Goal: Task Accomplishment & Management: Complete application form

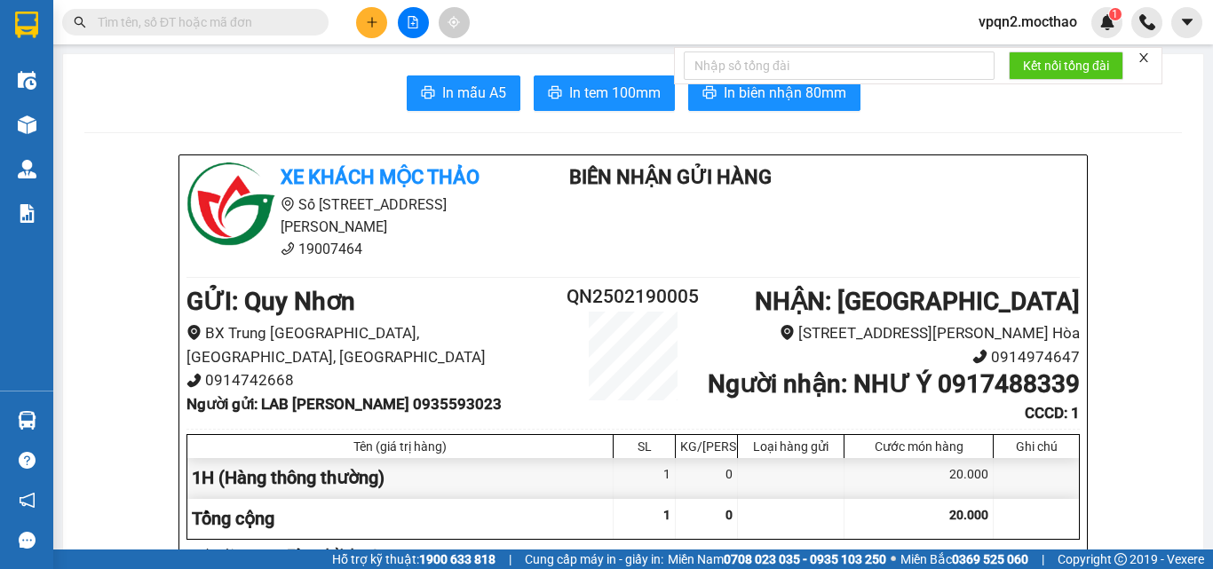
click at [413, 25] on icon "file-add" at bounding box center [414, 22] width 10 height 12
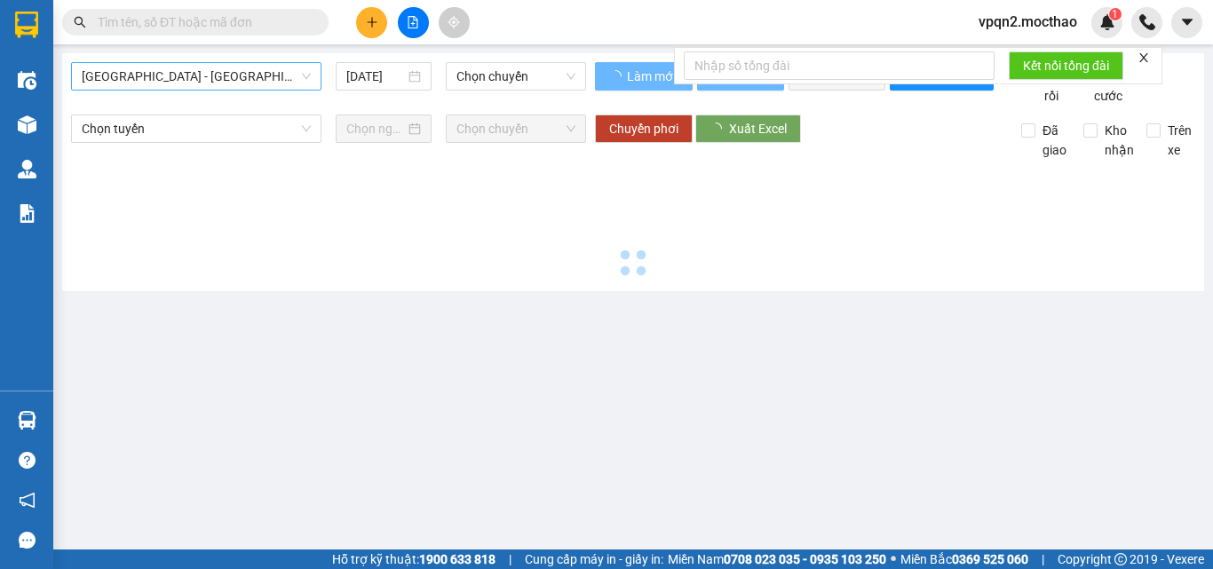
type input "[DATE]"
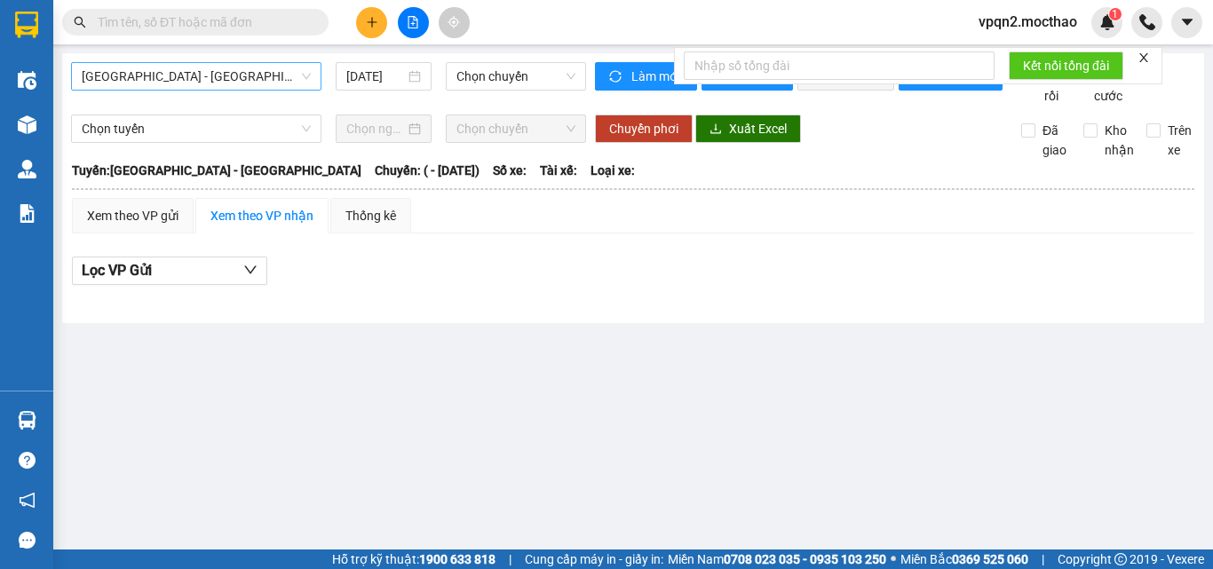
click at [173, 73] on span "Sài Gòn - Tuy Hòa" at bounding box center [196, 76] width 229 height 27
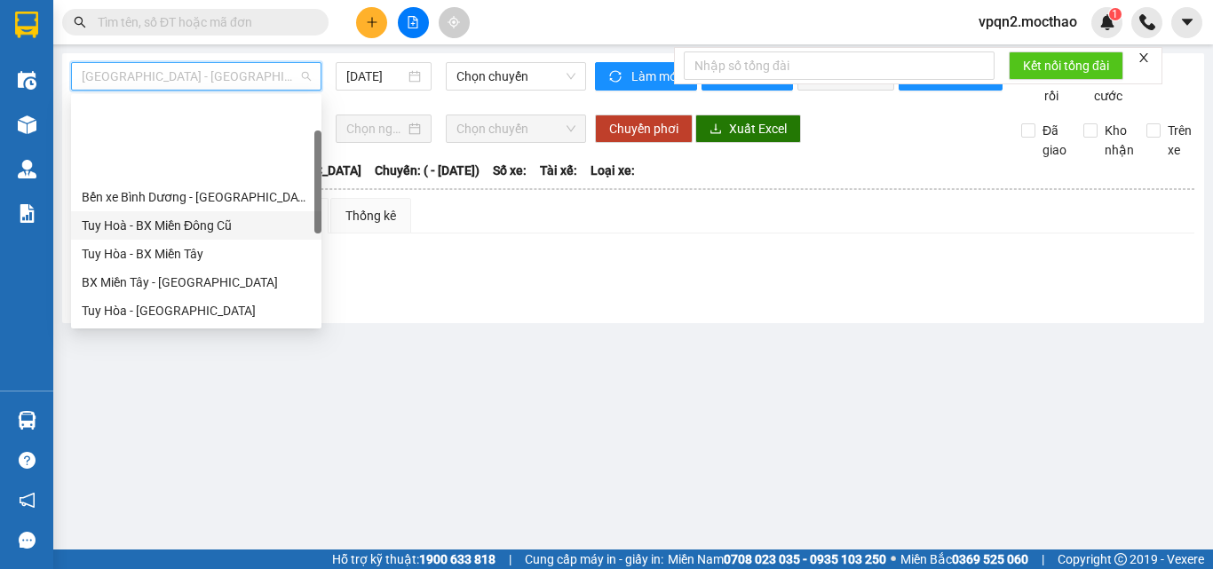
scroll to position [178, 0]
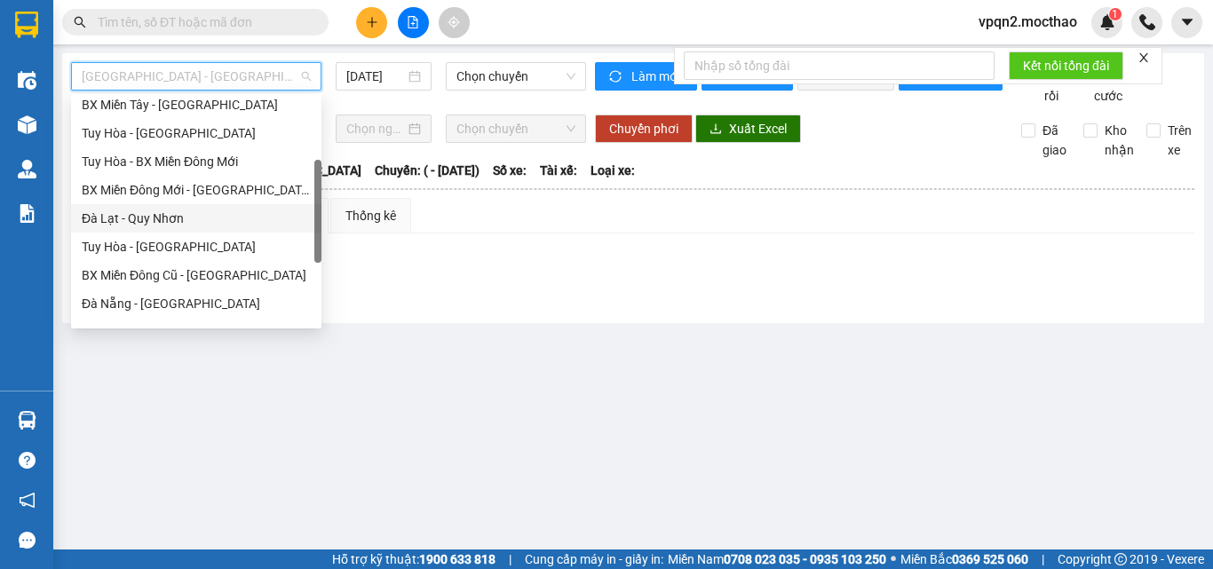
click at [149, 227] on div "Đà Lạt - Quy Nhơn" at bounding box center [196, 219] width 229 height 20
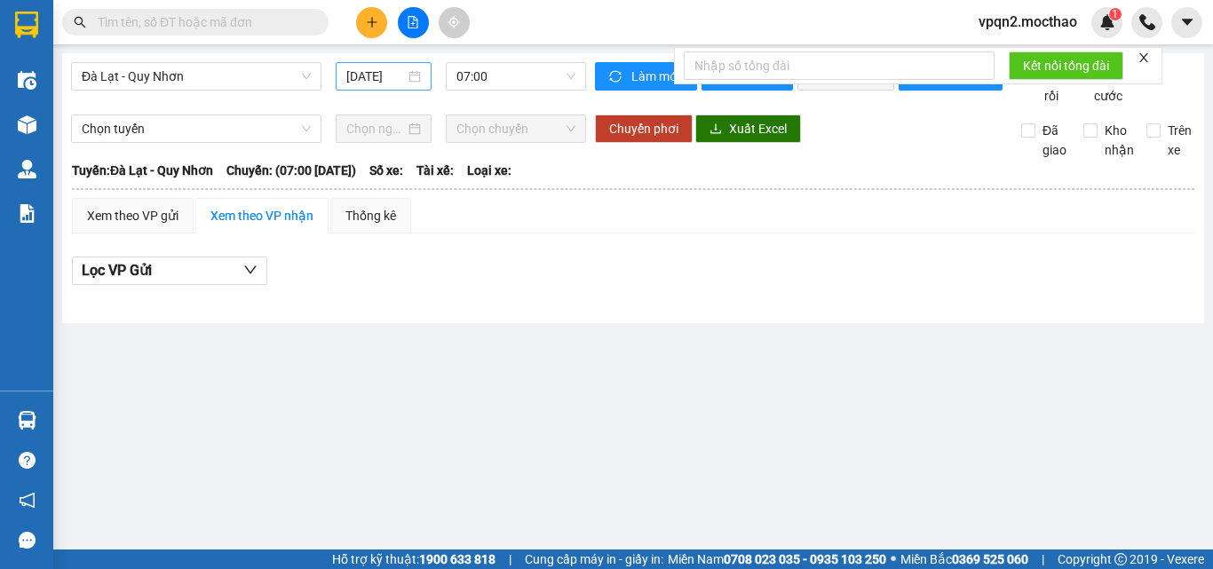
click at [386, 65] on div "[DATE]" at bounding box center [384, 76] width 96 height 28
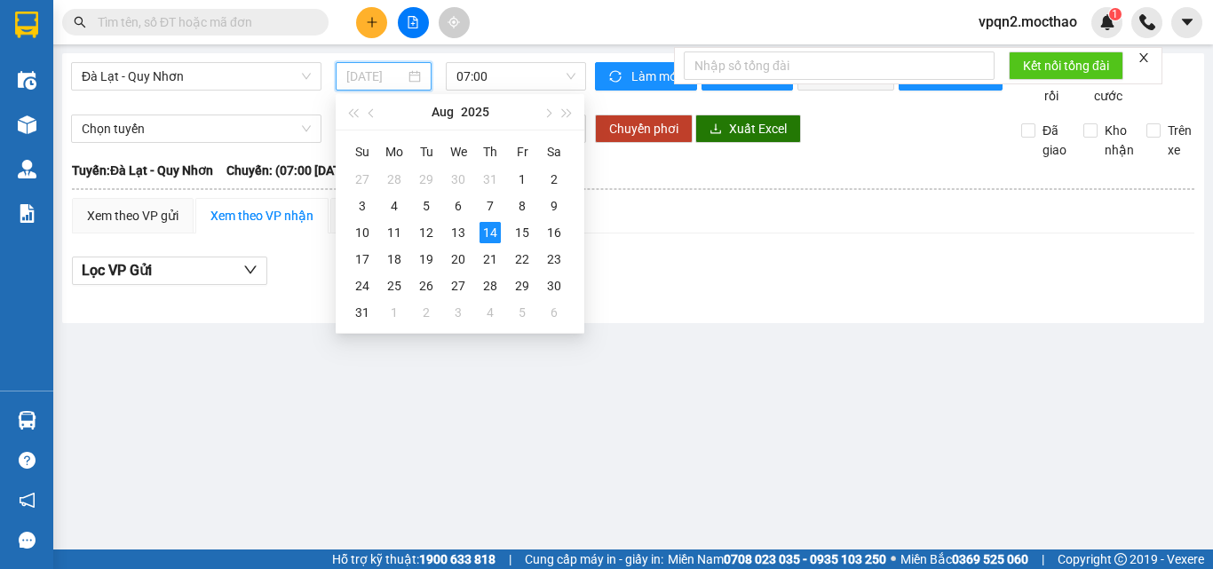
drag, startPoint x: 464, startPoint y: 229, endPoint x: 480, endPoint y: 159, distance: 72.0
click at [464, 227] on div "13" at bounding box center [458, 232] width 21 height 21
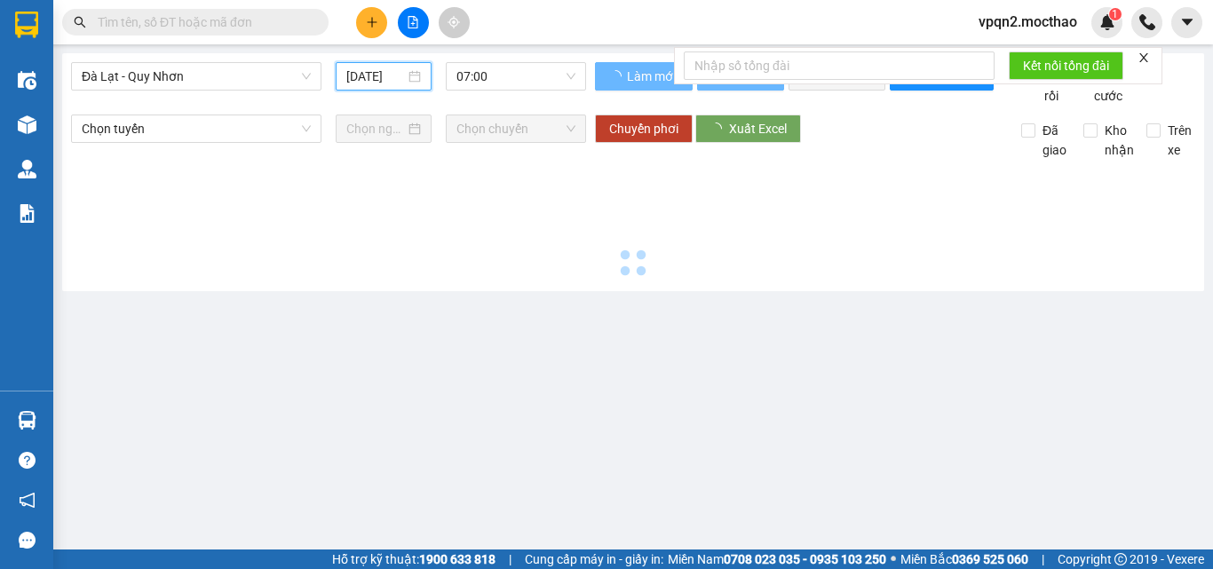
type input "13/08/2025"
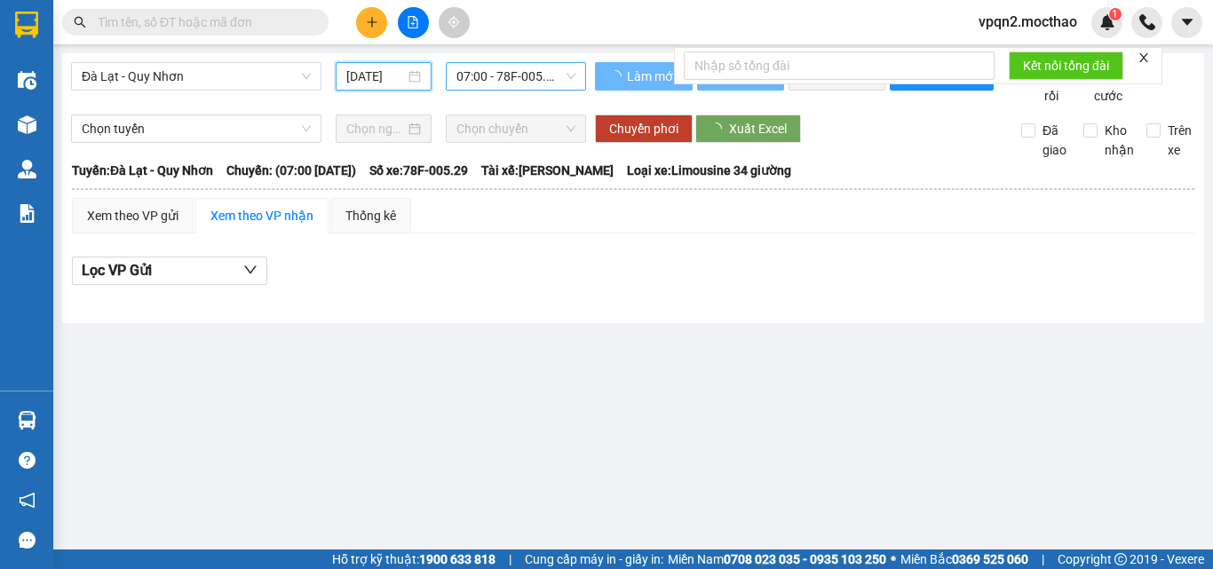
click at [516, 77] on span "07:00 - 78F-005.29" at bounding box center [516, 76] width 119 height 27
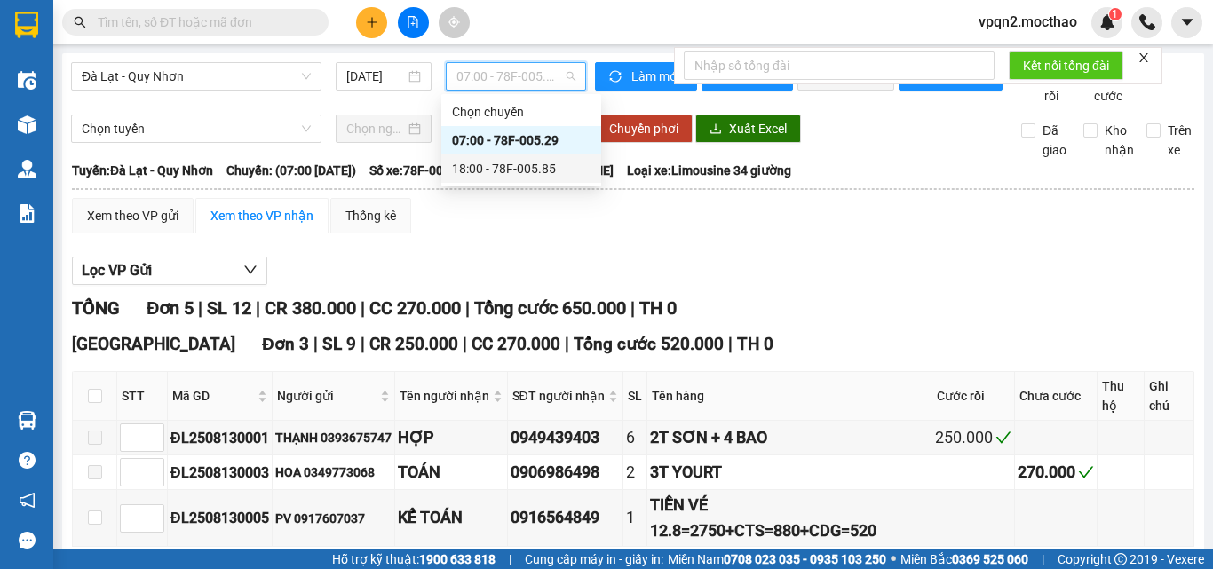
click at [507, 162] on div "18:00 - 78F-005.85" at bounding box center [521, 169] width 139 height 20
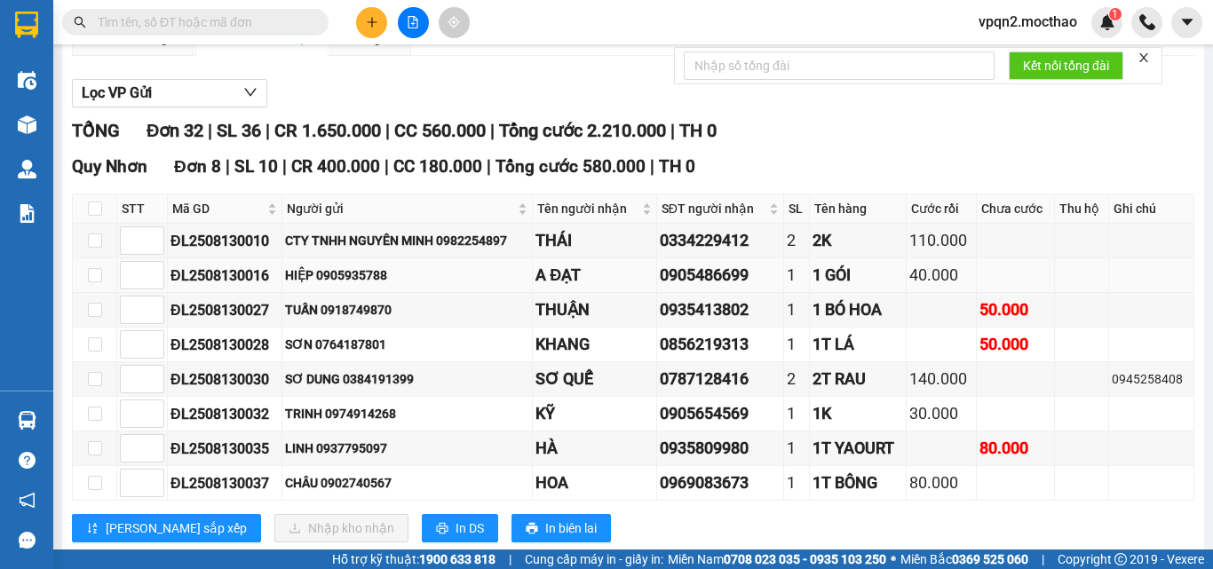
scroll to position [266, 0]
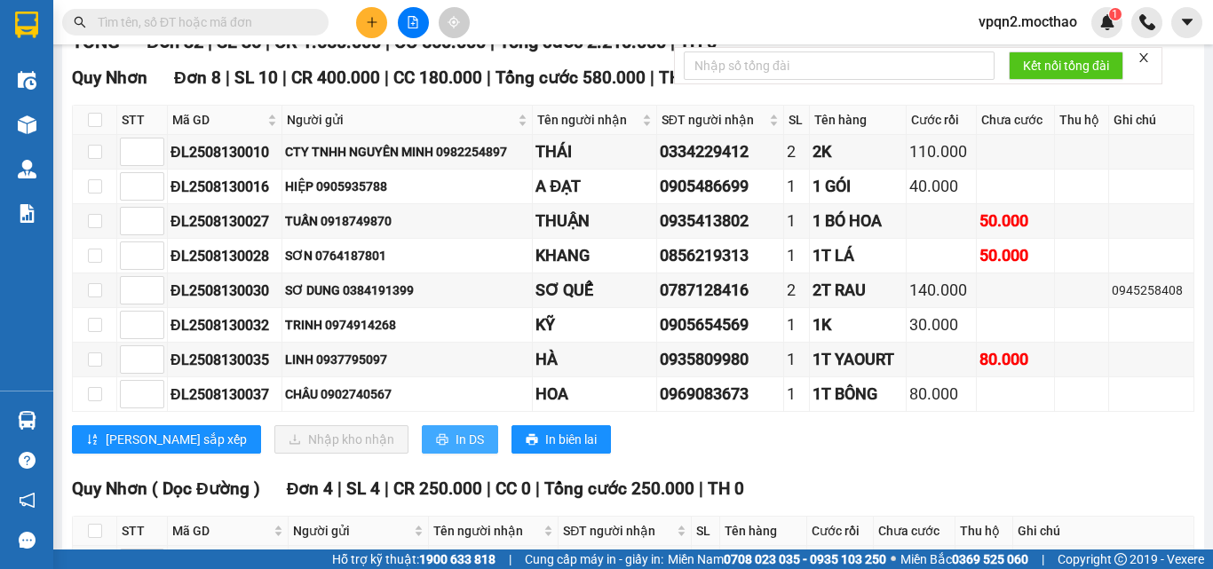
click at [456, 449] on span "In DS" at bounding box center [470, 440] width 28 height 20
click at [97, 127] on input "checkbox" at bounding box center [95, 120] width 14 height 14
checkbox input "true"
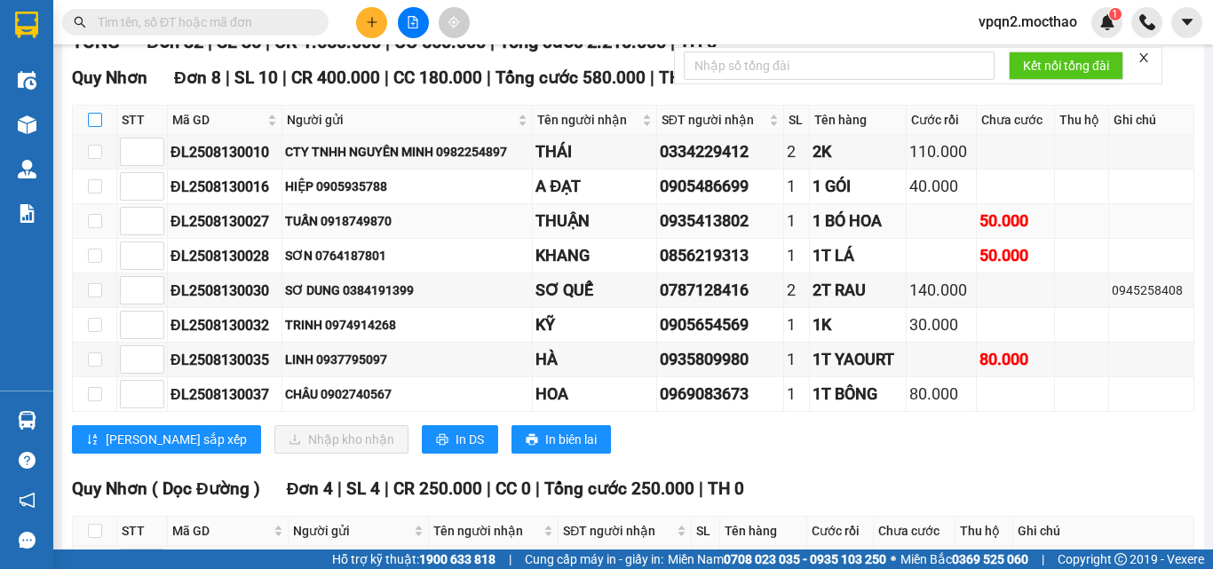
checkbox input "true"
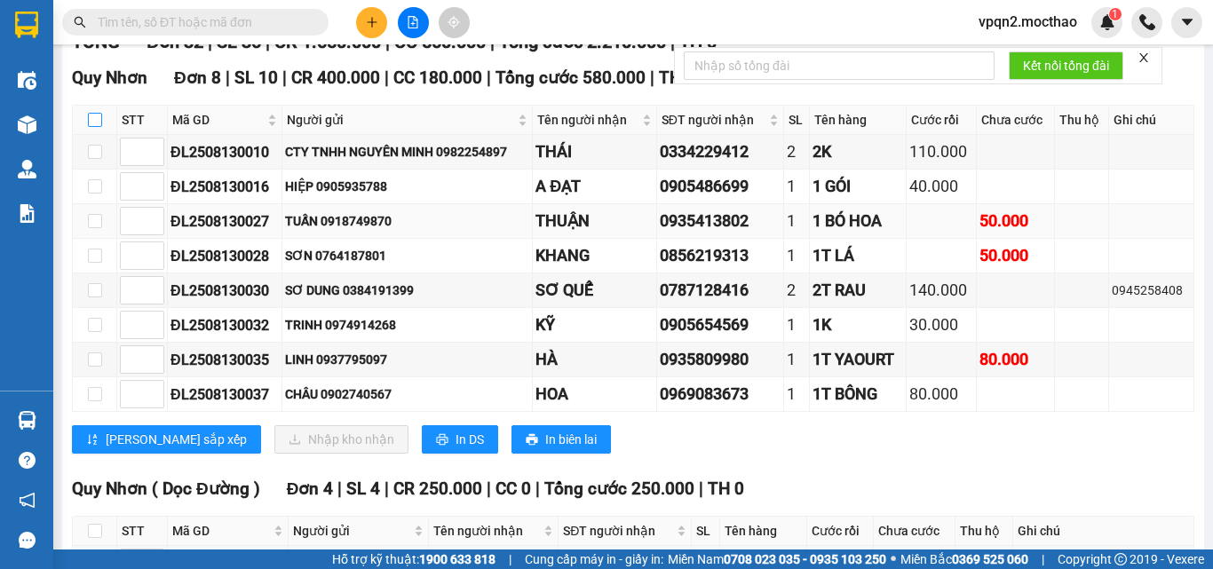
checkbox input "true"
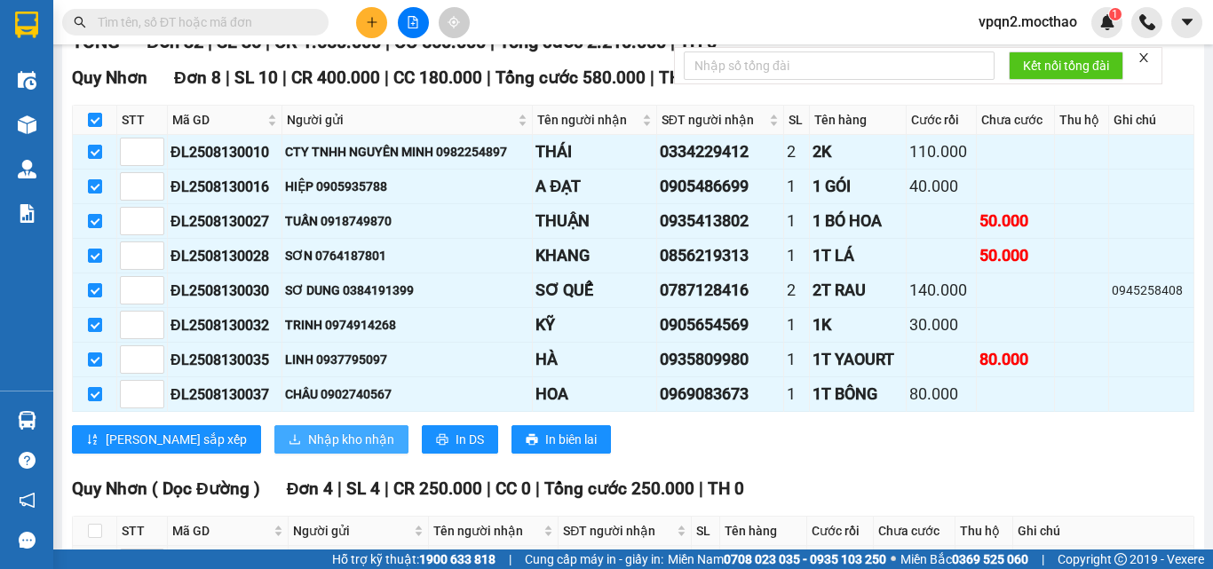
drag, startPoint x: 259, startPoint y: 457, endPoint x: 293, endPoint y: 433, distance: 41.9
click at [308, 449] on span "Nhập kho nhận" at bounding box center [351, 440] width 86 height 20
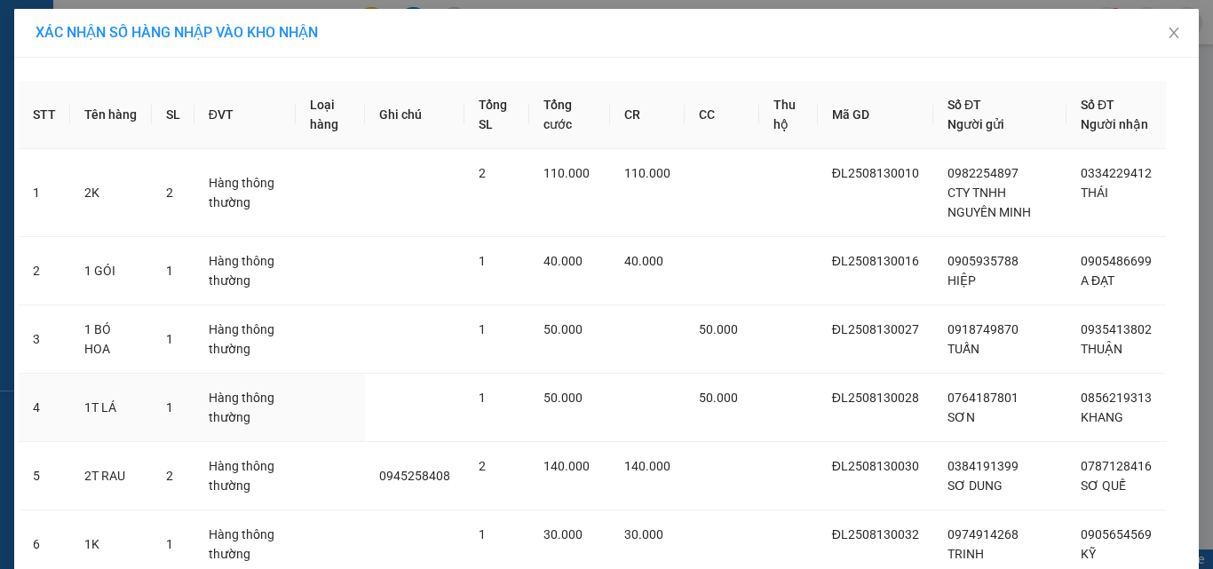
scroll to position [315, 0]
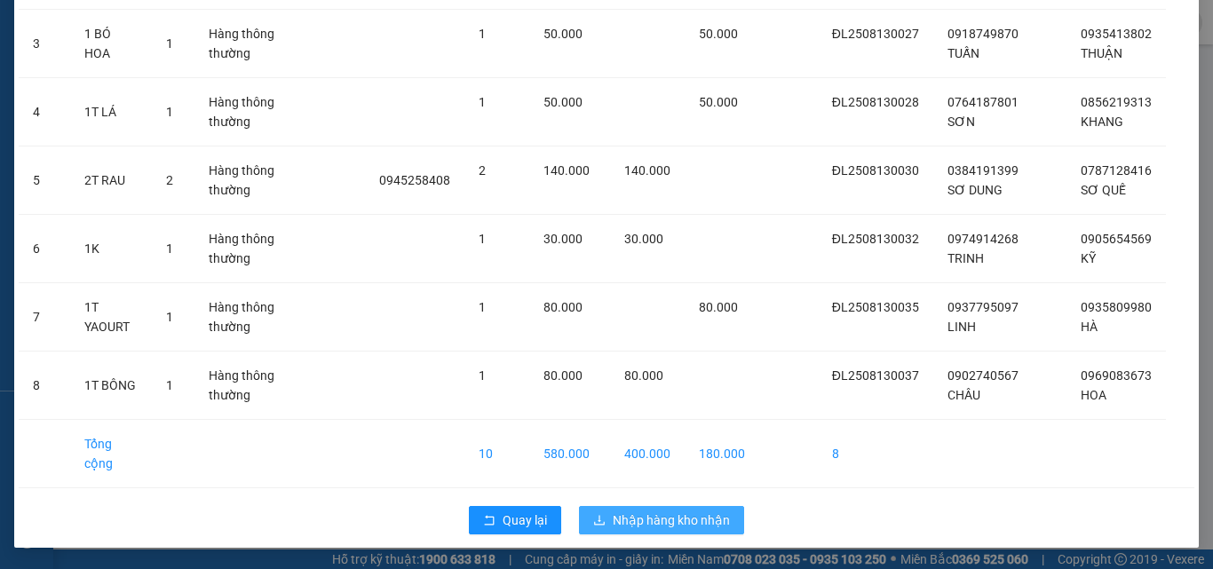
click at [659, 497] on span "Nhập hàng kho nhận" at bounding box center [671, 521] width 117 height 20
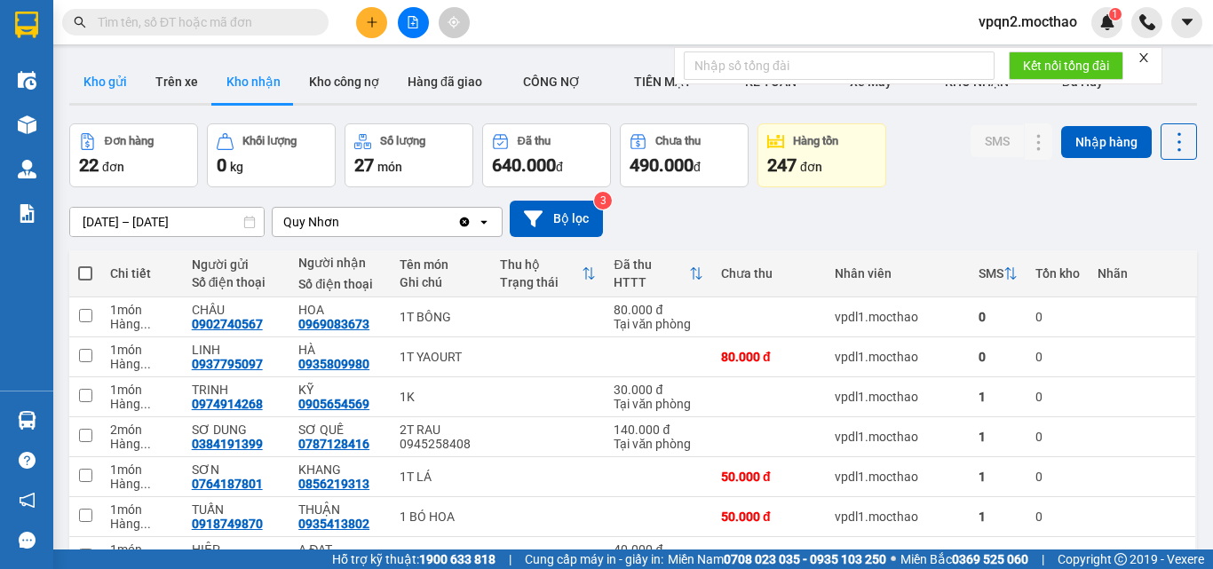
click at [111, 91] on button "Kho gửi" at bounding box center [105, 81] width 72 height 43
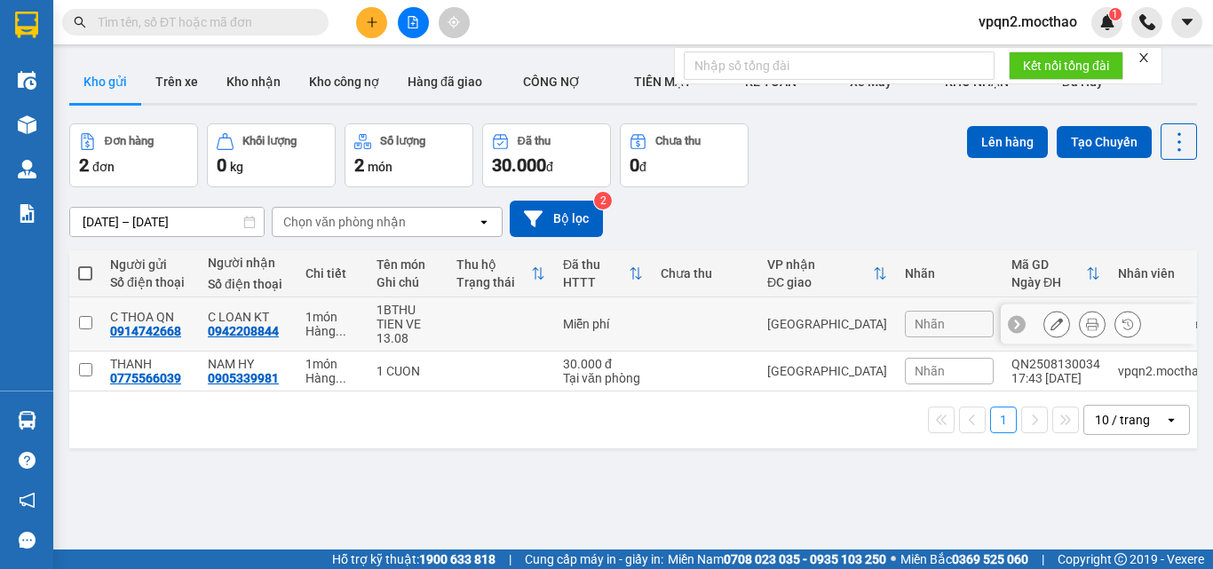
click at [1086, 330] on icon at bounding box center [1092, 324] width 12 height 12
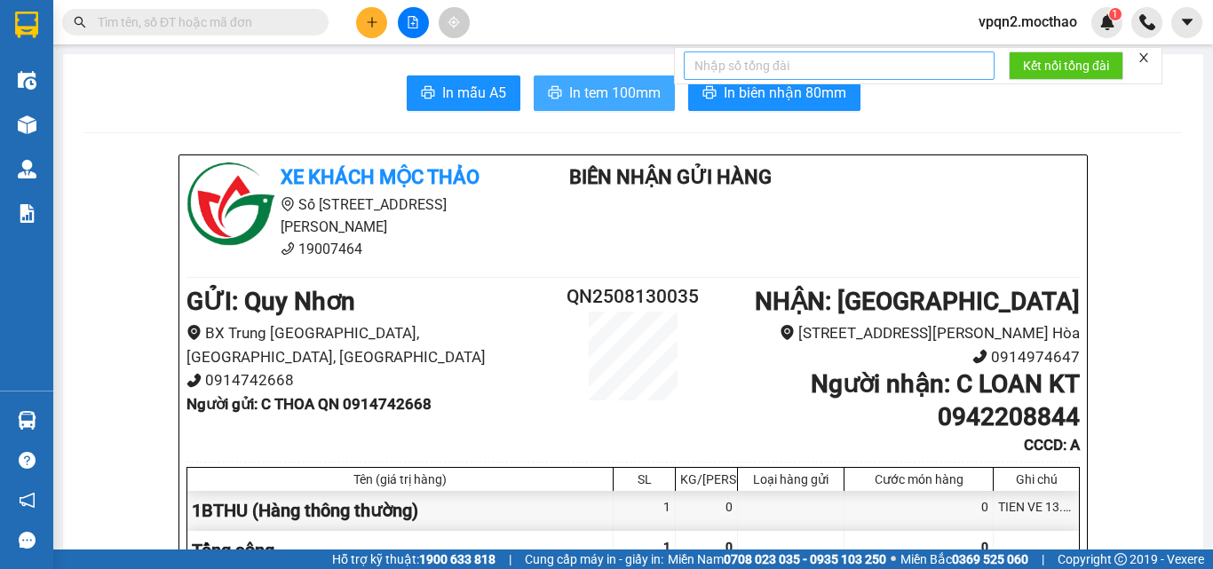
drag, startPoint x: 621, startPoint y: 103, endPoint x: 767, endPoint y: 75, distance: 149.3
click at [621, 102] on span "In tem 100mm" at bounding box center [614, 93] width 91 height 22
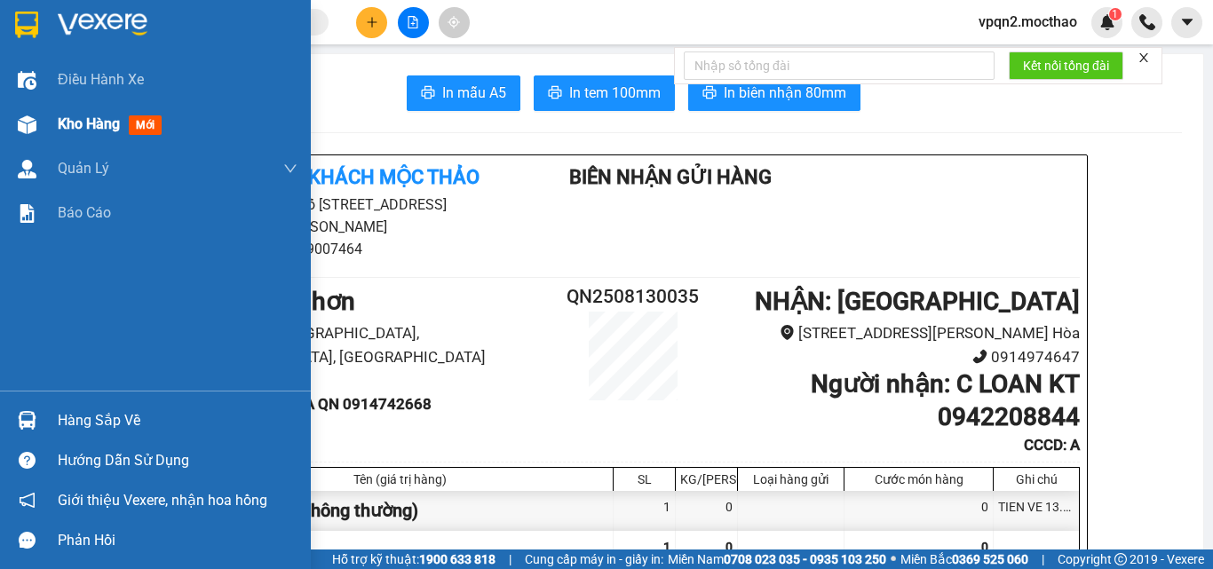
click at [36, 131] on div at bounding box center [27, 124] width 31 height 31
click at [37, 131] on div at bounding box center [27, 124] width 31 height 31
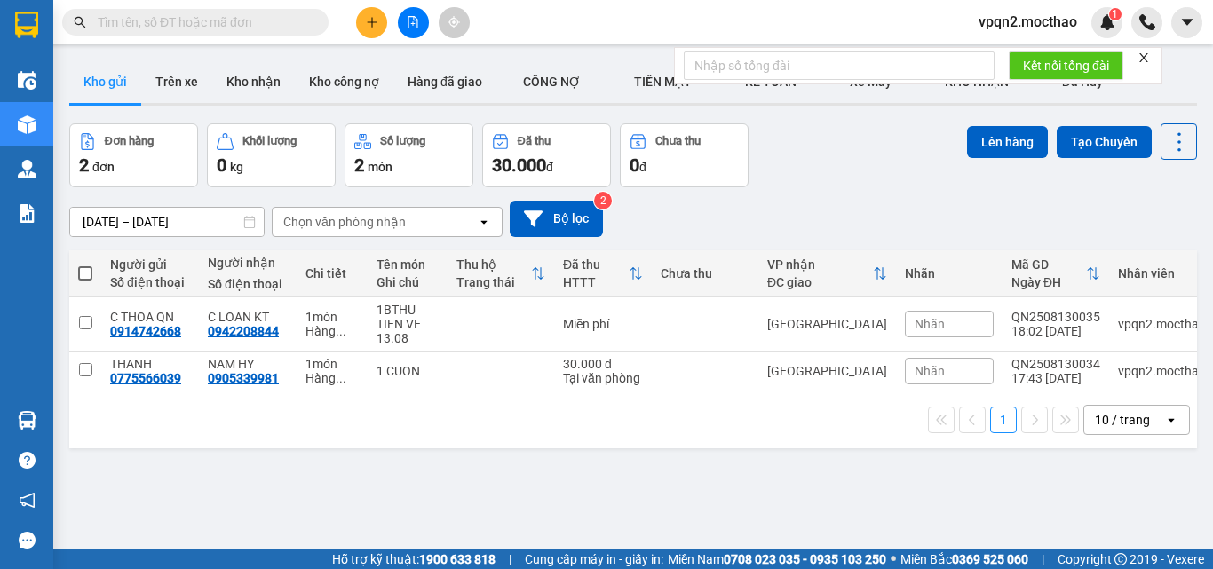
click at [288, 22] on input "text" at bounding box center [203, 22] width 210 height 20
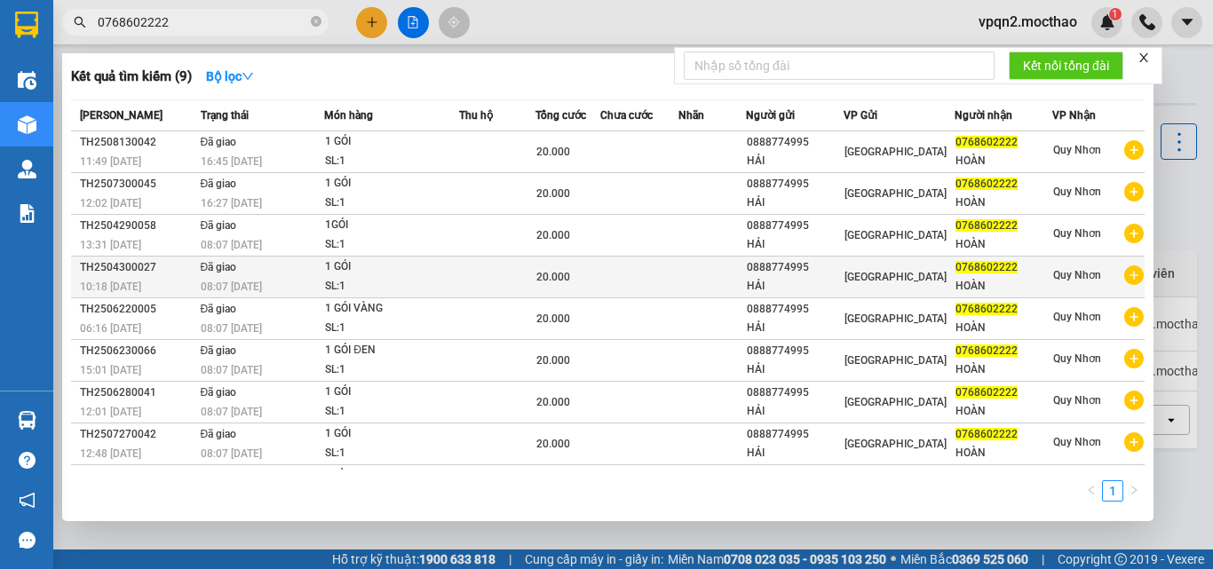
scroll to position [37, 0]
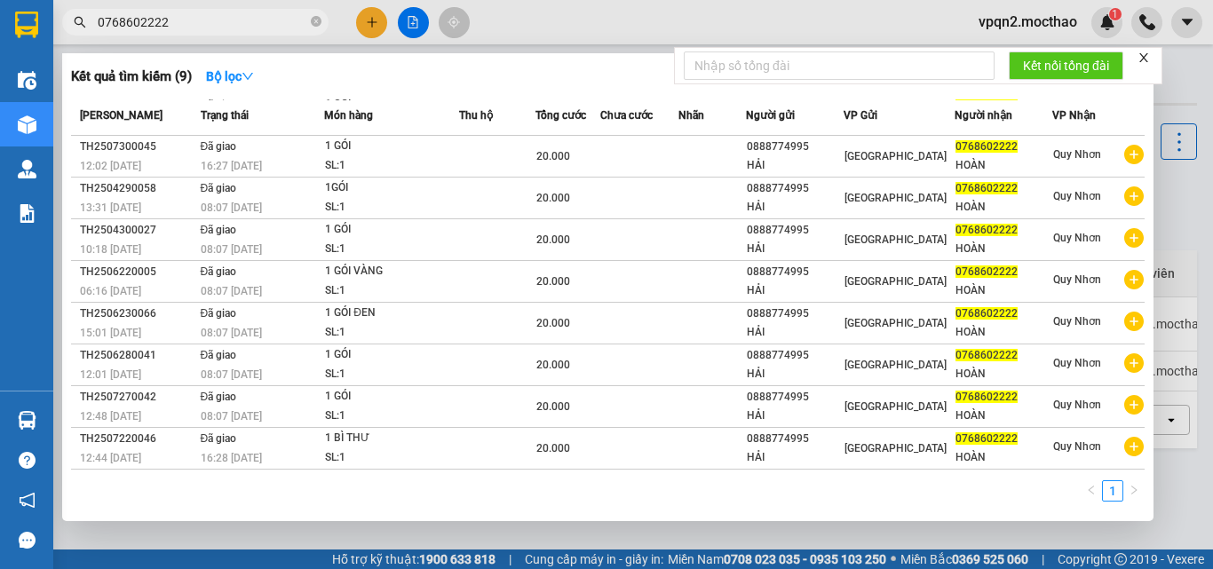
type input "0768602222"
click at [906, 536] on div at bounding box center [606, 284] width 1213 height 569
click at [317, 18] on icon "close-circle" at bounding box center [316, 21] width 11 height 11
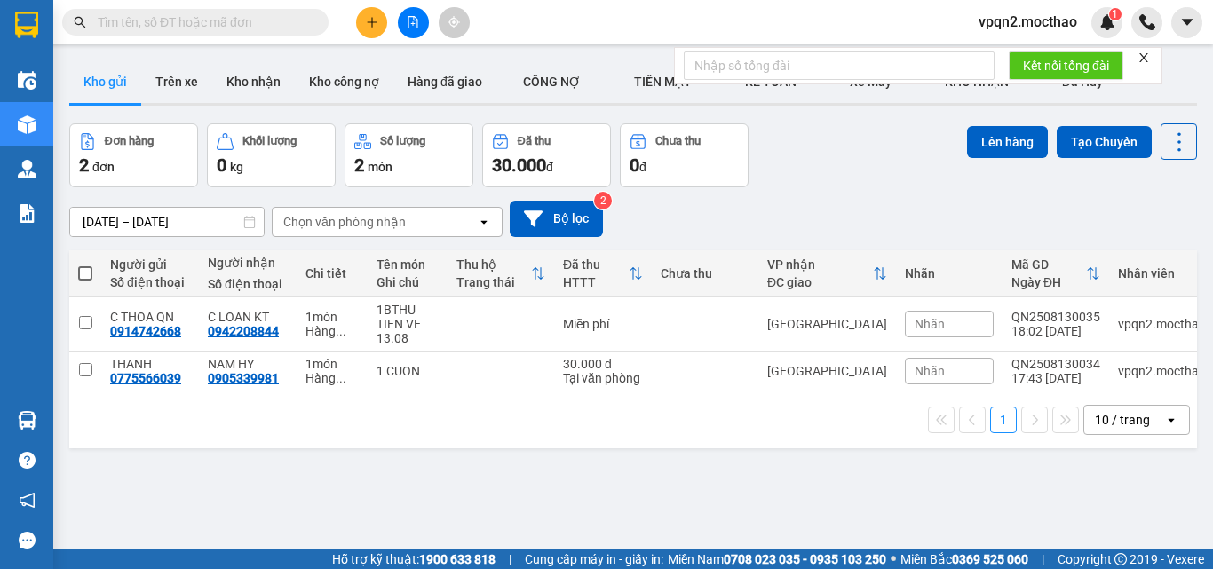
click at [268, 22] on input "text" at bounding box center [203, 22] width 210 height 20
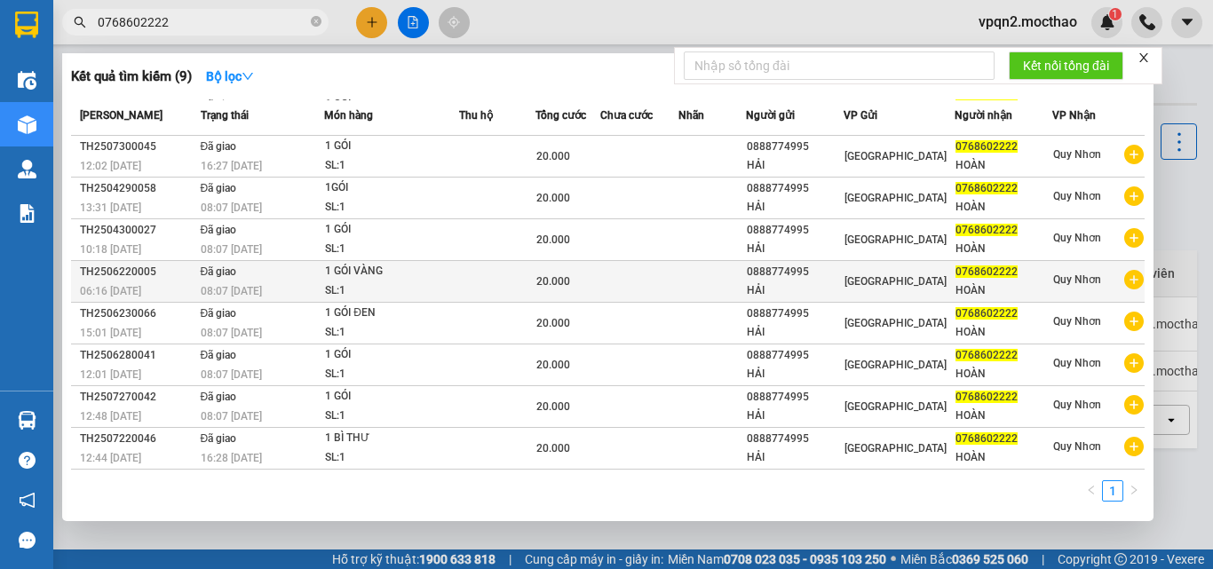
scroll to position [0, 0]
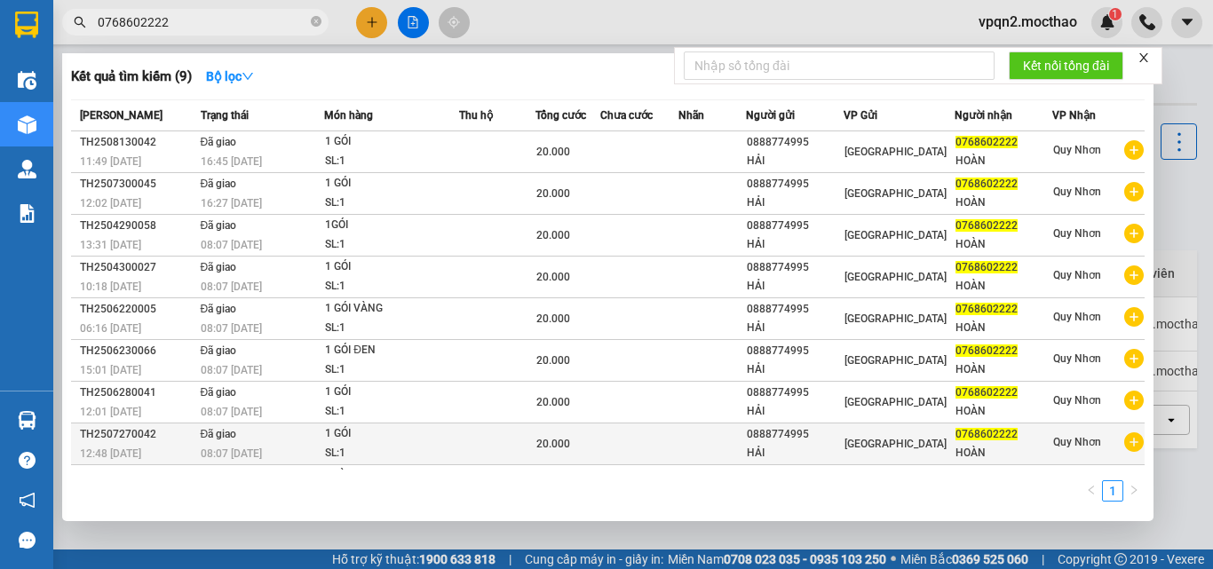
type input "0768602222"
click at [417, 447] on div "SL: 1" at bounding box center [391, 454] width 133 height 20
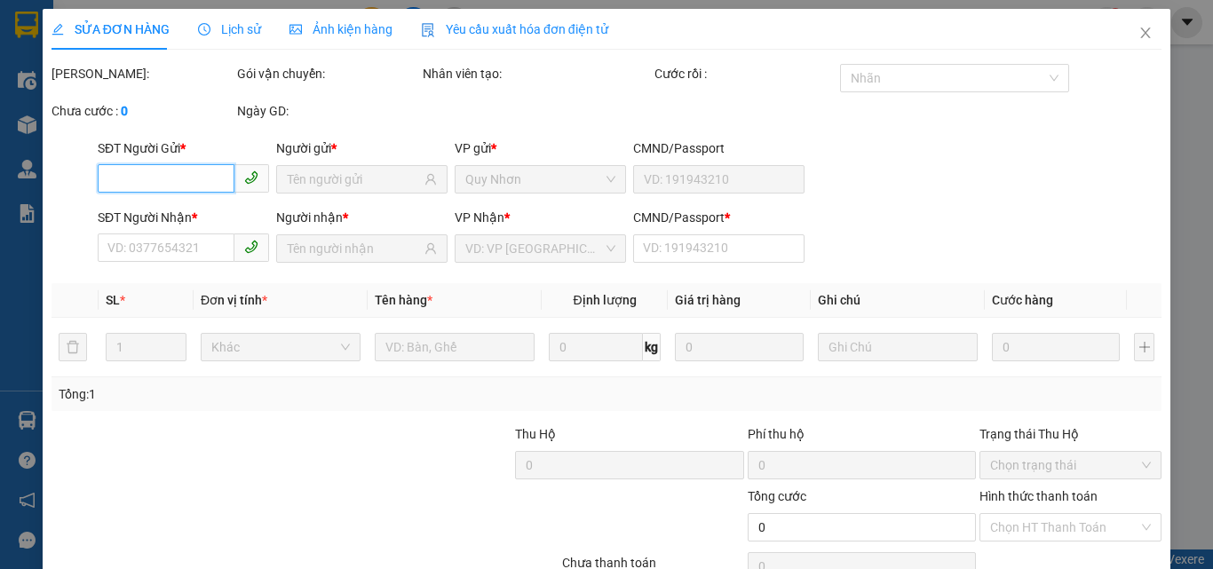
type input "0888774995"
type input "HẢI"
type input "0768602222"
type input "HOÀN"
type input "1"
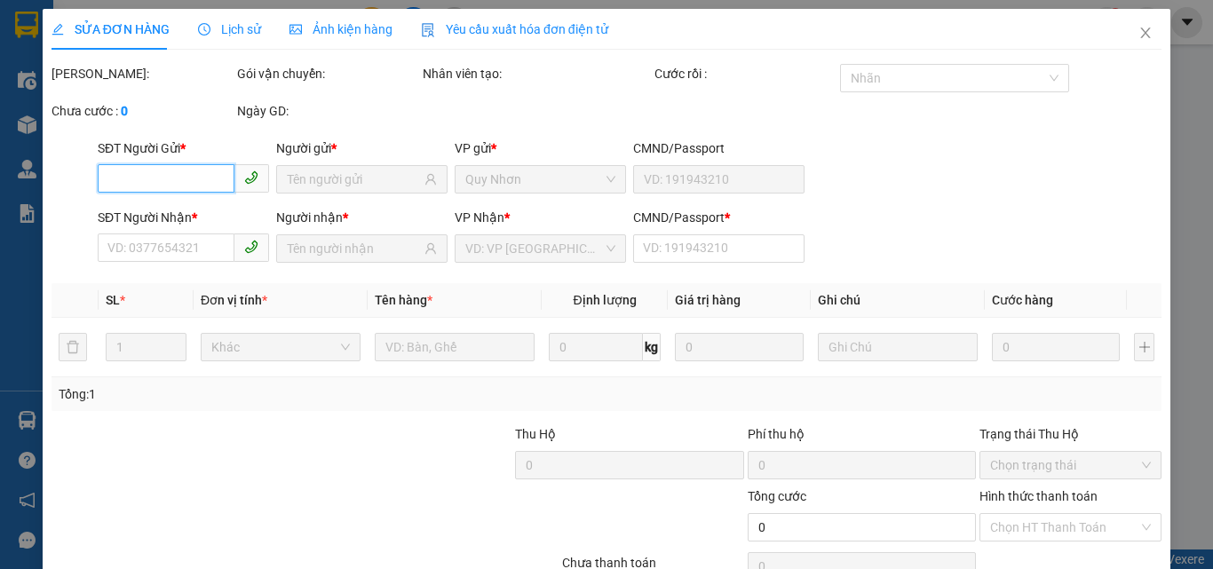
type input "20.000"
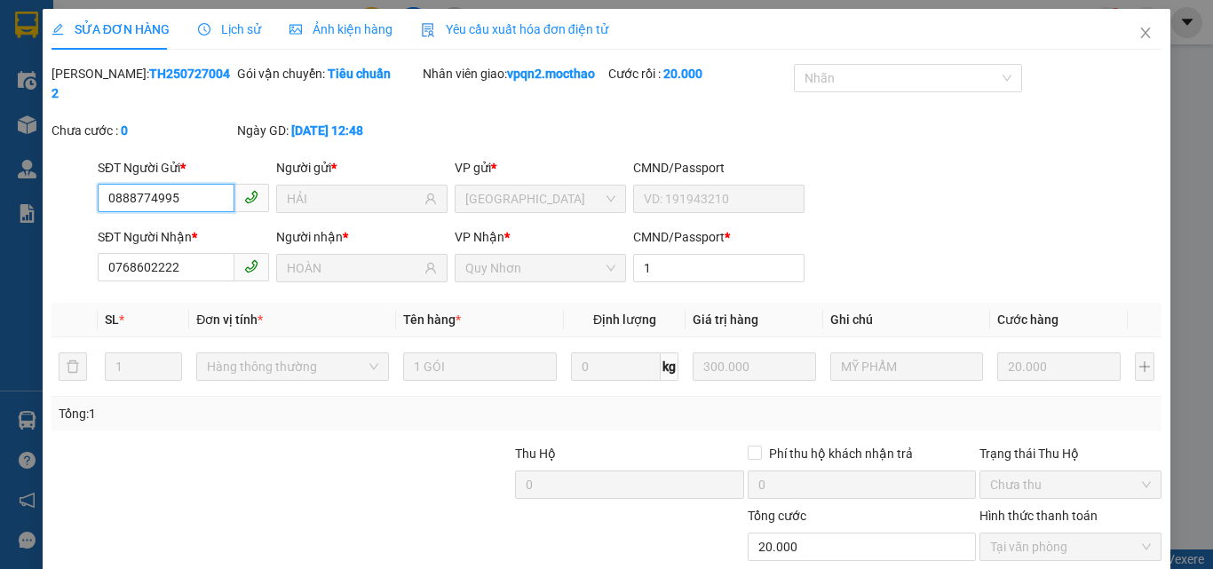
checkbox input "true"
click at [1141, 36] on icon "close" at bounding box center [1146, 33] width 10 height 11
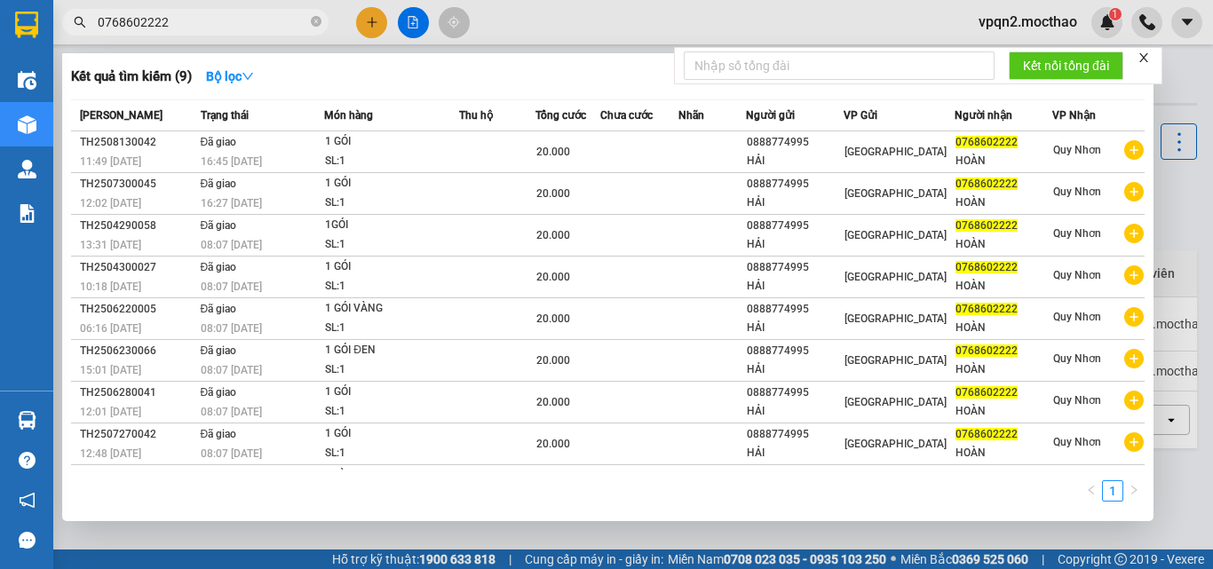
click at [268, 24] on input "0768602222" at bounding box center [203, 22] width 210 height 20
click at [1171, 492] on div at bounding box center [606, 284] width 1213 height 569
click at [309, 21] on span "0768602222" at bounding box center [195, 22] width 266 height 27
click at [319, 18] on icon "close-circle" at bounding box center [316, 21] width 11 height 11
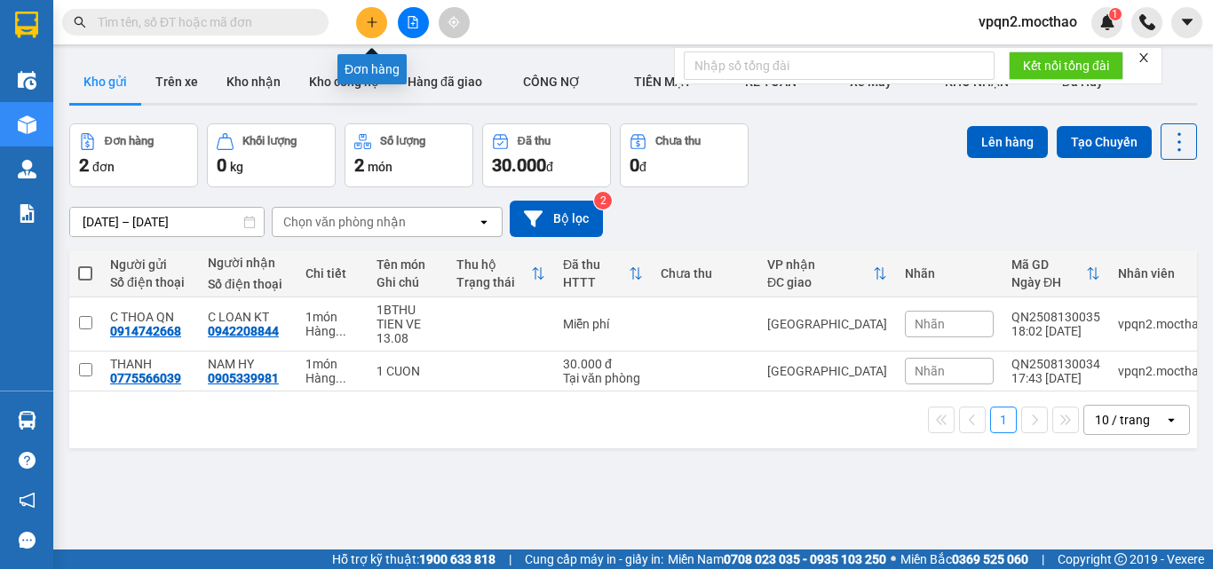
click at [362, 15] on button at bounding box center [371, 22] width 31 height 31
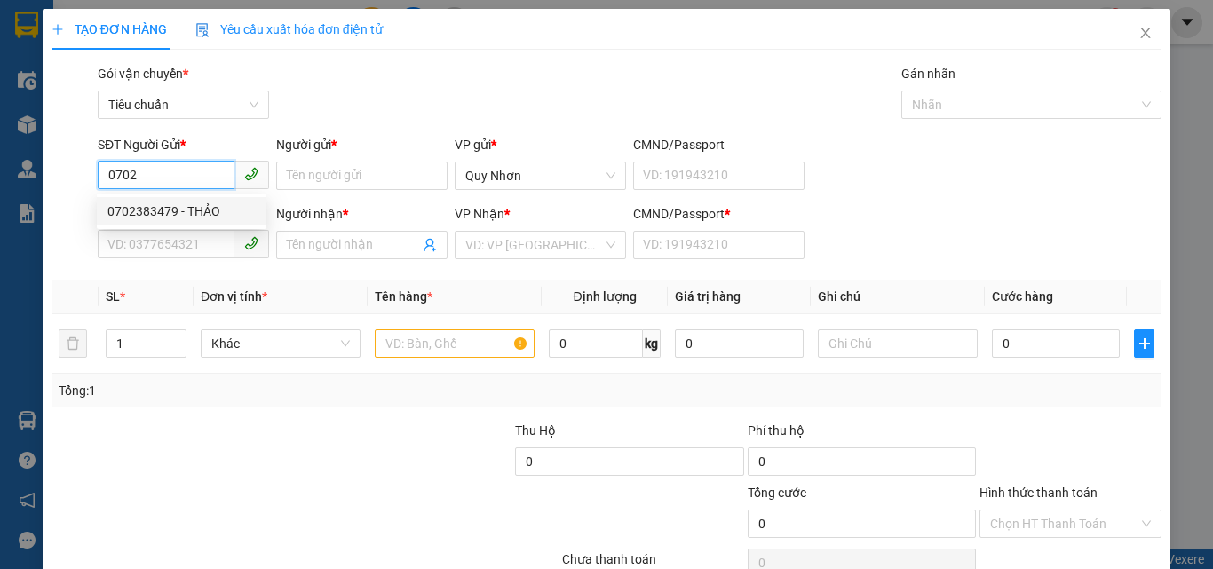
click at [211, 207] on div "0702383479 - THẢO" at bounding box center [181, 212] width 148 height 20
type input "0702383479"
type input "THẢO"
type input "0346455068"
type input "Tuyên"
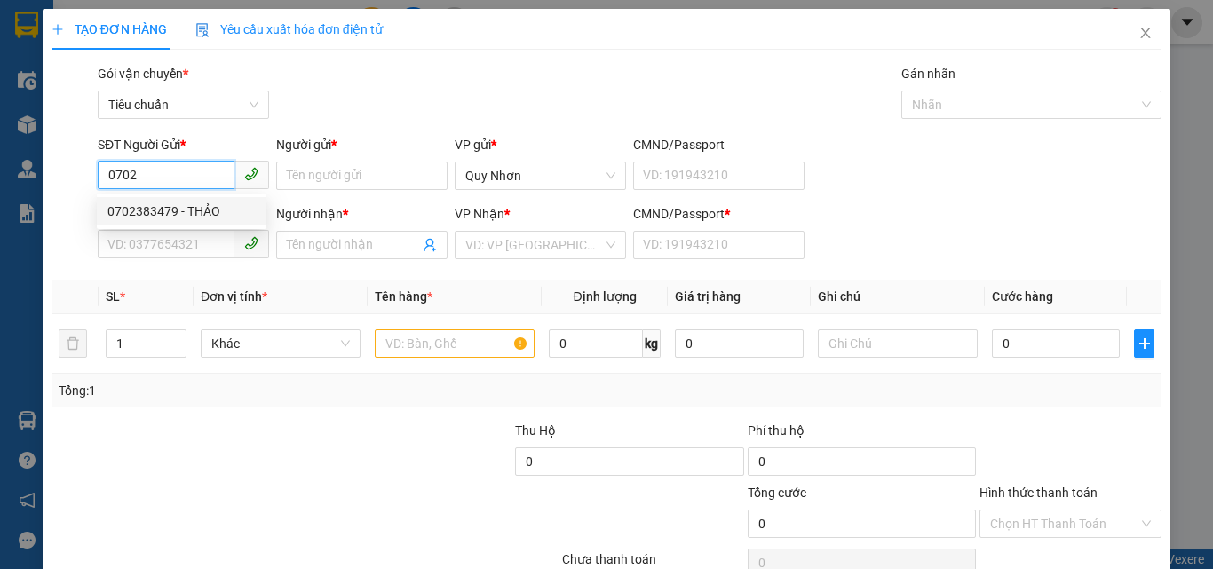
type input "A"
type input "120.000"
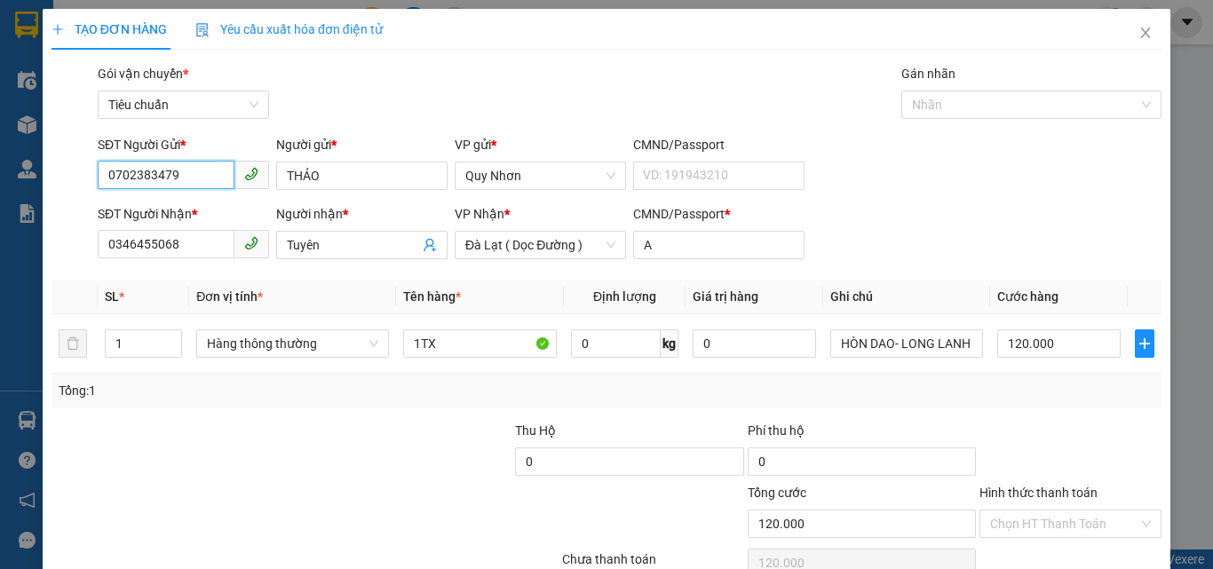
scroll to position [88, 0]
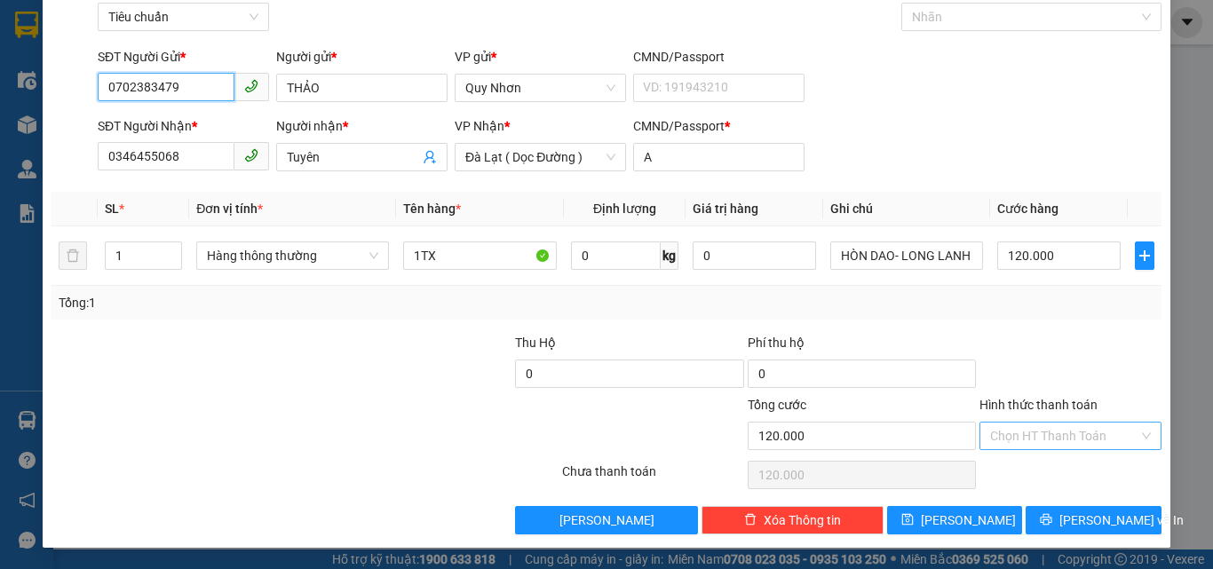
type input "0702383479"
click at [1068, 437] on input "Hình thức thanh toán" at bounding box center [1064, 436] width 148 height 27
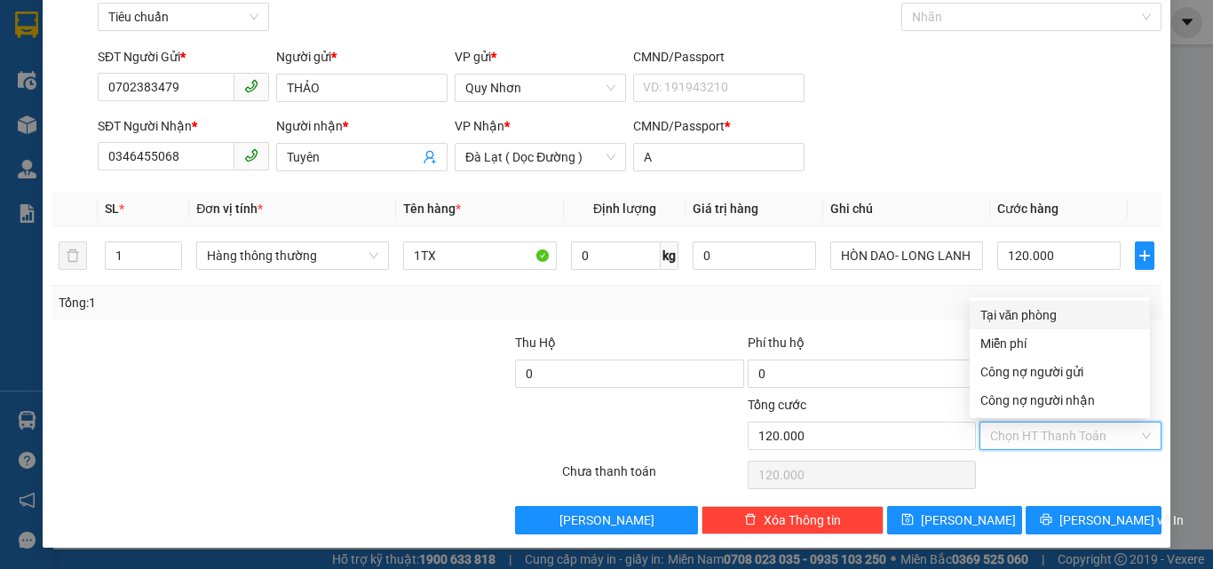
click at [1053, 313] on div "Tại văn phòng" at bounding box center [1060, 316] width 159 height 20
type input "0"
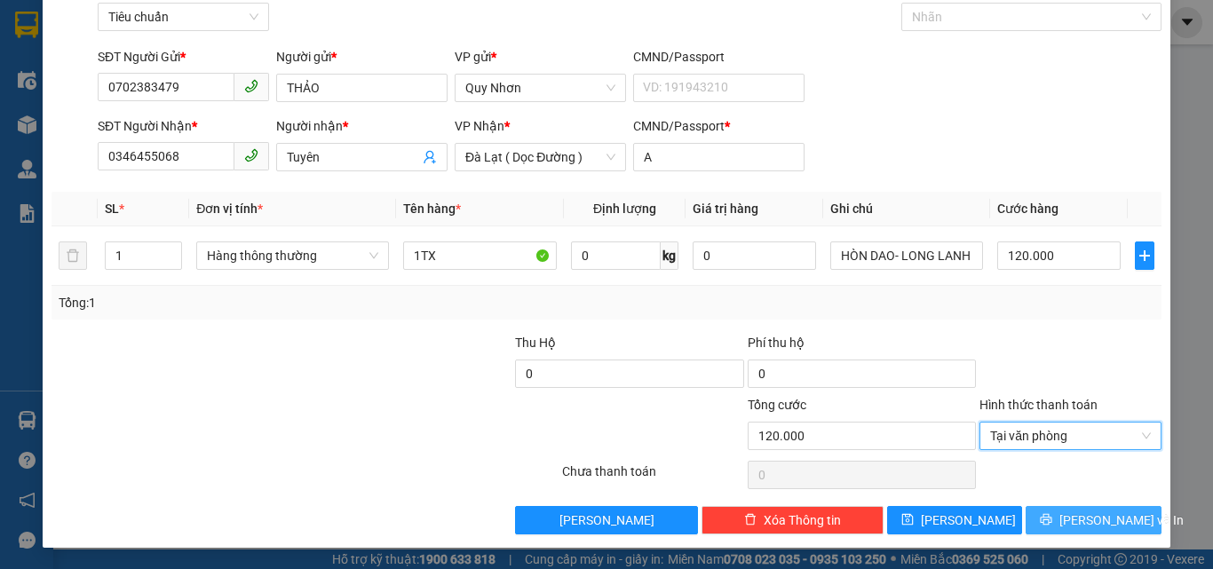
click at [1062, 508] on button "[PERSON_NAME] và In" at bounding box center [1094, 520] width 136 height 28
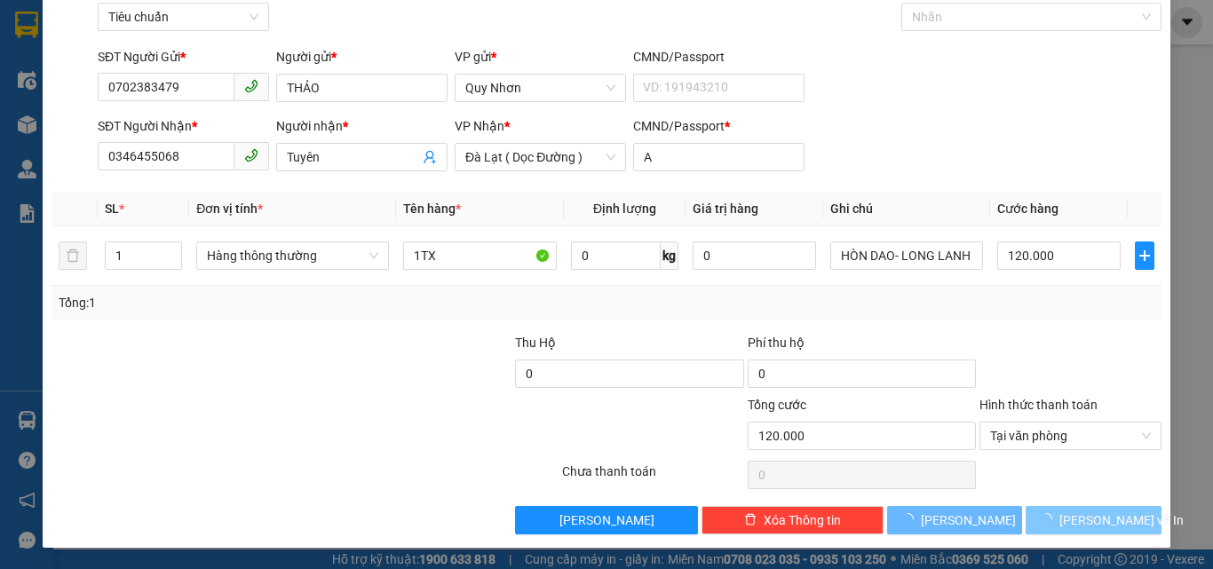
click at [1062, 508] on button "[PERSON_NAME] và In" at bounding box center [1094, 520] width 136 height 28
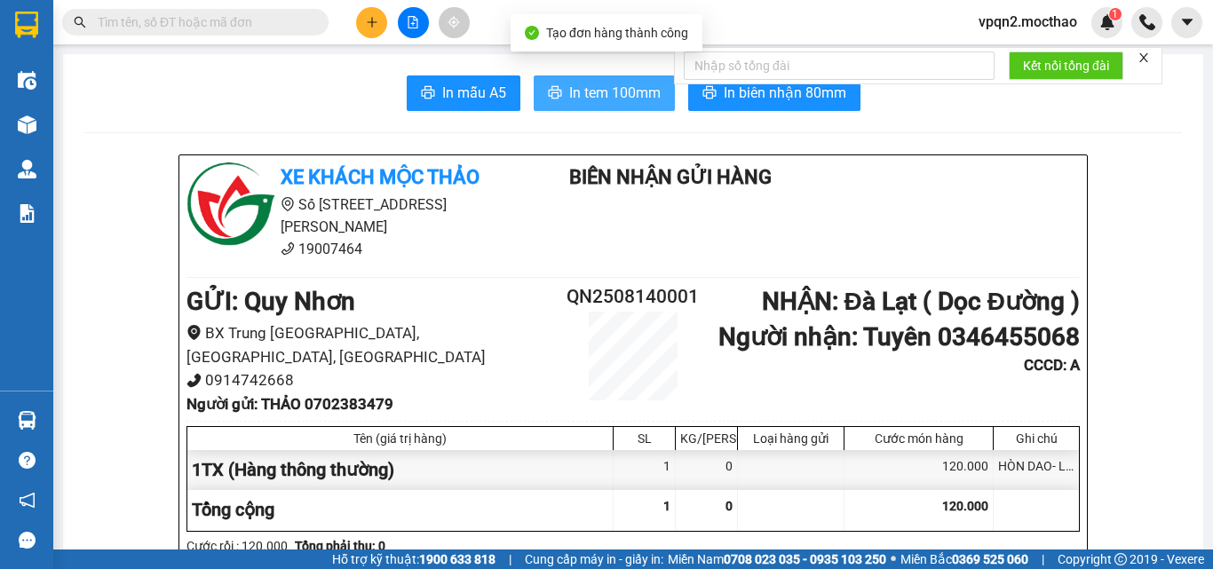
click at [628, 101] on span "In tem 100mm" at bounding box center [614, 93] width 91 height 22
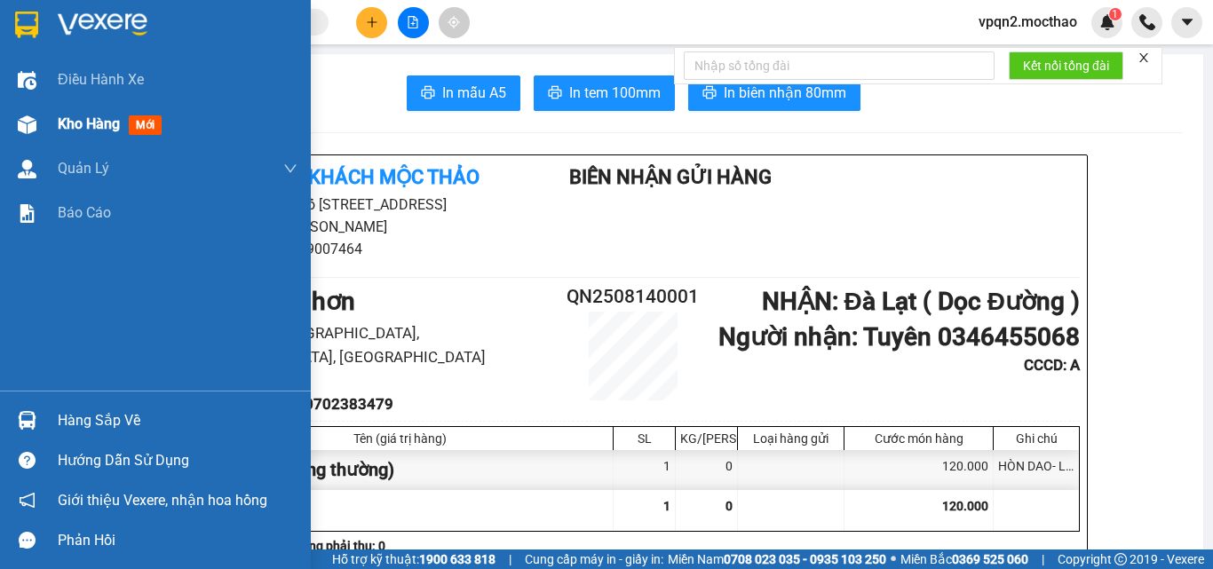
click at [29, 137] on div at bounding box center [27, 124] width 31 height 31
click at [32, 137] on div at bounding box center [27, 124] width 31 height 31
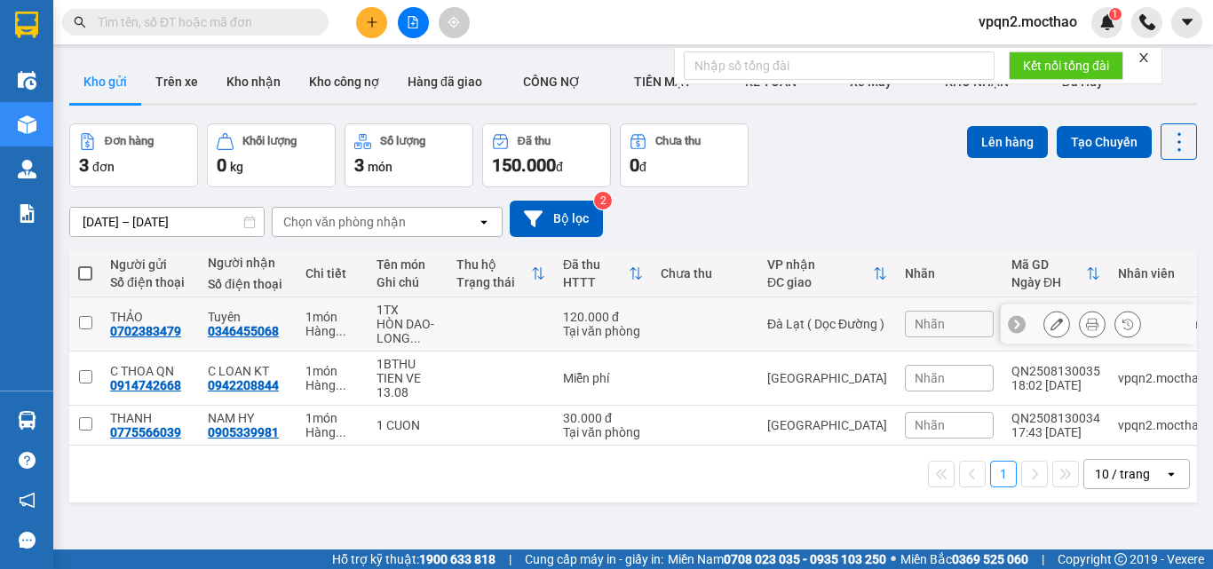
click at [839, 325] on div "Đà Lạt ( Dọc Đường )" at bounding box center [827, 324] width 120 height 14
checkbox input "true"
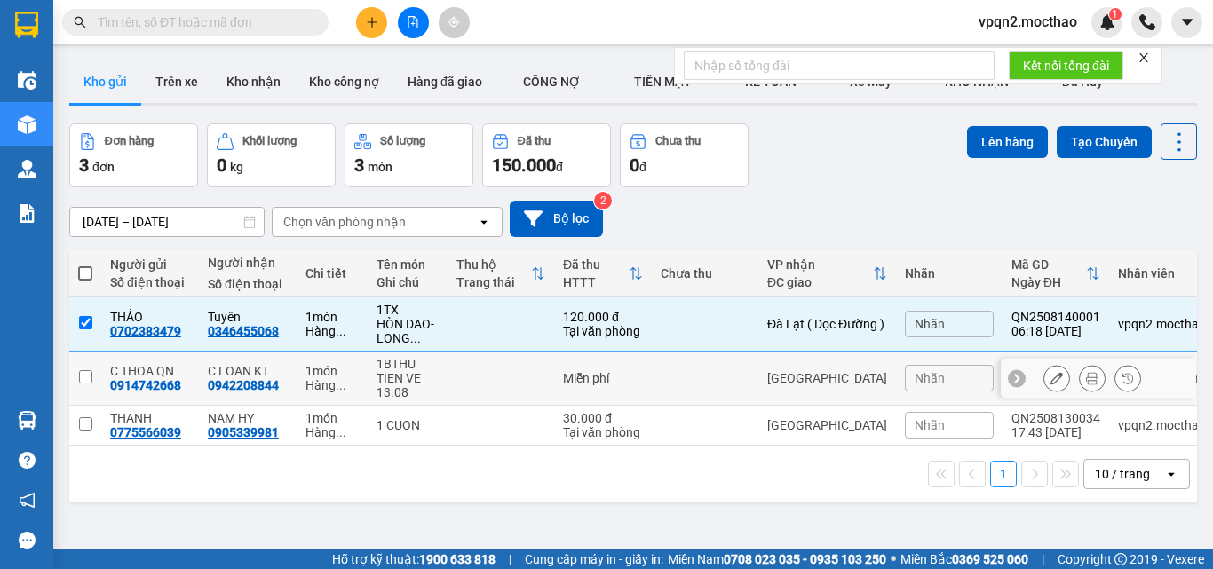
click at [831, 368] on td "[GEOGRAPHIC_DATA]" at bounding box center [828, 379] width 138 height 54
checkbox input "true"
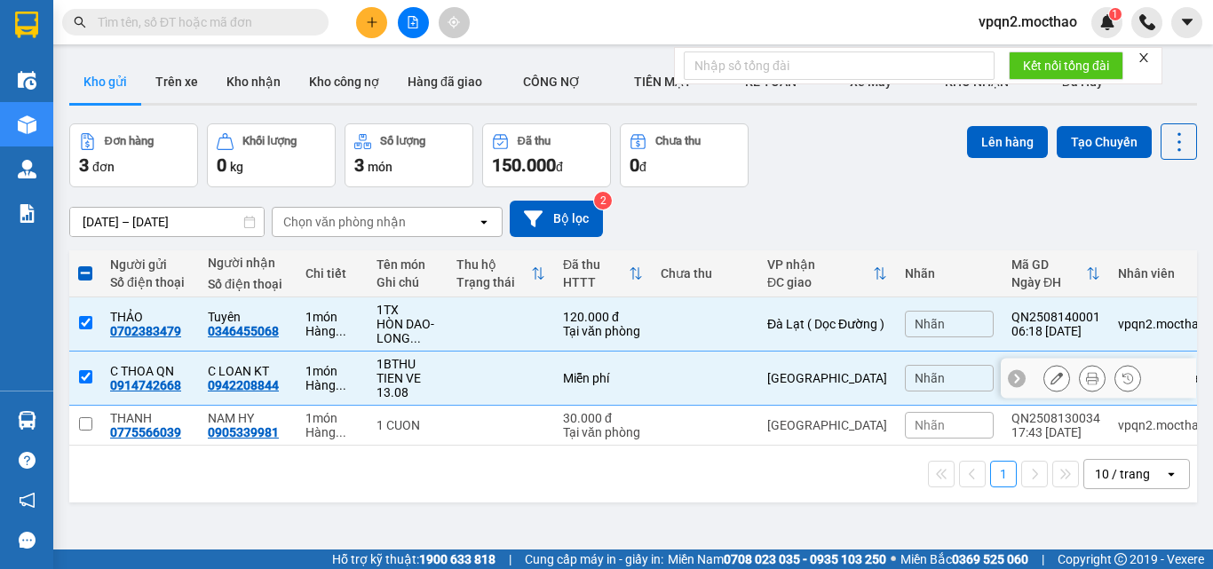
click at [830, 420] on div "[GEOGRAPHIC_DATA]" at bounding box center [827, 425] width 120 height 14
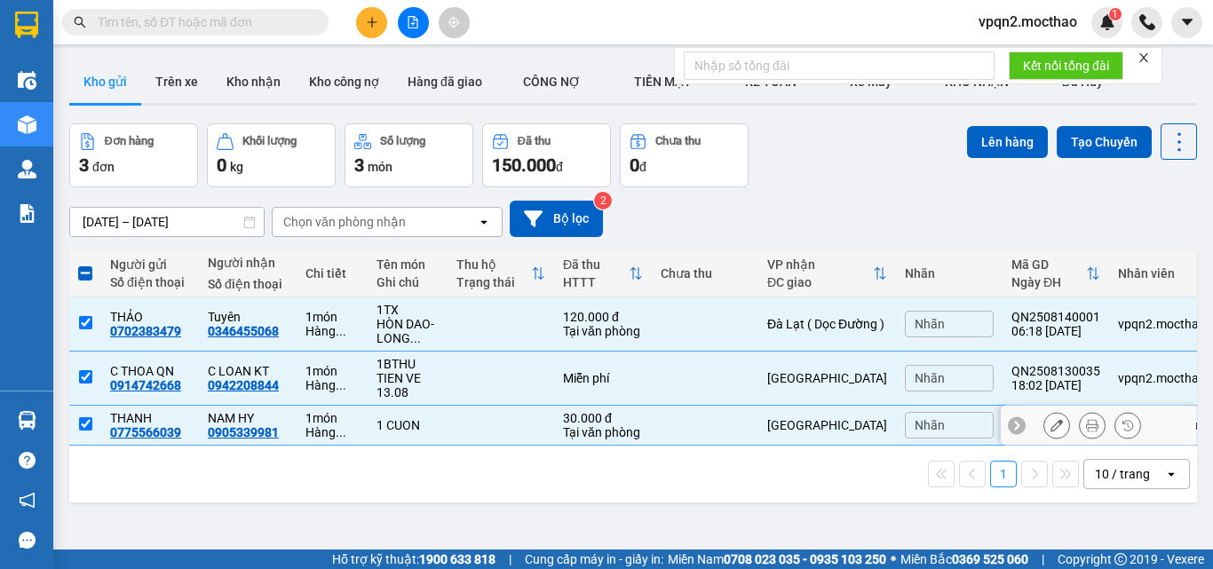
checkbox input "true"
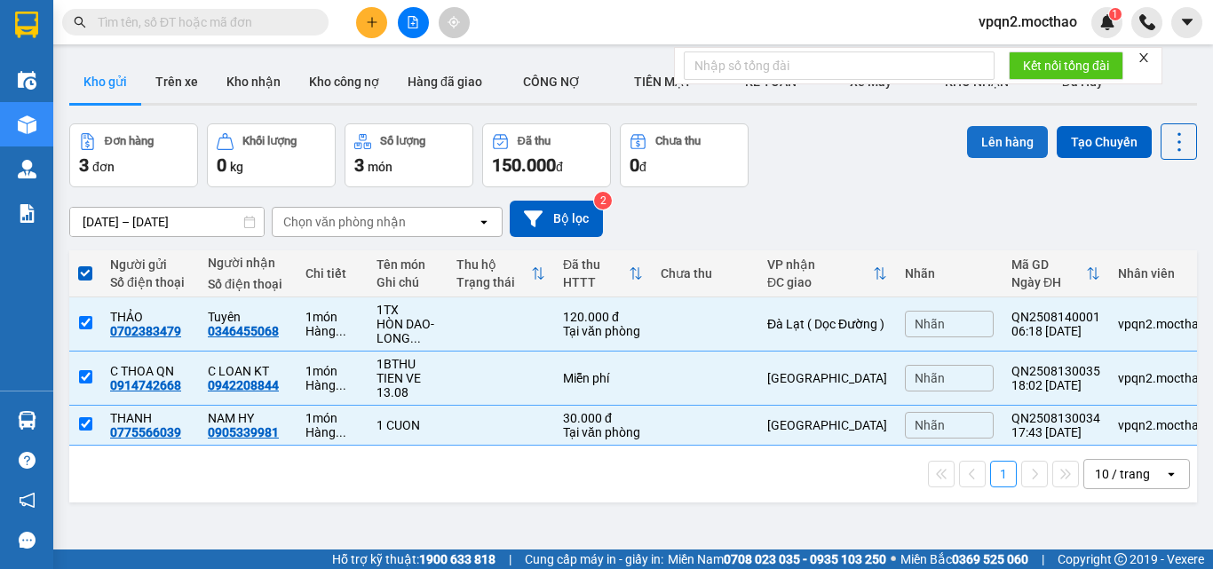
click at [990, 144] on button "Lên hàng" at bounding box center [1007, 142] width 81 height 32
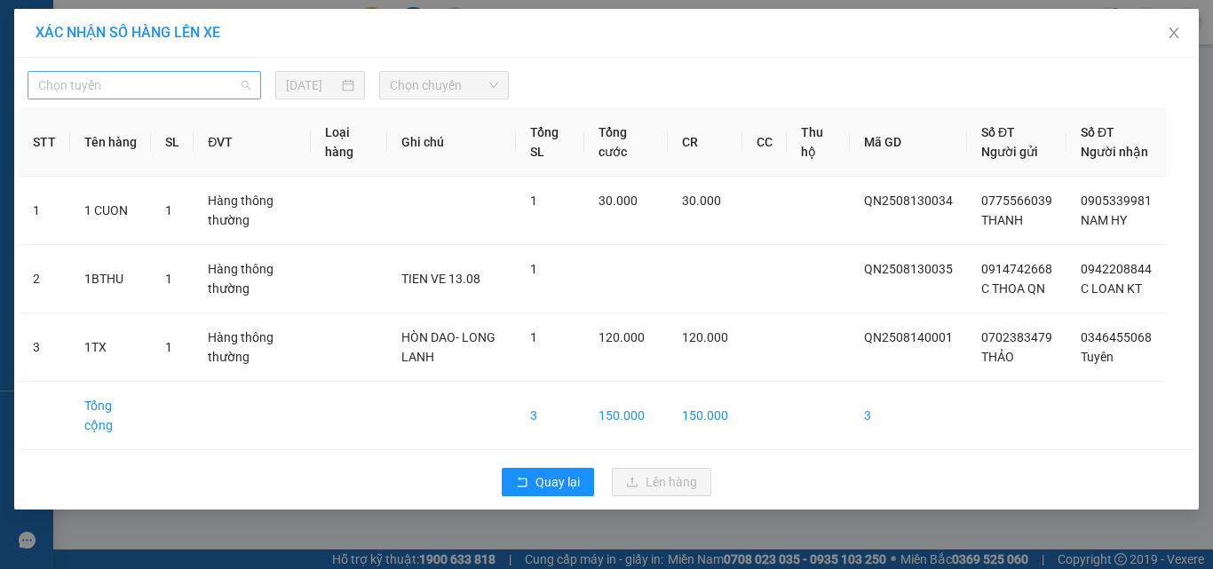
click at [131, 89] on span "Chọn tuyến" at bounding box center [144, 85] width 212 height 27
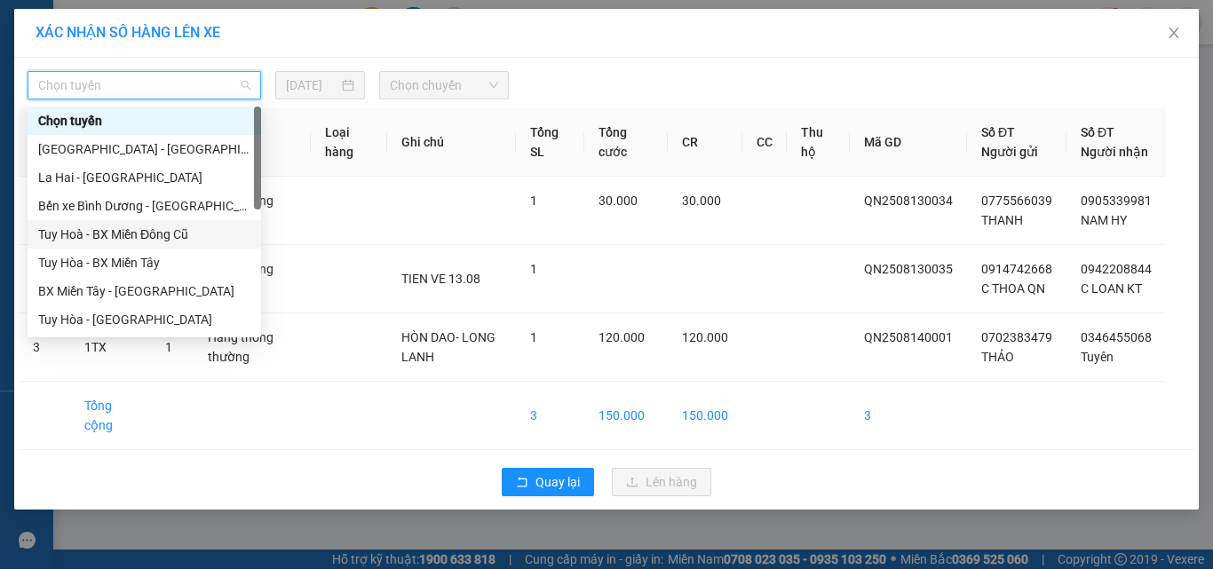
scroll to position [355, 0]
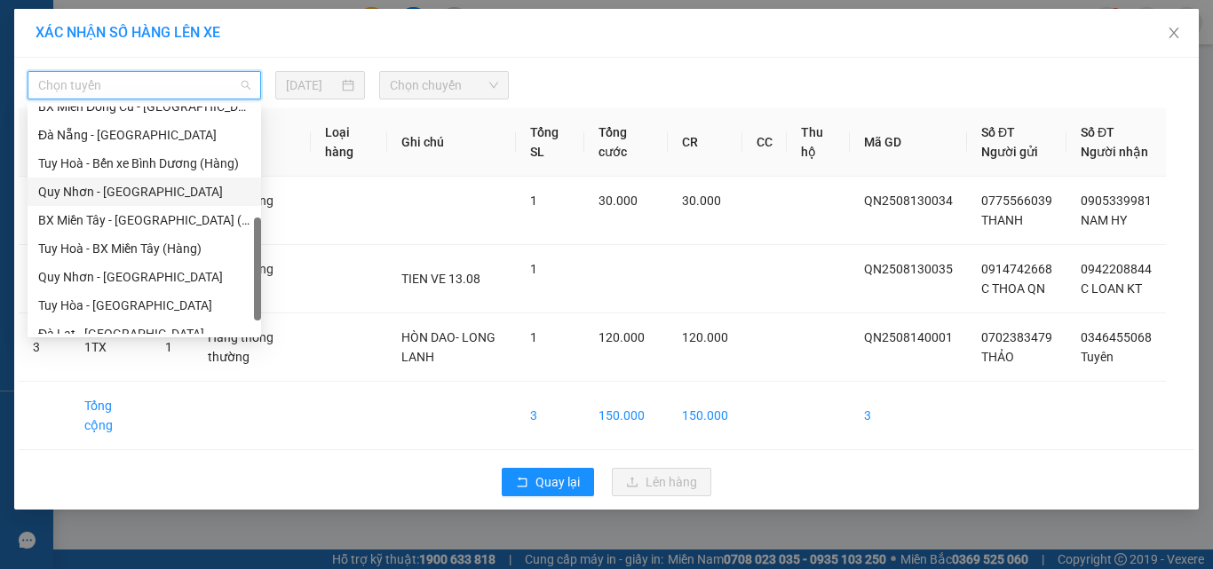
click at [132, 187] on div "Quy Nhơn - Đà Lạt" at bounding box center [144, 192] width 212 height 20
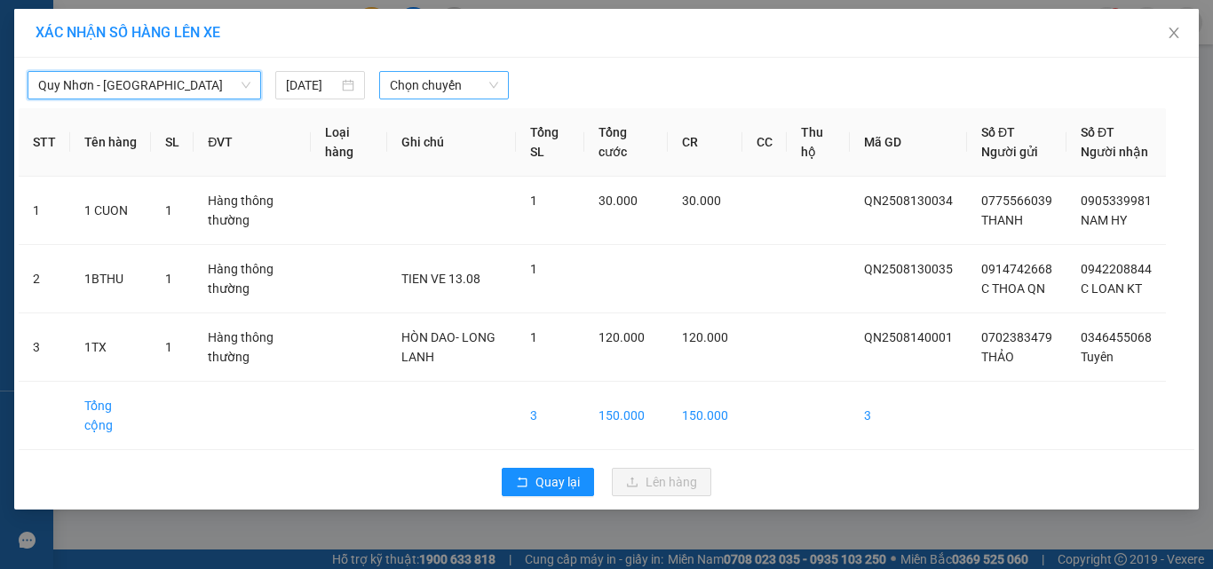
click at [432, 91] on span "Chọn chuyến" at bounding box center [444, 85] width 109 height 27
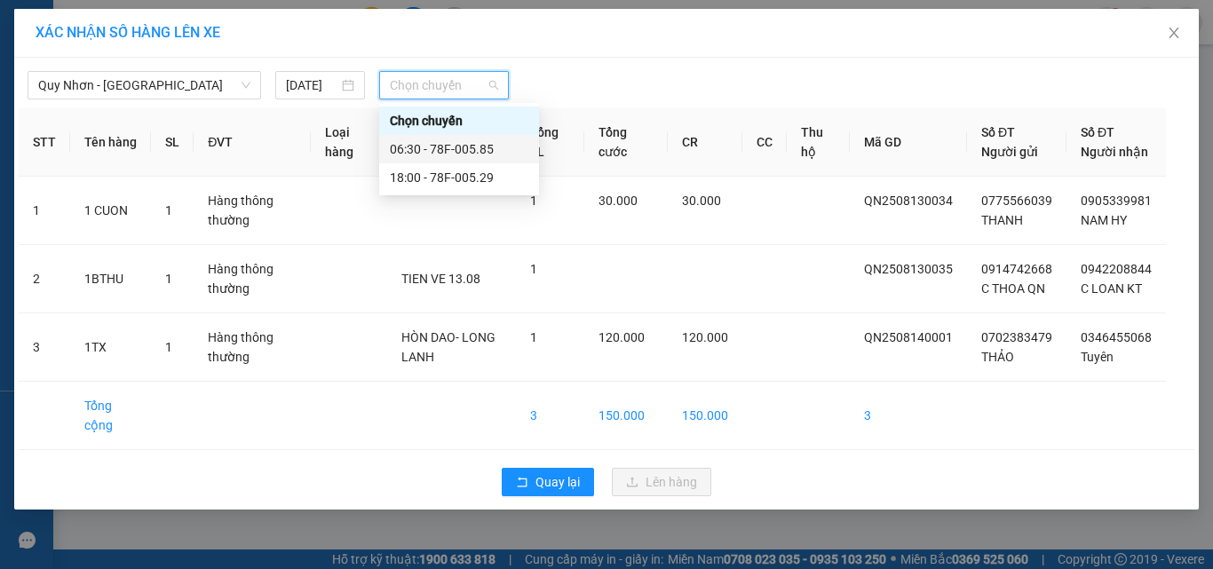
drag, startPoint x: 443, startPoint y: 140, endPoint x: 452, endPoint y: 149, distance: 12.6
click at [444, 140] on div "06:30 - 78F-005.85" at bounding box center [459, 149] width 139 height 20
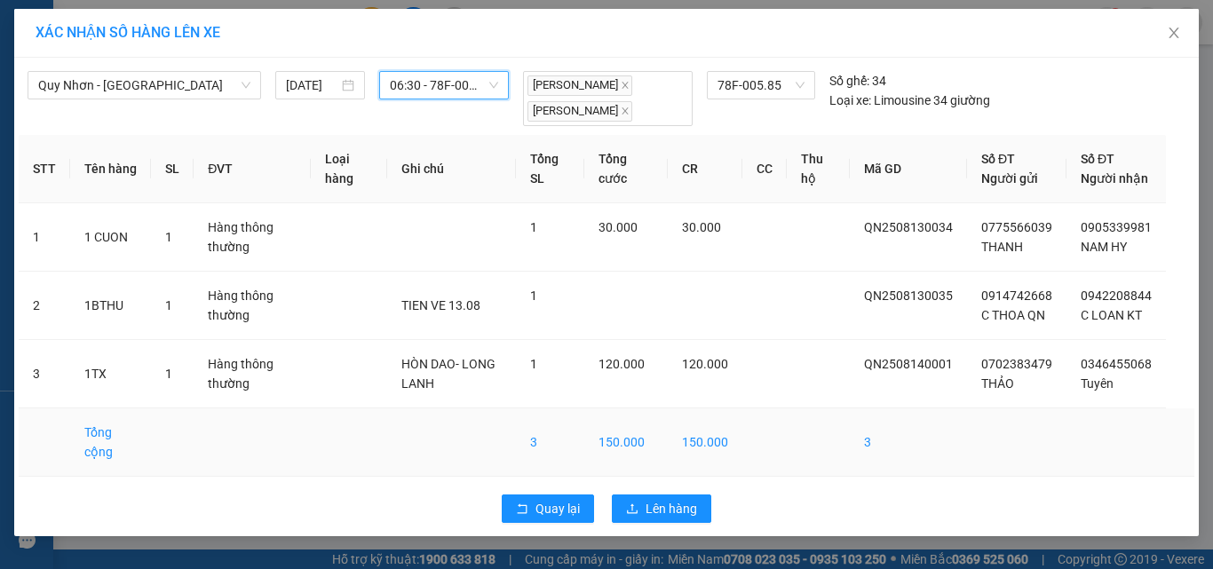
scroll to position [8, 0]
click at [634, 515] on button "Lên hàng" at bounding box center [661, 509] width 99 height 28
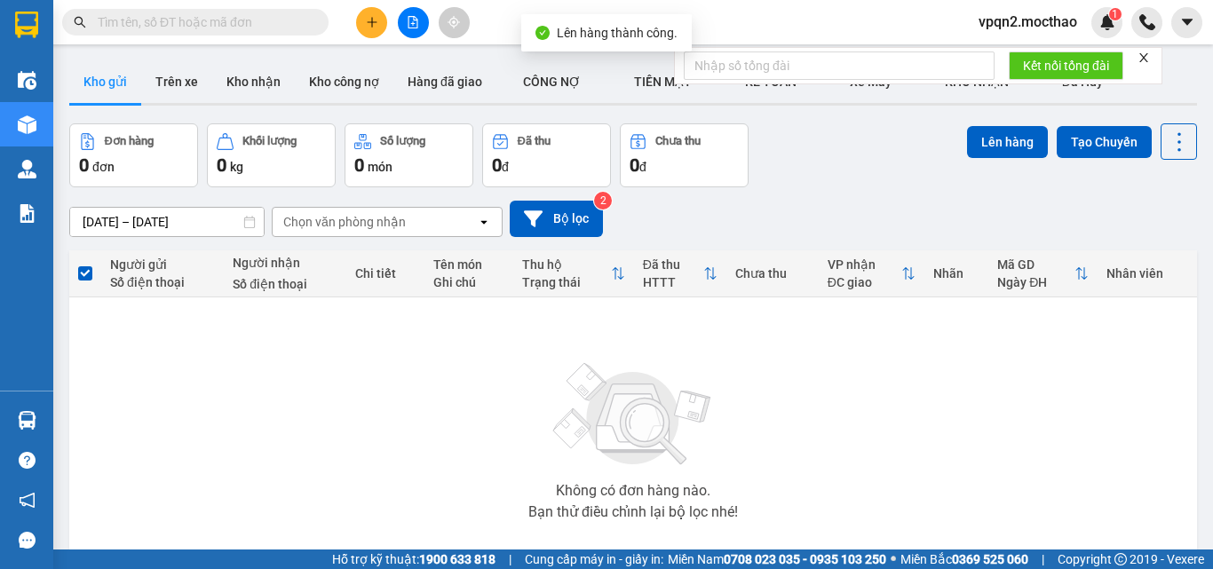
click at [406, 36] on button at bounding box center [413, 22] width 31 height 31
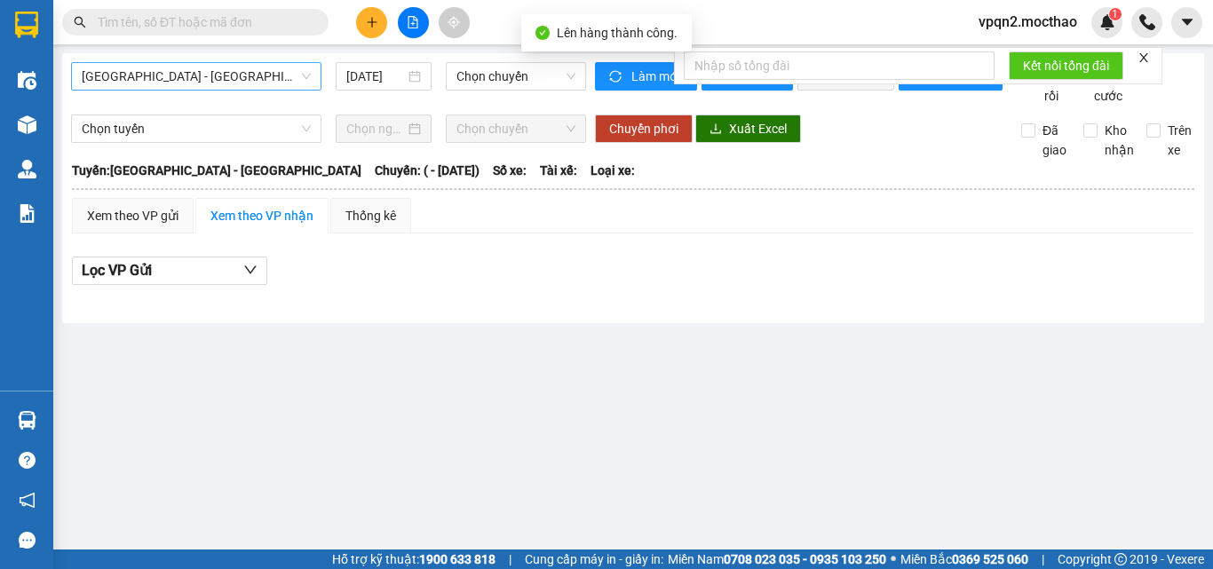
click at [205, 85] on span "Sài Gòn - Tuy Hòa" at bounding box center [196, 76] width 229 height 27
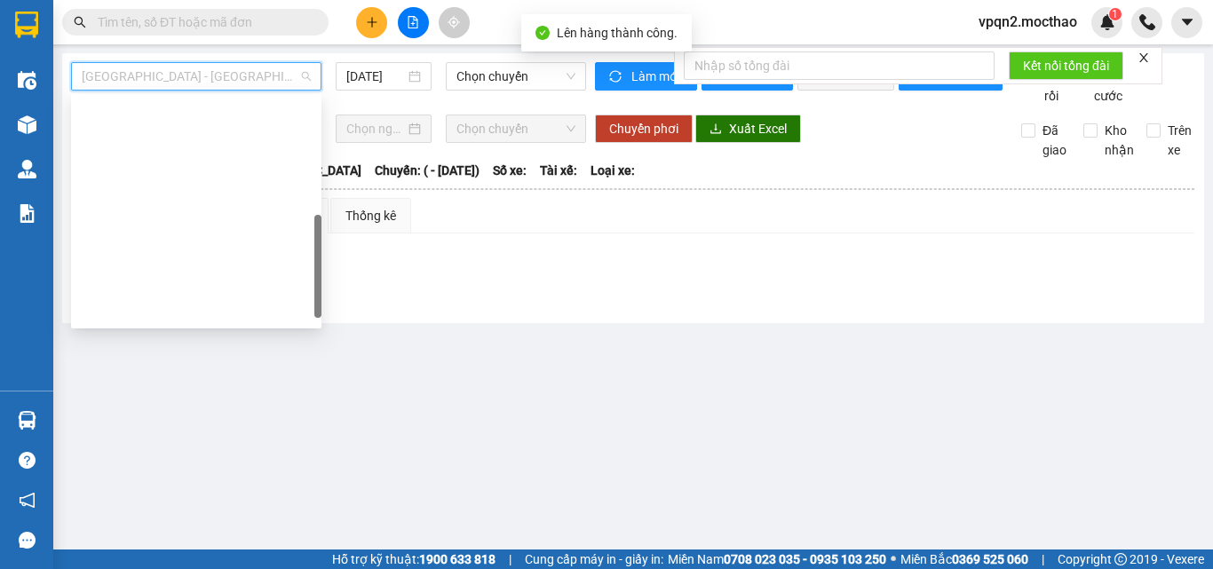
scroll to position [355, 0]
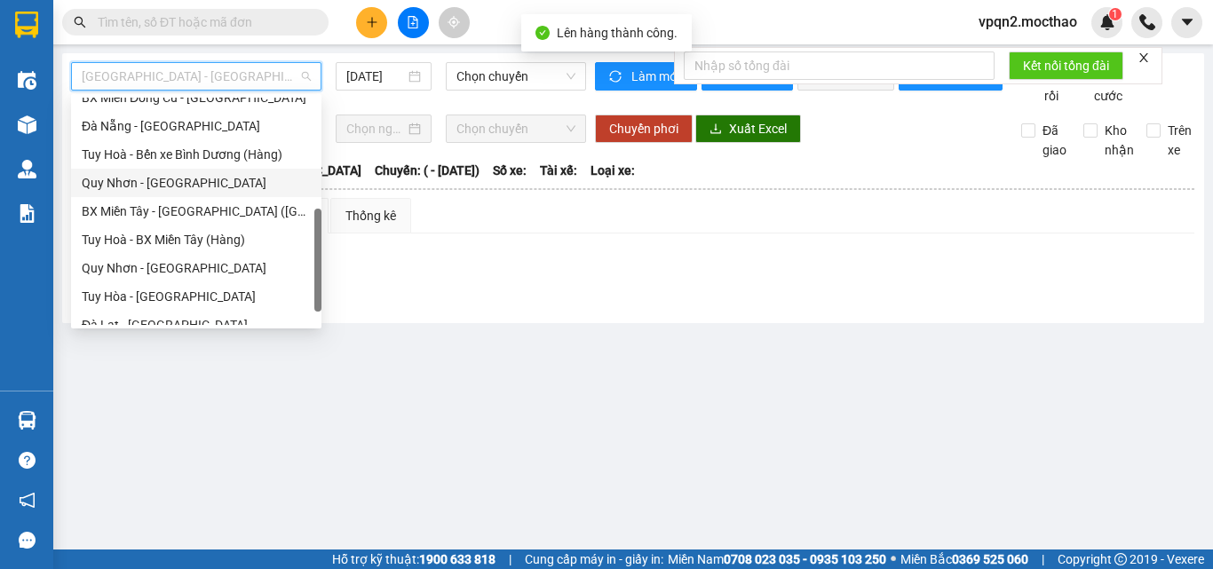
click at [178, 187] on div "Quy Nhơn - Đà Lạt" at bounding box center [196, 183] width 229 height 20
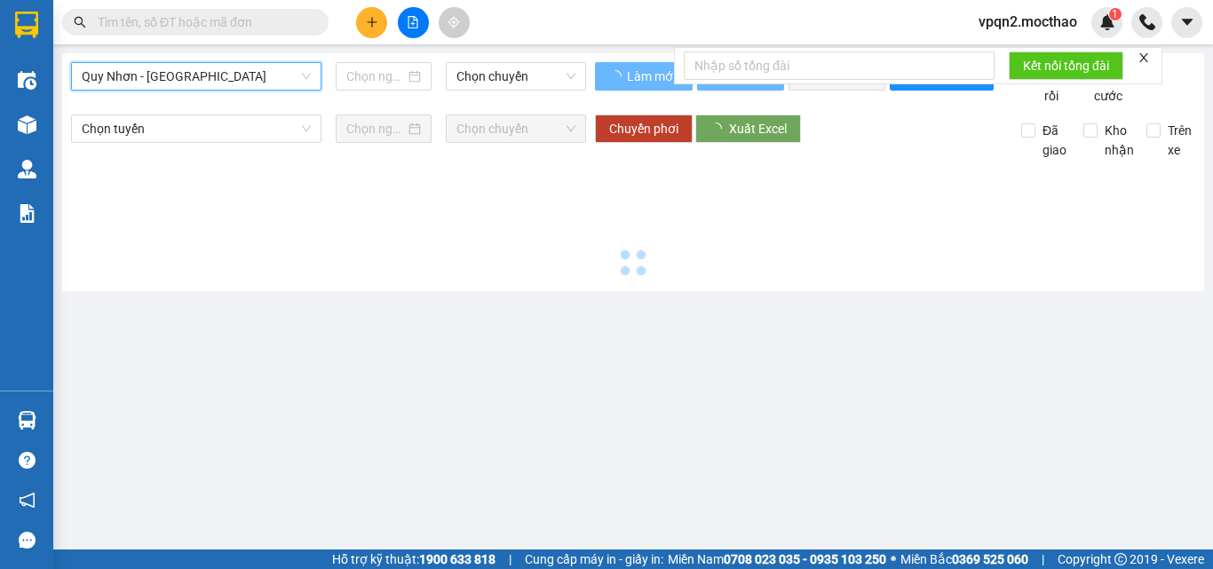
type input "[DATE]"
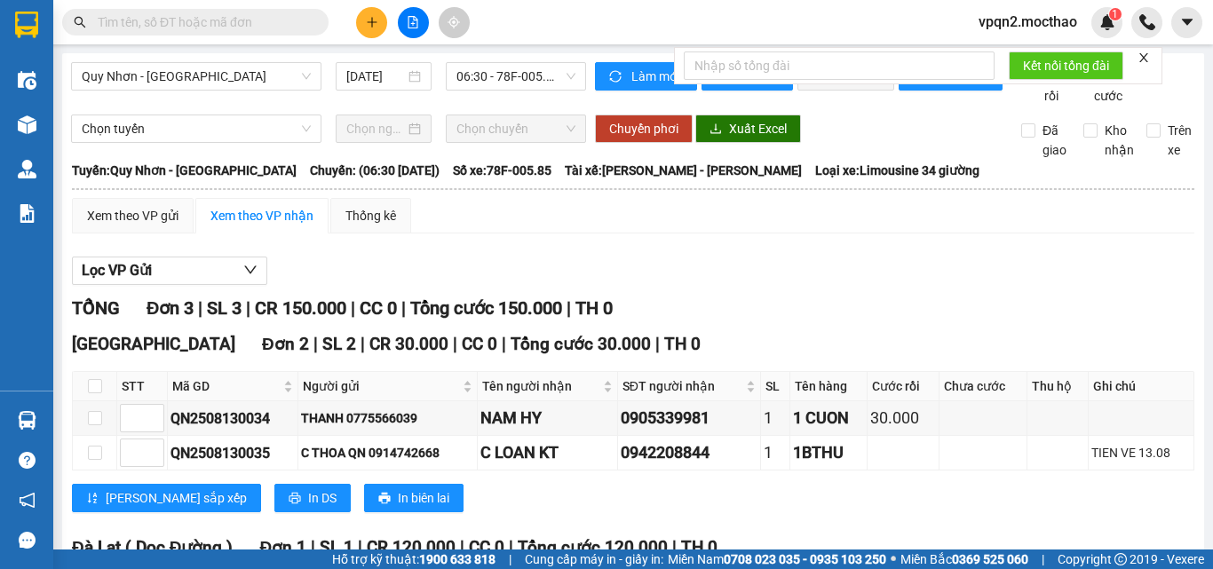
click at [1141, 56] on icon "close" at bounding box center [1144, 58] width 12 height 12
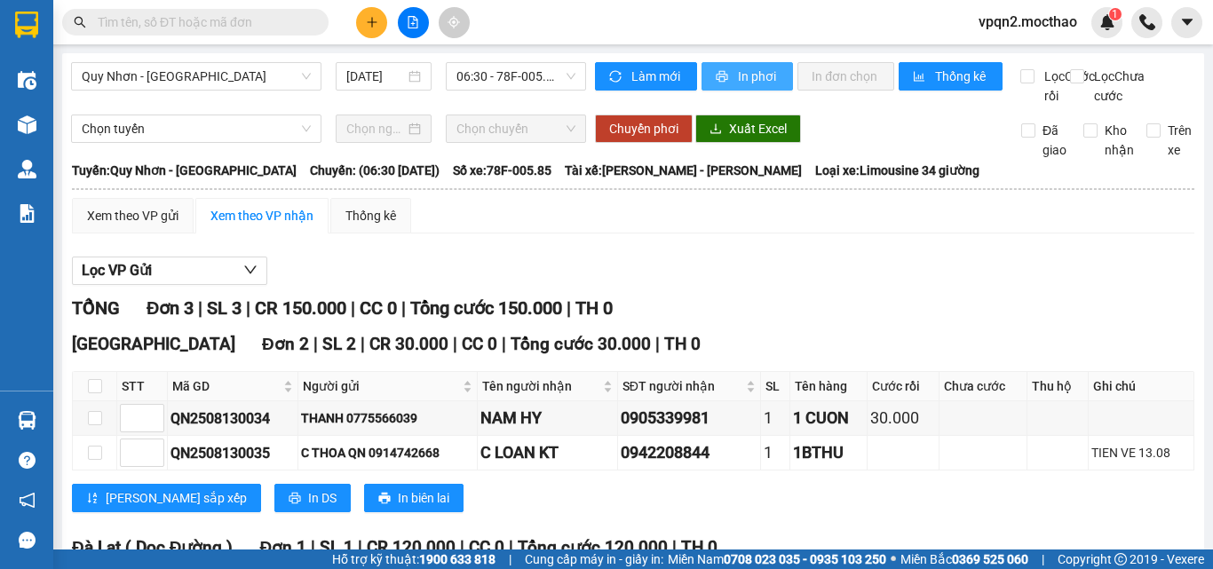
click at [750, 78] on span "In phơi" at bounding box center [758, 77] width 41 height 20
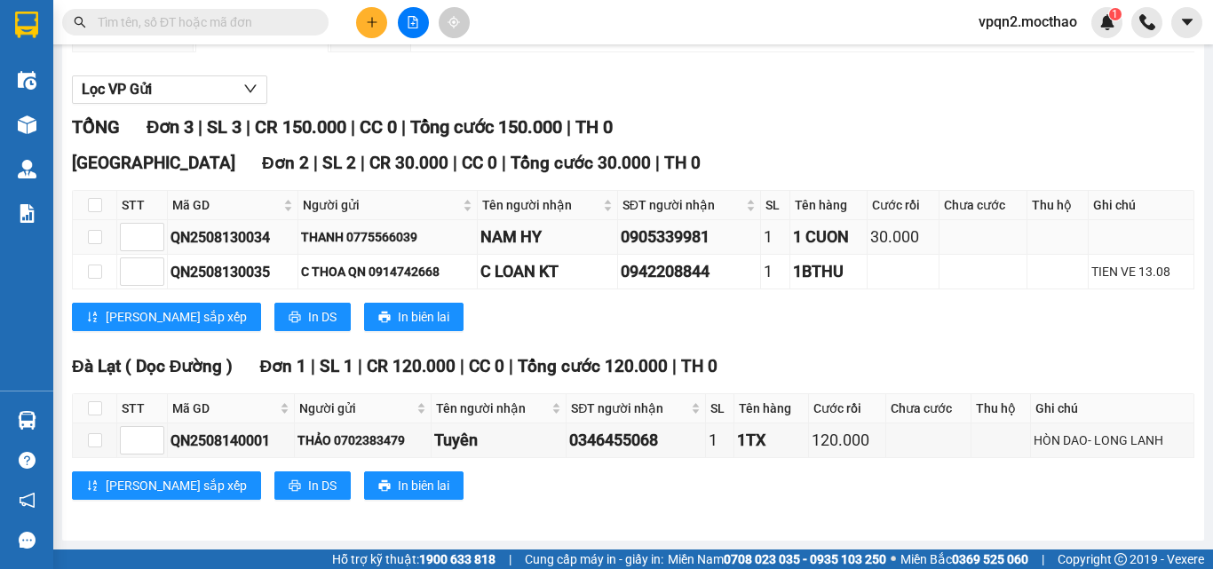
click at [815, 223] on td "1 CUON" at bounding box center [829, 237] width 77 height 35
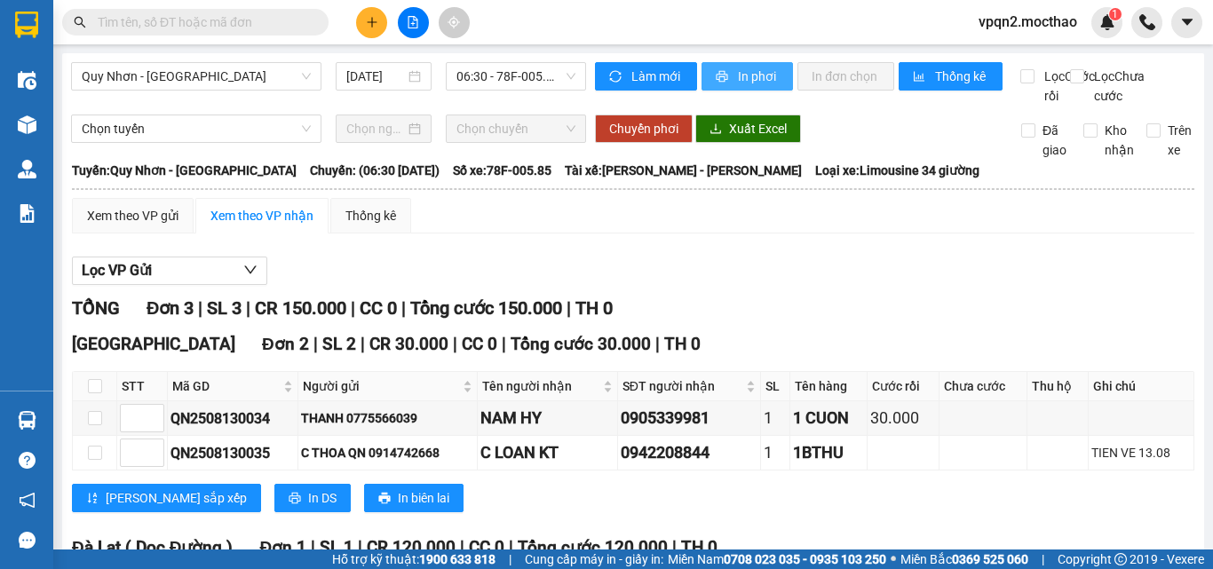
click at [775, 73] on button "In phơi" at bounding box center [747, 76] width 91 height 28
click at [377, 15] on button at bounding box center [371, 22] width 31 height 31
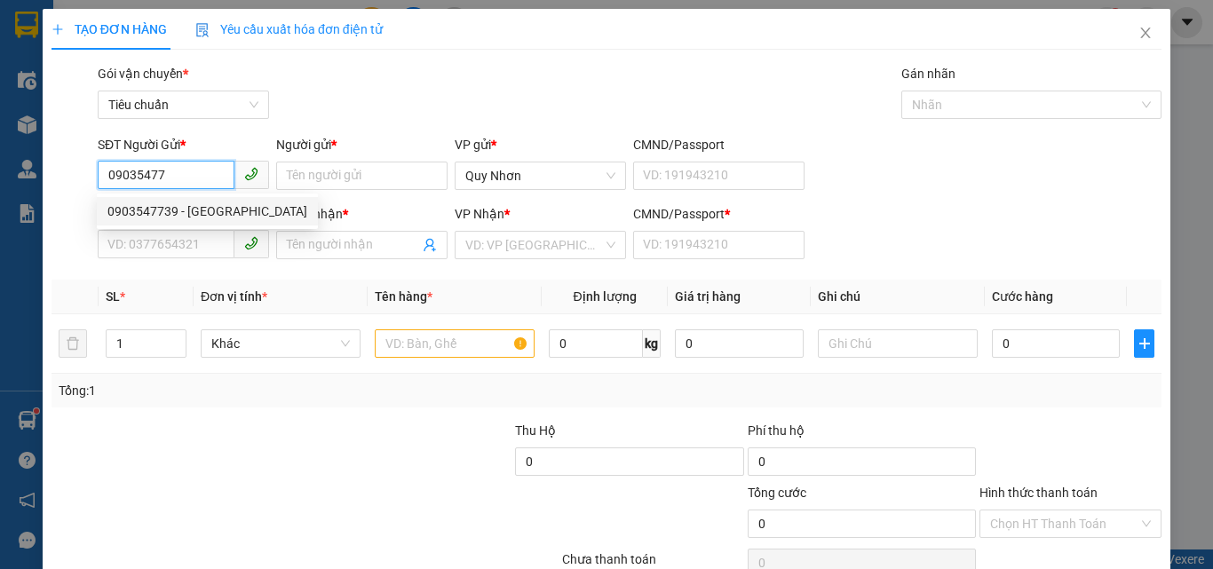
click at [174, 216] on div "0903547739 - VINH" at bounding box center [207, 212] width 200 height 20
type input "0903547739"
type input "VINH"
type input "0934020206"
type input "BẰNG"
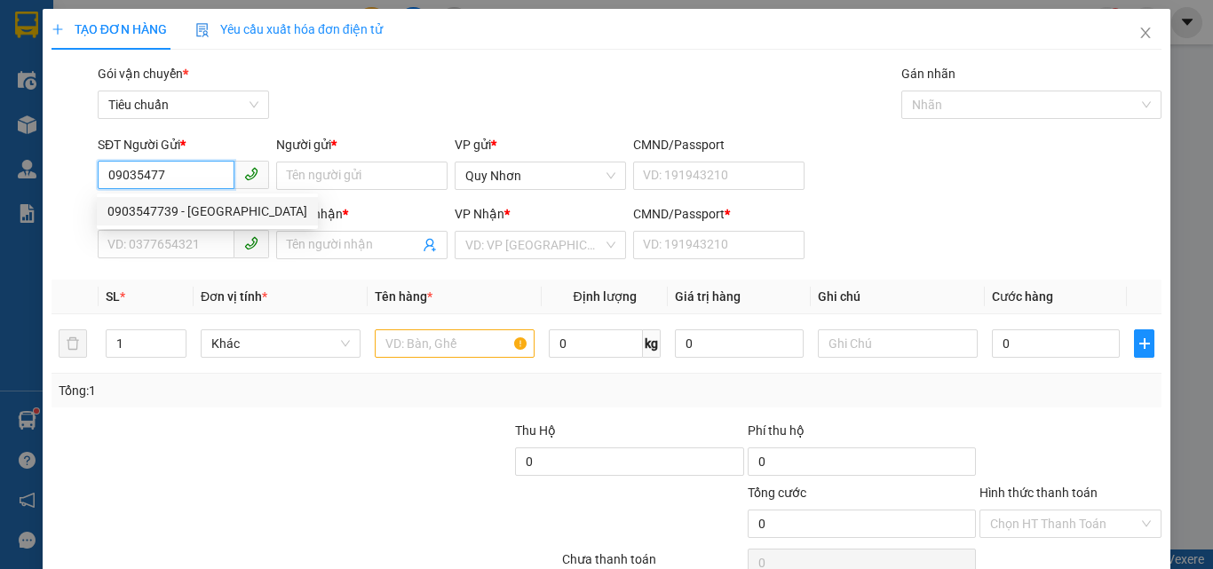
type input "A"
type input "20.000"
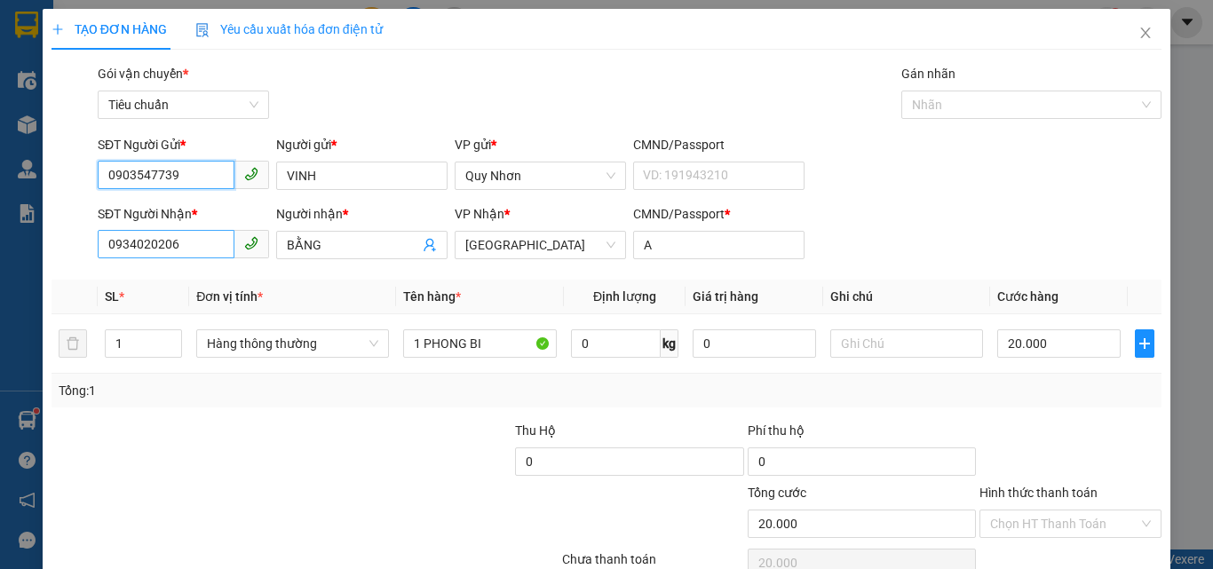
type input "0903547739"
click at [199, 249] on input "0934020206" at bounding box center [166, 244] width 137 height 28
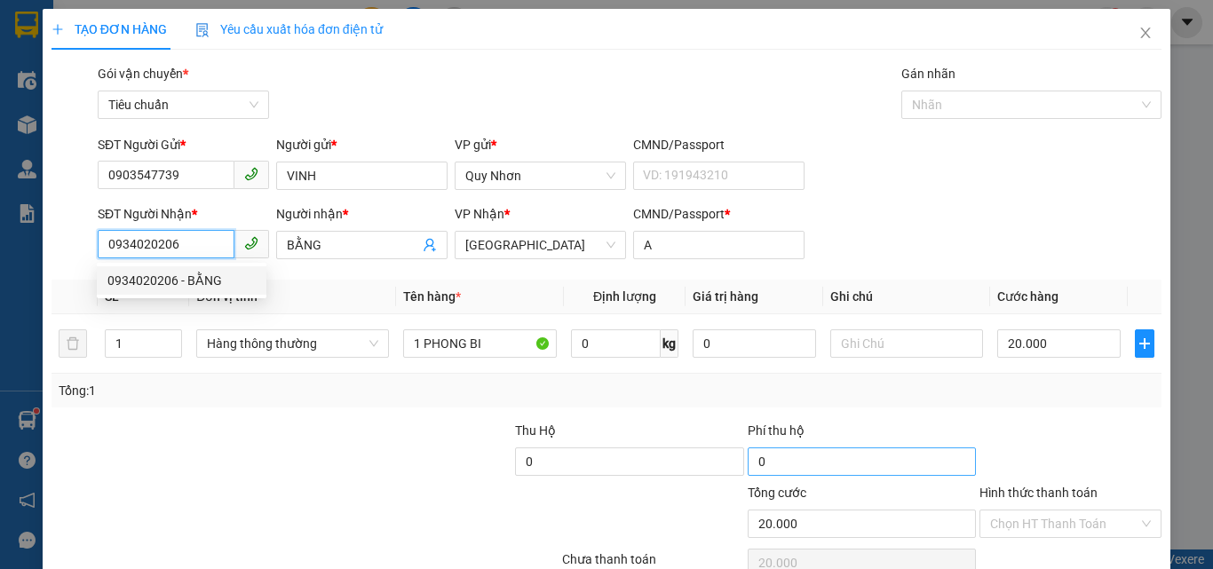
scroll to position [88, 0]
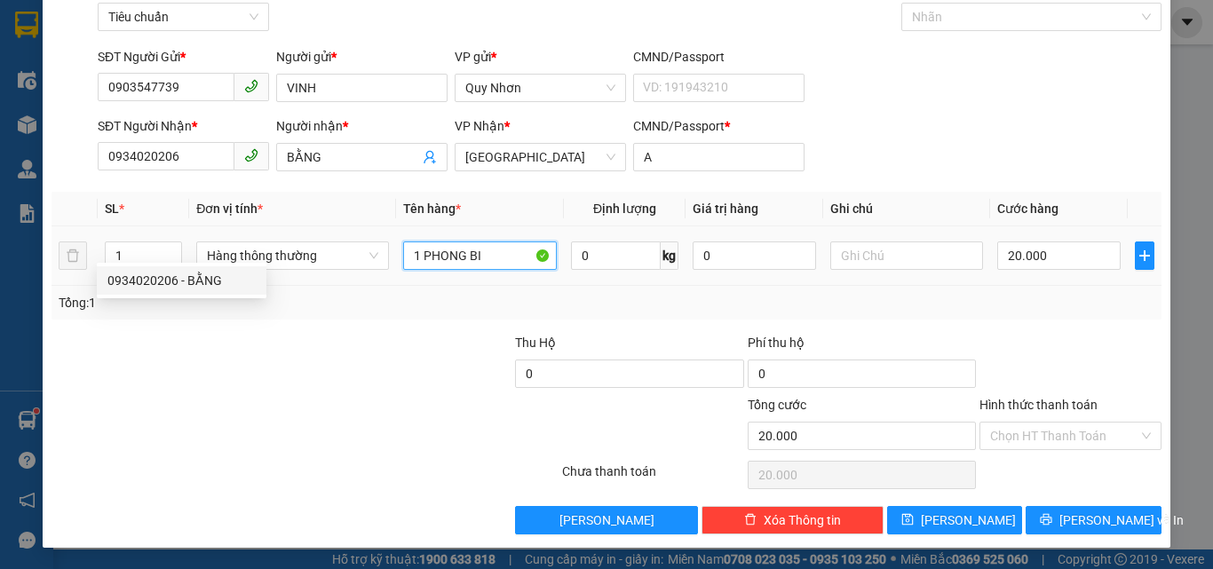
click at [507, 265] on input "1 PHONG BI" at bounding box center [480, 256] width 154 height 28
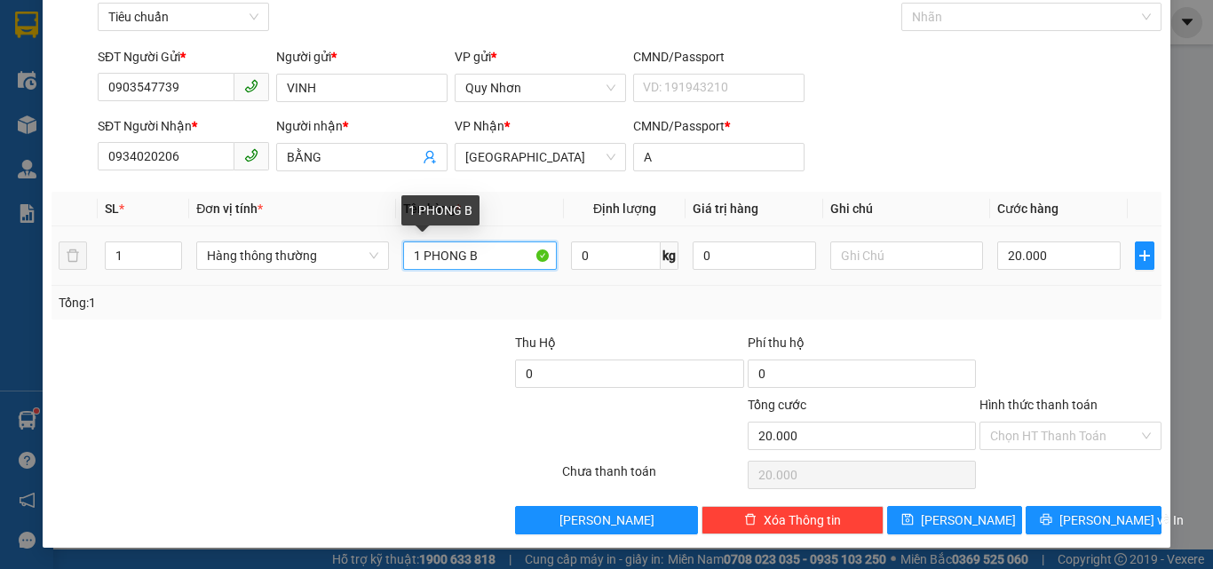
type input "1 PHONG BI"
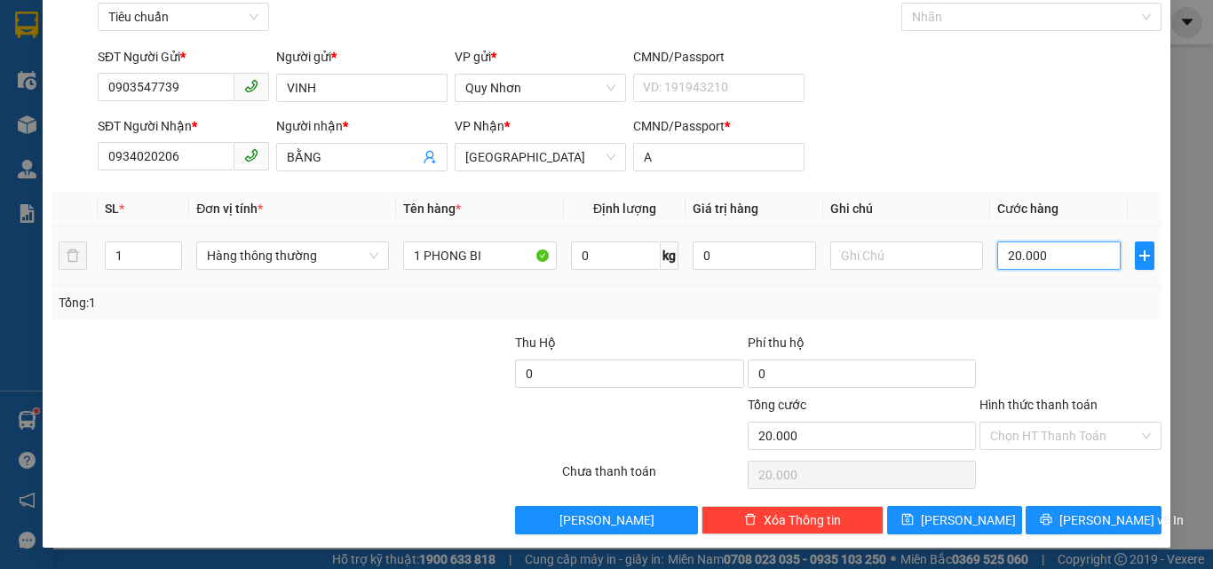
click at [1053, 246] on input "20.000" at bounding box center [1059, 256] width 123 height 28
type input "3"
type input "30"
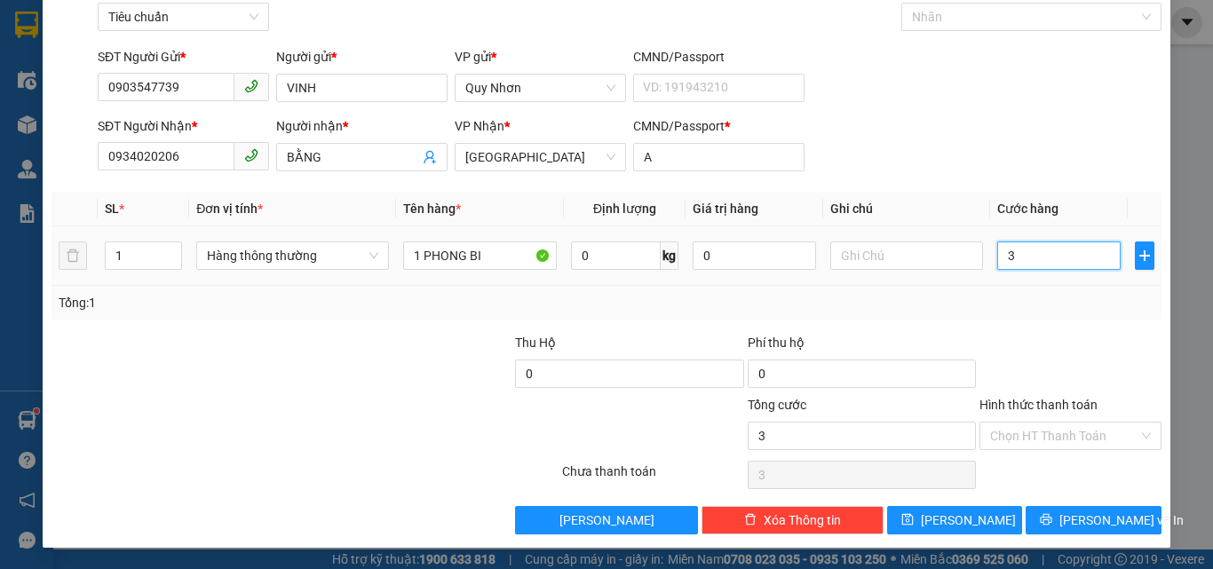
type input "30"
type input "300"
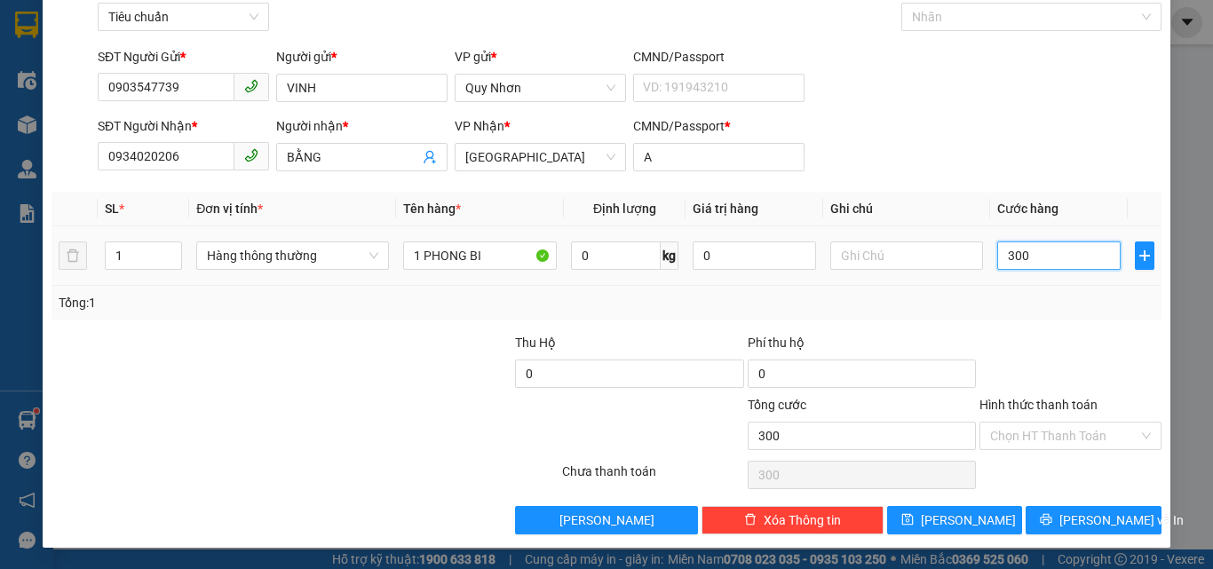
type input "3.000"
type input "30.000"
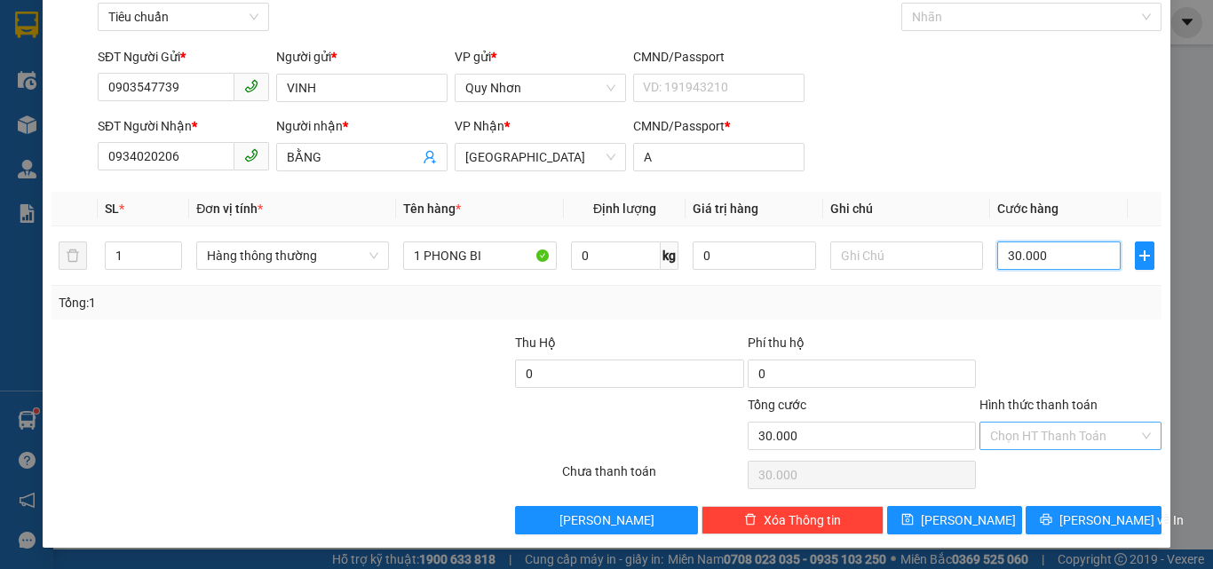
type input "30.000"
click at [1002, 434] on input "Hình thức thanh toán" at bounding box center [1064, 436] width 148 height 27
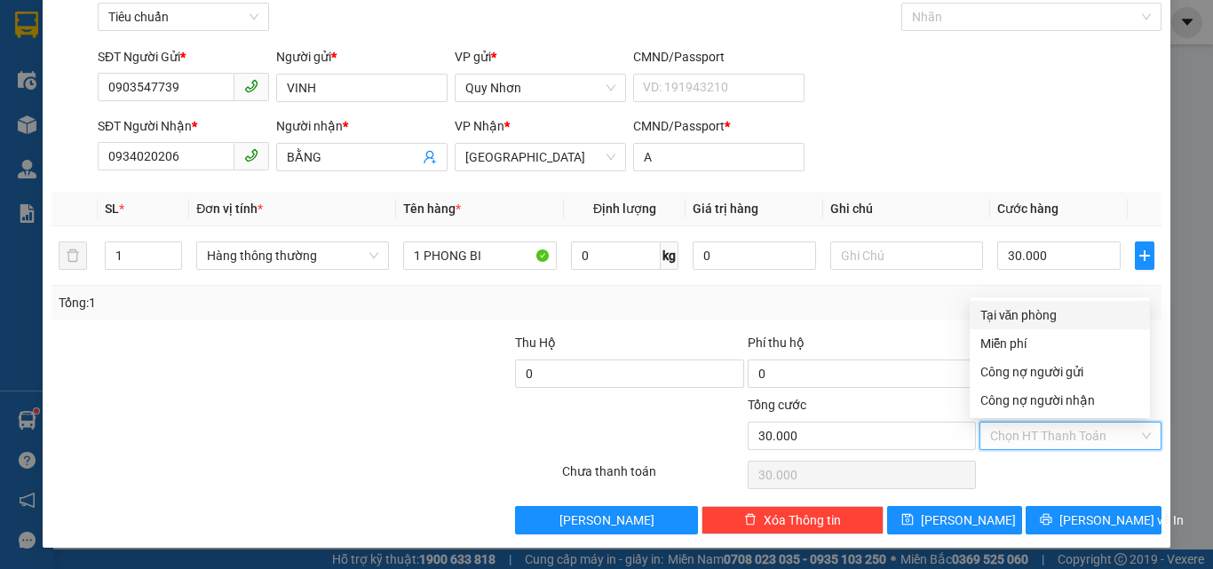
click at [1053, 316] on div "Tại văn phòng" at bounding box center [1060, 316] width 159 height 20
type input "0"
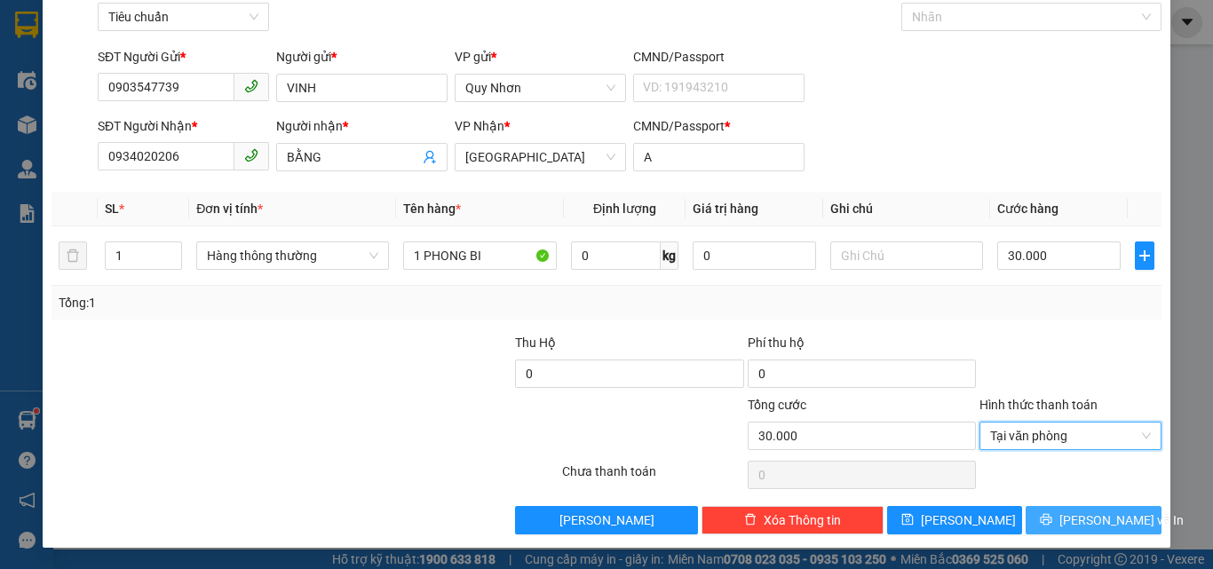
click at [1062, 531] on button "[PERSON_NAME] và In" at bounding box center [1094, 520] width 136 height 28
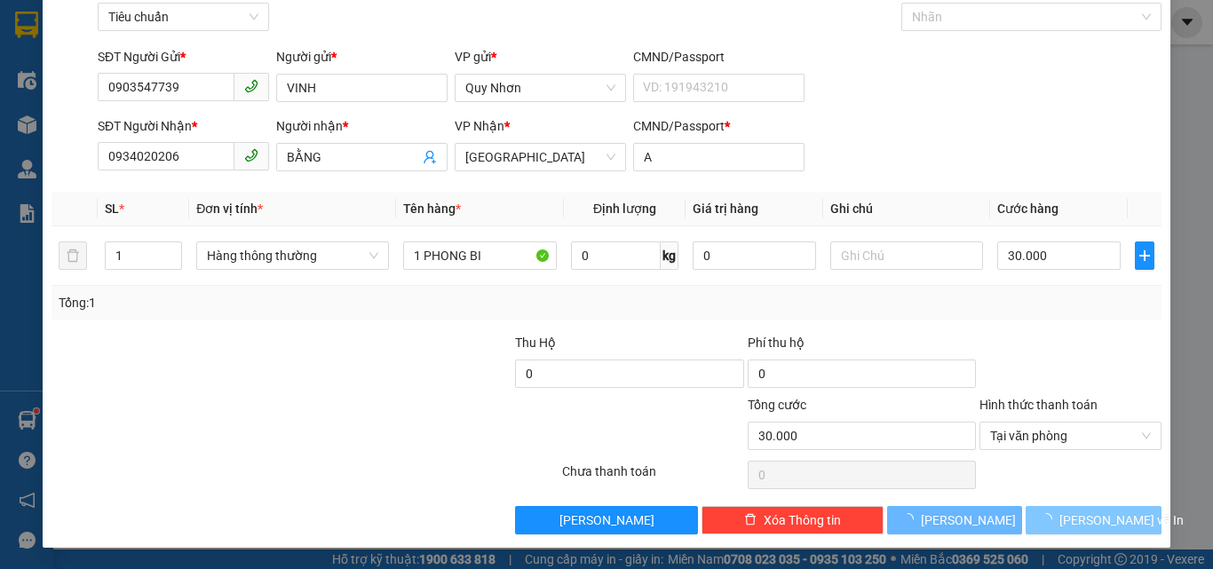
click at [1062, 531] on button "[PERSON_NAME] và In" at bounding box center [1094, 520] width 136 height 28
drag, startPoint x: 1062, startPoint y: 531, endPoint x: 996, endPoint y: 349, distance: 193.9
click at [1061, 523] on button "[PERSON_NAME] và In" at bounding box center [1094, 520] width 136 height 28
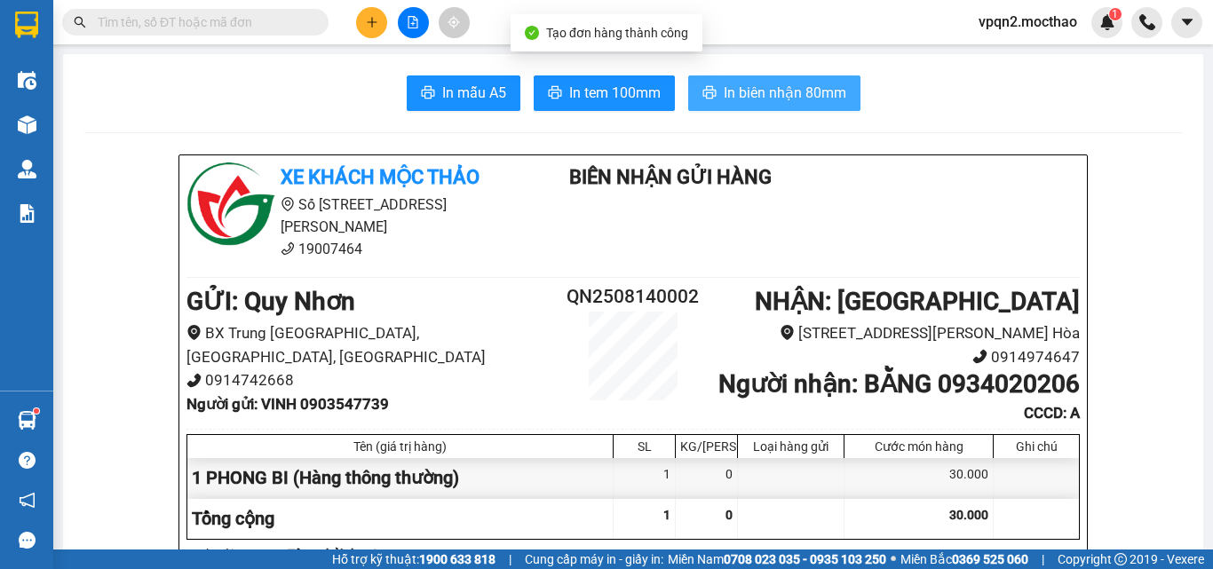
click at [850, 89] on button "In biên nhận 80mm" at bounding box center [774, 94] width 172 height 36
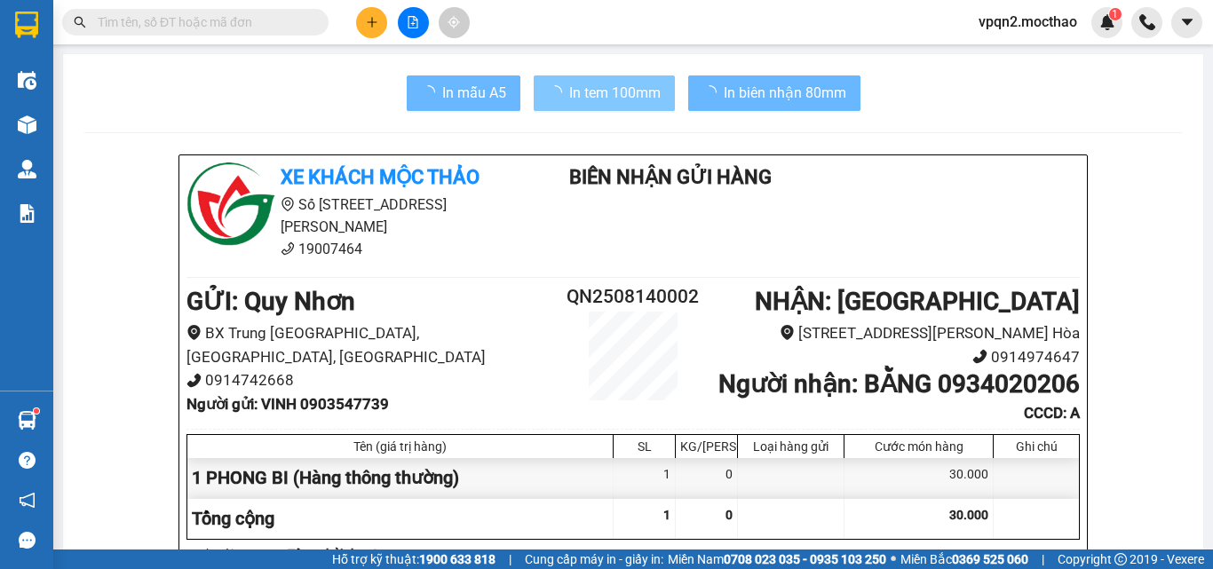
click at [575, 93] on span "In tem 100mm" at bounding box center [614, 93] width 91 height 22
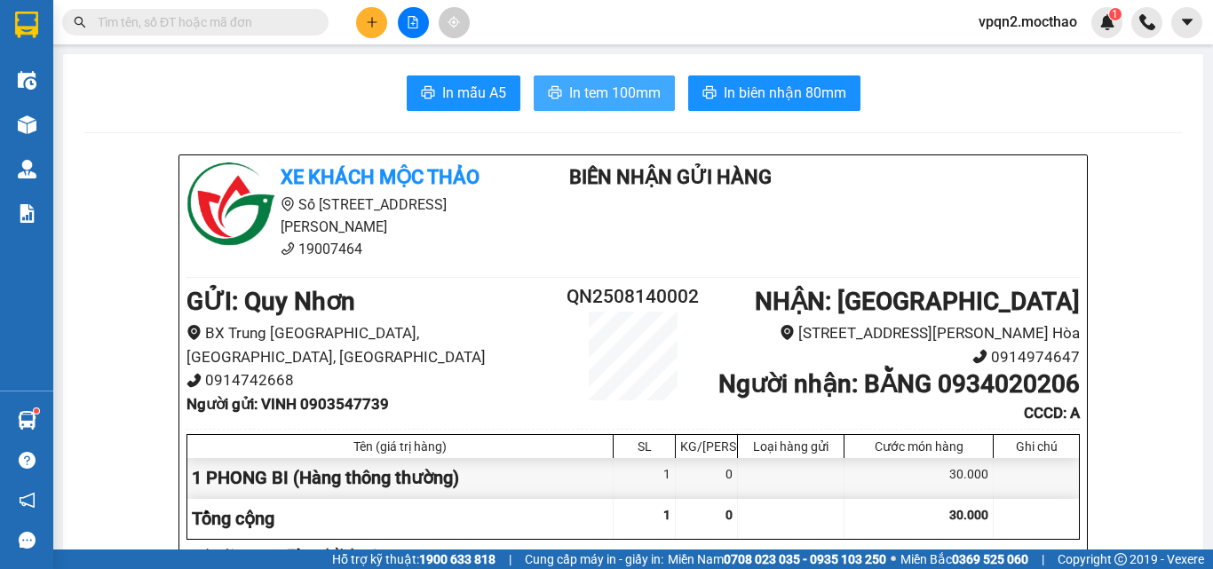
click at [627, 84] on span "In tem 100mm" at bounding box center [614, 93] width 91 height 22
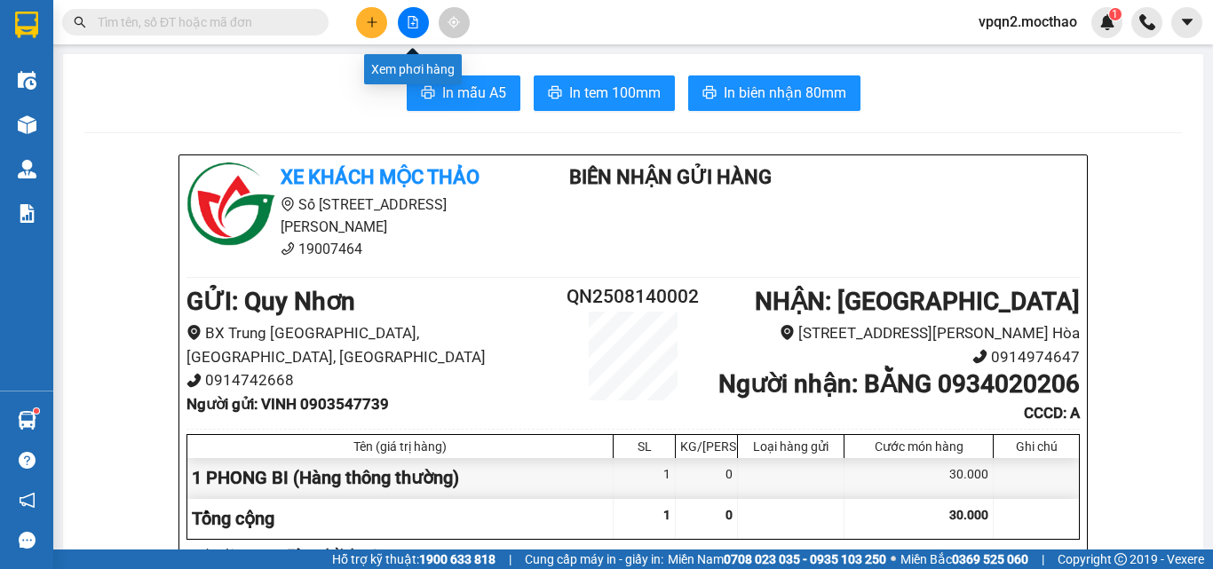
click at [417, 22] on icon "file-add" at bounding box center [413, 22] width 12 height 12
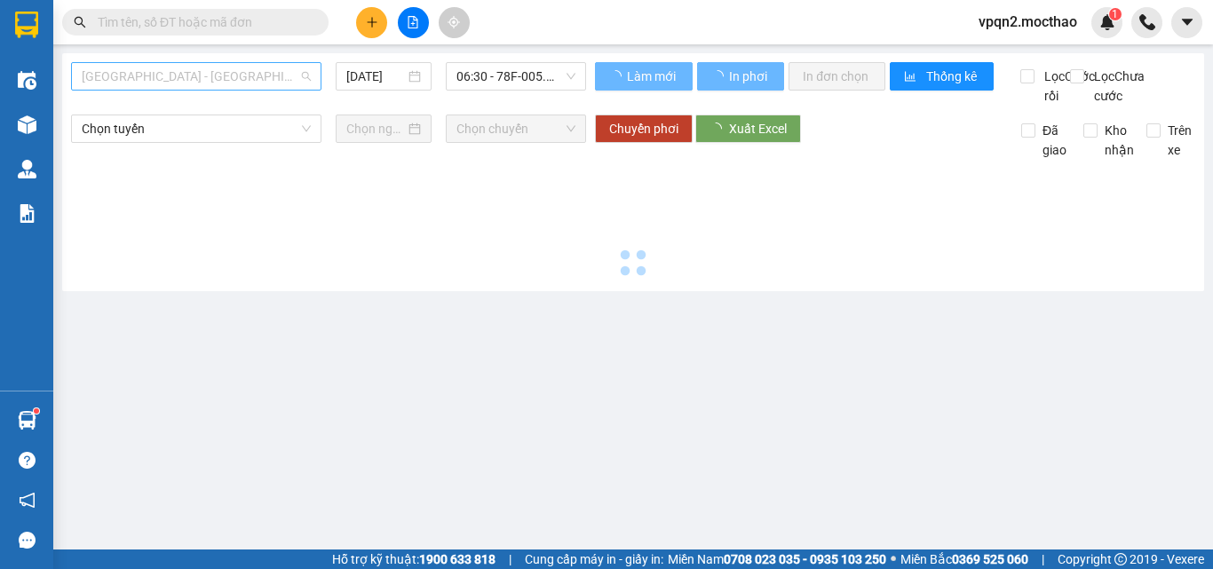
click at [145, 81] on span "Sài Gòn - Tuy Hòa" at bounding box center [196, 76] width 229 height 27
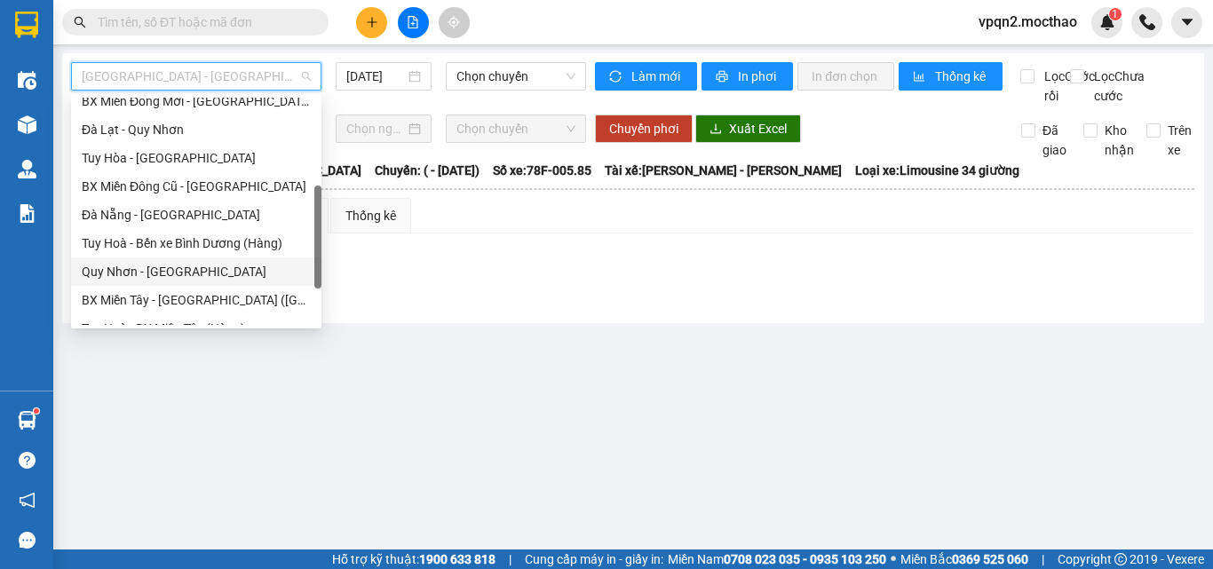
scroll to position [398, 0]
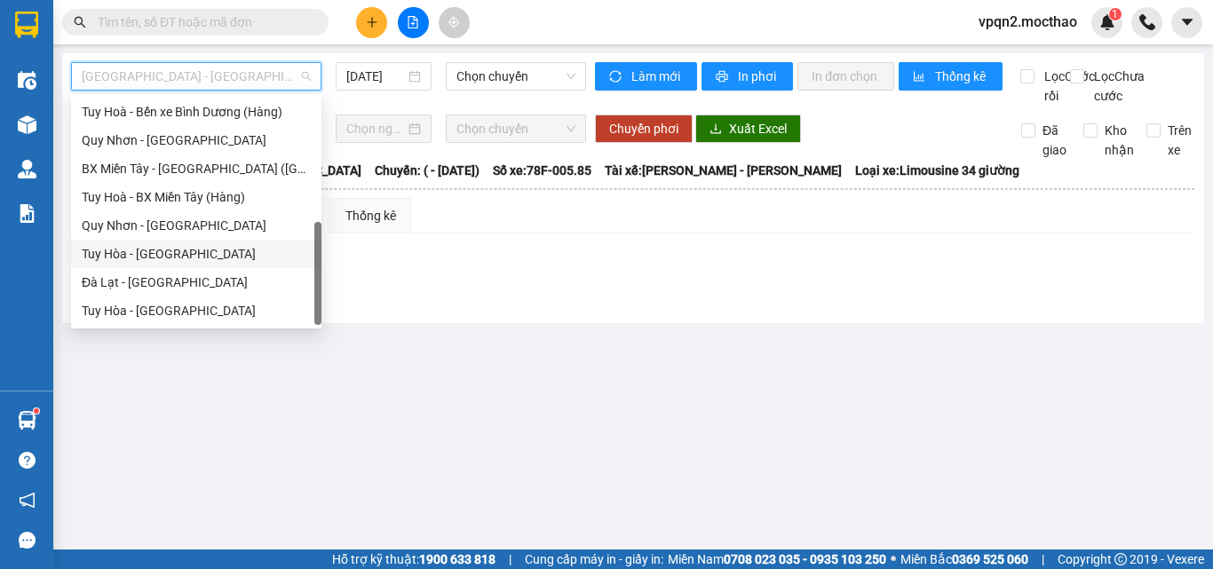
click at [179, 251] on div "Tuy Hòa - Quy Nhơn" at bounding box center [196, 254] width 229 height 20
type input "[DATE]"
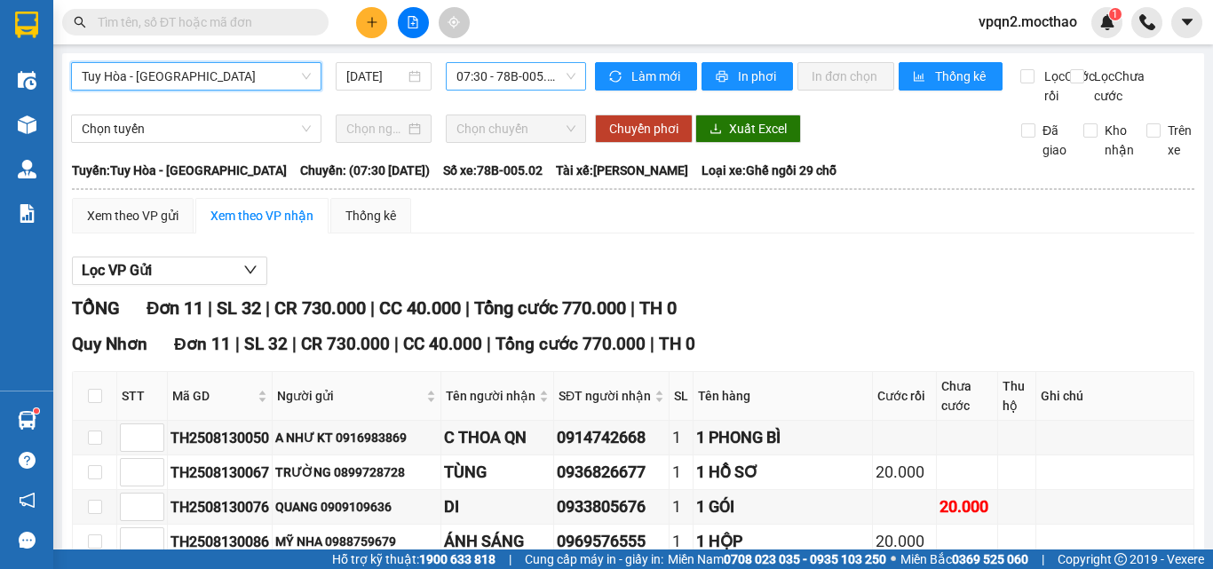
click at [523, 72] on span "07:30 - 78B-005.02" at bounding box center [516, 76] width 119 height 27
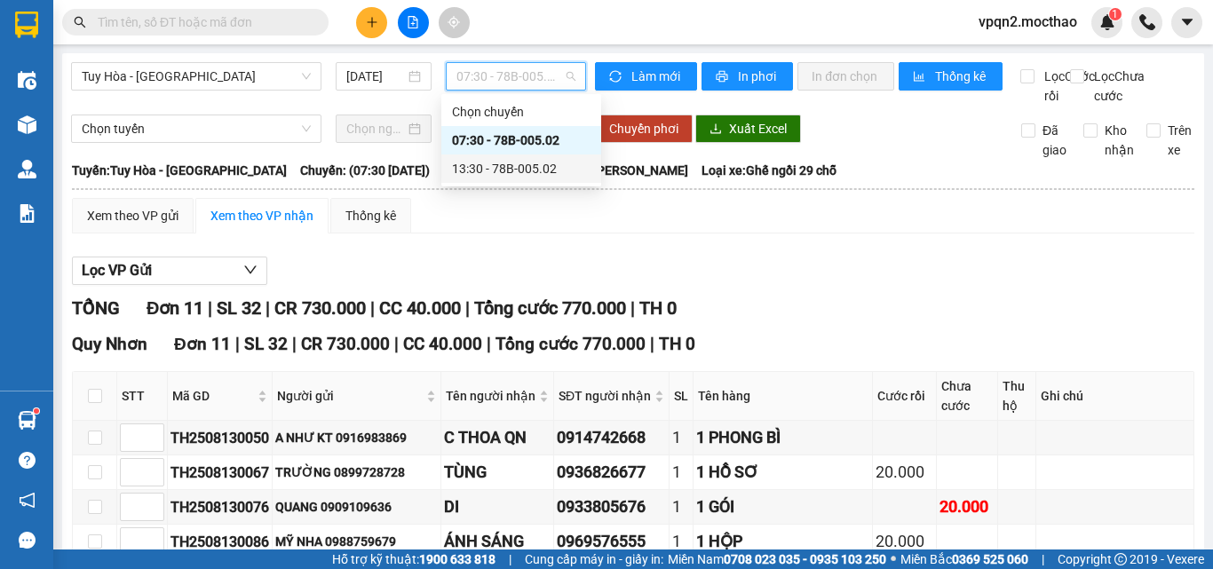
scroll to position [355, 0]
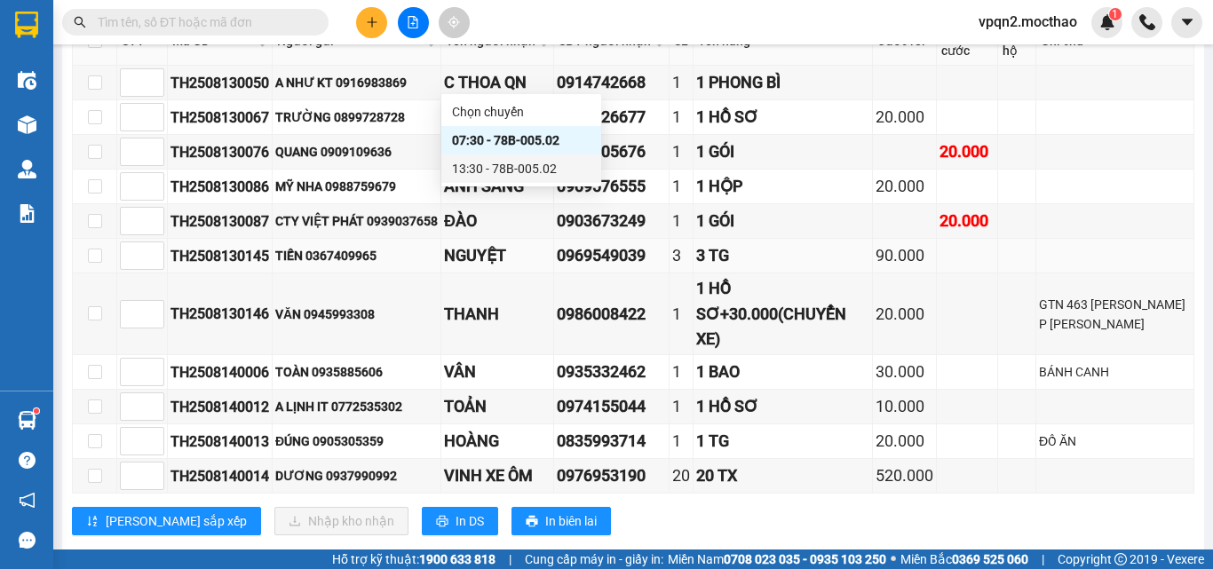
click at [854, 268] on div "3 TG" at bounding box center [782, 255] width 173 height 25
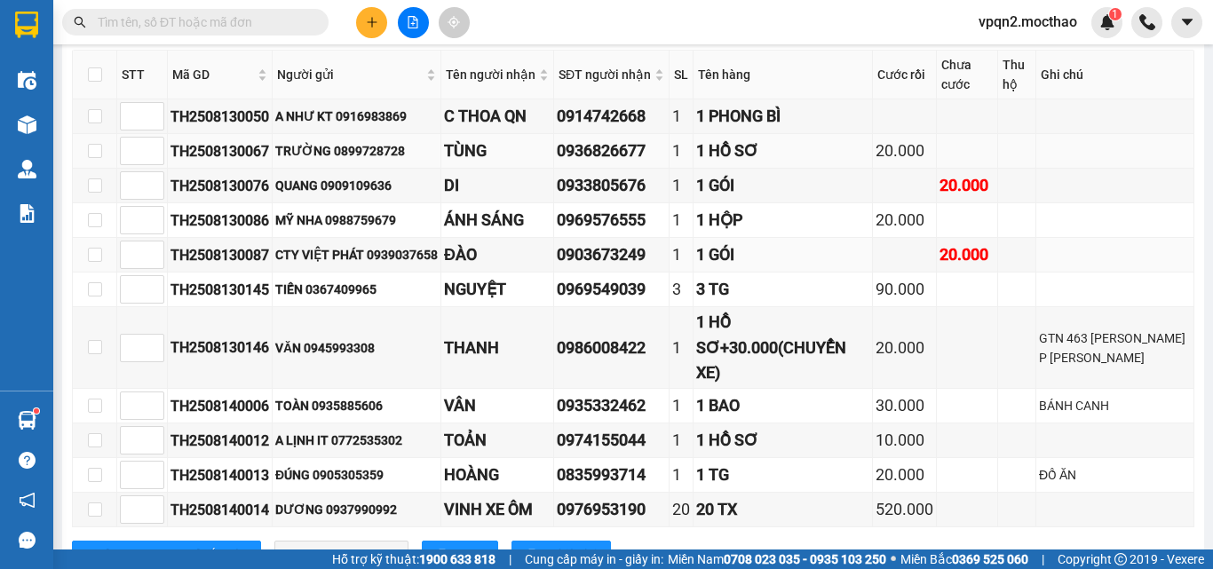
scroll to position [410, 0]
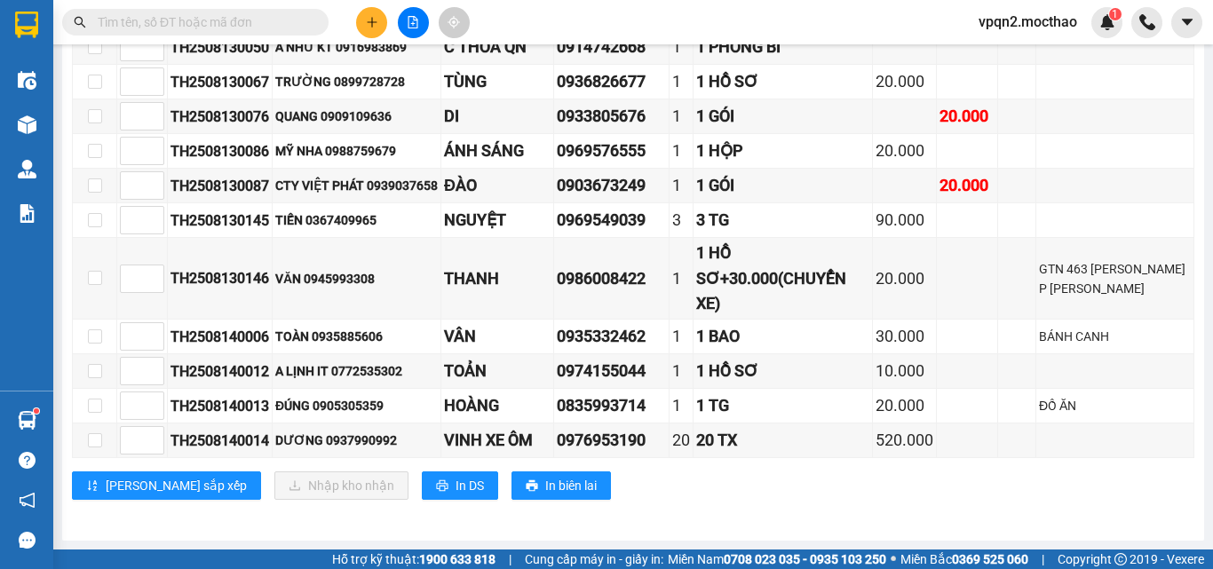
click at [370, 20] on icon "plus" at bounding box center [372, 22] width 12 height 12
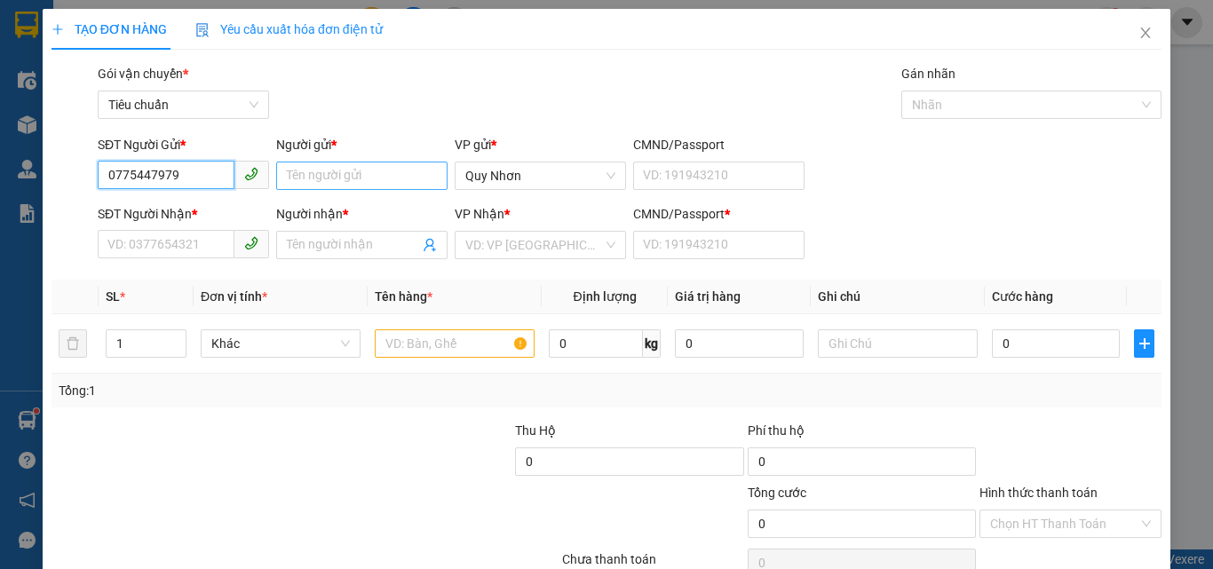
type input "0775447979"
click at [383, 175] on input "Người gửi *" at bounding box center [361, 176] width 171 height 28
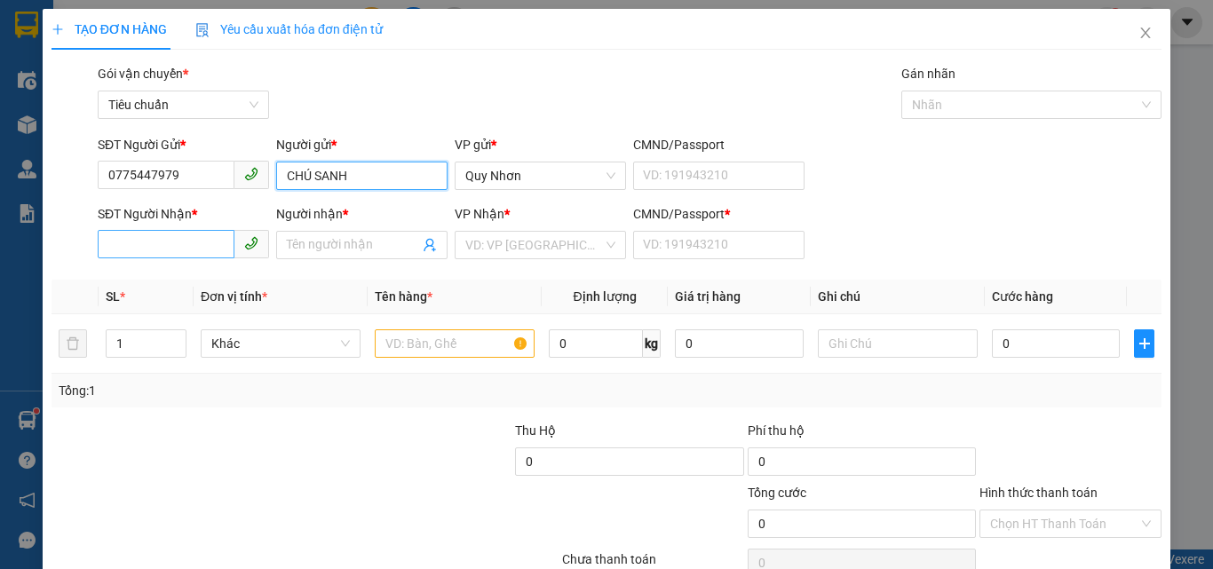
type input "CHÚ SANH"
click at [131, 243] on input "SĐT Người Nhận *" at bounding box center [166, 244] width 137 height 28
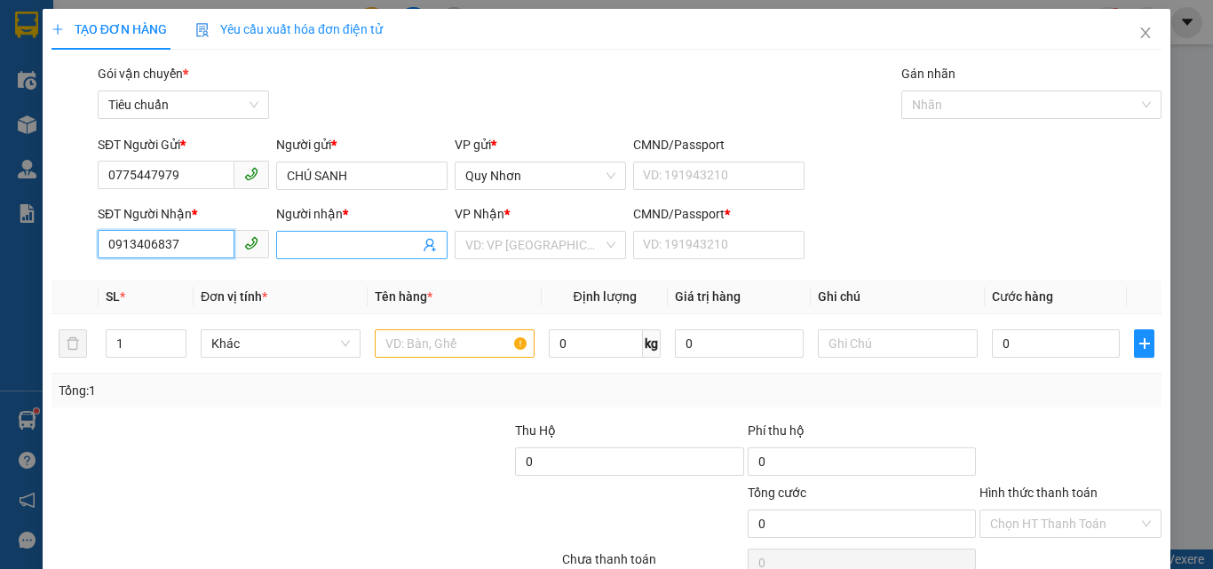
type input "0913406837"
click at [377, 240] on input "Người nhận *" at bounding box center [353, 245] width 132 height 20
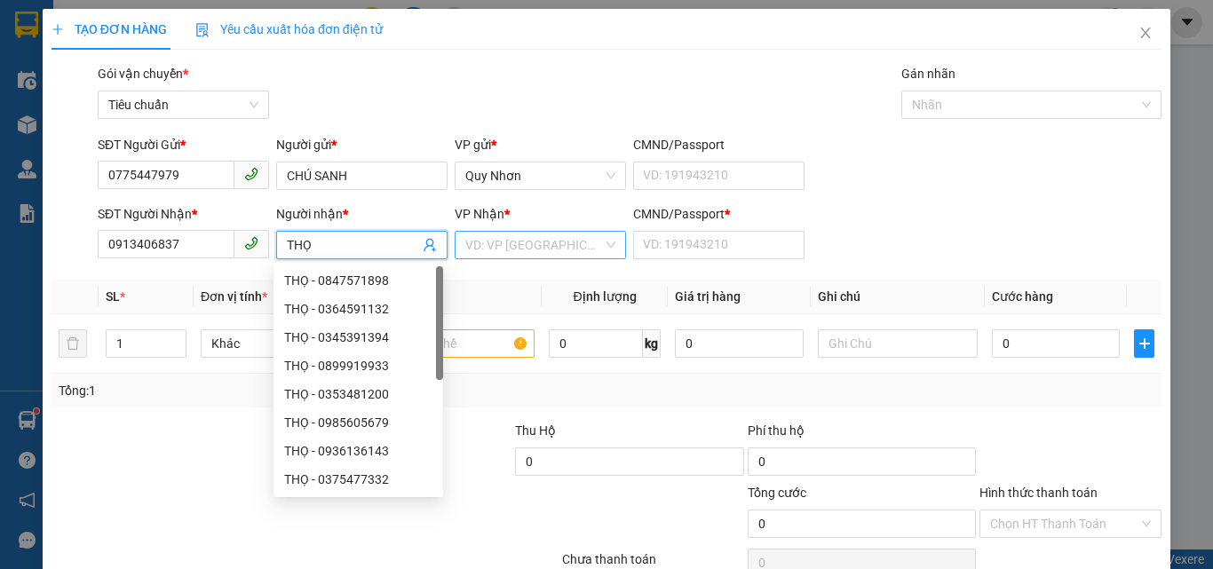
type input "THỌ"
click at [515, 243] on input "search" at bounding box center [534, 245] width 138 height 27
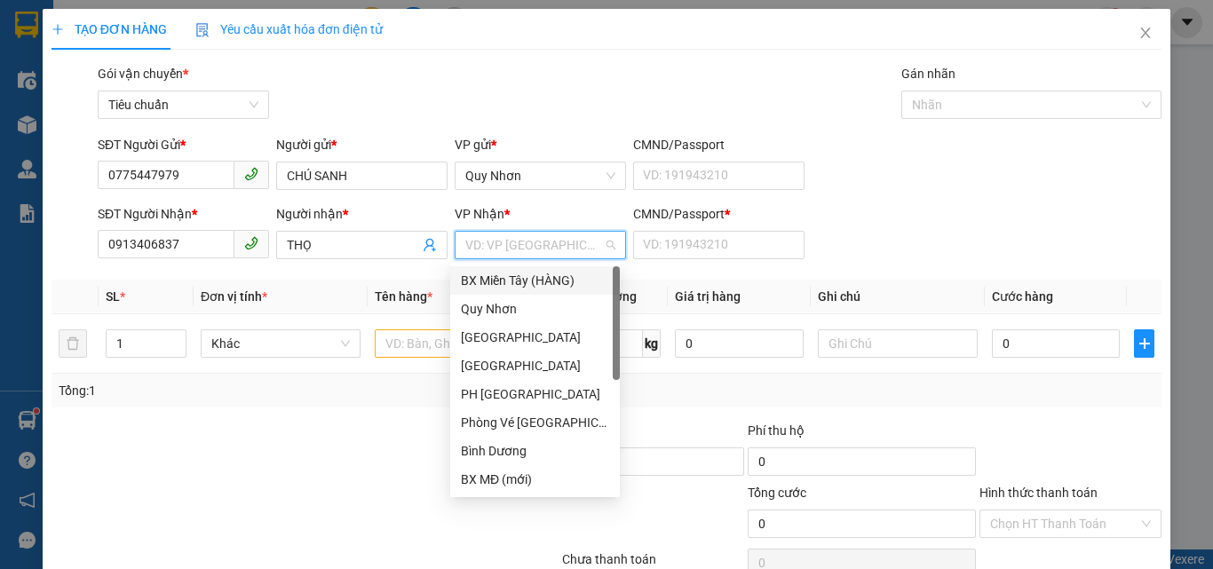
type input "T"
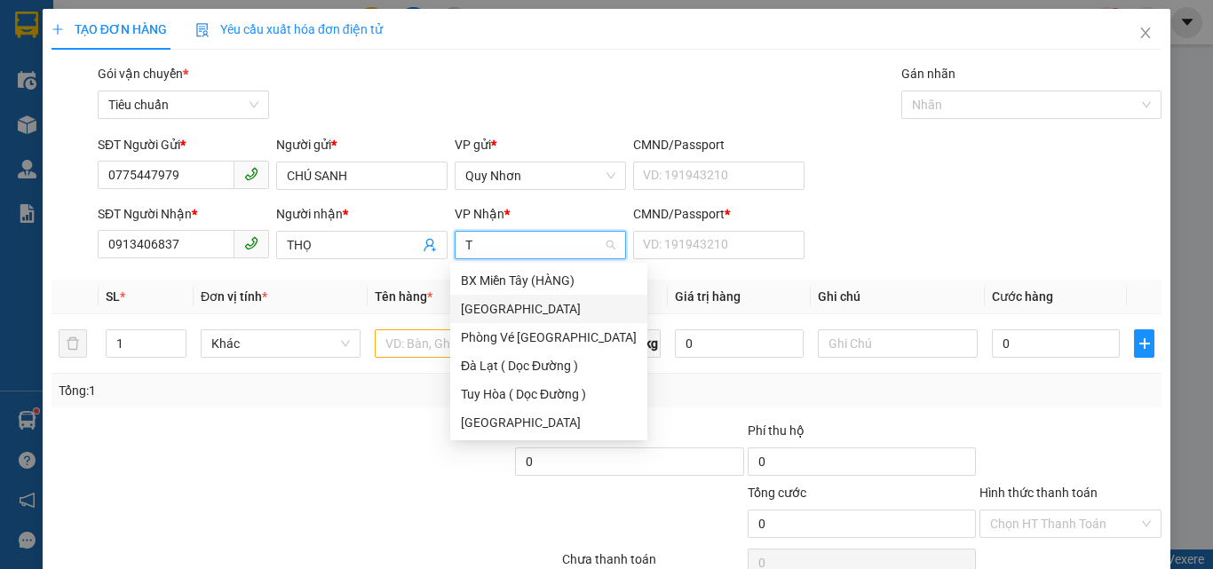
click at [527, 311] on div "[GEOGRAPHIC_DATA]" at bounding box center [549, 309] width 176 height 20
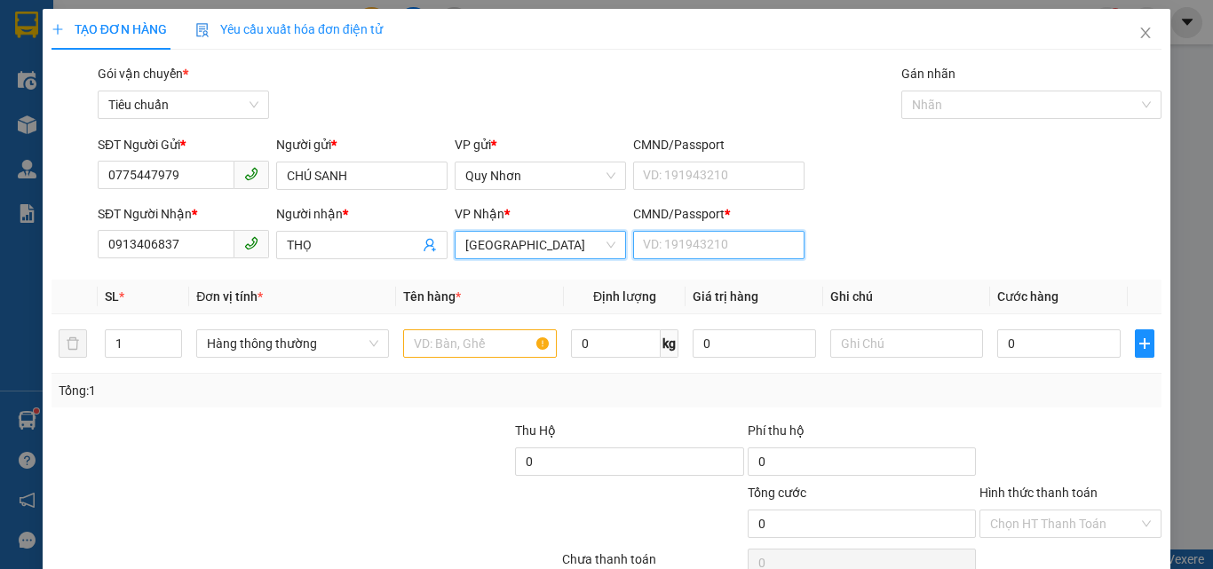
click at [674, 253] on input "CMND/Passport *" at bounding box center [718, 245] width 171 height 28
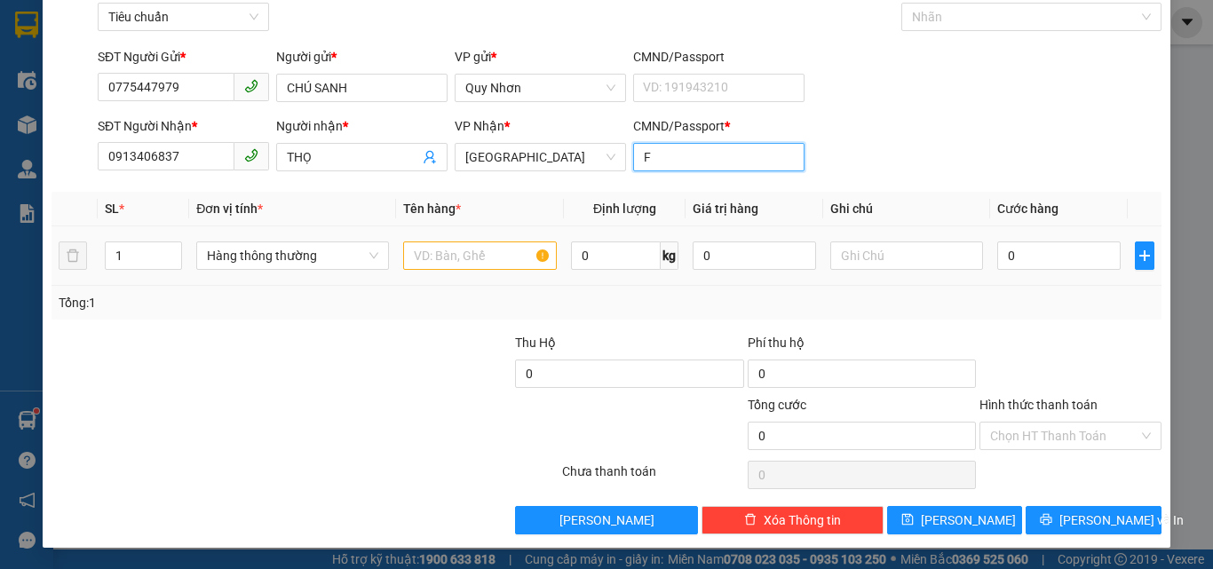
type input "F"
click at [465, 255] on input "text" at bounding box center [480, 256] width 154 height 28
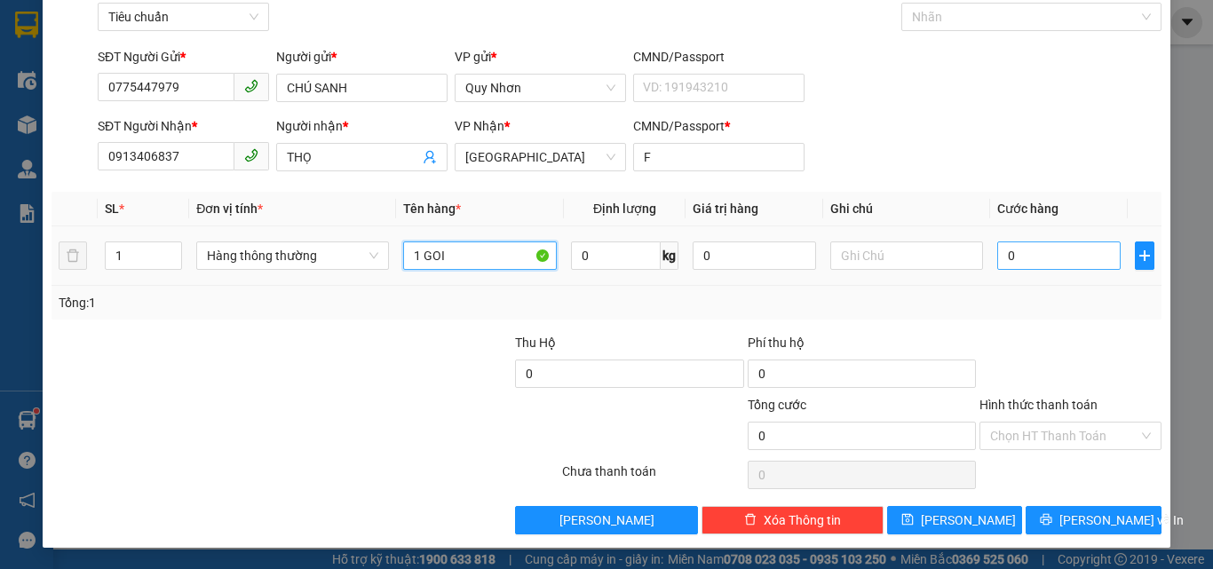
type input "1 GOI"
click at [1087, 259] on input "0" at bounding box center [1059, 256] width 123 height 28
type input "2"
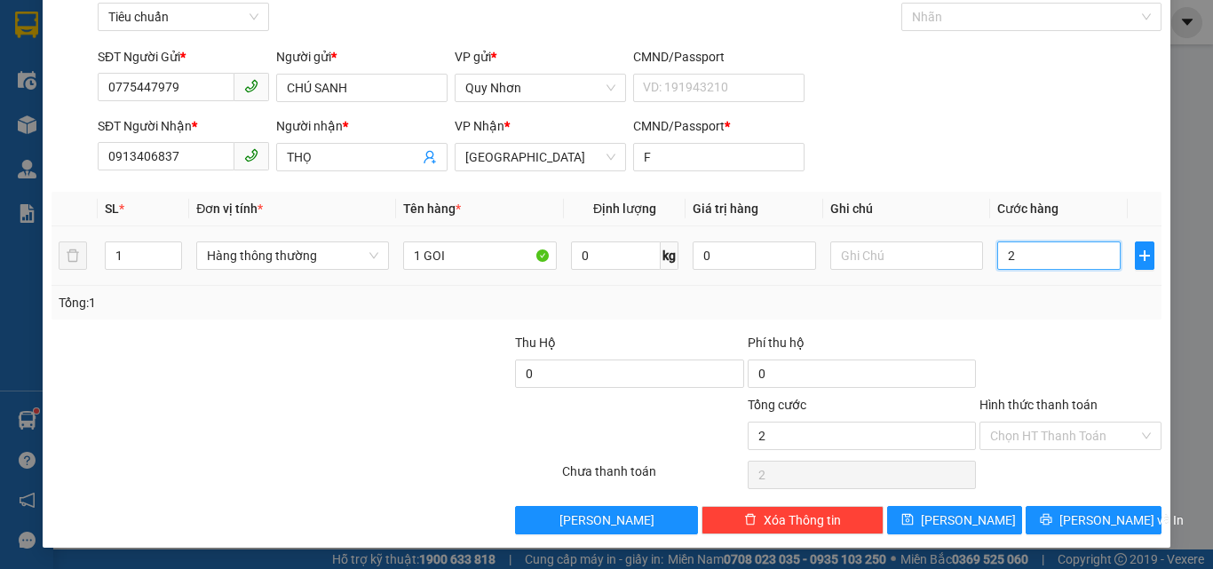
type input "20"
type input "200"
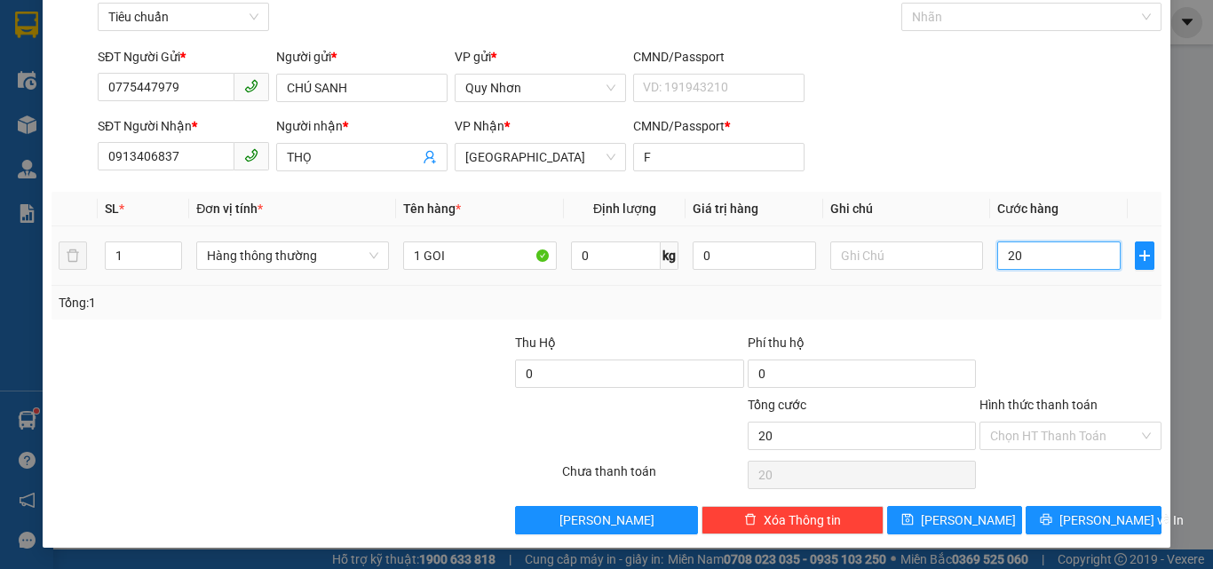
type input "200"
type input "2.000"
type input "20.000"
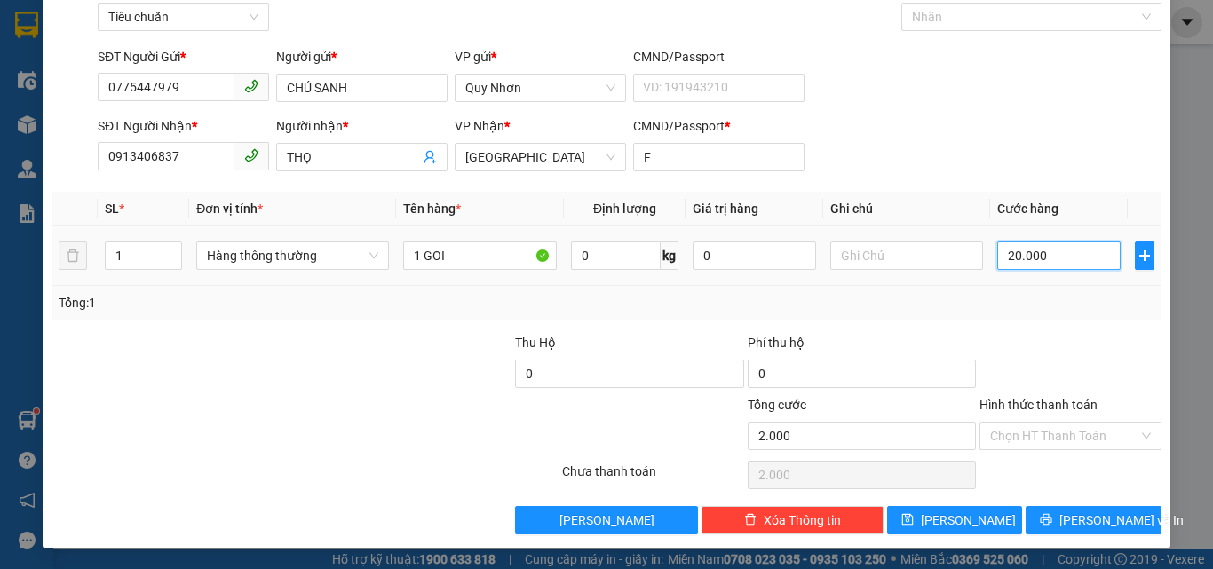
type input "20.000"
drag, startPoint x: 1008, startPoint y: 434, endPoint x: 1014, endPoint y: 419, distance: 16.0
click at [1008, 433] on input "Hình thức thanh toán" at bounding box center [1064, 436] width 148 height 27
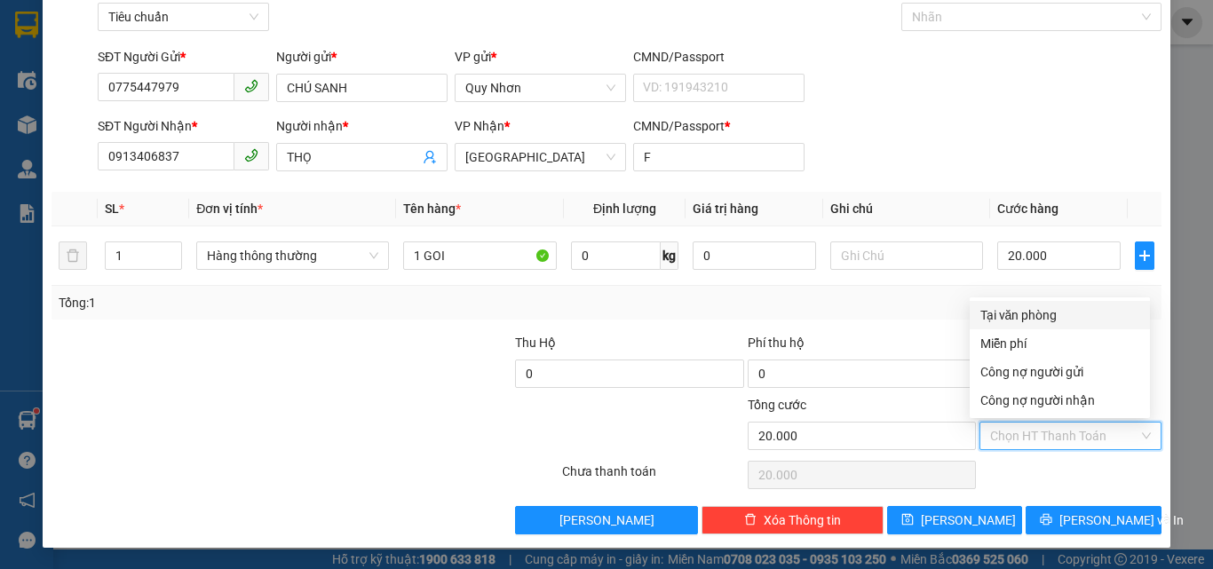
click at [1037, 309] on div "Tại văn phòng" at bounding box center [1060, 316] width 159 height 20
type input "0"
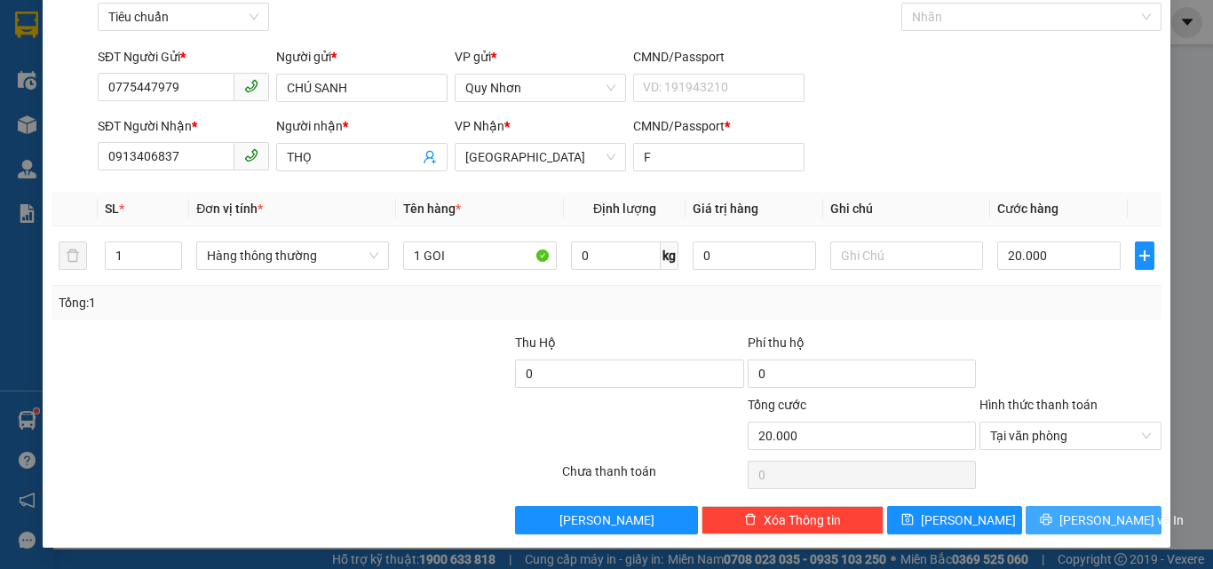
click at [1058, 517] on button "[PERSON_NAME] và In" at bounding box center [1094, 520] width 136 height 28
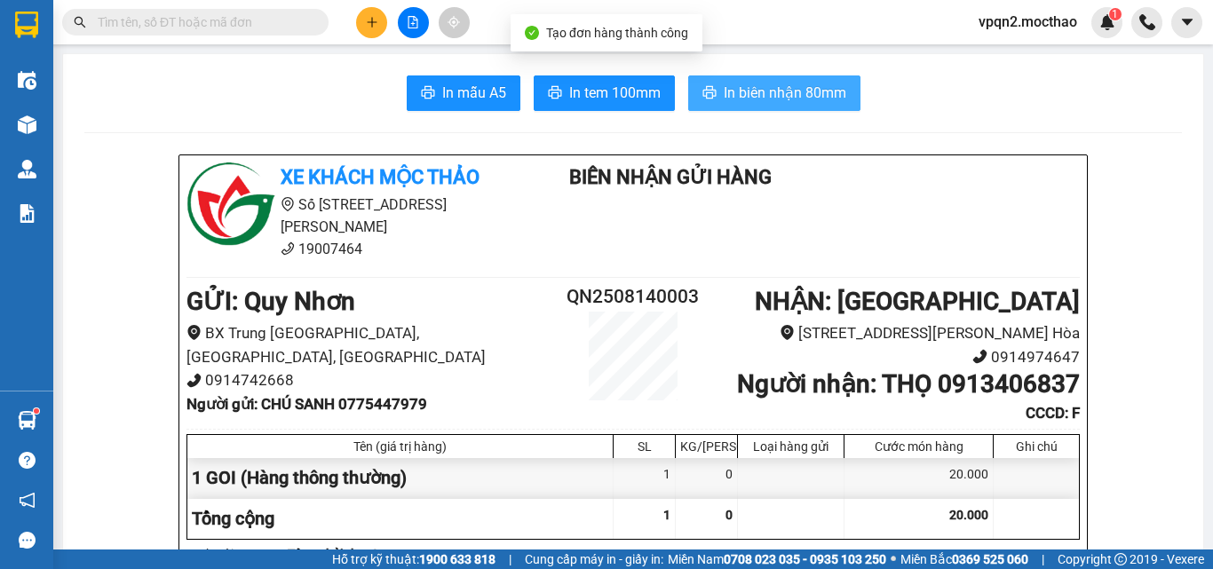
click at [808, 91] on span "In biên nhận 80mm" at bounding box center [785, 93] width 123 height 22
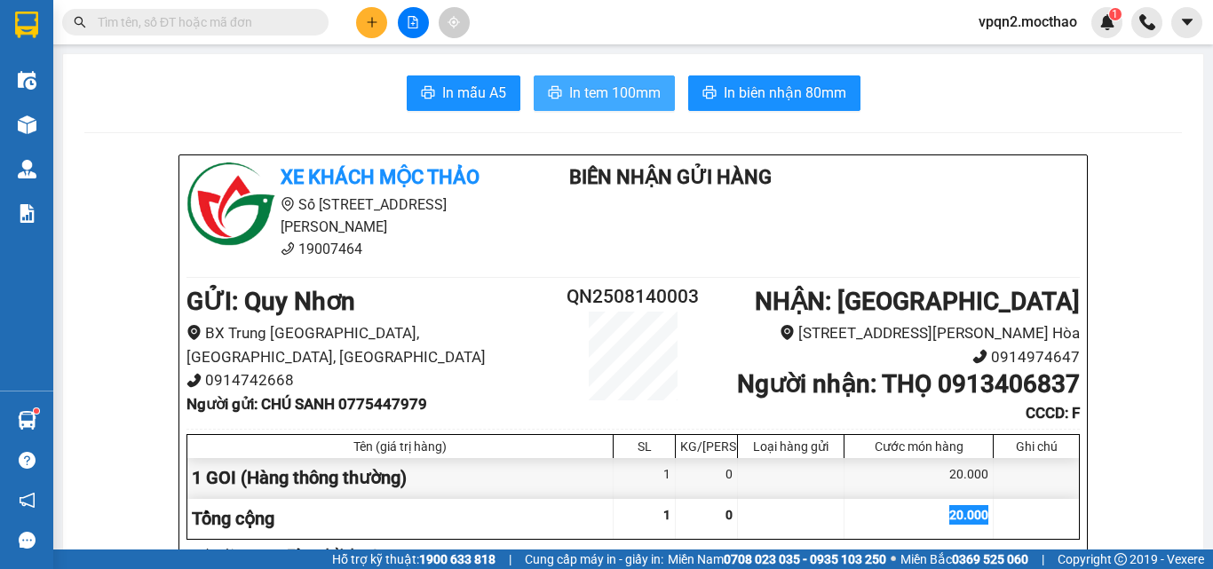
click at [581, 82] on span "In tem 100mm" at bounding box center [614, 93] width 91 height 22
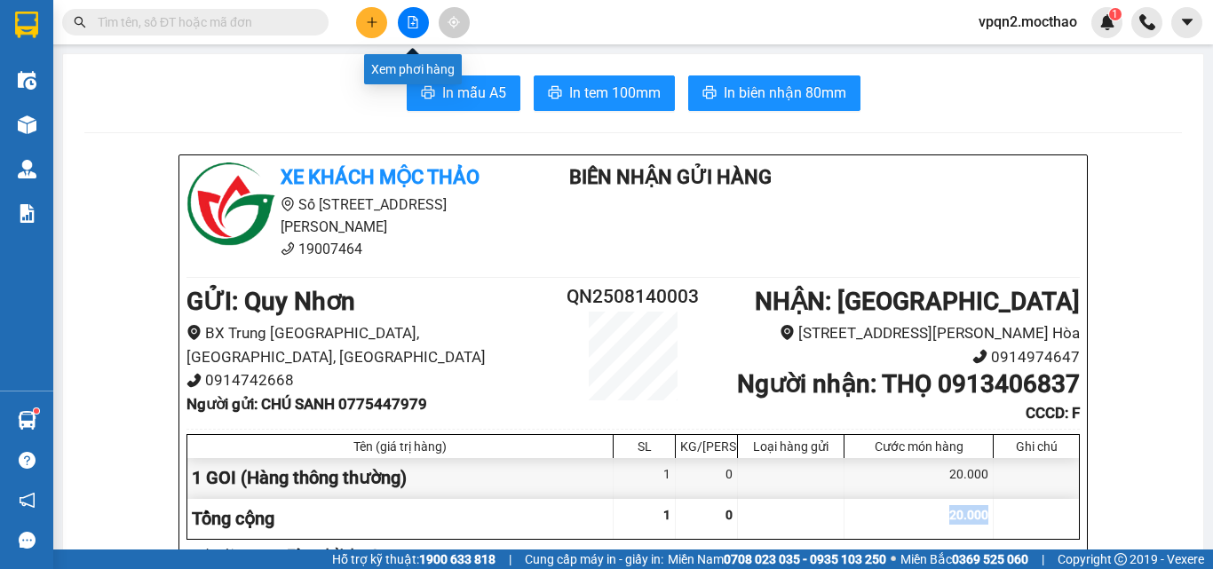
click at [410, 17] on icon "file-add" at bounding box center [414, 22] width 10 height 12
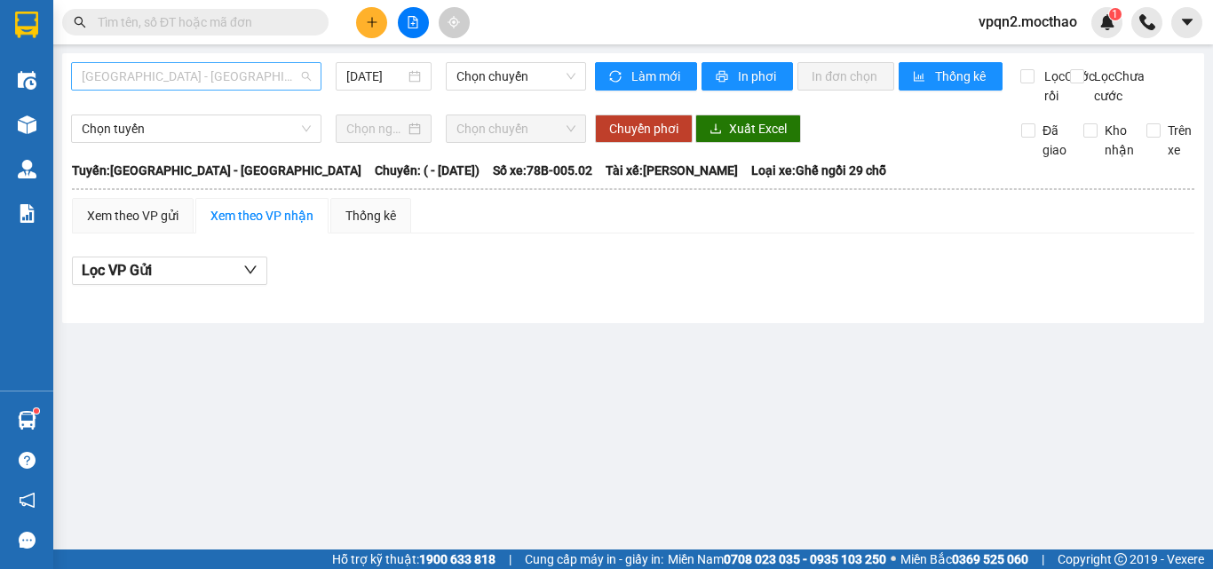
click at [258, 87] on span "Sài Gòn - Tuy Hòa" at bounding box center [196, 76] width 229 height 27
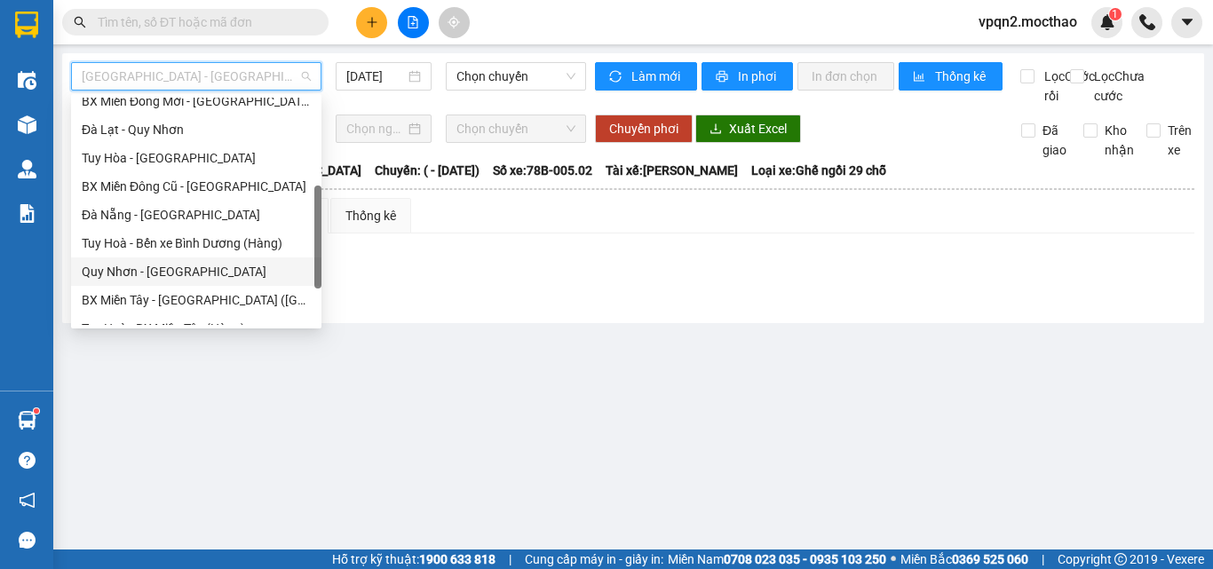
scroll to position [355, 0]
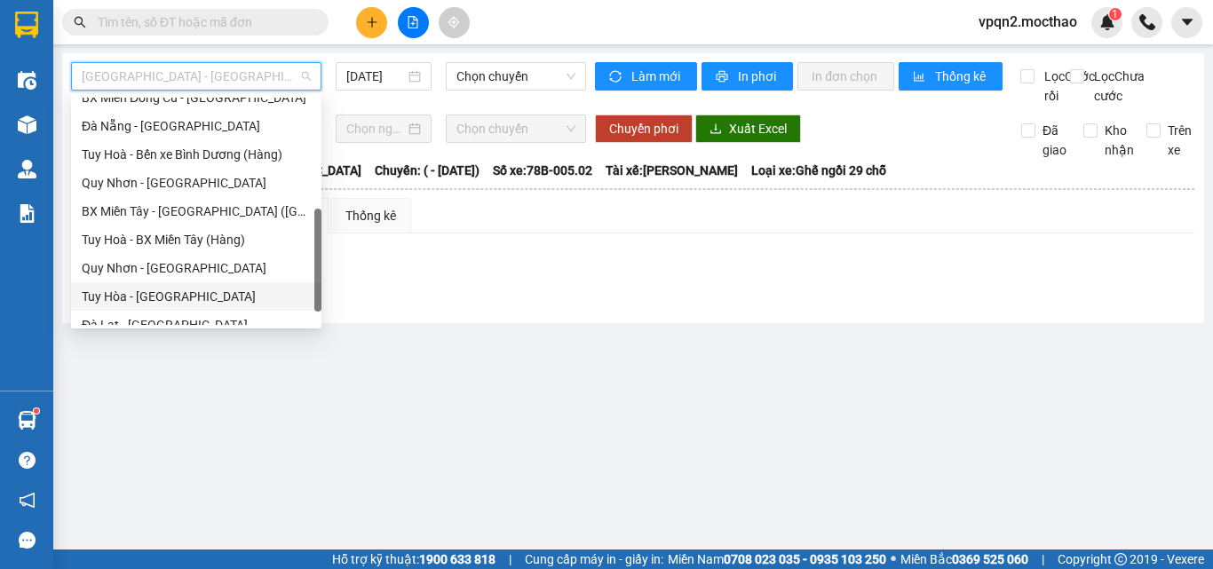
click at [185, 290] on div "Tuy Hòa - Quy Nhơn" at bounding box center [196, 297] width 229 height 20
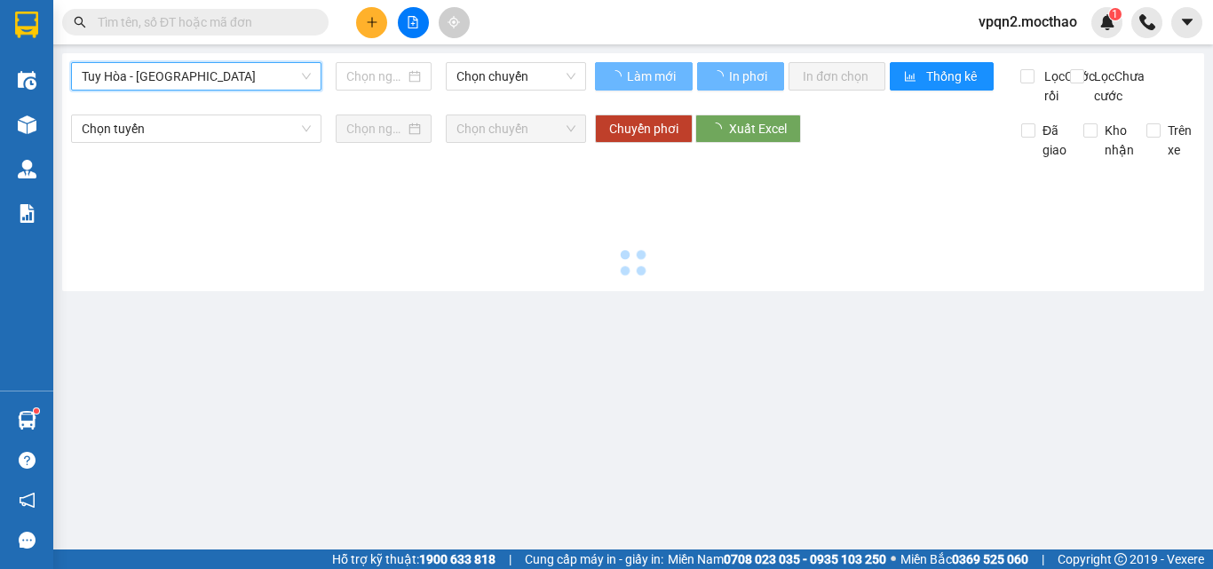
type input "[DATE]"
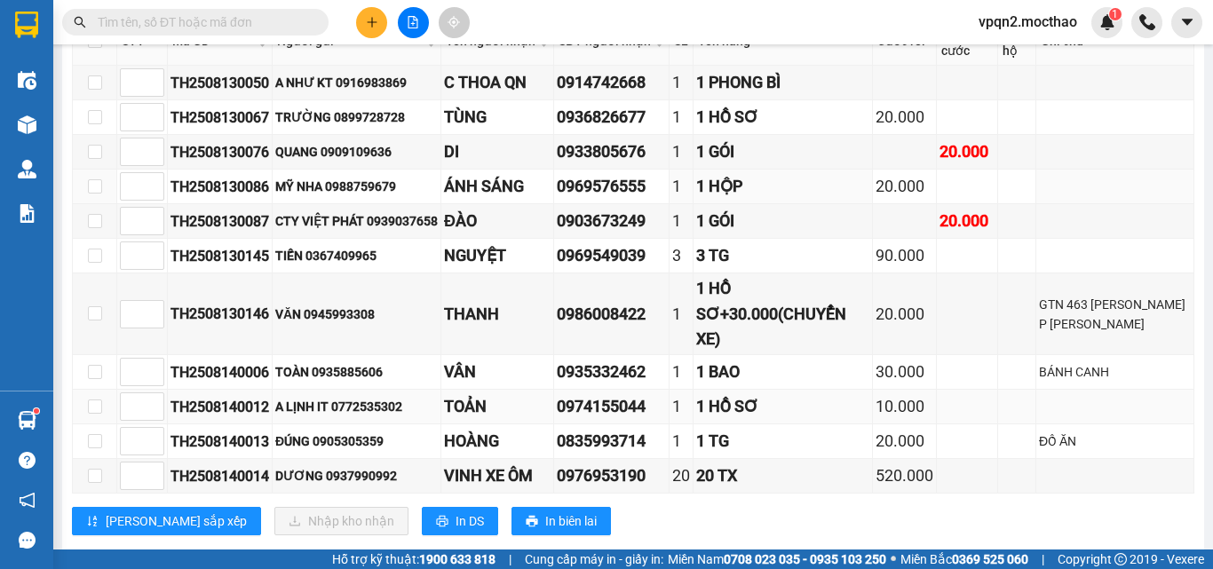
scroll to position [410, 0]
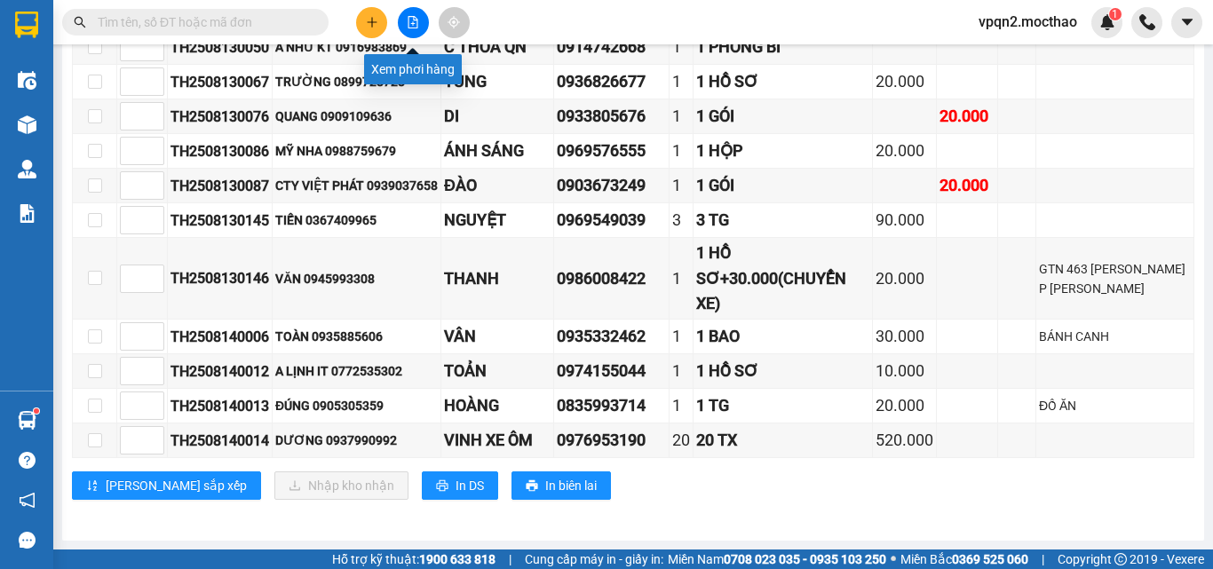
click at [410, 22] on icon "file-add" at bounding box center [413, 22] width 12 height 12
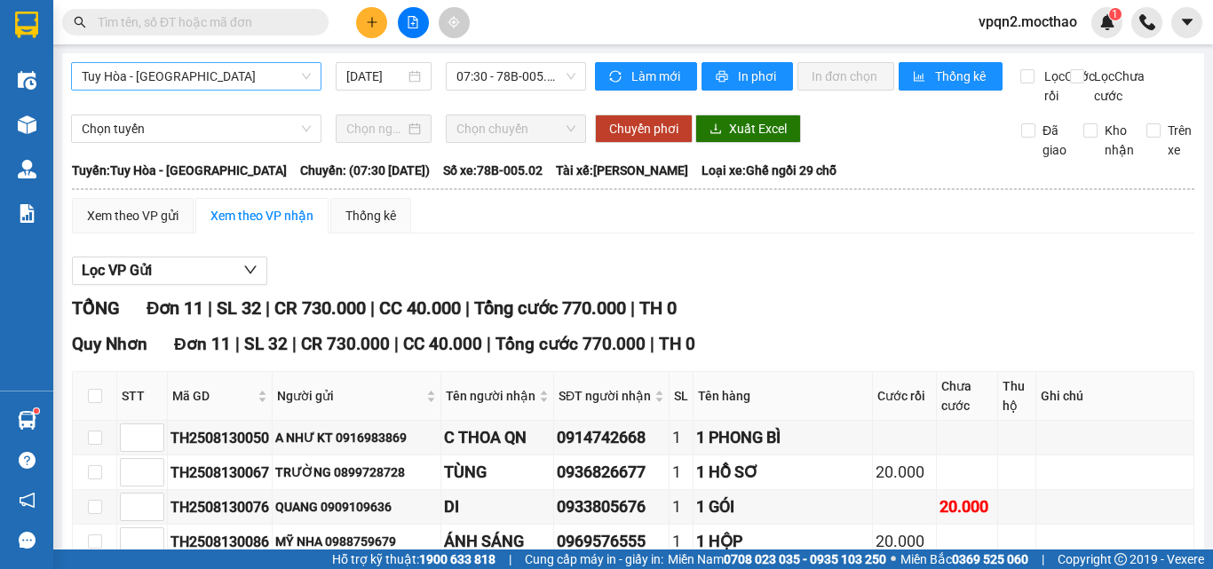
click at [155, 85] on span "Tuy Hòa - Quy Nhơn" at bounding box center [196, 76] width 229 height 27
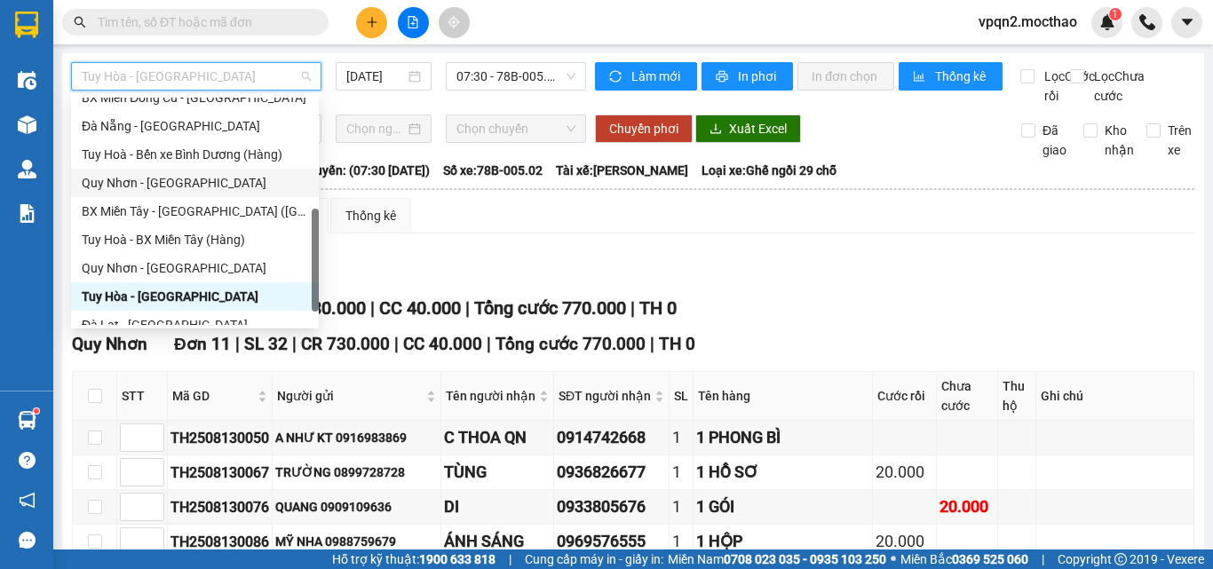
scroll to position [398, 0]
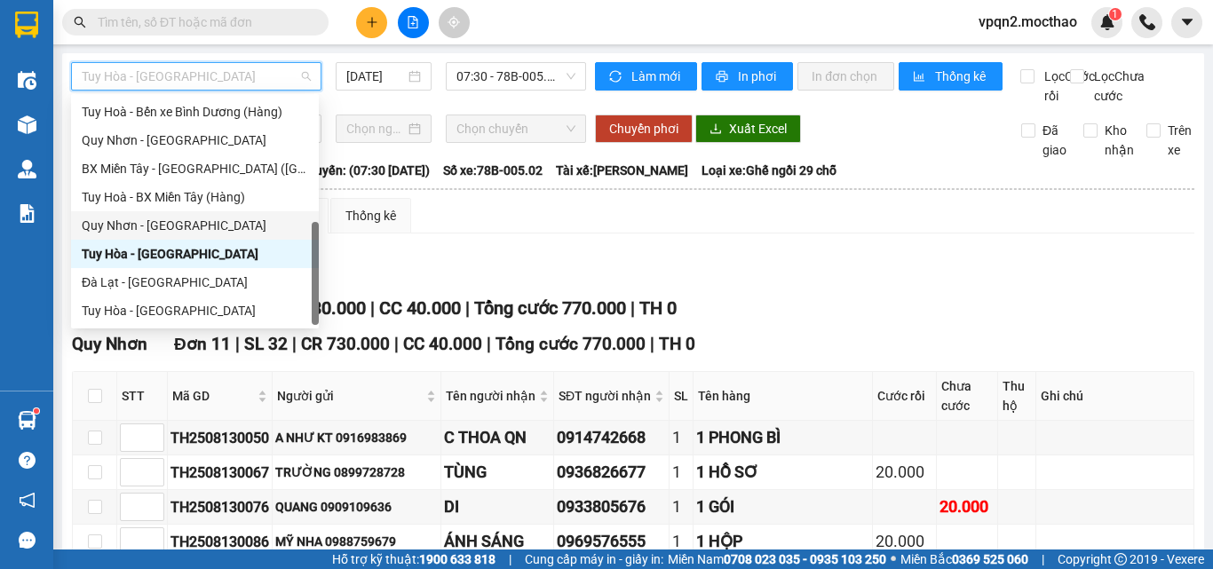
click at [186, 231] on div "Quy Nhơn - Tuy Hòa" at bounding box center [195, 226] width 227 height 20
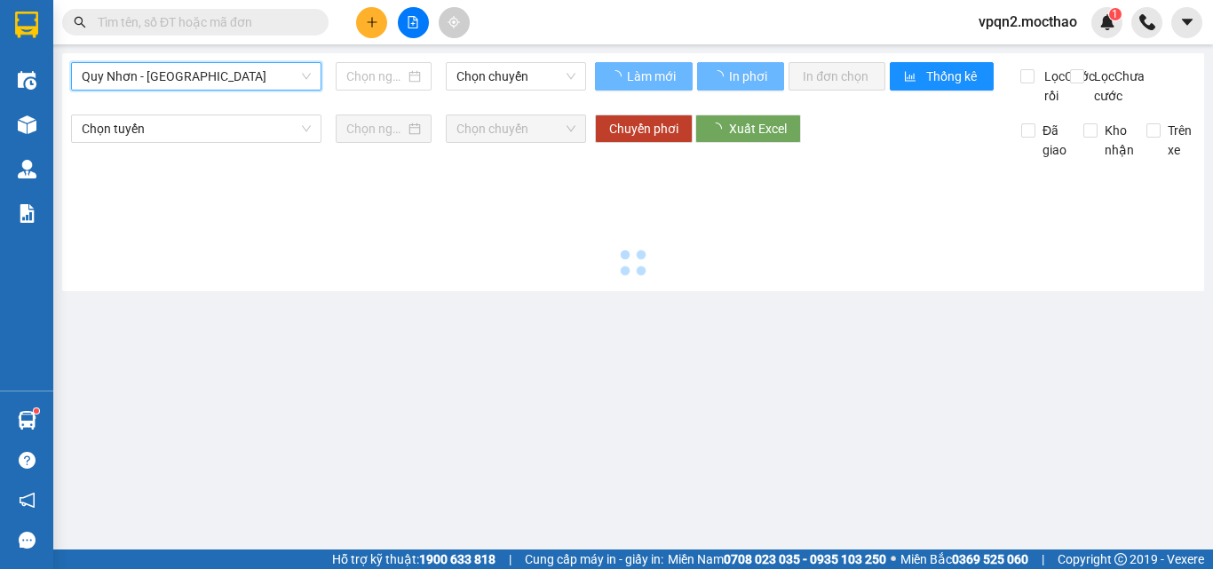
type input "[DATE]"
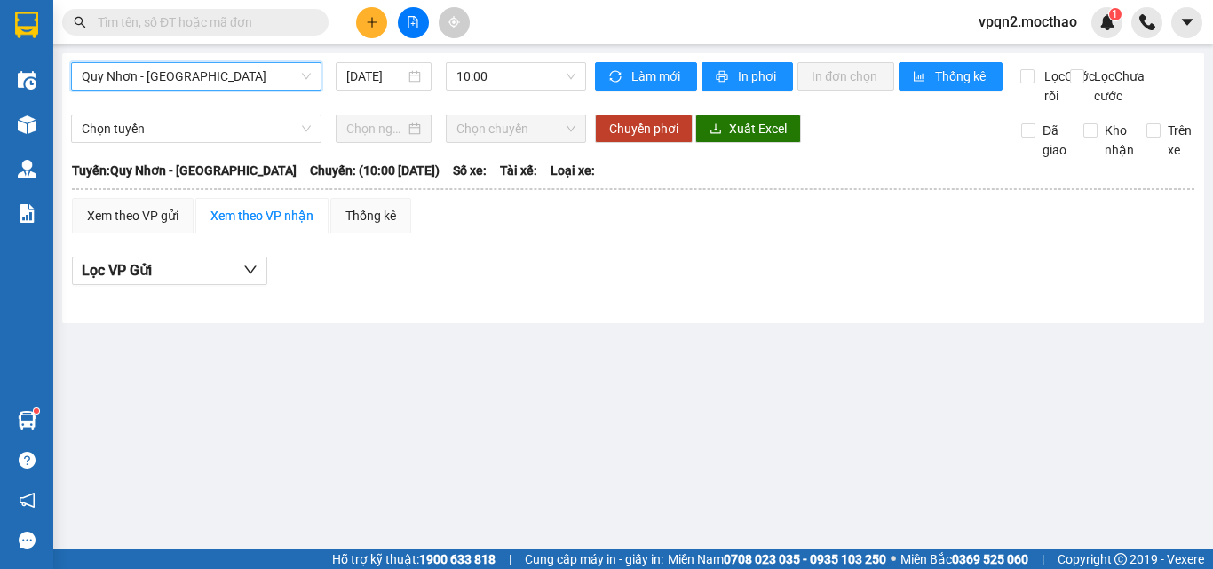
click at [376, 20] on icon "plus" at bounding box center [372, 22] width 12 height 12
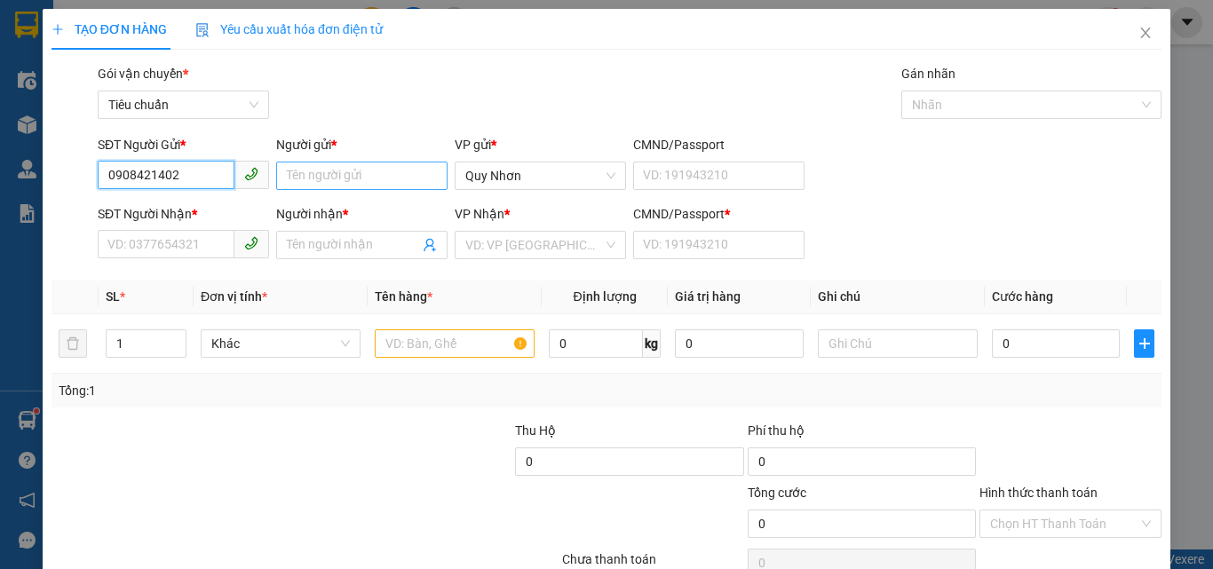
type input "0908421402"
click at [332, 174] on input "Người gửi *" at bounding box center [361, 176] width 171 height 28
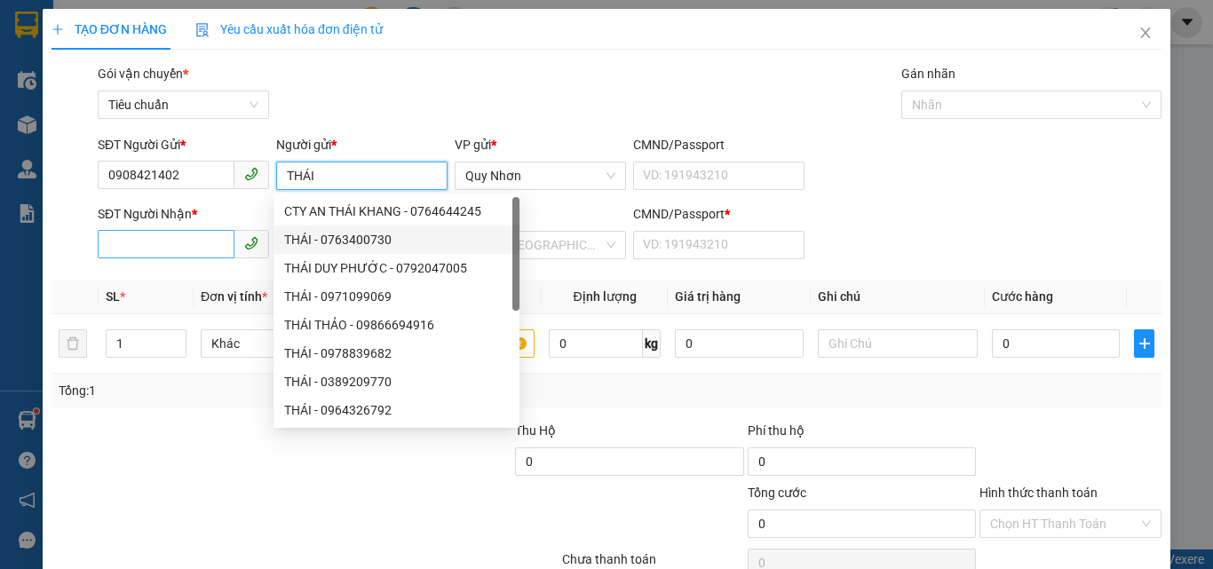
type input "THÁI"
click at [181, 242] on input "SĐT Người Nhận *" at bounding box center [166, 244] width 137 height 28
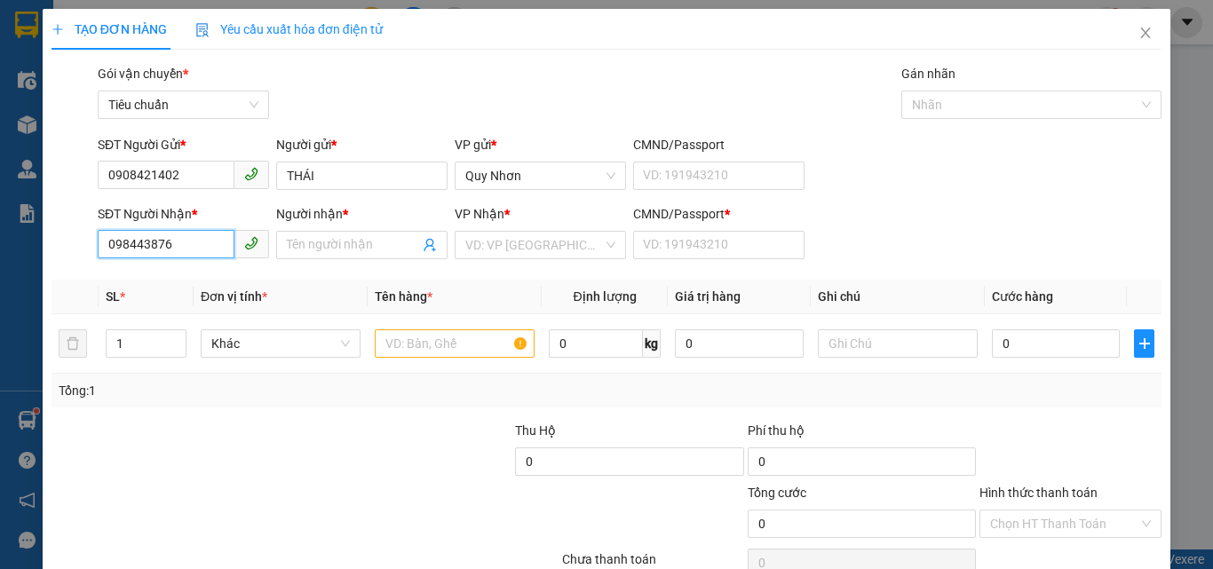
type input "0984438766"
click at [179, 278] on div "0984438766 - PHÙNG" at bounding box center [181, 281] width 148 height 20
type input "PHÙNG"
type input "G"
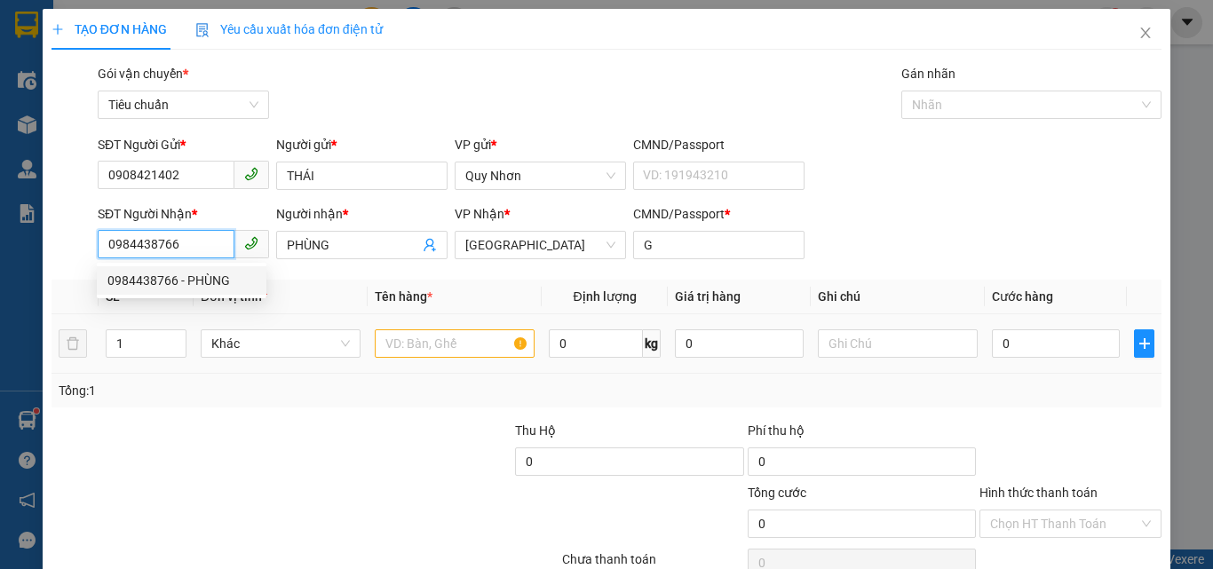
type input "40.000"
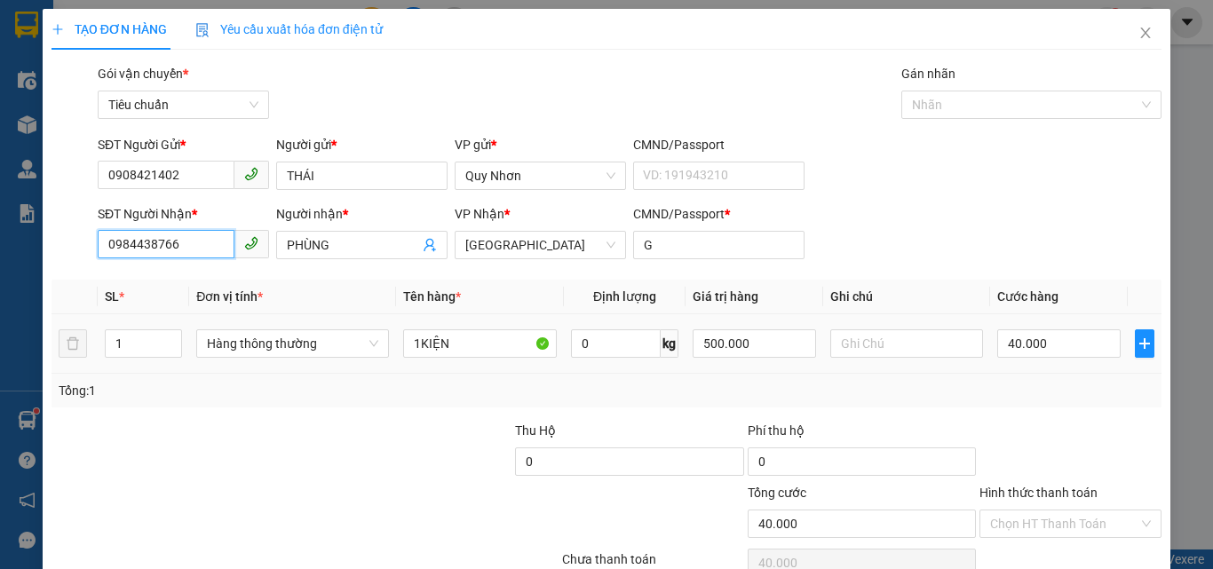
type input "0984438766"
click at [473, 373] on td "1KIỆN" at bounding box center [480, 344] width 168 height 60
click at [505, 358] on div "1KIỆN" at bounding box center [480, 344] width 154 height 36
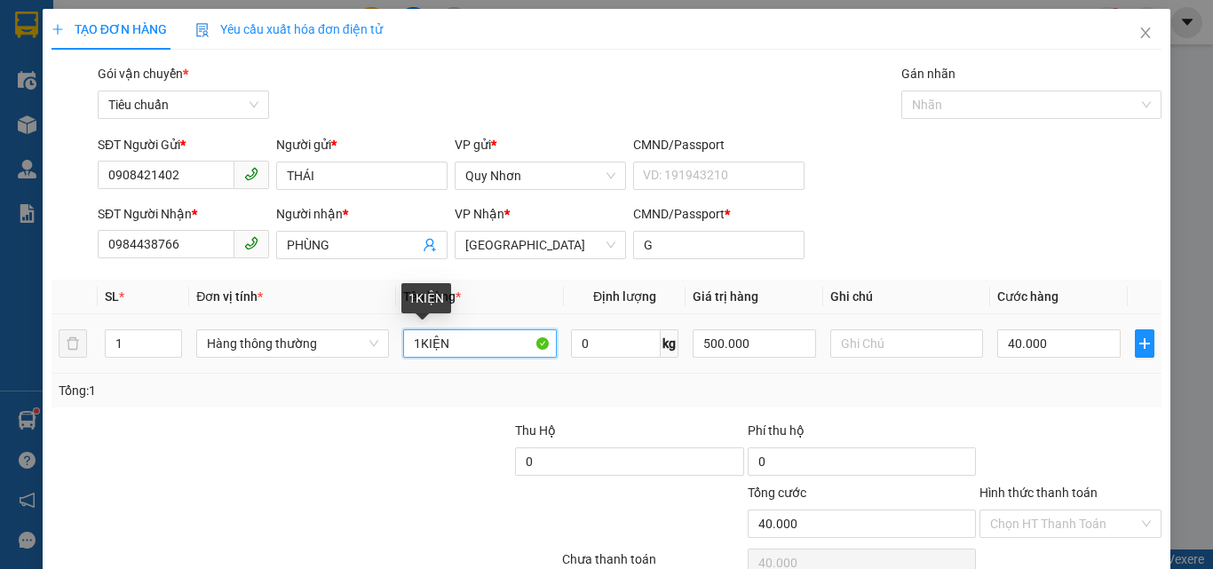
click at [505, 356] on input "1KIỆN" at bounding box center [480, 344] width 154 height 28
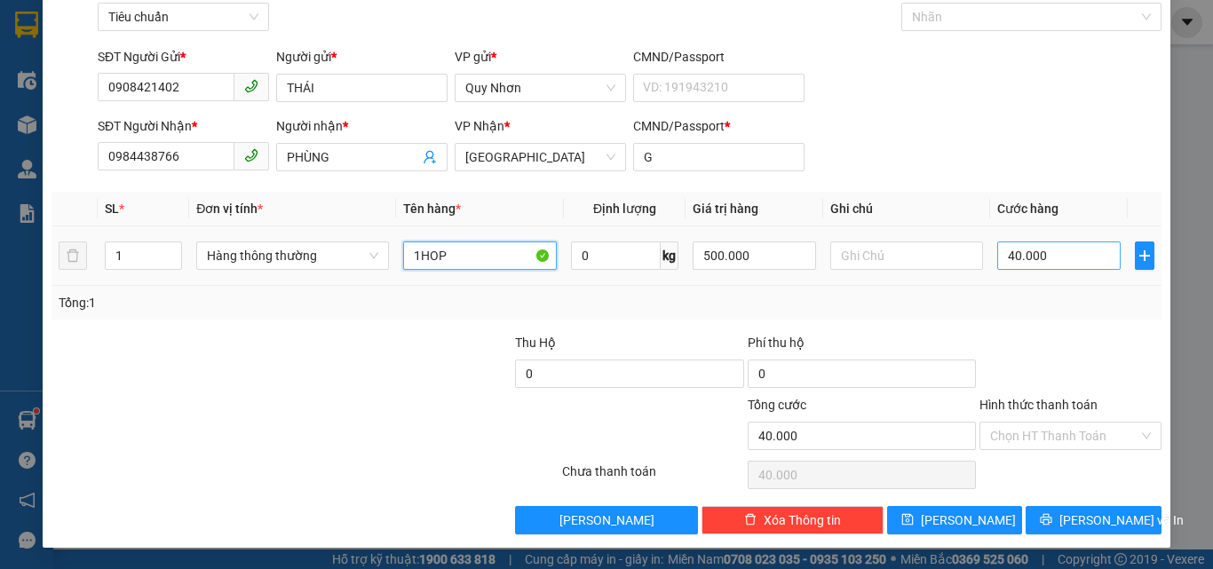
type input "1HOP"
click at [1074, 243] on input "40.000" at bounding box center [1059, 256] width 123 height 28
type input "3"
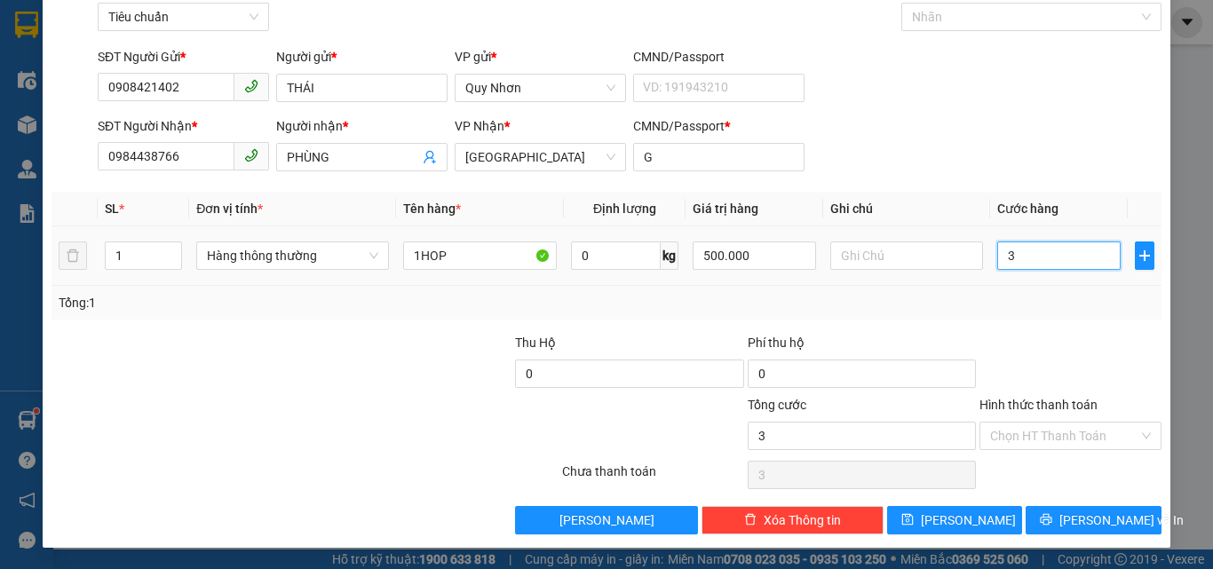
type input "30"
type input "300"
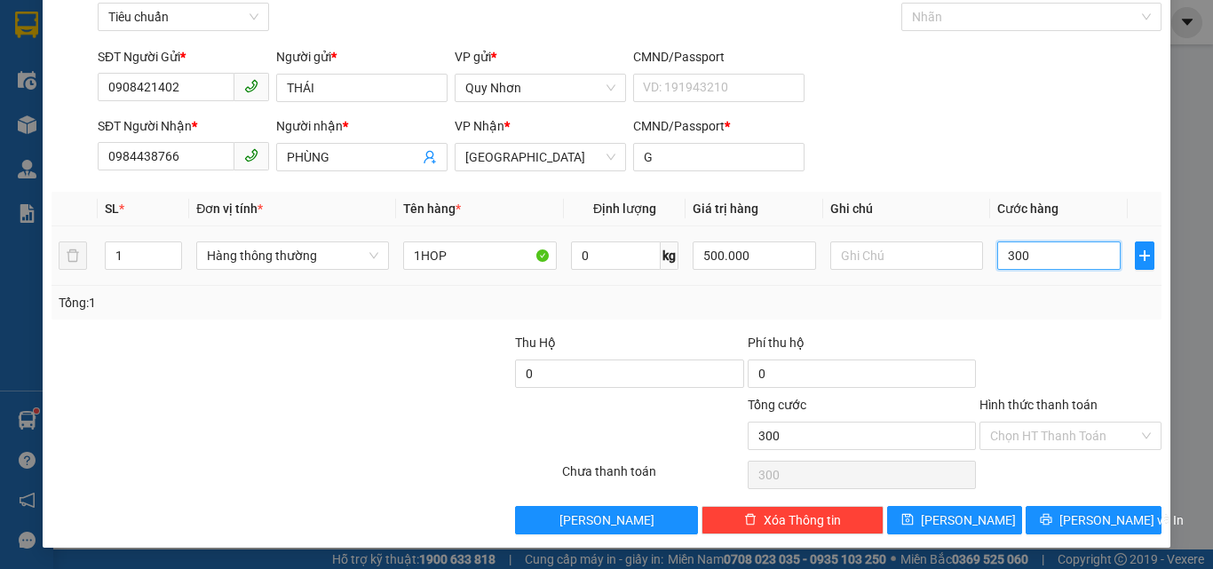
type input "3.000"
type input "30.000"
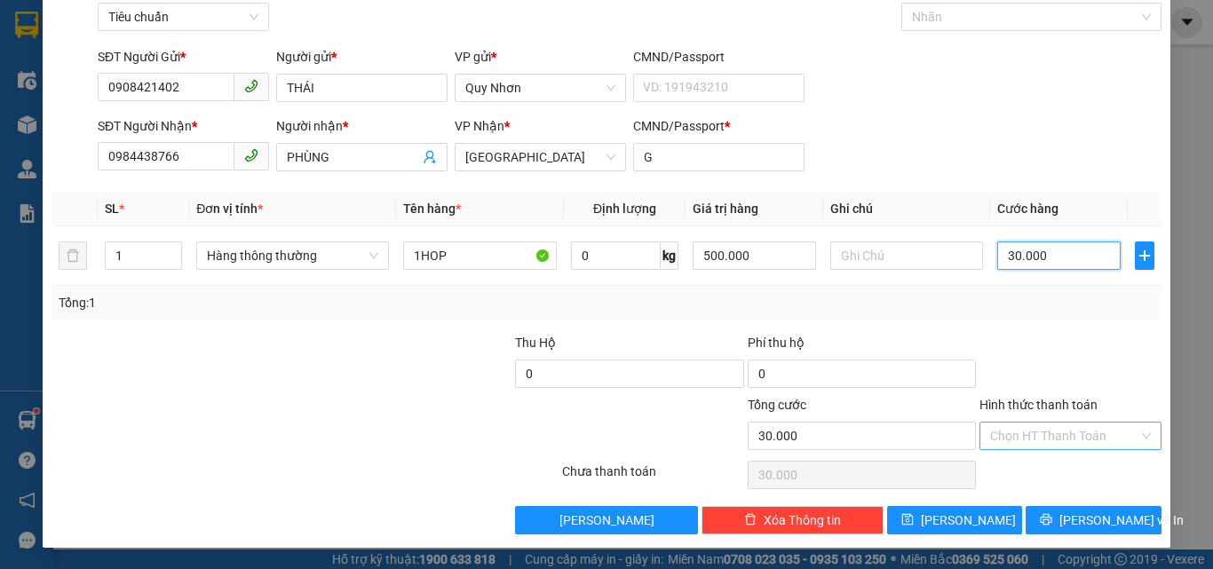
type input "30.000"
click at [1041, 439] on input "Hình thức thanh toán" at bounding box center [1064, 436] width 148 height 27
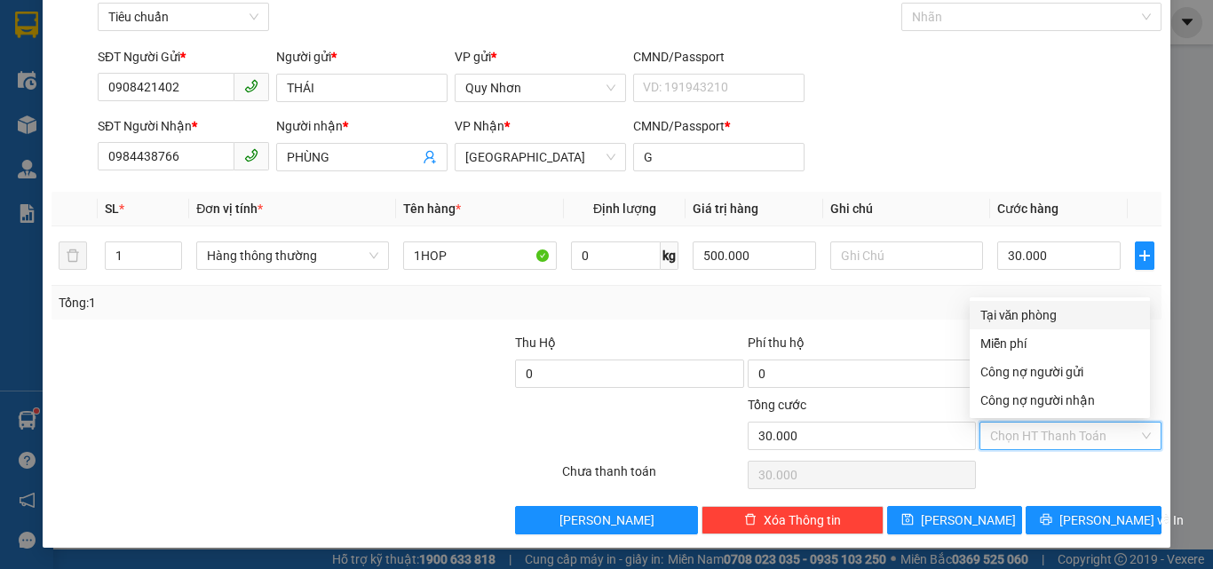
click at [1041, 315] on div "Tại văn phòng" at bounding box center [1060, 316] width 159 height 20
type input "0"
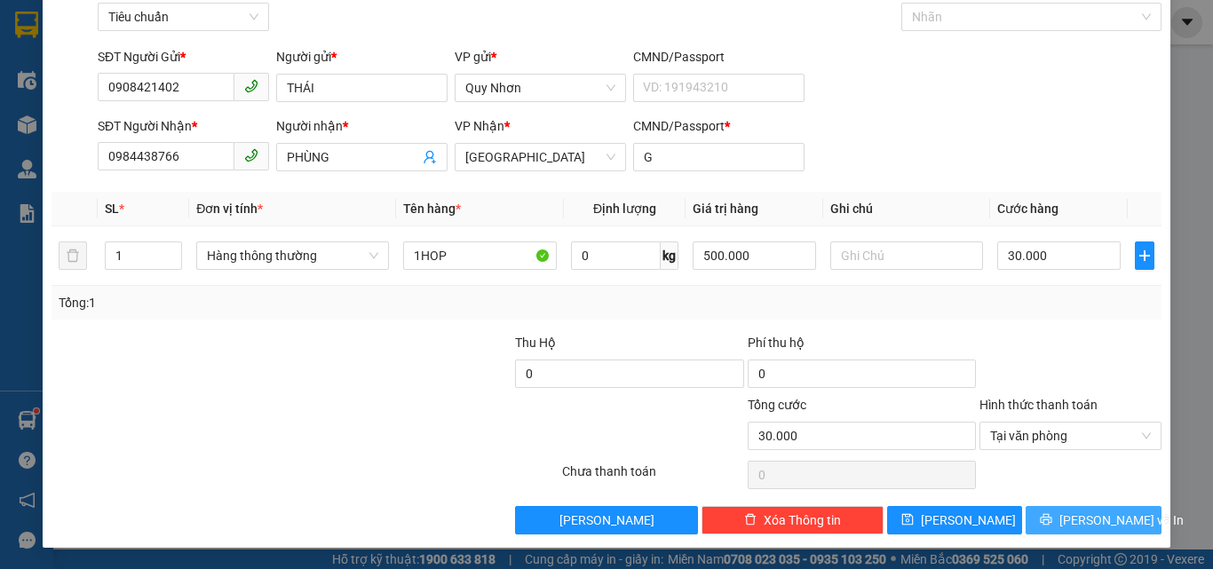
click at [1073, 515] on span "[PERSON_NAME] và In" at bounding box center [1122, 521] width 124 height 20
click at [1072, 515] on span "[PERSON_NAME] và In" at bounding box center [1122, 521] width 124 height 20
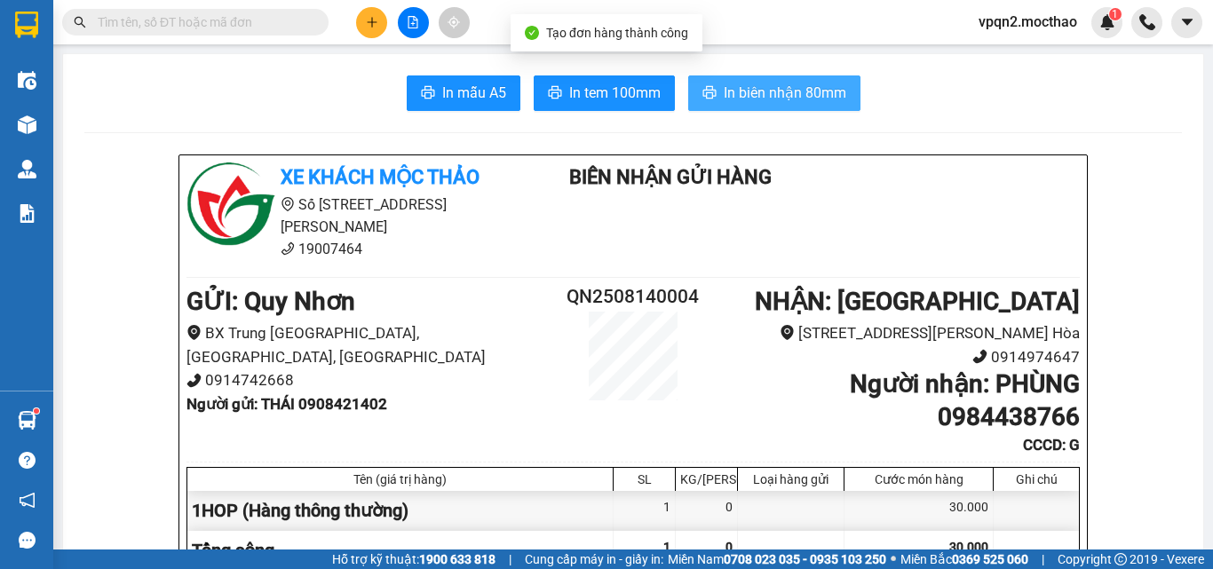
click at [769, 88] on span "In biên nhận 80mm" at bounding box center [785, 93] width 123 height 22
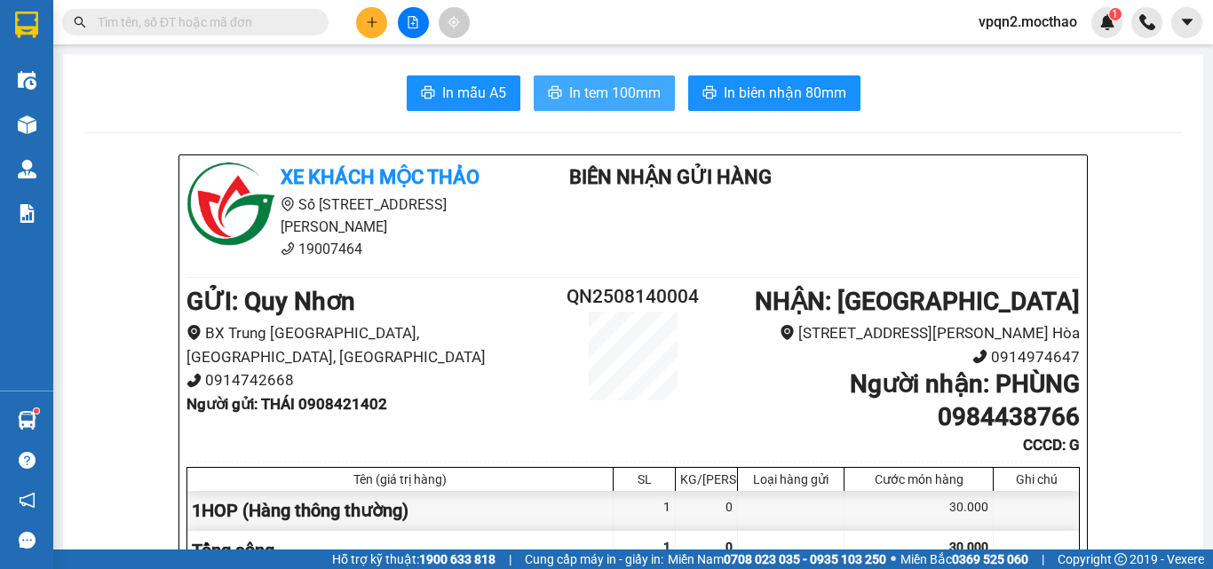
drag, startPoint x: 608, startPoint y: 111, endPoint x: 611, endPoint y: 102, distance: 9.6
click at [612, 100] on span "In tem 100mm" at bounding box center [614, 93] width 91 height 22
click at [934, 531] on div "30.000" at bounding box center [919, 551] width 149 height 40
click at [368, 21] on icon "plus" at bounding box center [372, 22] width 12 height 12
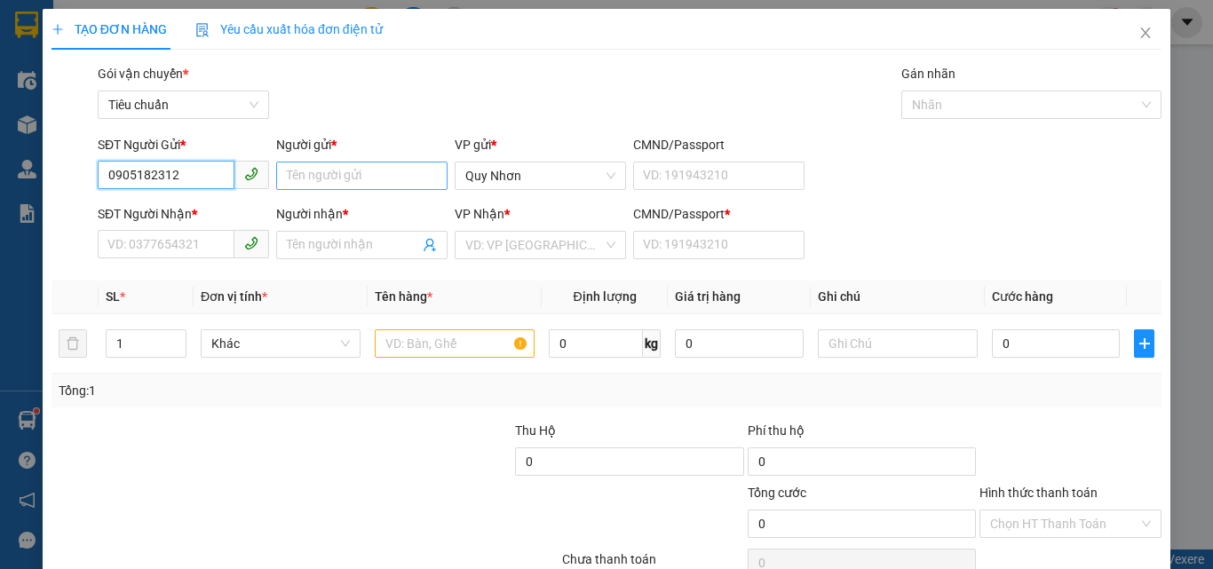
type input "0905182312"
click at [350, 175] on input "Người gửi *" at bounding box center [361, 176] width 171 height 28
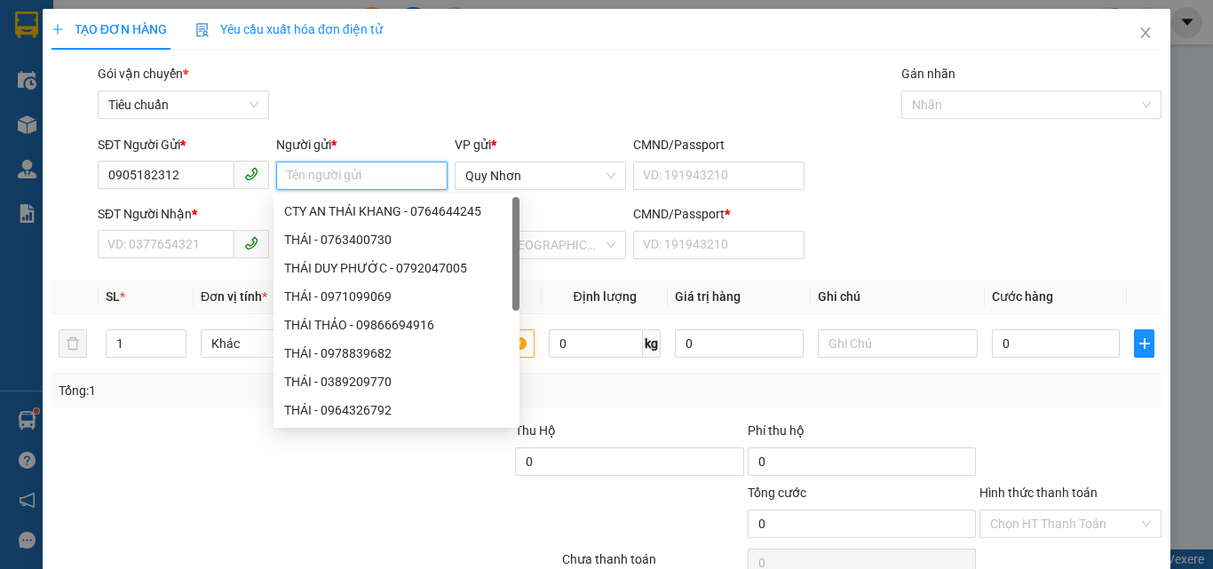
type input "R"
type input "THỊNH"
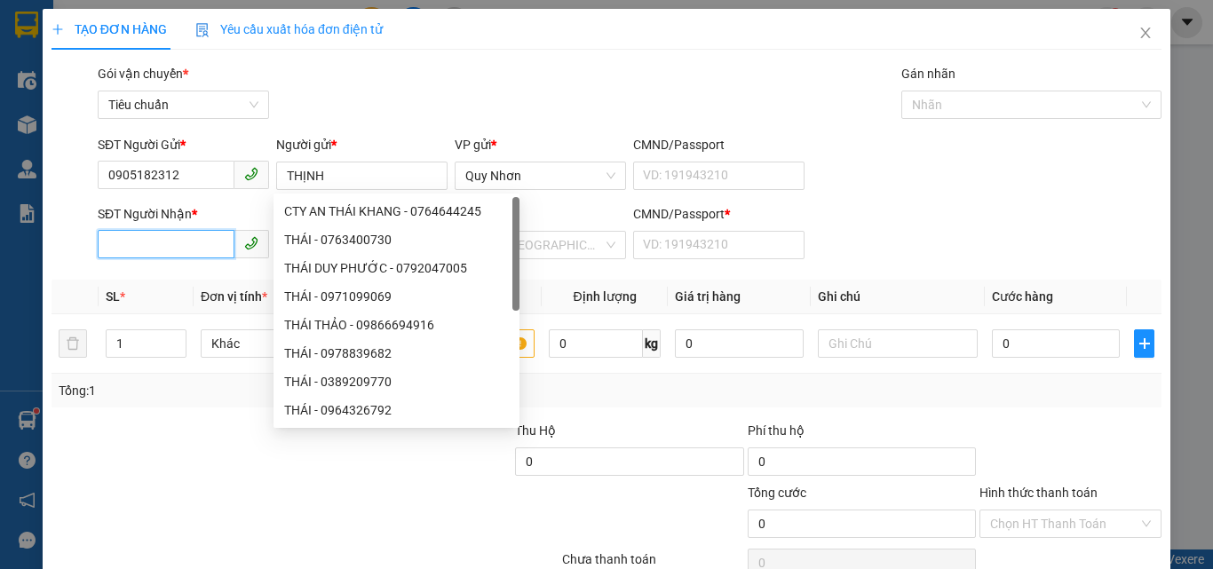
click at [163, 238] on input "SĐT Người Nhận *" at bounding box center [166, 244] width 137 height 28
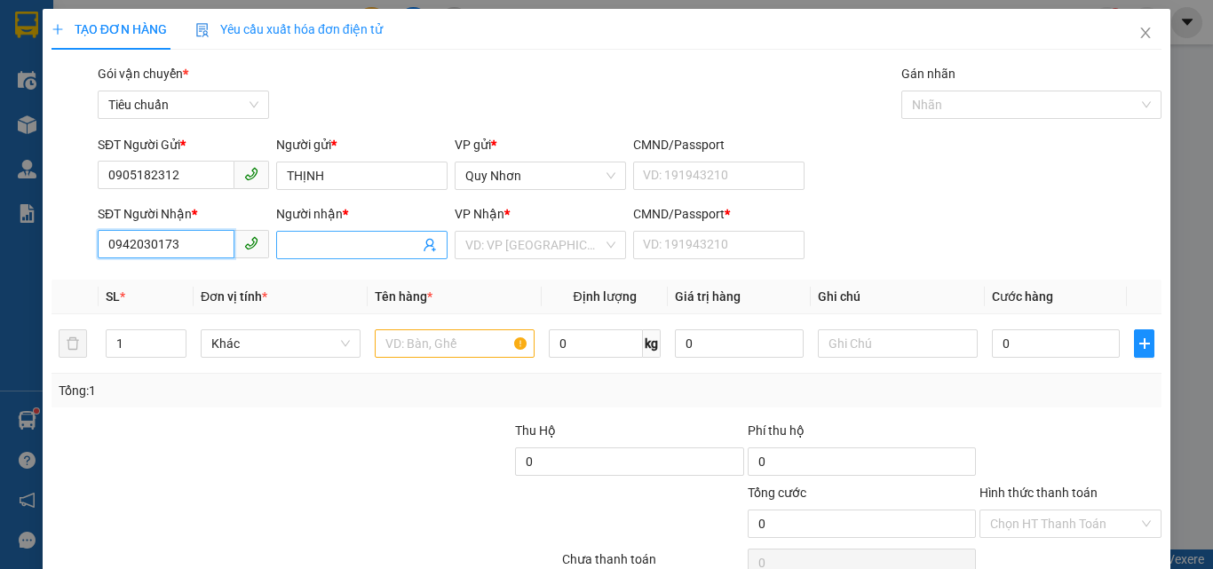
type input "0942030173"
click at [384, 254] on input "Người nhận *" at bounding box center [353, 245] width 132 height 20
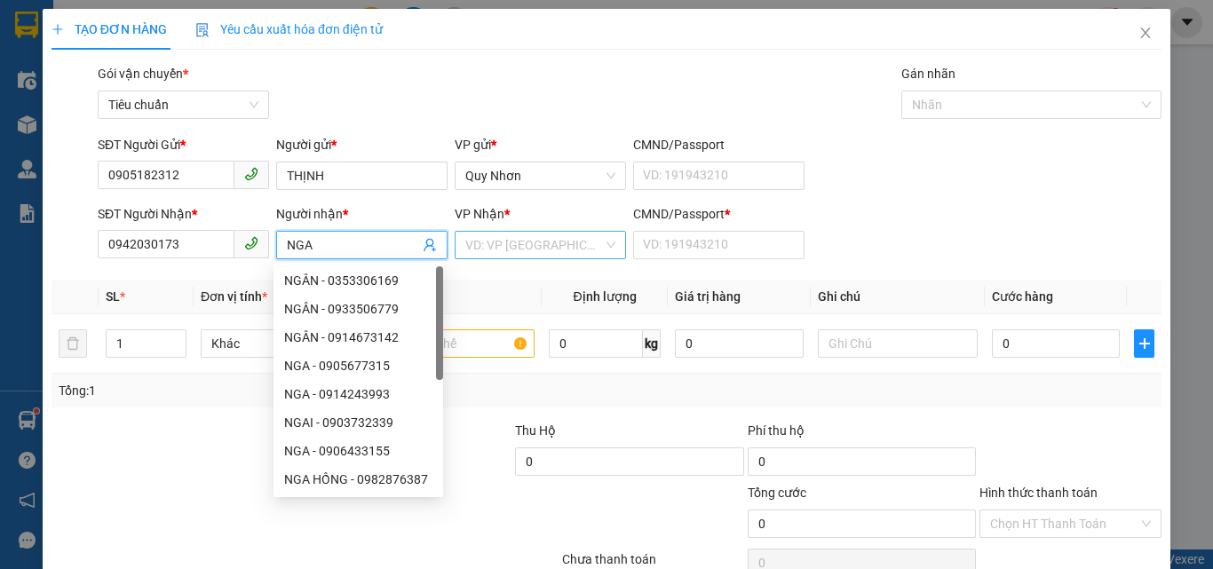
type input "NGA"
click at [552, 234] on input "search" at bounding box center [534, 245] width 138 height 27
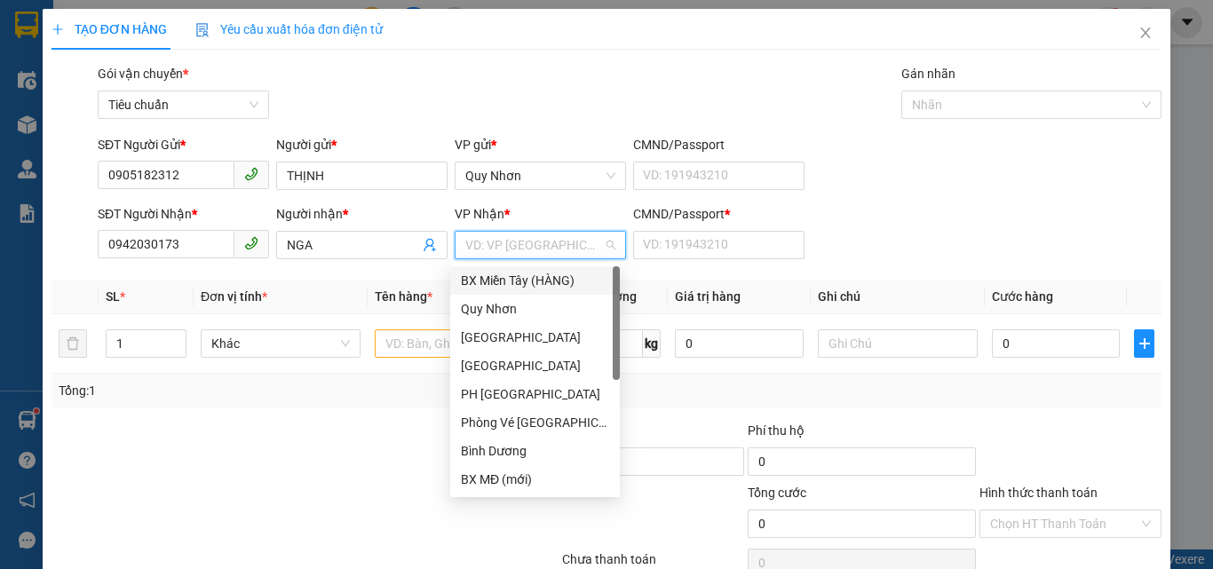
type input "Y"
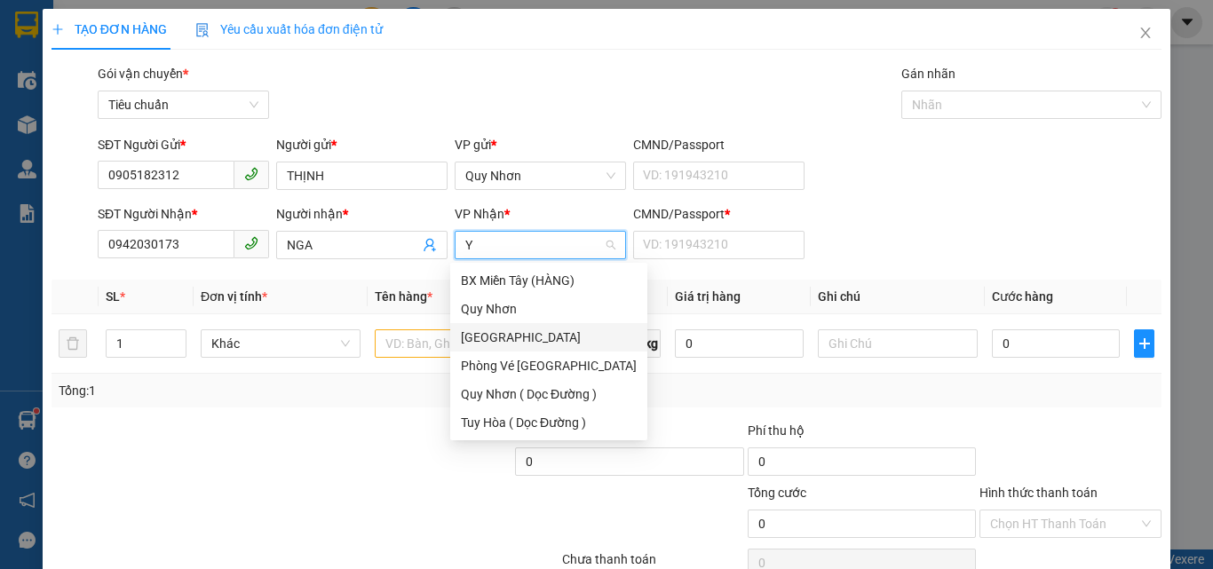
click at [523, 338] on div "[GEOGRAPHIC_DATA]" at bounding box center [549, 338] width 176 height 20
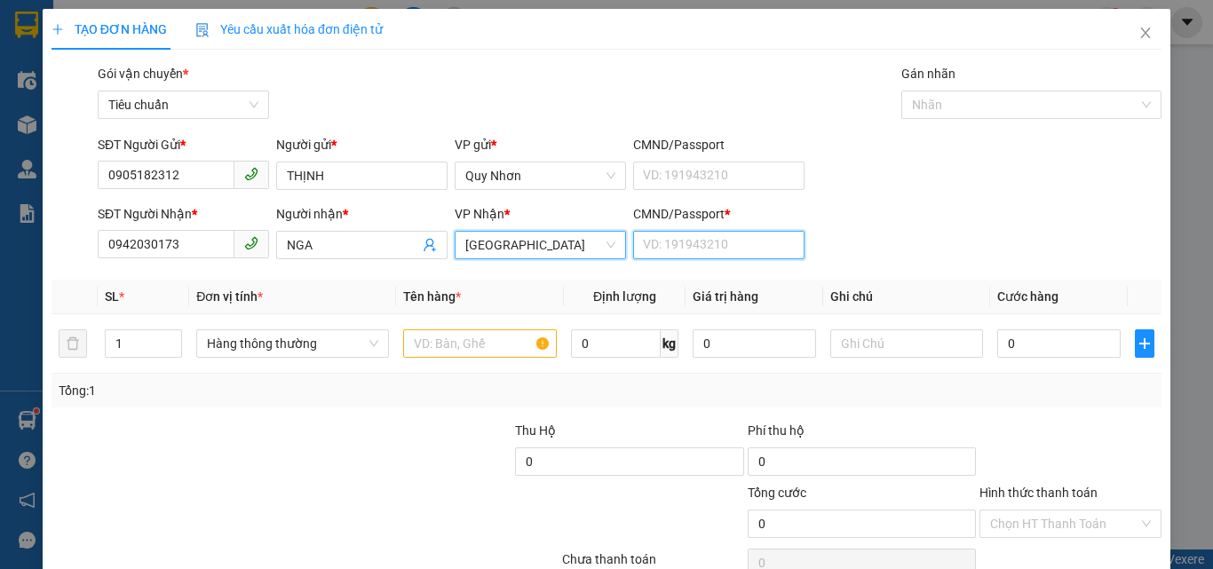
click at [676, 244] on input "CMND/Passport *" at bounding box center [718, 245] width 171 height 28
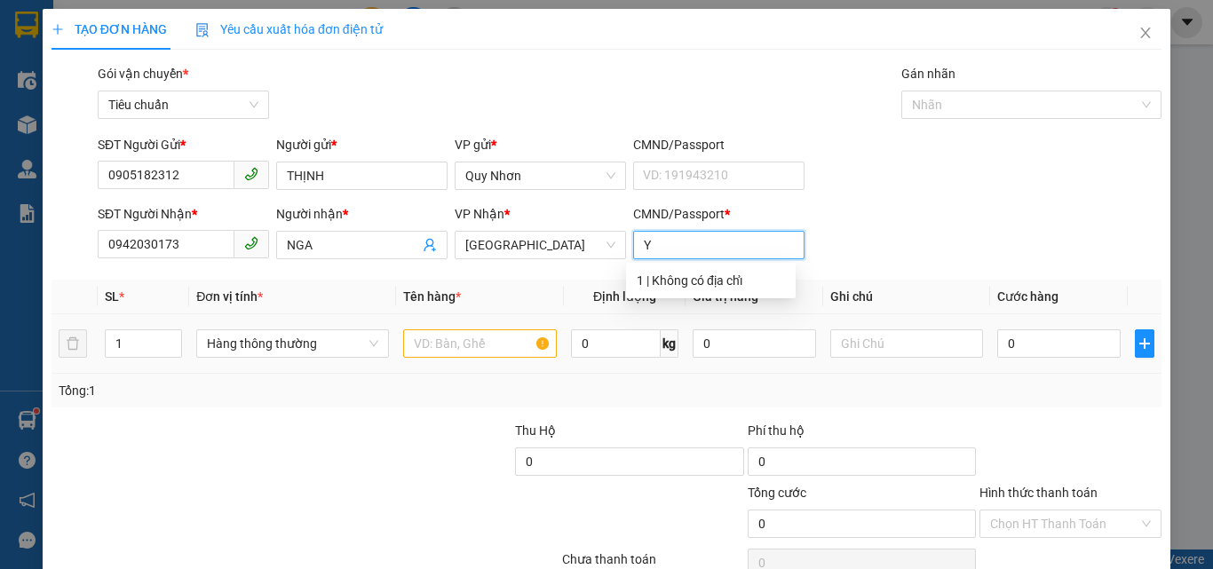
type input "Y"
click at [450, 339] on input "text" at bounding box center [480, 344] width 154 height 28
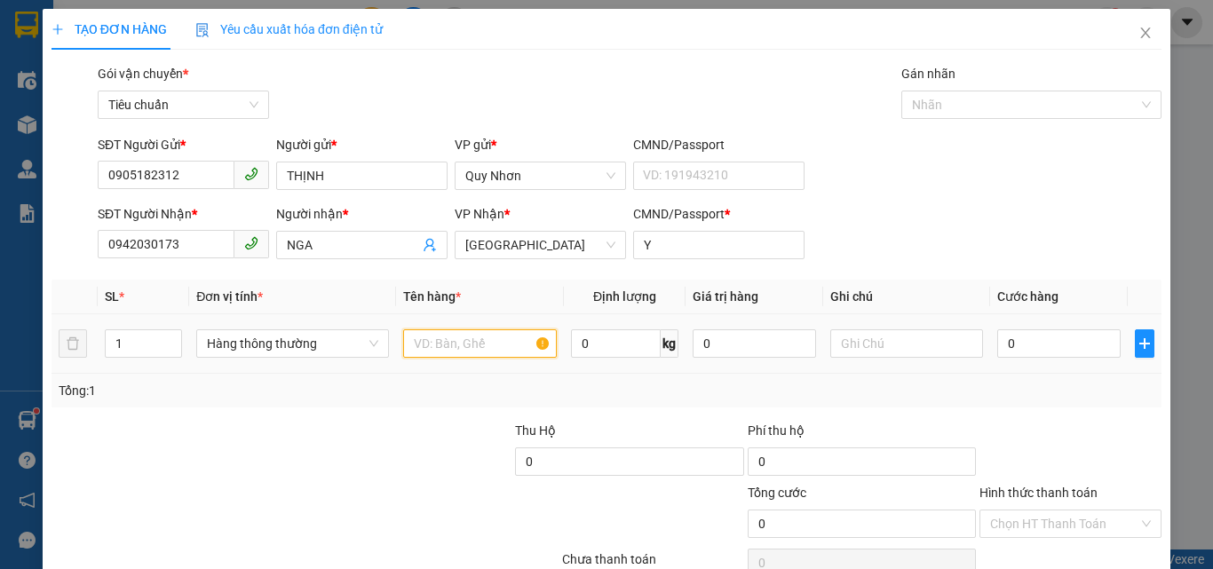
type input "Q"
type input "1 KIEN"
click at [1040, 345] on input "0" at bounding box center [1059, 344] width 123 height 28
type input "4"
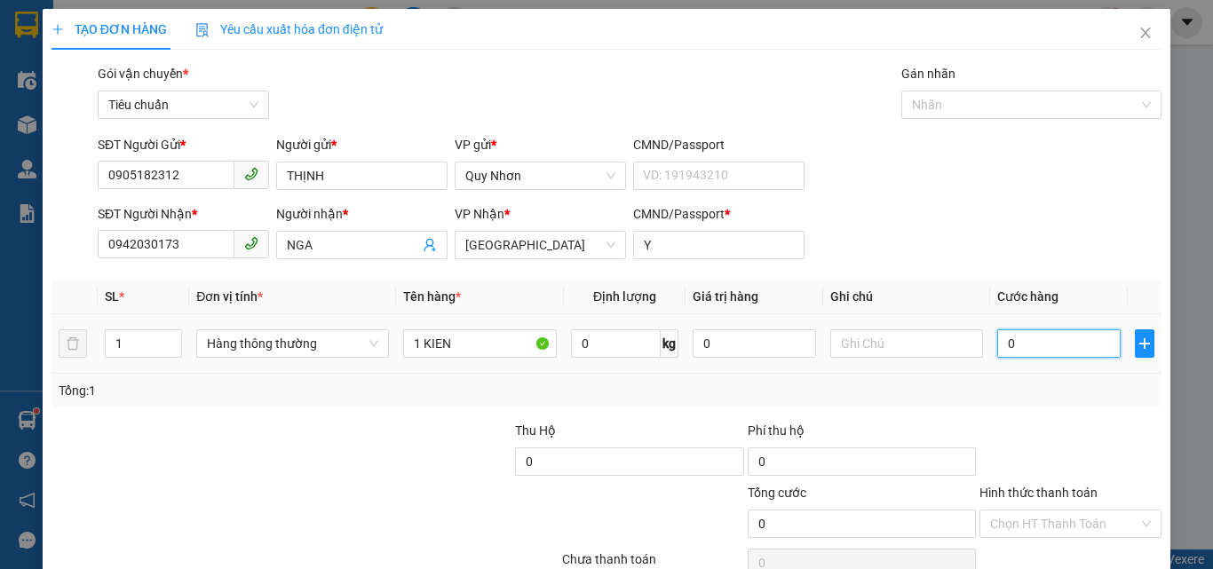
type input "4"
type input "40"
type input "400"
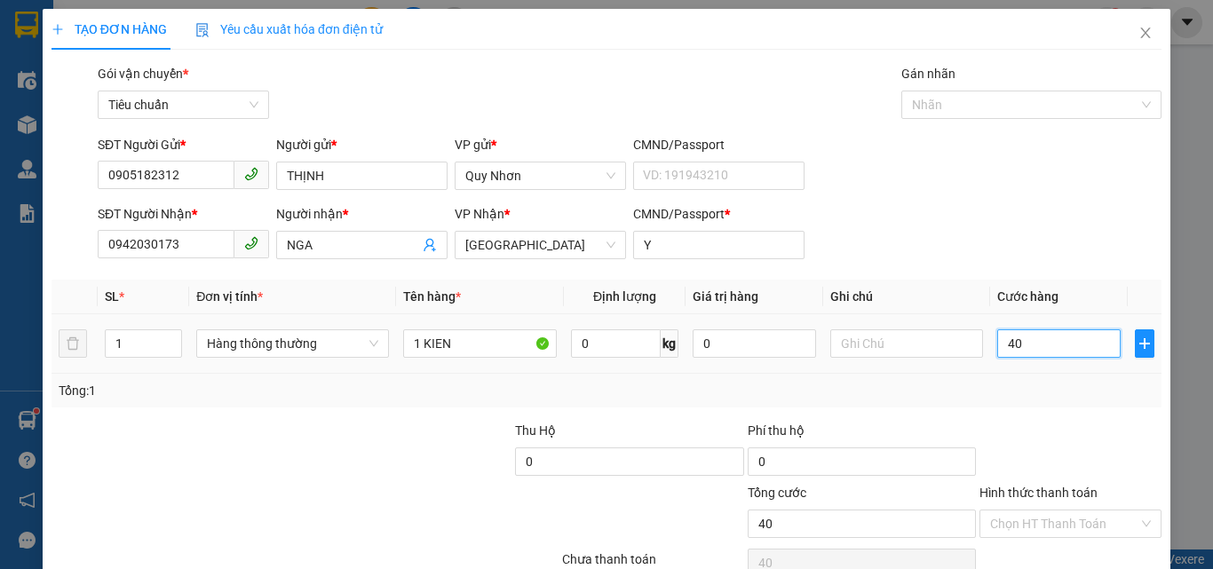
type input "400"
type input "4.000"
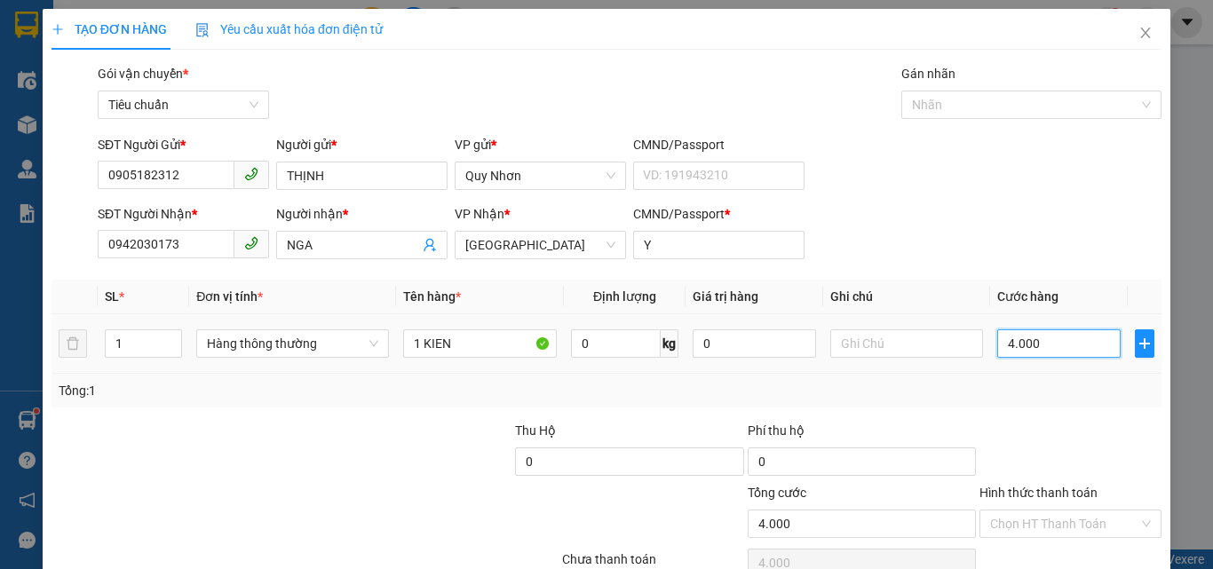
type input "40.000"
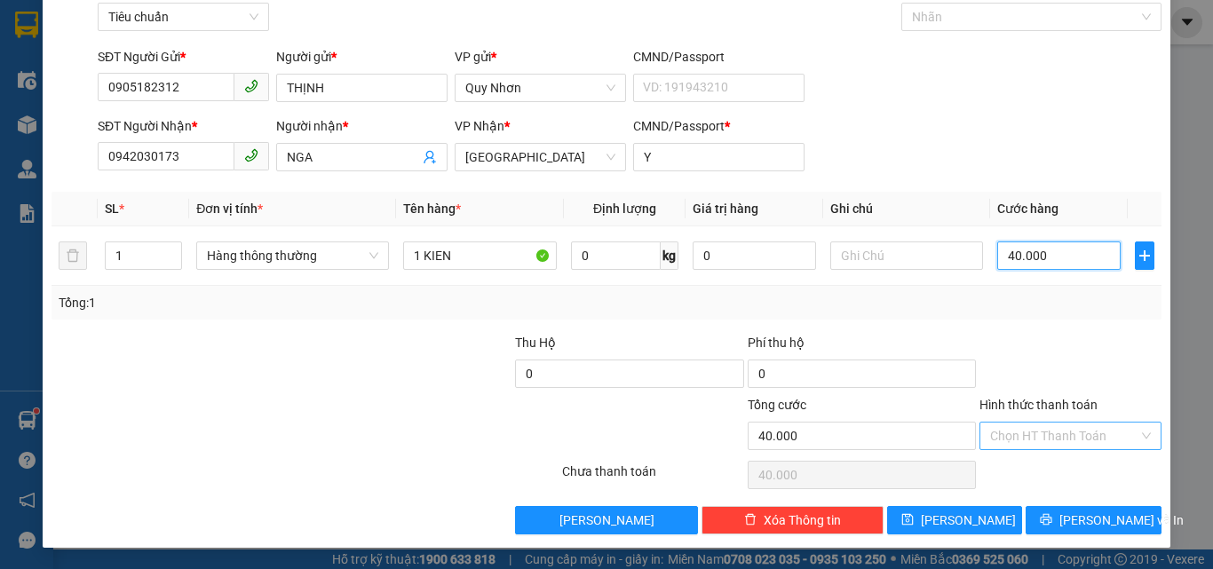
type input "40.000"
click at [1042, 428] on input "Hình thức thanh toán" at bounding box center [1064, 436] width 148 height 27
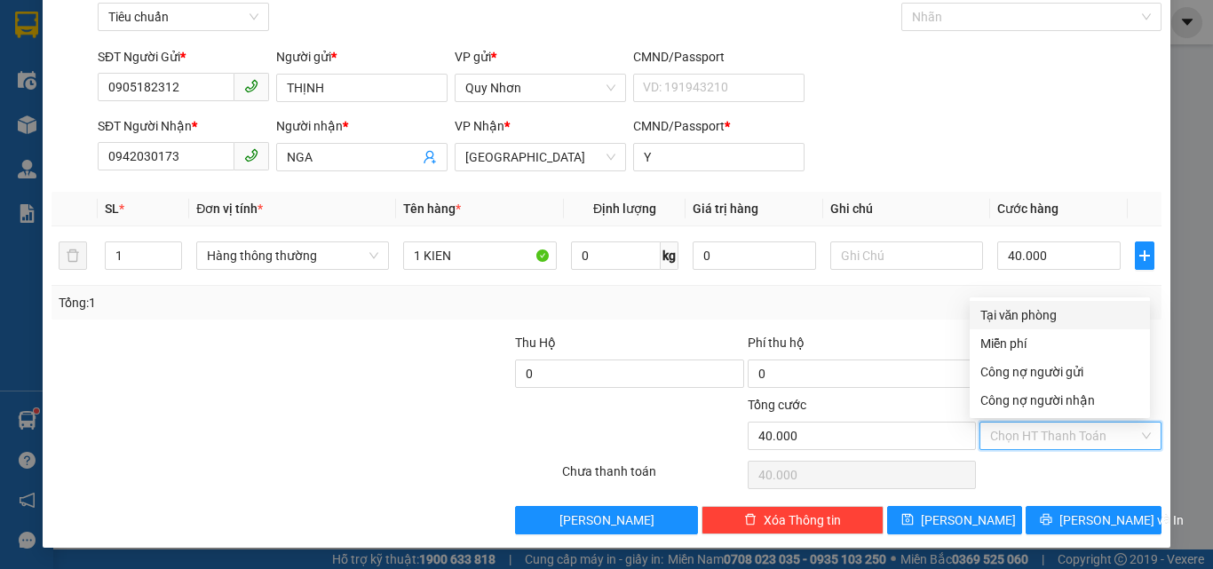
click at [1049, 308] on div "Tại văn phòng" at bounding box center [1060, 316] width 159 height 20
type input "0"
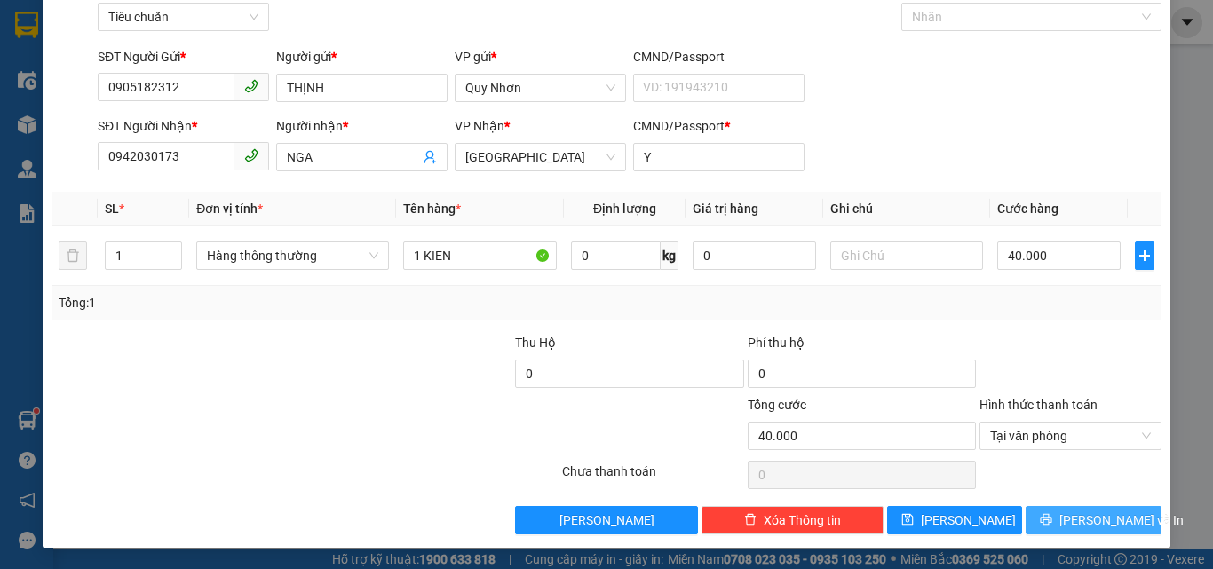
click at [1048, 525] on icon "printer" at bounding box center [1046, 519] width 12 height 12
click at [1043, 520] on button "[PERSON_NAME] và In" at bounding box center [1094, 520] width 136 height 28
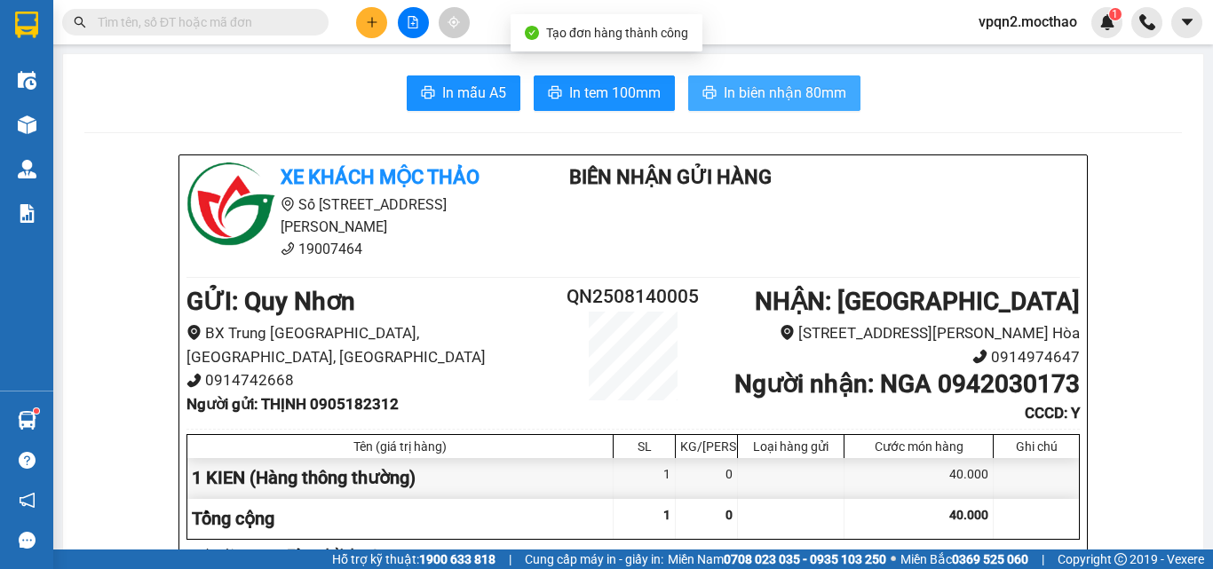
drag, startPoint x: 714, startPoint y: 78, endPoint x: 970, endPoint y: 70, distance: 255.9
click at [715, 78] on button "In biên nhận 80mm" at bounding box center [774, 94] width 172 height 36
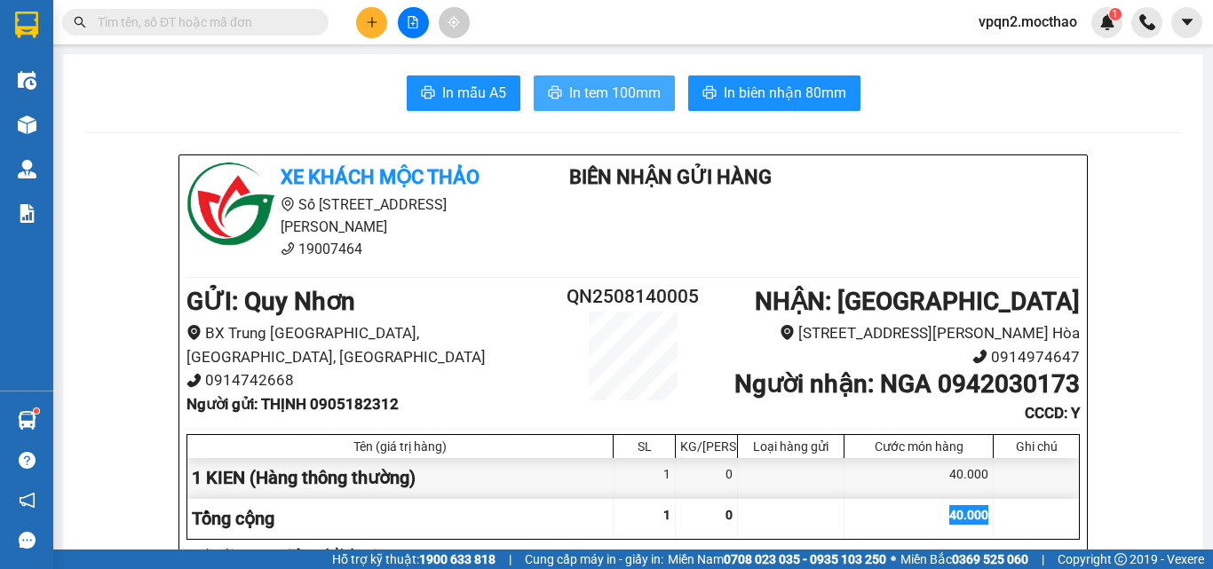
click at [610, 88] on span "In tem 100mm" at bounding box center [614, 93] width 91 height 22
click at [366, 26] on icon "plus" at bounding box center [372, 22] width 12 height 12
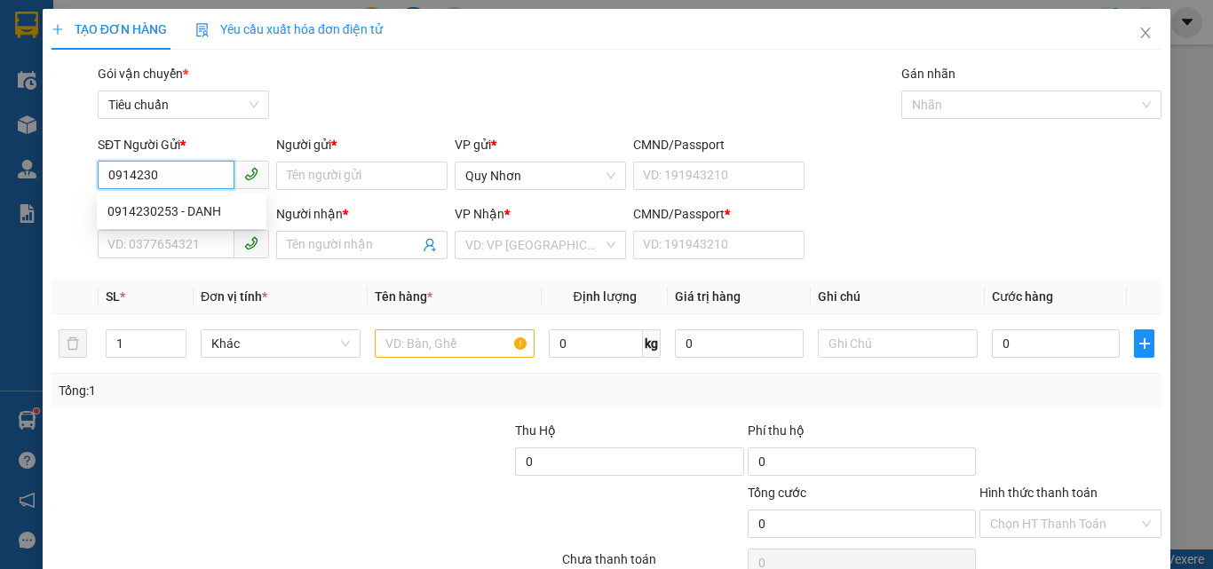
click at [191, 213] on div "0914230253 - DANH" at bounding box center [181, 212] width 148 height 20
type input "0914230253"
type input "DANH"
type input "0836006907"
type input "TRANG"
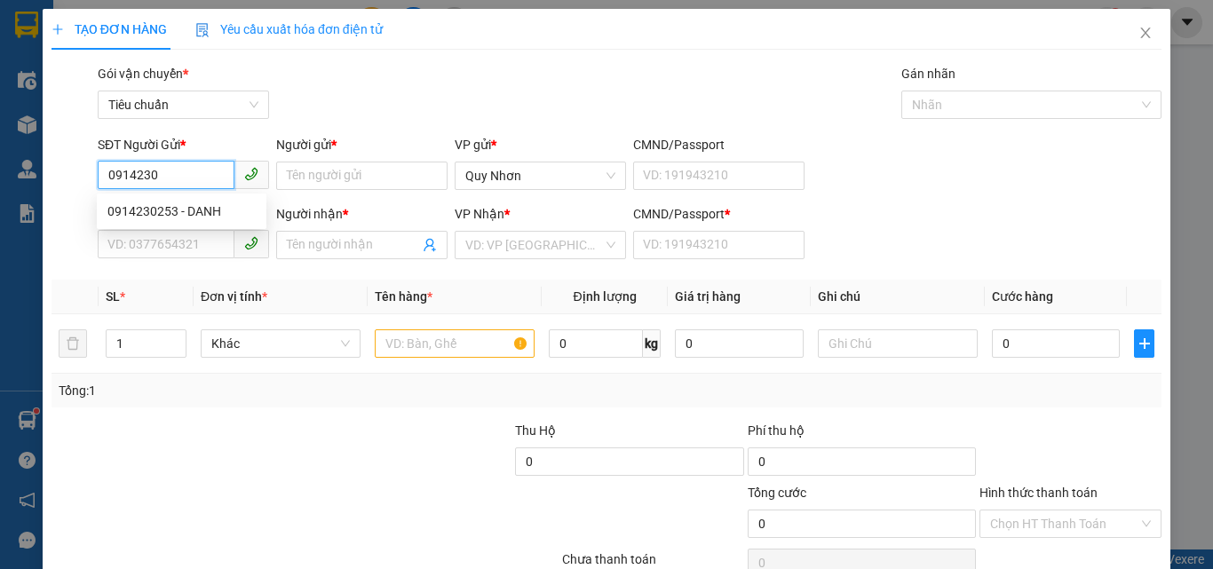
type input "a"
type input "30.000"
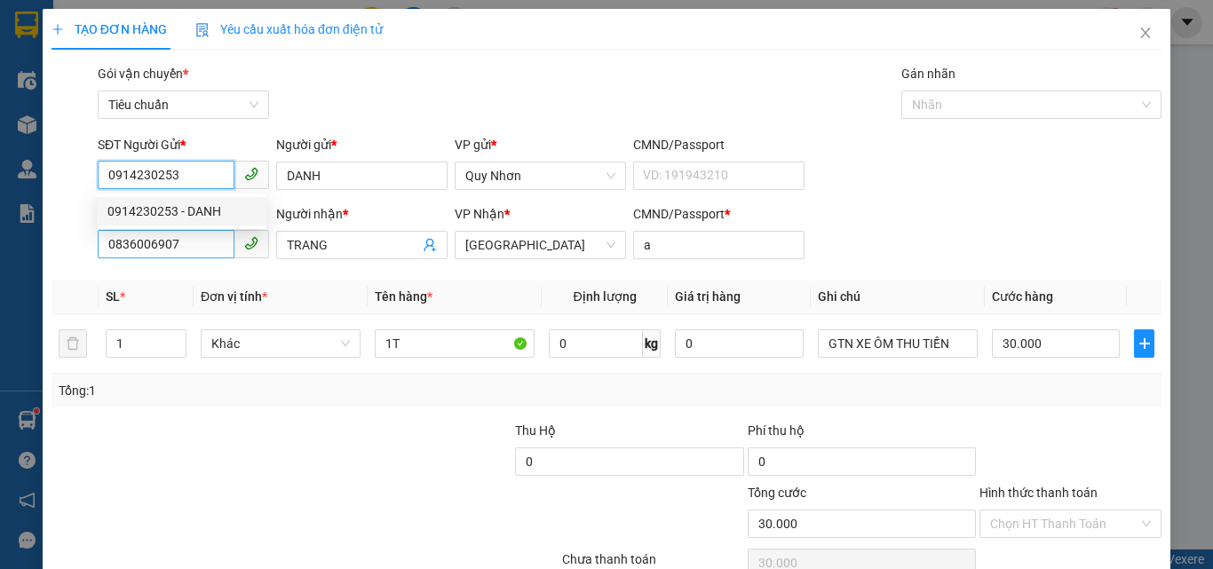
type input "0914230253"
click at [193, 249] on input "0836006907" at bounding box center [166, 244] width 137 height 28
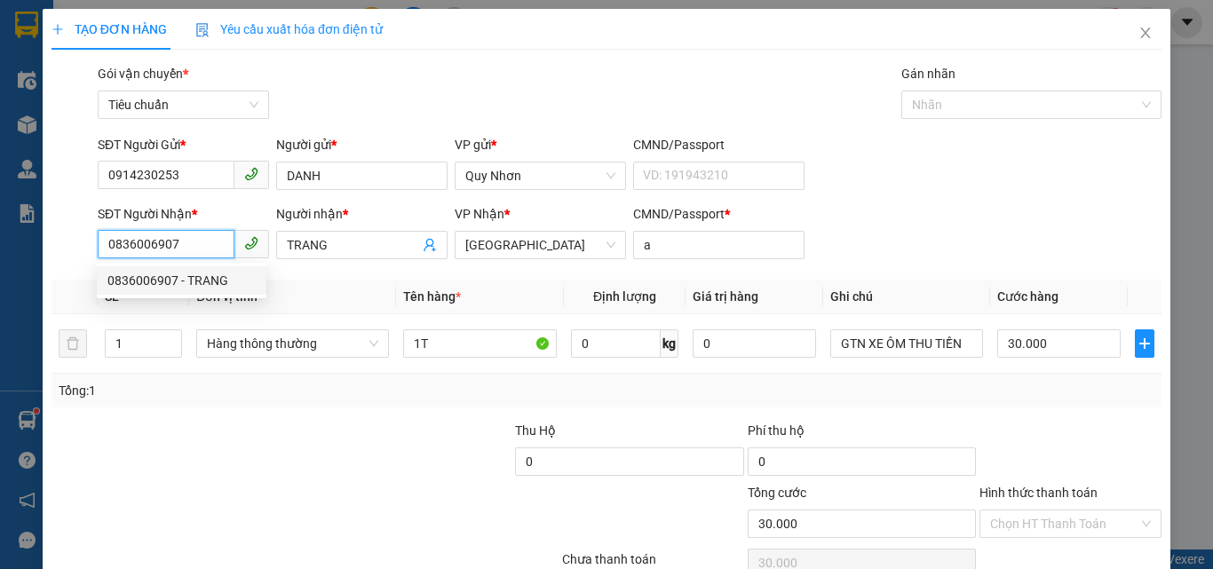
scroll to position [88, 0]
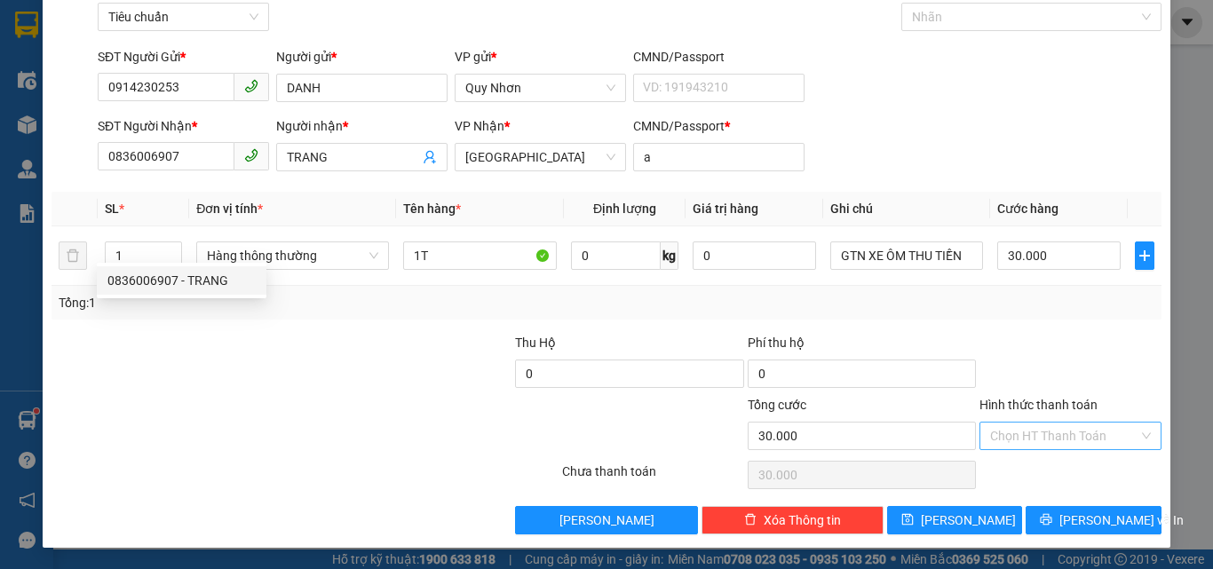
click at [1064, 445] on input "Hình thức thanh toán" at bounding box center [1064, 436] width 148 height 27
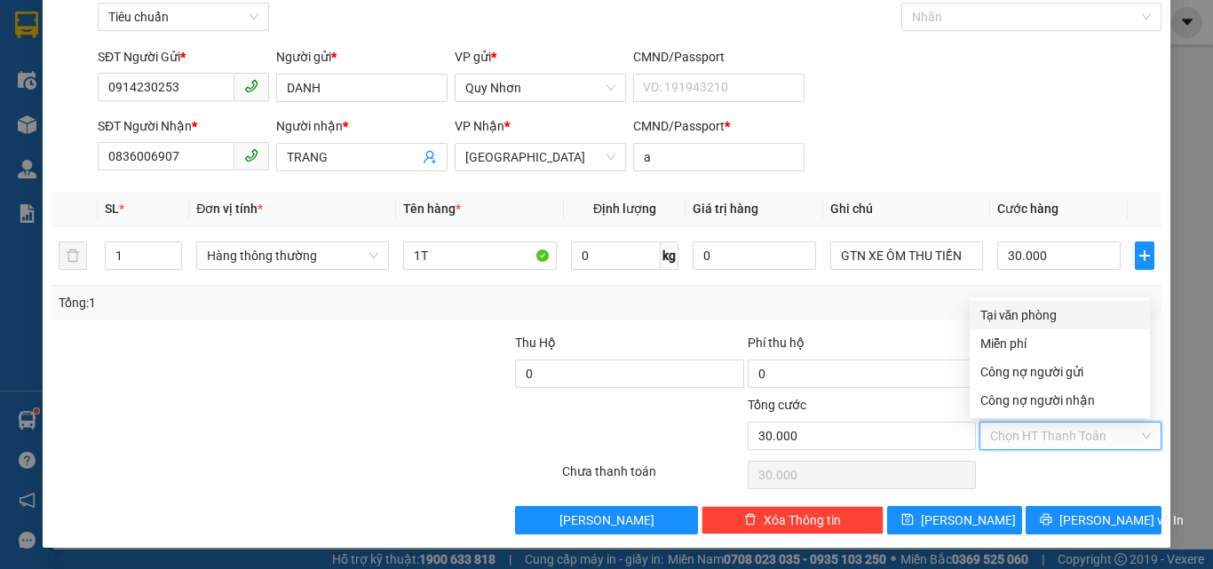
click at [1064, 320] on div "Tại văn phòng" at bounding box center [1060, 316] width 159 height 20
type input "0"
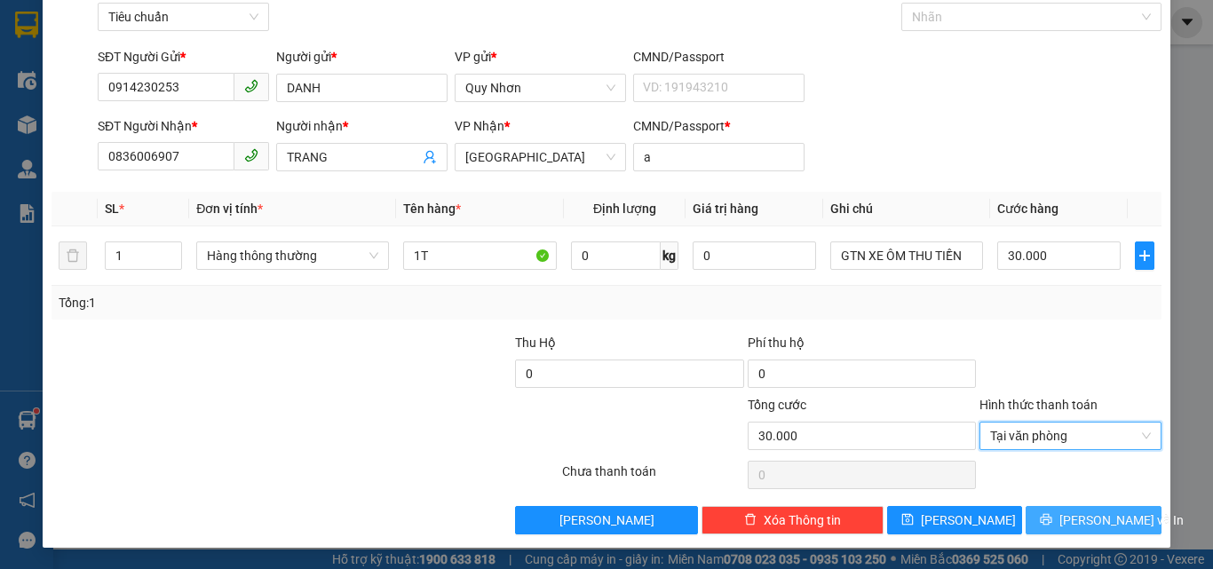
click at [1053, 521] on icon "printer" at bounding box center [1047, 520] width 12 height 12
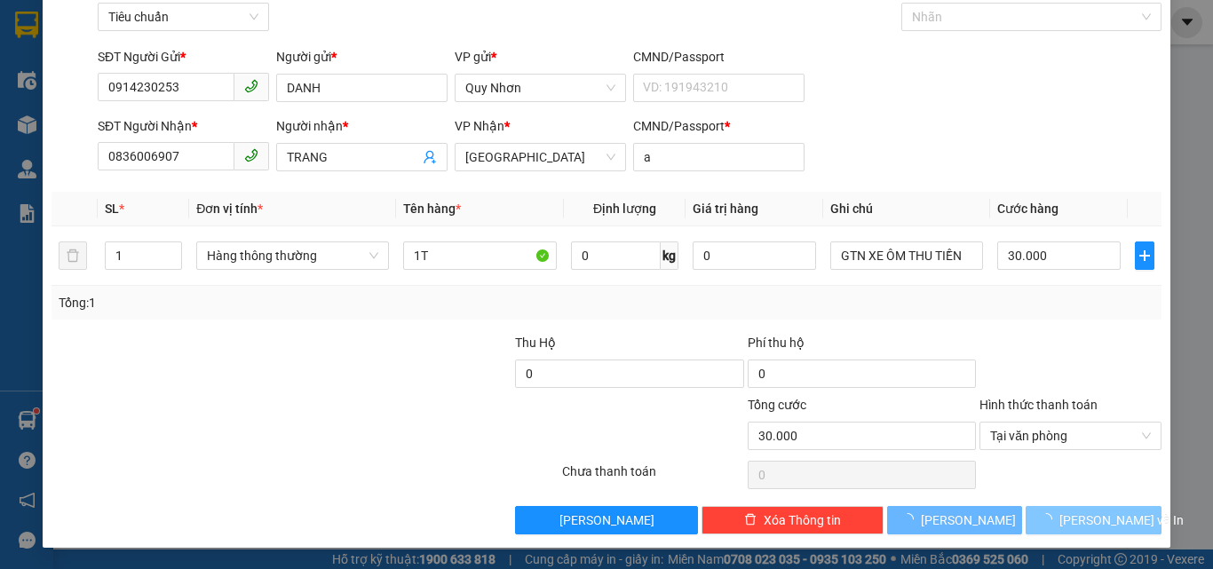
click at [1053, 521] on icon "loading" at bounding box center [1046, 519] width 13 height 13
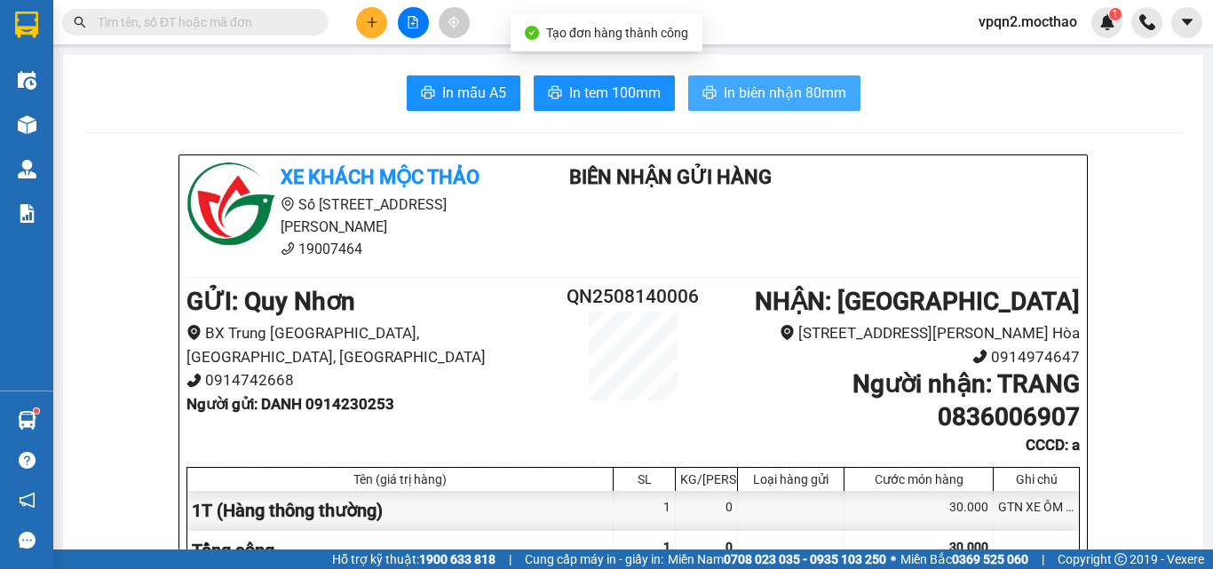
click at [724, 88] on span "In biên nhận 80mm" at bounding box center [785, 93] width 123 height 22
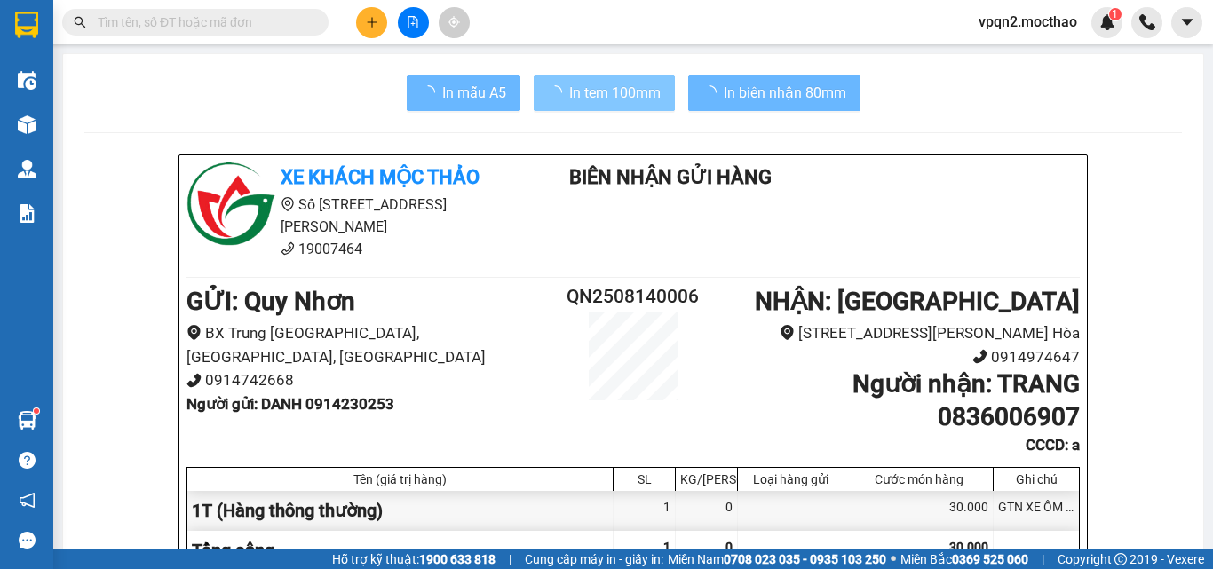
click at [612, 85] on span "In tem 100mm" at bounding box center [614, 93] width 91 height 22
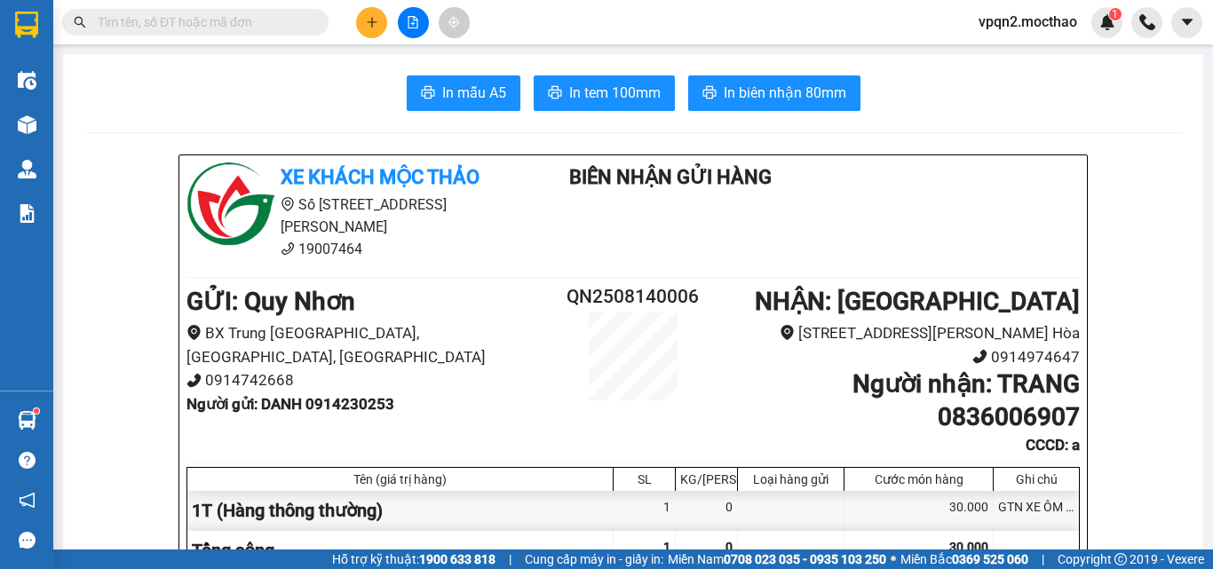
click at [421, 28] on button at bounding box center [413, 22] width 31 height 31
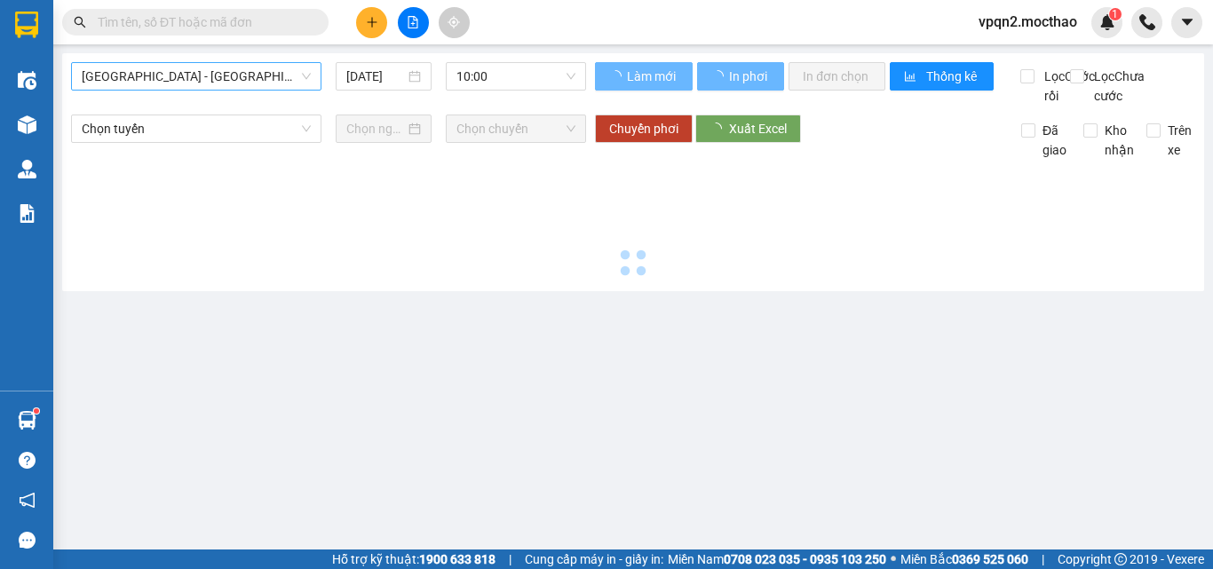
click at [195, 75] on span "Sài Gòn - Tuy Hòa" at bounding box center [196, 76] width 229 height 27
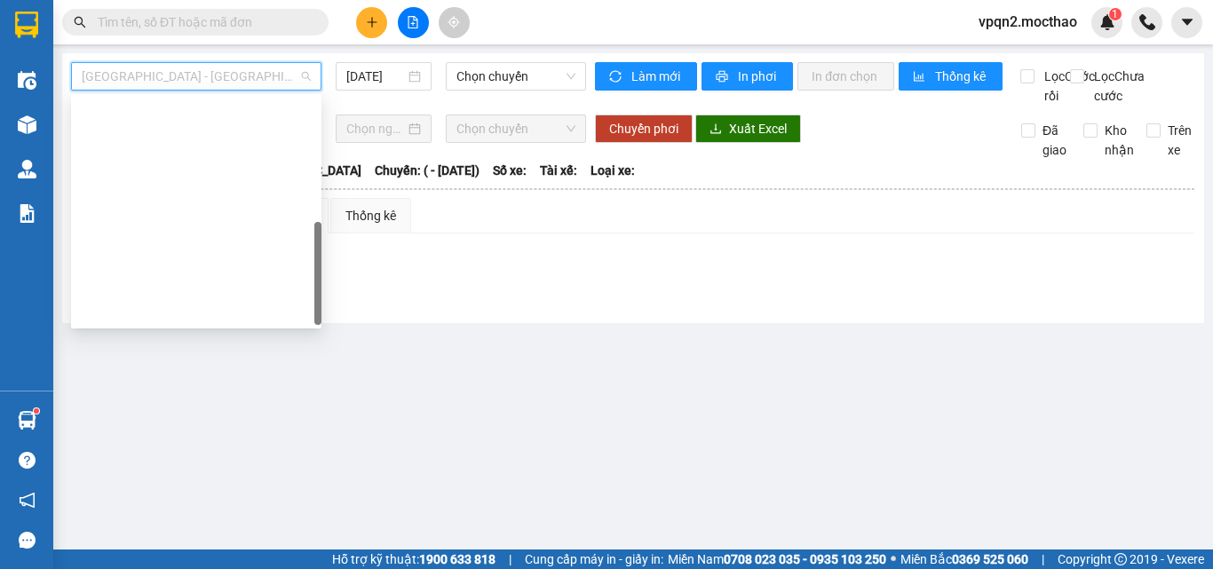
scroll to position [355, 0]
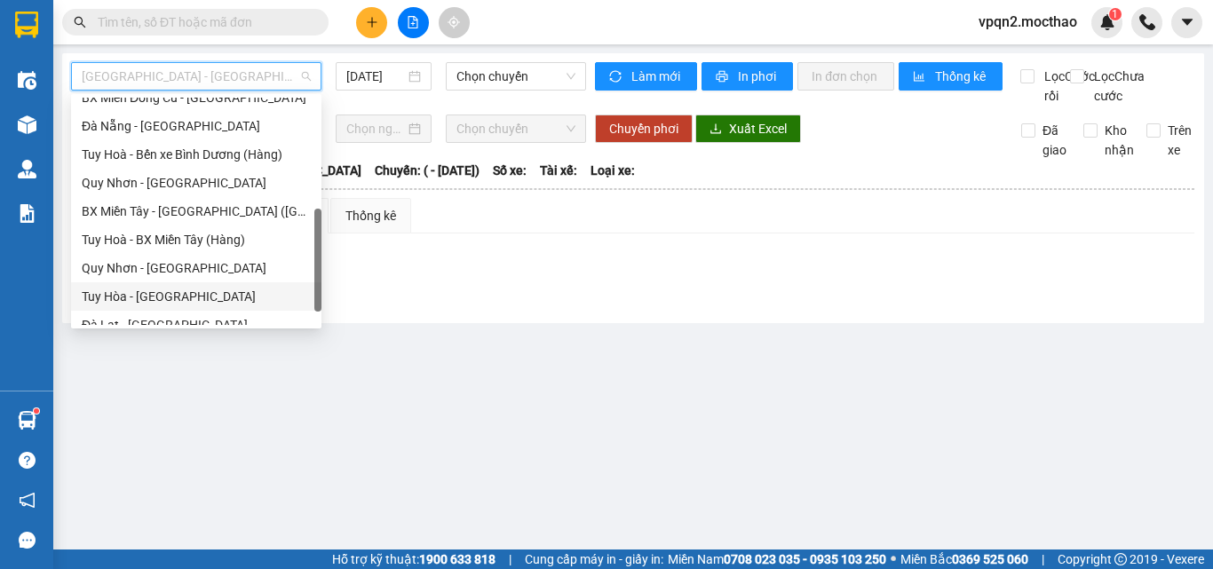
click at [152, 301] on div "Tuy Hòa - Quy Nhơn" at bounding box center [196, 297] width 229 height 20
type input "[DATE]"
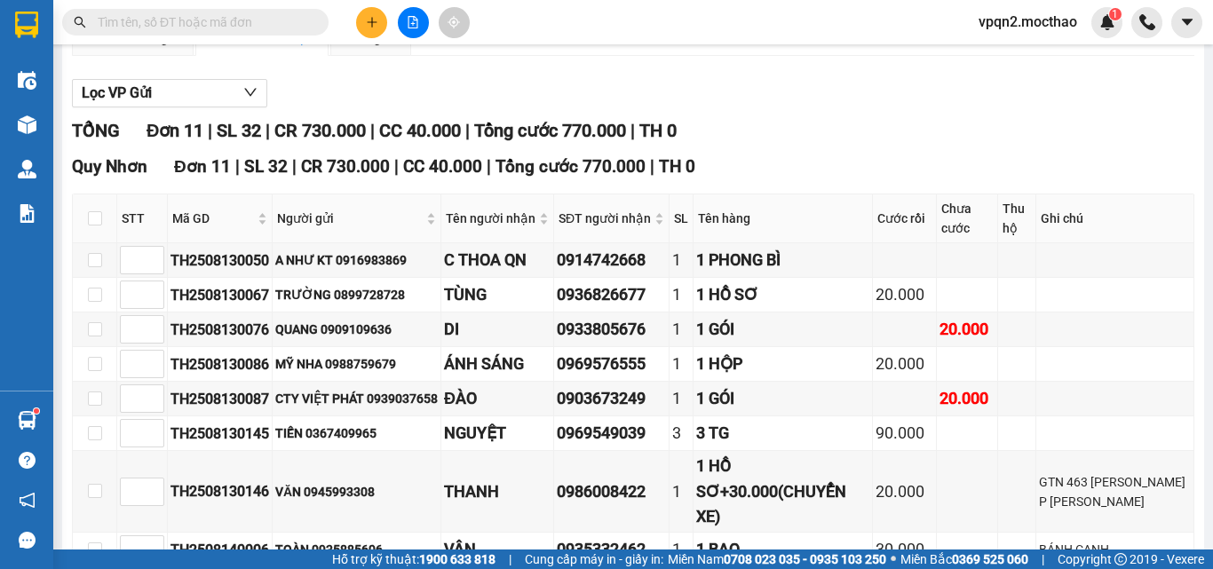
scroll to position [355, 0]
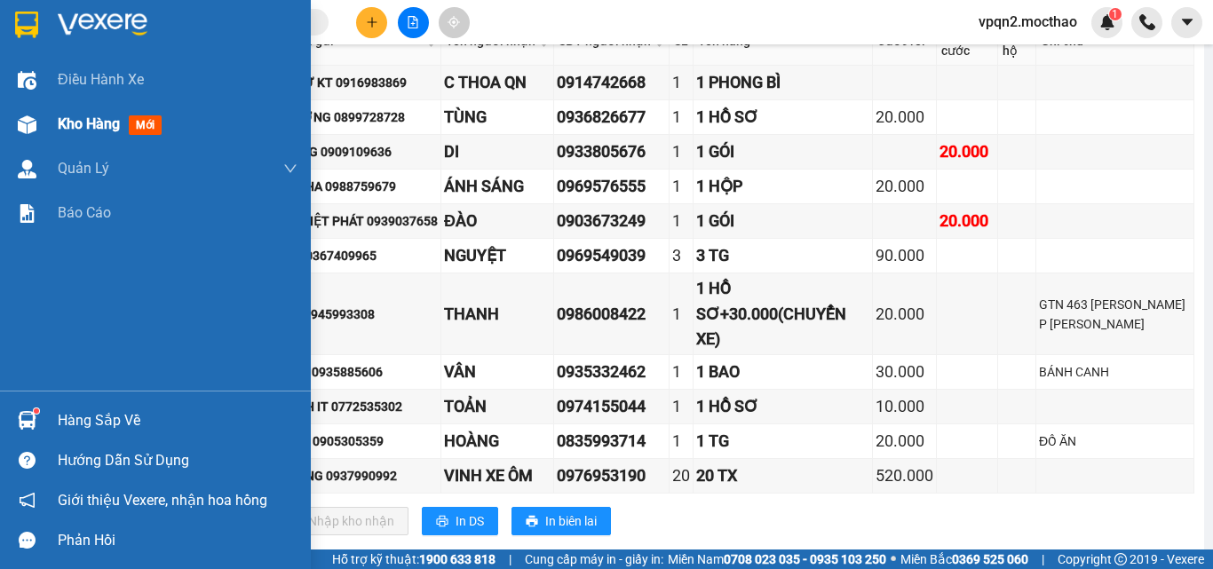
click at [70, 145] on div "Kho hàng mới" at bounding box center [178, 124] width 240 height 44
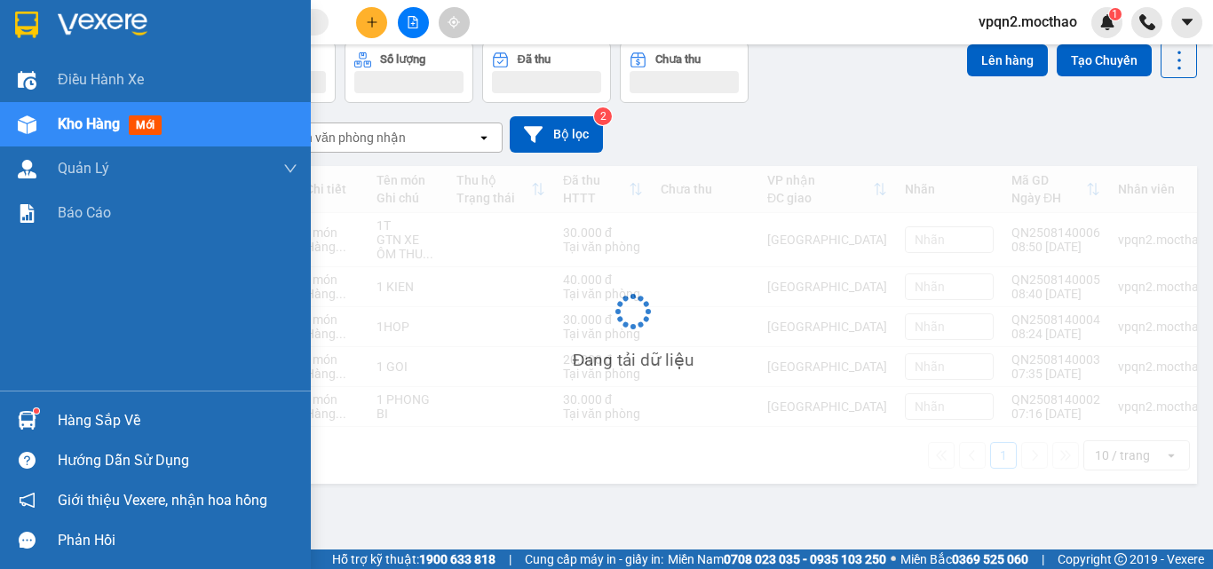
scroll to position [82, 0]
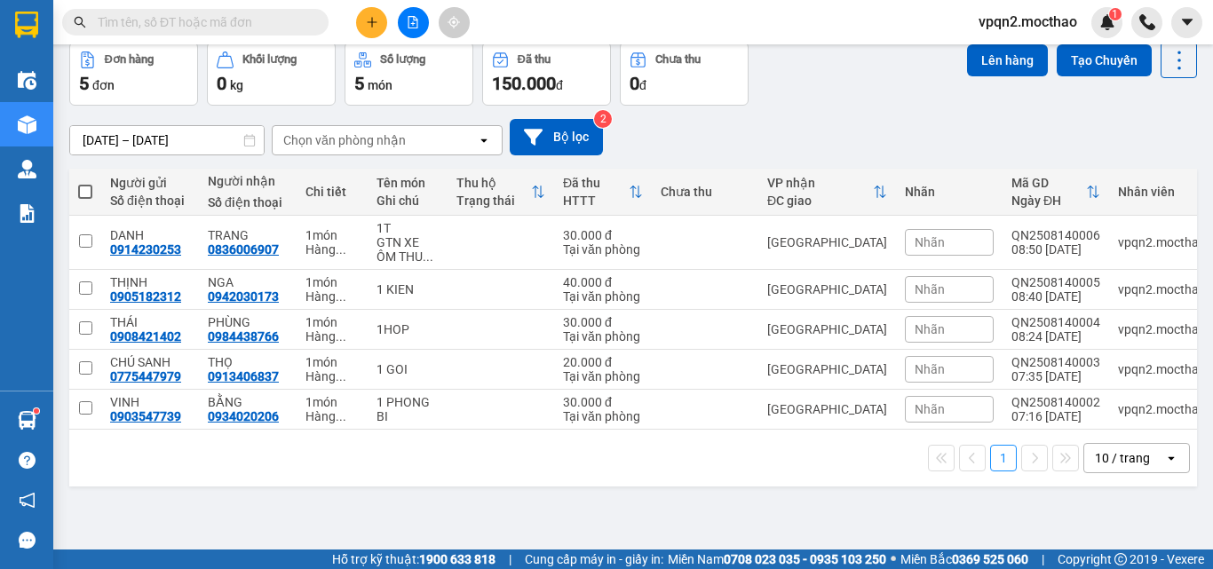
click at [409, 14] on button at bounding box center [413, 22] width 31 height 31
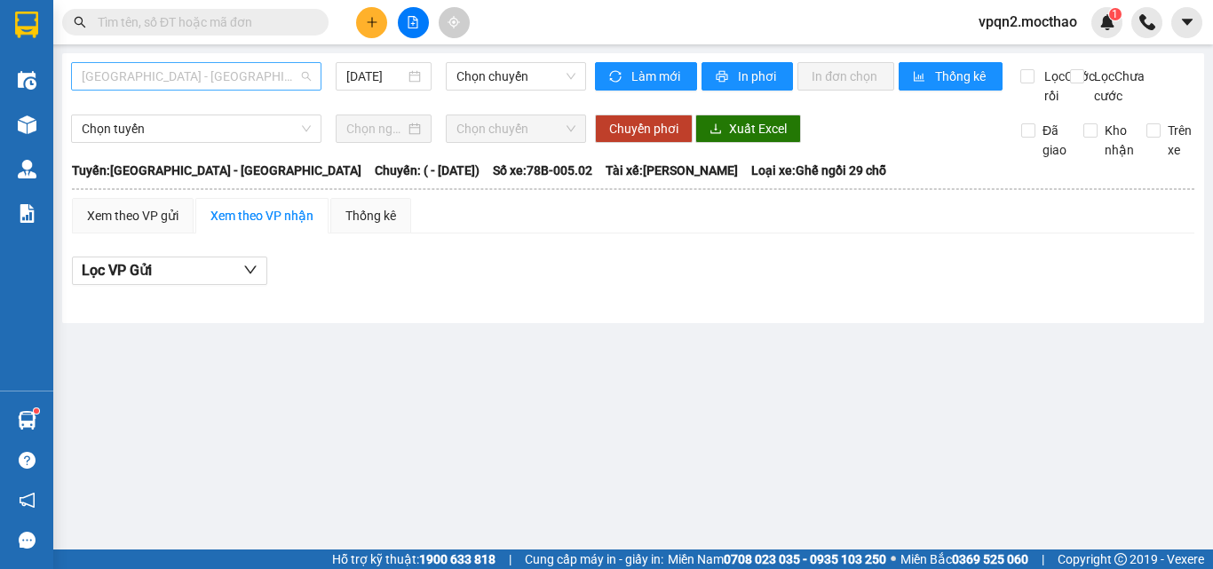
click at [191, 85] on span "Sài Gòn - Tuy Hòa" at bounding box center [196, 76] width 229 height 27
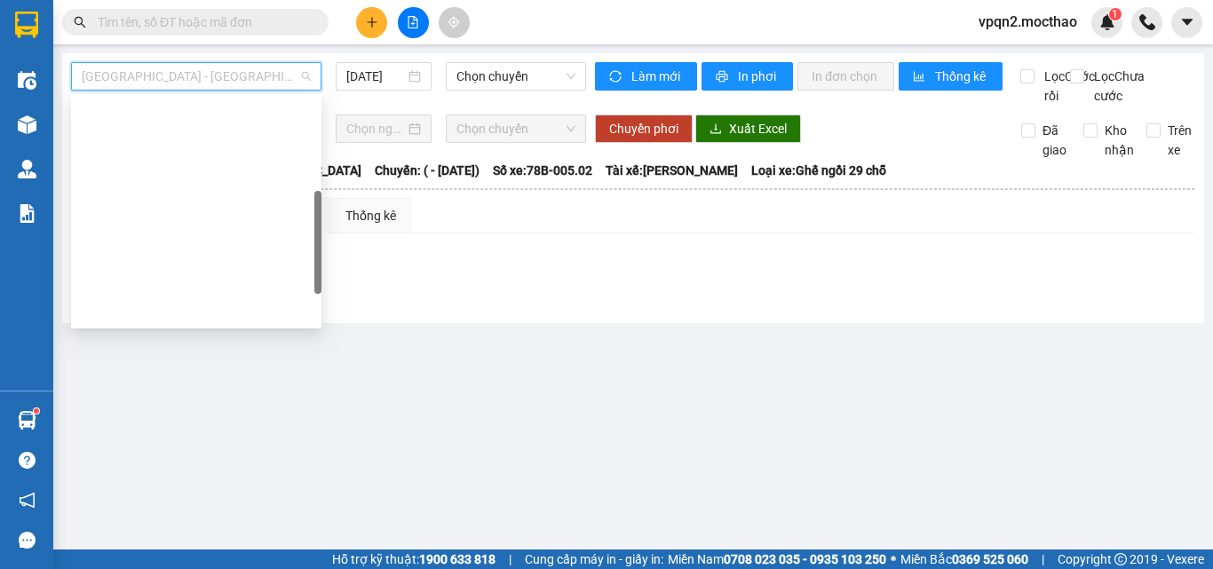
scroll to position [398, 0]
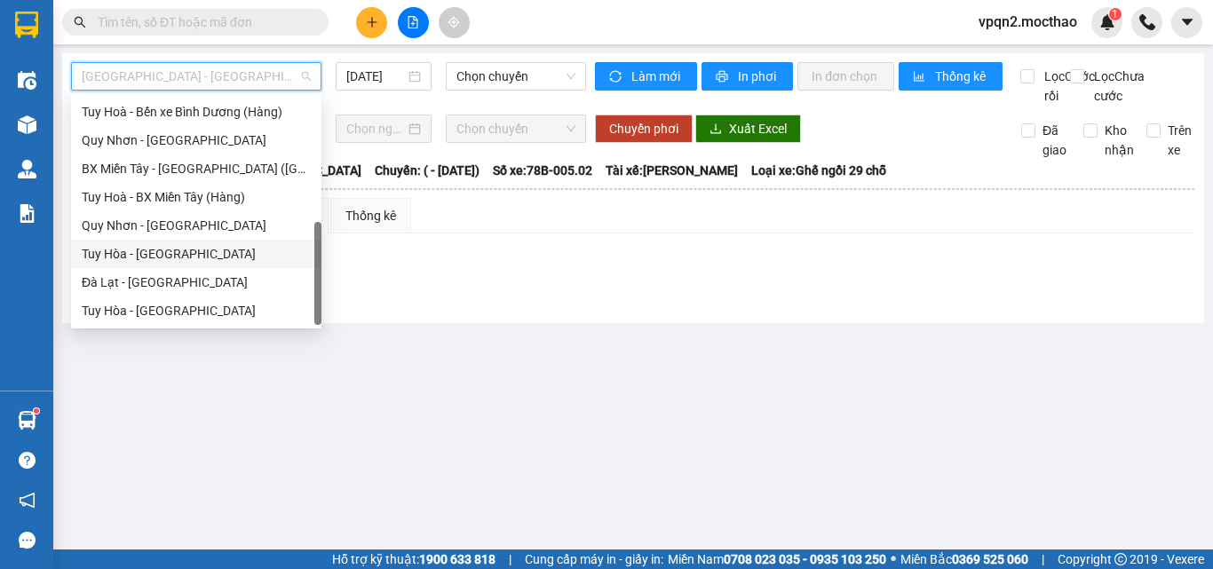
click at [177, 250] on div "Tuy Hòa - Quy Nhơn" at bounding box center [196, 254] width 229 height 20
type input "[DATE]"
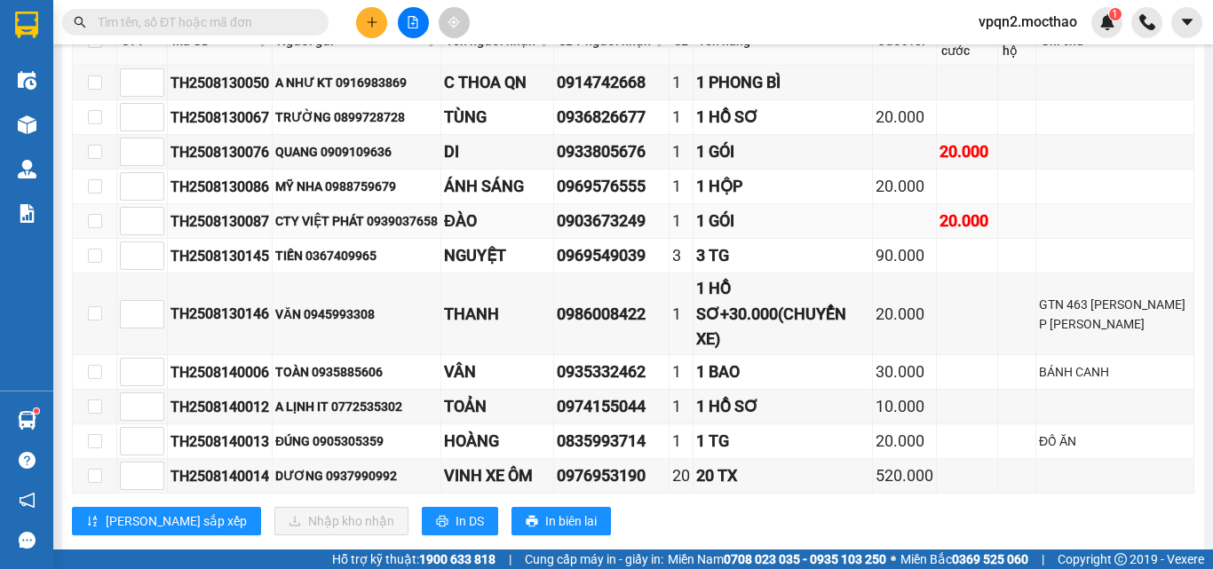
scroll to position [410, 0]
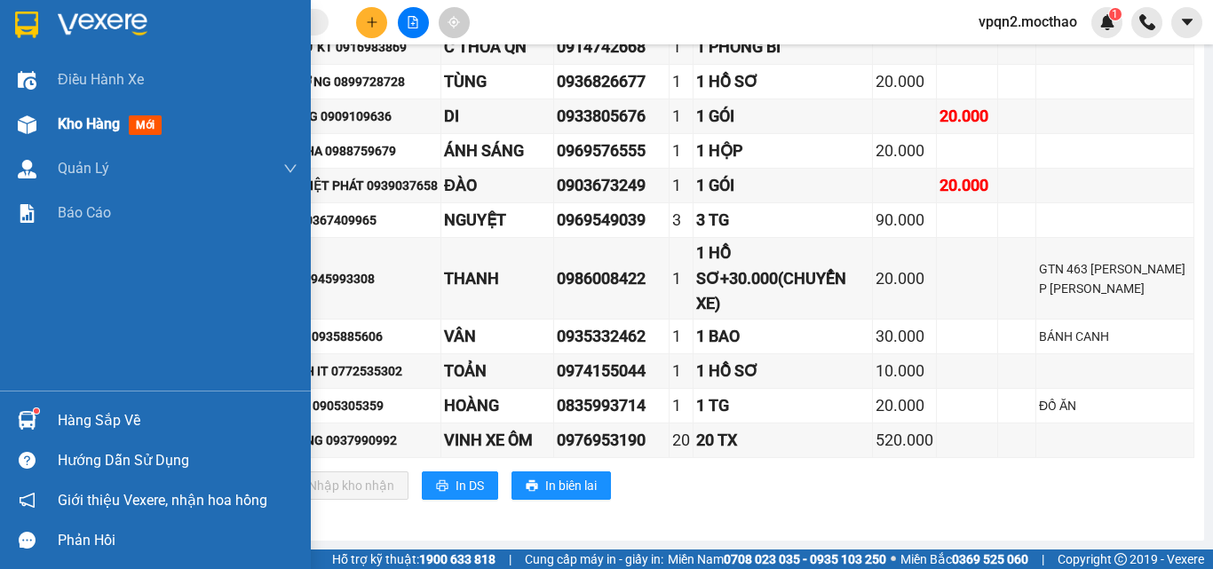
click at [103, 132] on span "Kho hàng" at bounding box center [89, 123] width 62 height 17
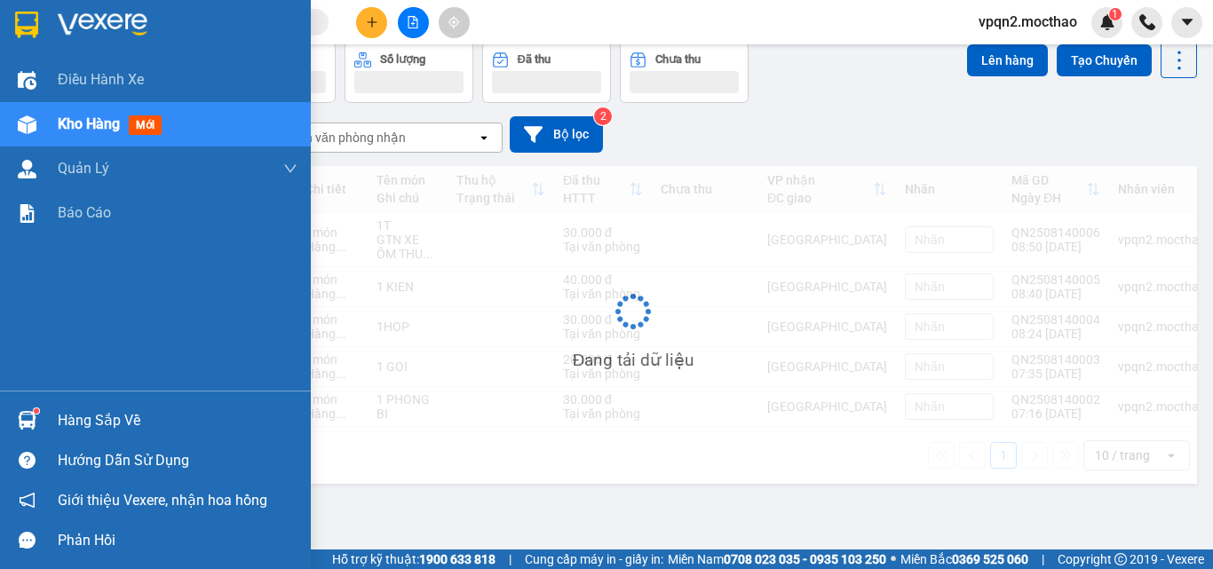
scroll to position [82, 0]
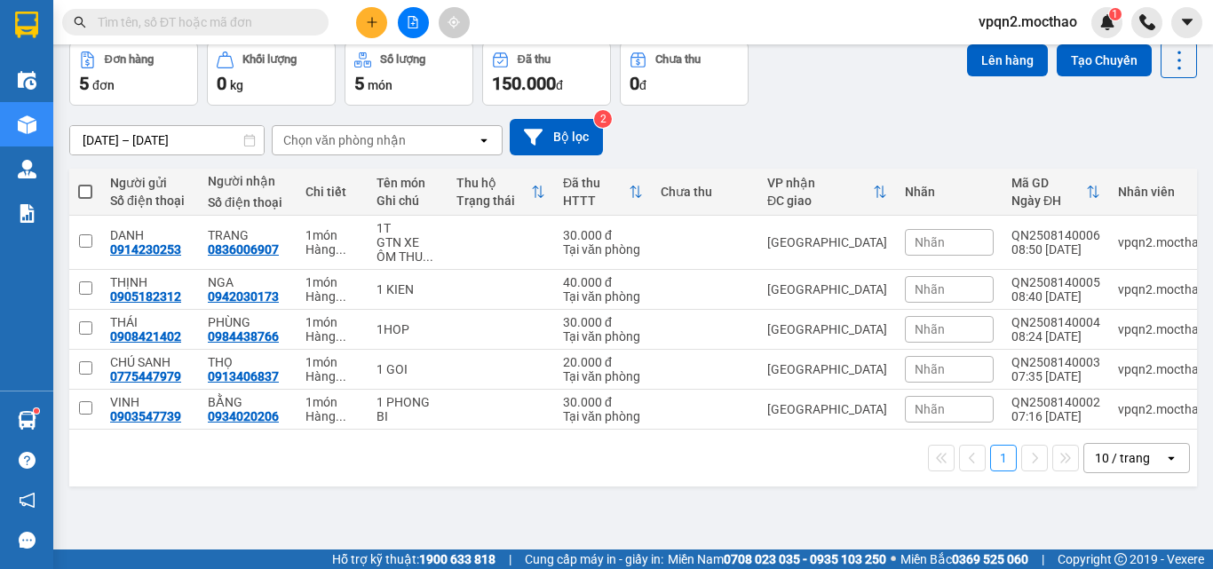
drag, startPoint x: 740, startPoint y: 482, endPoint x: 646, endPoint y: 248, distance: 252.7
click at [737, 473] on div "1 10 / trang open" at bounding box center [633, 458] width 1128 height 57
click at [366, 27] on icon "plus" at bounding box center [372, 22] width 12 height 12
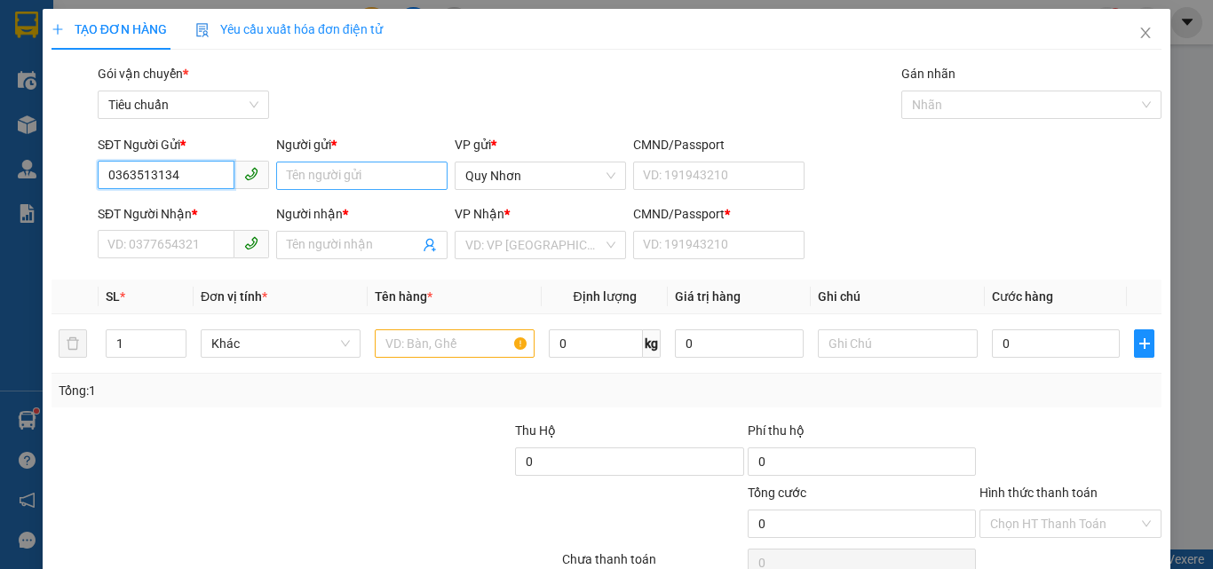
type input "0363513134"
click at [310, 179] on input "Người gửi *" at bounding box center [361, 176] width 171 height 28
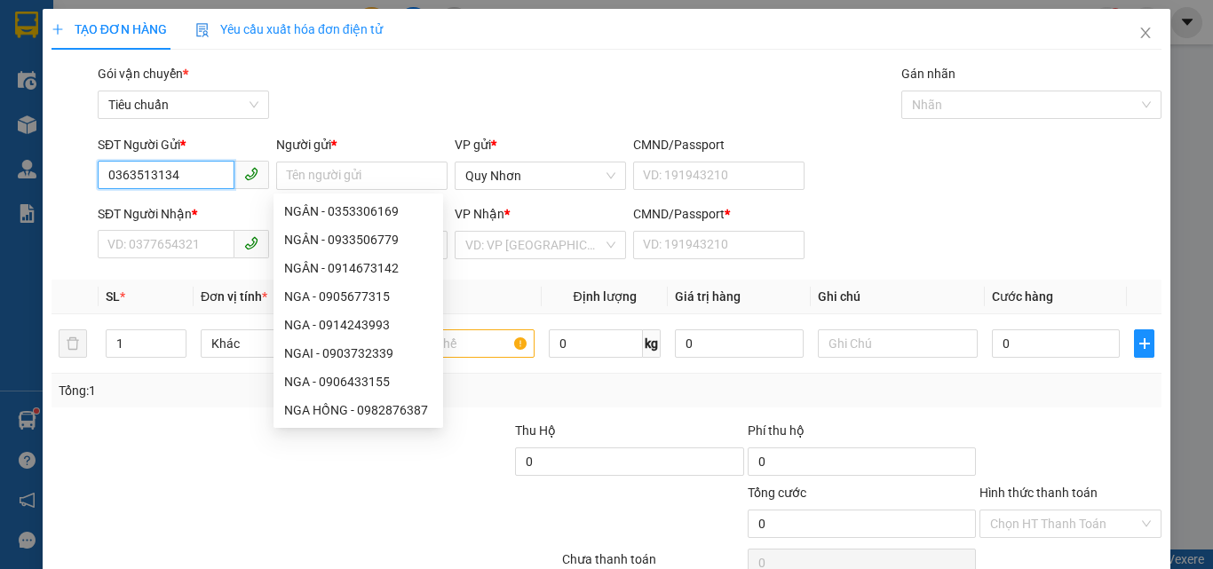
click at [159, 174] on input "0363513134" at bounding box center [166, 175] width 137 height 28
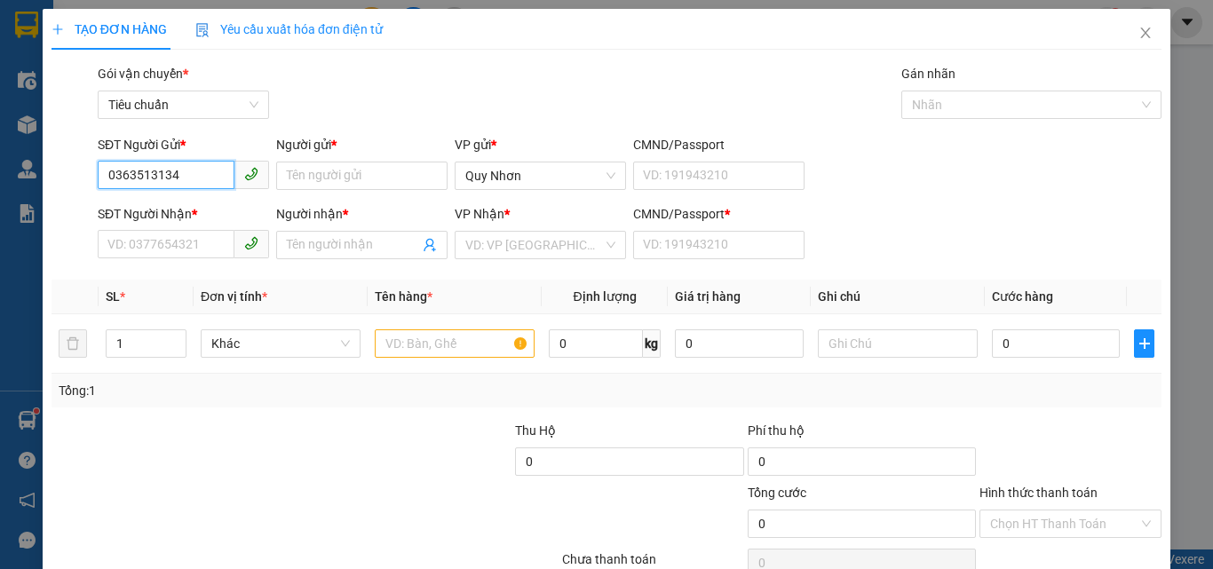
drag, startPoint x: 159, startPoint y: 174, endPoint x: 120, endPoint y: 139, distance: 52.2
drag, startPoint x: 120, startPoint y: 139, endPoint x: 69, endPoint y: 223, distance: 97.6
click at [68, 226] on div at bounding box center [73, 235] width 46 height 62
click at [131, 178] on input "0363513134" at bounding box center [166, 175] width 137 height 28
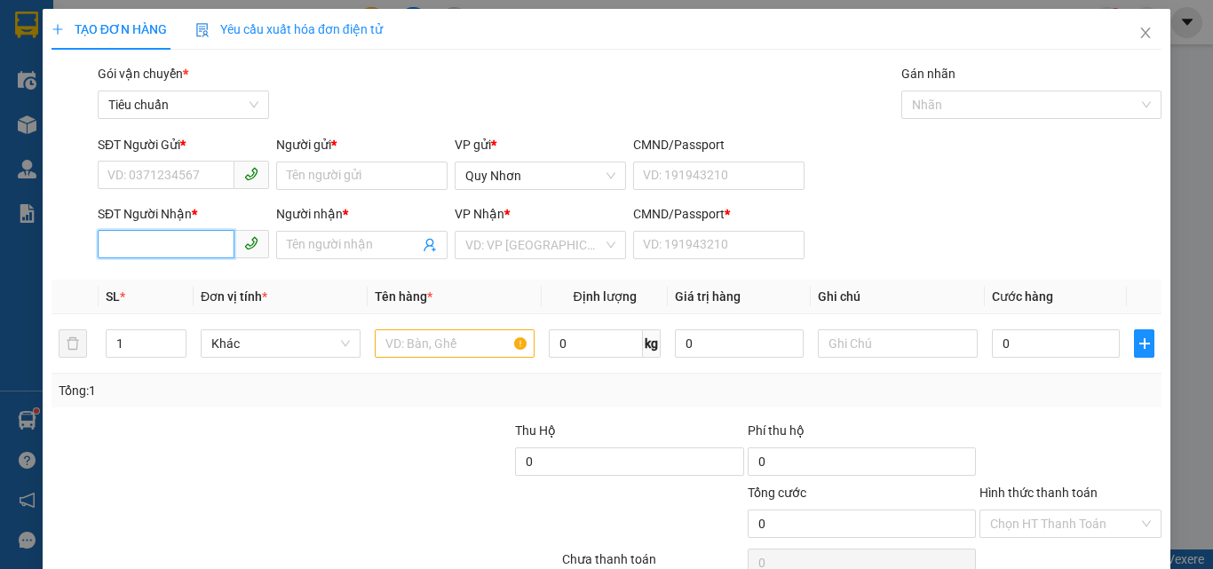
paste input "0363513134"
type input "0363513134"
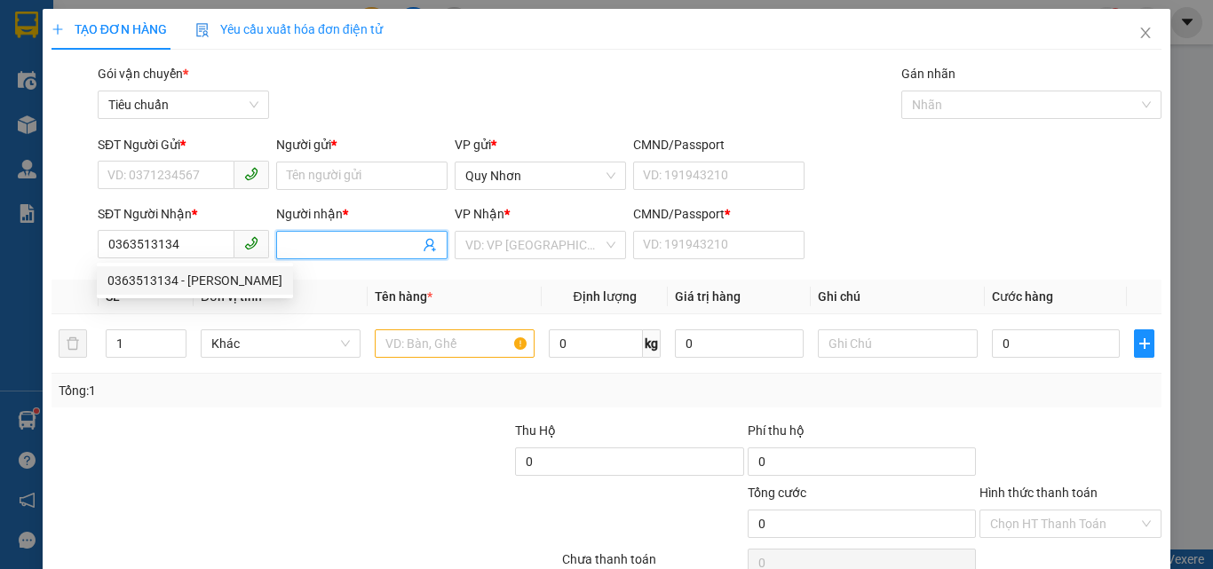
click at [308, 238] on input "Người nhận *" at bounding box center [353, 245] width 132 height 20
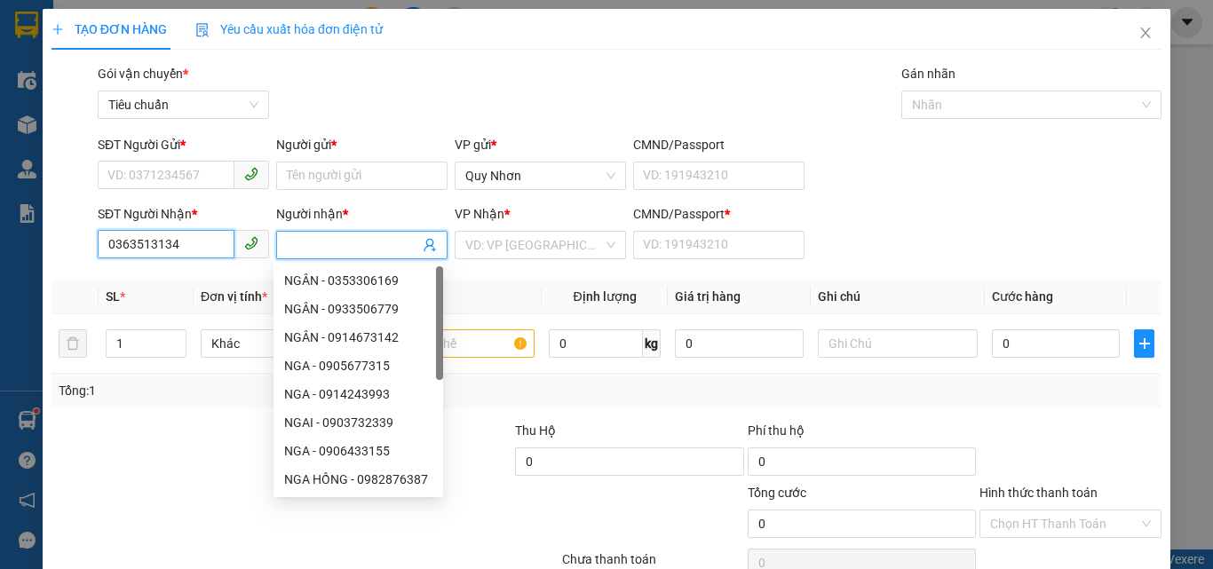
click at [195, 245] on input "0363513134" at bounding box center [166, 244] width 137 height 28
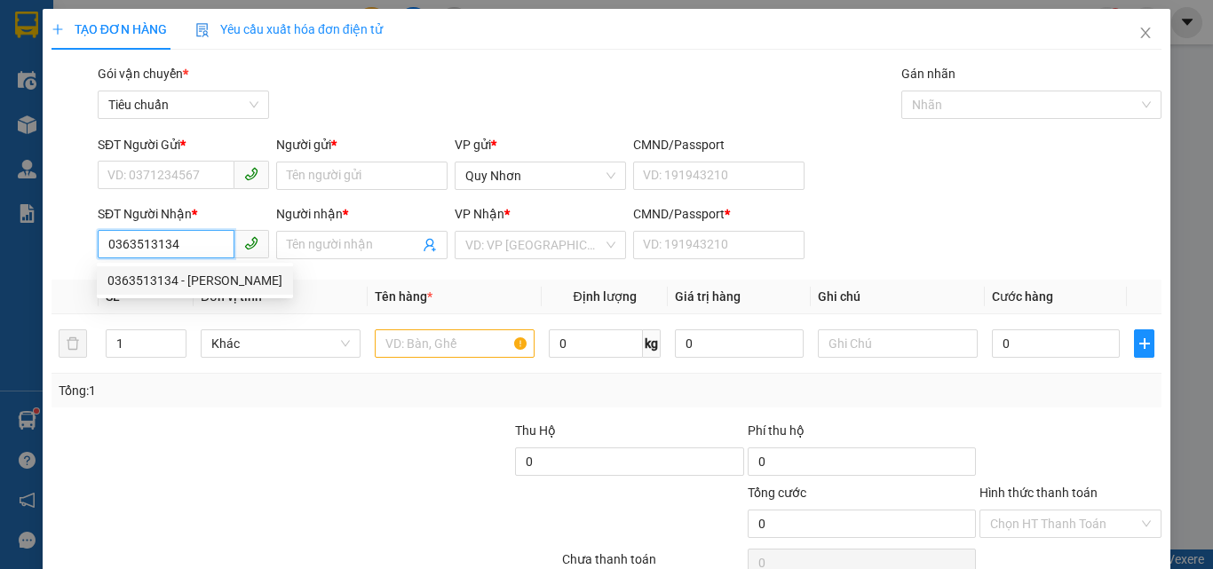
click at [197, 282] on div "0363513134 - HẢI" at bounding box center [194, 281] width 175 height 20
type input "HẢI"
type input "A"
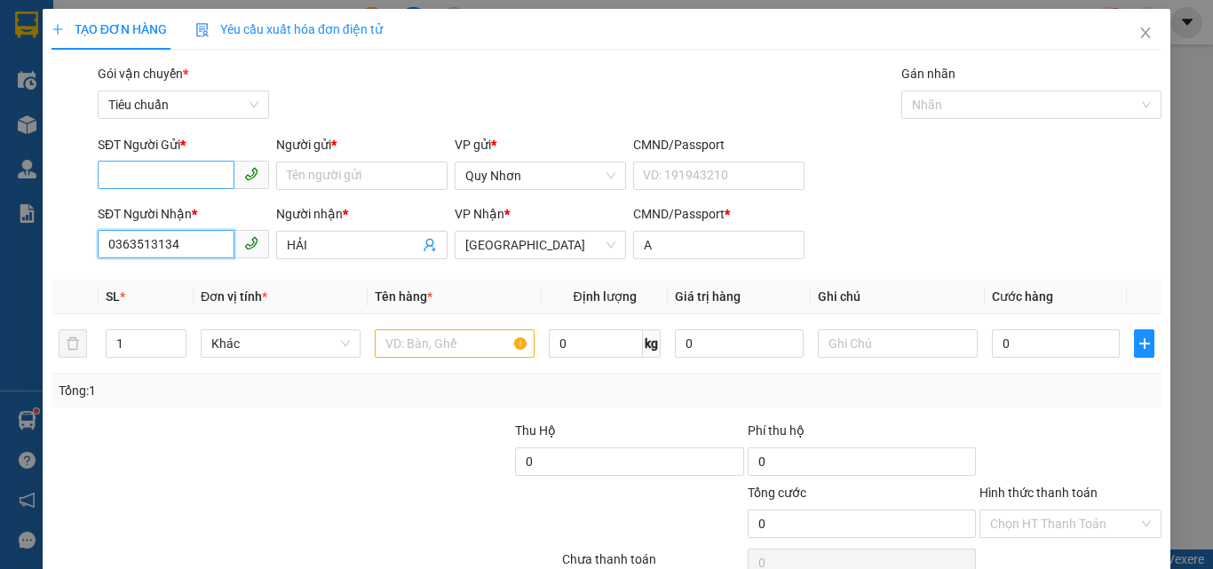
type input "20.000"
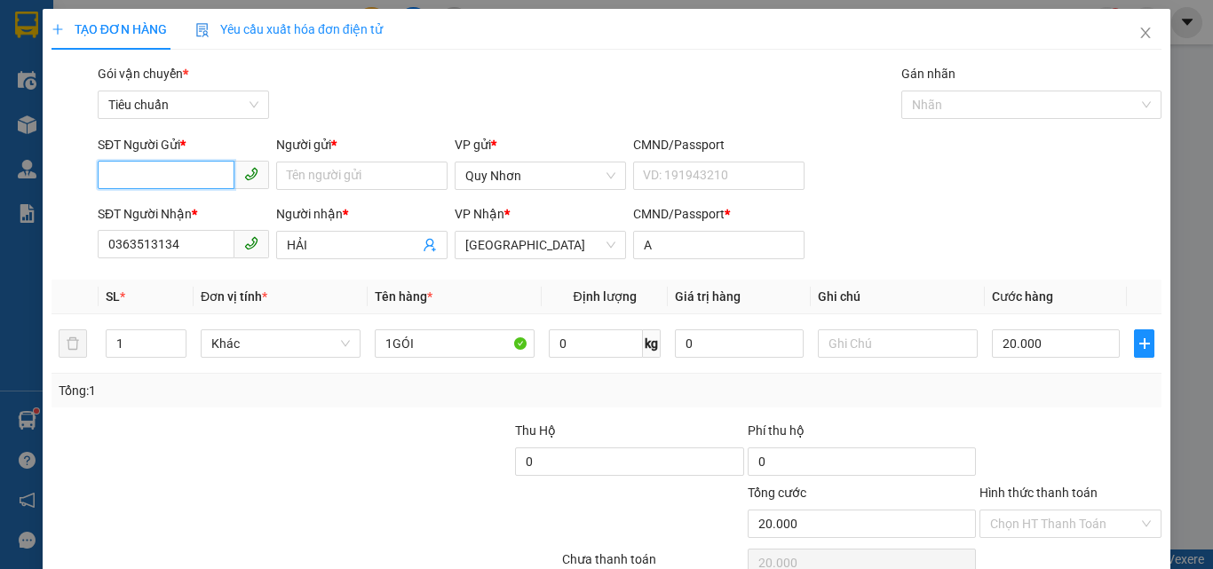
click at [181, 171] on input "SĐT Người Gửi *" at bounding box center [166, 175] width 137 height 28
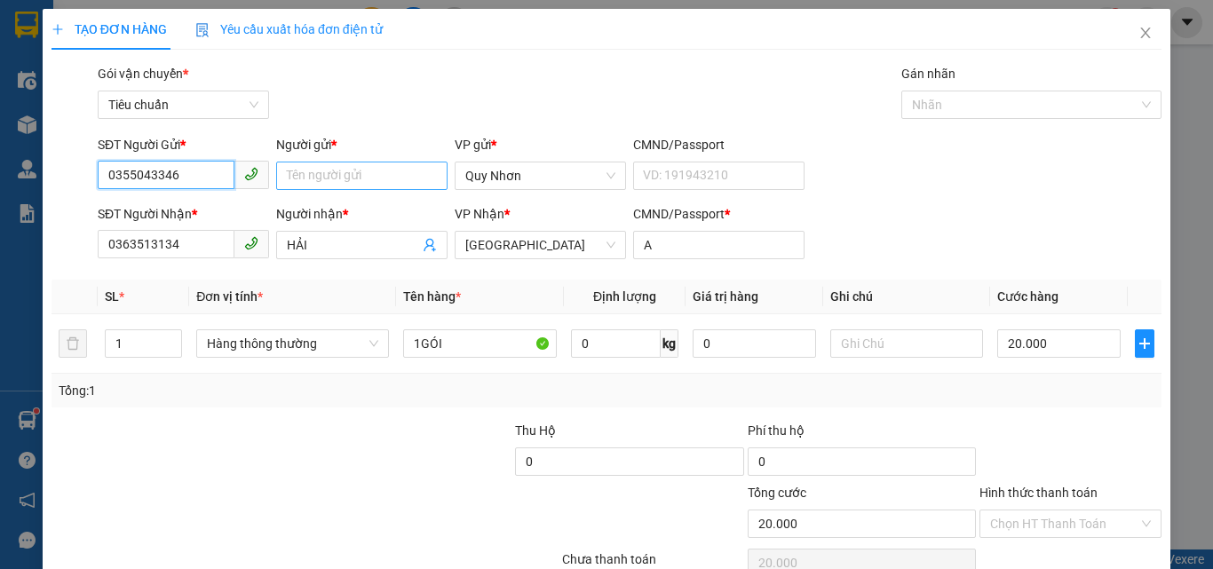
type input "0355043346"
click at [381, 177] on input "Người gửi *" at bounding box center [361, 176] width 171 height 28
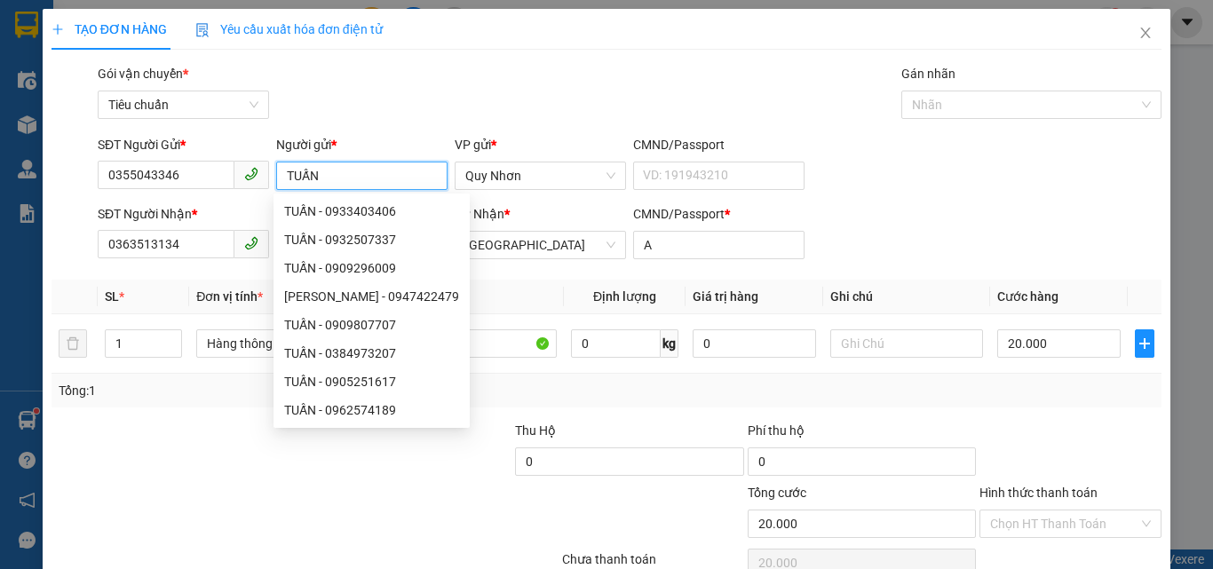
type input "TUẤN"
click at [370, 91] on div "Gói vận chuyển * Tiêu chuẩn Gán nhãn Nhãn" at bounding box center [629, 95] width 1071 height 62
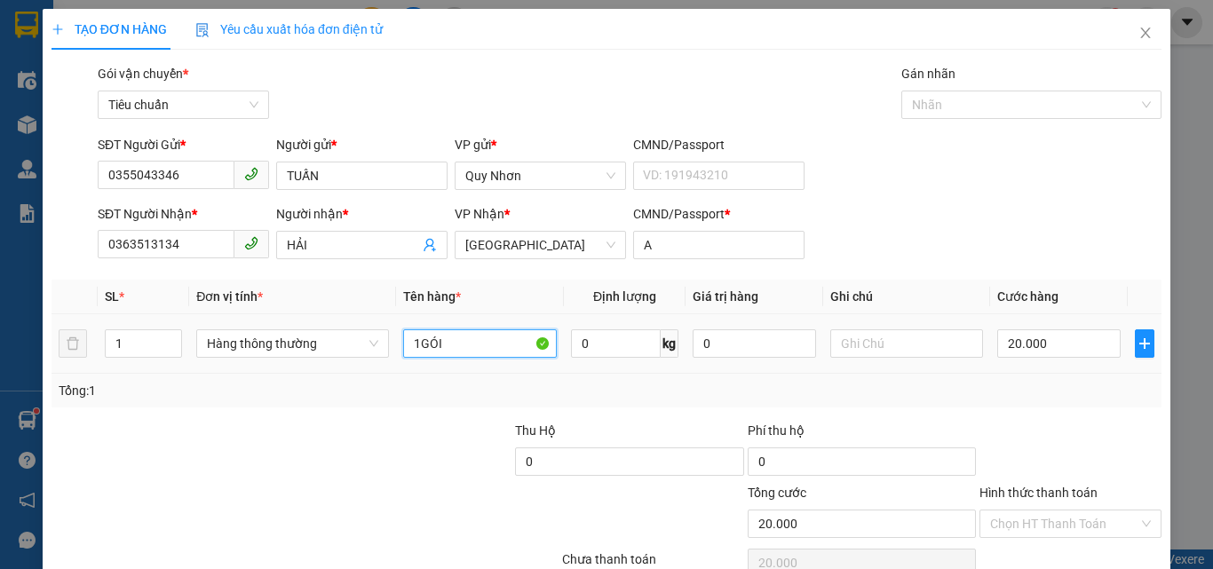
click at [475, 343] on input "1GÓI" at bounding box center [480, 344] width 154 height 28
type input "1"
type input "1KIEN"
click at [1052, 344] on input "20.000" at bounding box center [1059, 344] width 123 height 28
type input "6"
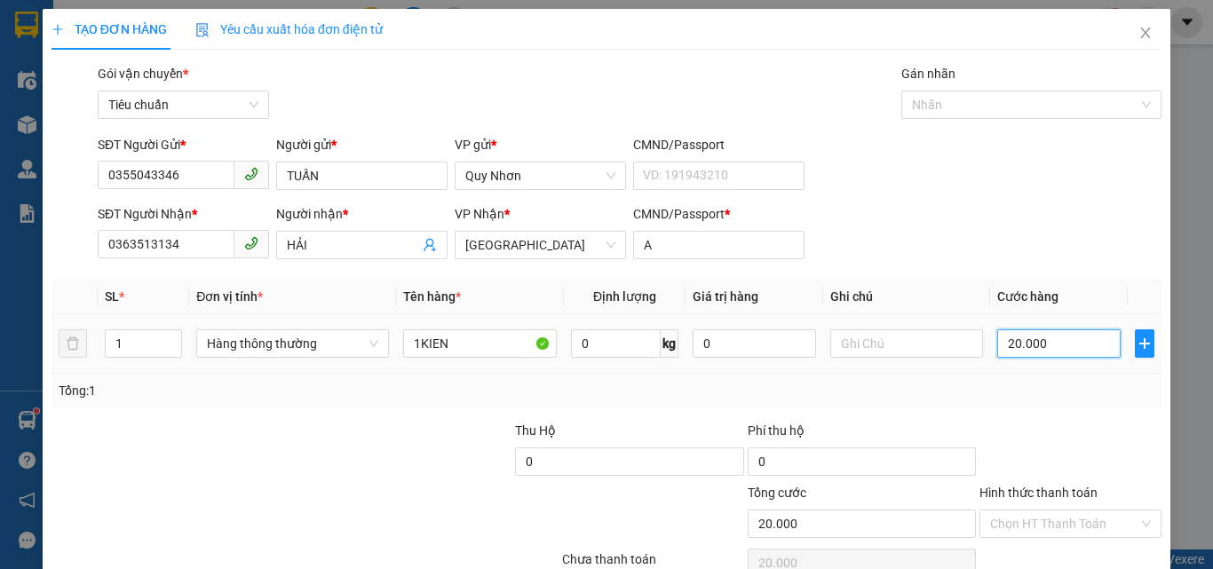
type input "6"
type input "60"
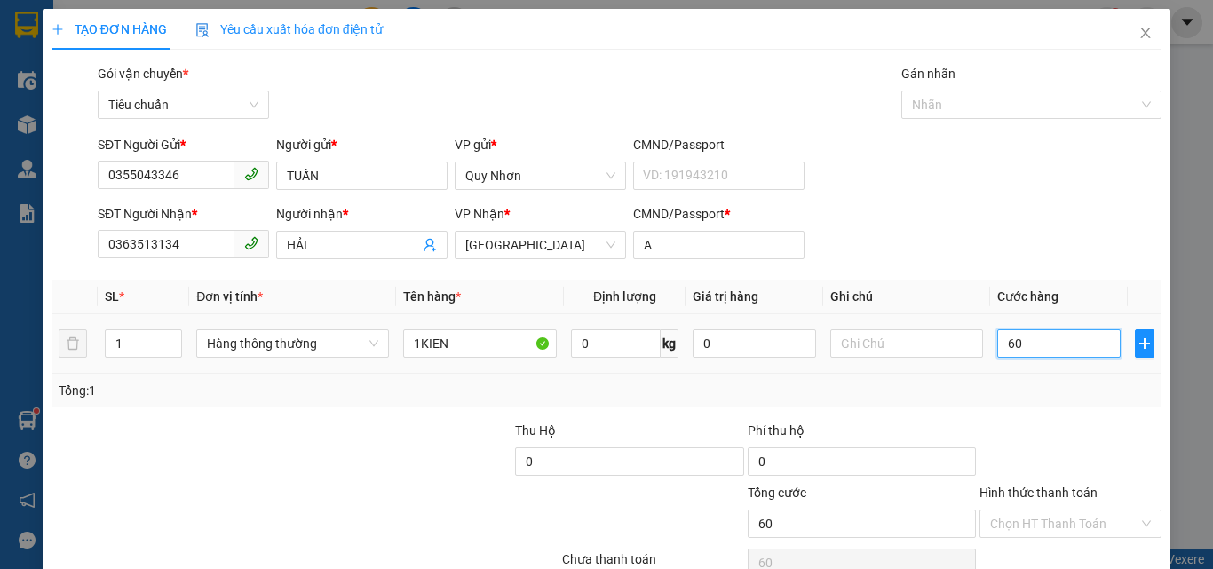
type input "600"
type input "6.000"
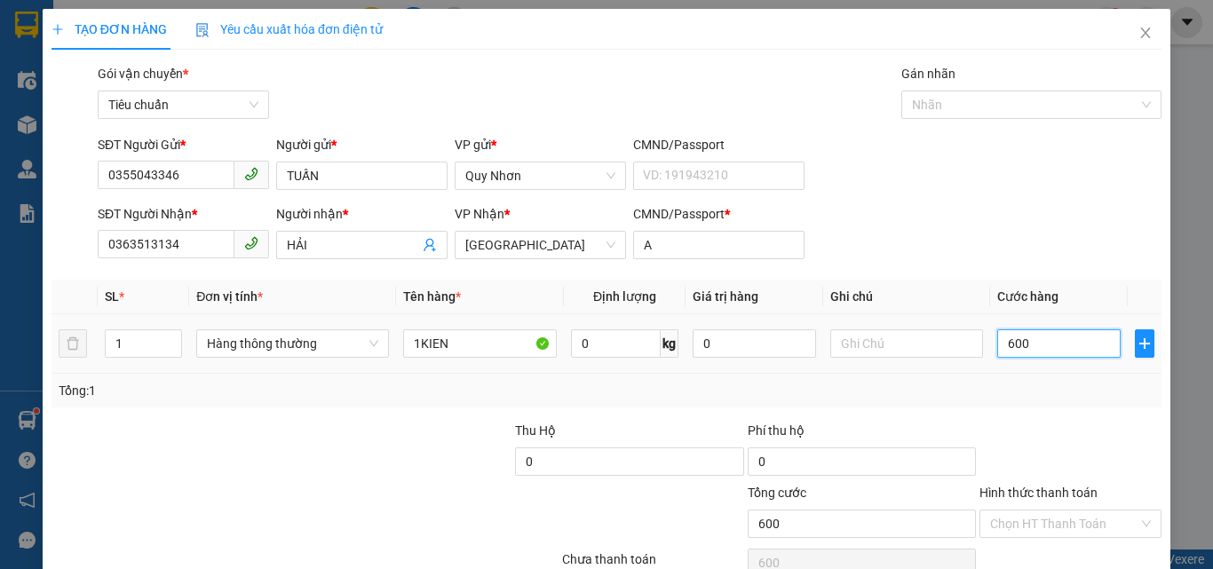
type input "6.000"
type input "60.000"
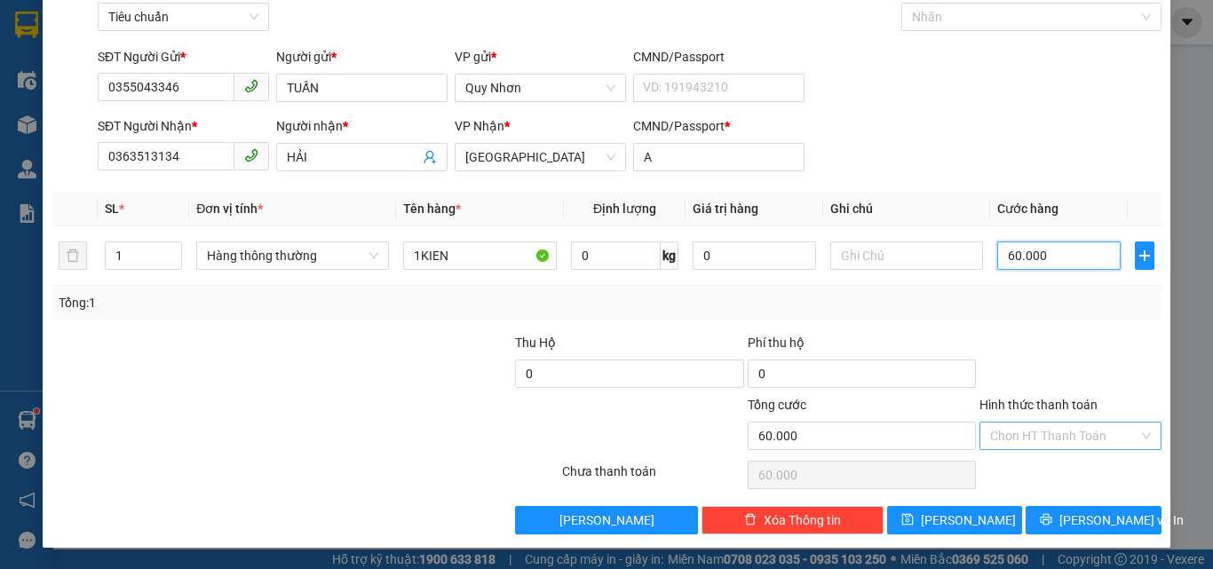
type input "60.000"
click at [1043, 425] on input "Hình thức thanh toán" at bounding box center [1064, 436] width 148 height 27
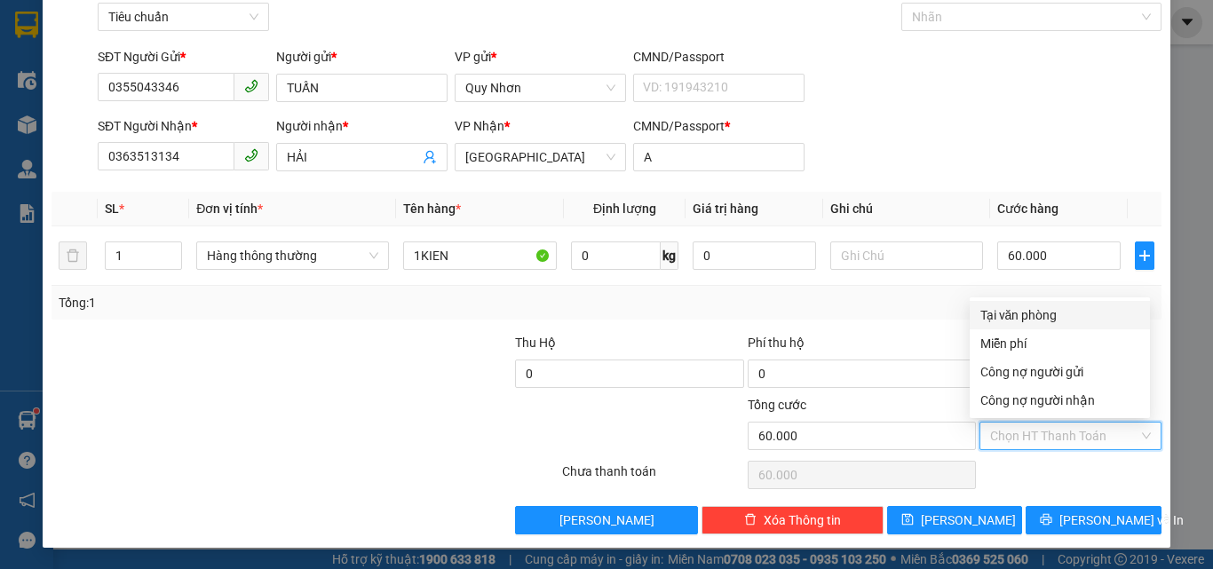
click at [1044, 311] on div "Tại văn phòng" at bounding box center [1060, 316] width 159 height 20
type input "0"
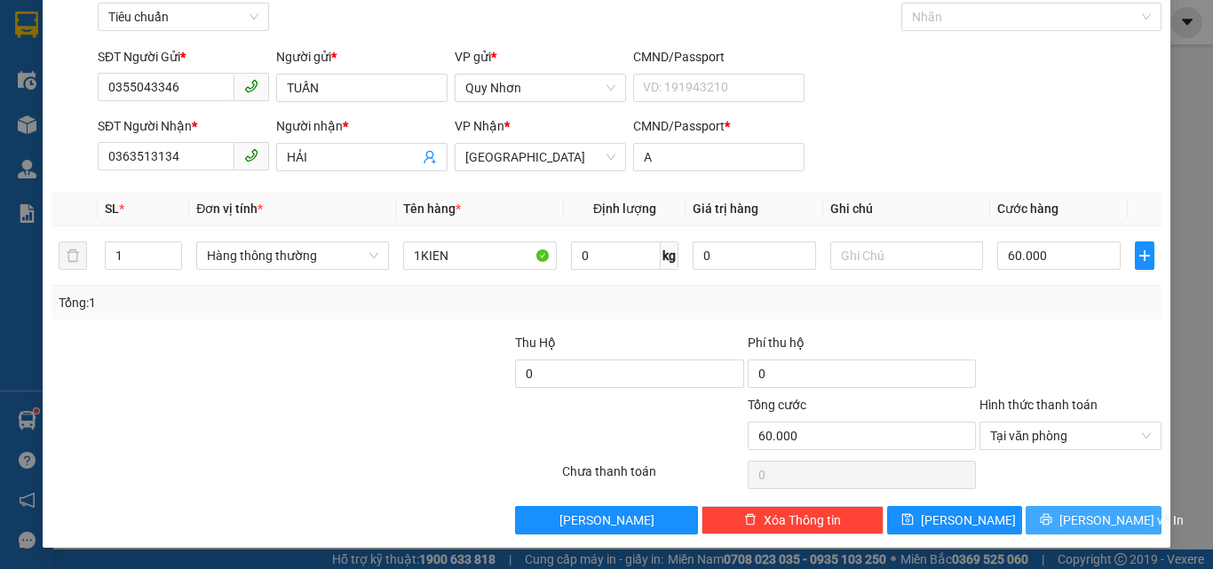
click at [1065, 522] on button "[PERSON_NAME] và In" at bounding box center [1094, 520] width 136 height 28
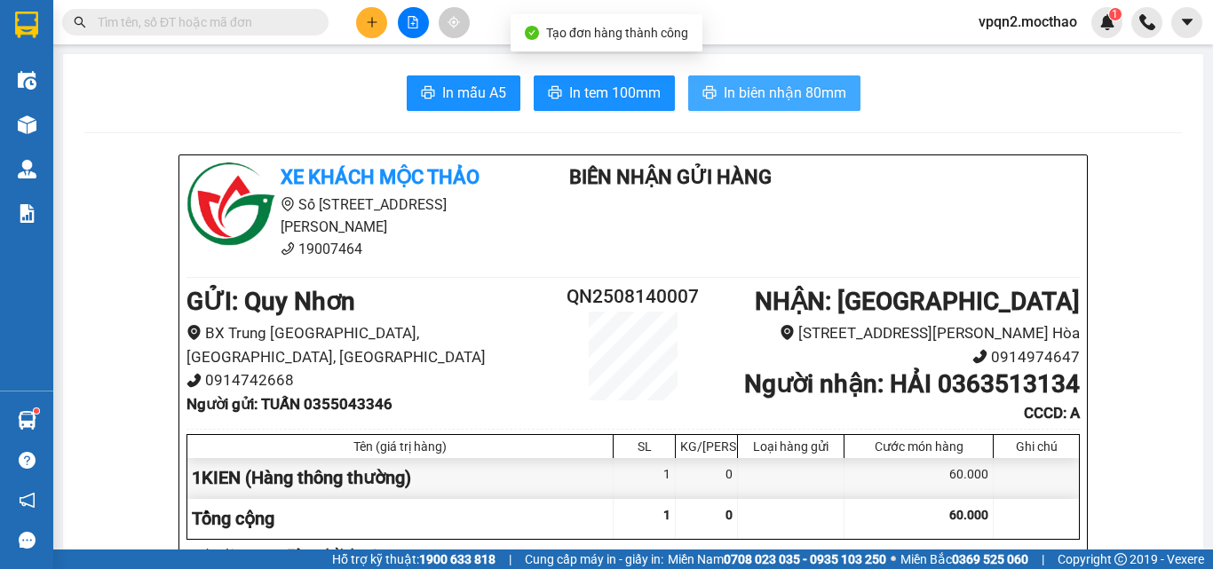
click at [758, 96] on span "In biên nhận 80mm" at bounding box center [785, 93] width 123 height 22
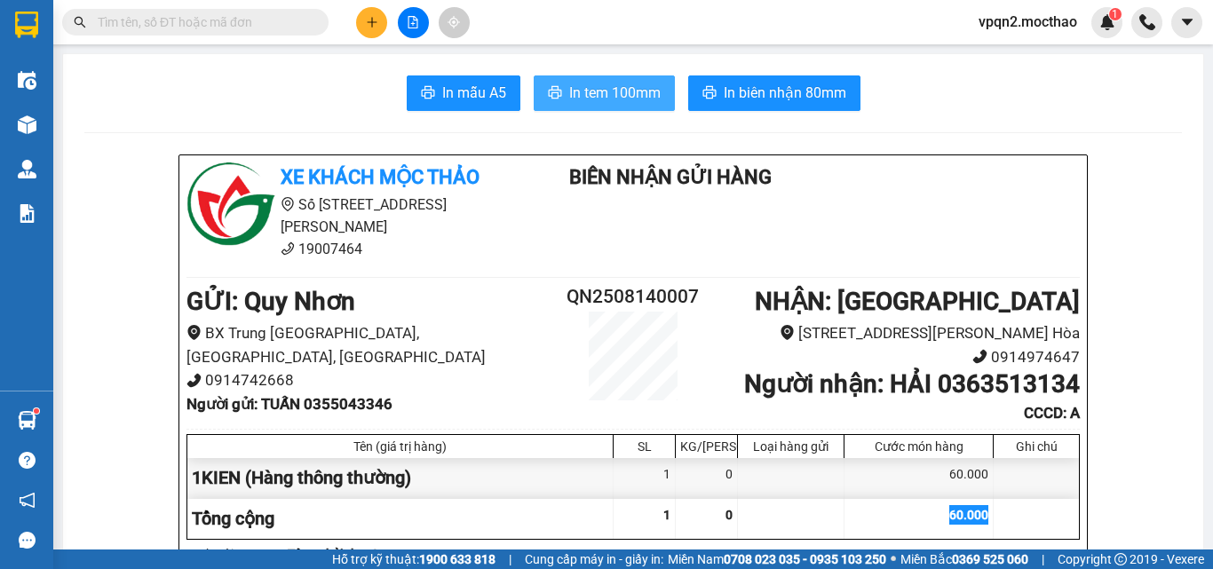
drag, startPoint x: 550, startPoint y: 88, endPoint x: 1059, endPoint y: 87, distance: 509.0
click at [551, 89] on icon "printer" at bounding box center [555, 92] width 14 height 14
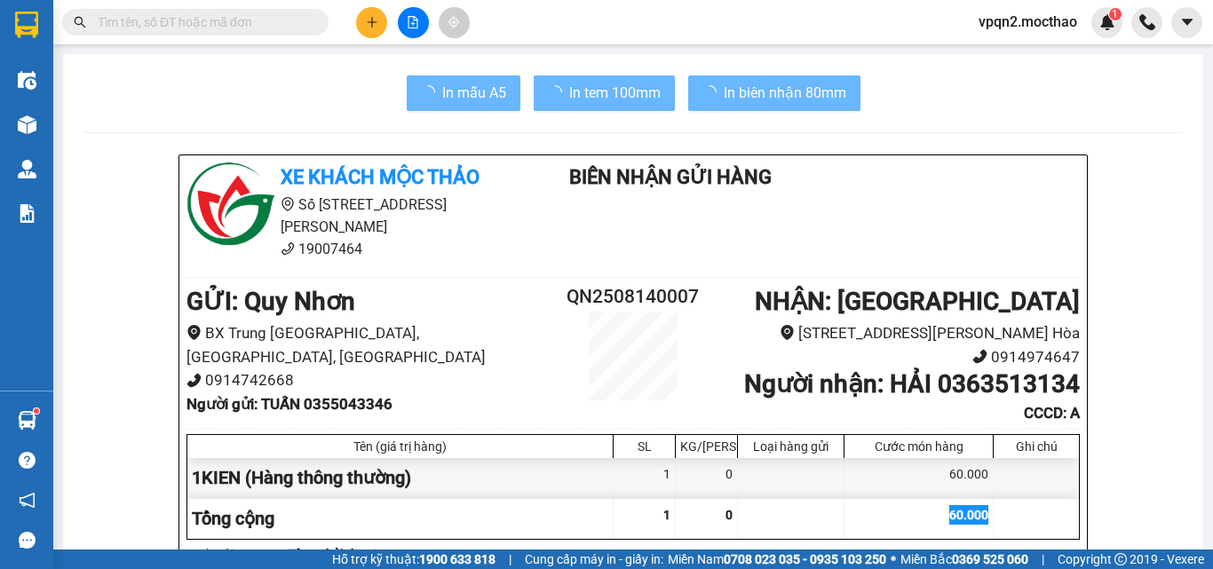
click at [931, 516] on div "60.000" at bounding box center [919, 519] width 149 height 40
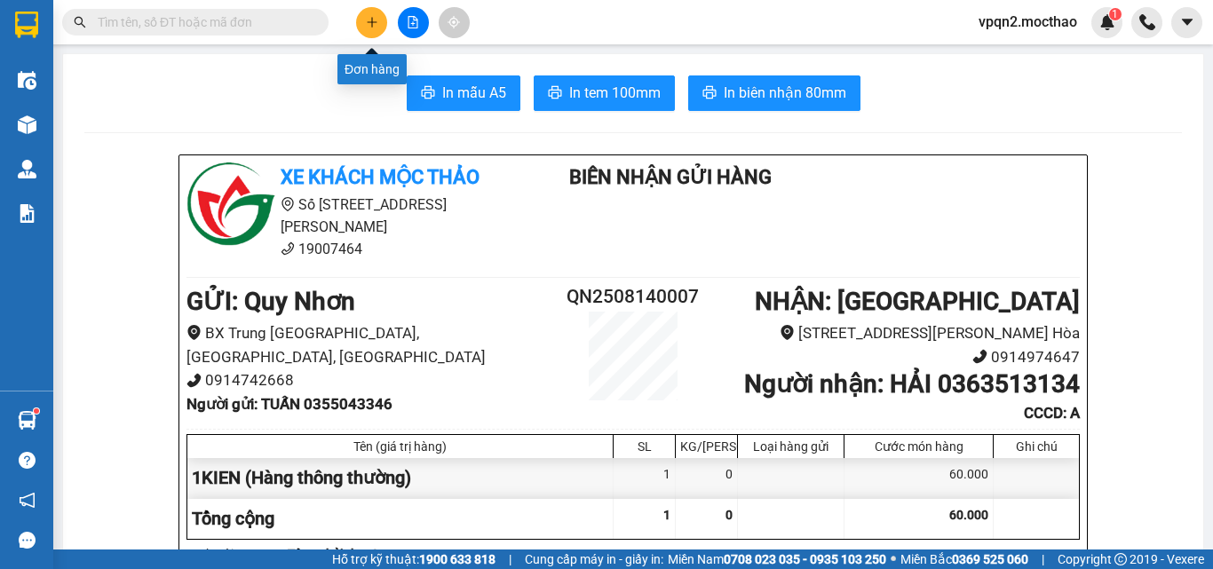
click at [369, 17] on icon "plus" at bounding box center [372, 22] width 12 height 12
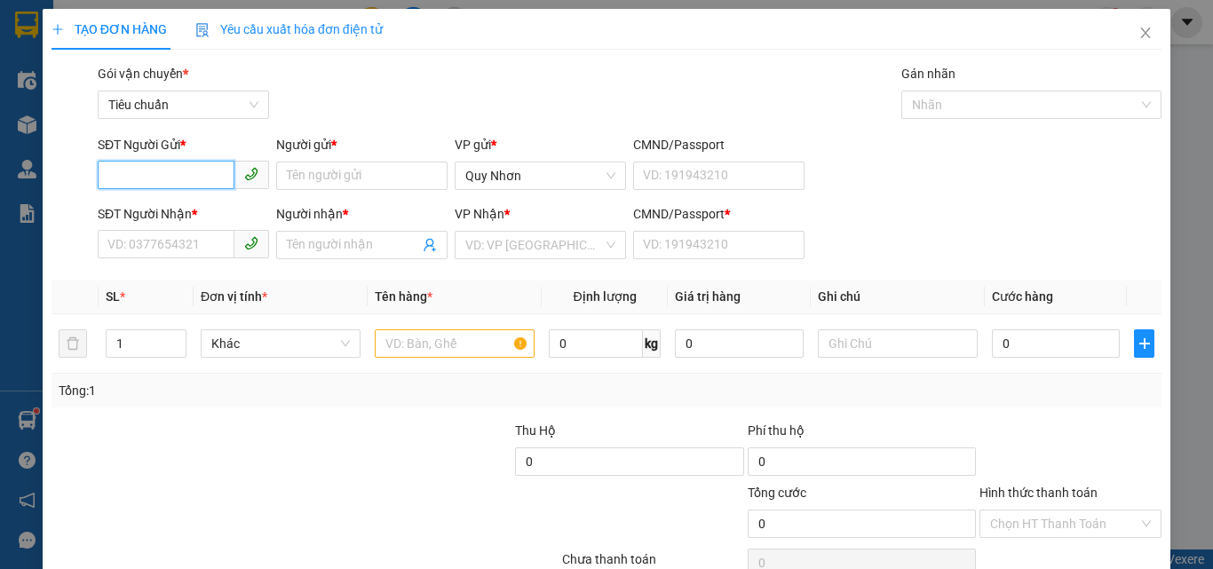
click at [164, 179] on input "SĐT Người Gửi *" at bounding box center [166, 175] width 137 height 28
type input "0934913919"
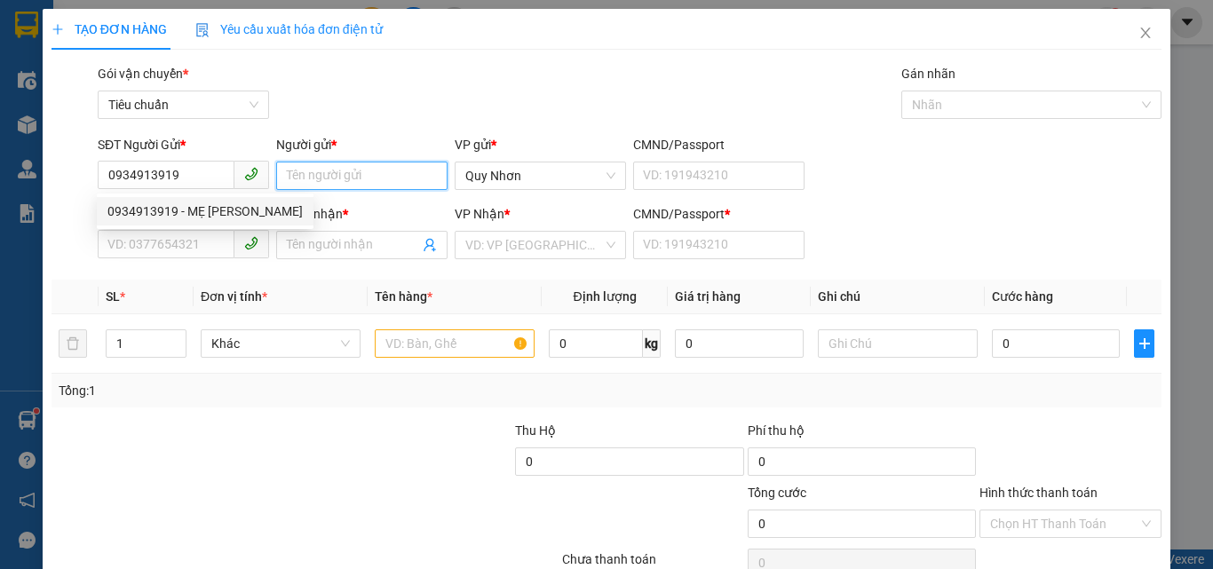
click at [326, 176] on input "Người gửi *" at bounding box center [361, 176] width 171 height 28
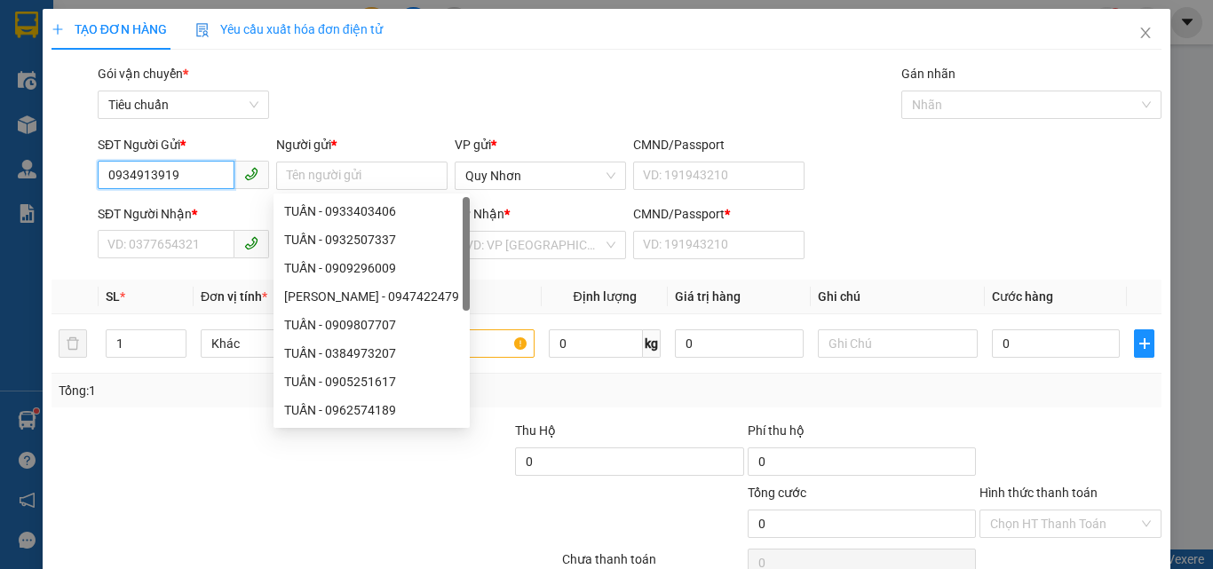
click at [195, 162] on input "0934913919" at bounding box center [166, 175] width 137 height 28
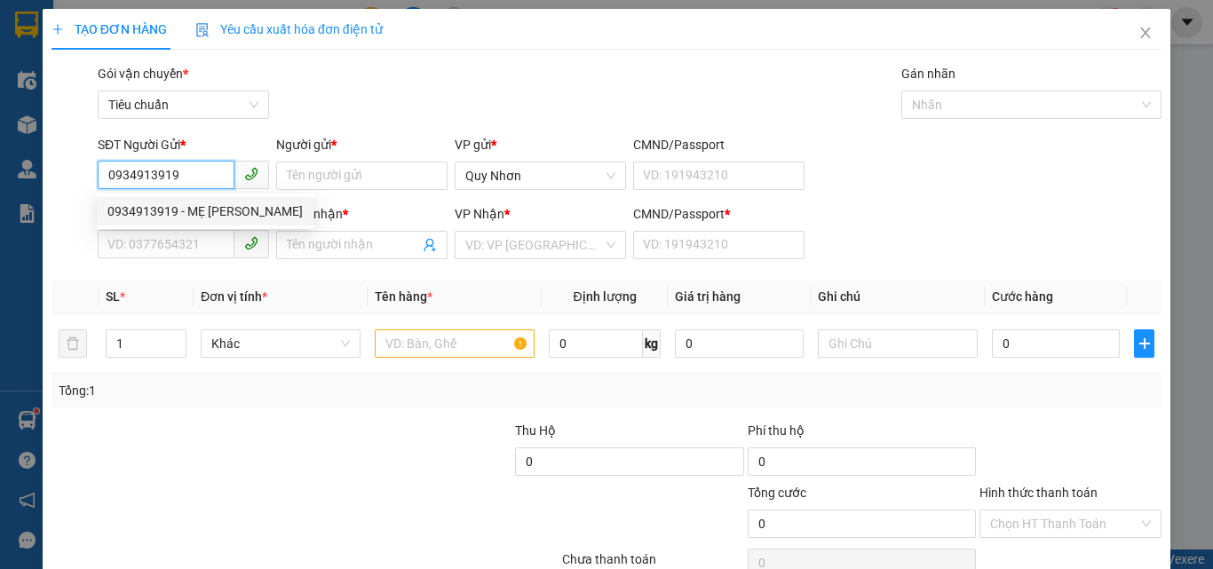
click at [203, 210] on div "0934913919 - MẸ HÀ" at bounding box center [204, 212] width 195 height 20
type input "MẸ HÀ"
type input "0357777663"
type input "THẢO"
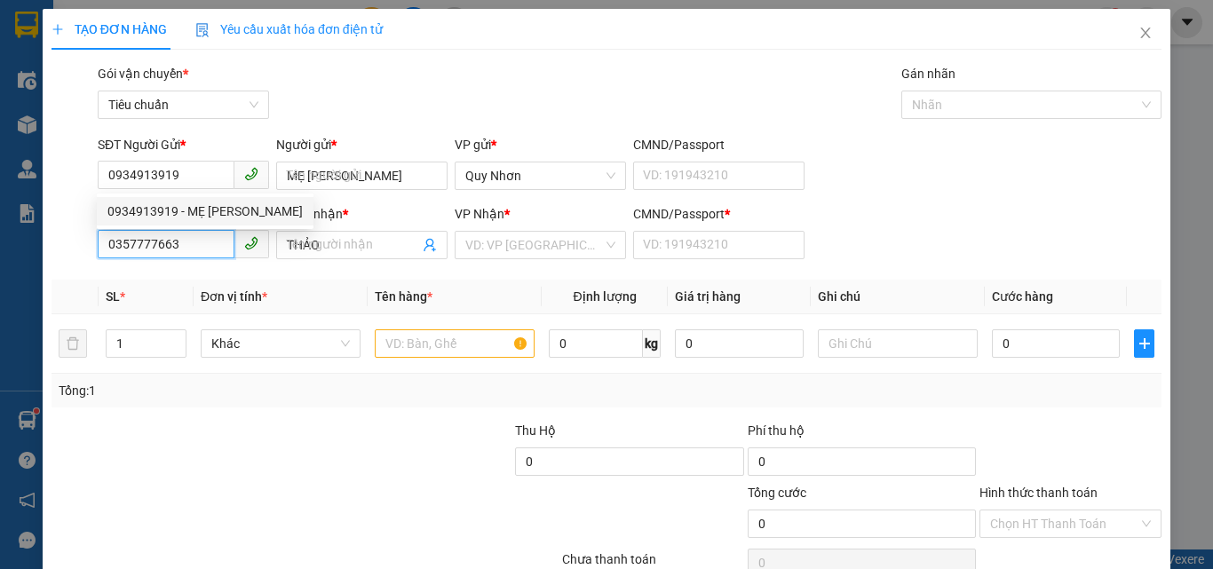
type input "30.000"
click at [196, 244] on input "0357777663" at bounding box center [166, 244] width 137 height 28
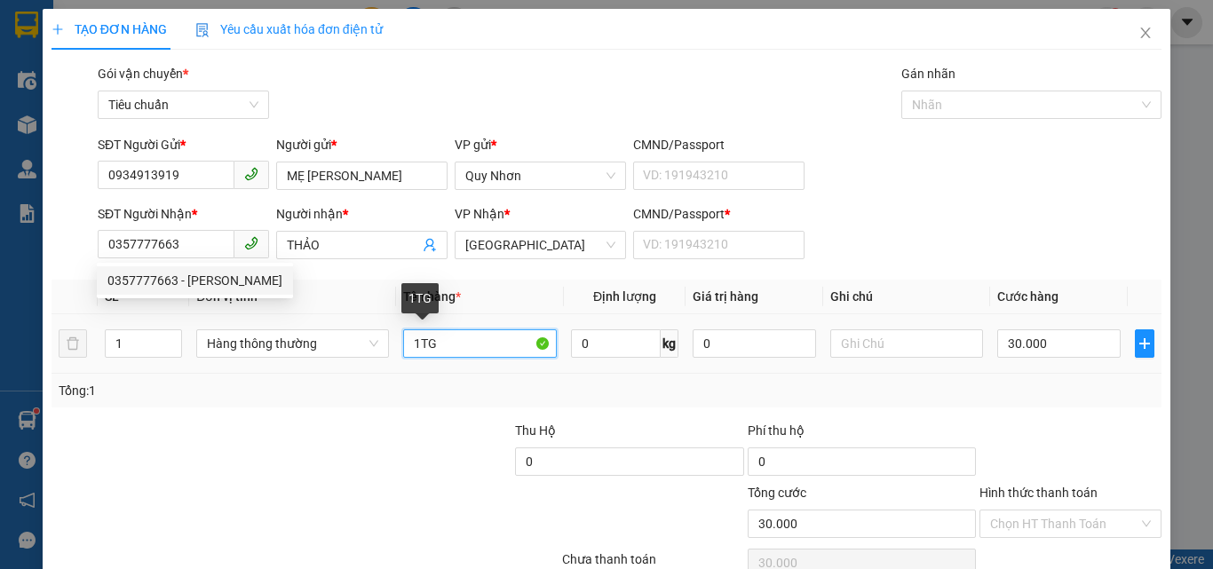
click at [464, 350] on input "1TG" at bounding box center [480, 344] width 154 height 28
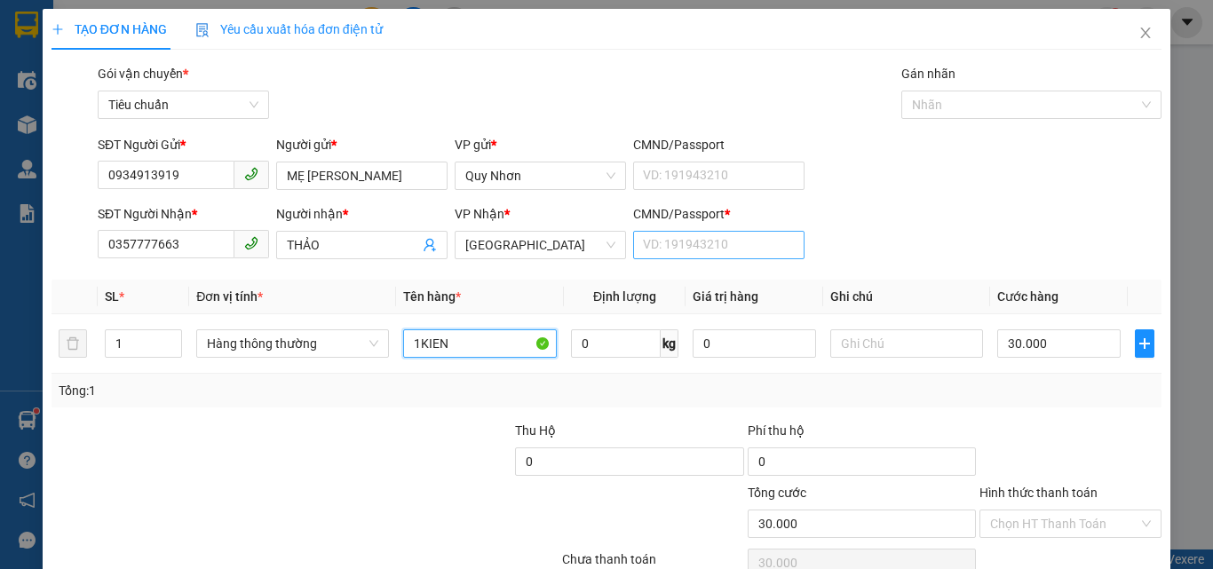
type input "1KIEN"
click at [751, 246] on input "CMND/Passport *" at bounding box center [718, 245] width 171 height 28
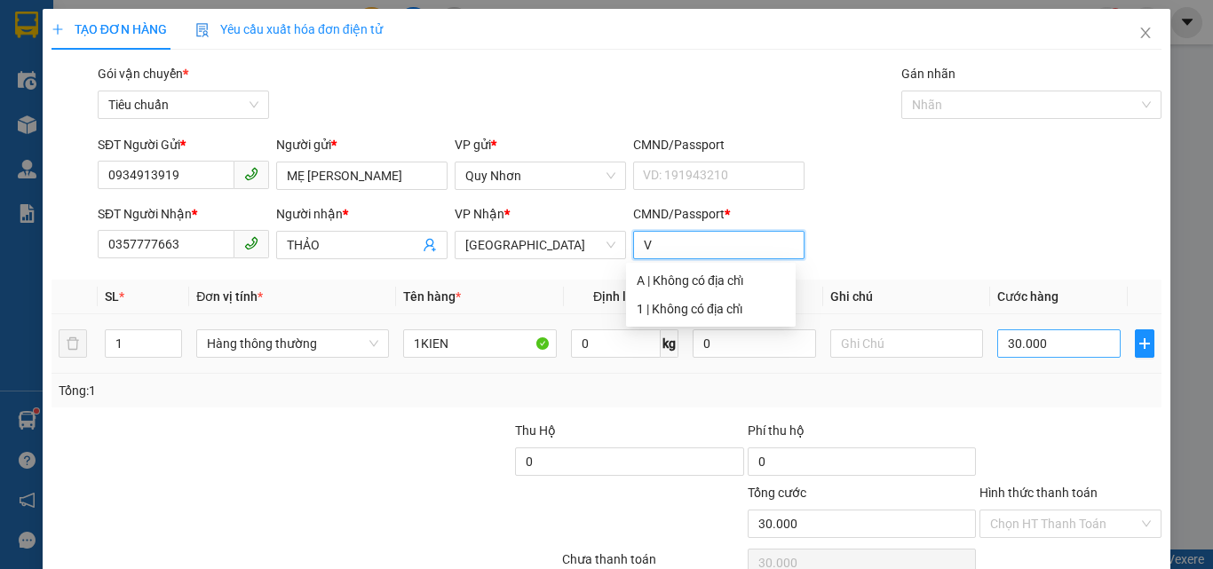
type input "V"
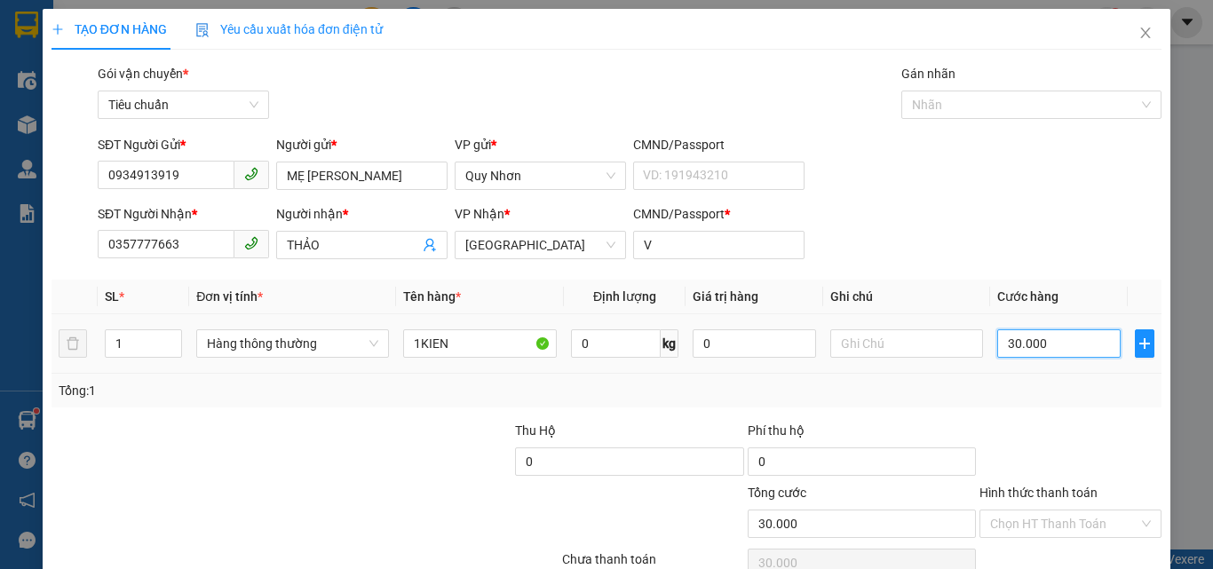
click at [1051, 348] on input "30.000" at bounding box center [1059, 344] width 123 height 28
type input "4"
type input "40"
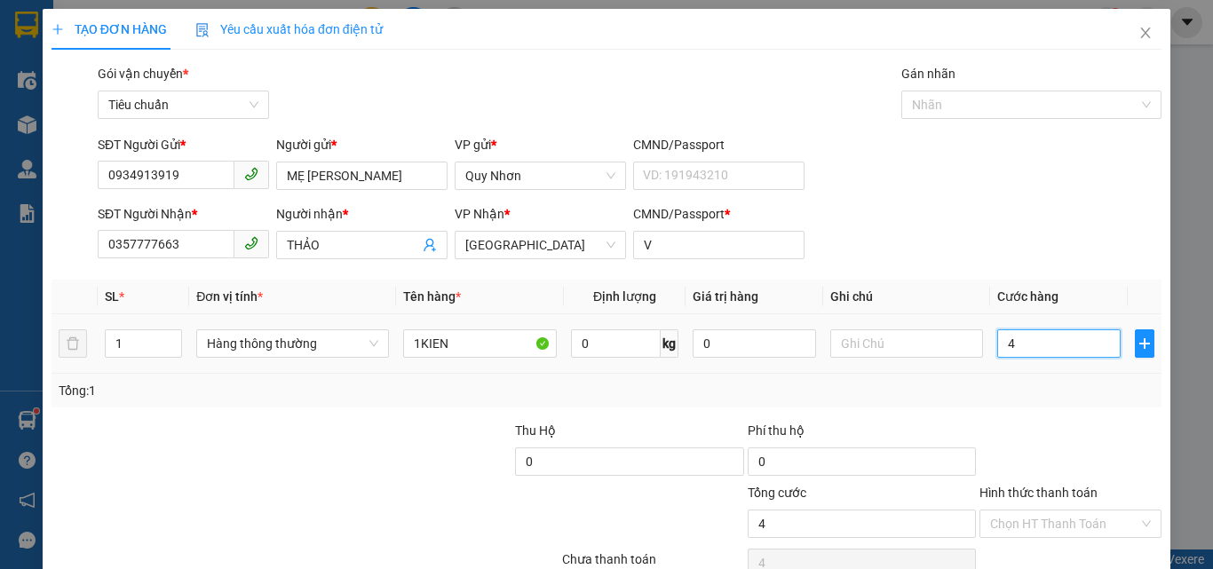
type input "40"
type input "400"
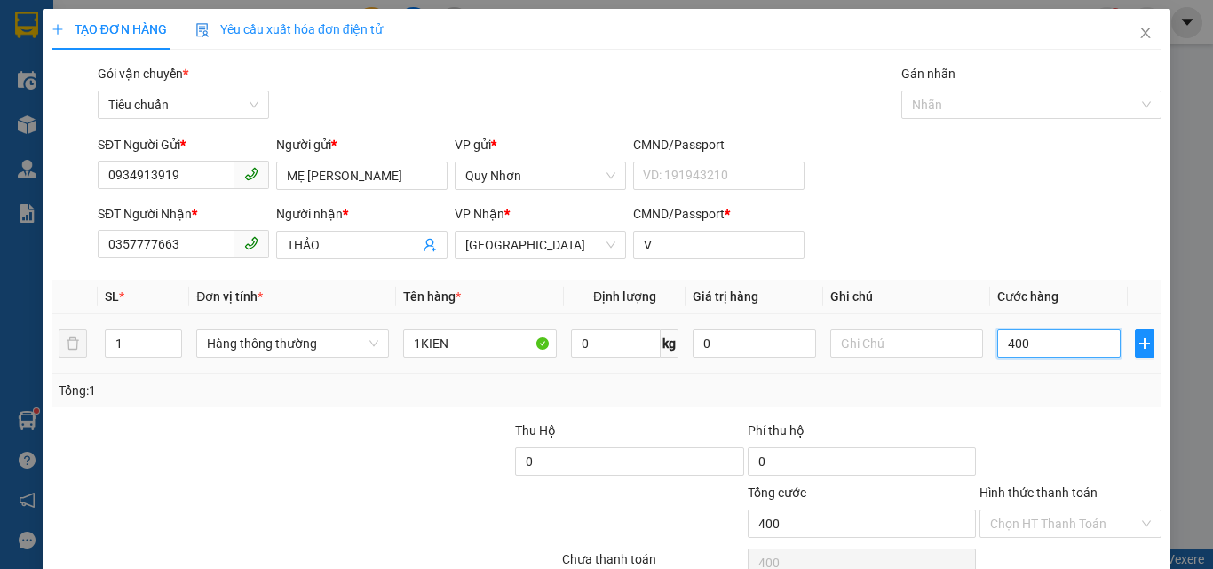
type input "4.000"
type input "40.000"
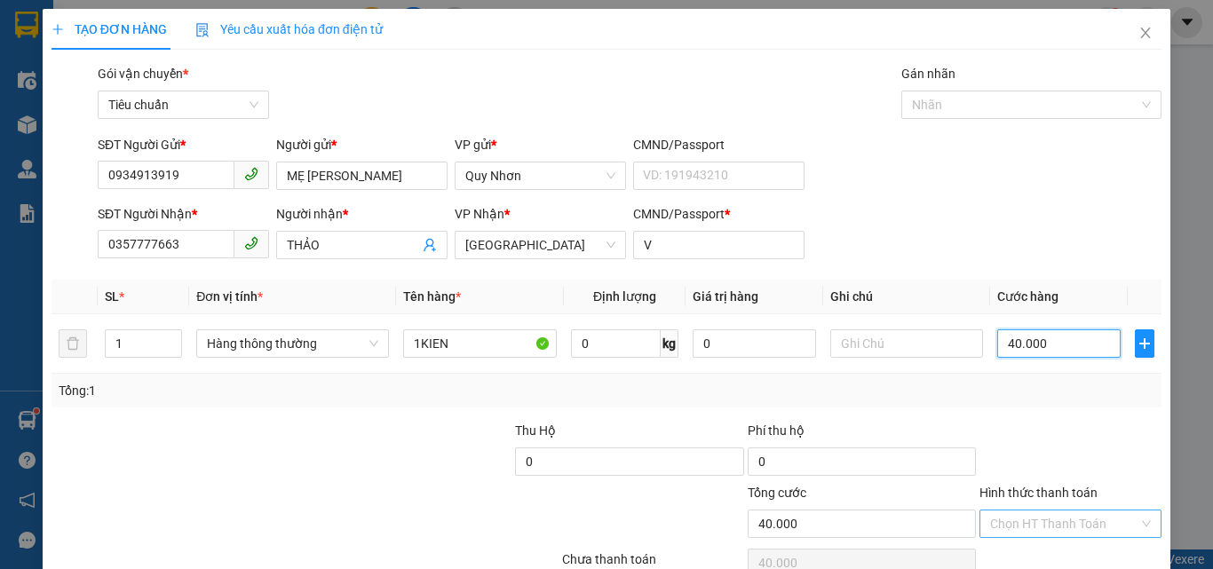
scroll to position [88, 0]
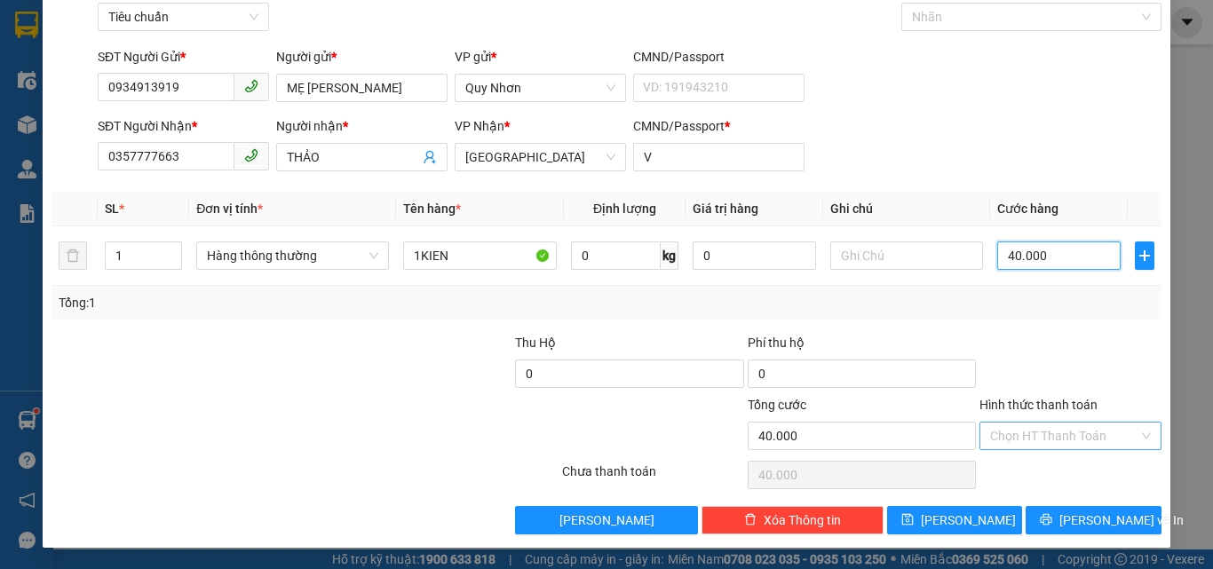
type input "40.000"
click at [1050, 428] on input "Hình thức thanh toán" at bounding box center [1064, 436] width 148 height 27
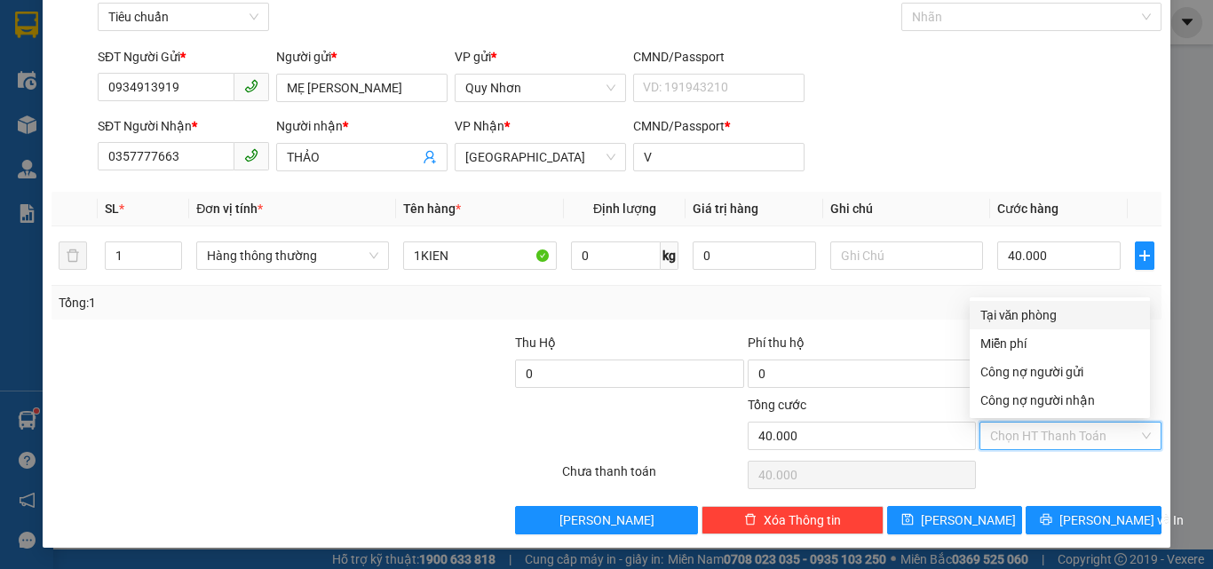
click at [1058, 306] on div "Tại văn phòng" at bounding box center [1060, 316] width 159 height 20
type input "0"
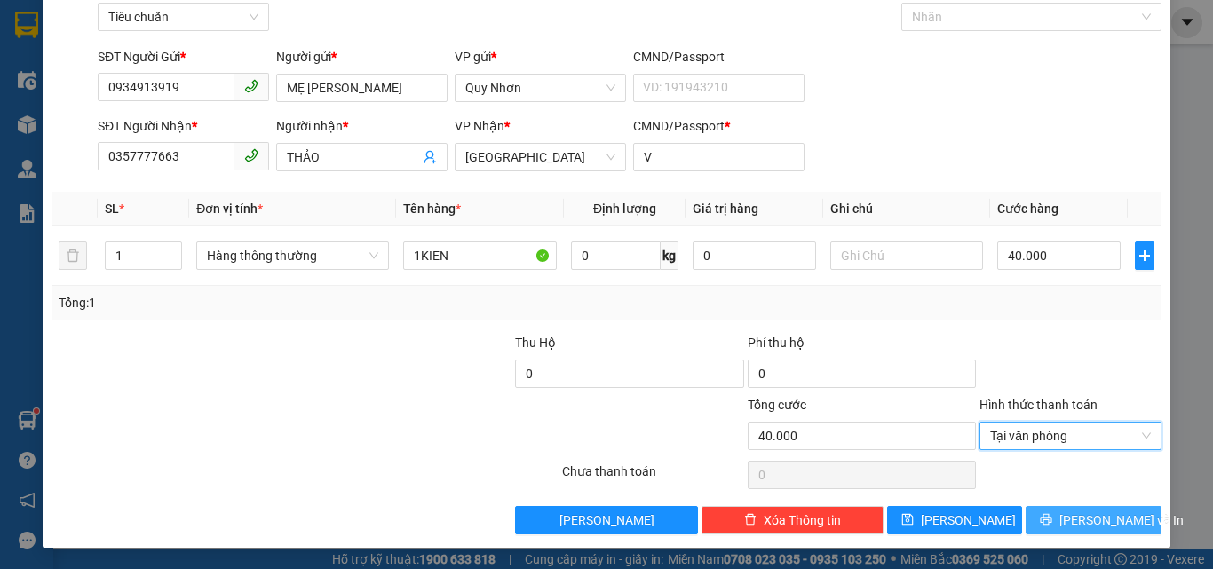
click at [1053, 514] on icon "printer" at bounding box center [1046, 519] width 12 height 12
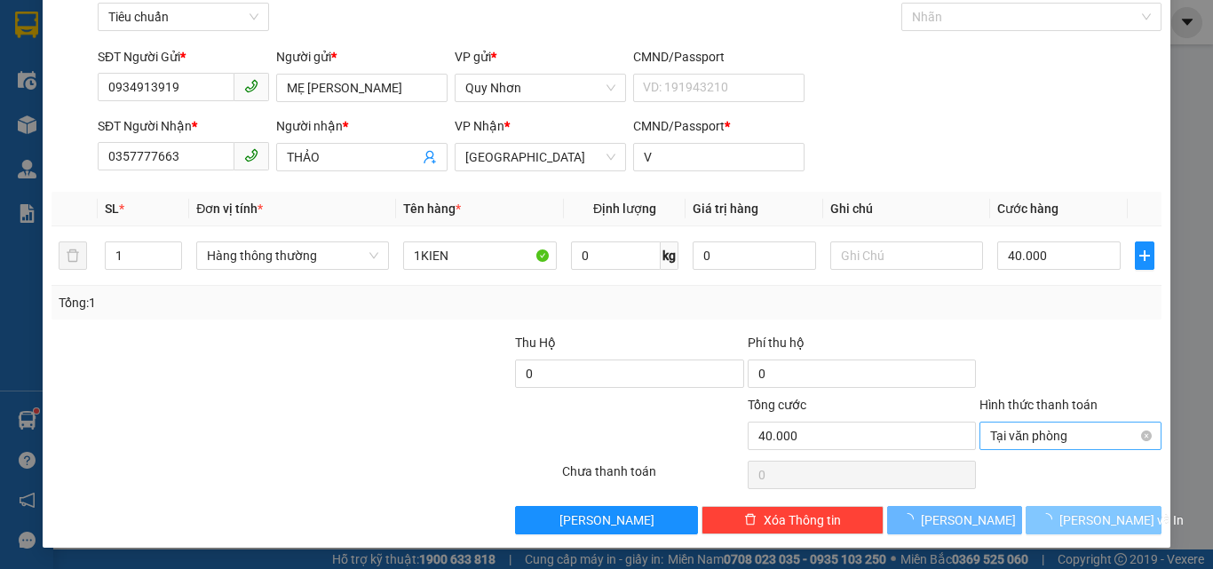
click at [1056, 513] on span "button" at bounding box center [1050, 521] width 20 height 20
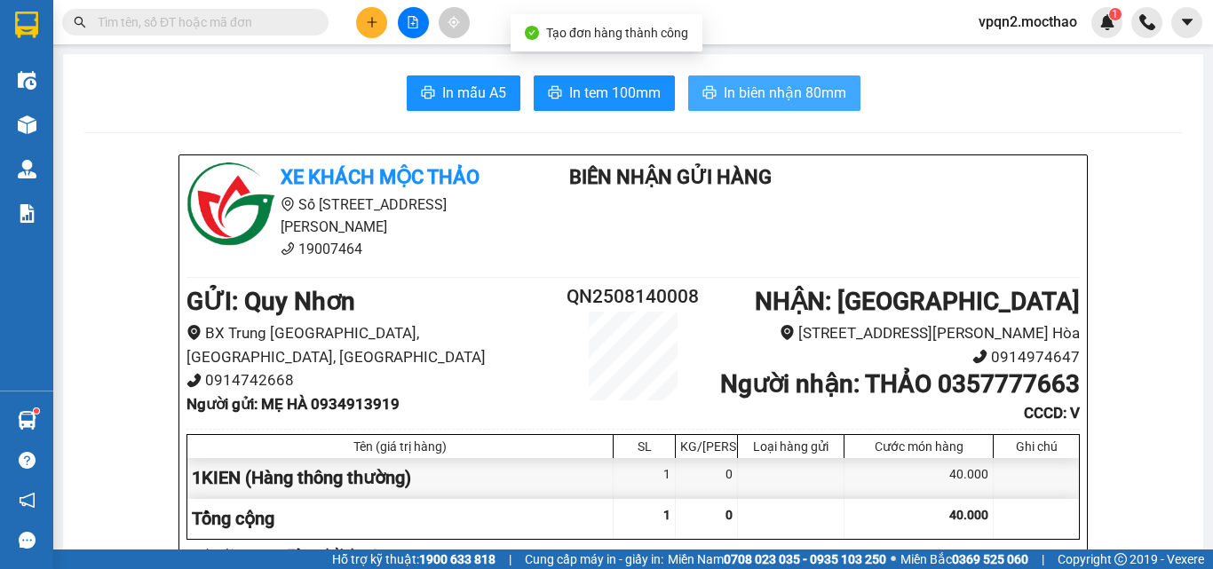
click at [831, 104] on span "In biên nhận 80mm" at bounding box center [785, 93] width 123 height 22
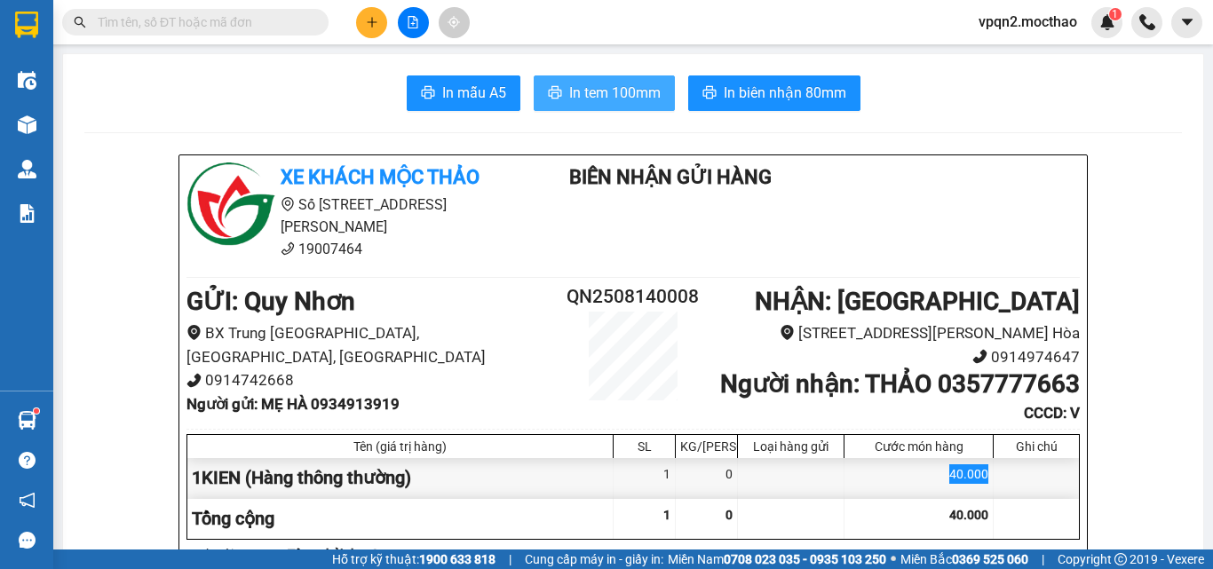
click at [572, 90] on span "In tem 100mm" at bounding box center [614, 93] width 91 height 22
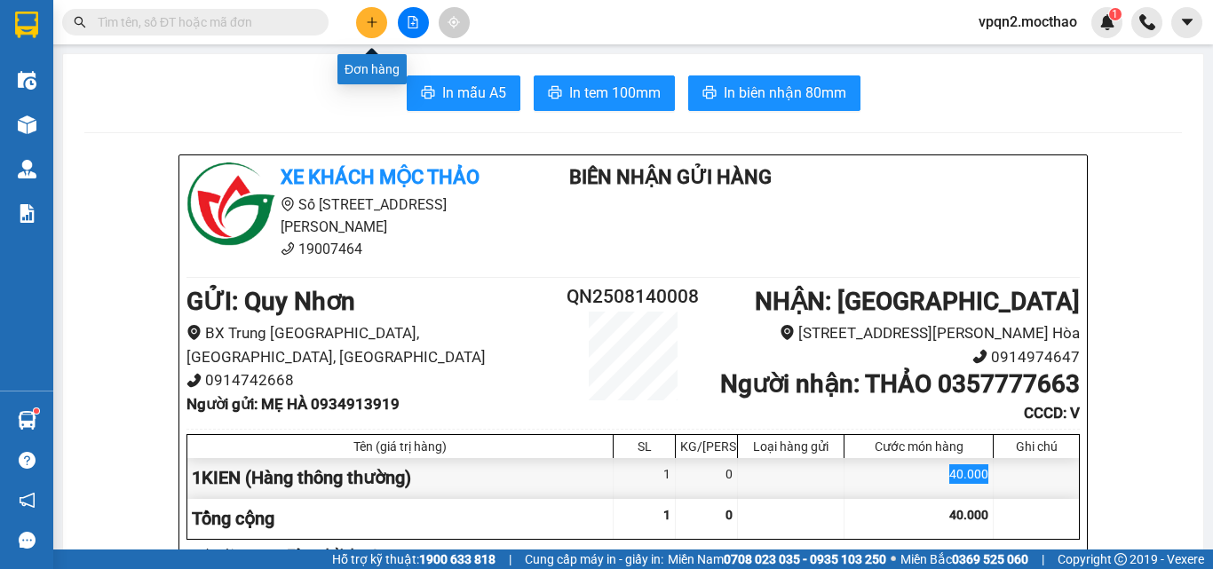
click at [377, 28] on button at bounding box center [371, 22] width 31 height 31
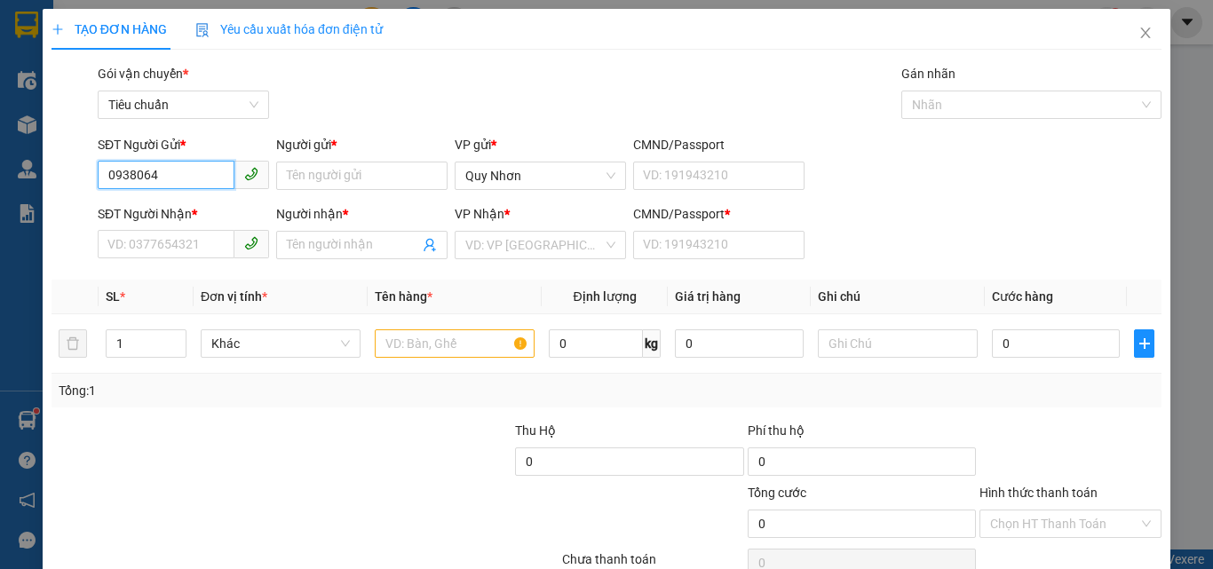
click at [136, 177] on input "0938064" at bounding box center [166, 175] width 137 height 28
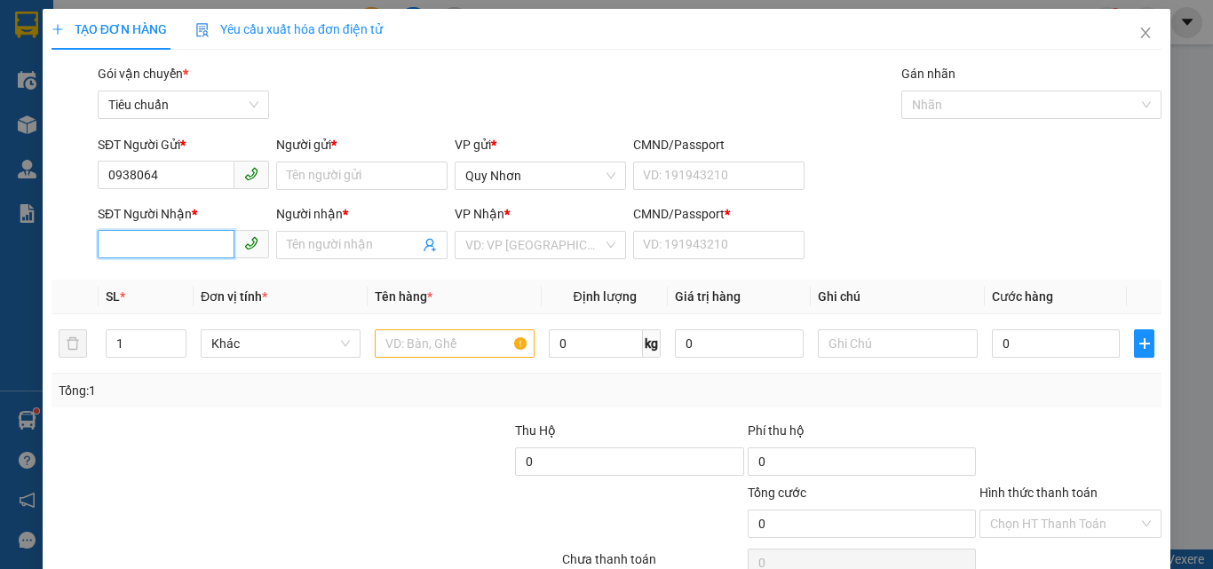
click at [140, 236] on input "SĐT Người Nhận *" at bounding box center [166, 244] width 137 height 28
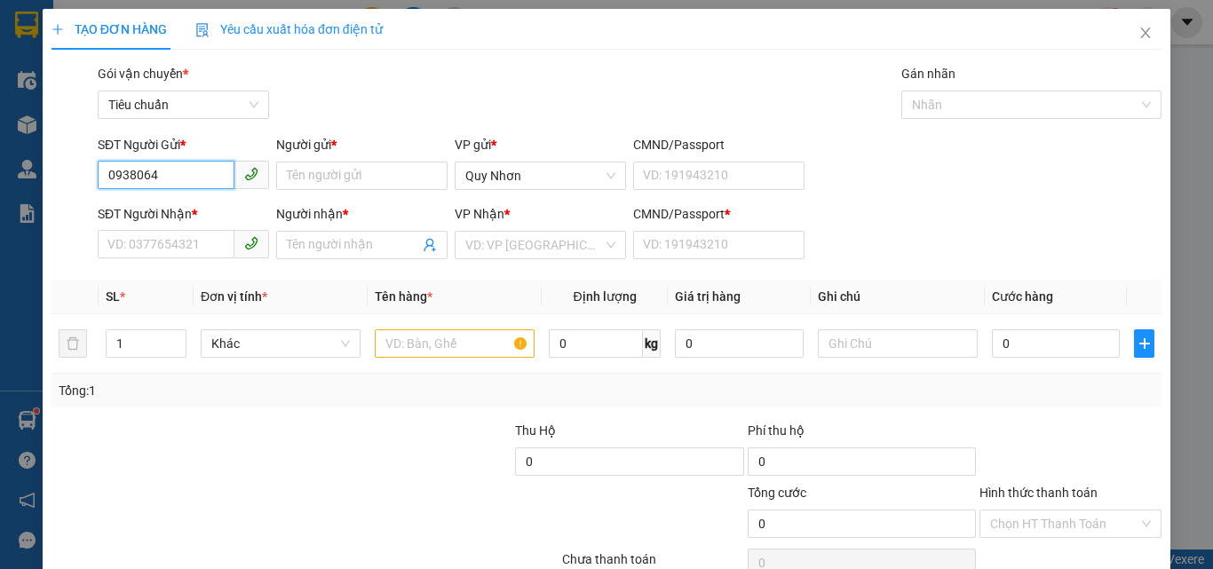
click at [139, 178] on input "0938064" at bounding box center [166, 175] width 137 height 28
click at [163, 172] on input "0938064" at bounding box center [166, 175] width 137 height 28
type input "093806468"
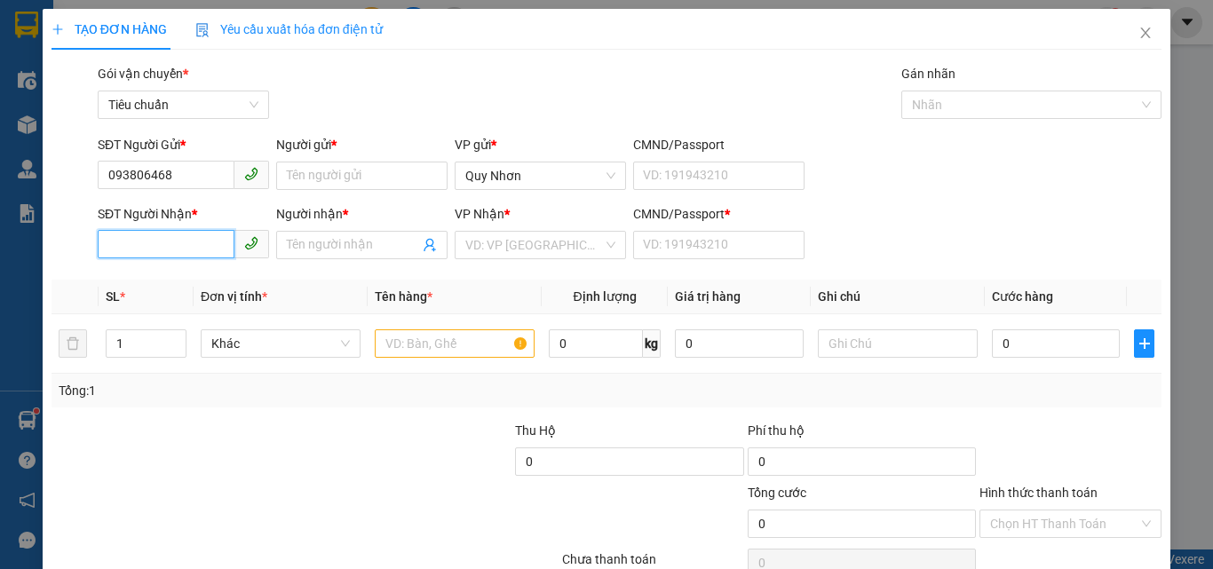
click at [137, 247] on input "SĐT Người Nhận *" at bounding box center [166, 244] width 137 height 28
drag, startPoint x: 192, startPoint y: 283, endPoint x: 198, endPoint y: 275, distance: 10.1
click at [193, 282] on div "0913339383 - HẢI" at bounding box center [181, 281] width 148 height 20
type input "0913339383"
type input "HẢI"
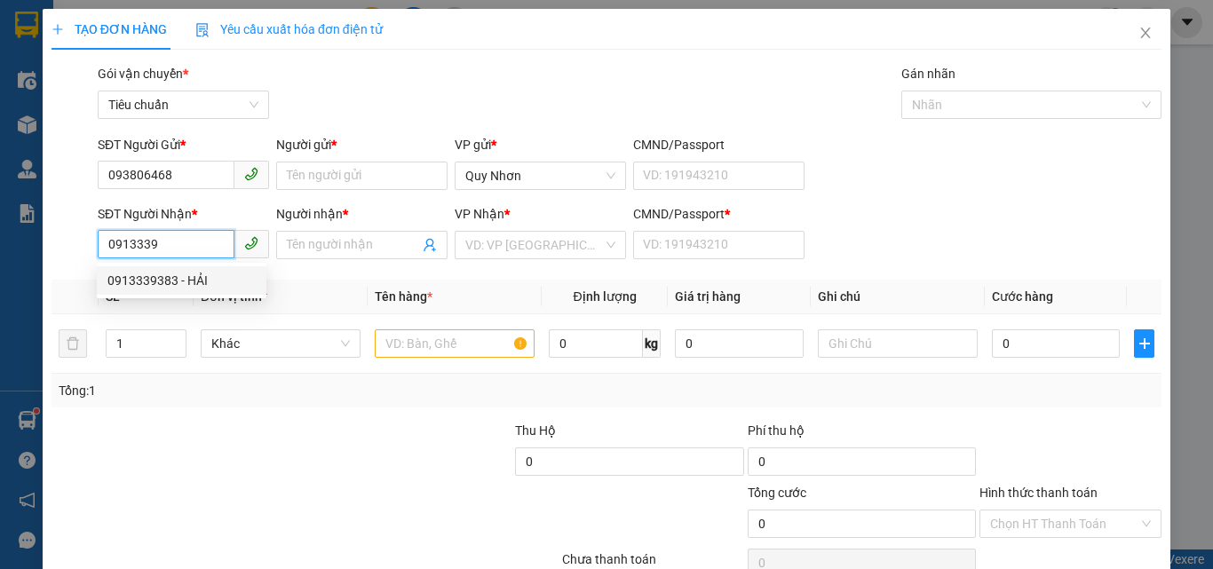
type input "G"
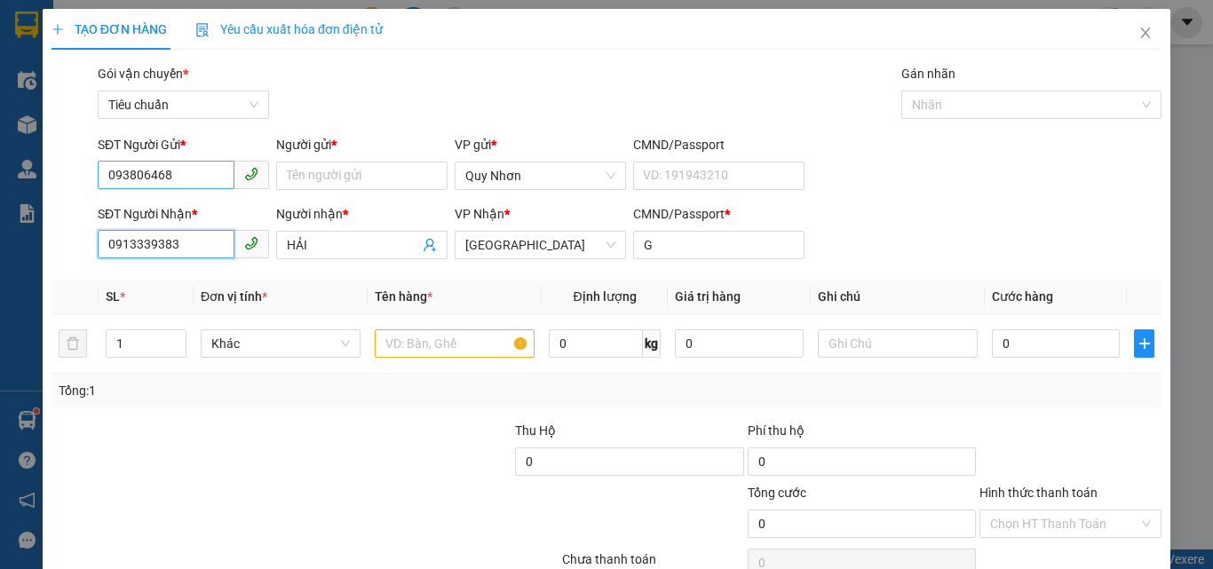
type input "30.000"
type input "0913339383"
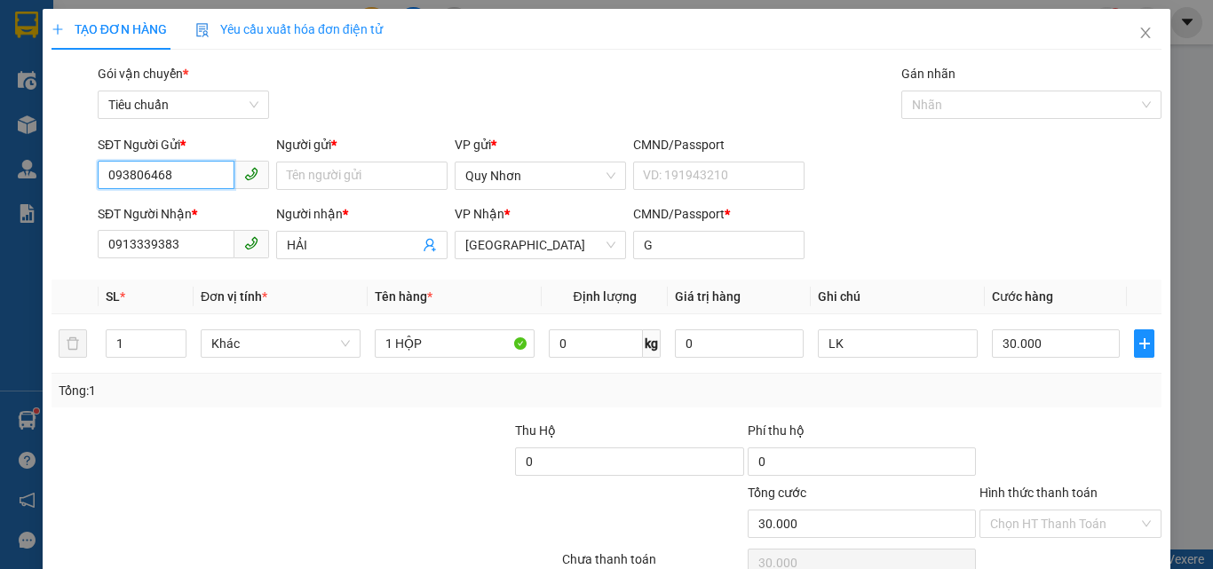
click at [203, 177] on input "093806468" at bounding box center [166, 175] width 137 height 28
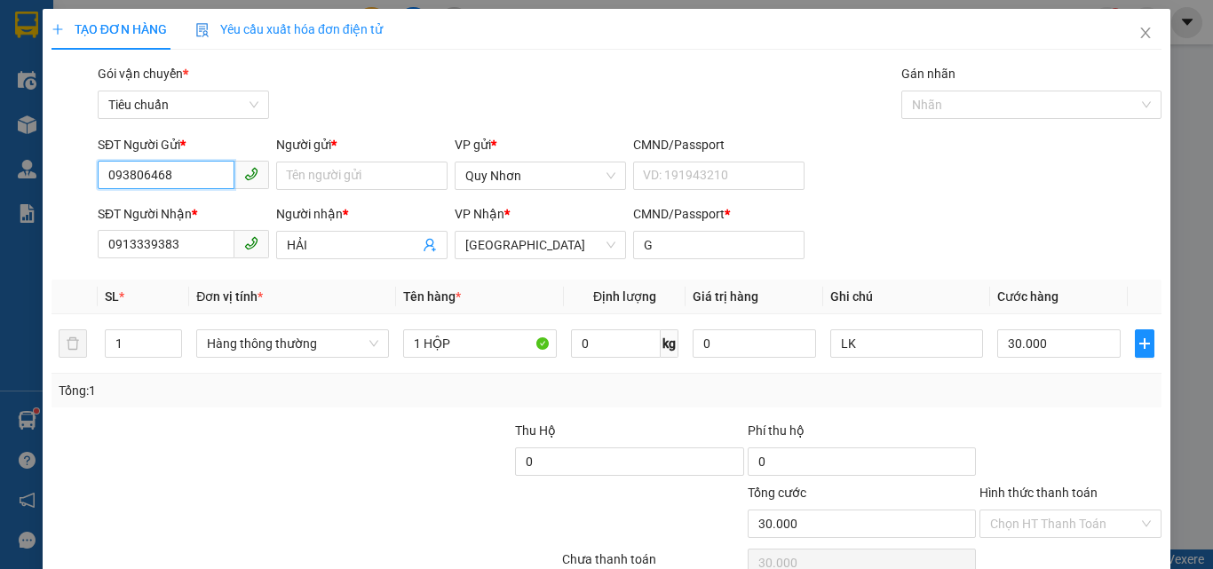
click at [203, 177] on input "093806468" at bounding box center [166, 175] width 137 height 28
click at [201, 203] on div "0989746456 - HOÀNG" at bounding box center [181, 212] width 148 height 20
type input "0989746456"
type input "HOÀNG"
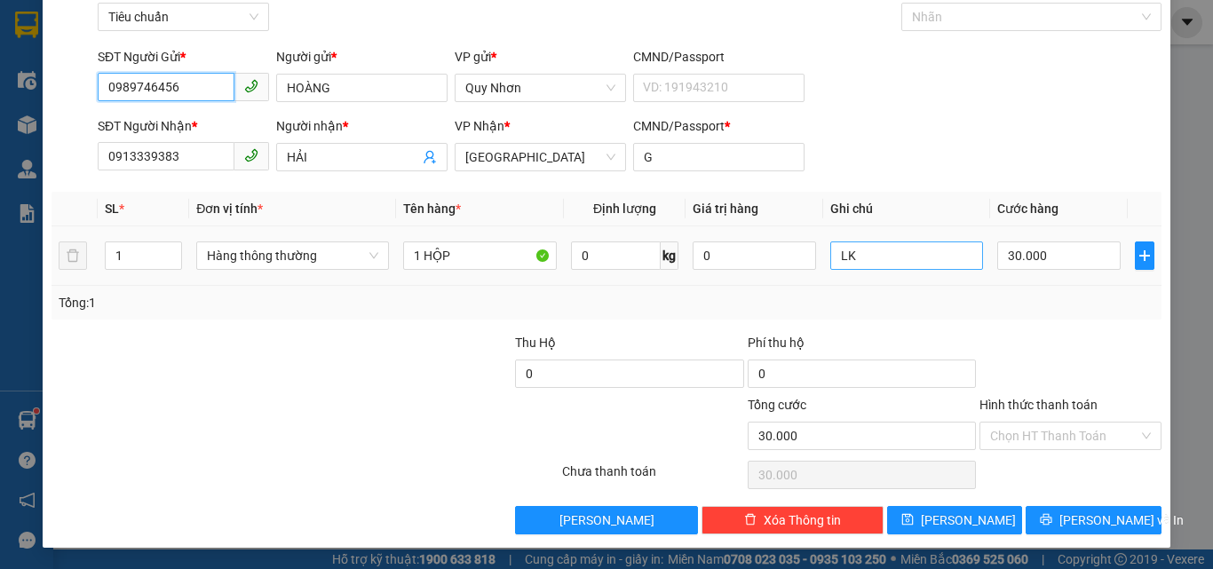
type input "0989746456"
click at [899, 260] on input "LK" at bounding box center [908, 256] width 154 height 28
type input "L"
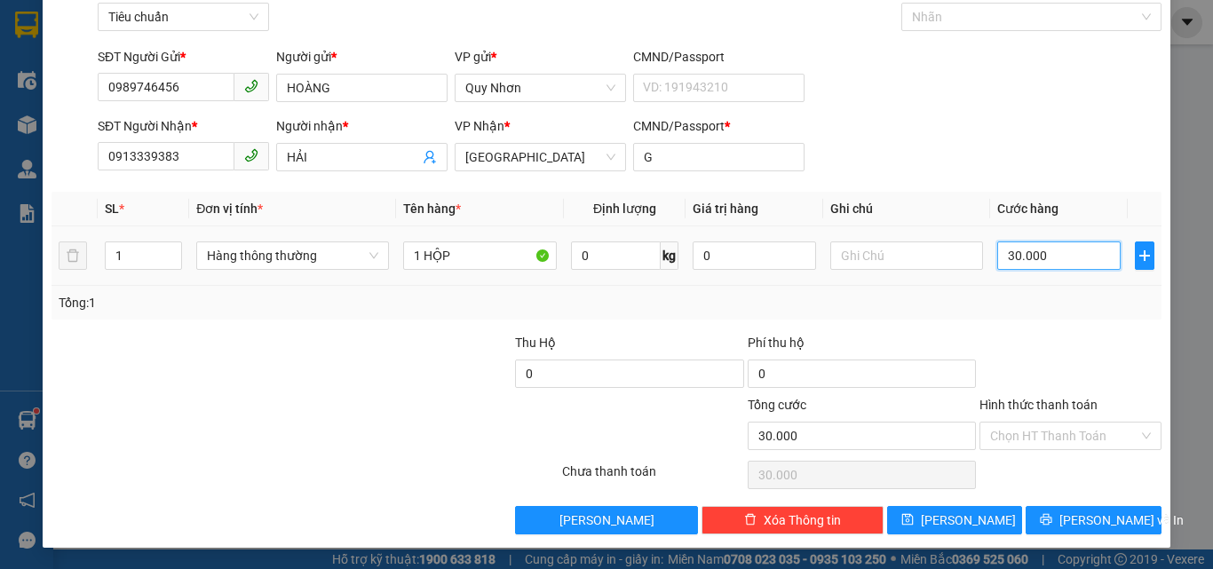
click at [1056, 255] on input "30.000" at bounding box center [1059, 256] width 123 height 28
click at [1043, 247] on input "200.000.000.000.000.000.000.000.000" at bounding box center [1059, 256] width 123 height 28
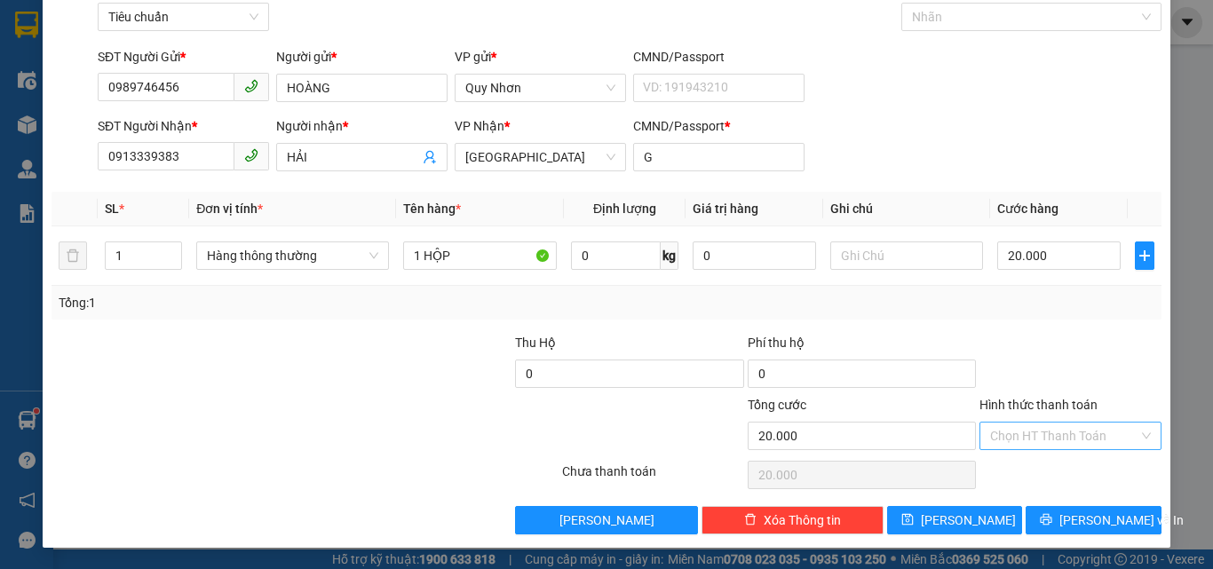
click at [1038, 445] on input "Hình thức thanh toán" at bounding box center [1064, 436] width 148 height 27
click at [1040, 314] on div "Tại văn phòng" at bounding box center [1060, 316] width 159 height 20
click at [1053, 521] on icon "printer" at bounding box center [1047, 520] width 12 height 12
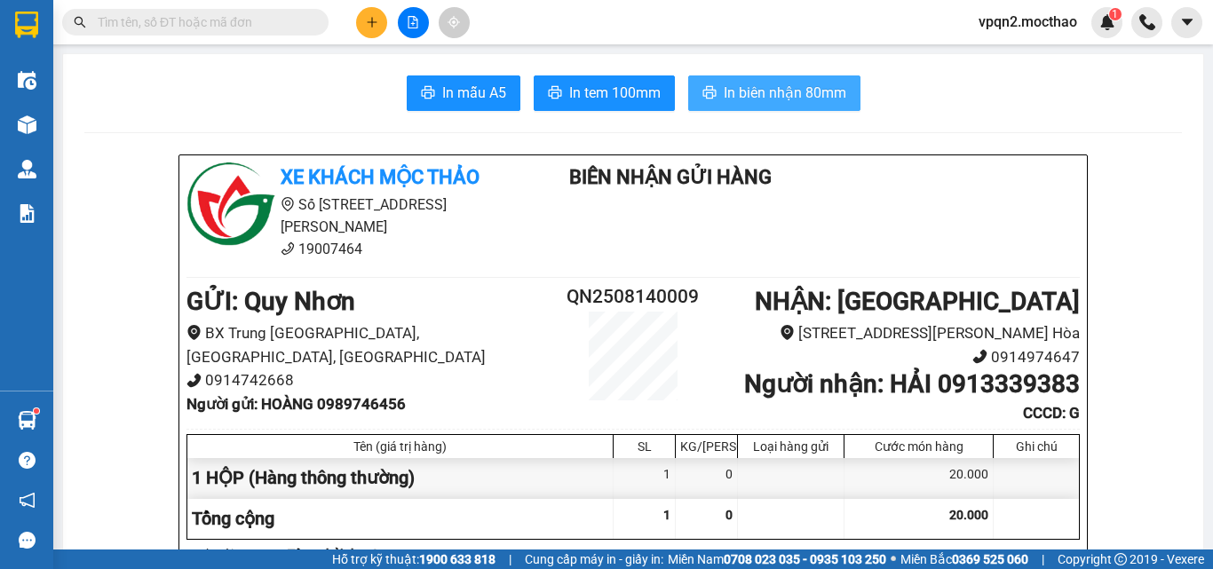
click at [728, 100] on span "In biên nhận 80mm" at bounding box center [785, 93] width 123 height 22
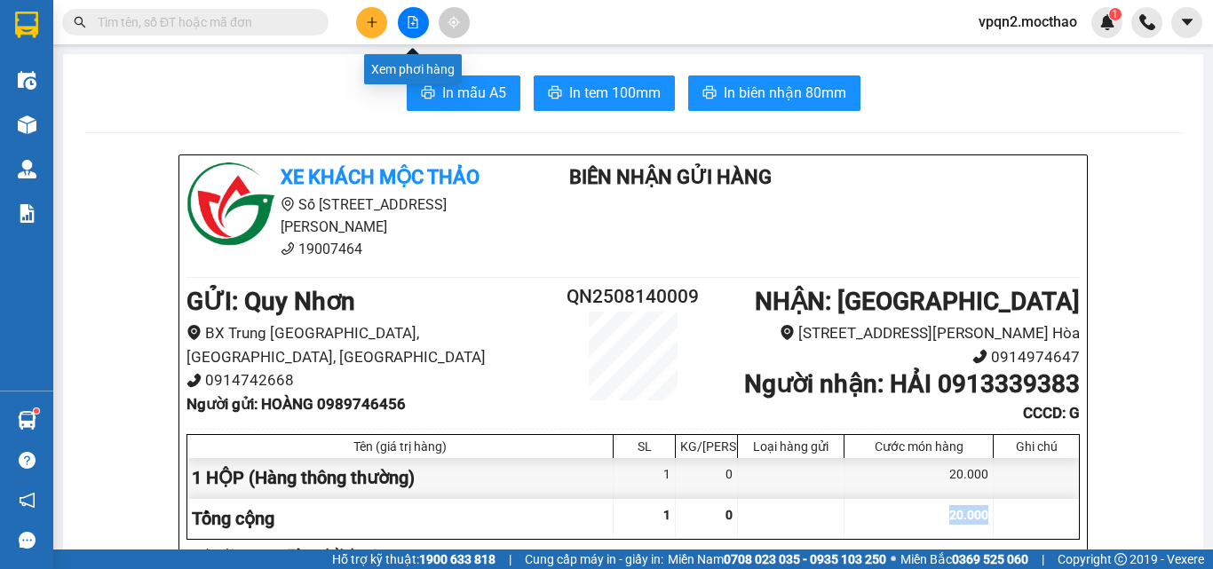
click at [403, 12] on button at bounding box center [413, 22] width 31 height 31
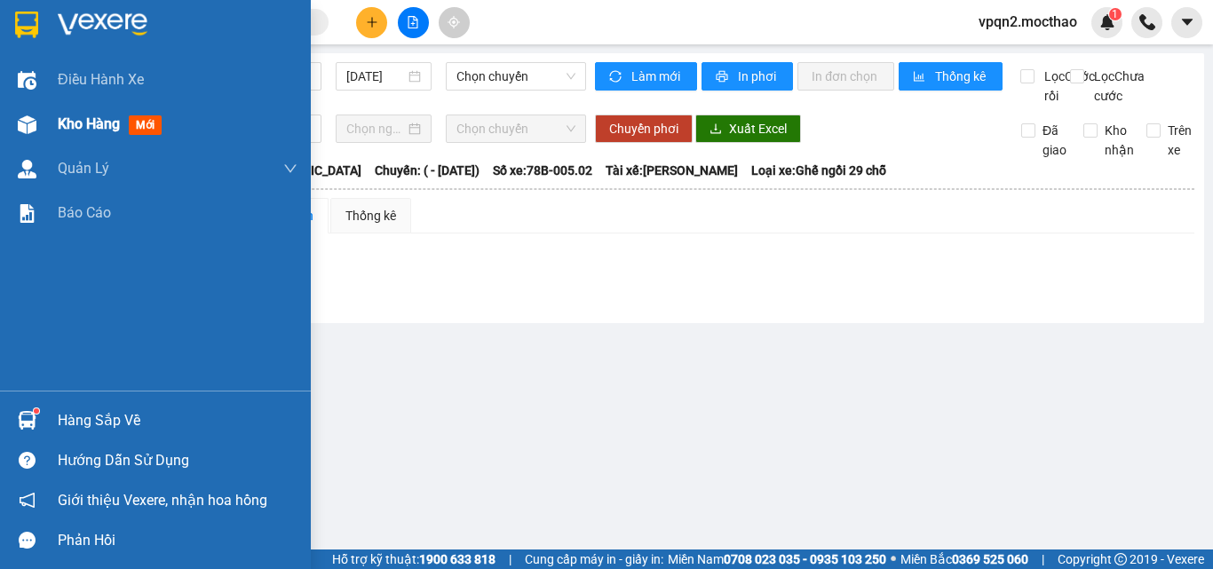
click at [99, 123] on span "Kho hàng" at bounding box center [89, 123] width 62 height 17
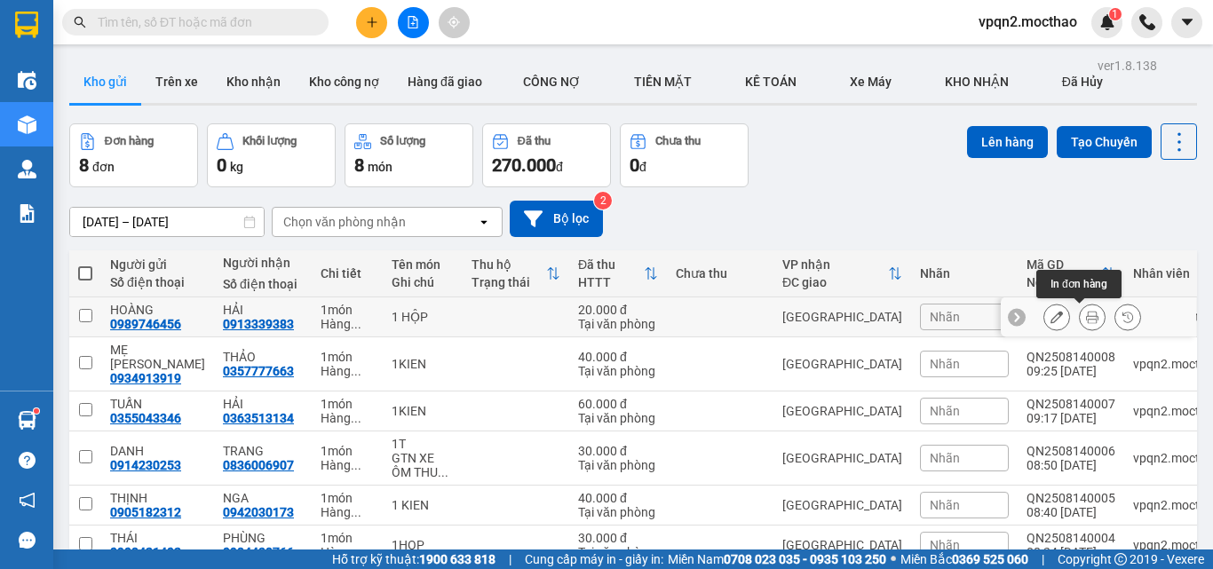
click at [1080, 326] on button at bounding box center [1092, 317] width 25 height 31
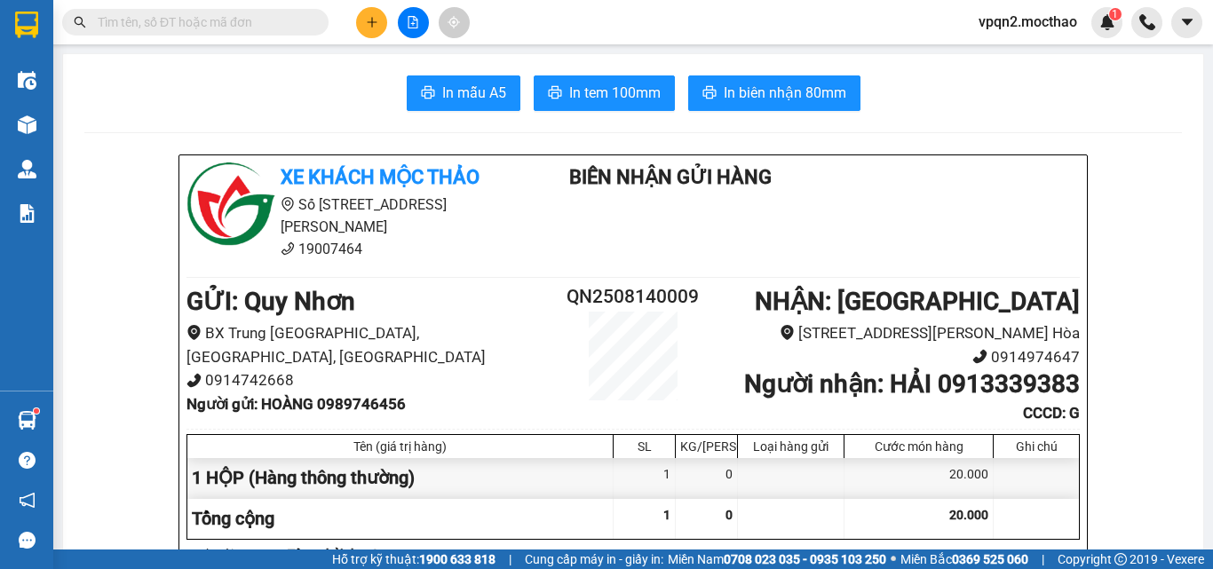
click at [596, 81] on button "In tem 100mm" at bounding box center [604, 94] width 141 height 36
click at [366, 25] on icon "plus" at bounding box center [372, 22] width 12 height 12
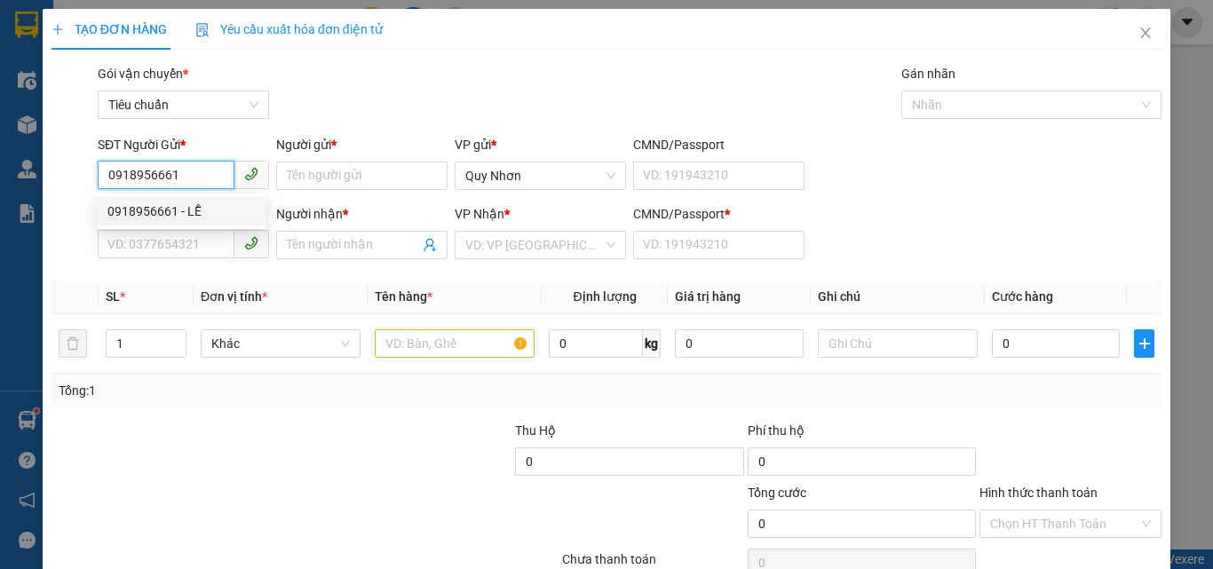
click at [199, 215] on div "0918956661 - LỄ" at bounding box center [181, 212] width 148 height 20
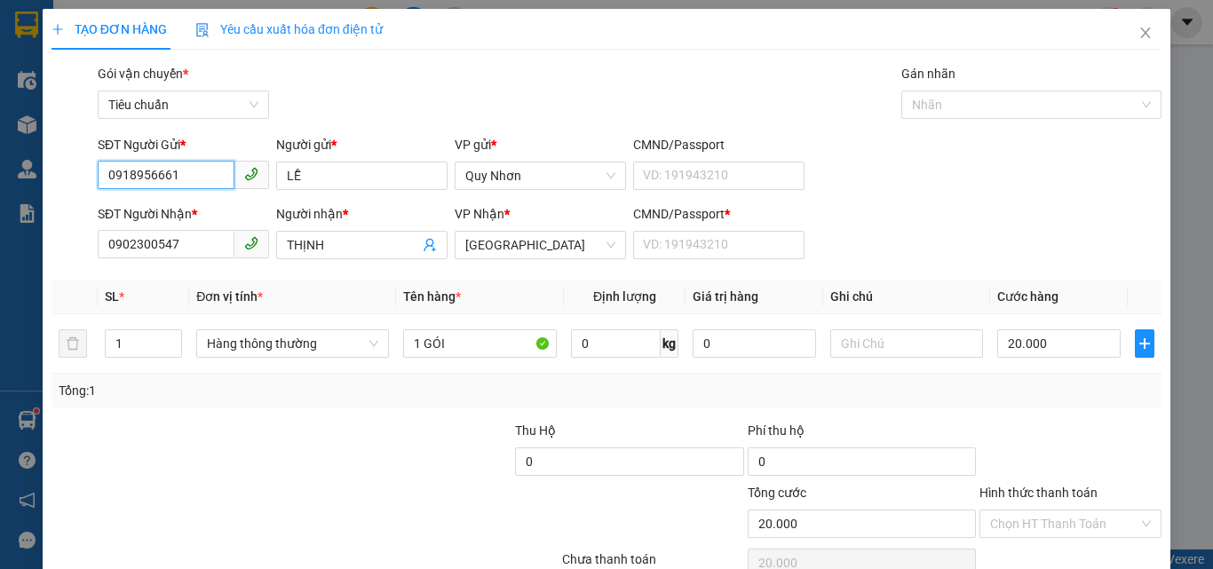
click at [146, 179] on input "0918956661" at bounding box center [166, 175] width 137 height 28
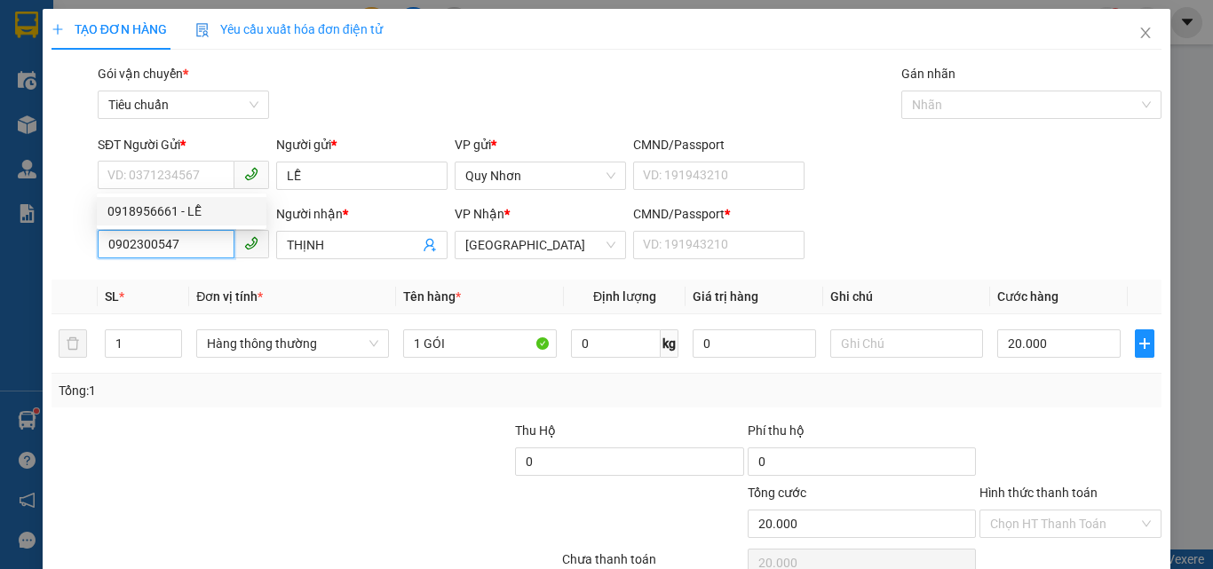
click at [179, 249] on input "0902300547" at bounding box center [166, 244] width 137 height 28
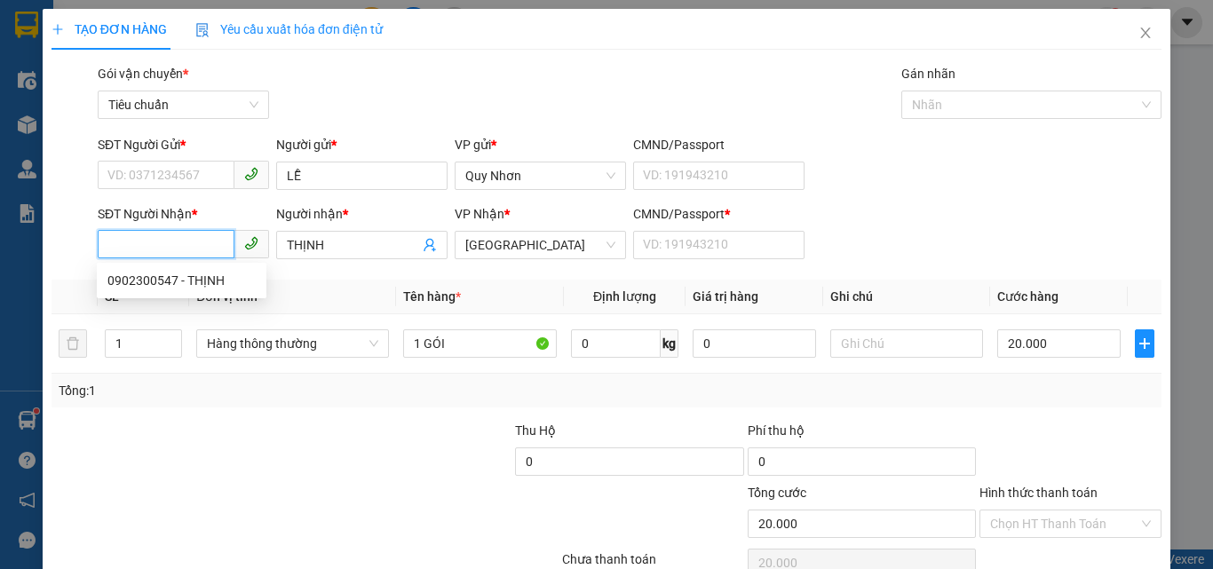
paste input "0918956661"
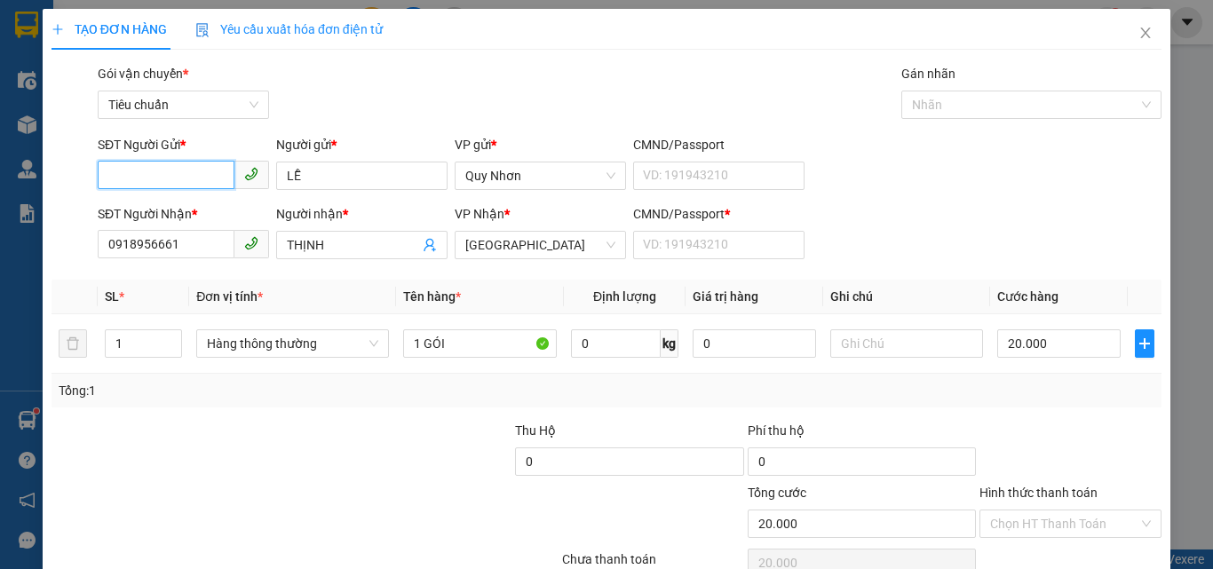
click at [190, 179] on input "SĐT Người Gửi *" at bounding box center [166, 175] width 137 height 28
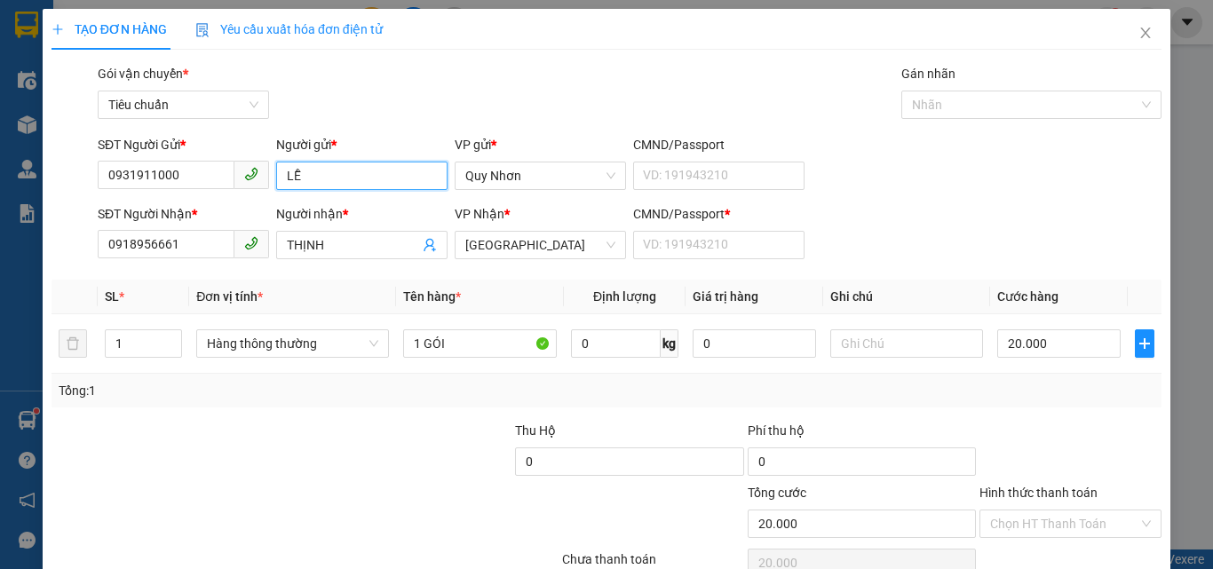
click at [306, 170] on input "LỄ" at bounding box center [361, 176] width 171 height 28
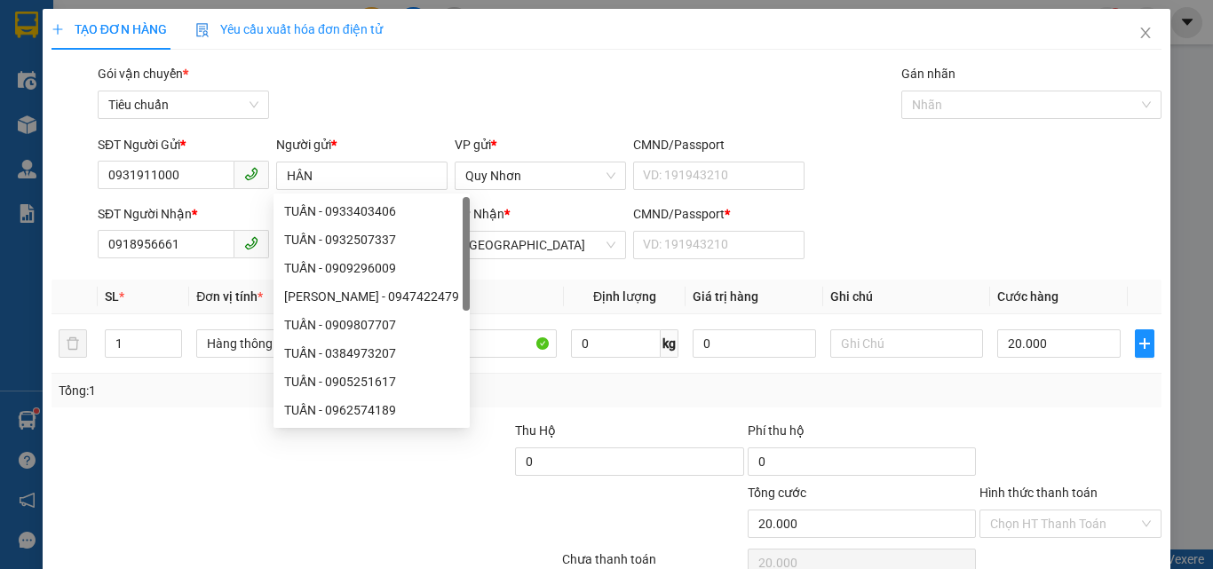
click at [369, 27] on span "Yêu cầu xuất hóa đơn điện tử" at bounding box center [288, 29] width 187 height 14
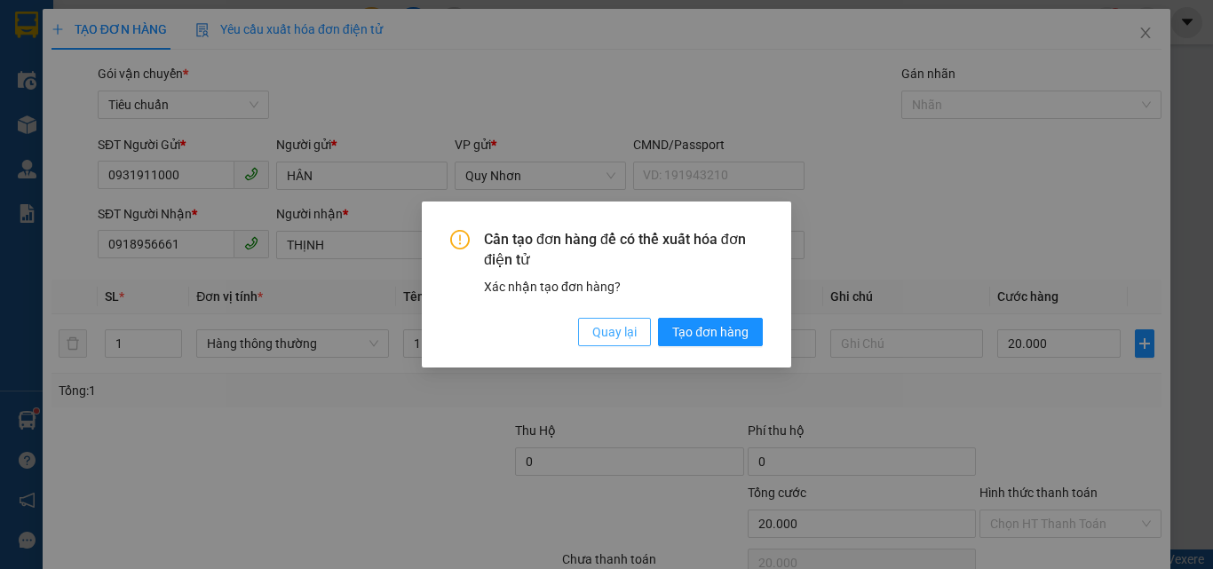
click at [633, 324] on span "Quay lại" at bounding box center [614, 332] width 44 height 20
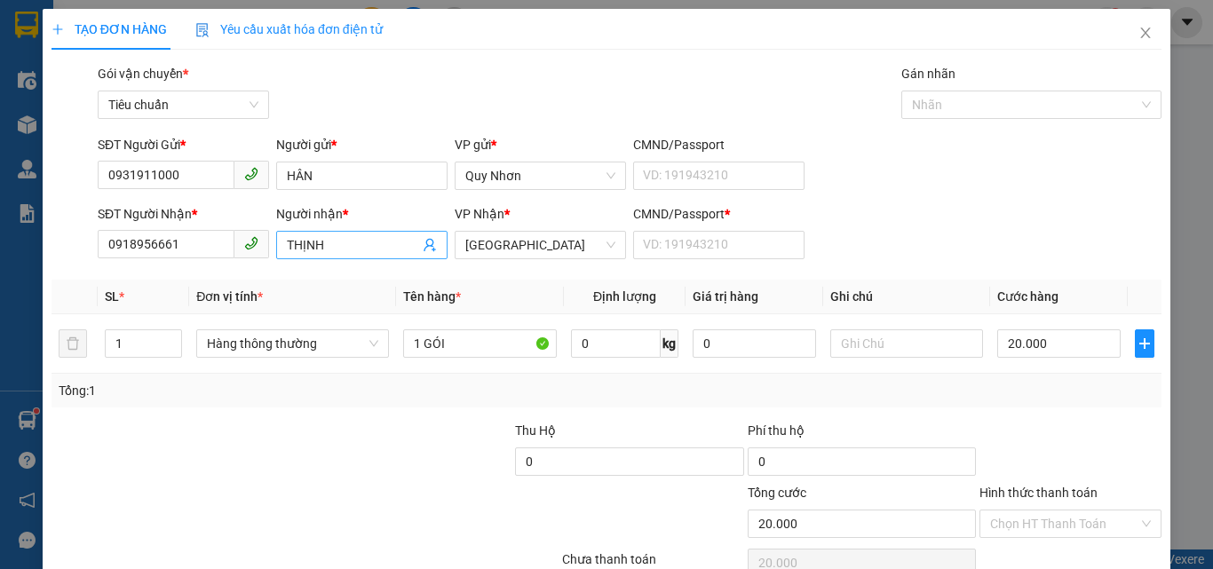
click at [344, 255] on span "THỊNH" at bounding box center [361, 245] width 171 height 28
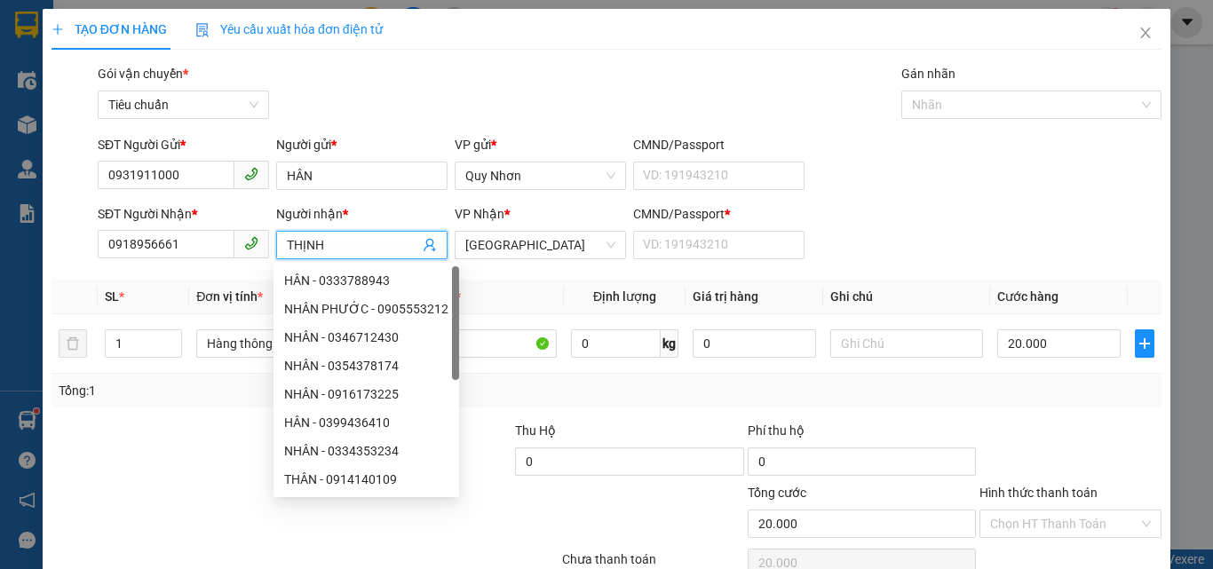
click at [342, 251] on input "THỊNH" at bounding box center [353, 245] width 132 height 20
click at [442, 92] on div "Gói vận chuyển * Tiêu chuẩn Gán nhãn Nhãn" at bounding box center [629, 95] width 1071 height 62
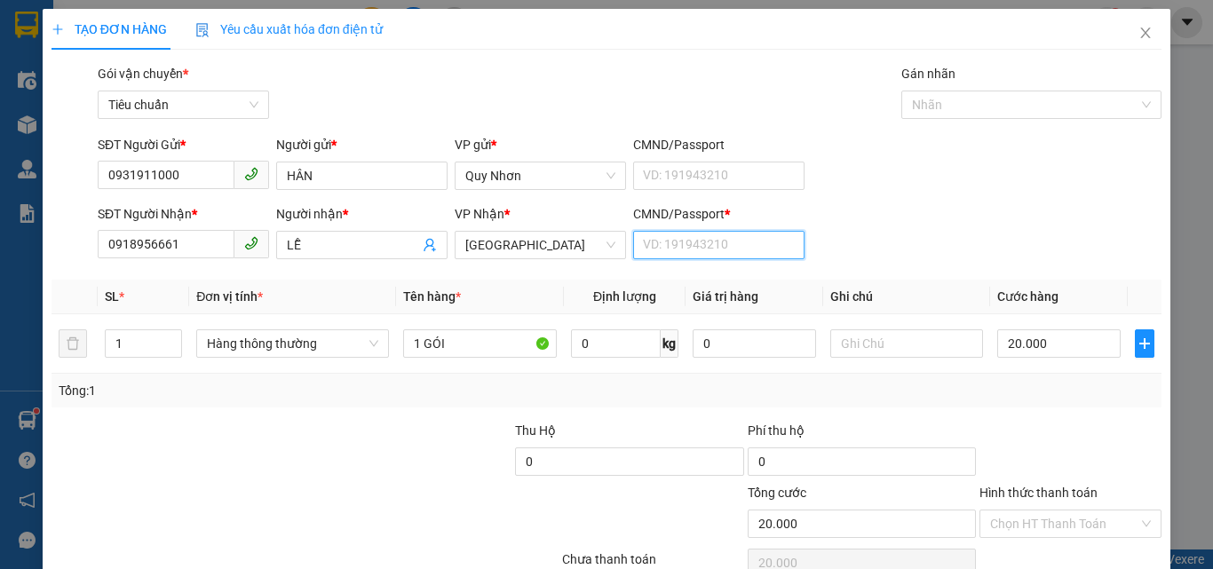
click at [669, 243] on input "CMND/Passport *" at bounding box center [718, 245] width 171 height 28
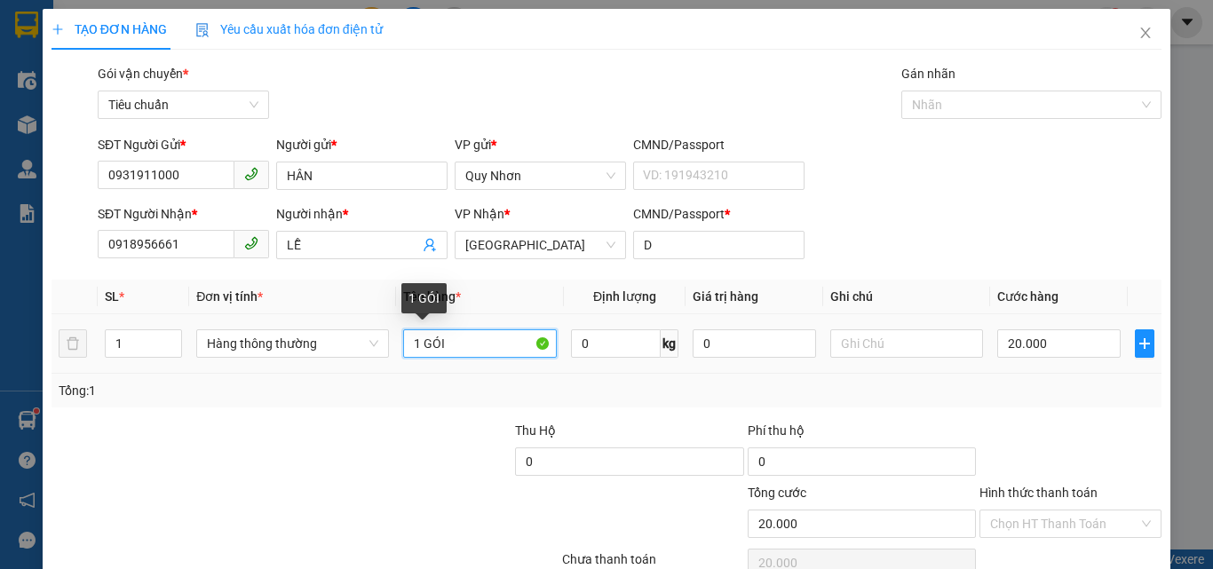
click at [447, 340] on input "1 GÓI" at bounding box center [480, 344] width 154 height 28
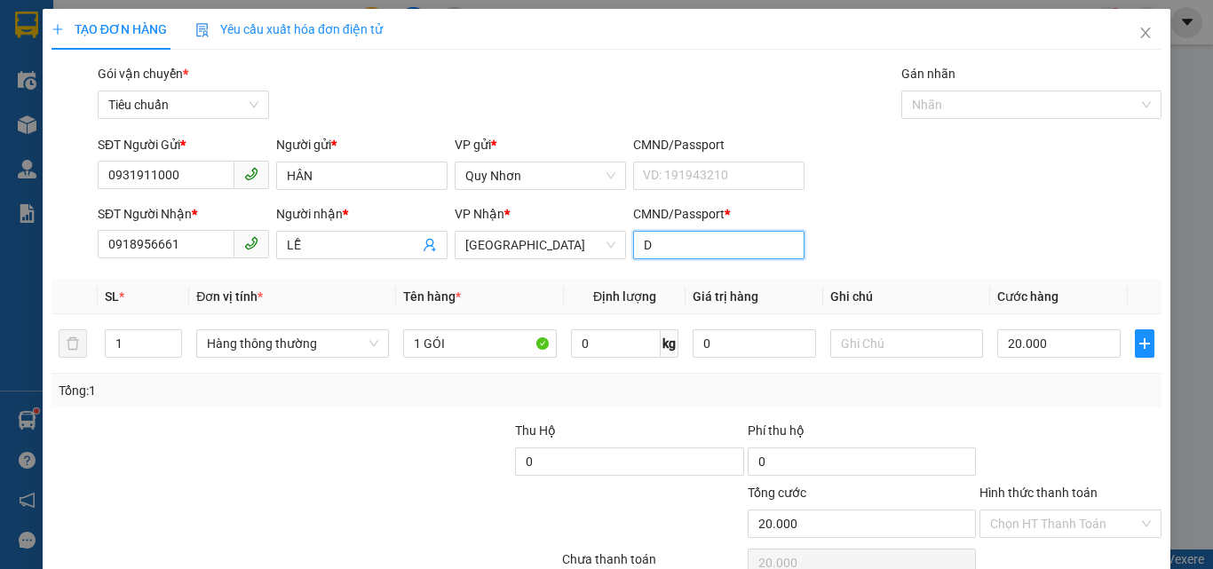
click at [667, 238] on input "D" at bounding box center [718, 245] width 171 height 28
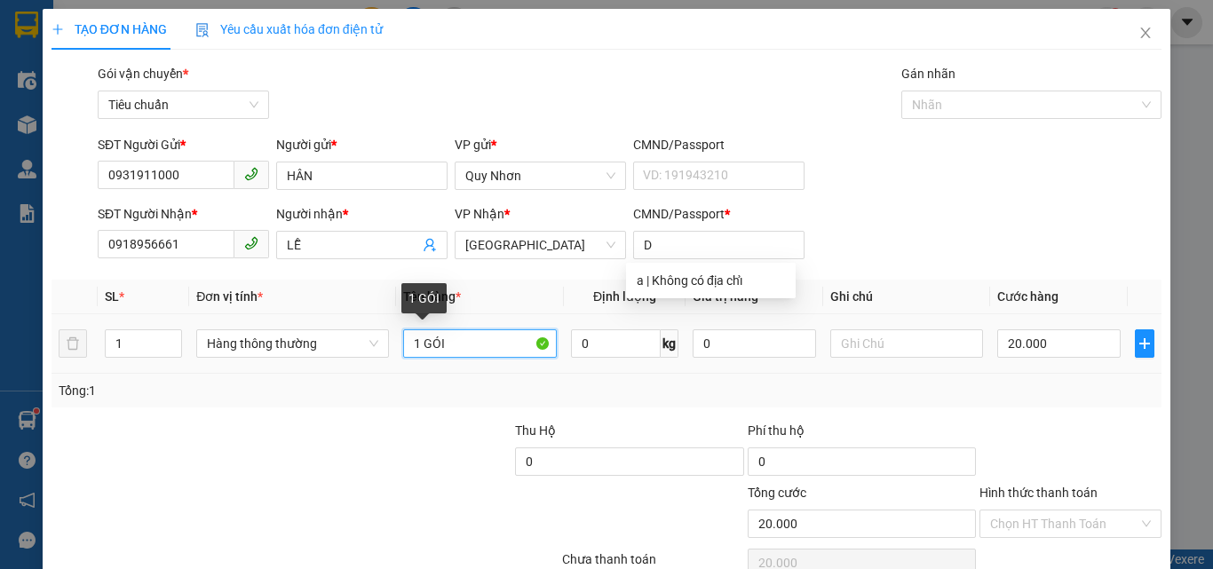
click at [472, 339] on input "1 GÓI" at bounding box center [480, 344] width 154 height 28
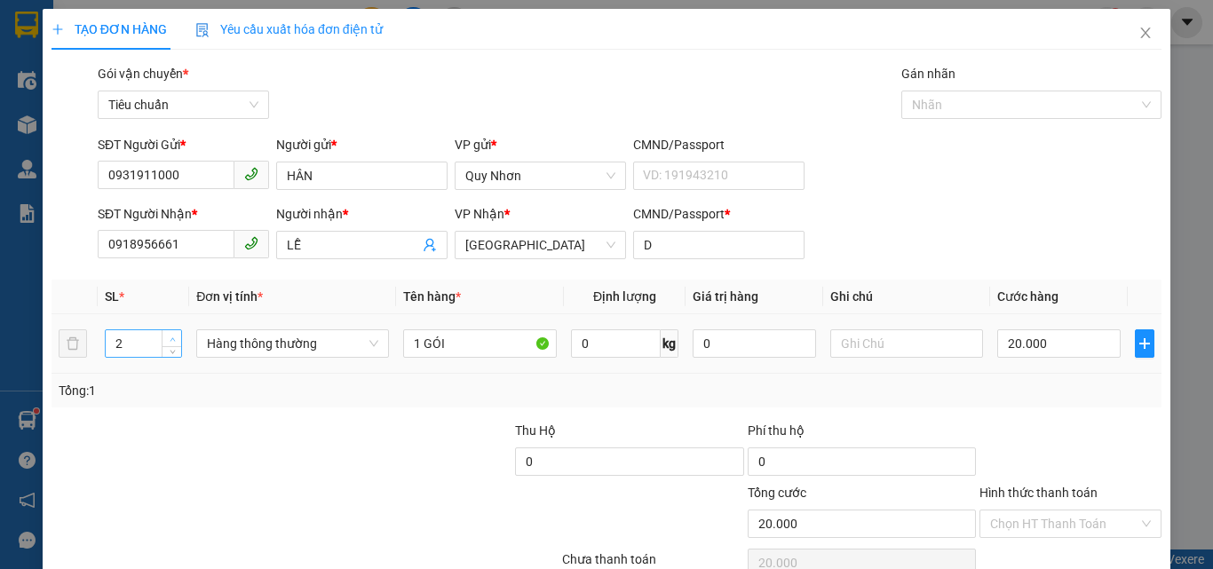
click at [167, 335] on span "up" at bounding box center [172, 339] width 11 height 11
drag, startPoint x: 169, startPoint y: 348, endPoint x: 318, endPoint y: 346, distance: 149.2
click at [170, 348] on icon "down" at bounding box center [173, 351] width 6 height 6
click at [449, 348] on input "1 GÓI" at bounding box center [480, 344] width 154 height 28
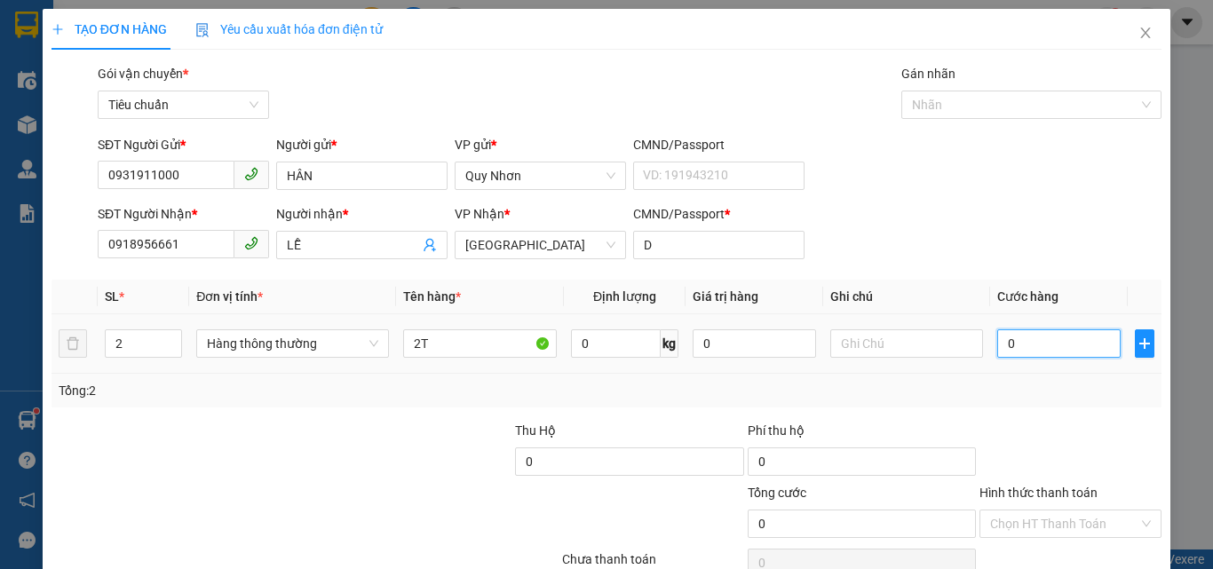
click at [1016, 349] on input "0" at bounding box center [1059, 344] width 123 height 28
click at [551, 251] on span "[GEOGRAPHIC_DATA]" at bounding box center [540, 245] width 150 height 27
click at [1027, 341] on input "0" at bounding box center [1059, 344] width 123 height 28
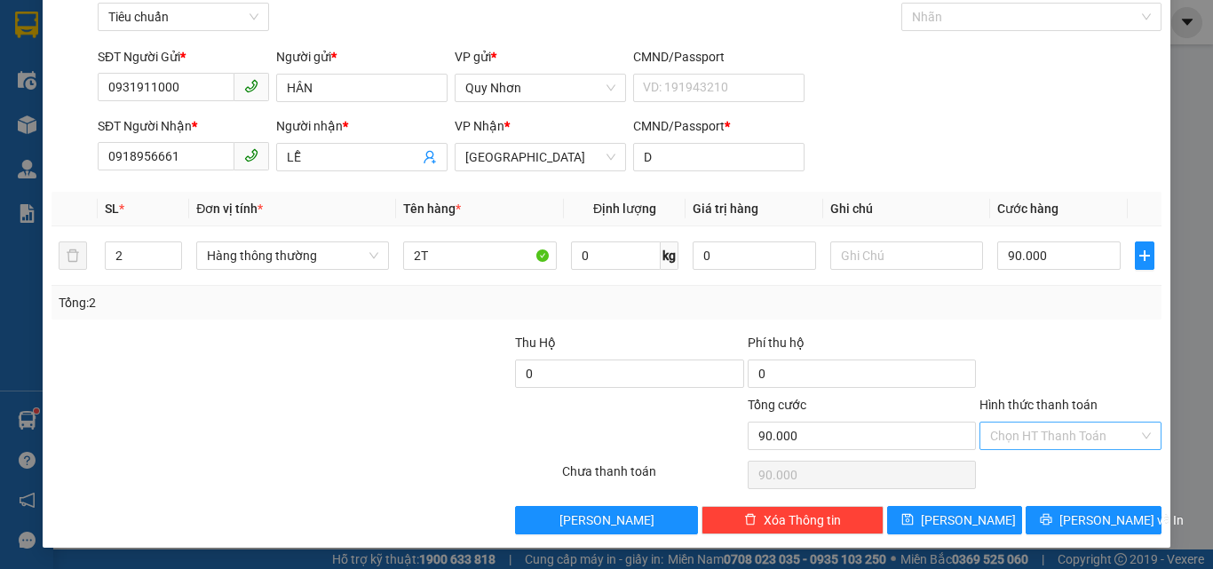
drag, startPoint x: 1037, startPoint y: 436, endPoint x: 1038, endPoint y: 425, distance: 10.7
click at [1037, 433] on input "Hình thức thanh toán" at bounding box center [1064, 436] width 148 height 27
click at [1043, 316] on div "Tại văn phòng" at bounding box center [1060, 316] width 159 height 20
click at [1048, 509] on button "[PERSON_NAME] và In" at bounding box center [1094, 520] width 136 height 28
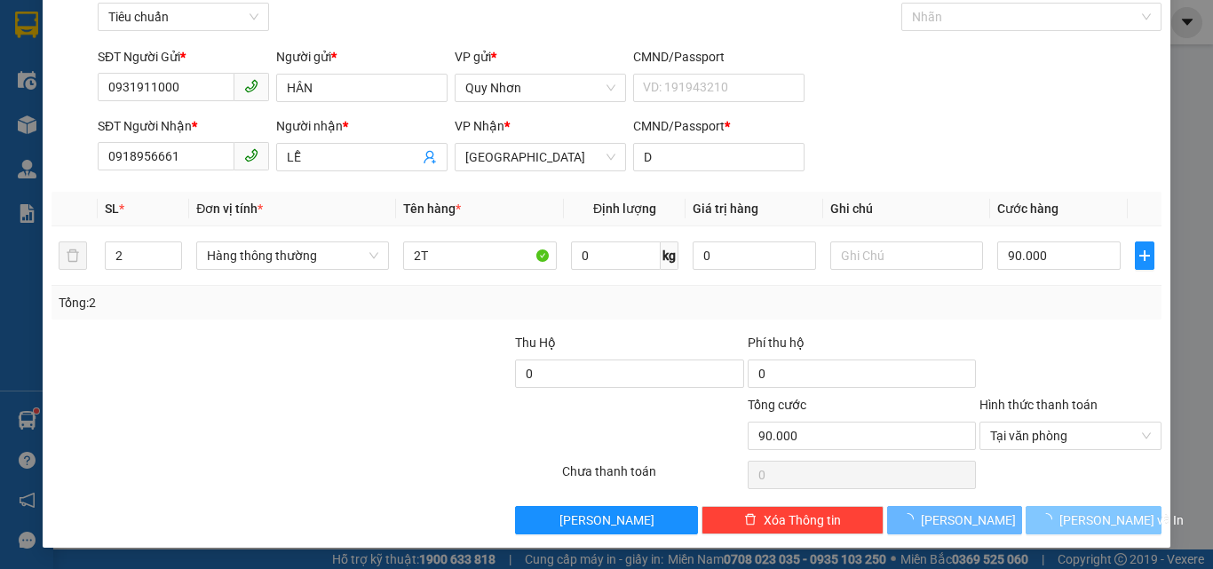
drag, startPoint x: 1048, startPoint y: 509, endPoint x: 958, endPoint y: 451, distance: 107.4
click at [1048, 510] on button "[PERSON_NAME] và In" at bounding box center [1094, 520] width 136 height 28
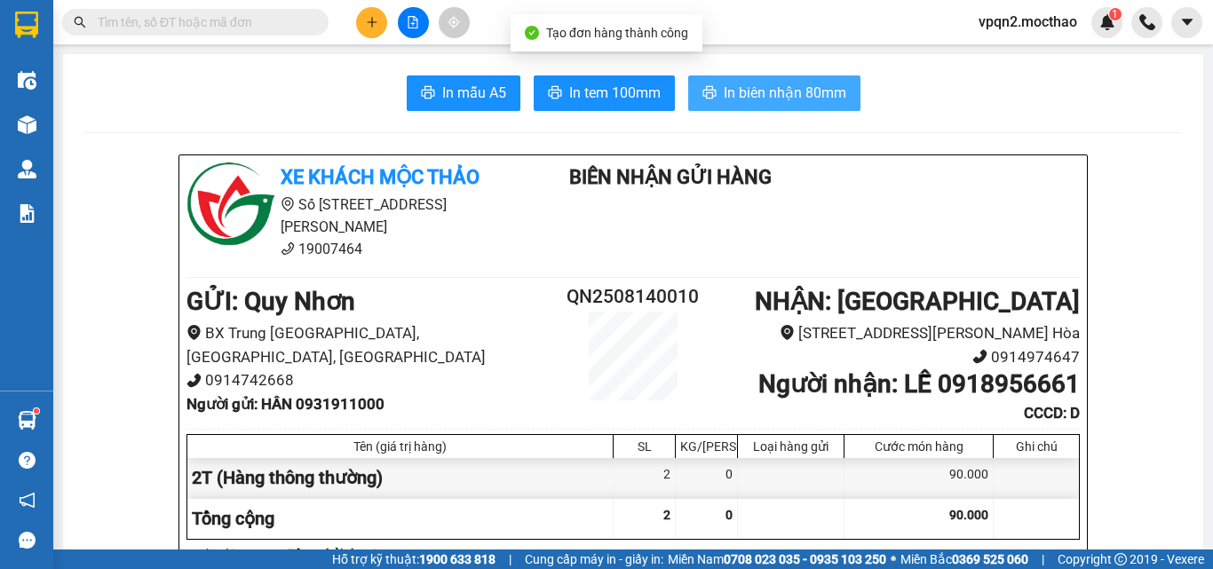
click at [765, 94] on span "In biên nhận 80mm" at bounding box center [785, 93] width 123 height 22
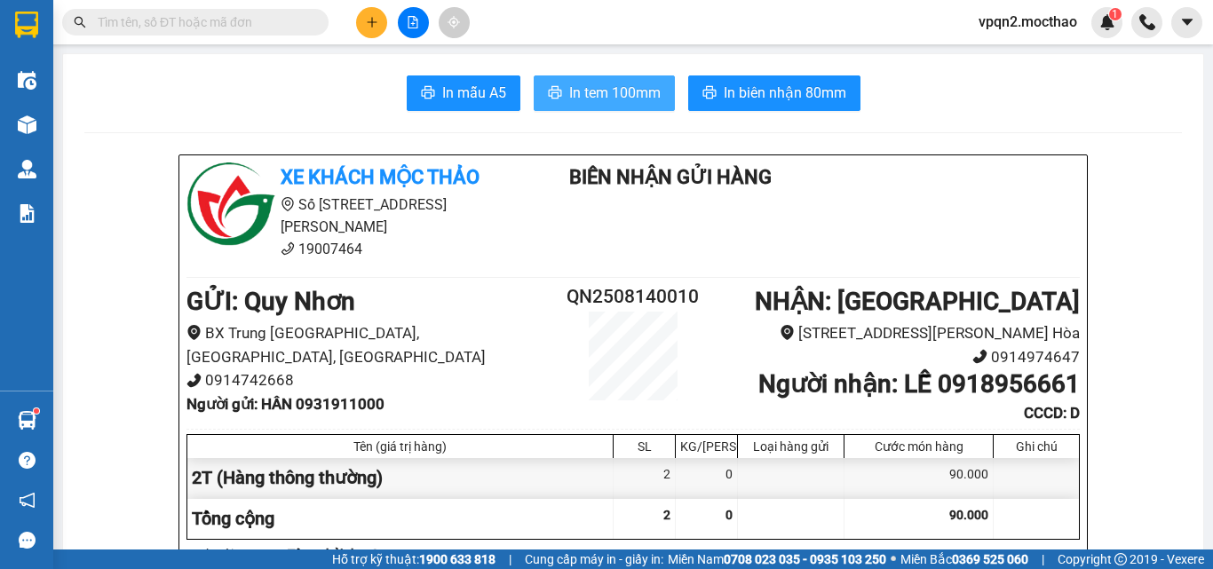
click at [622, 85] on span "In tem 100mm" at bounding box center [614, 93] width 91 height 22
click at [356, 22] on button at bounding box center [371, 22] width 31 height 31
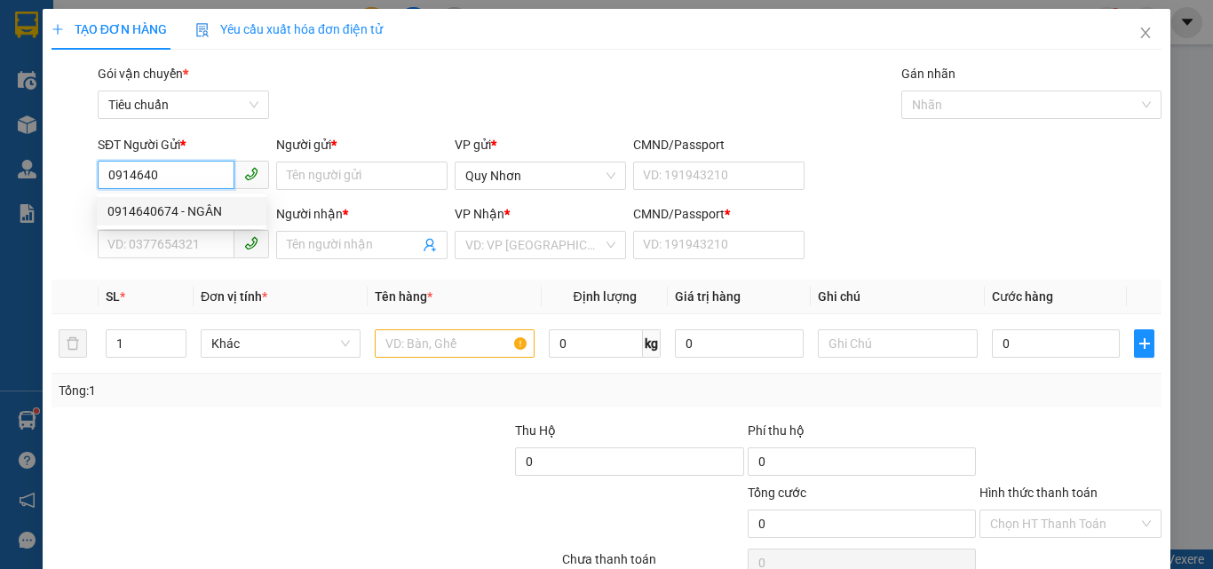
click at [189, 211] on div "0914640674 - NGÂN" at bounding box center [181, 212] width 148 height 20
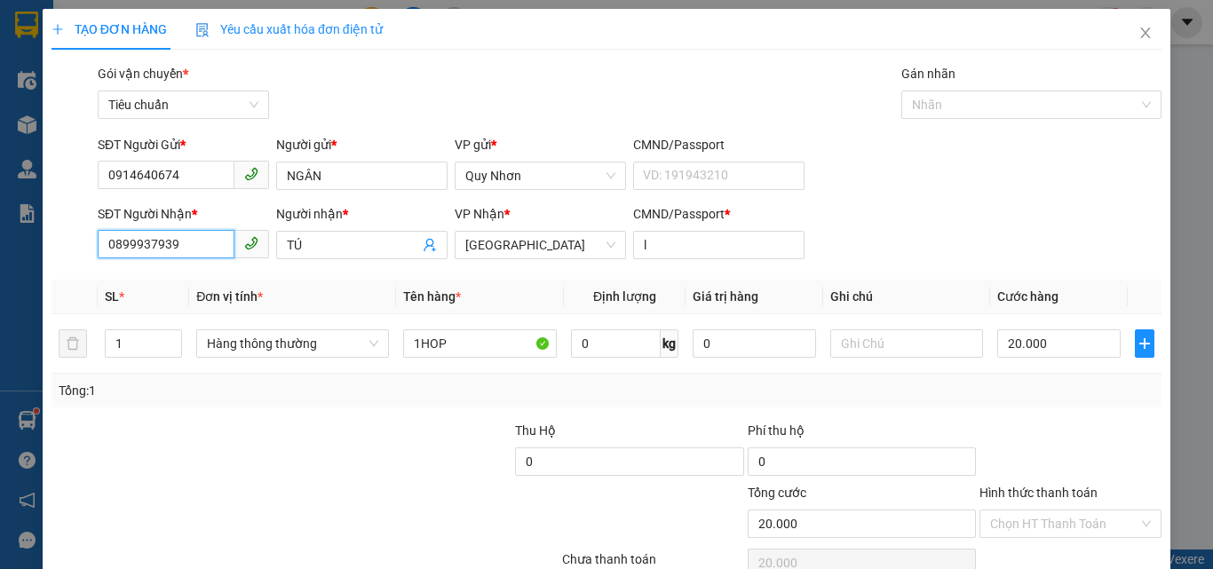
click at [210, 250] on input "0899937939" at bounding box center [166, 244] width 137 height 28
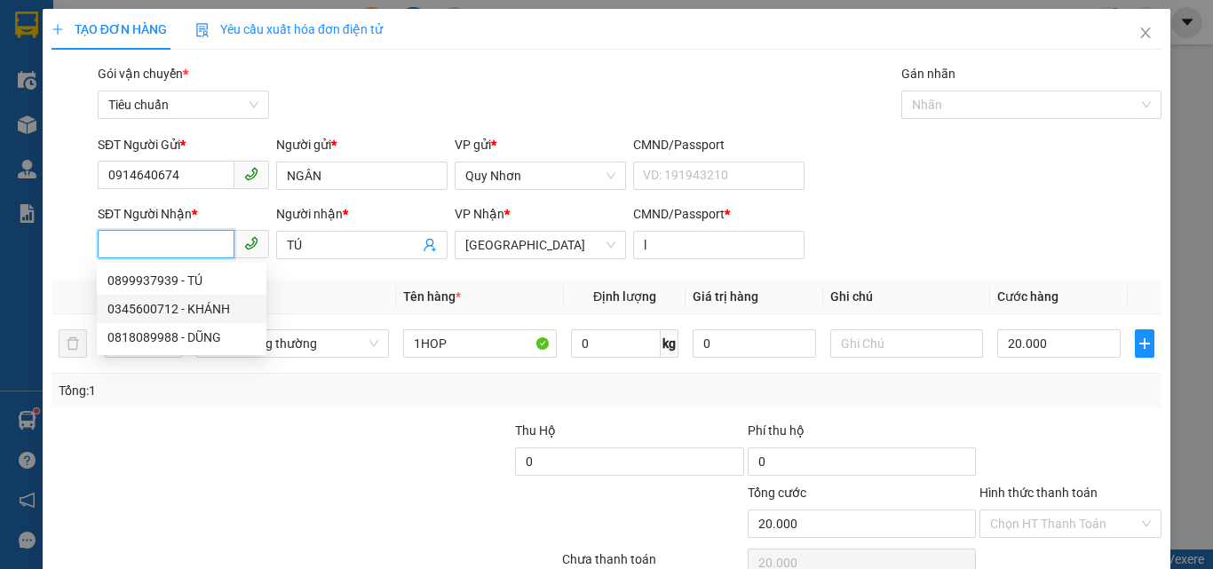
click at [203, 316] on div "0345600712 - KHÁNH" at bounding box center [181, 309] width 148 height 20
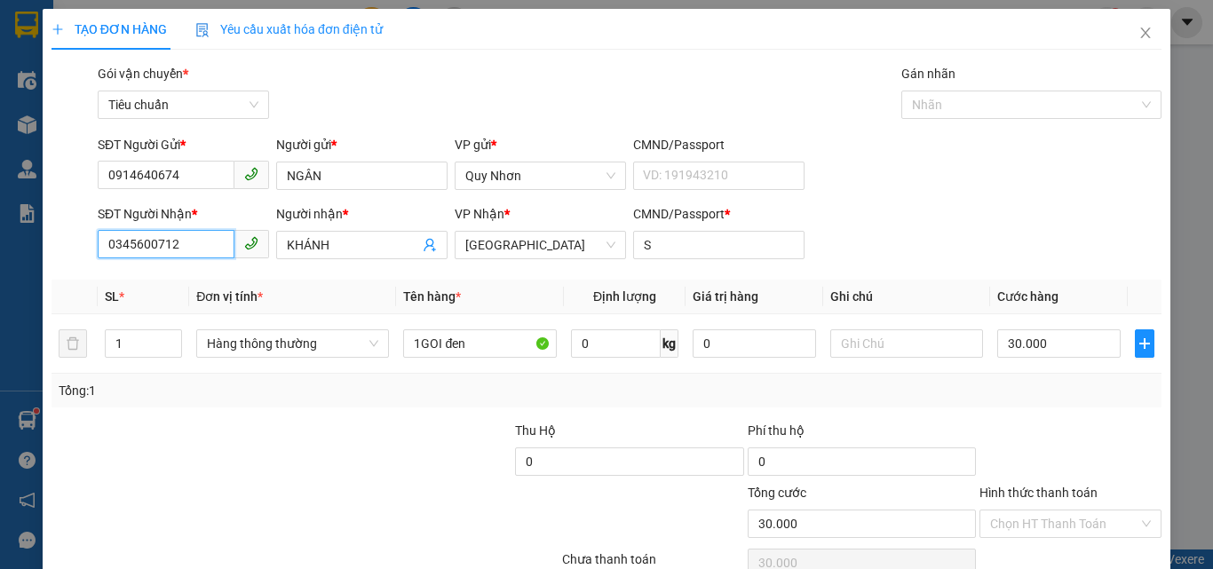
scroll to position [88, 0]
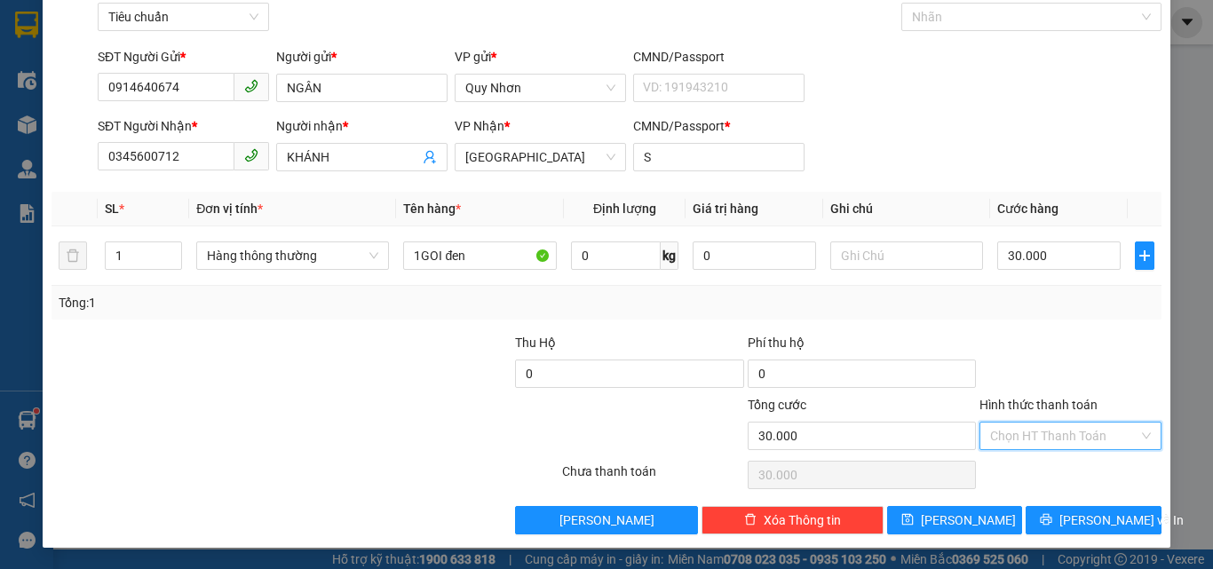
drag, startPoint x: 1057, startPoint y: 434, endPoint x: 1063, endPoint y: 346, distance: 89.0
click at [1057, 433] on input "Hình thức thanh toán" at bounding box center [1064, 436] width 148 height 27
click at [1064, 318] on div "Tại văn phòng" at bounding box center [1060, 316] width 159 height 20
click at [1076, 523] on span "[PERSON_NAME] và In" at bounding box center [1122, 521] width 124 height 20
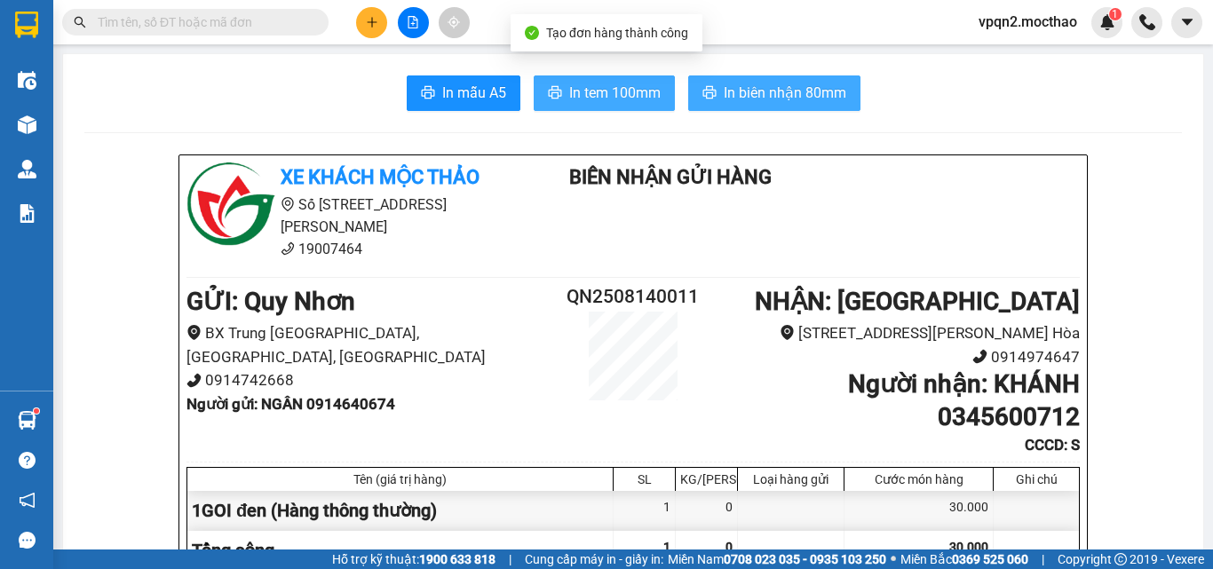
drag, startPoint x: 639, startPoint y: 99, endPoint x: 759, endPoint y: 99, distance: 120.8
click at [640, 99] on span "In tem 100mm" at bounding box center [614, 93] width 91 height 22
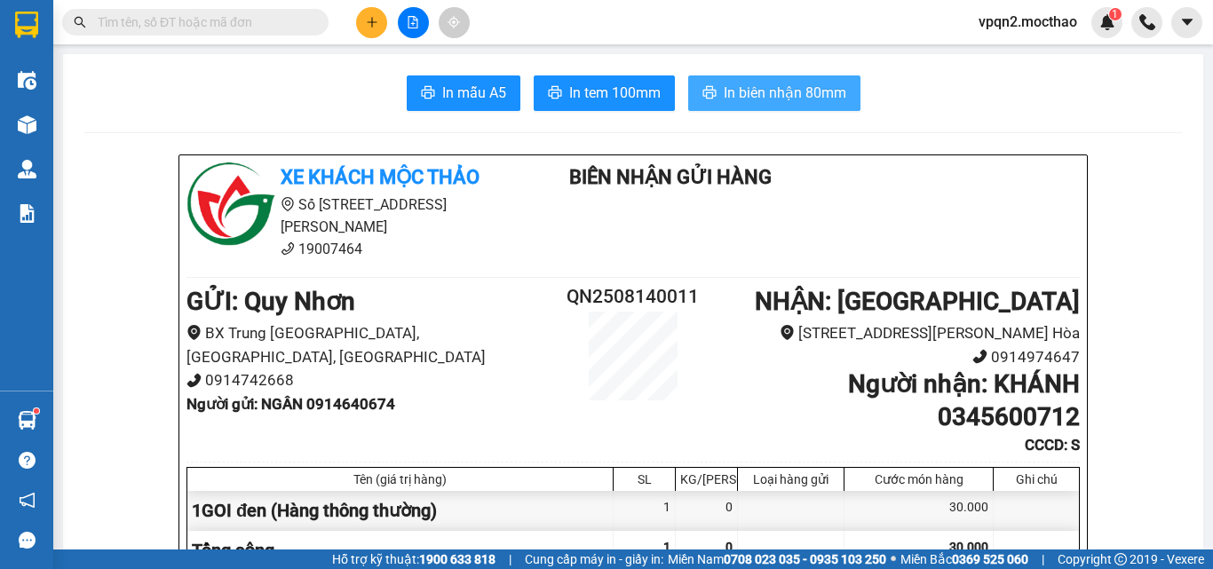
click at [766, 93] on span "In biên nhận 80mm" at bounding box center [785, 93] width 123 height 22
click at [370, 17] on icon "plus" at bounding box center [372, 22] width 12 height 12
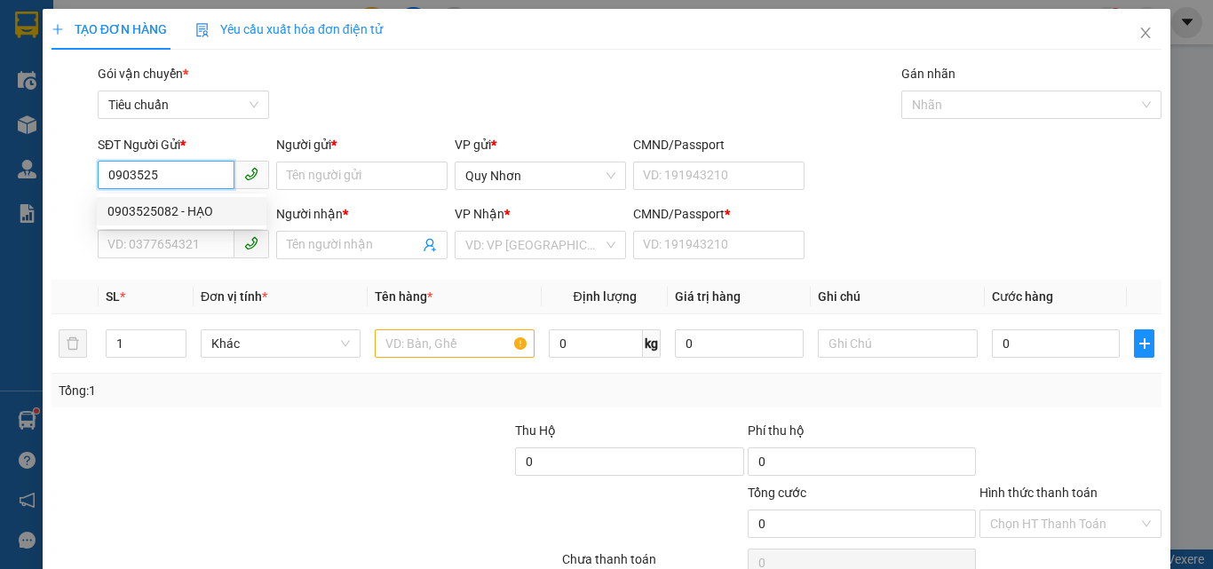
click at [193, 209] on div "0903525082 - HẠO" at bounding box center [181, 212] width 148 height 20
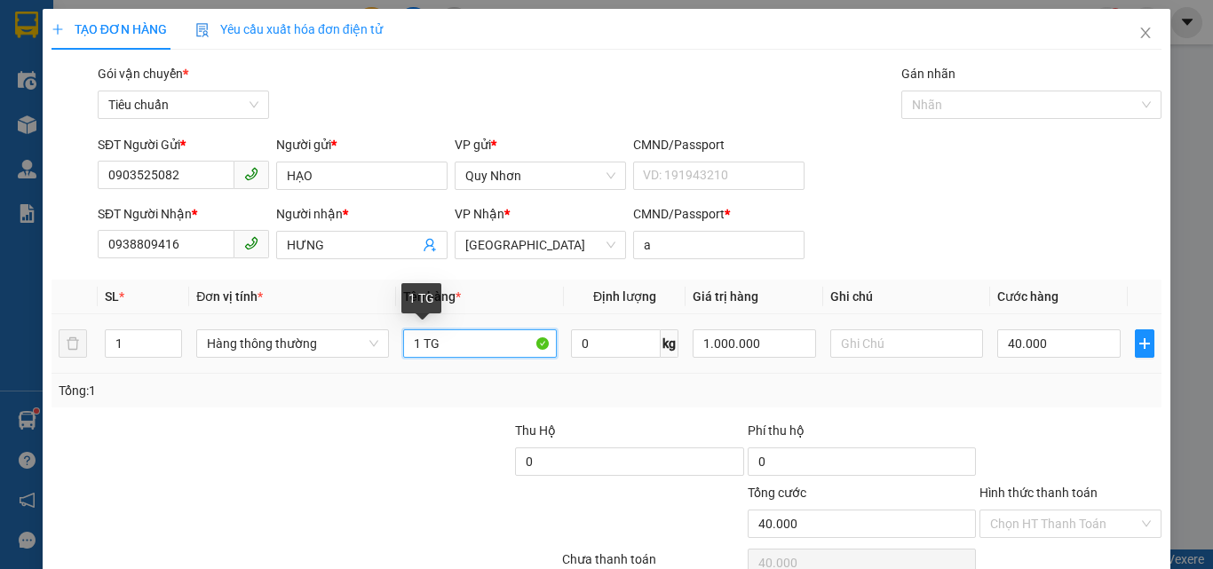
click at [460, 347] on input "1 TG" at bounding box center [480, 344] width 154 height 28
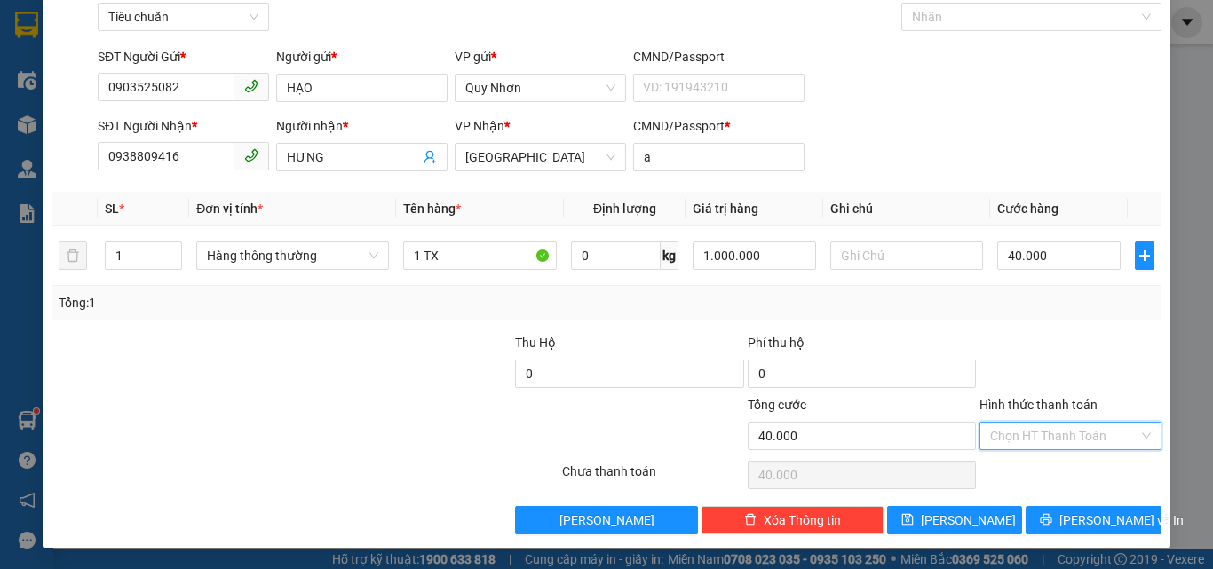
drag, startPoint x: 1053, startPoint y: 433, endPoint x: 1053, endPoint y: 419, distance: 14.2
click at [1053, 431] on input "Hình thức thanh toán" at bounding box center [1064, 436] width 148 height 27
click at [1062, 317] on div "Tại văn phòng" at bounding box center [1060, 316] width 159 height 20
click at [1053, 521] on icon "printer" at bounding box center [1047, 520] width 12 height 12
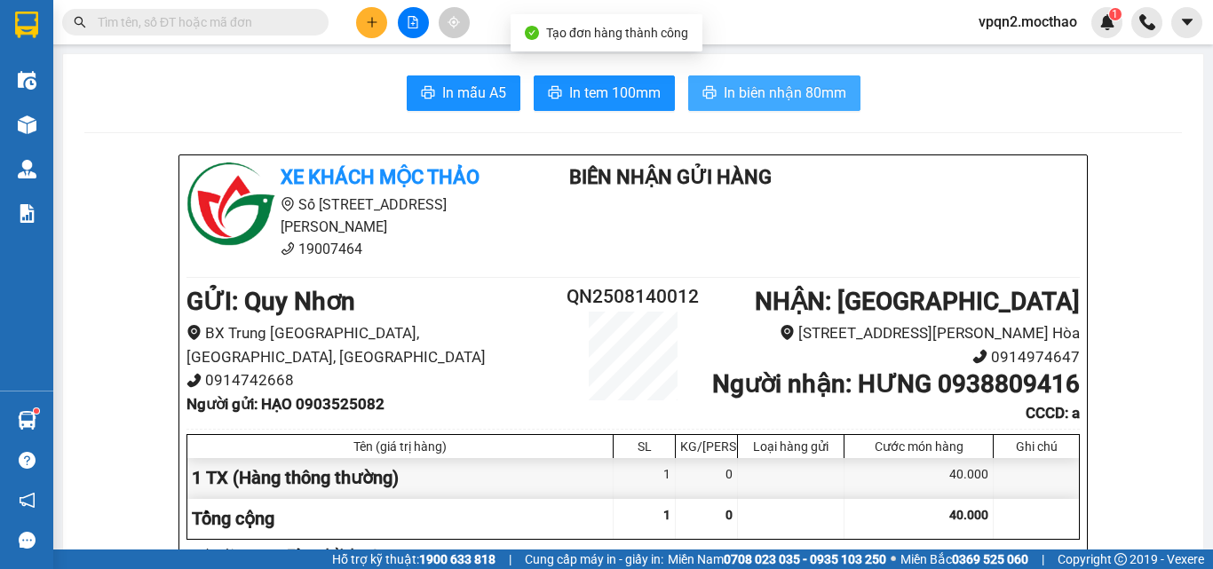
click at [776, 89] on span "In biên nhận 80mm" at bounding box center [785, 93] width 123 height 22
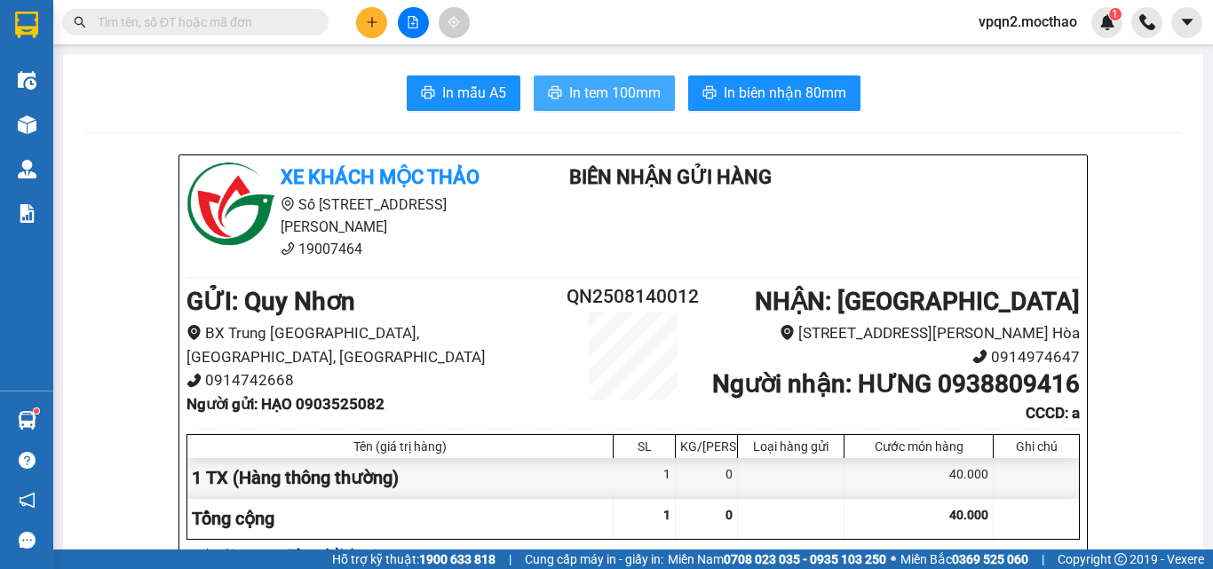
click at [630, 79] on button "In tem 100mm" at bounding box center [604, 94] width 141 height 36
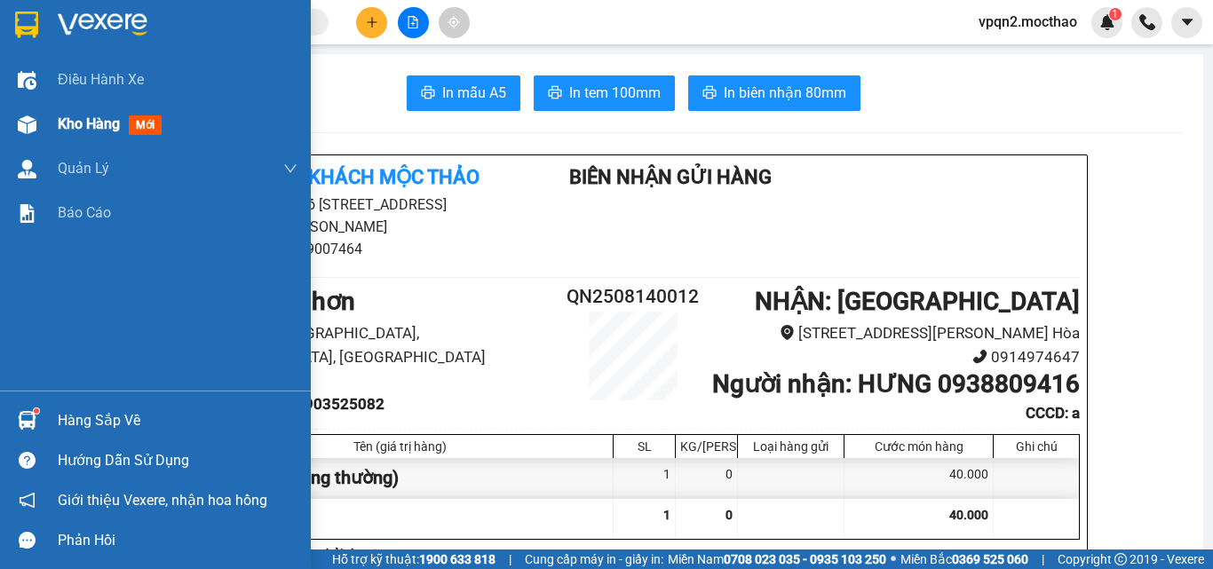
click at [63, 133] on div "Kho hàng mới" at bounding box center [113, 124] width 111 height 22
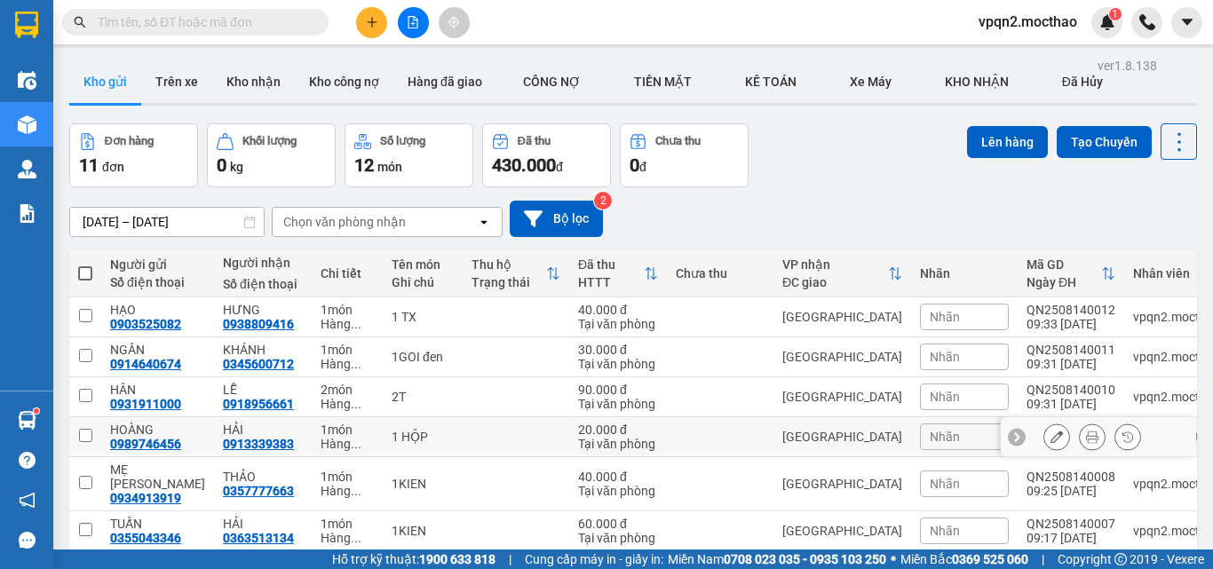
scroll to position [178, 0]
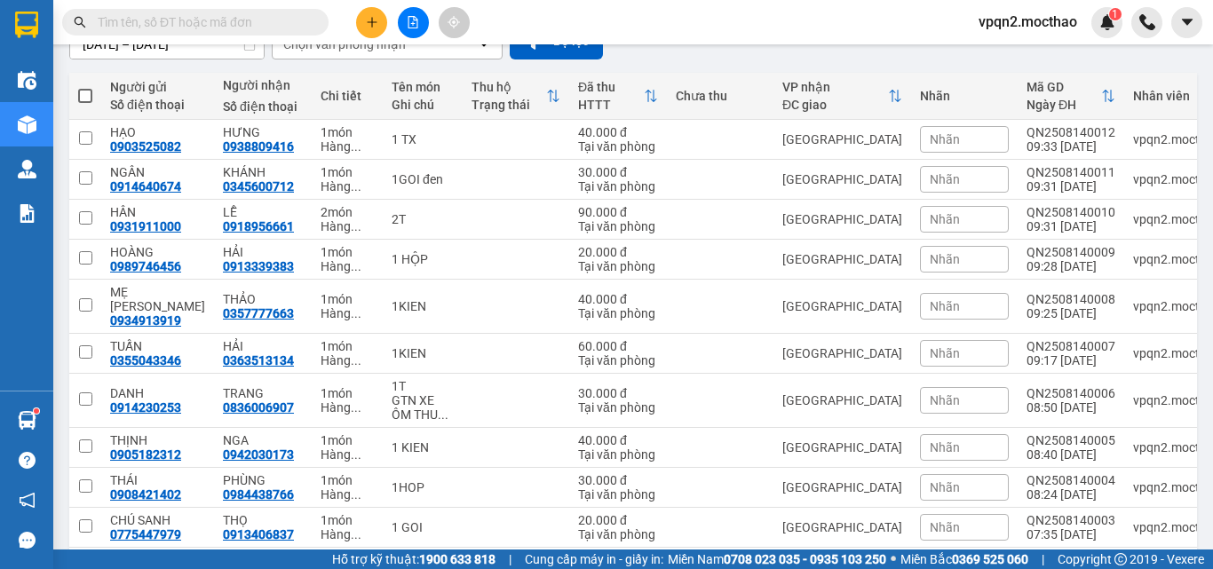
drag, startPoint x: 83, startPoint y: 94, endPoint x: 114, endPoint y: 88, distance: 30.8
click at [88, 93] on span at bounding box center [85, 96] width 14 height 14
click at [85, 87] on input "checkbox" at bounding box center [85, 87] width 0 height 0
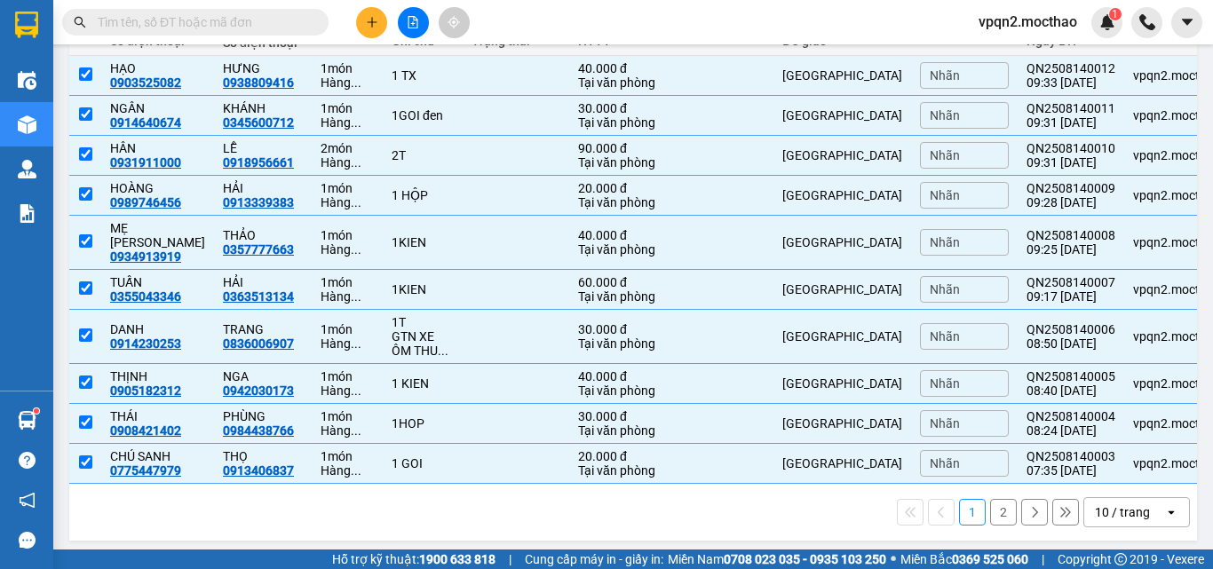
scroll to position [0, 0]
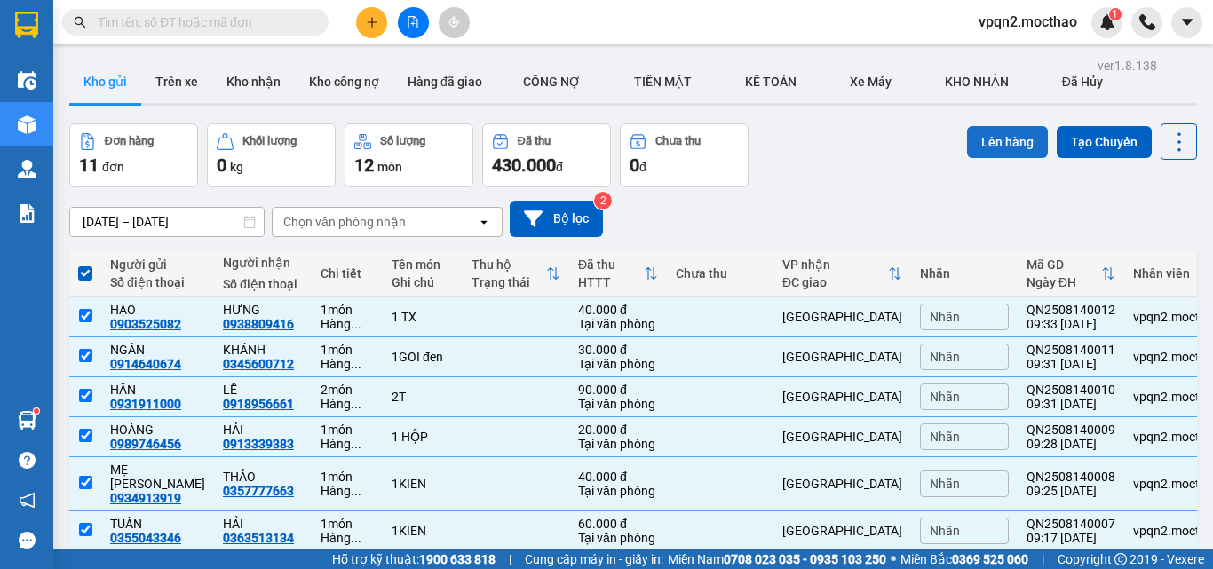
click at [1021, 145] on button "Lên hàng" at bounding box center [1007, 142] width 81 height 32
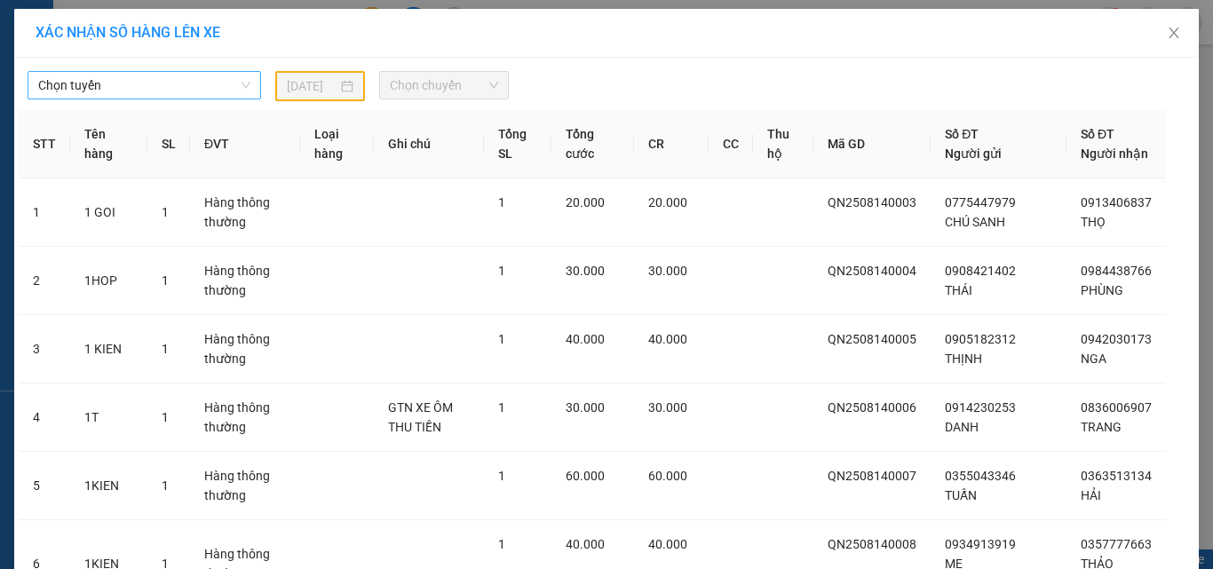
click at [115, 91] on span "Chọn tuyến" at bounding box center [144, 85] width 212 height 27
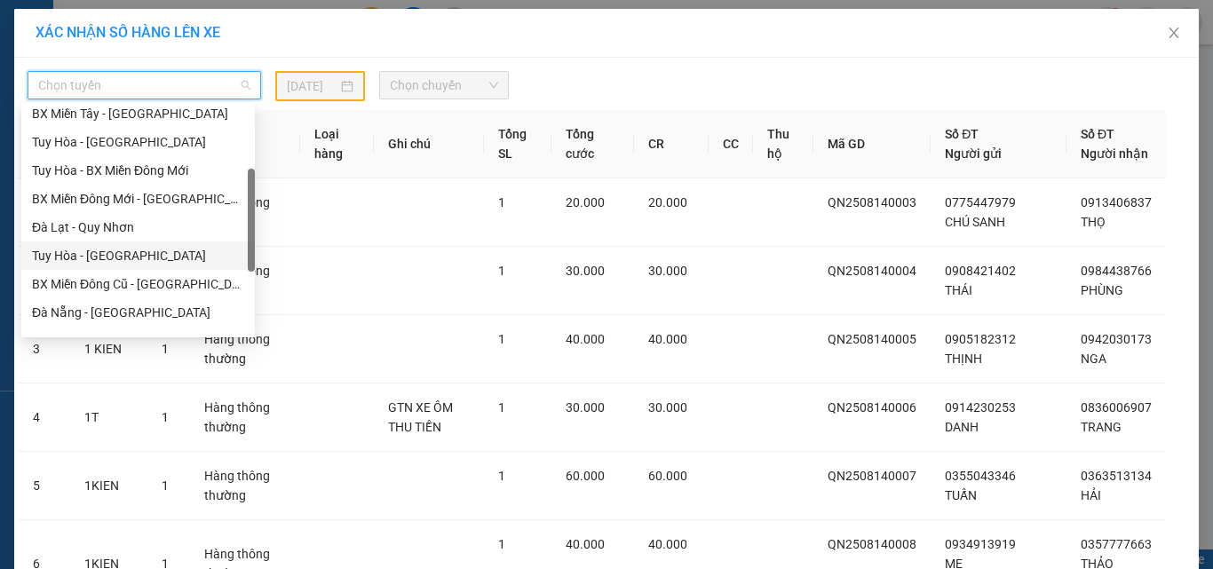
scroll to position [398, 0]
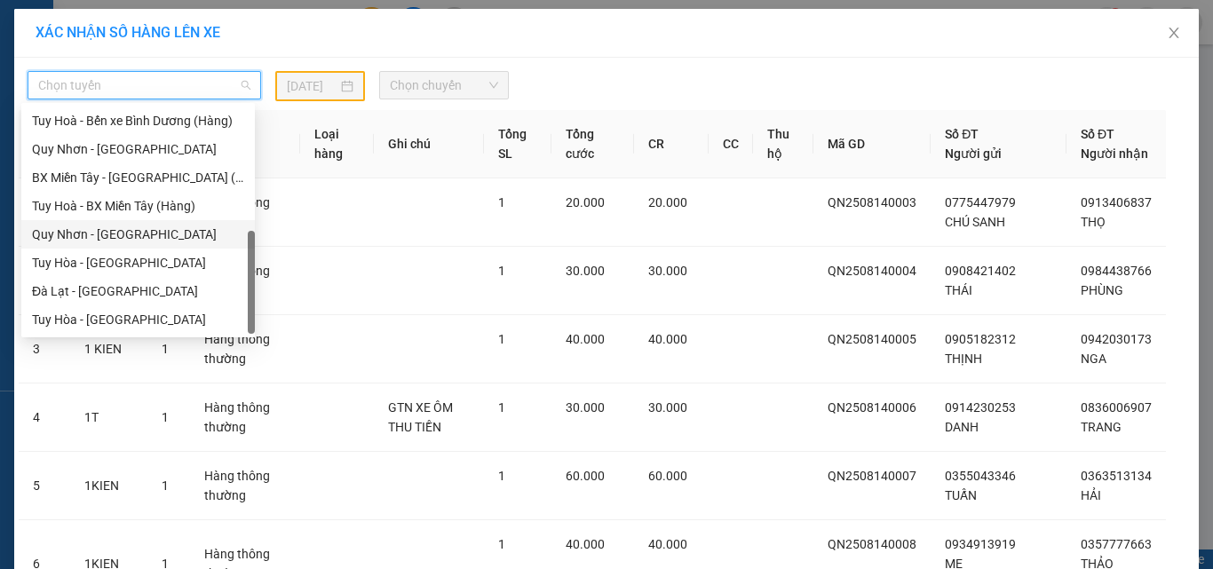
click at [136, 222] on div "Quy Nhơn - Tuy Hòa" at bounding box center [138, 234] width 234 height 28
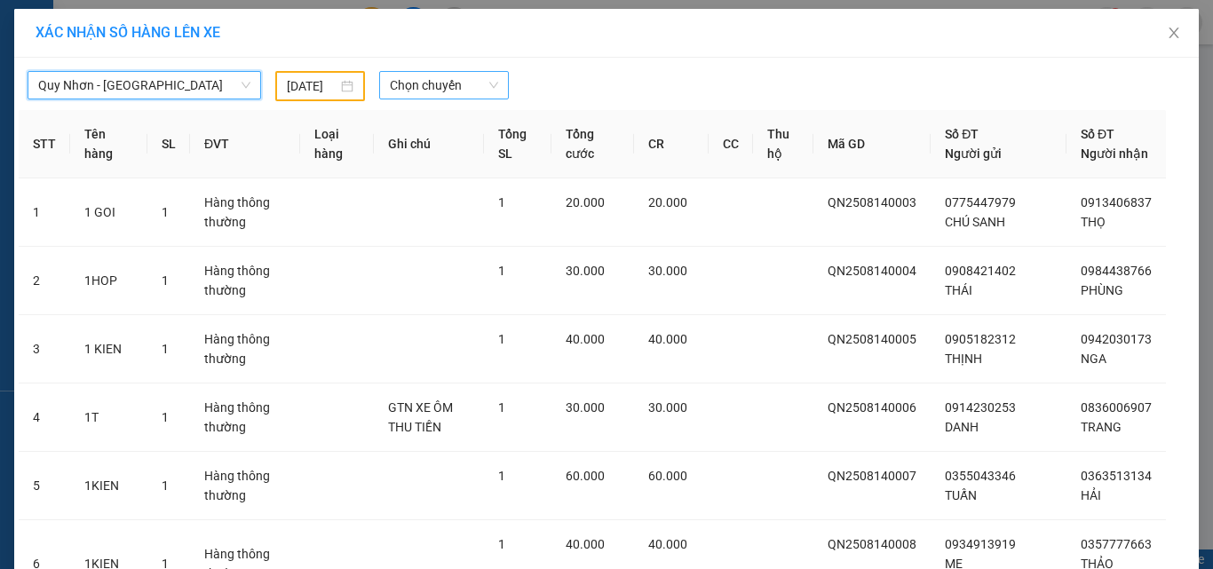
click at [421, 85] on span "Chọn chuyến" at bounding box center [444, 85] width 109 height 27
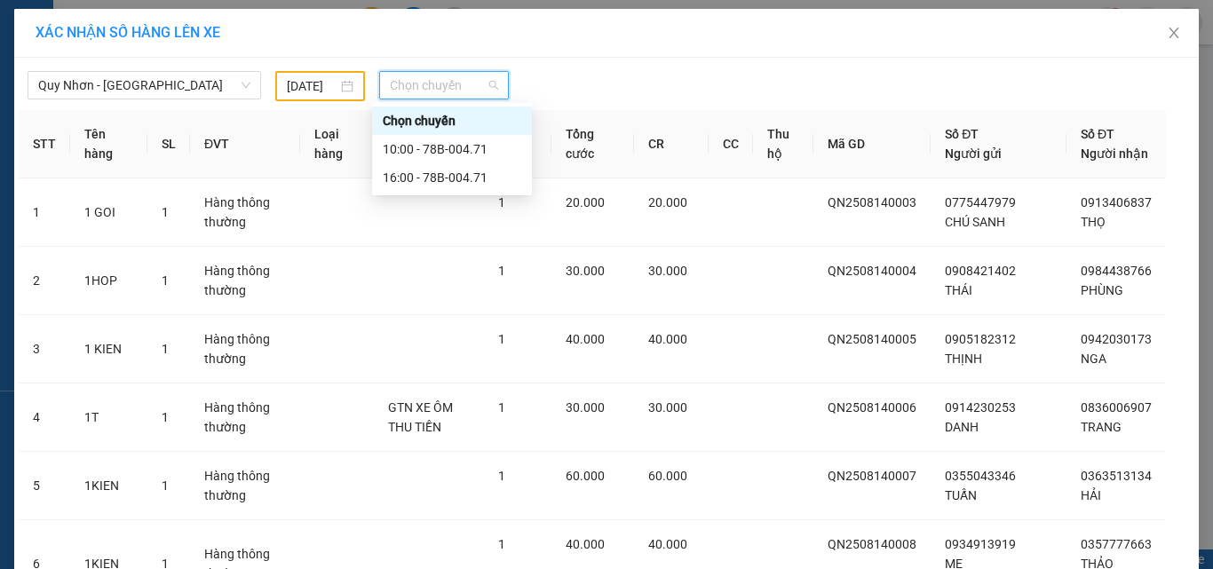
click at [324, 86] on input "13/08/2025" at bounding box center [312, 86] width 50 height 20
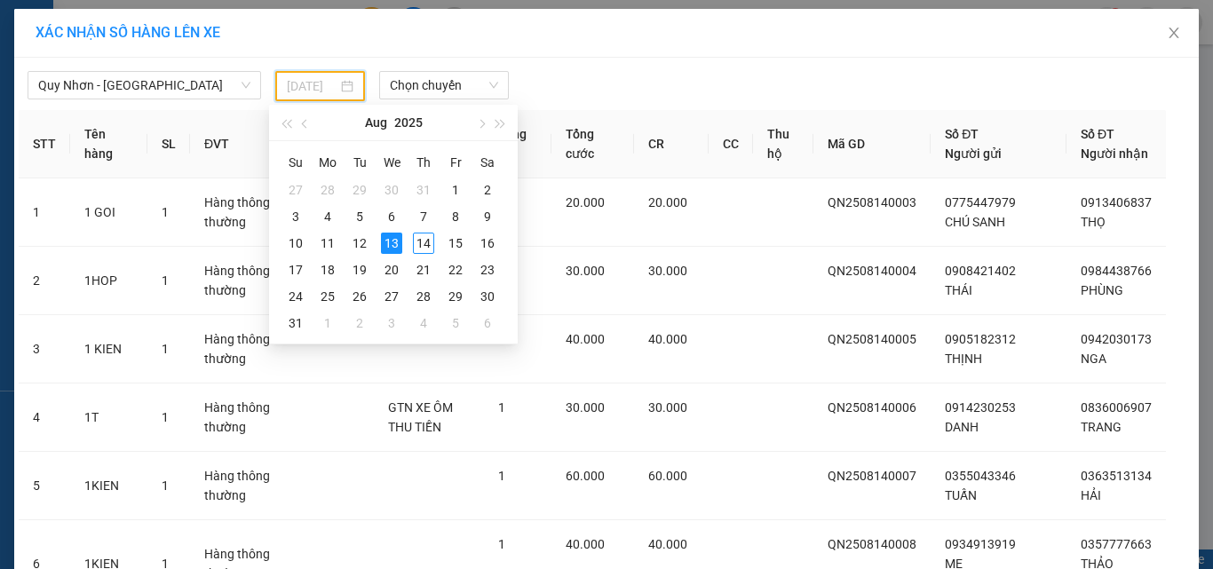
drag, startPoint x: 418, startPoint y: 242, endPoint x: 444, endPoint y: 123, distance: 121.8
click at [420, 242] on div "14" at bounding box center [423, 243] width 21 height 21
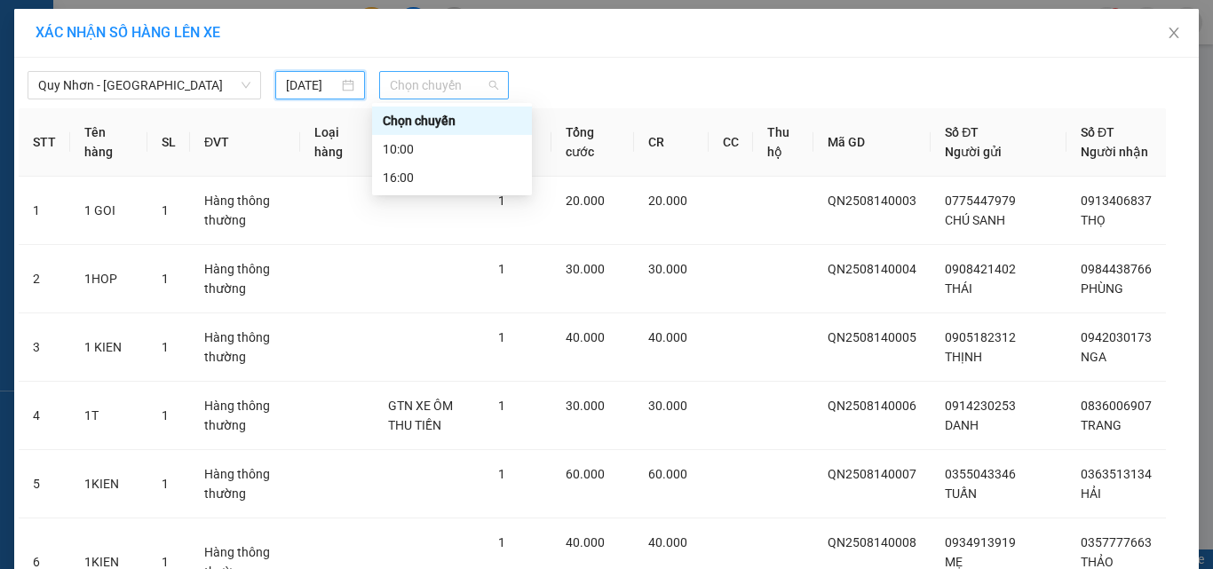
click at [466, 79] on span "Chọn chuyến" at bounding box center [444, 85] width 109 height 27
click at [471, 150] on div "10:00" at bounding box center [452, 149] width 139 height 20
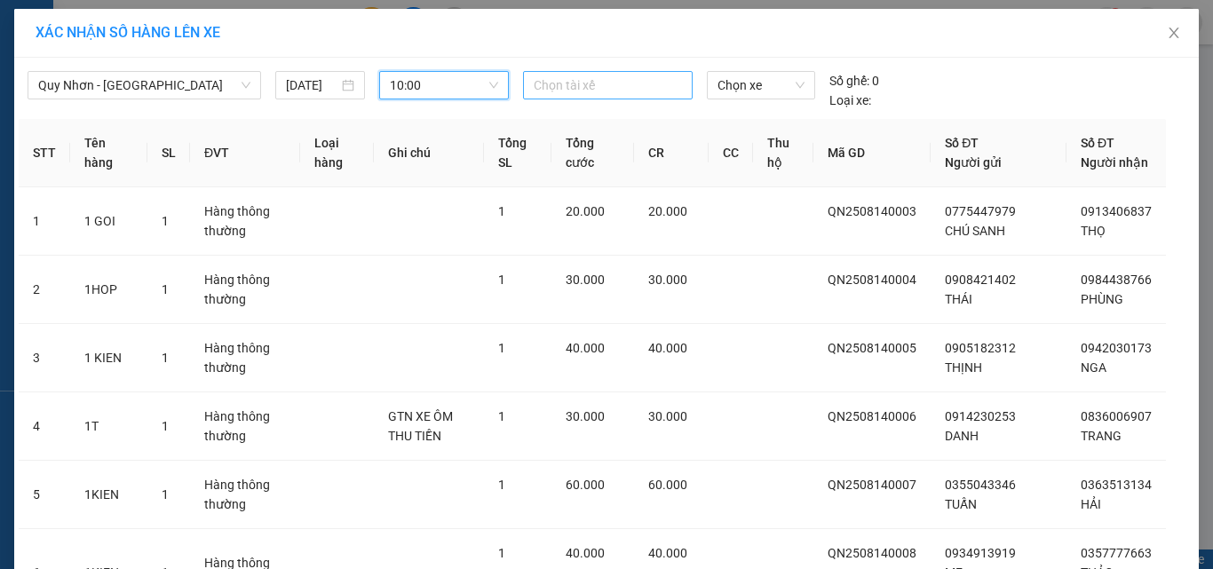
click at [581, 90] on div at bounding box center [609, 85] width 162 height 21
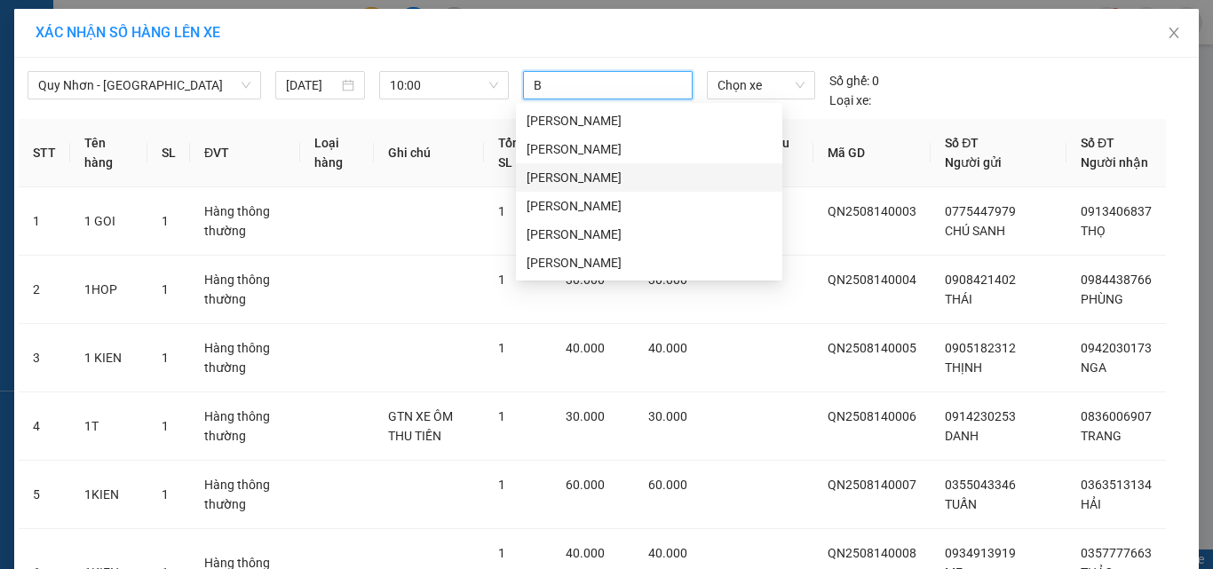
click at [575, 176] on div "Lê Văn Bảy" at bounding box center [649, 178] width 245 height 20
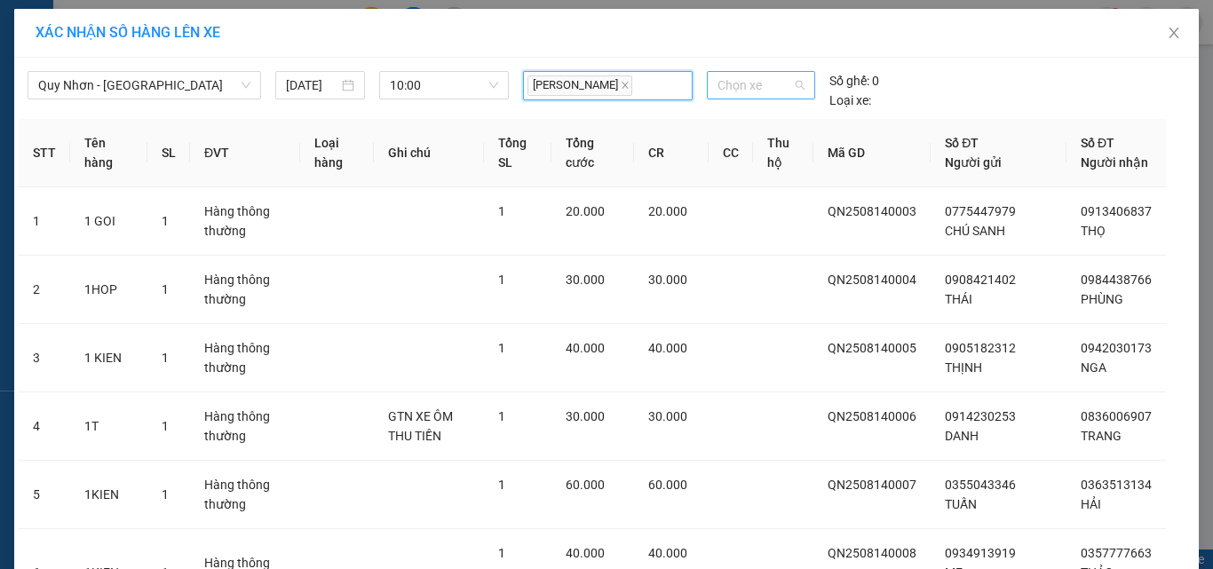
click at [762, 89] on span "Chọn xe" at bounding box center [761, 85] width 87 height 27
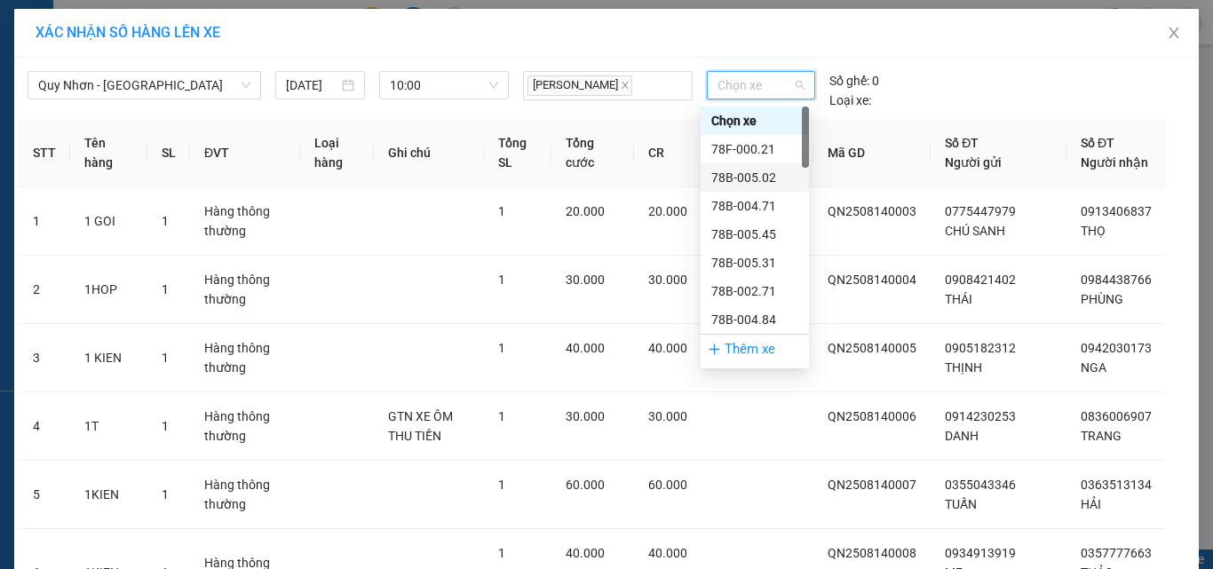
click at [775, 179] on div "78B-005.02" at bounding box center [754, 178] width 87 height 20
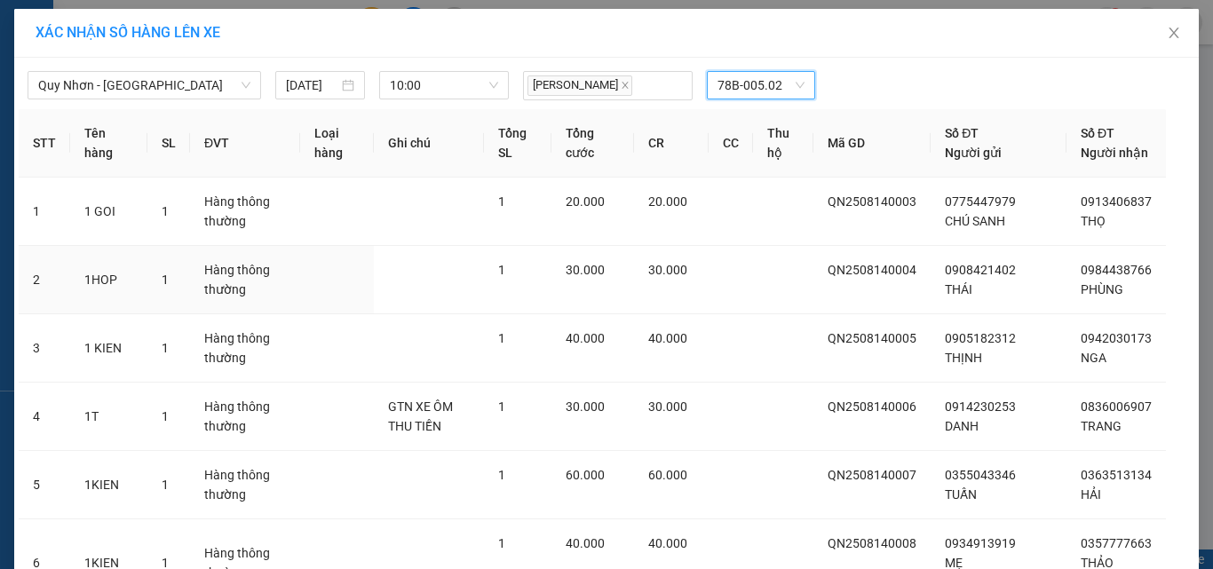
scroll to position [444, 0]
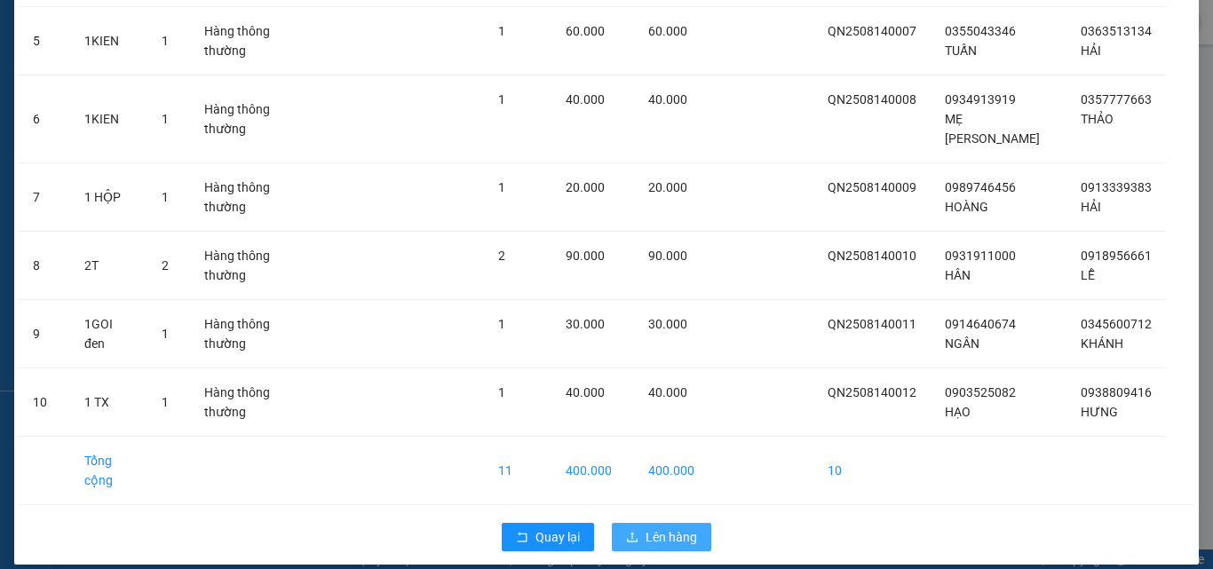
click at [650, 535] on span "Lên hàng" at bounding box center [672, 538] width 52 height 20
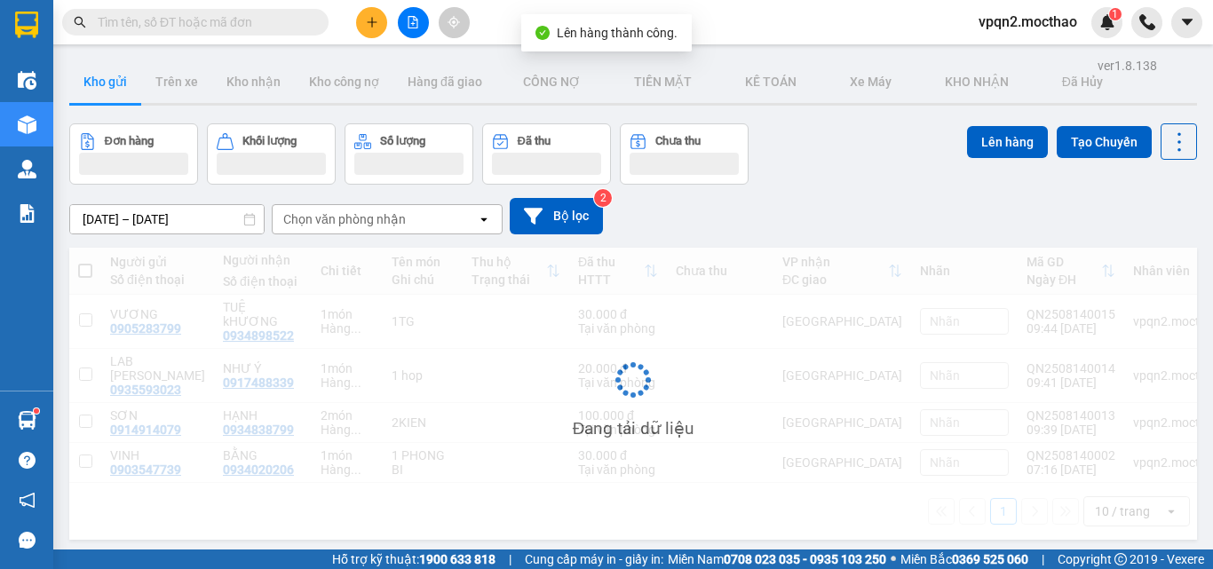
scroll to position [82, 0]
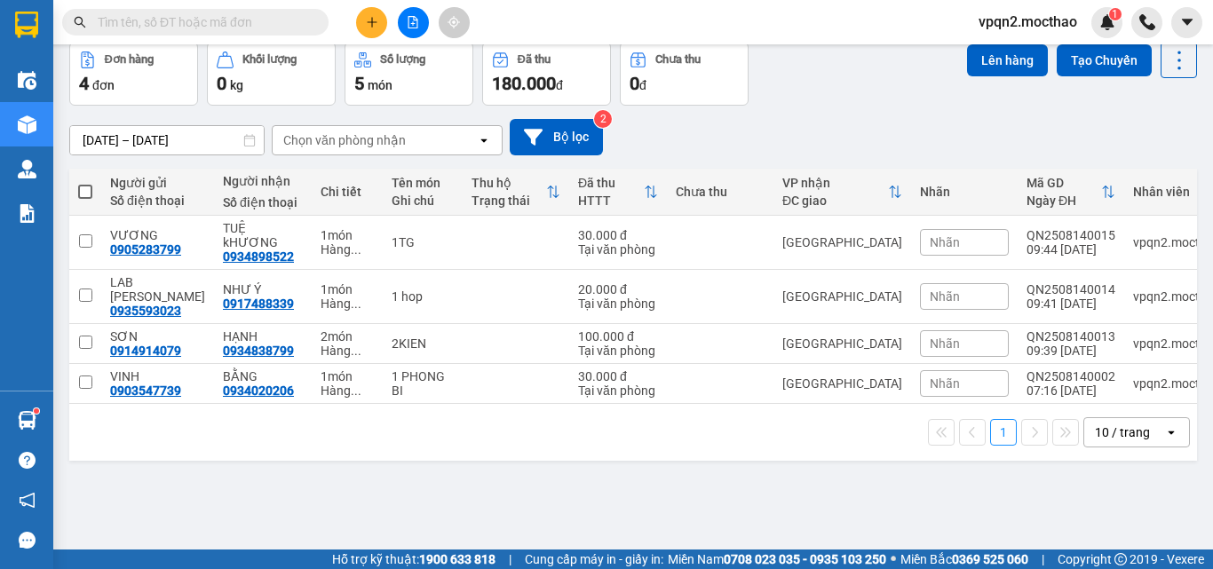
click at [82, 189] on span at bounding box center [85, 192] width 14 height 14
click at [85, 183] on input "checkbox" at bounding box center [85, 183] width 0 height 0
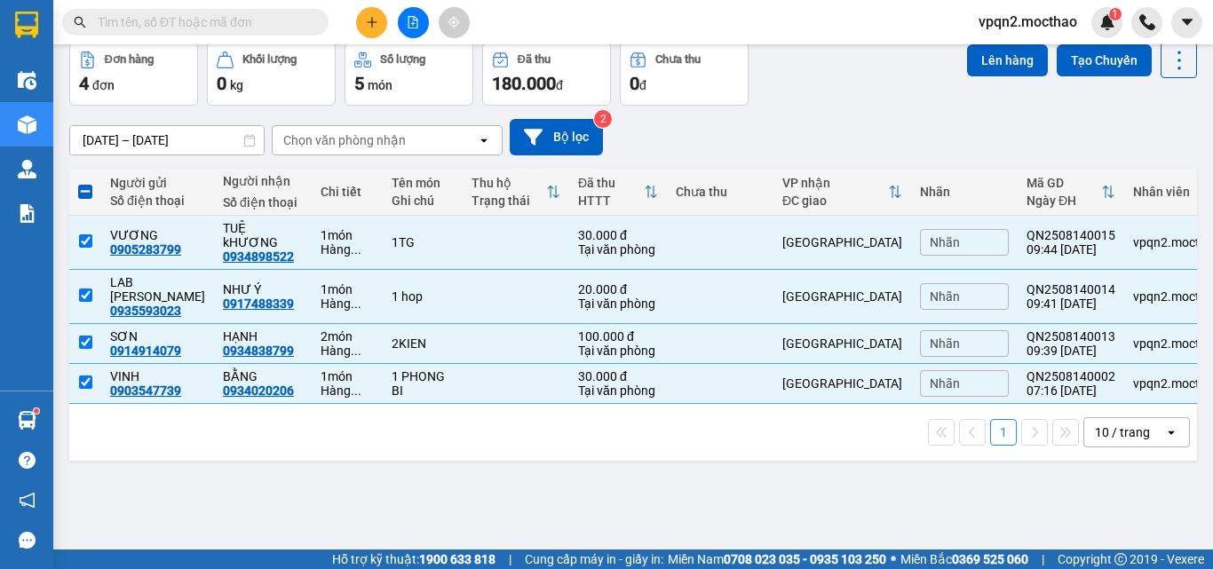
scroll to position [0, 0]
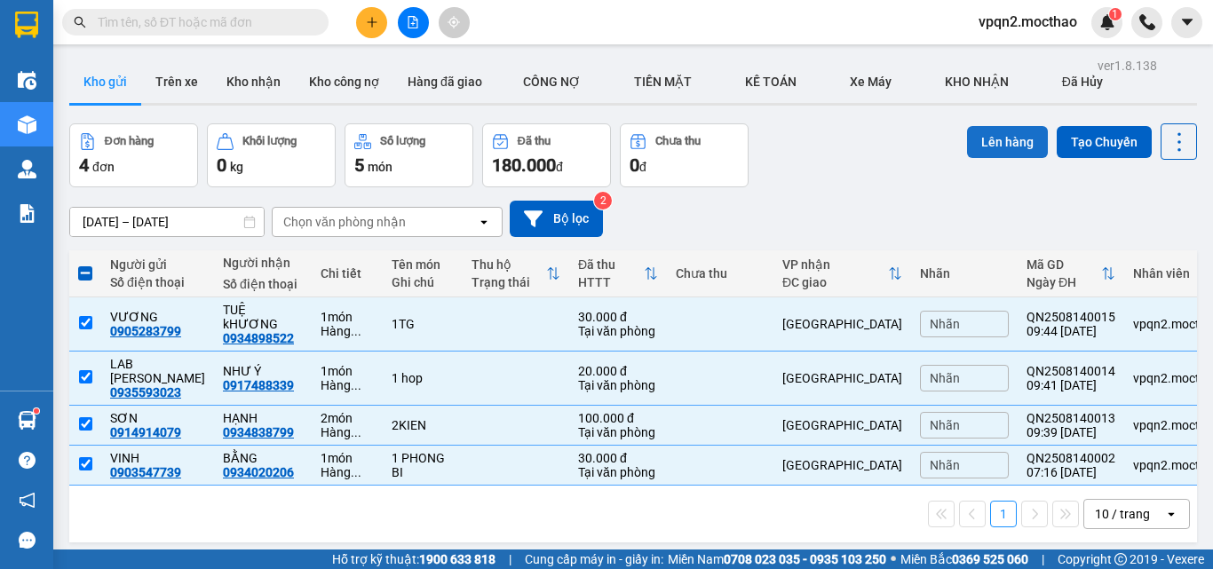
click at [968, 145] on button "Lên hàng" at bounding box center [1007, 142] width 81 height 32
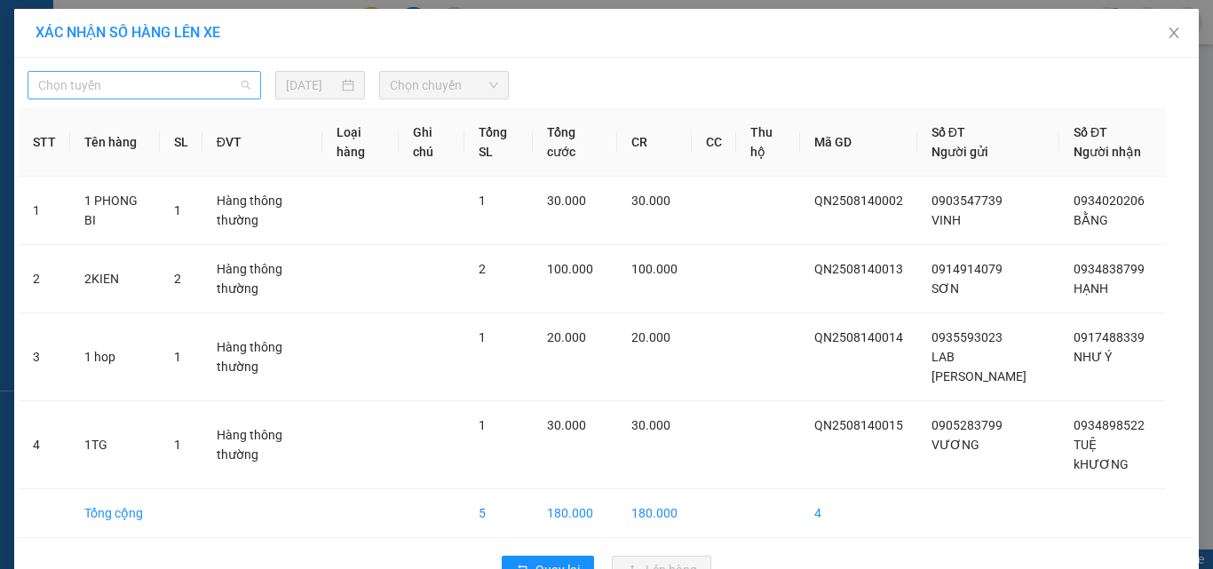
click at [155, 80] on span "Chọn tuyến" at bounding box center [144, 85] width 212 height 27
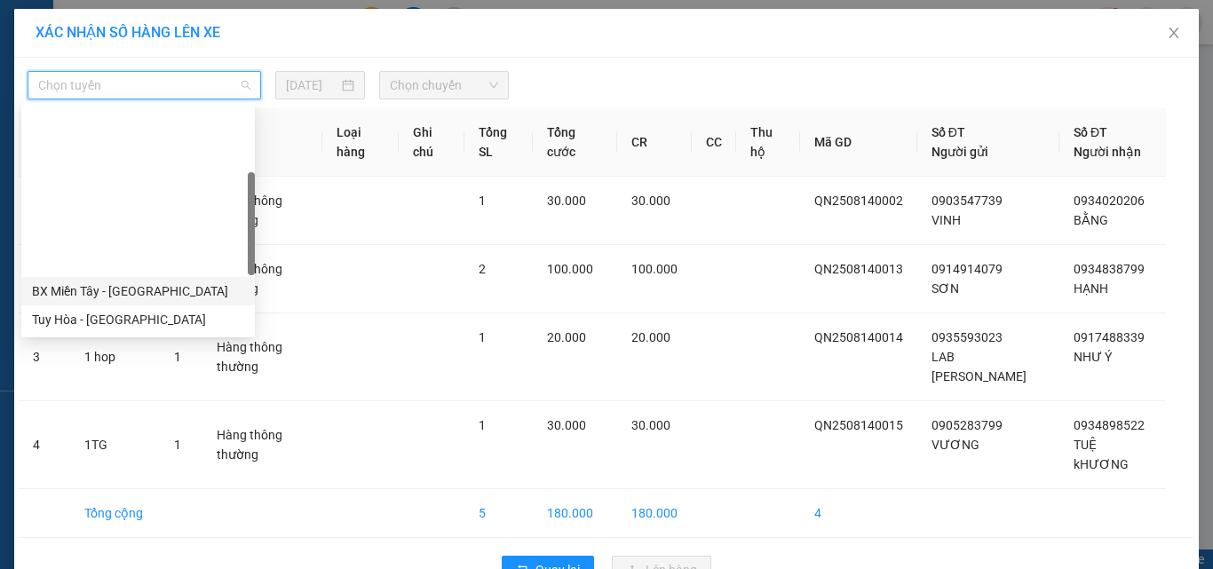
scroll to position [355, 0]
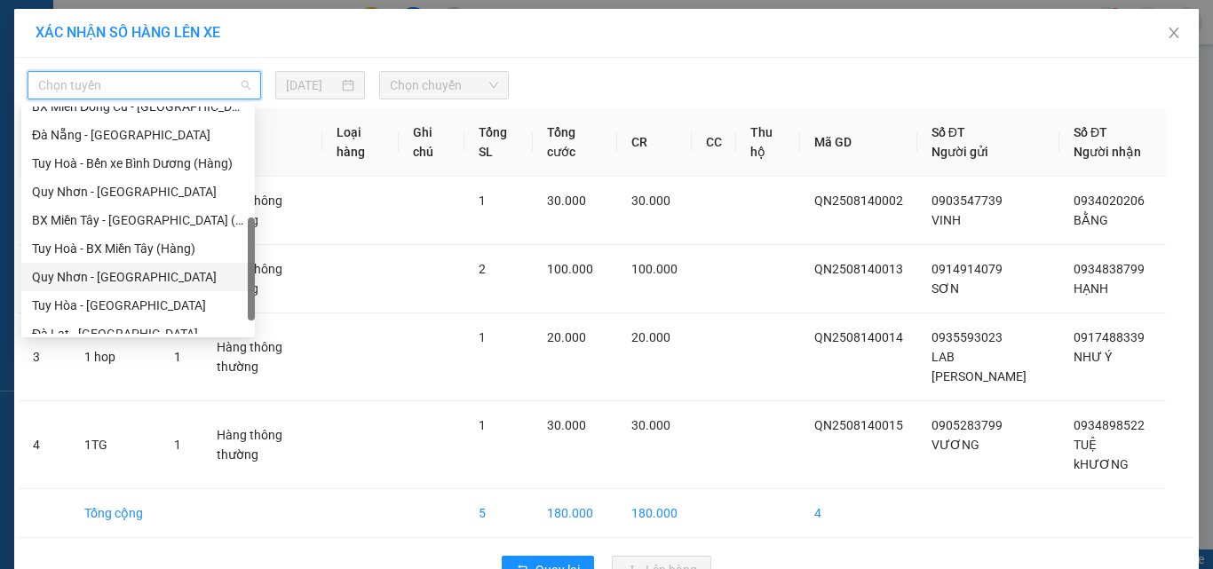
drag, startPoint x: 113, startPoint y: 273, endPoint x: 485, endPoint y: 123, distance: 401.0
click at [114, 274] on div "Quy Nhơn - Tuy Hòa" at bounding box center [138, 277] width 212 height 20
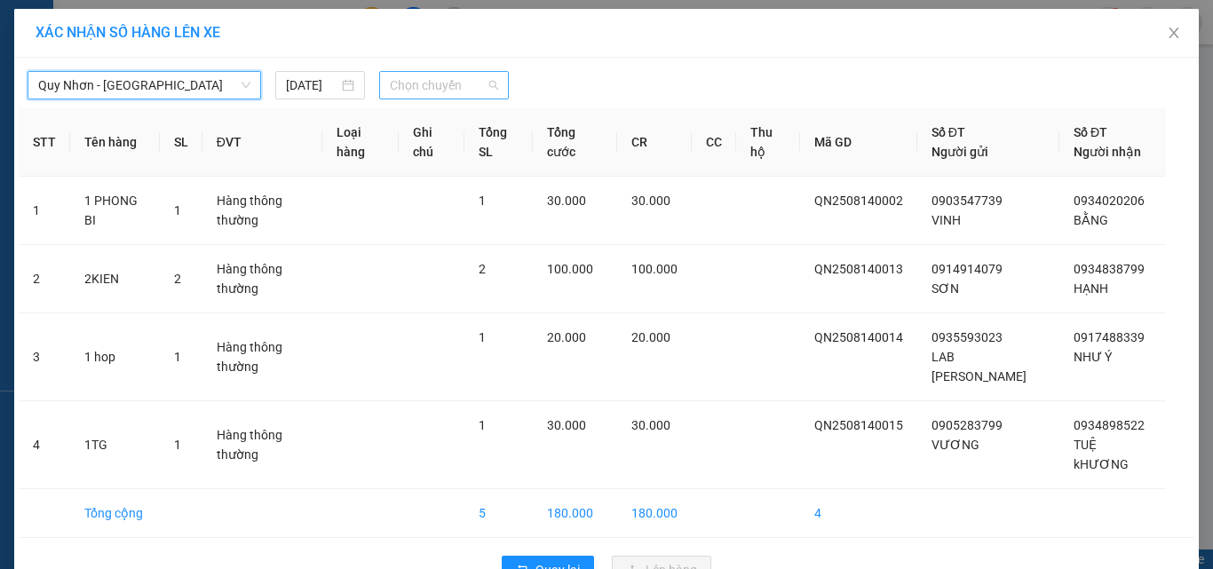
drag, startPoint x: 396, startPoint y: 89, endPoint x: 450, endPoint y: 156, distance: 86.6
click at [399, 91] on span "Chọn chuyến" at bounding box center [444, 85] width 109 height 27
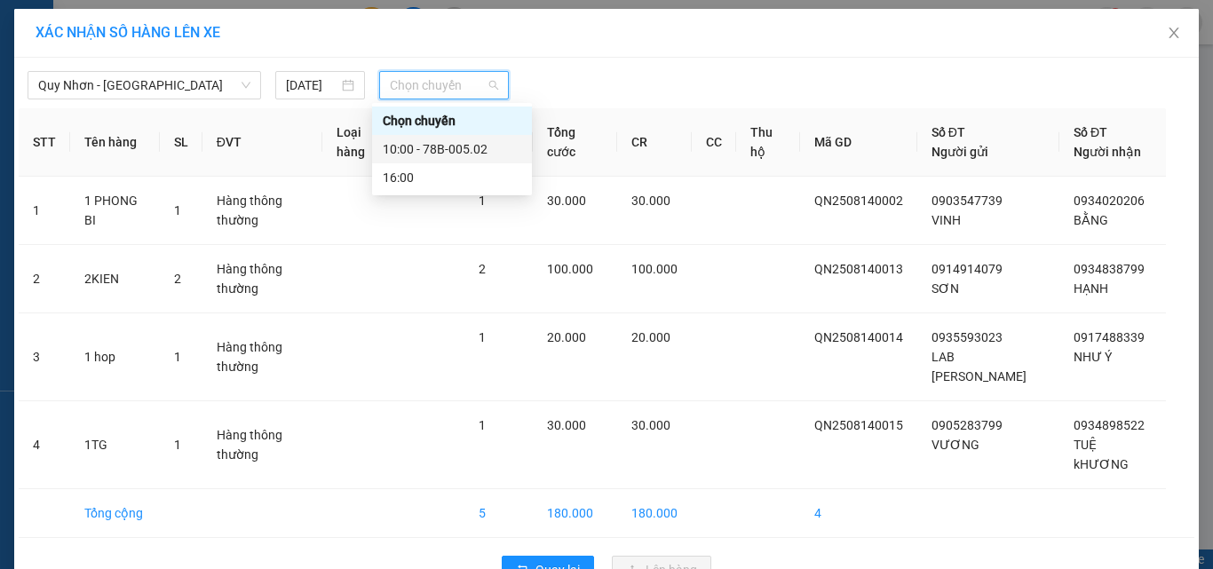
click at [454, 150] on div "10:00 - 78B-005.02" at bounding box center [452, 149] width 139 height 20
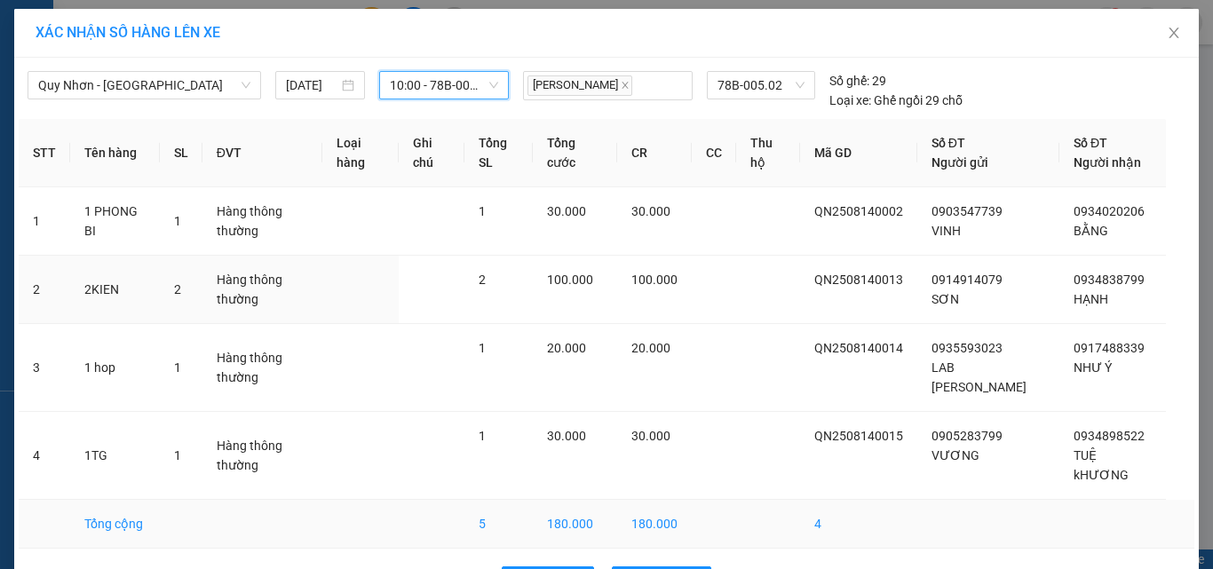
scroll to position [60, 0]
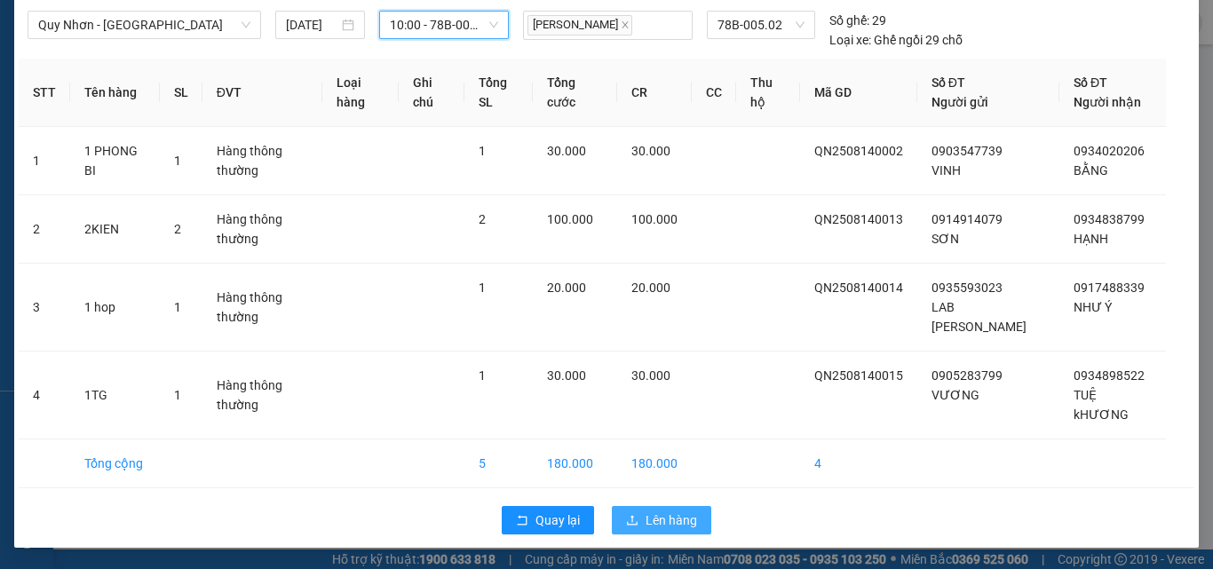
drag, startPoint x: 624, startPoint y: 527, endPoint x: 613, endPoint y: 505, distance: 25.0
click at [626, 528] on span "upload" at bounding box center [632, 521] width 12 height 14
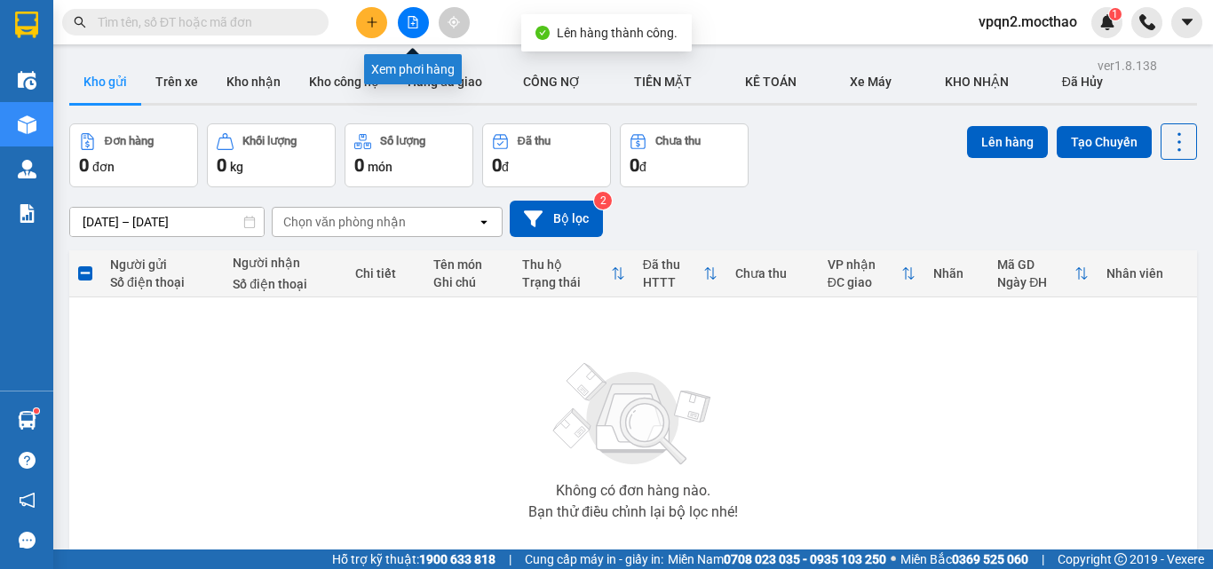
click at [400, 30] on button at bounding box center [413, 22] width 31 height 31
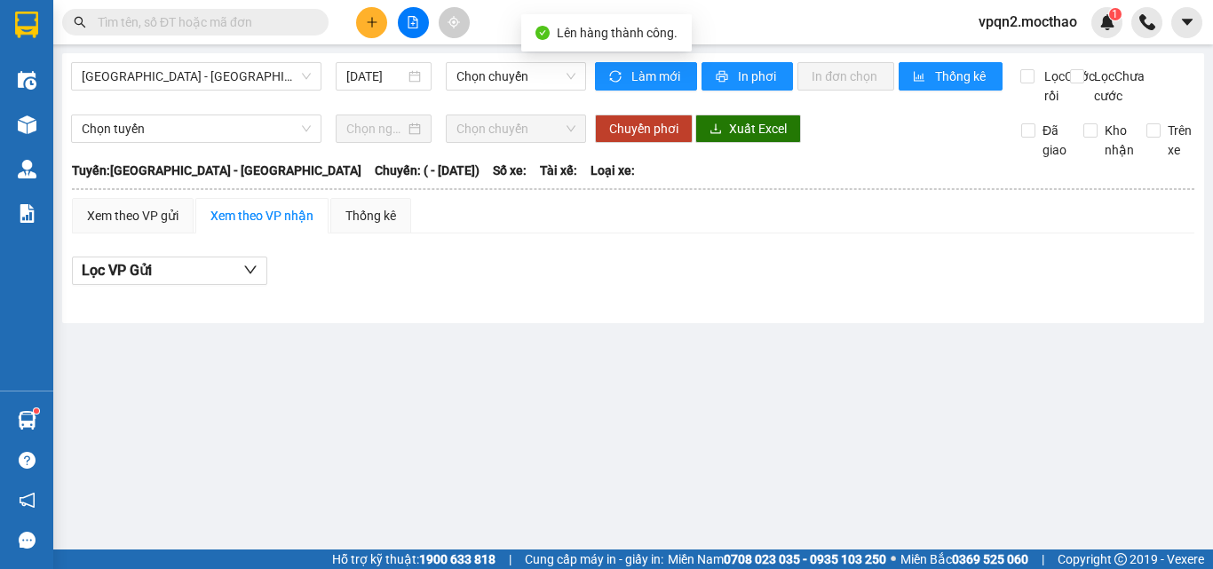
click at [164, 76] on span "Sài Gòn - Tuy Hòa" at bounding box center [196, 76] width 229 height 27
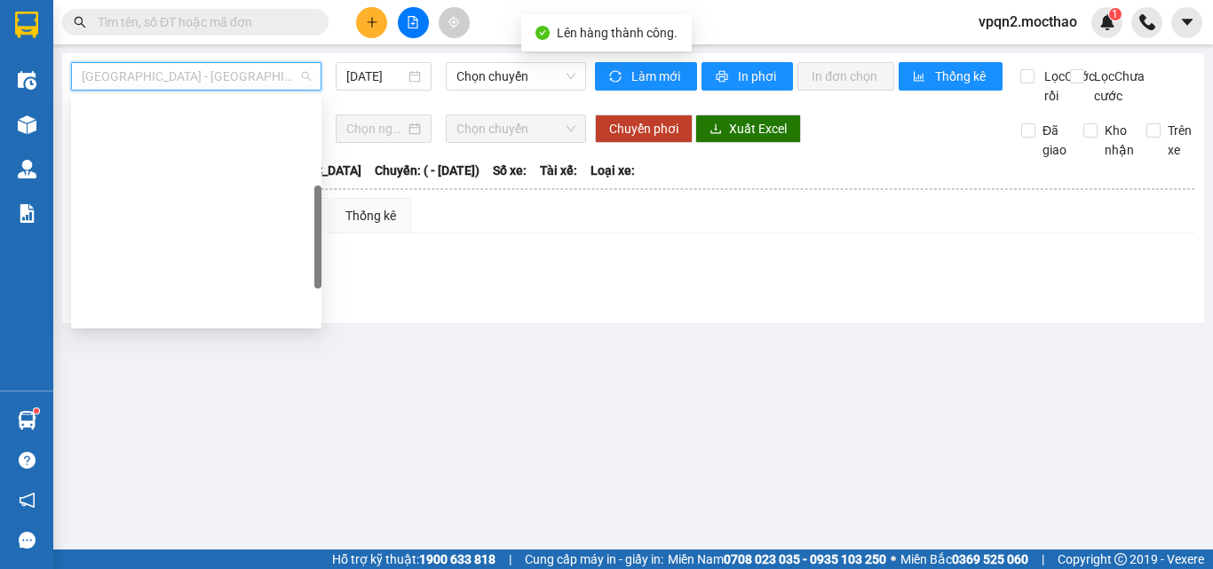
scroll to position [355, 0]
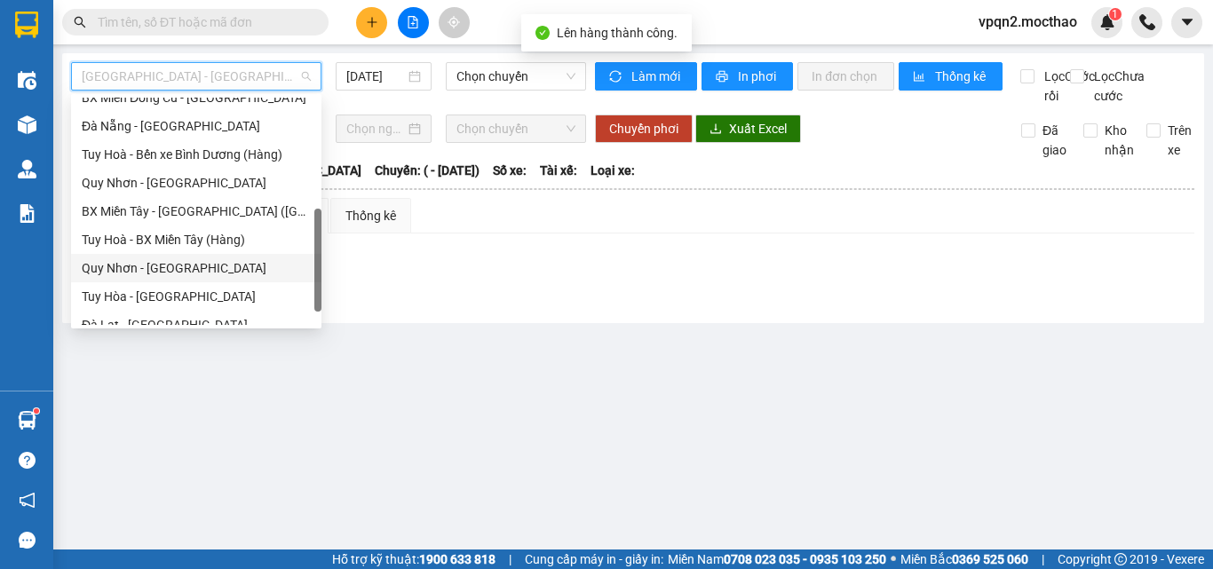
click at [137, 271] on div "Quy Nhơn - Tuy Hòa" at bounding box center [196, 268] width 229 height 20
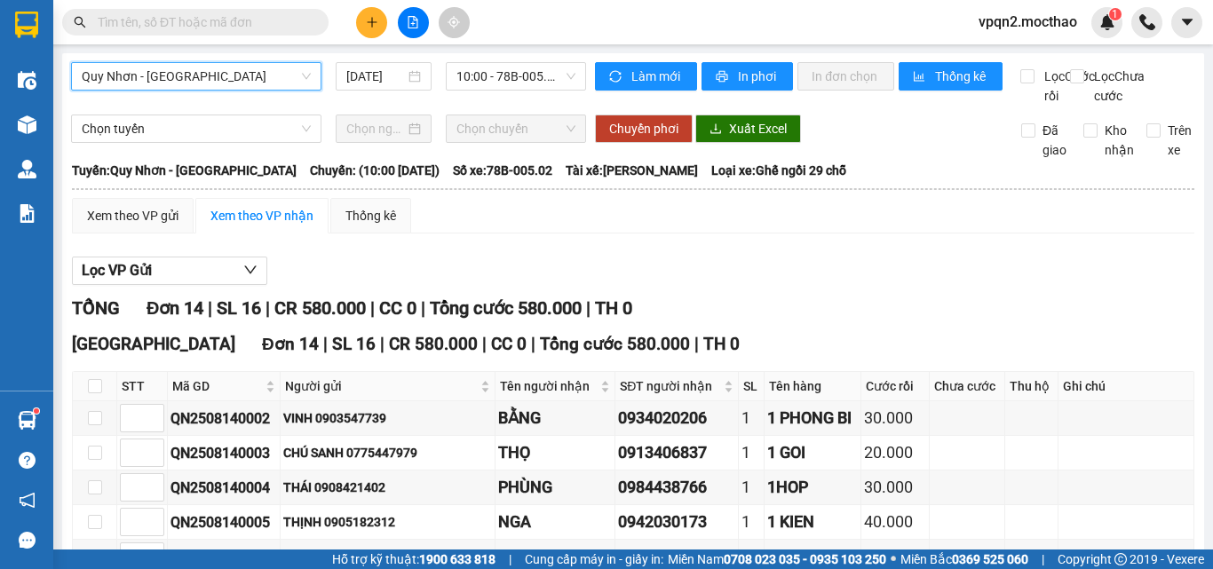
scroll to position [266, 0]
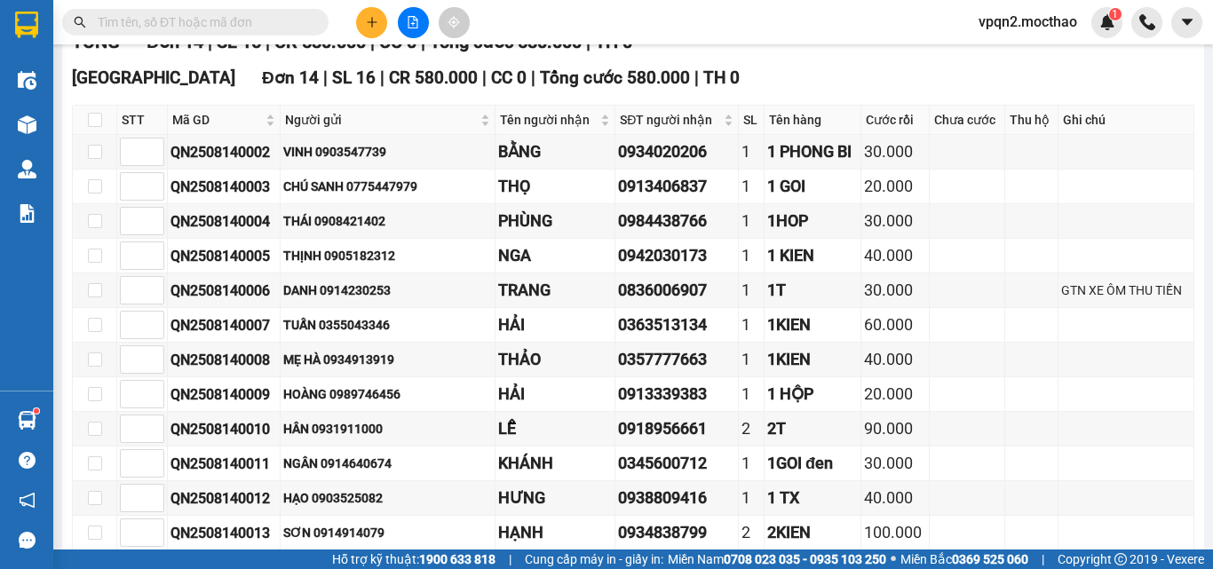
click at [364, 28] on button at bounding box center [371, 22] width 31 height 31
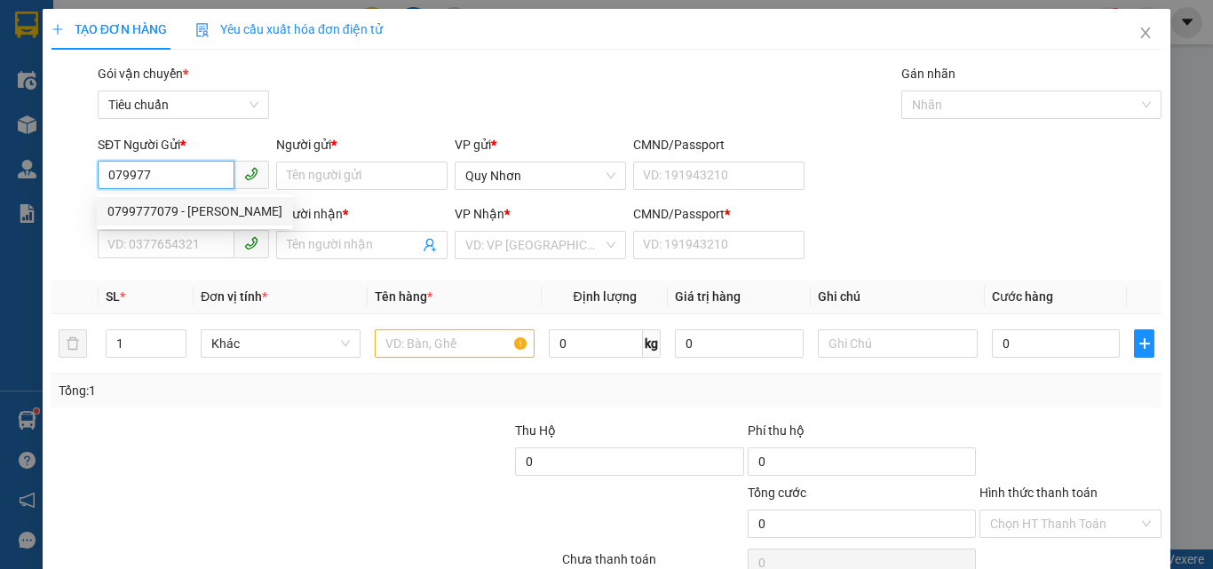
click at [175, 203] on div "0799777079 - HOÀNG" at bounding box center [194, 212] width 175 height 20
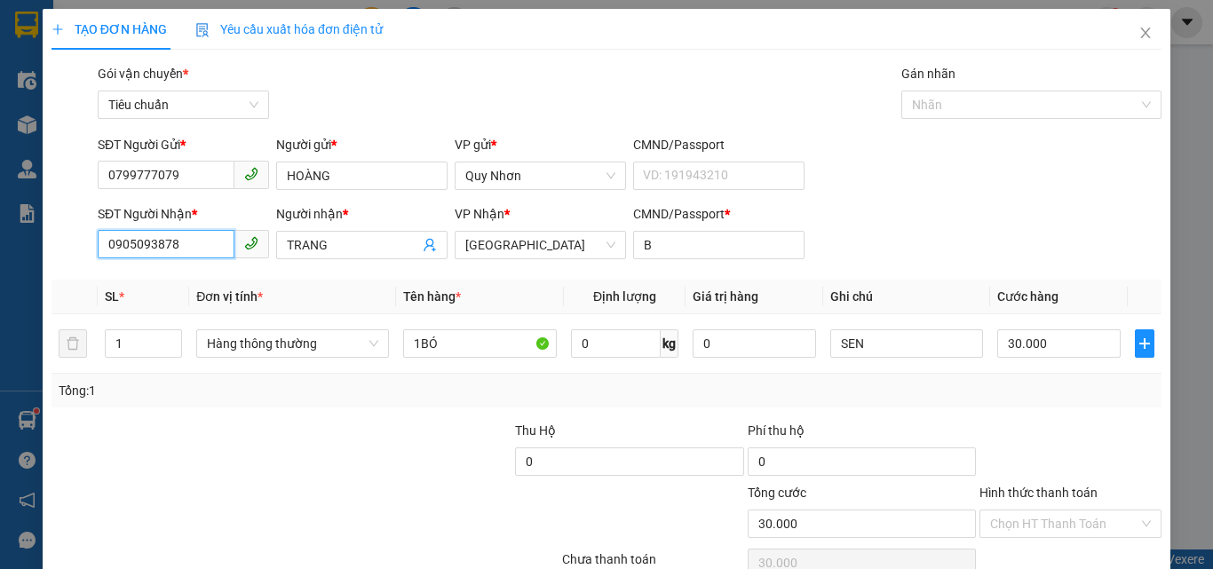
click at [192, 251] on input "0905093878" at bounding box center [166, 244] width 137 height 28
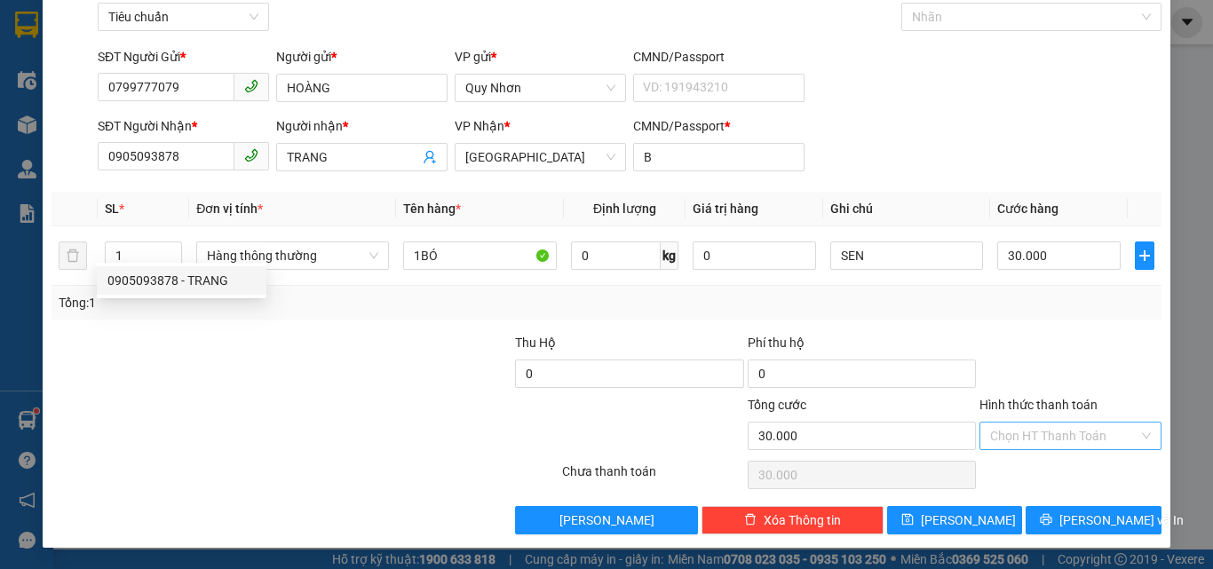
click at [1074, 443] on input "Hình thức thanh toán" at bounding box center [1064, 436] width 148 height 27
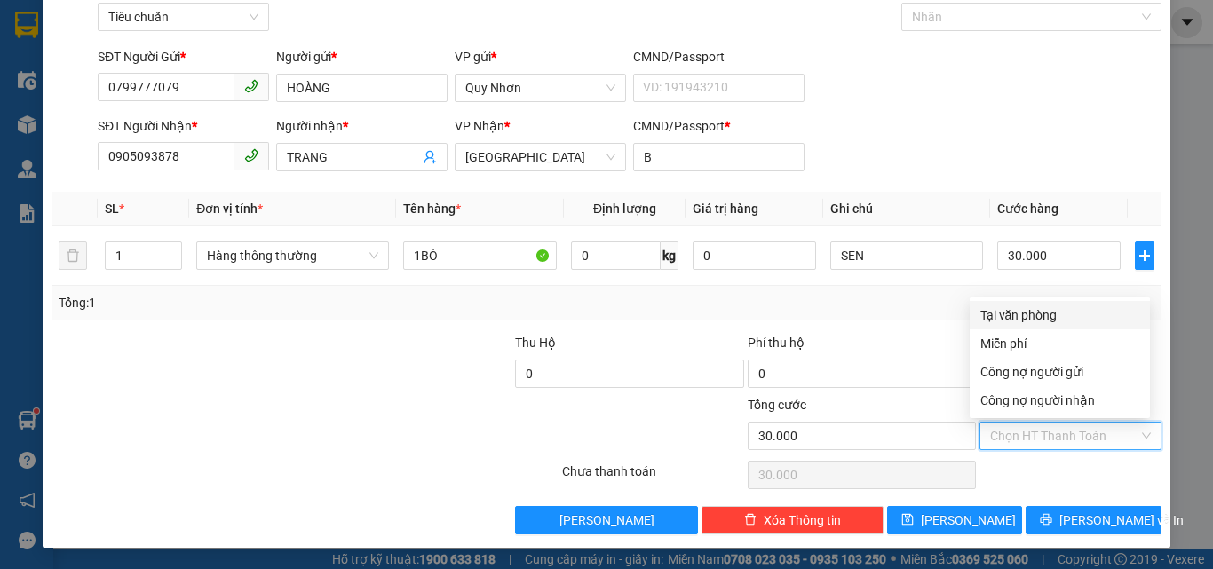
click at [1059, 322] on div "Tại văn phòng" at bounding box center [1060, 316] width 159 height 20
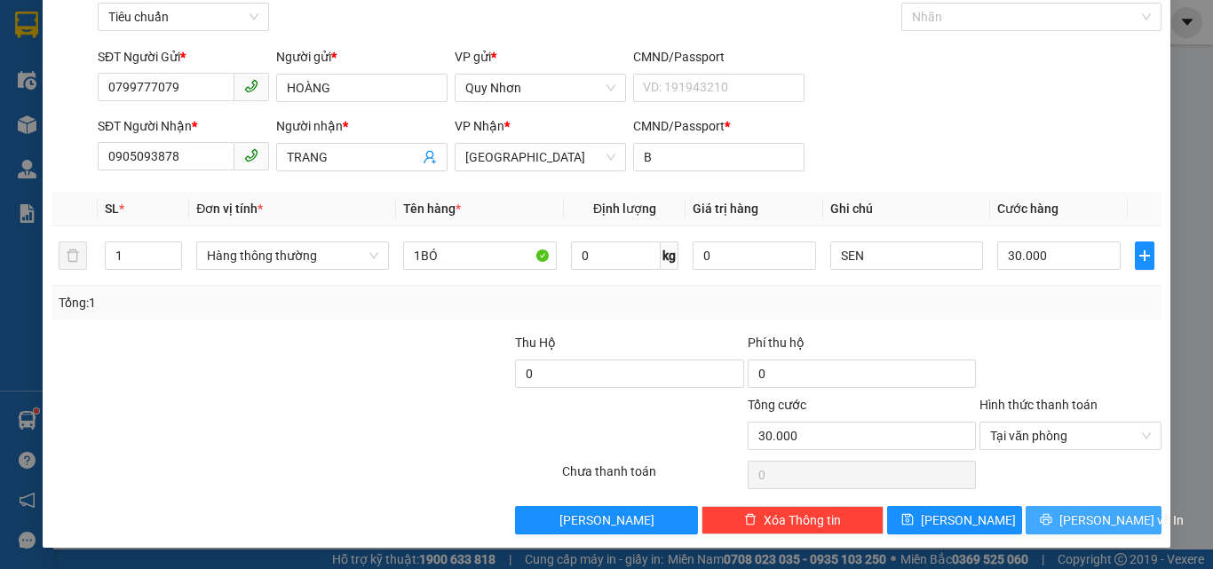
click at [1053, 518] on icon "printer" at bounding box center [1047, 520] width 12 height 12
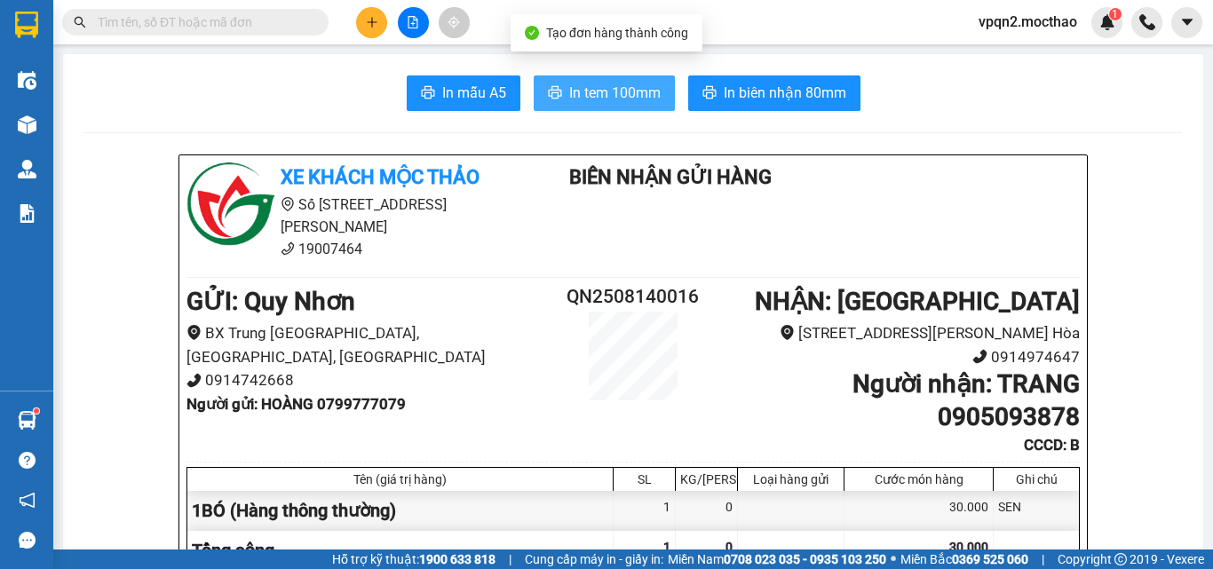
click at [599, 101] on span "In tem 100mm" at bounding box center [614, 93] width 91 height 22
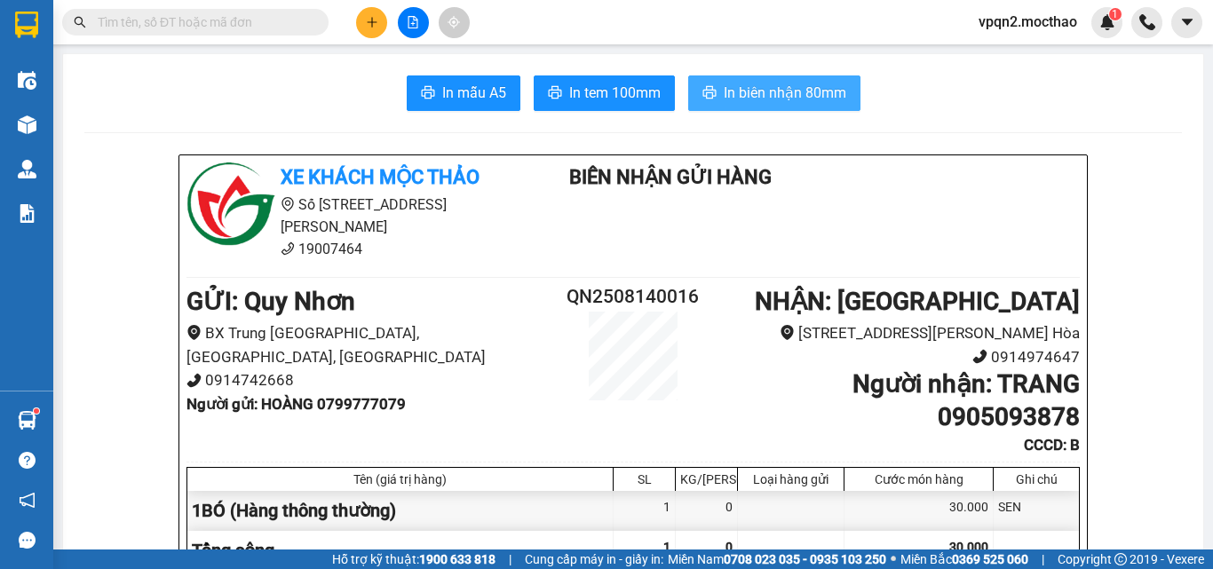
click at [782, 89] on span "In biên nhận 80mm" at bounding box center [785, 93] width 123 height 22
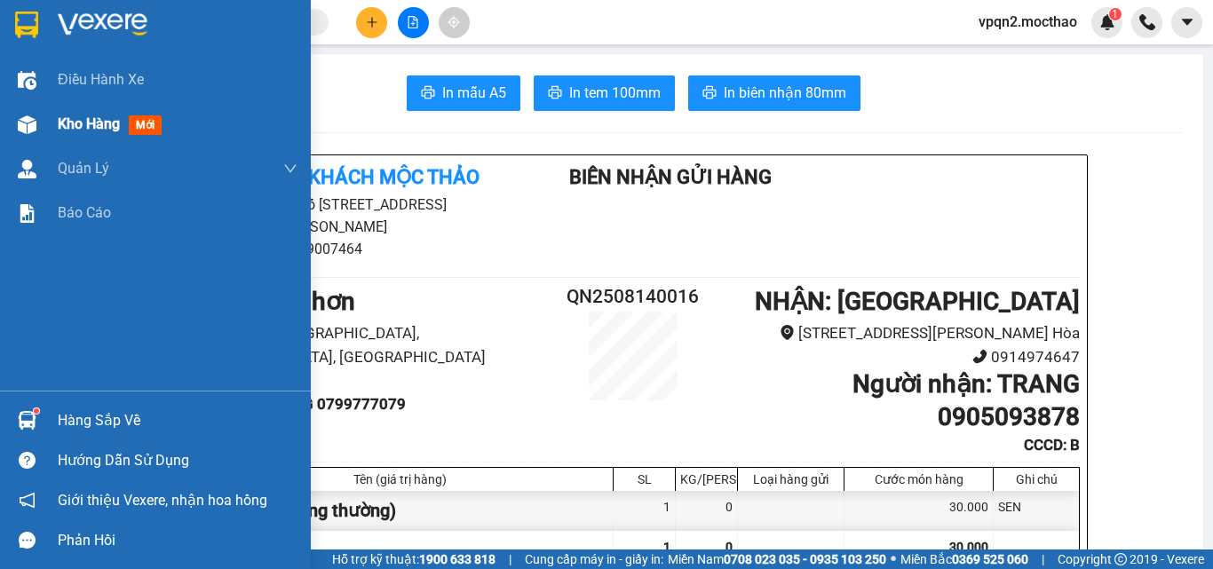
click at [68, 127] on span "Kho hàng" at bounding box center [89, 123] width 62 height 17
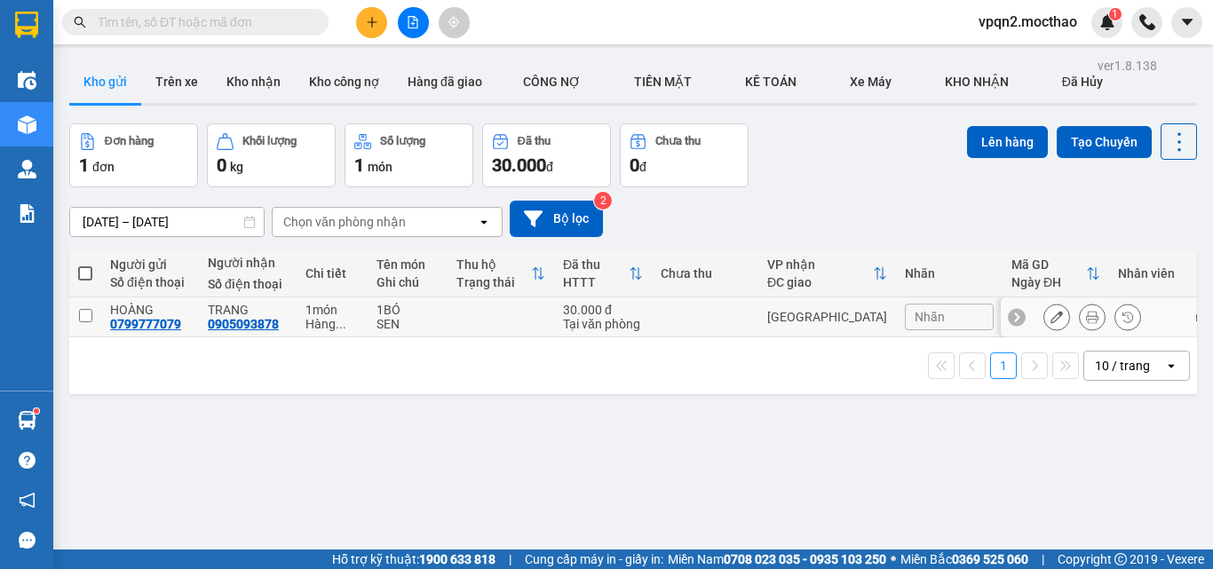
click at [691, 311] on td at bounding box center [705, 318] width 107 height 40
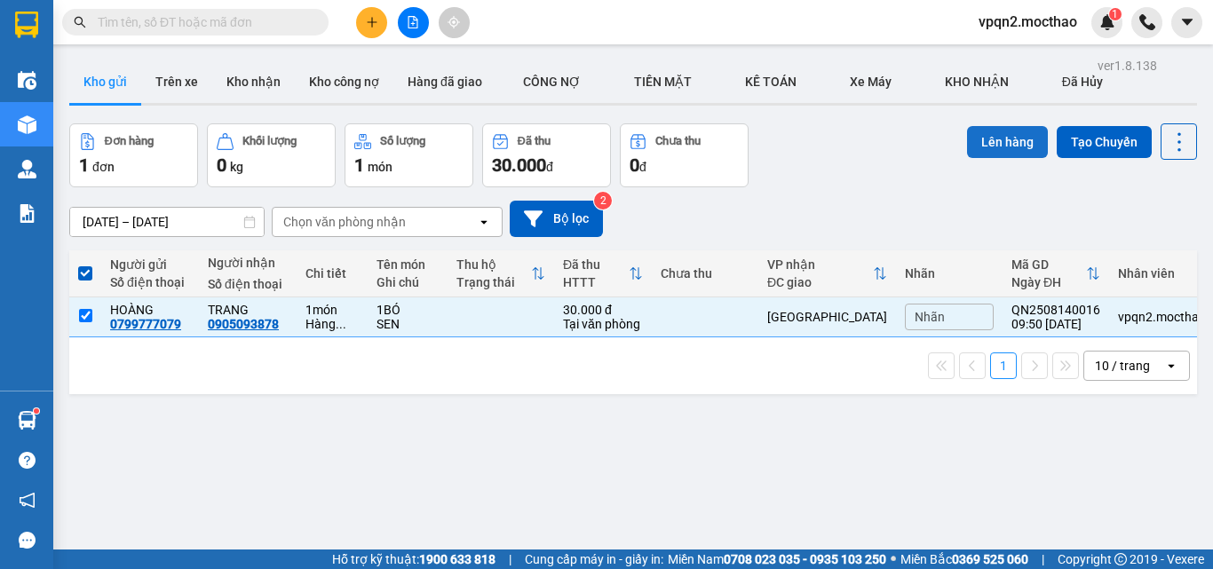
click at [981, 148] on button "Lên hàng" at bounding box center [1007, 142] width 81 height 32
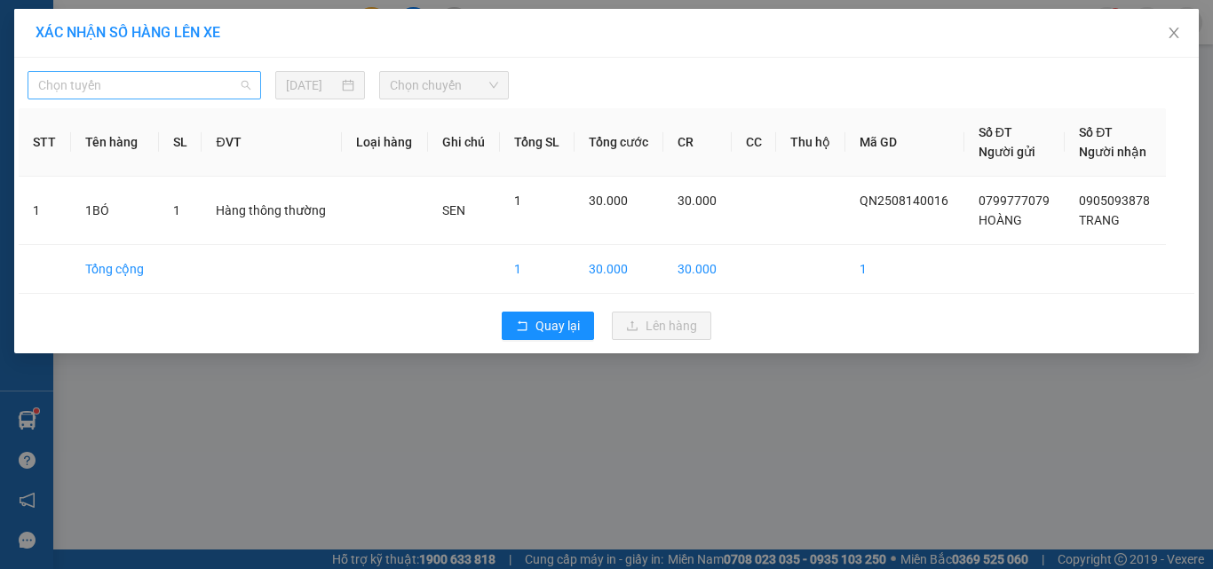
click at [228, 85] on span "Chọn tuyến" at bounding box center [144, 85] width 212 height 27
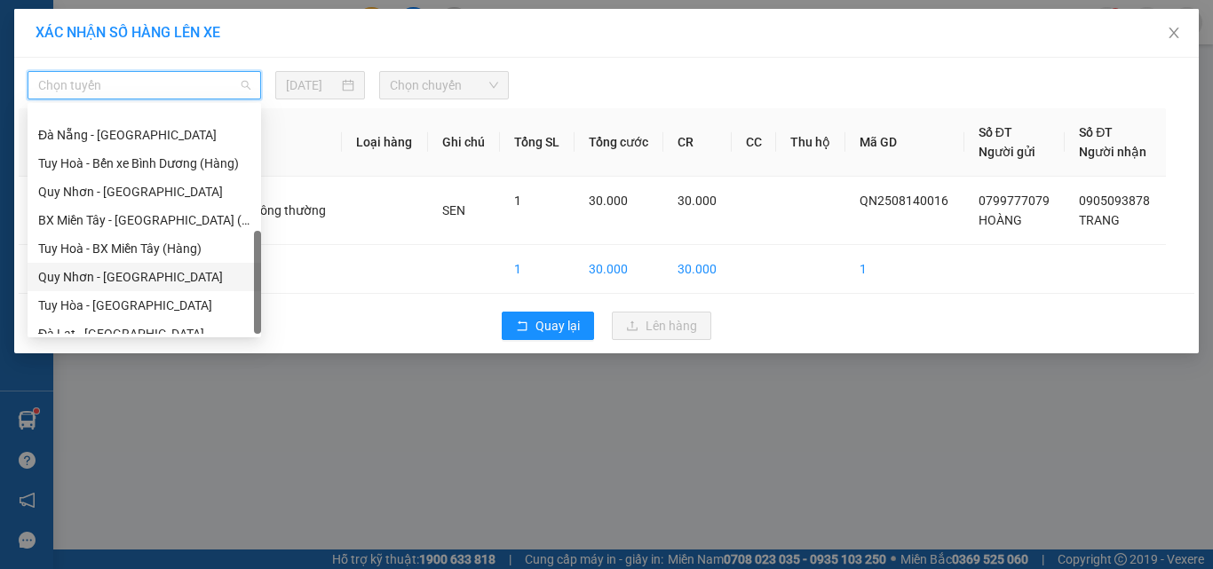
scroll to position [398, 0]
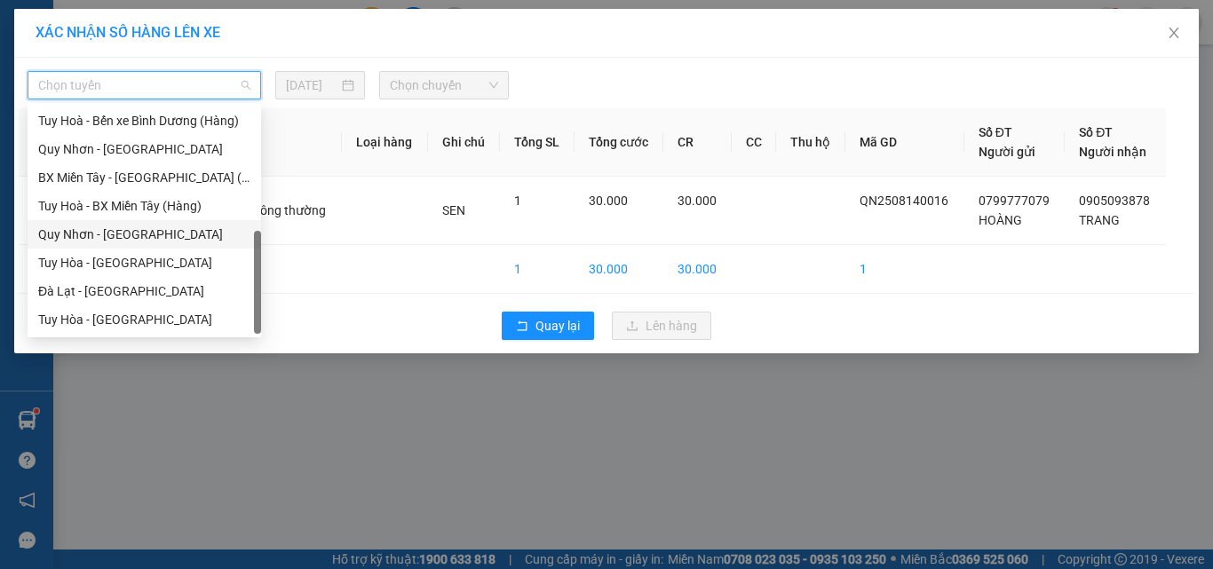
click at [113, 234] on div "Quy Nhơn - Tuy Hòa" at bounding box center [144, 235] width 212 height 20
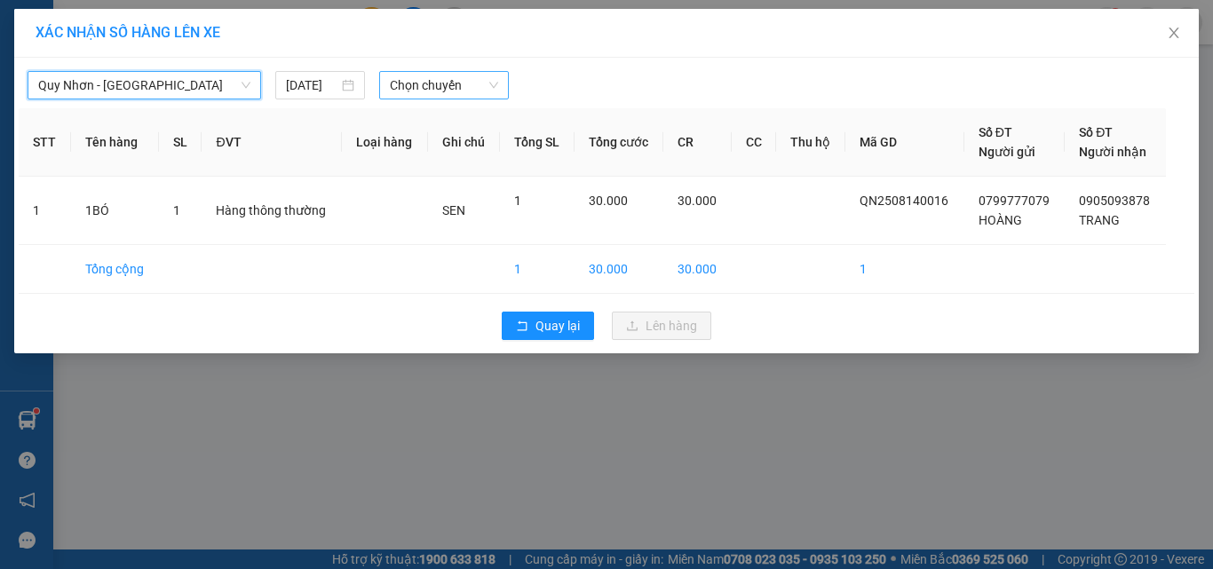
click at [455, 80] on span "Chọn chuyến" at bounding box center [444, 85] width 109 height 27
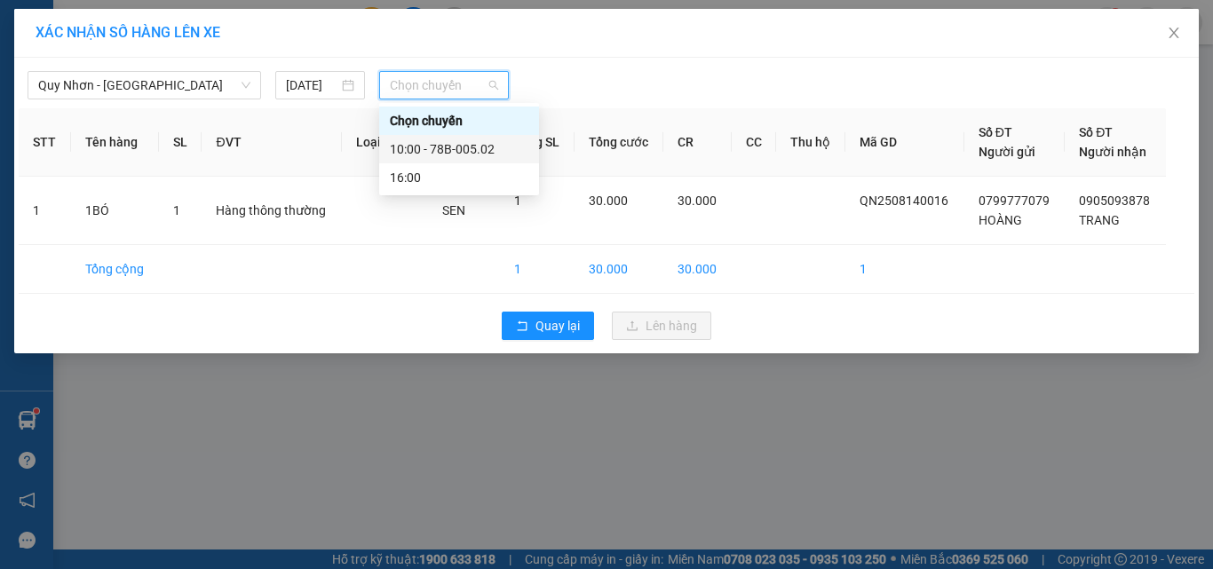
click at [454, 144] on div "10:00 - 78B-005.02" at bounding box center [459, 149] width 139 height 20
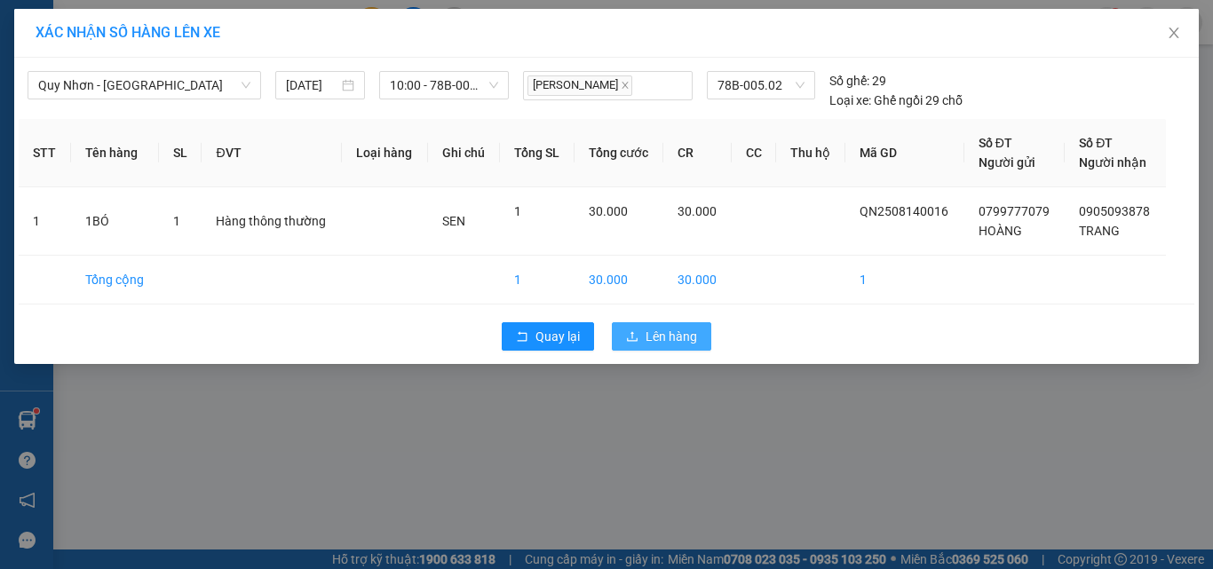
click at [627, 328] on button "Lên hàng" at bounding box center [661, 336] width 99 height 28
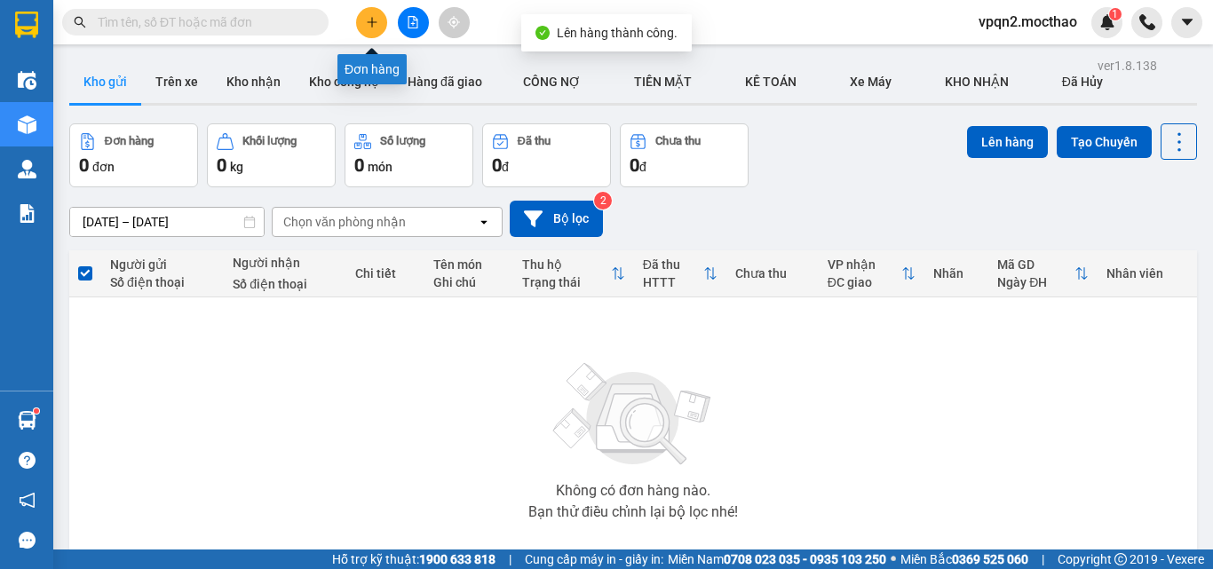
click at [409, 27] on icon "file-add" at bounding box center [413, 22] width 12 height 12
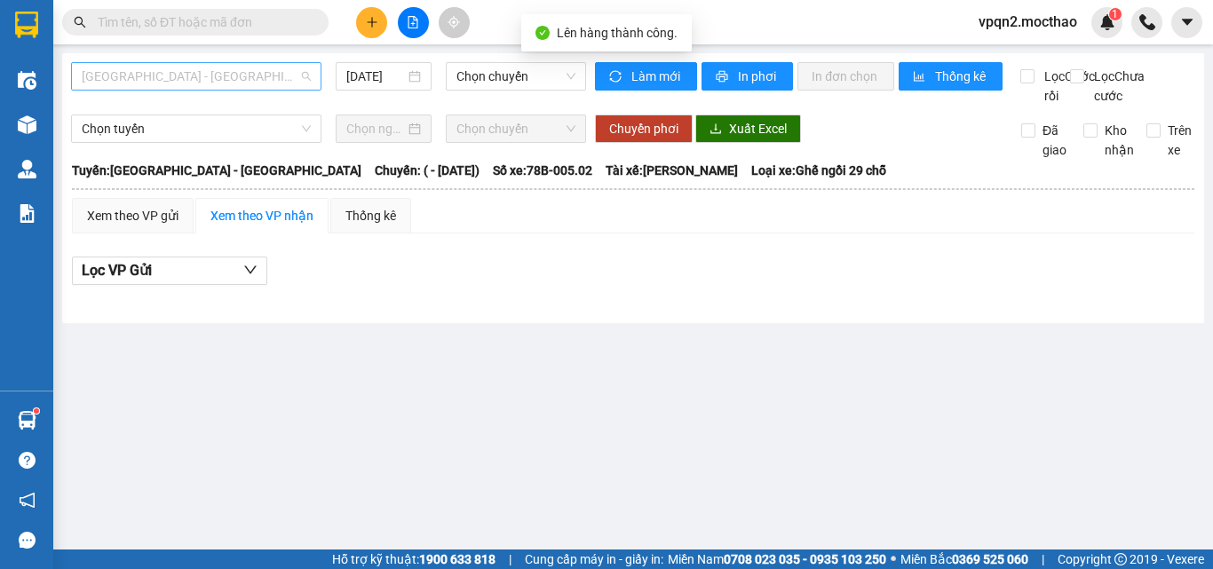
drag, startPoint x: 190, startPoint y: 68, endPoint x: 211, endPoint y: 234, distance: 166.6
click at [190, 69] on span "Sài Gòn - Tuy Hòa" at bounding box center [196, 76] width 229 height 27
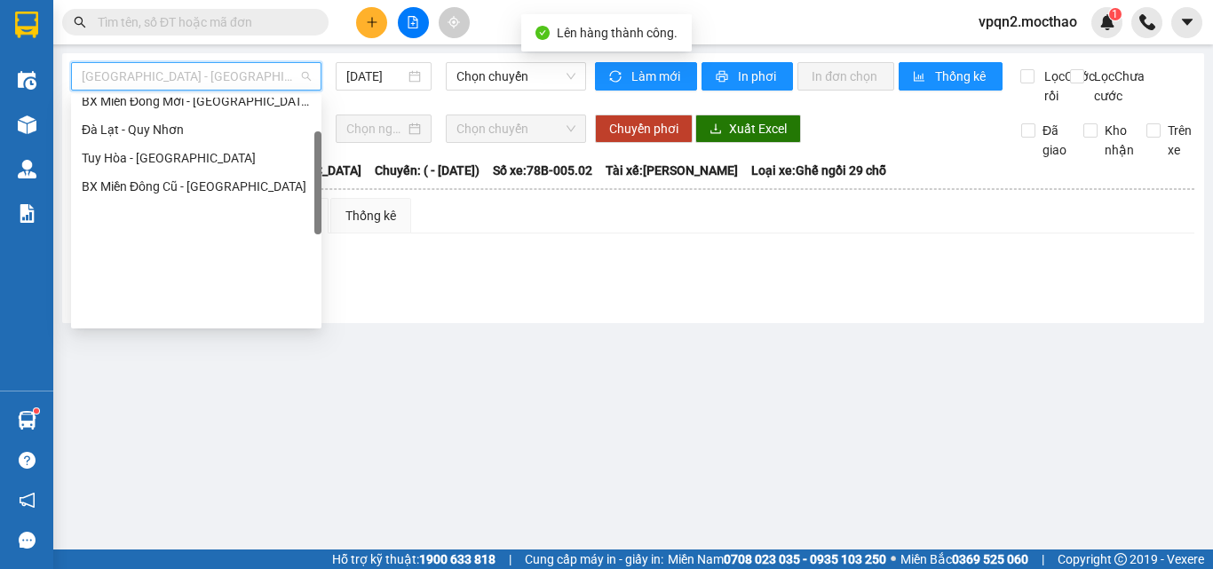
scroll to position [355, 0]
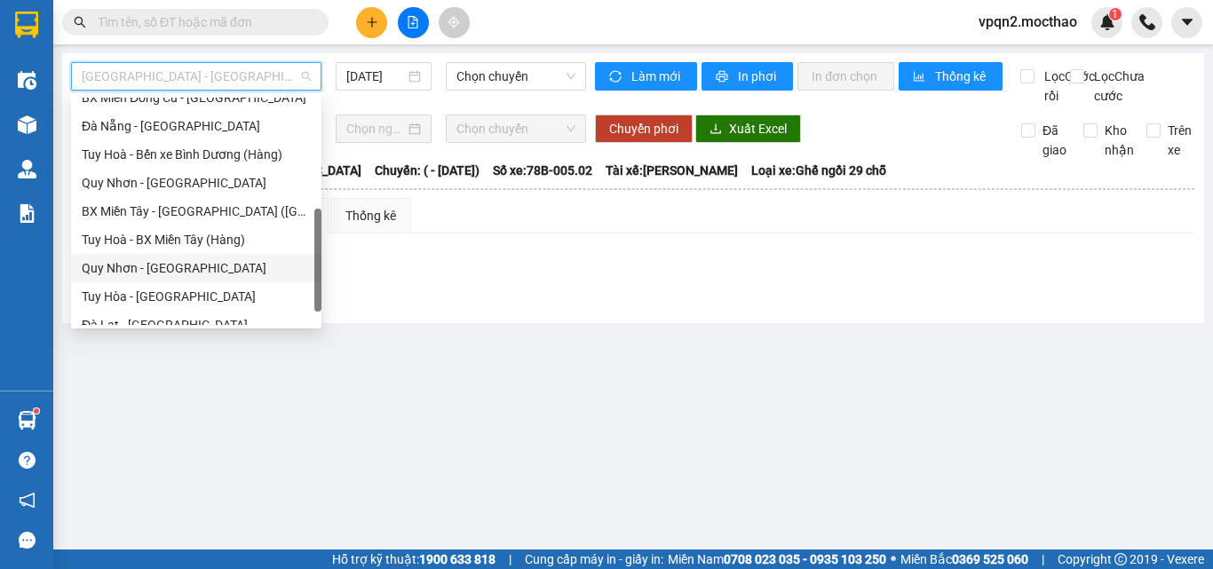
click at [193, 266] on div "Quy Nhơn - Tuy Hòa" at bounding box center [196, 268] width 229 height 20
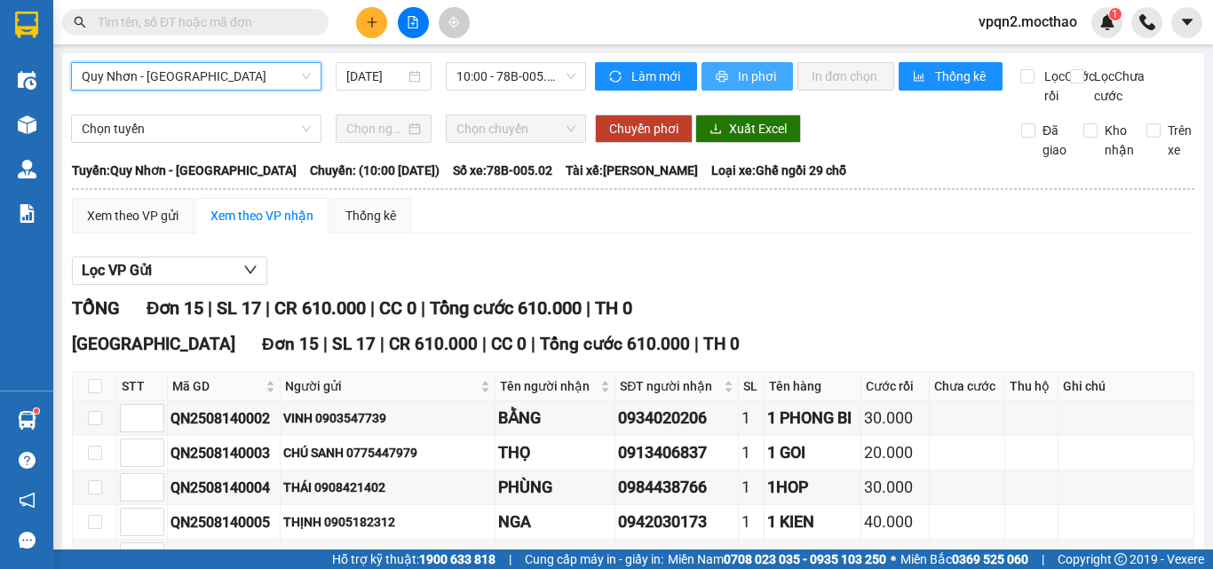
click at [753, 73] on span "In phơi" at bounding box center [758, 77] width 41 height 20
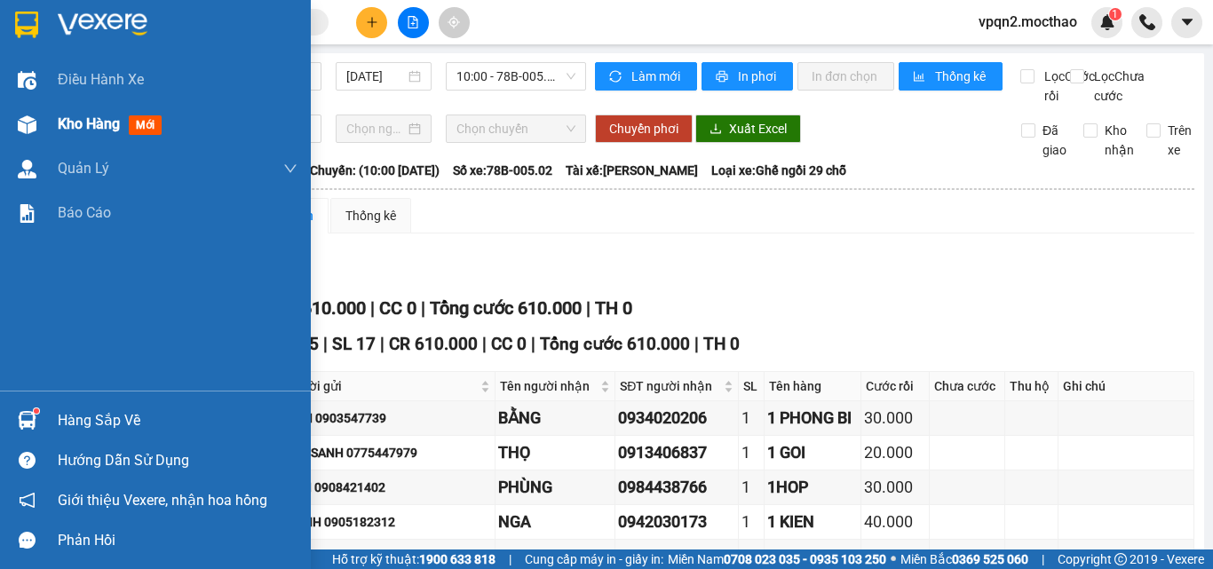
click at [67, 125] on span "Kho hàng" at bounding box center [89, 123] width 62 height 17
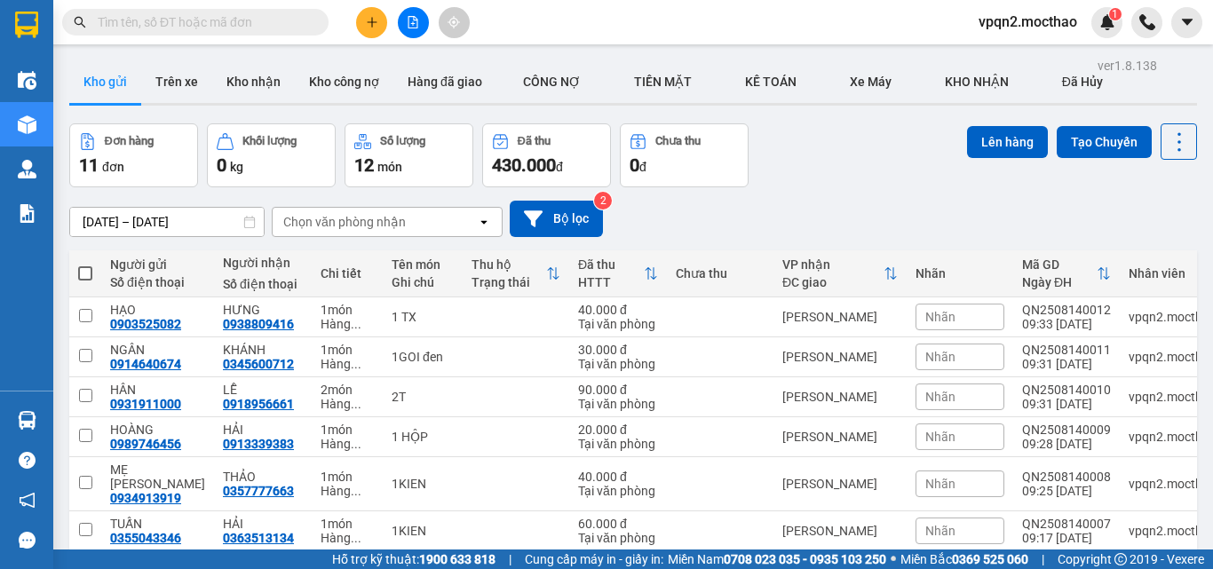
click at [373, 27] on icon "plus" at bounding box center [372, 22] width 12 height 12
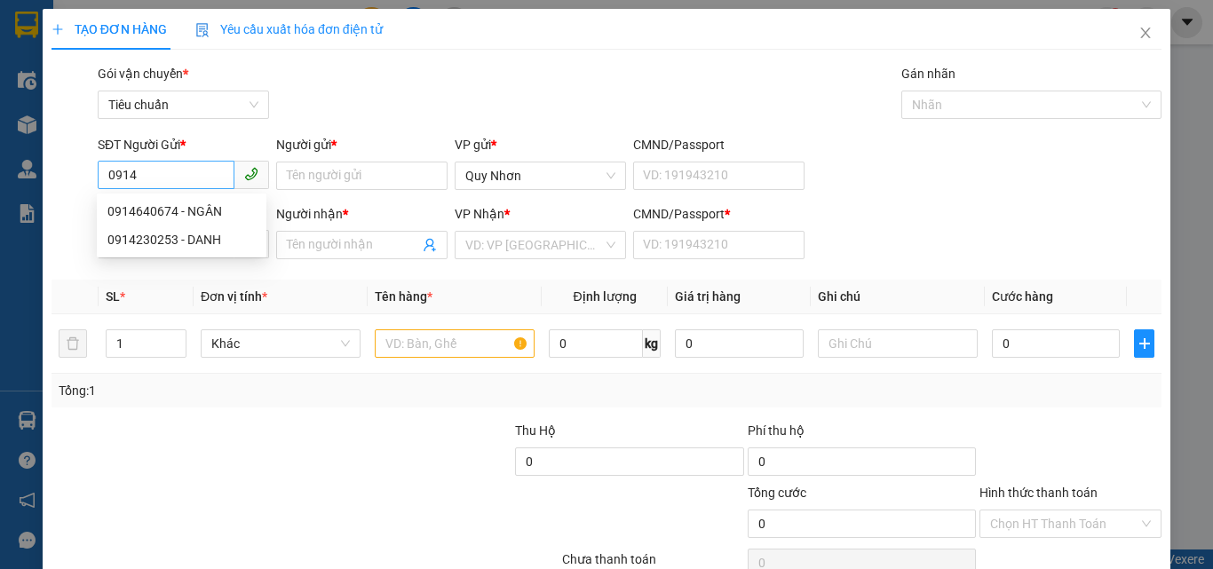
drag, startPoint x: 157, startPoint y: 154, endPoint x: 158, endPoint y: 178, distance: 24.0
click at [156, 168] on div "SĐT Người Gửi * 0914" at bounding box center [183, 166] width 171 height 62
click at [158, 179] on input "0914" at bounding box center [166, 175] width 137 height 28
click at [177, 219] on div "0914914079 - SƠN" at bounding box center [181, 212] width 148 height 20
type input "0914914079"
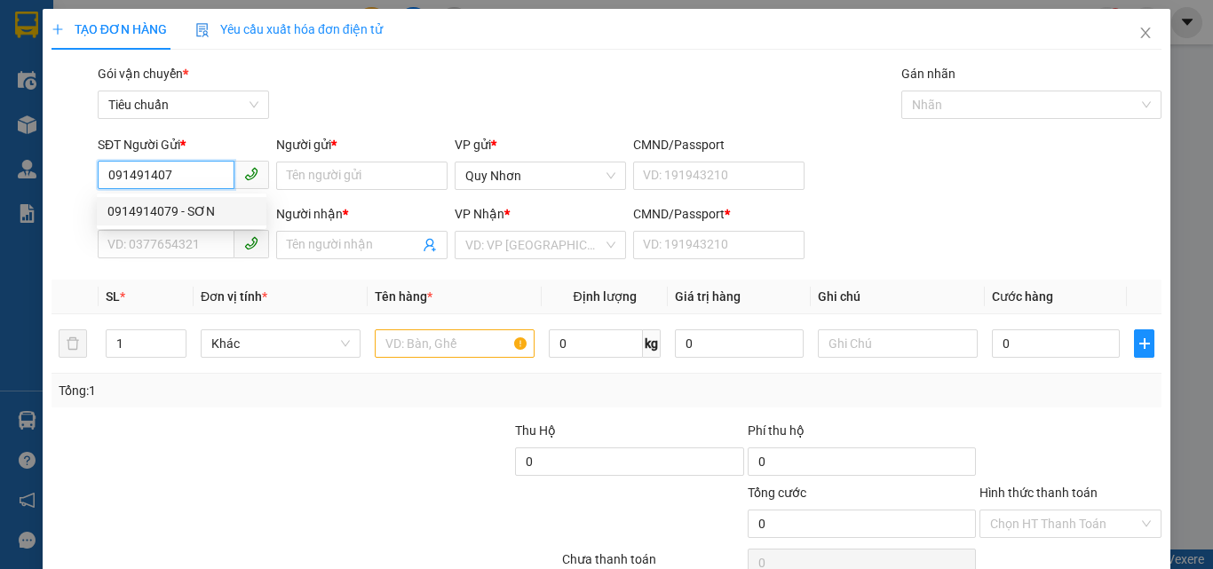
type input "SƠN"
type input "0934838799"
type input "HẠNH"
type input "D"
type input "200.000"
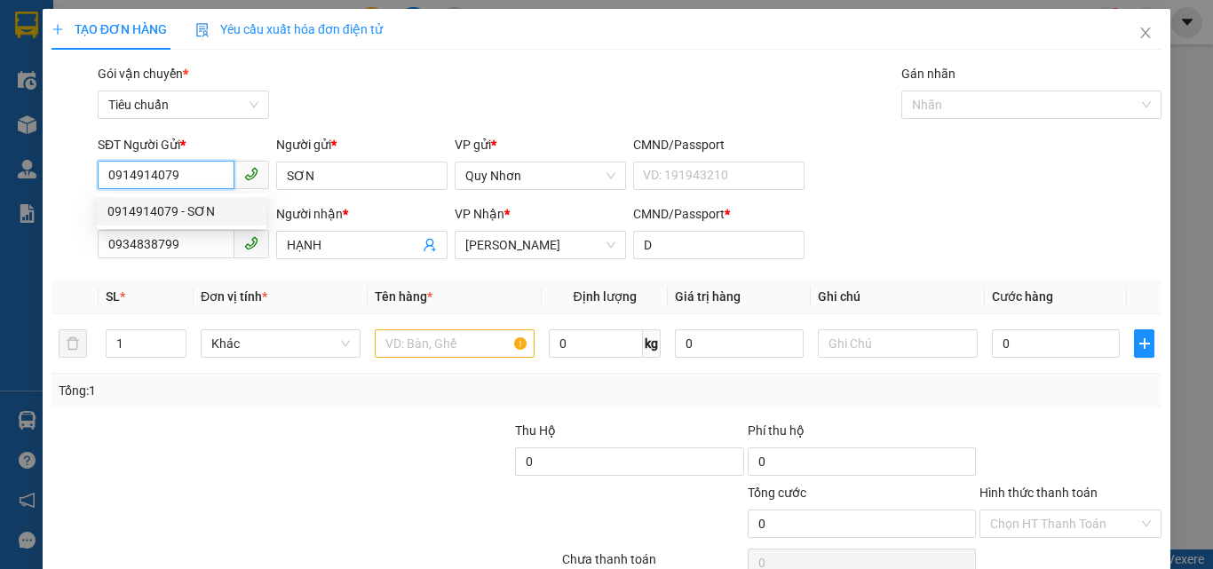
type input "200.000"
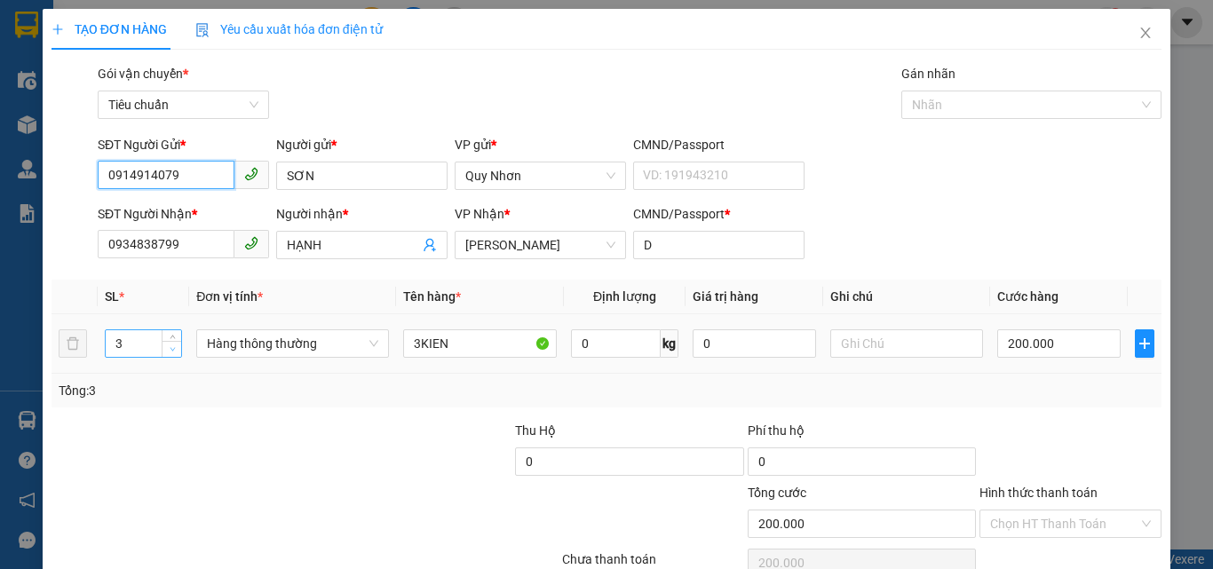
type input "0914914079"
type input "2"
click at [170, 346] on icon "down" at bounding box center [173, 349] width 6 height 6
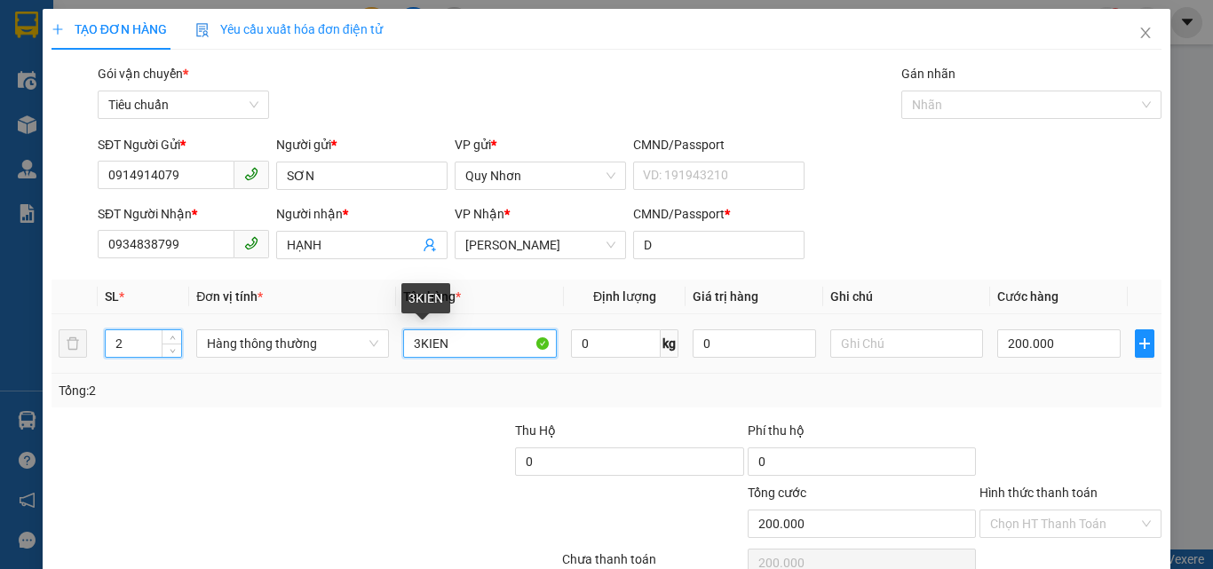
click at [416, 348] on input "3KIEN" at bounding box center [480, 344] width 154 height 28
type input "0"
type input "2KIEN"
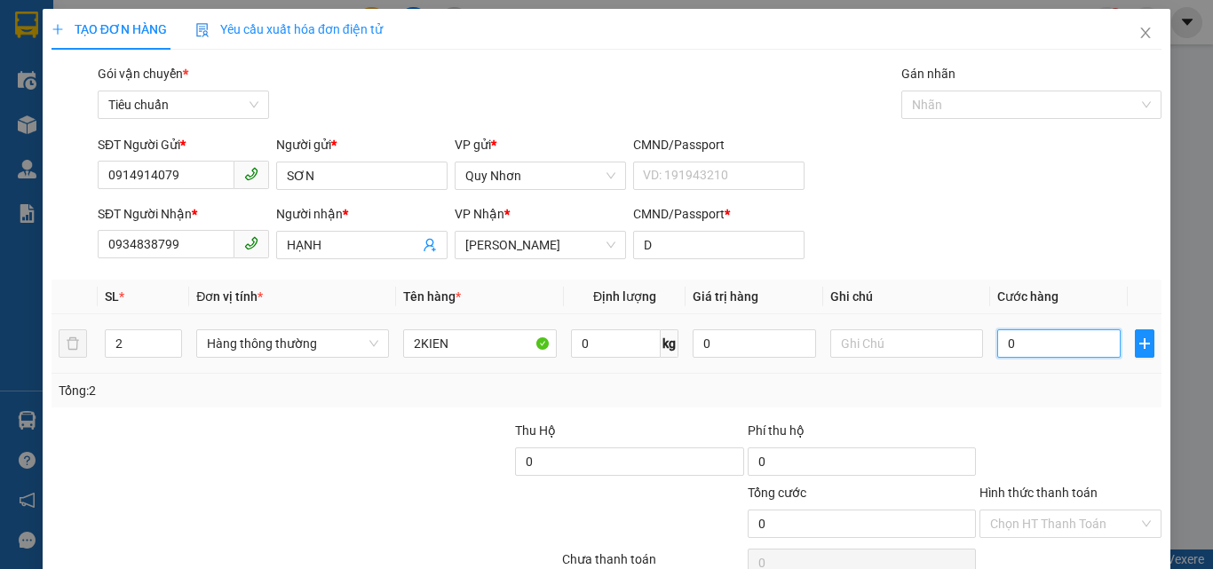
click at [1000, 347] on input "0" at bounding box center [1059, 344] width 123 height 28
type input "1"
type input "10"
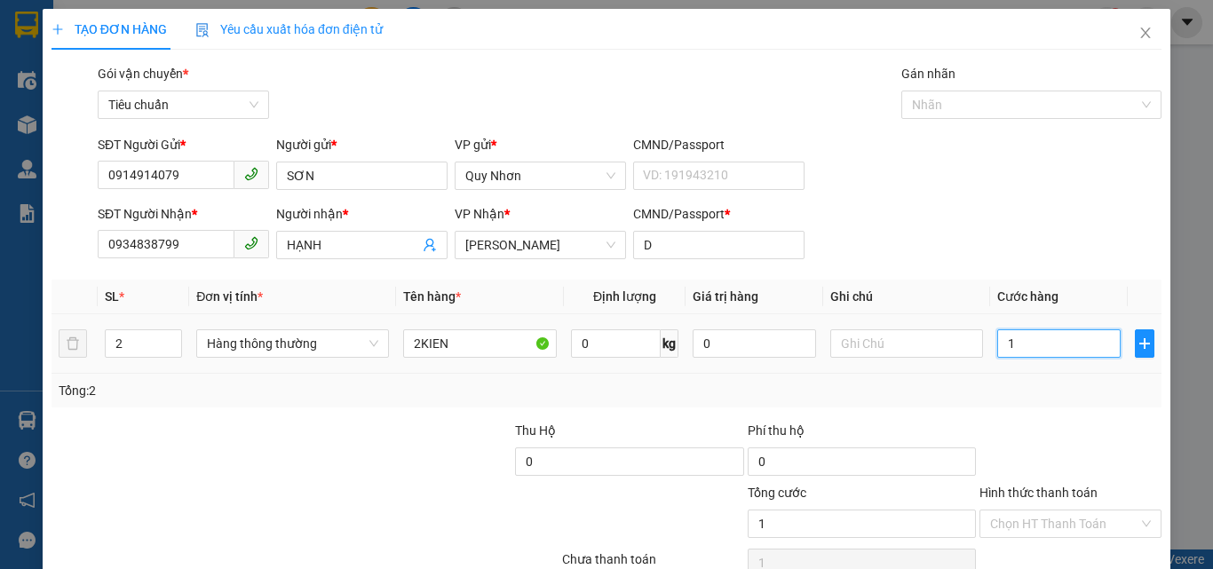
type input "10"
type input "100"
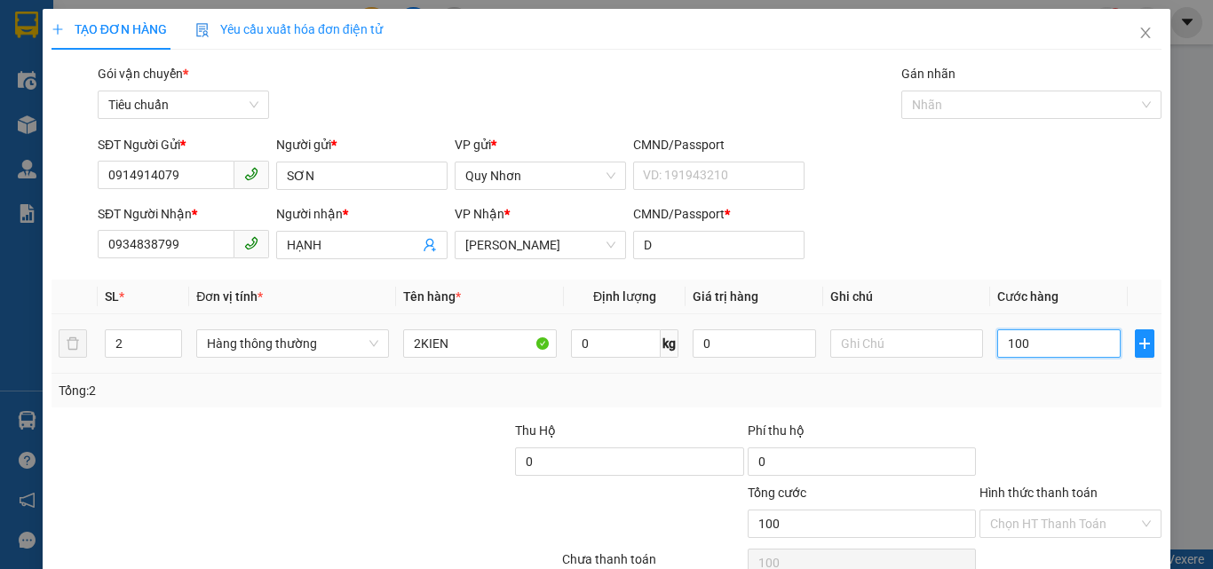
type input "1.000"
type input "10.000"
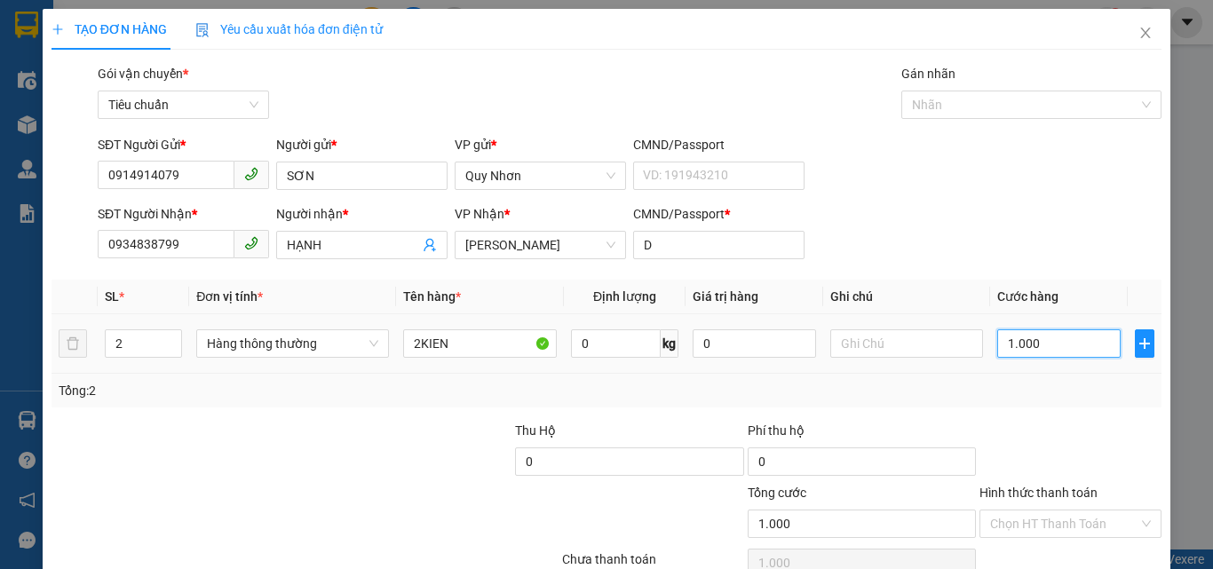
type input "10.000"
type input "100.000"
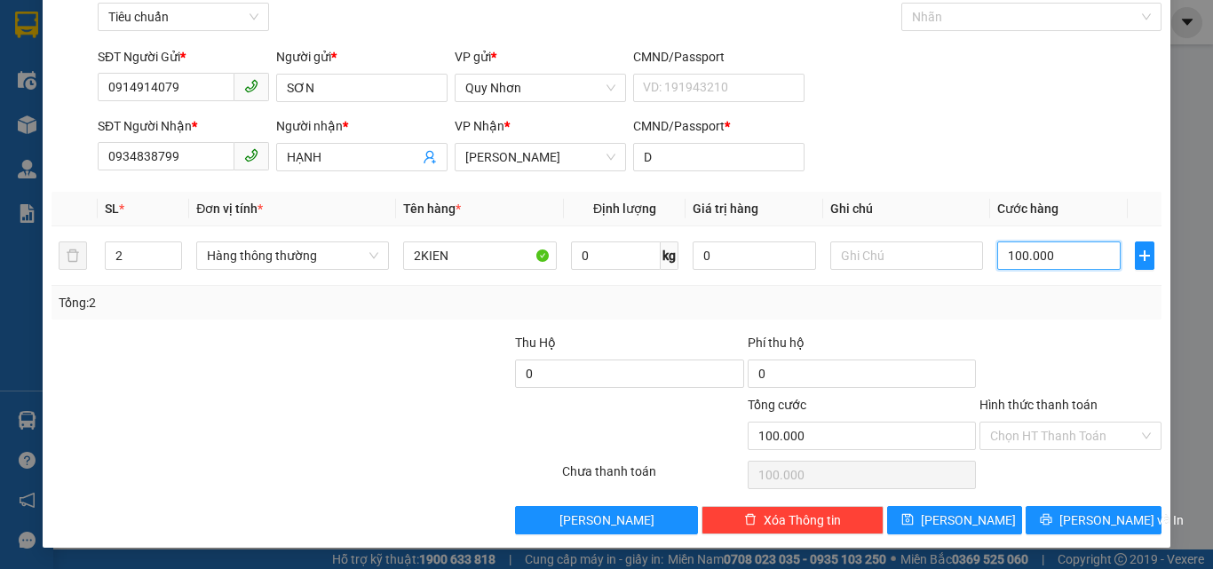
type input "100.000"
drag, startPoint x: 1033, startPoint y: 459, endPoint x: 1037, endPoint y: 438, distance: 21.6
click at [1035, 445] on div "Transit Pickup Surcharge Ids Transit Deliver Surcharge Ids Transit Deliver Surc…" at bounding box center [607, 255] width 1110 height 559
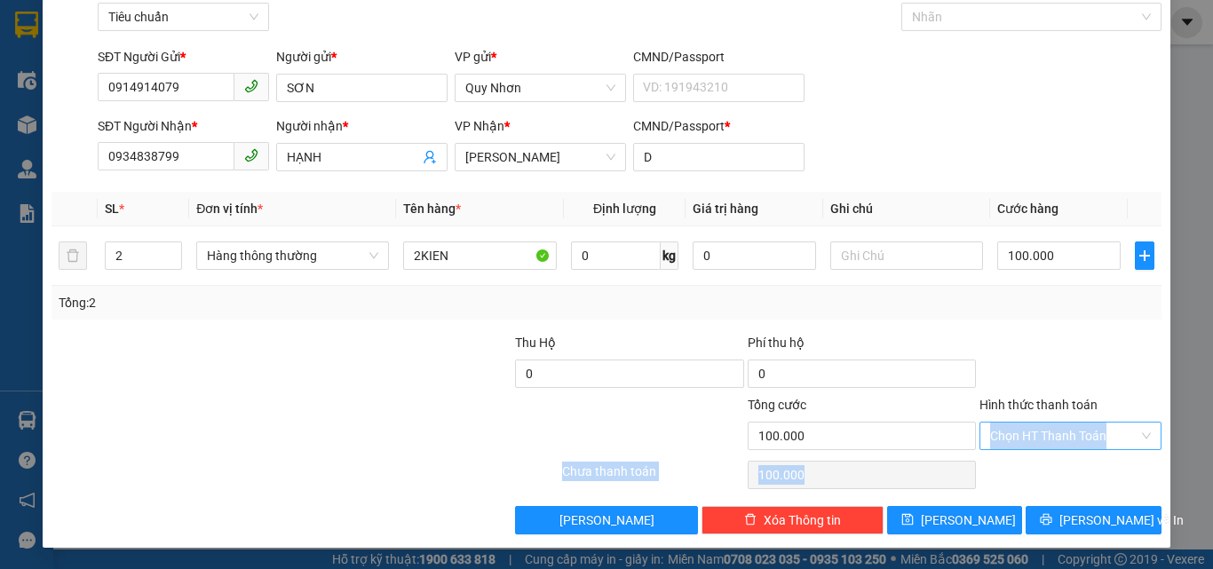
click at [1033, 430] on input "Hình thức thanh toán" at bounding box center [1064, 436] width 148 height 27
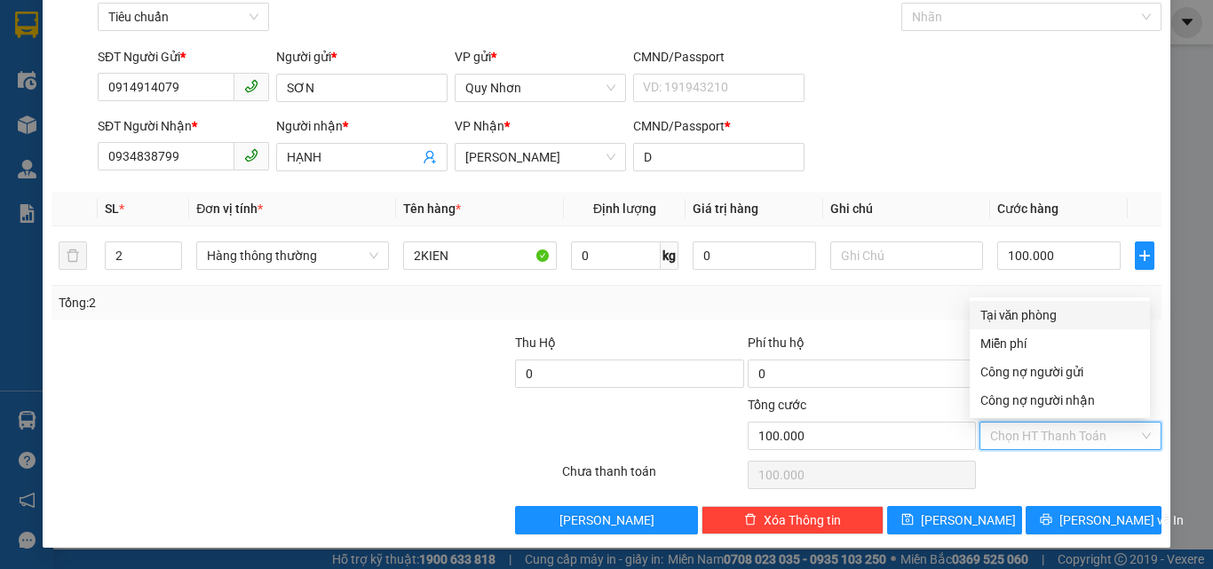
click at [1039, 305] on div "Tại văn phòng" at bounding box center [1060, 315] width 180 height 28
type input "0"
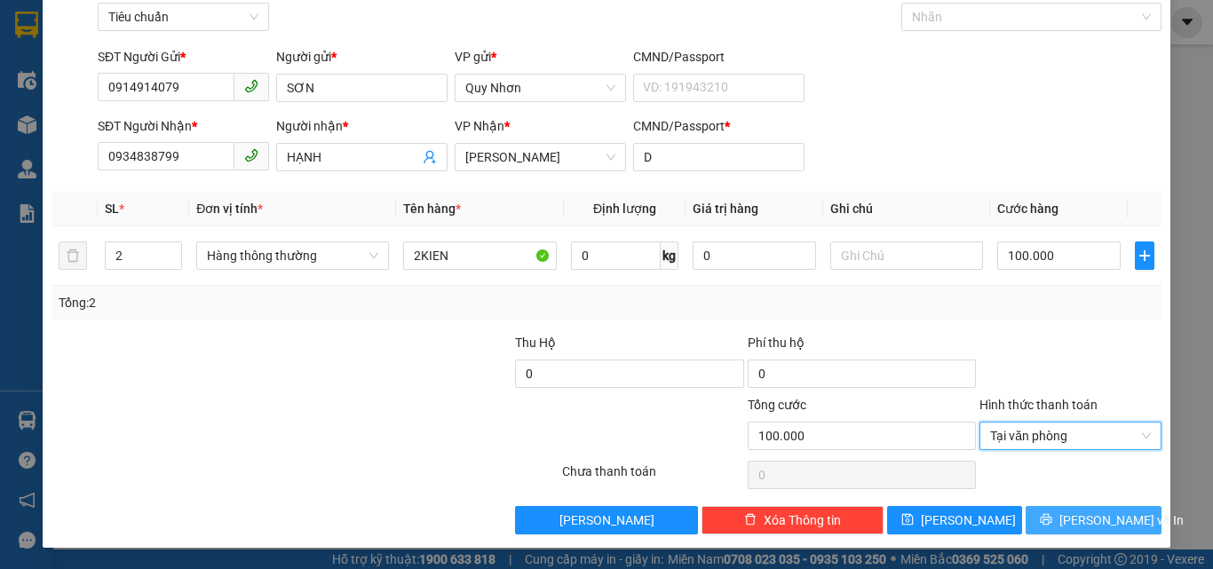
click at [1047, 517] on icon "printer" at bounding box center [1046, 519] width 12 height 12
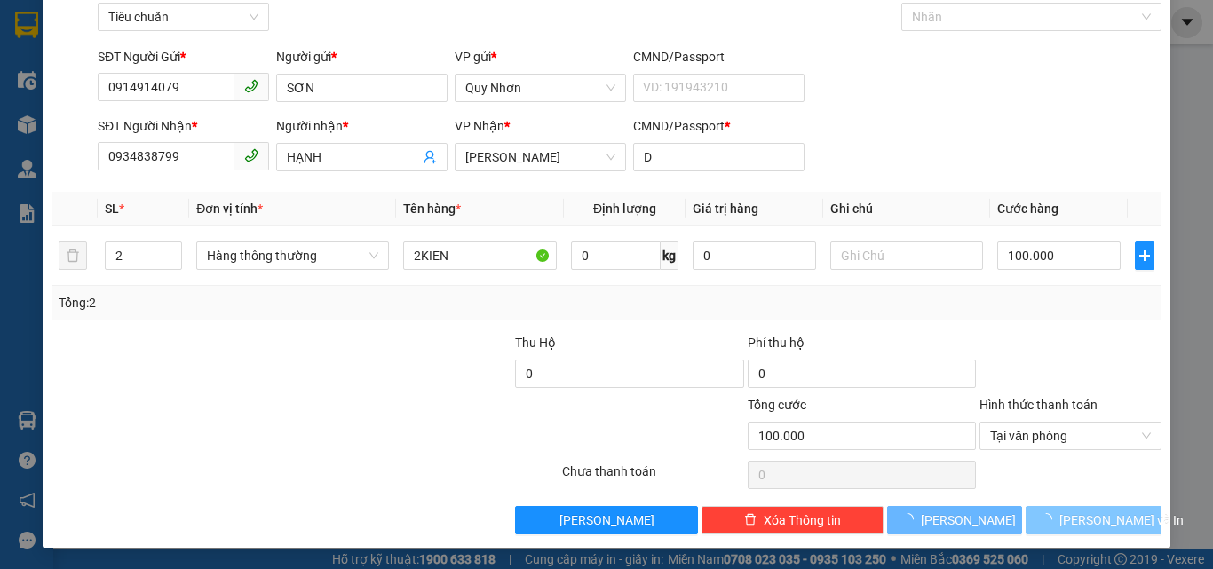
click at [1047, 517] on icon "loading" at bounding box center [1046, 520] width 15 height 15
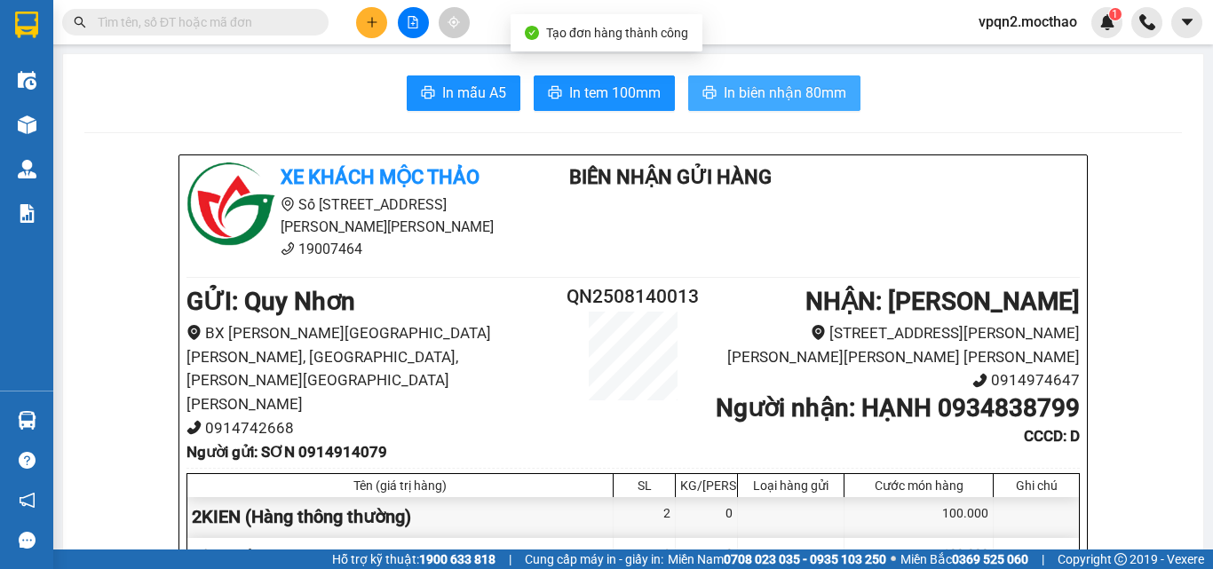
click at [747, 93] on span "In biên nhận 80mm" at bounding box center [785, 93] width 123 height 22
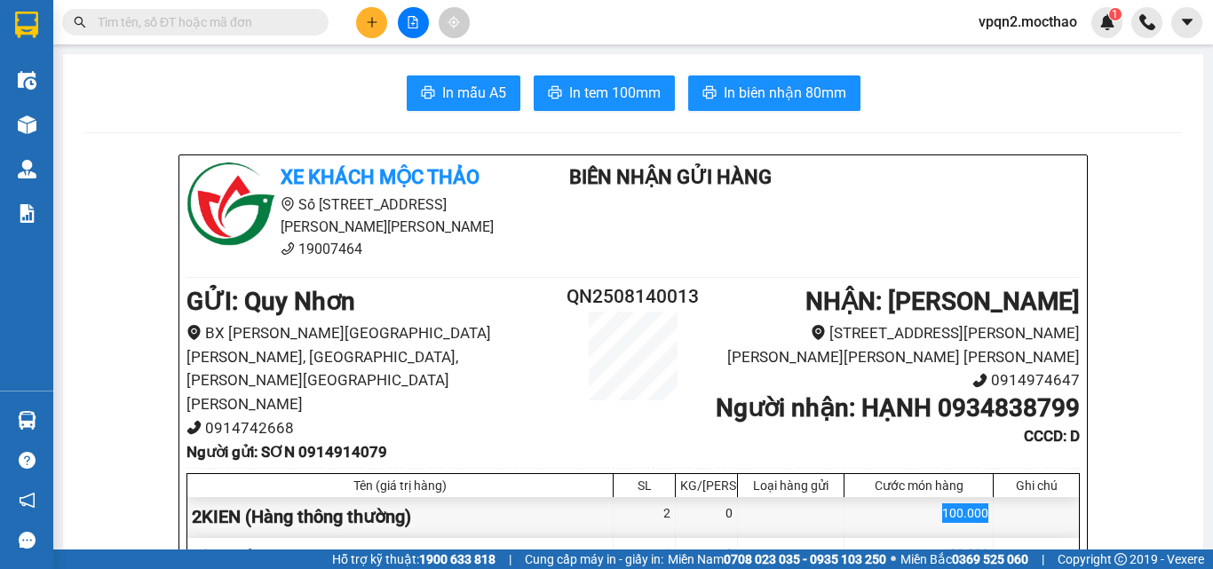
click at [606, 95] on span "In tem 100mm" at bounding box center [614, 93] width 91 height 22
click at [361, 19] on button at bounding box center [371, 22] width 31 height 31
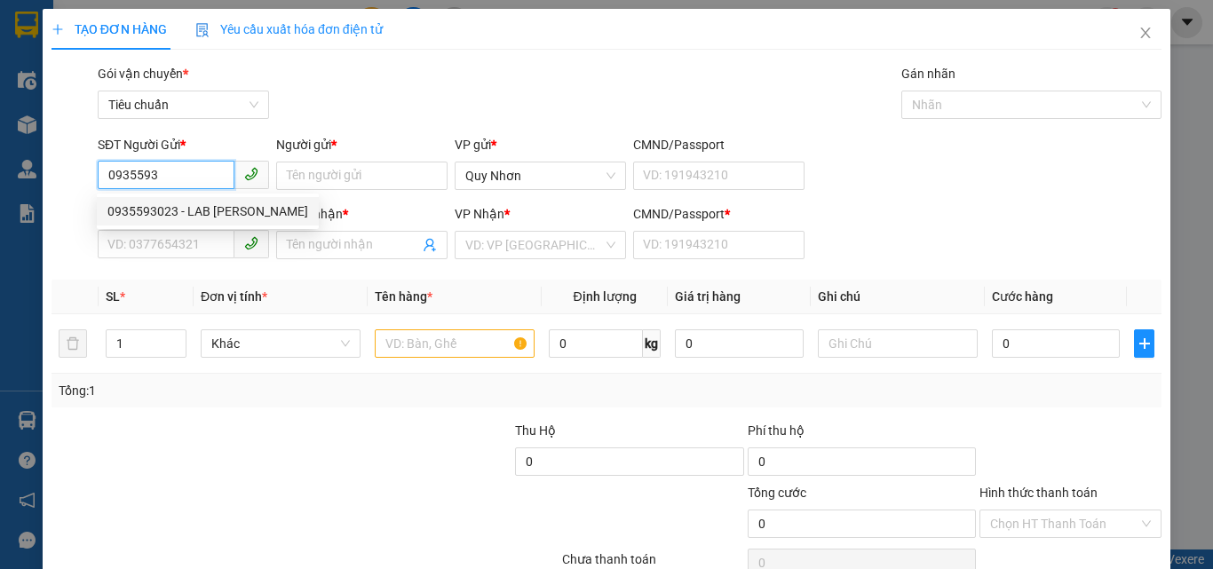
click at [255, 207] on div "0935593023 - LAB HOÀNG BẢO" at bounding box center [207, 212] width 201 height 20
type input "0935593023"
type input "LAB HOÀNG BẢO"
type input "0917488339"
type input "NHƯ Ý"
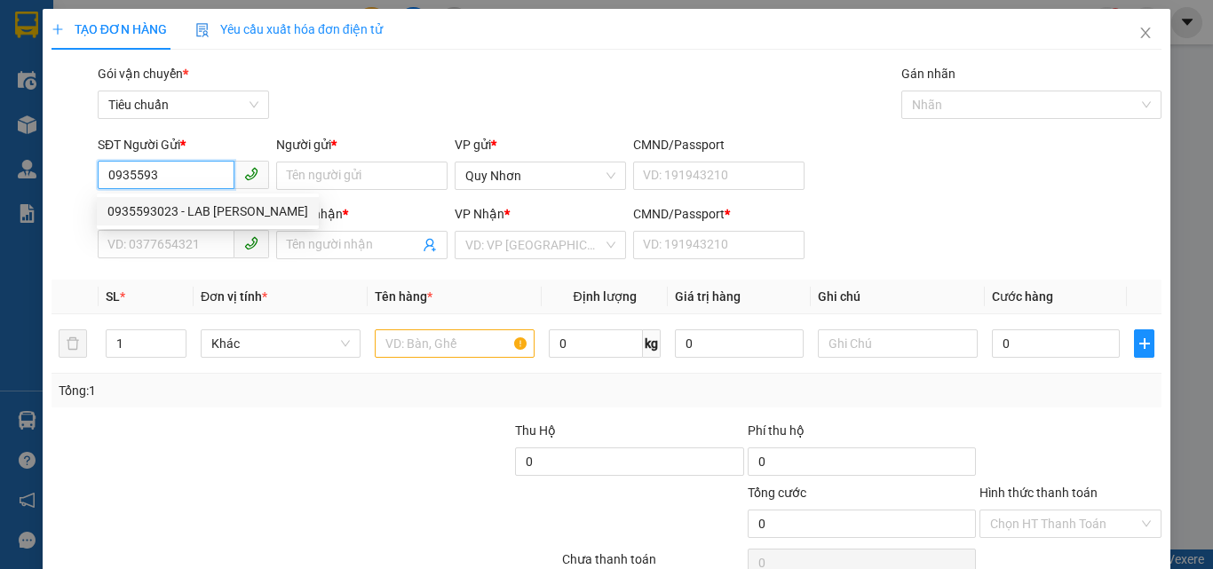
type input "A"
type input "20.000"
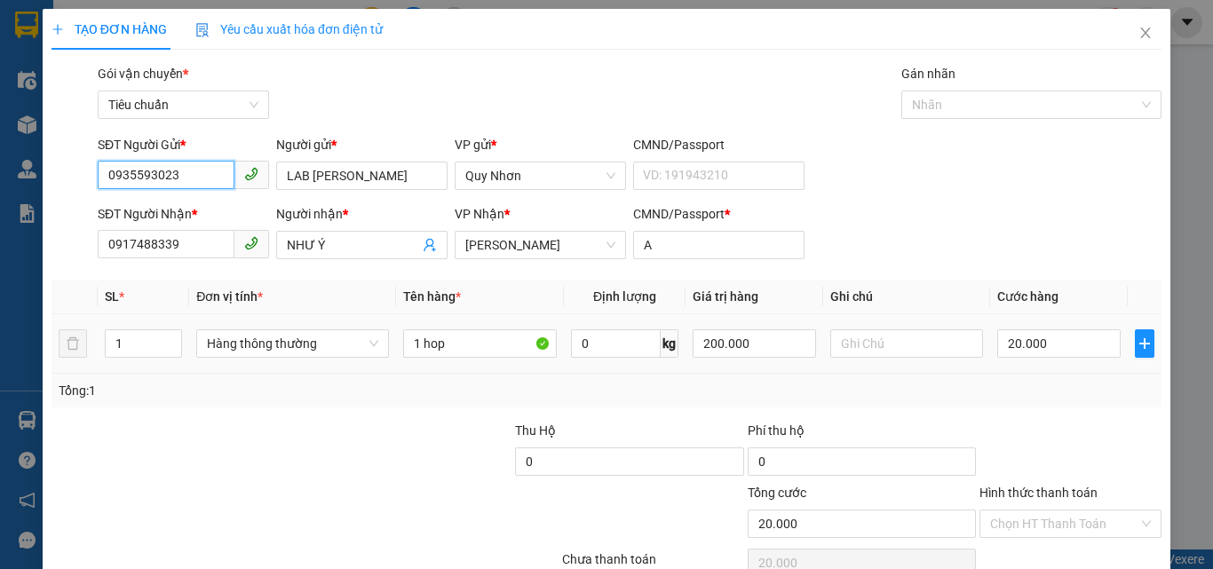
scroll to position [88, 0]
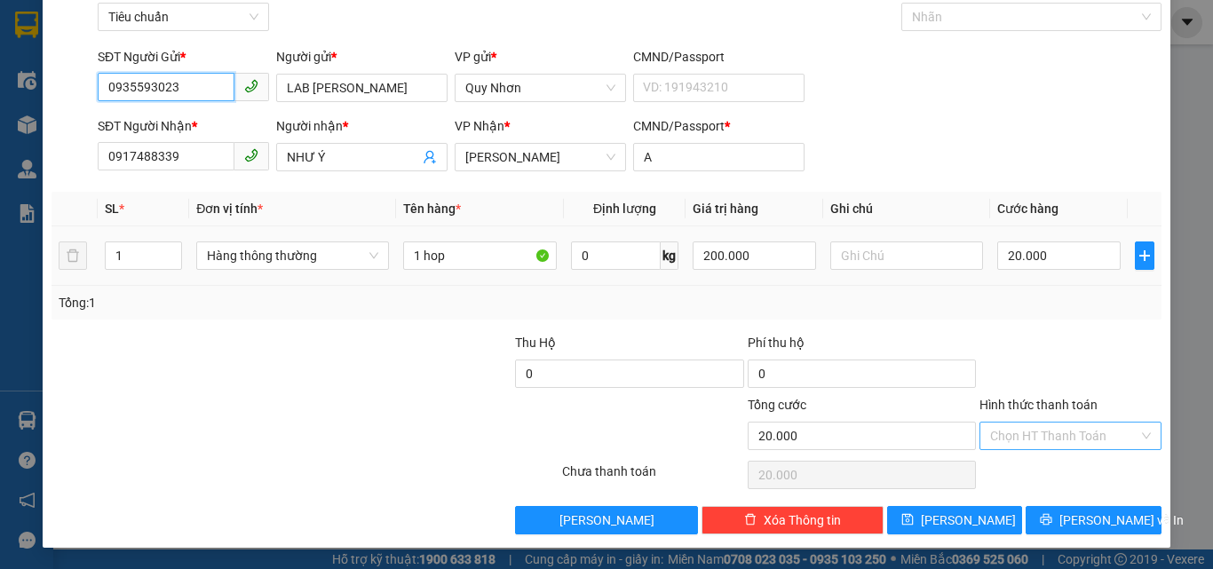
type input "0935593023"
click at [1025, 429] on input "Hình thức thanh toán" at bounding box center [1064, 436] width 148 height 27
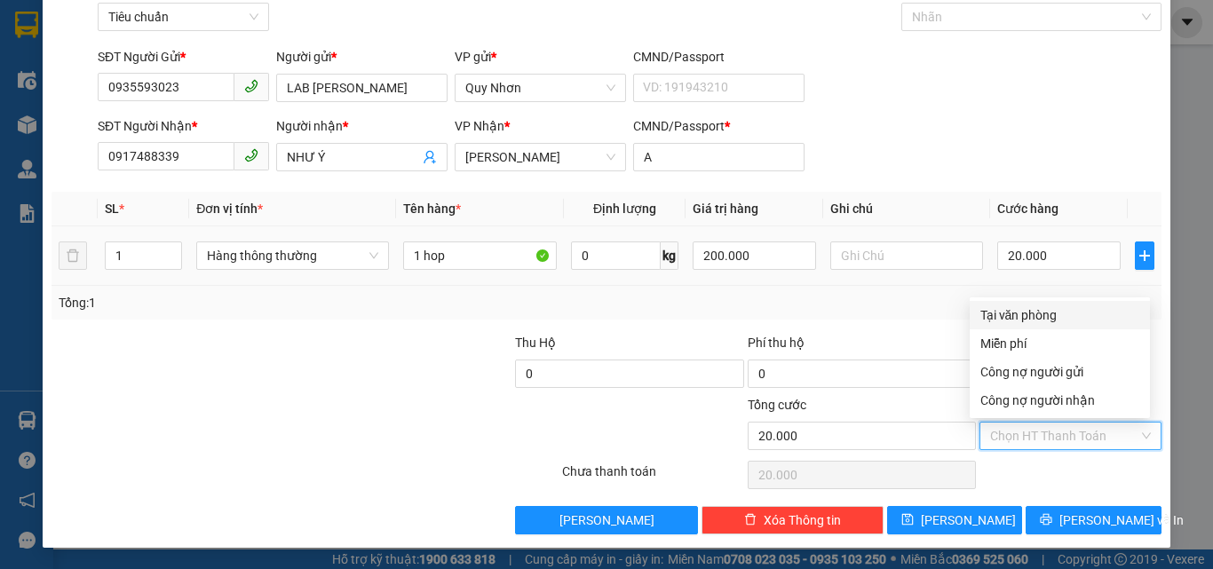
click at [1042, 313] on div "Tại văn phòng" at bounding box center [1060, 316] width 159 height 20
type input "0"
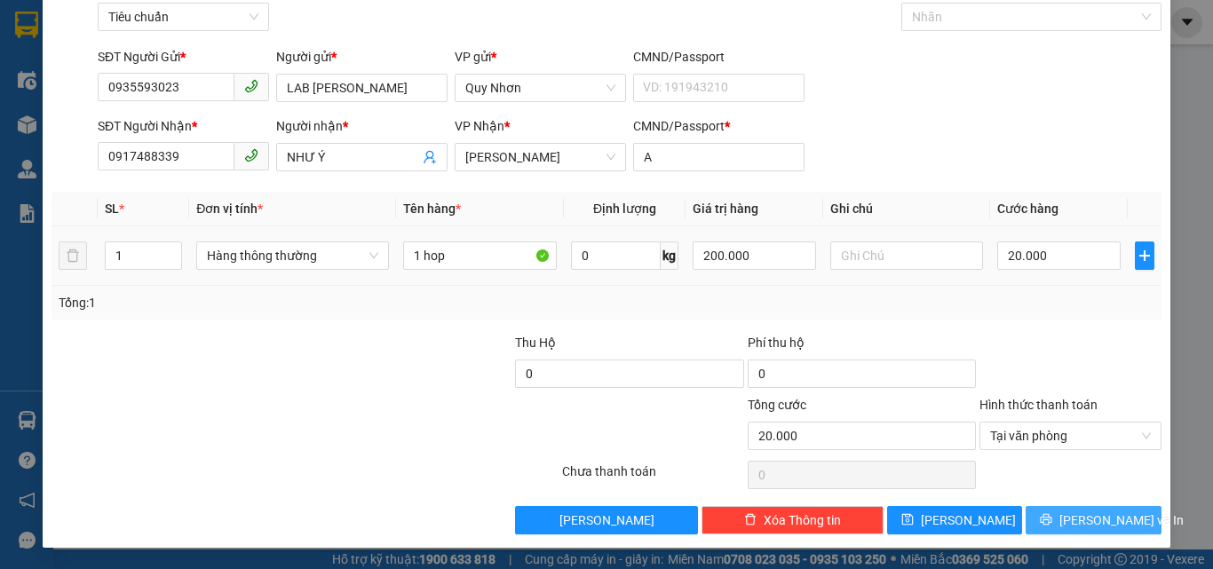
click at [1053, 521] on icon "printer" at bounding box center [1047, 520] width 12 height 12
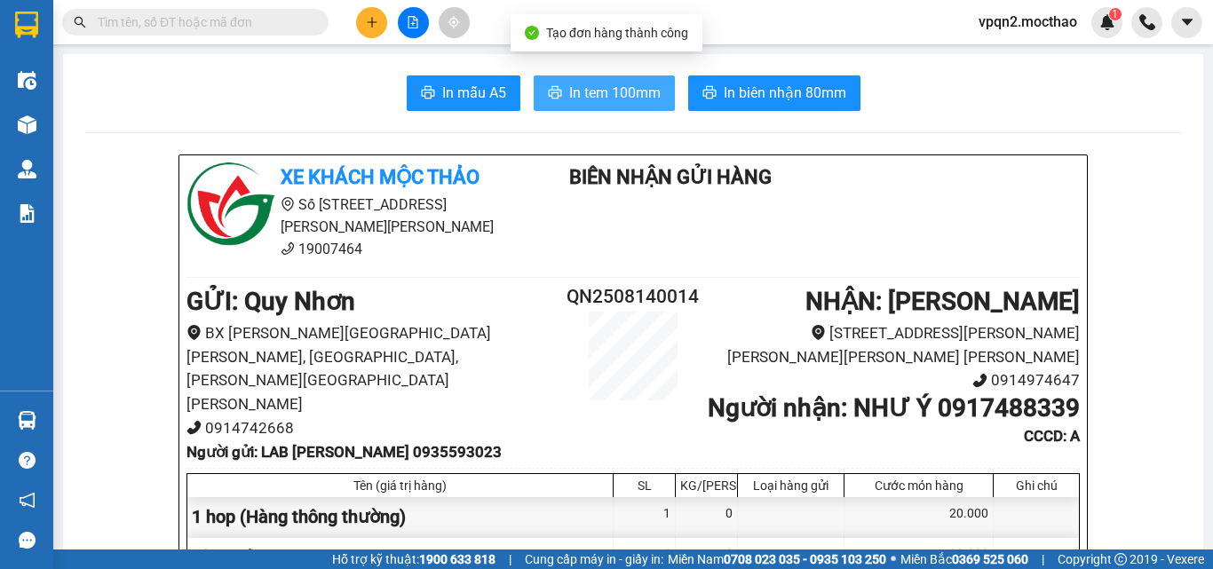
click at [569, 99] on span "In tem 100mm" at bounding box center [614, 93] width 91 height 22
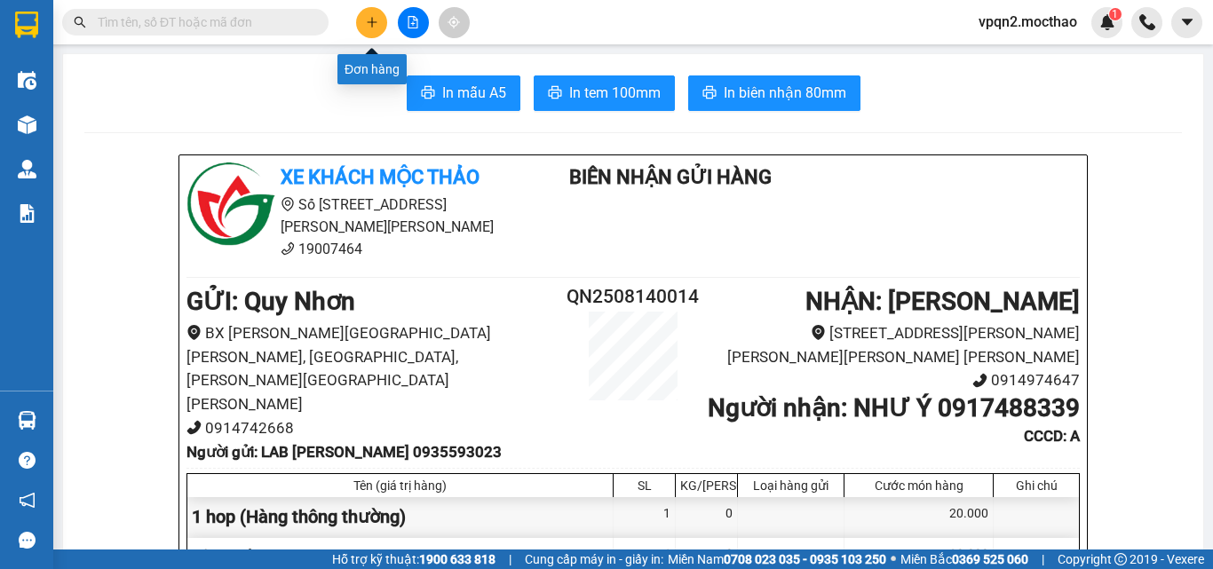
click at [381, 12] on button at bounding box center [371, 22] width 31 height 31
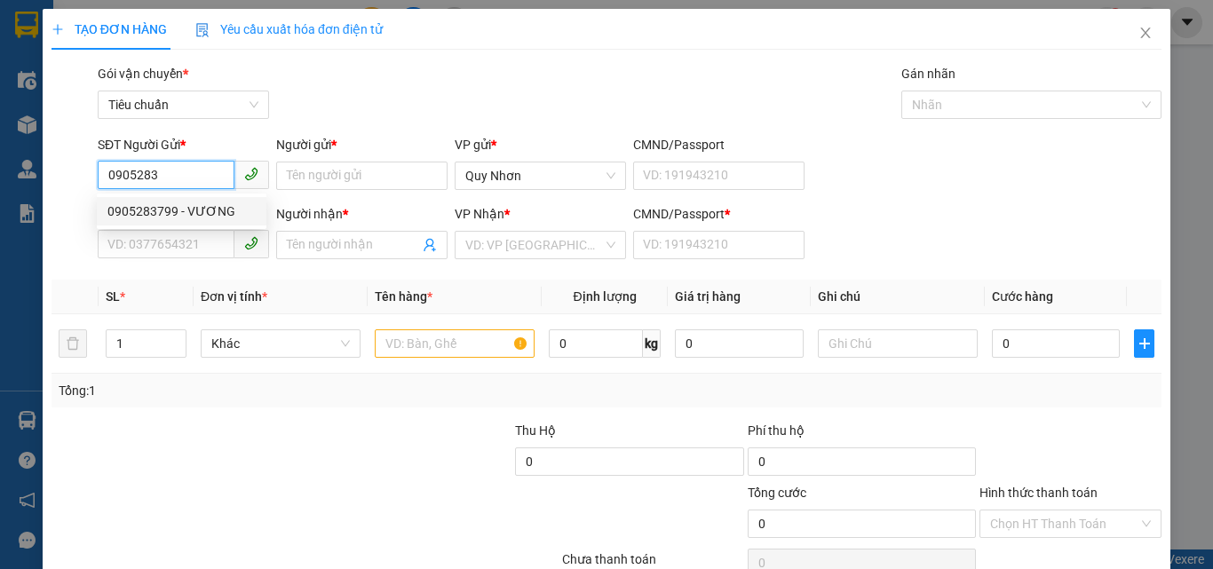
click at [159, 215] on div "0905283799 - VƯƠNG" at bounding box center [181, 212] width 148 height 20
type input "0905283799"
type input "VƯƠNG"
type input "0934898522"
type input "TUỆ kHƯƠNG"
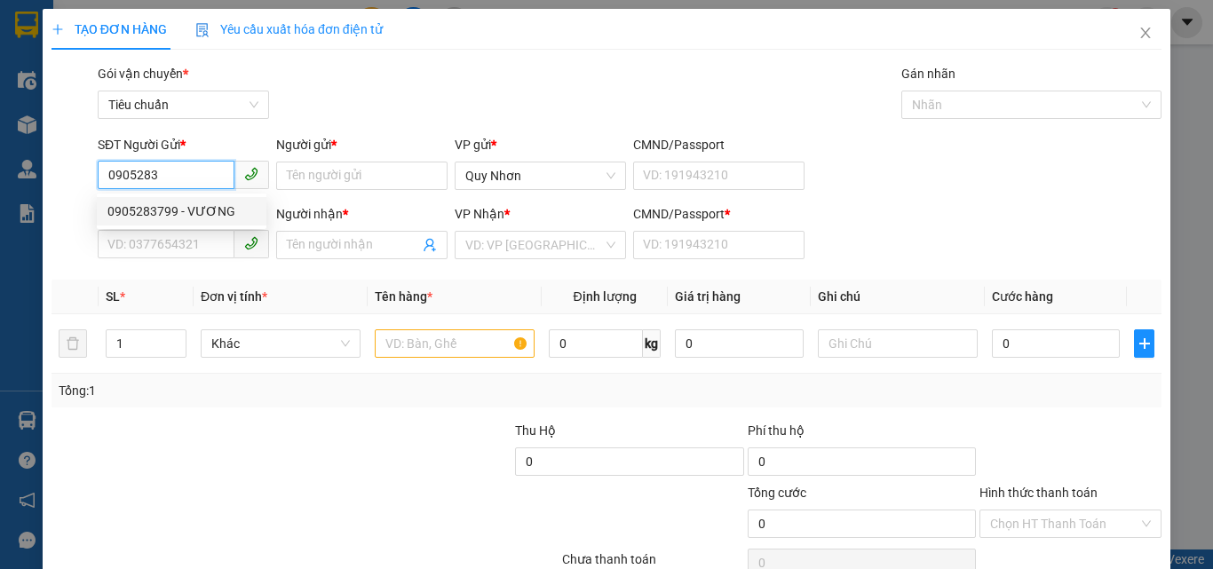
type input "a"
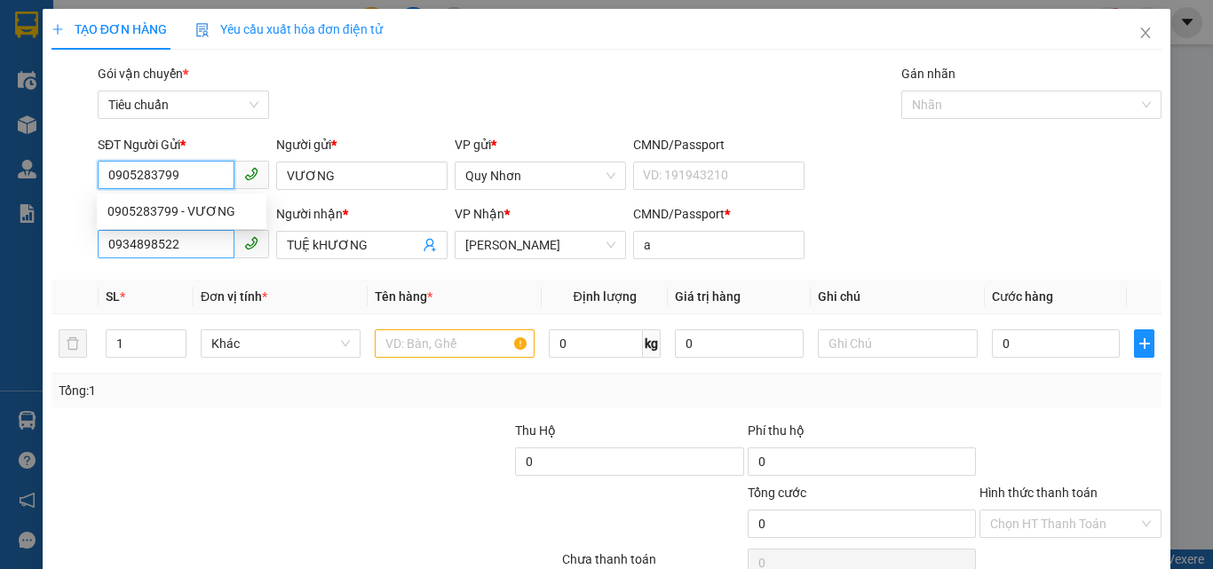
type input "30.000"
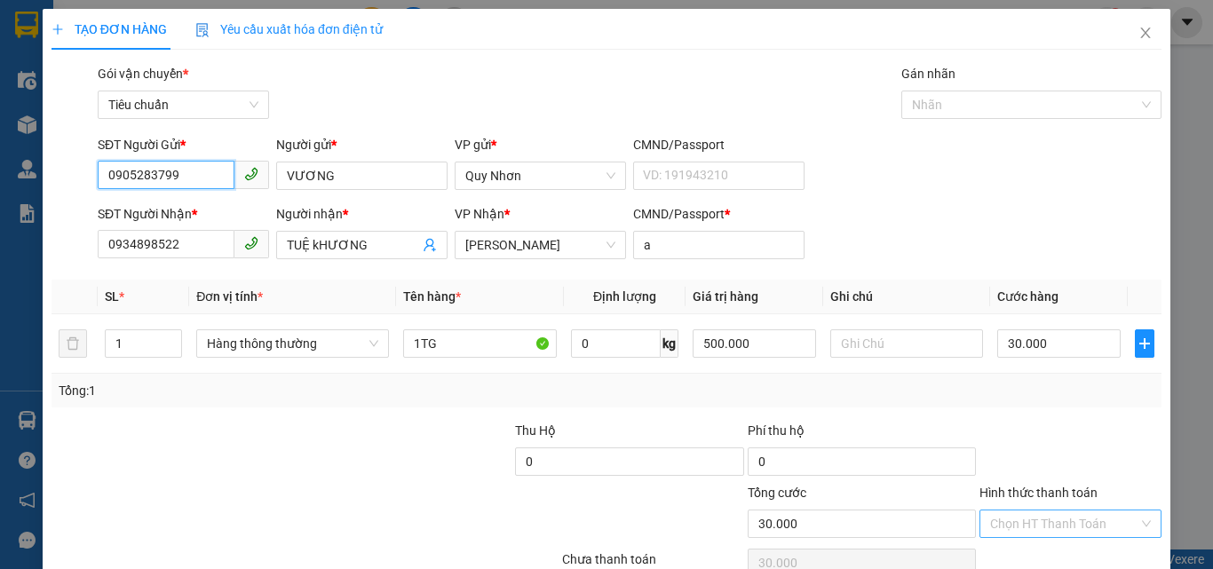
type input "0905283799"
drag, startPoint x: 1019, startPoint y: 516, endPoint x: 1060, endPoint y: 401, distance: 122.5
click at [1019, 514] on input "Hình thức thanh toán" at bounding box center [1064, 524] width 148 height 27
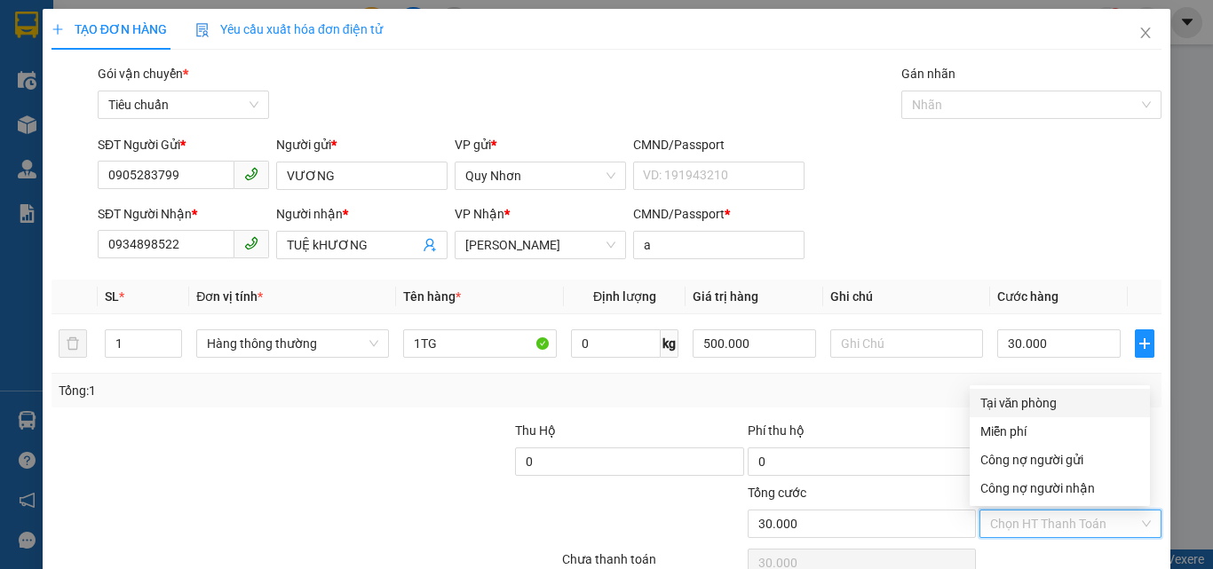
click at [1056, 403] on div "Tại văn phòng" at bounding box center [1060, 403] width 159 height 20
type input "0"
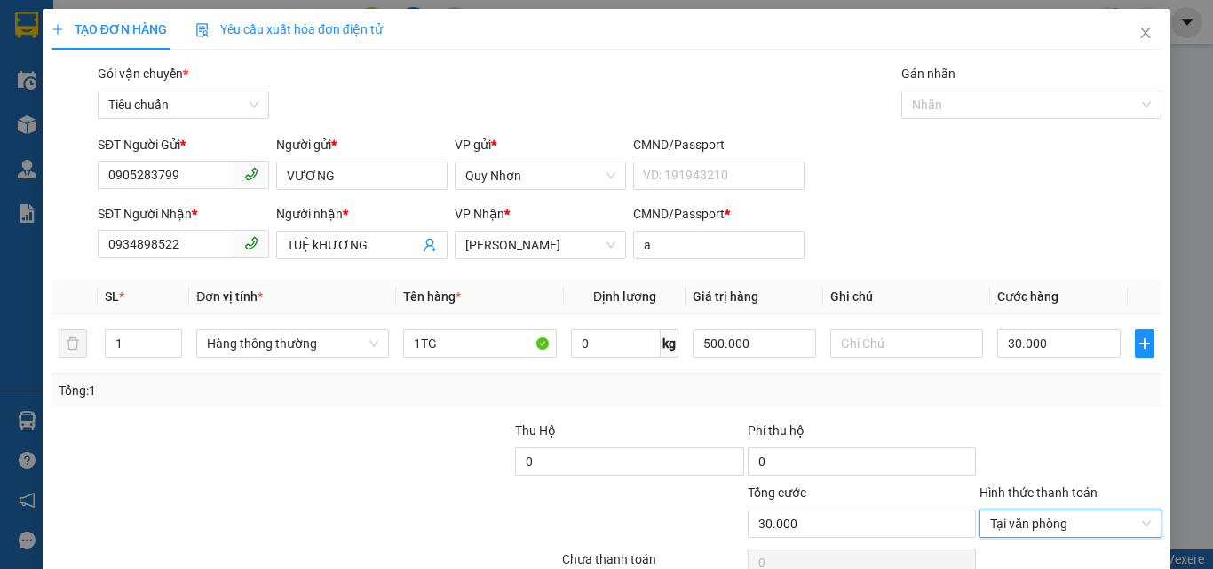
scroll to position [88, 0]
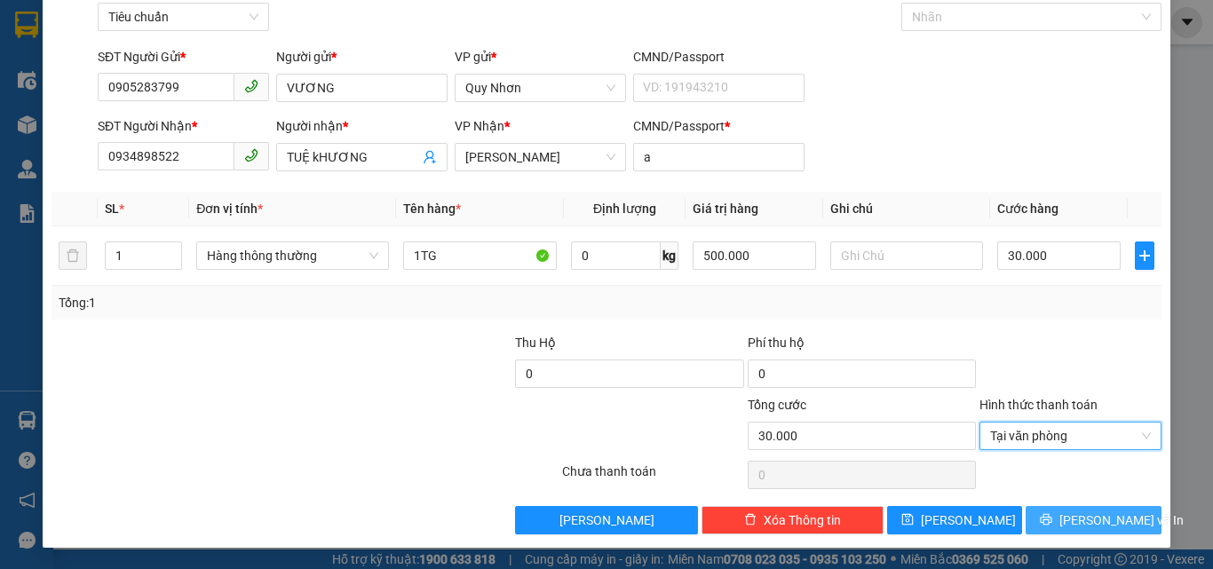
click at [1053, 518] on icon "printer" at bounding box center [1046, 519] width 12 height 12
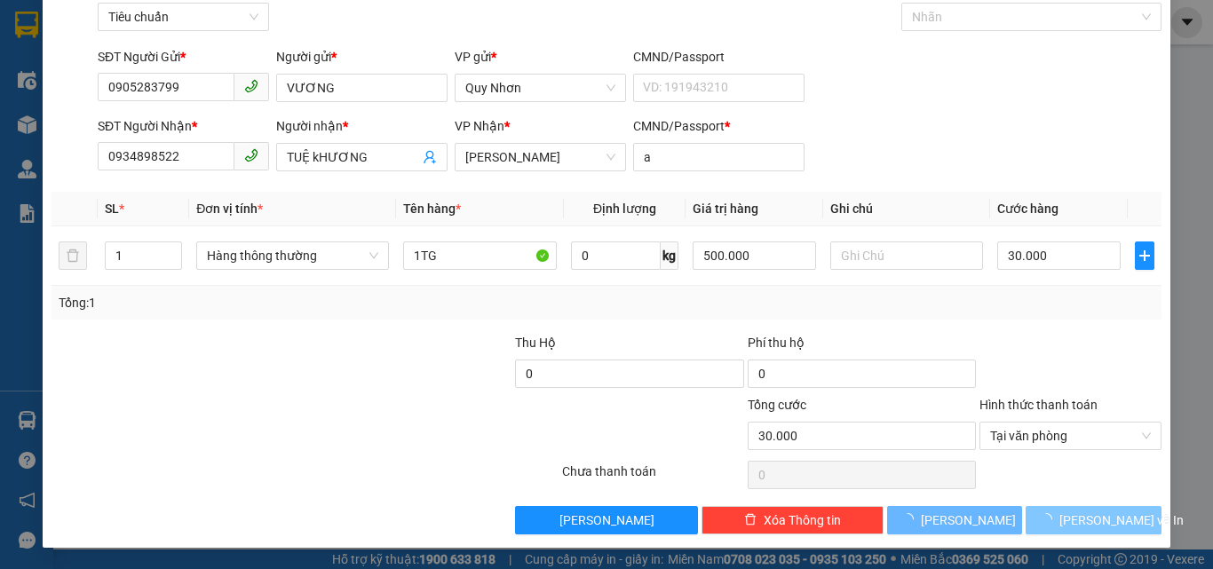
click at [1060, 518] on span "loading" at bounding box center [1050, 519] width 20 height 12
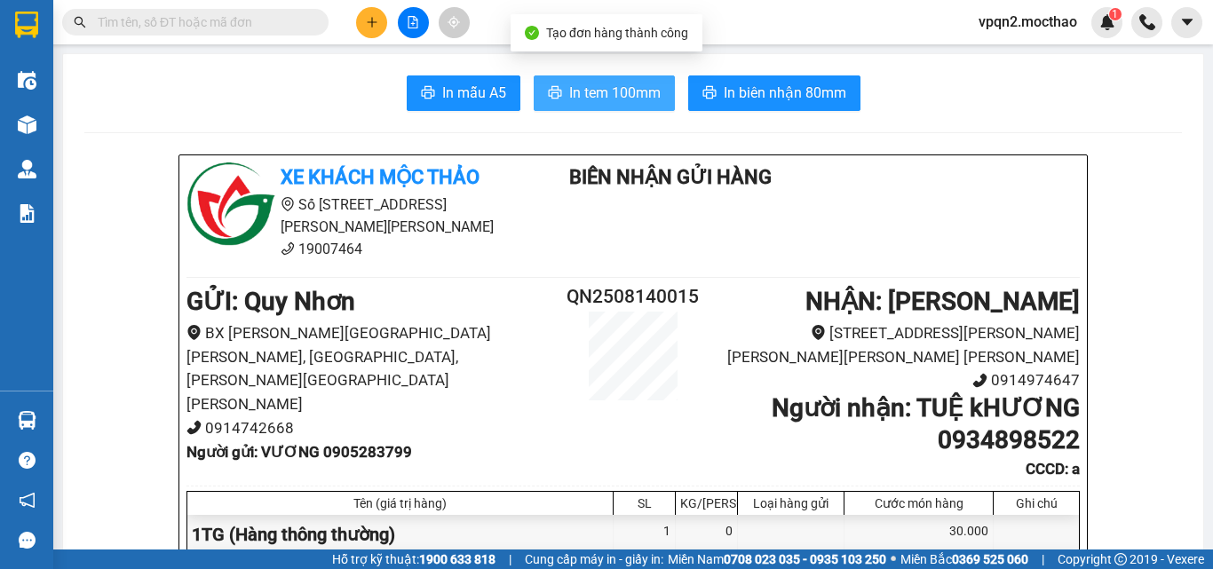
click at [633, 81] on button "In tem 100mm" at bounding box center [604, 94] width 141 height 36
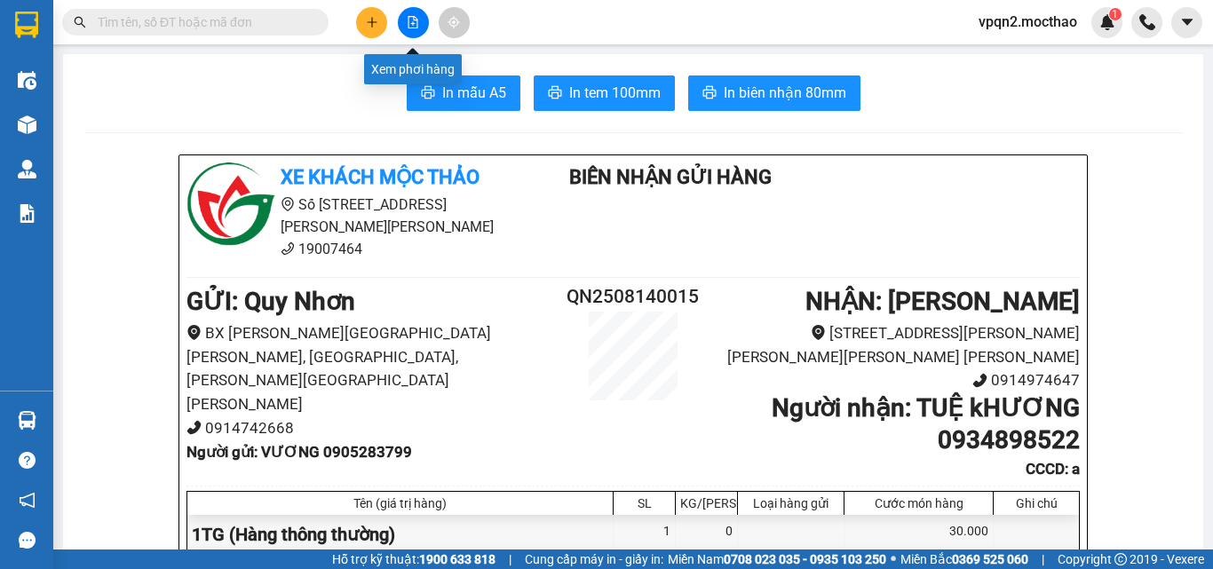
click at [415, 31] on button at bounding box center [413, 22] width 31 height 31
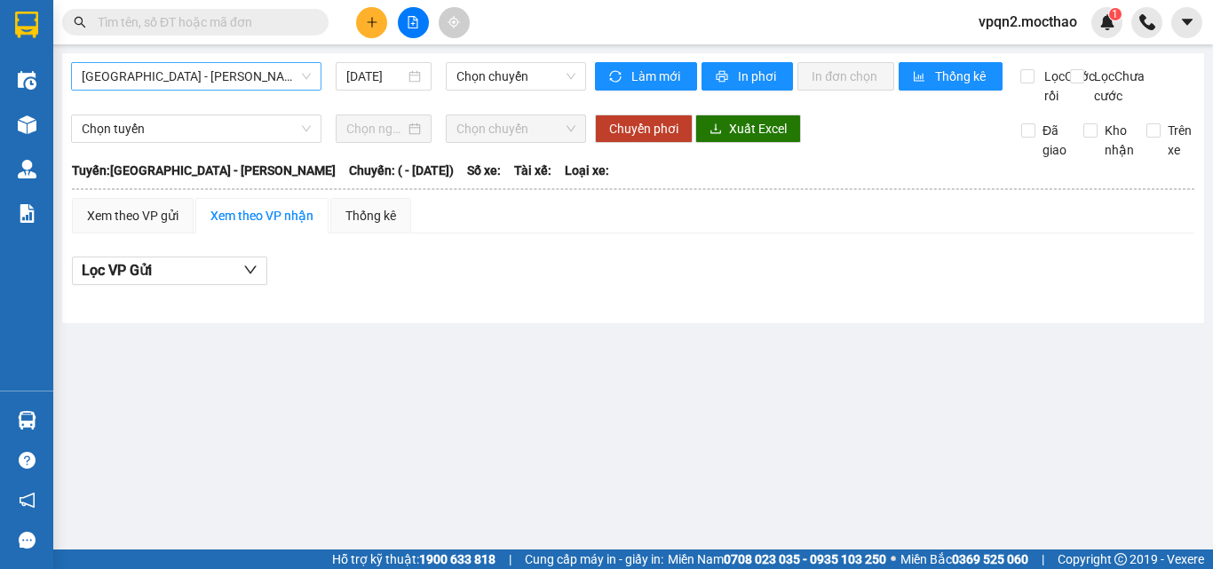
click at [179, 83] on span "Sài Gòn - Tuy Hòa" at bounding box center [196, 76] width 229 height 27
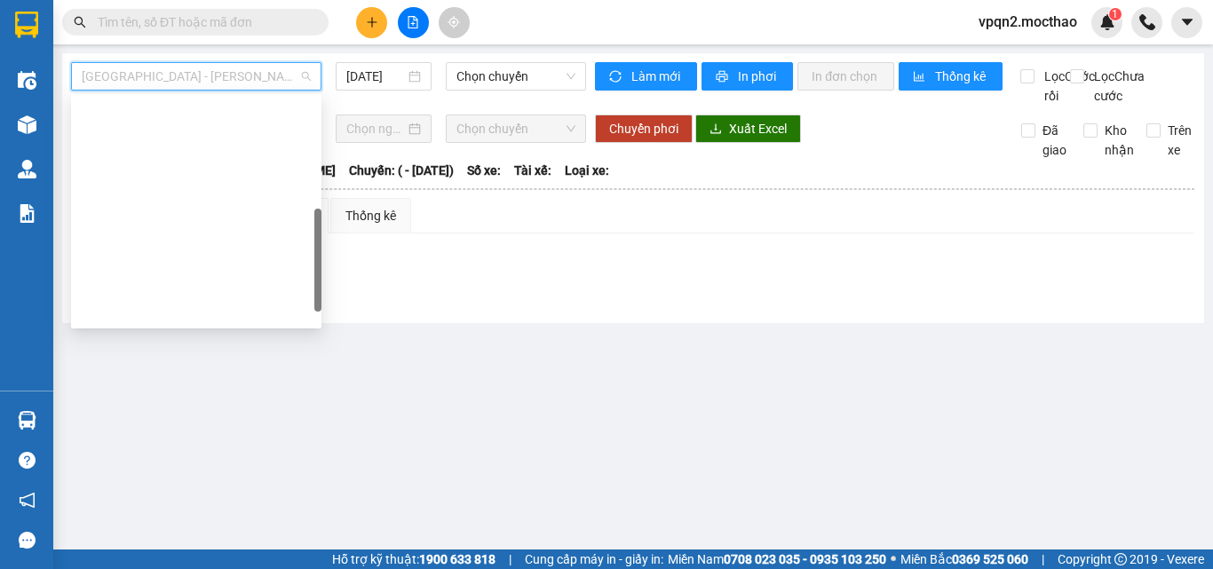
scroll to position [355, 0]
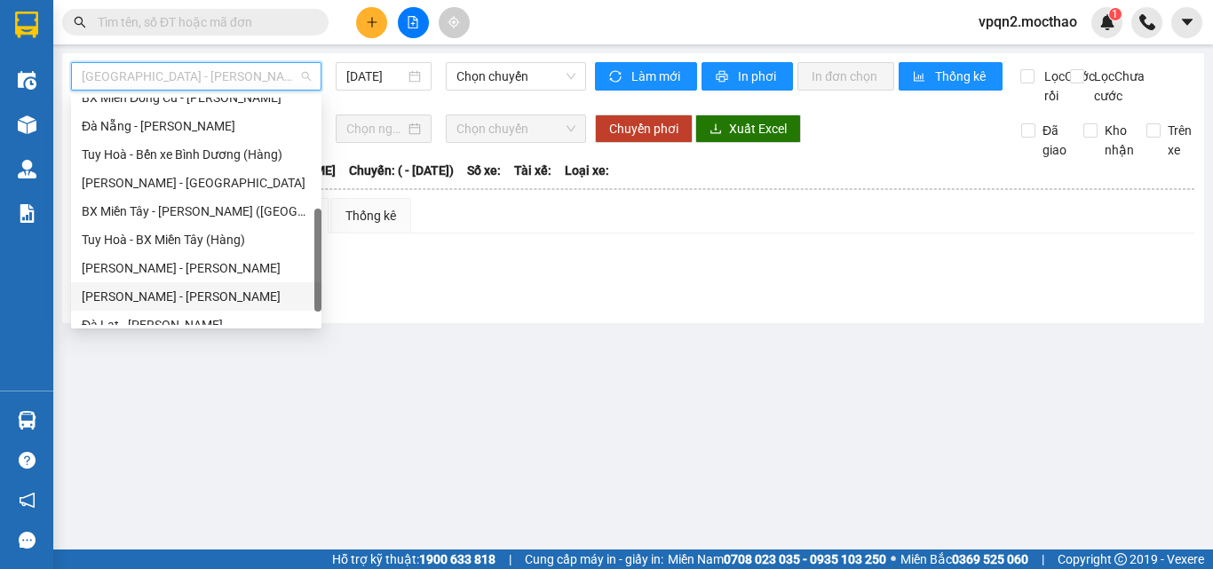
click at [139, 296] on div "Tuy Hòa - Quy Nhơn" at bounding box center [196, 297] width 229 height 20
type input "[DATE]"
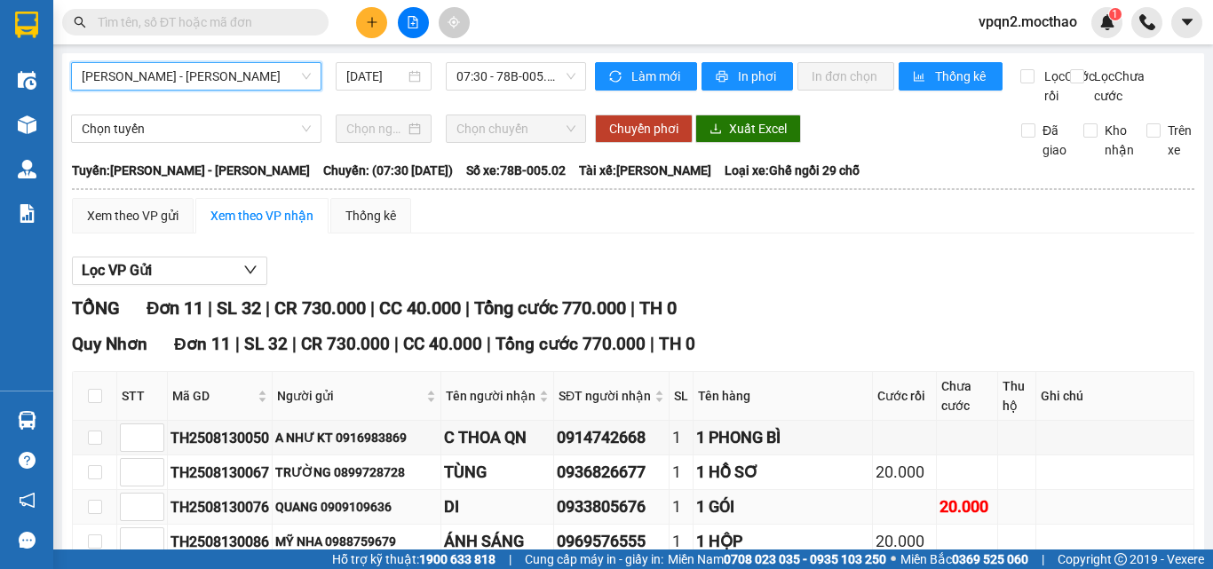
scroll to position [266, 0]
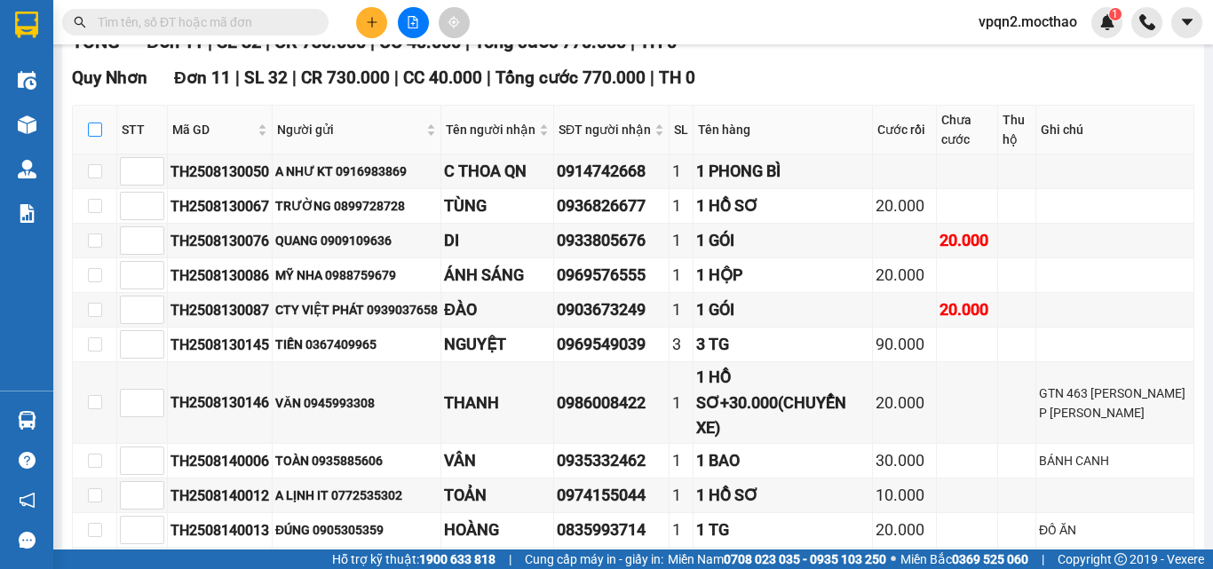
click at [95, 137] on input "checkbox" at bounding box center [95, 130] width 14 height 14
checkbox input "true"
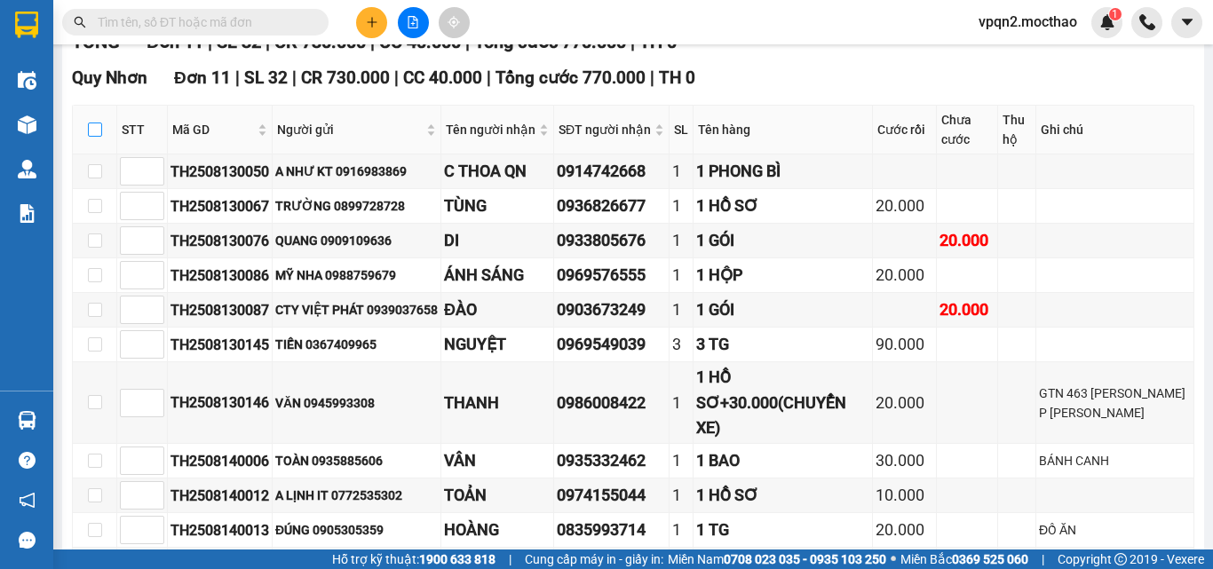
checkbox input "true"
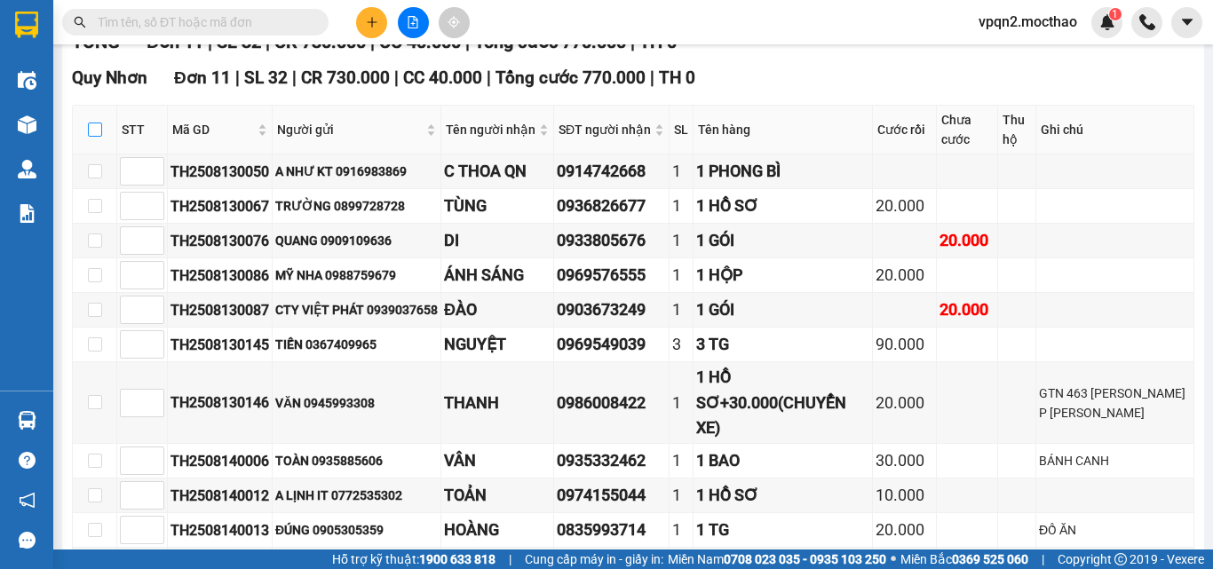
checkbox input "true"
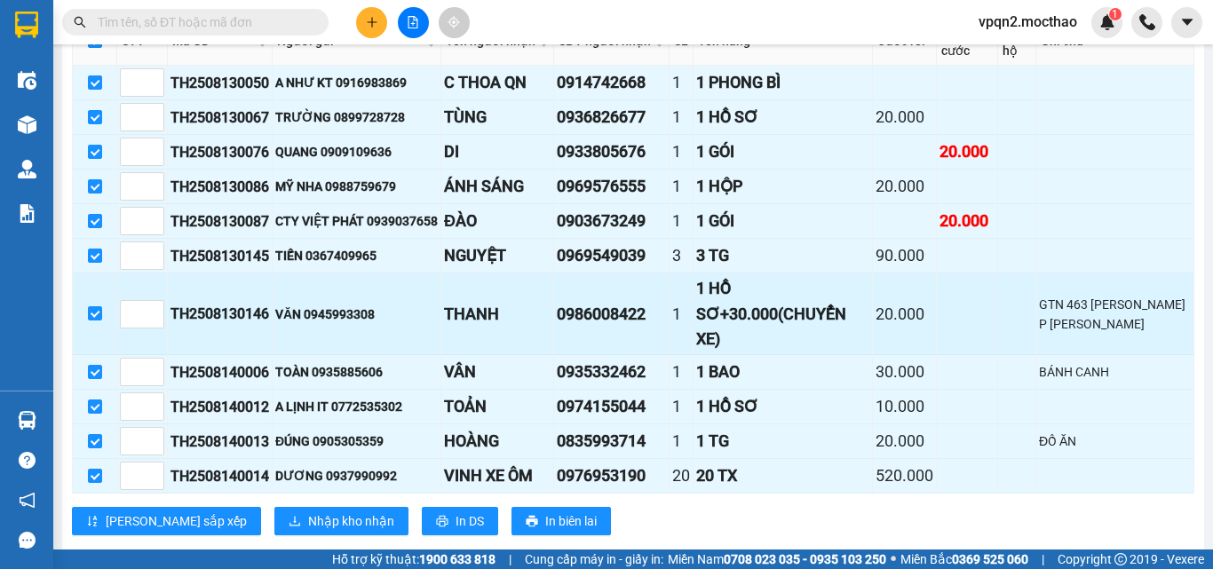
scroll to position [410, 0]
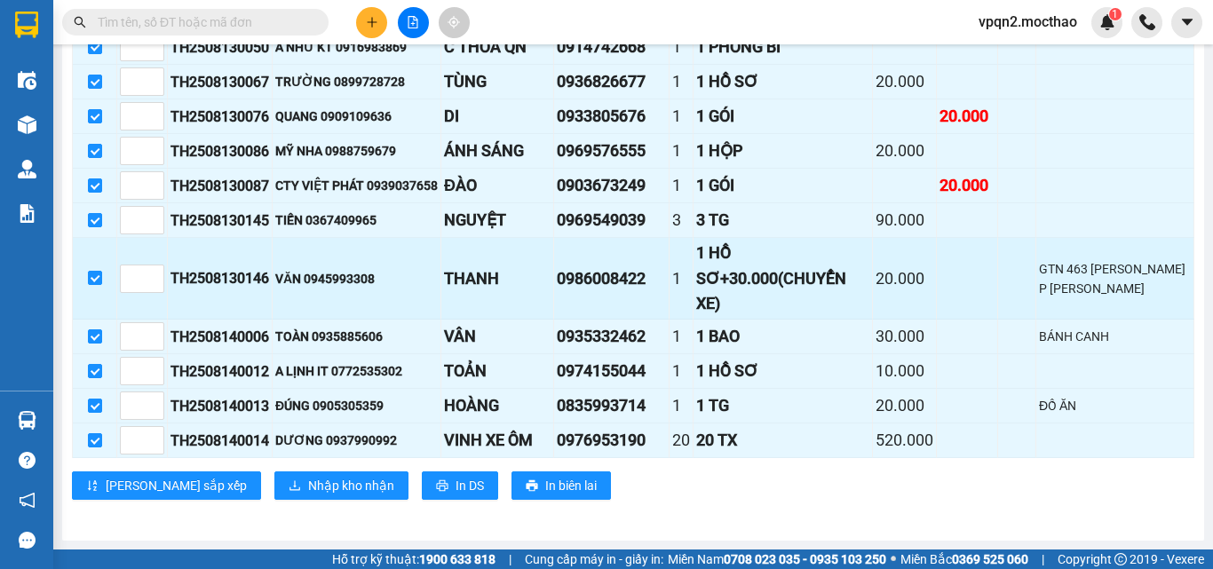
click at [104, 281] on td at bounding box center [95, 279] width 44 height 82
click at [98, 281] on input "checkbox" at bounding box center [95, 278] width 14 height 14
checkbox input "false"
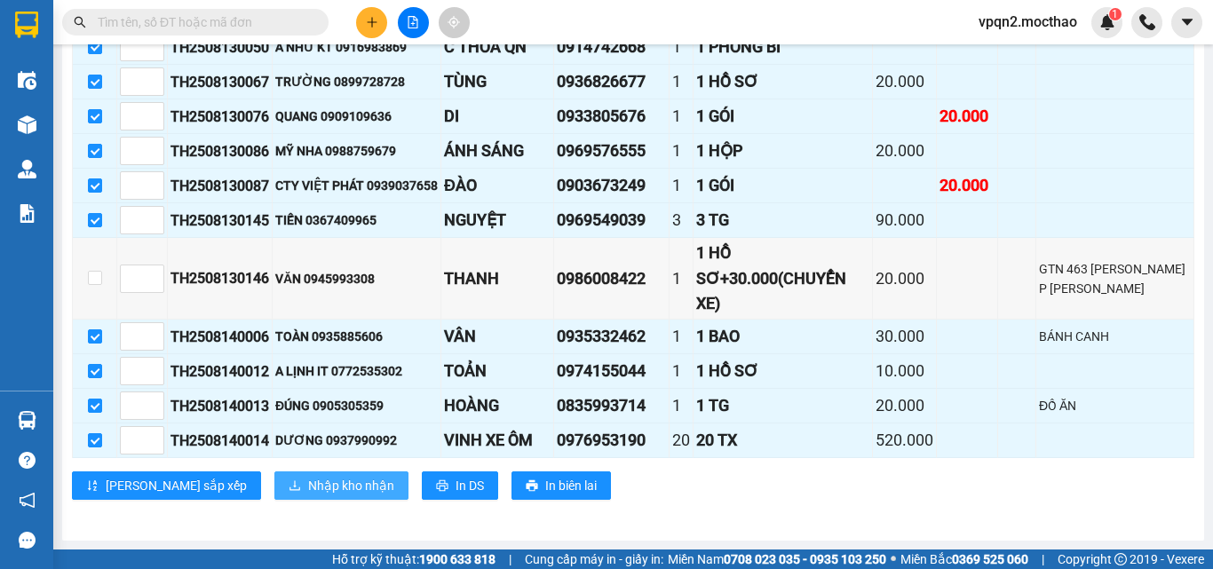
click at [308, 493] on span "Nhập kho nhận" at bounding box center [351, 486] width 86 height 20
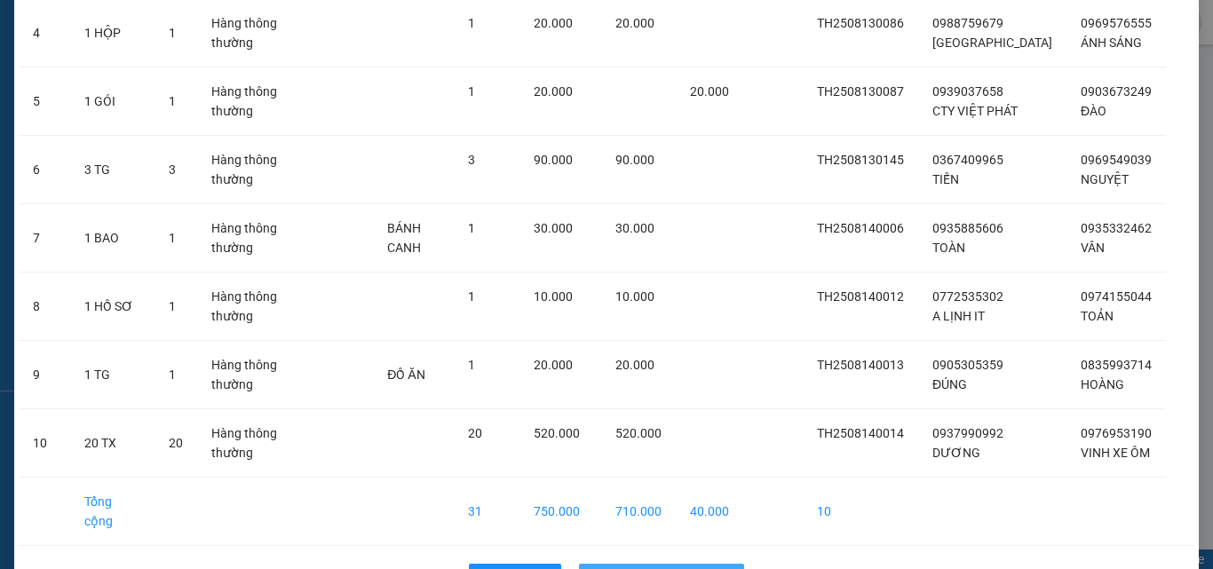
scroll to position [433, 0]
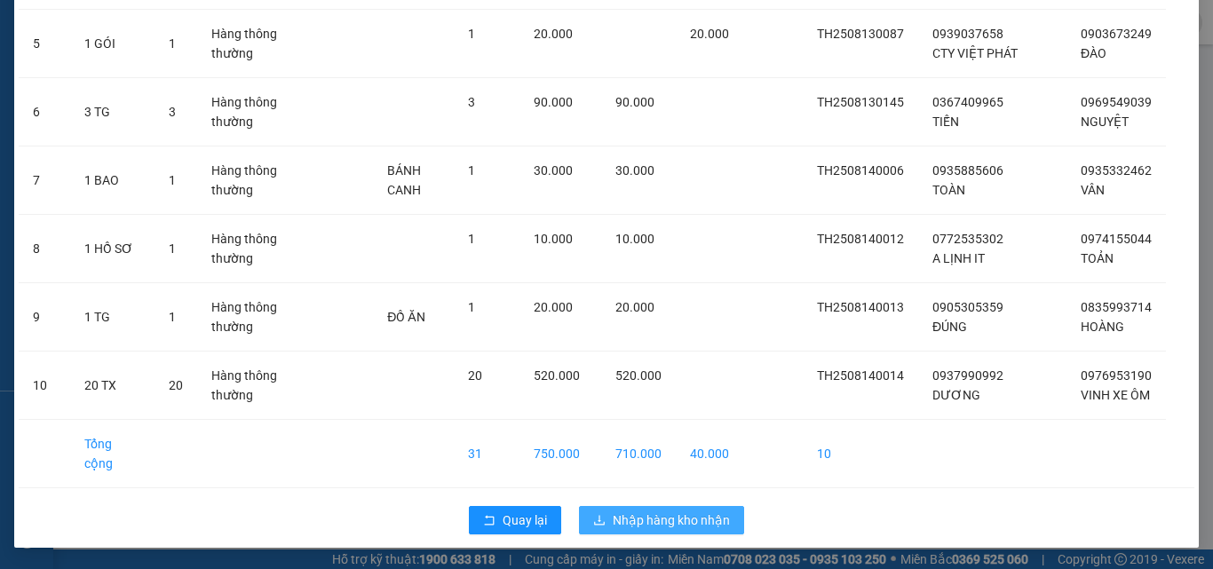
click at [640, 524] on span "Nhập hàng kho nhận" at bounding box center [671, 521] width 117 height 20
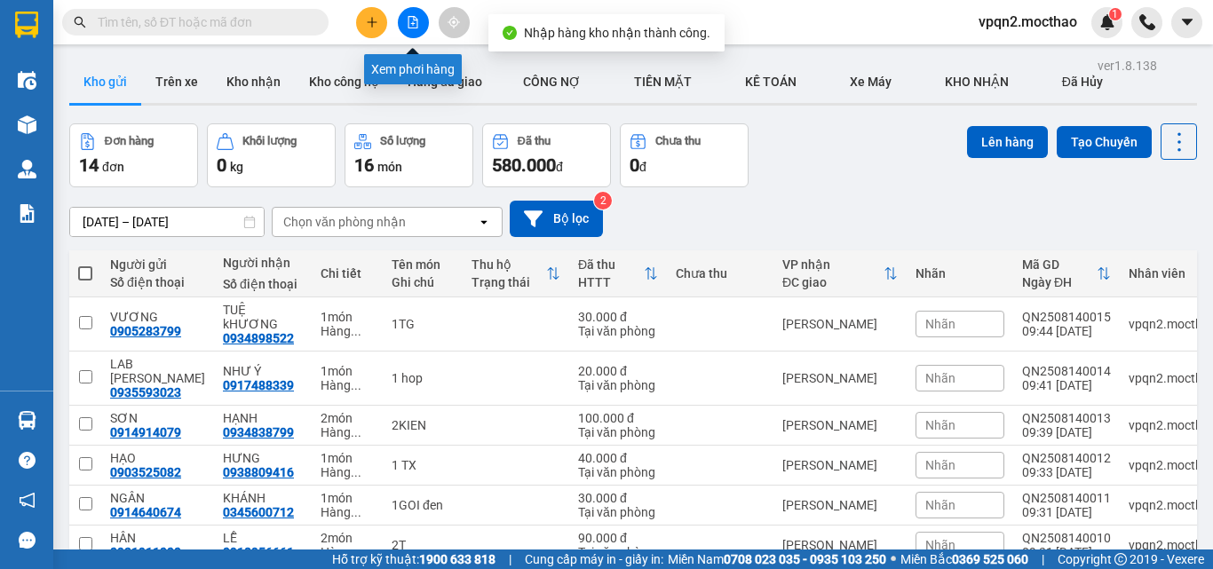
click at [417, 19] on icon "file-add" at bounding box center [413, 22] width 12 height 12
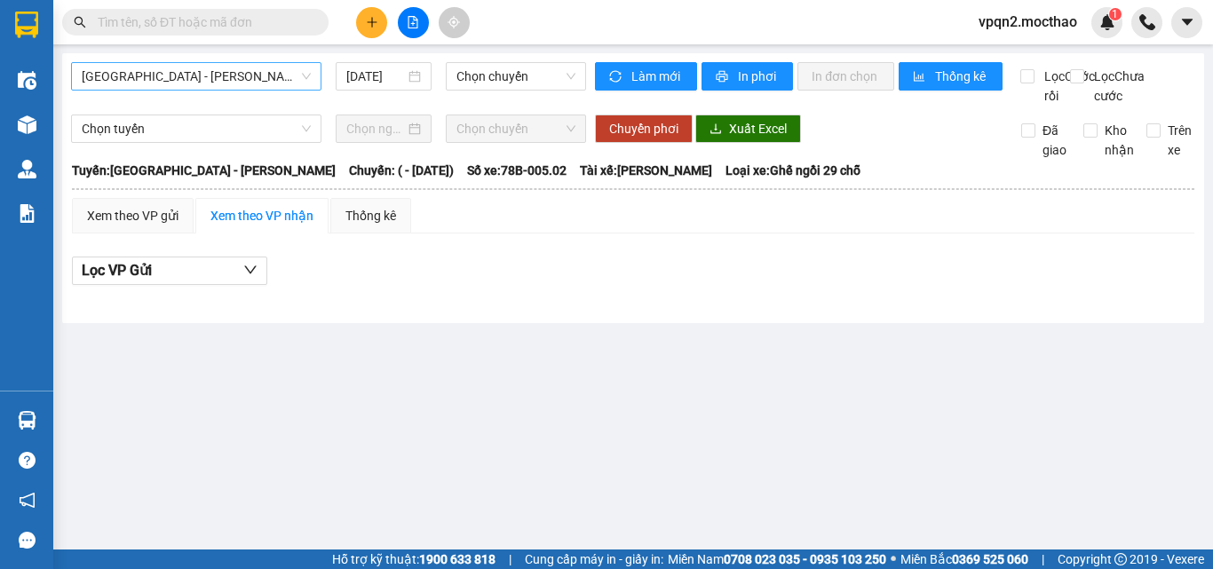
click at [255, 70] on span "Sài Gòn - Tuy Hòa" at bounding box center [196, 76] width 229 height 27
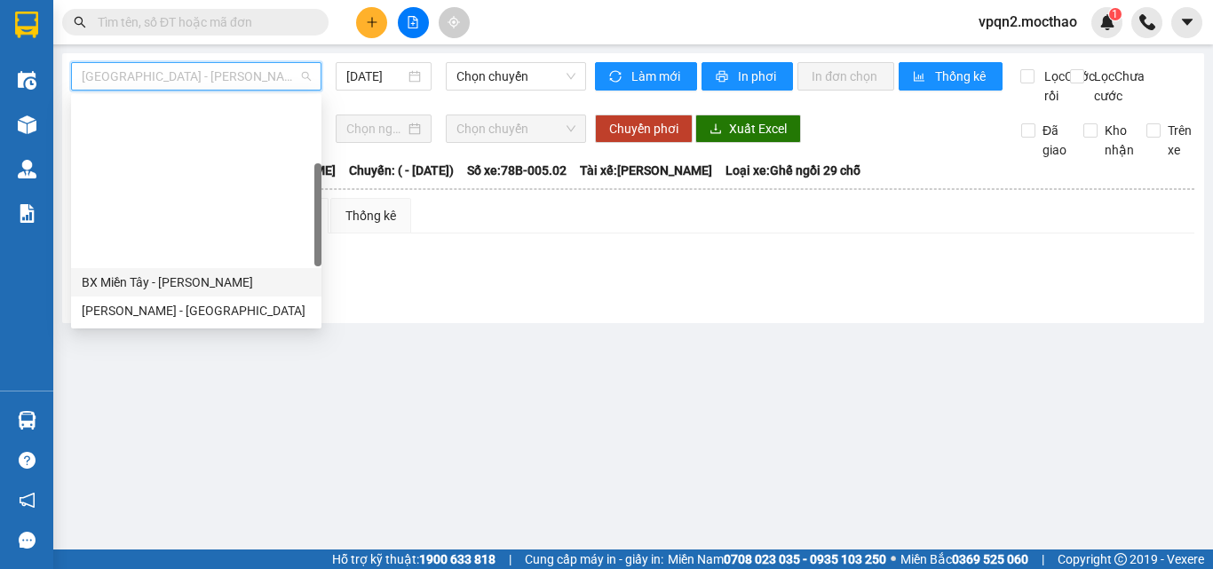
scroll to position [266, 0]
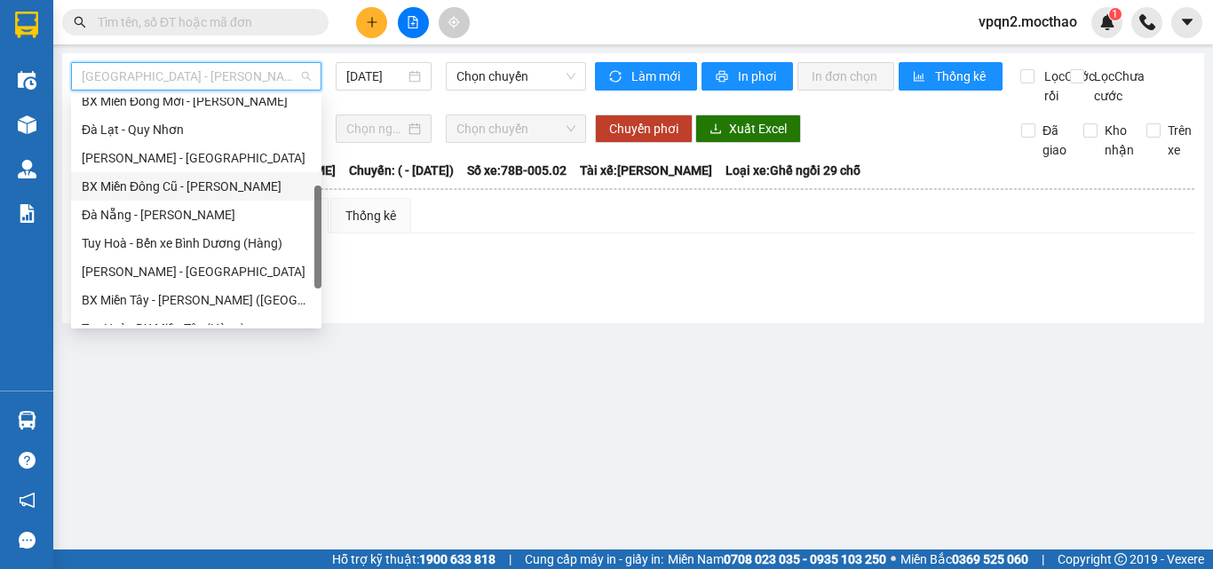
click at [207, 191] on div "BX Miền Đông Cũ - Tuy Hoà" at bounding box center [196, 187] width 229 height 20
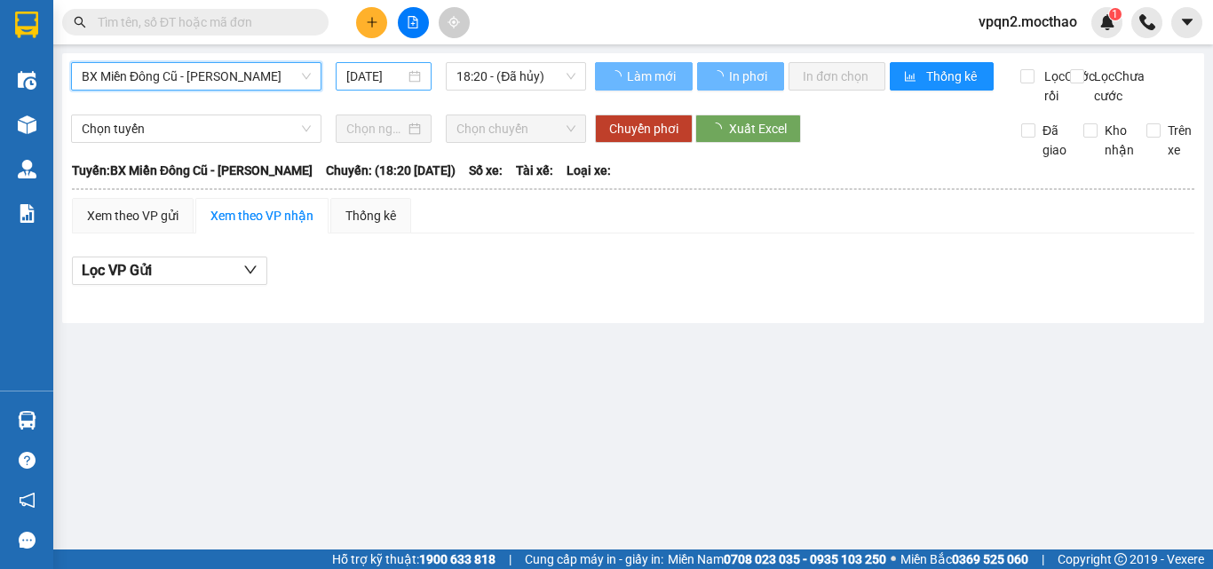
click at [363, 81] on input "[DATE]" at bounding box center [375, 77] width 59 height 20
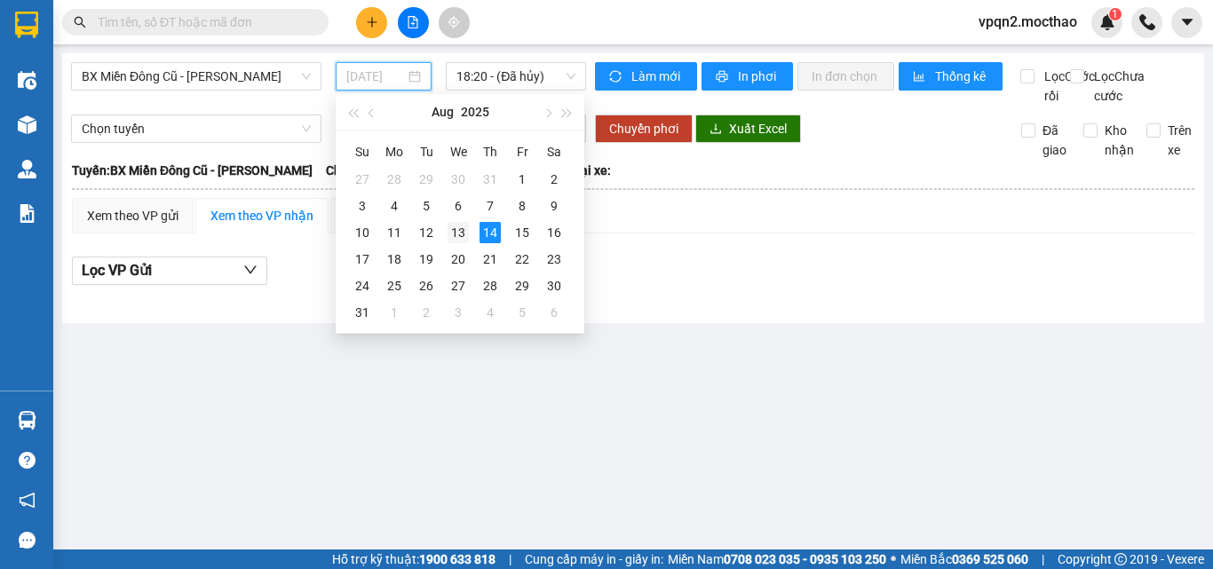
click at [458, 230] on div "13" at bounding box center [458, 232] width 21 height 21
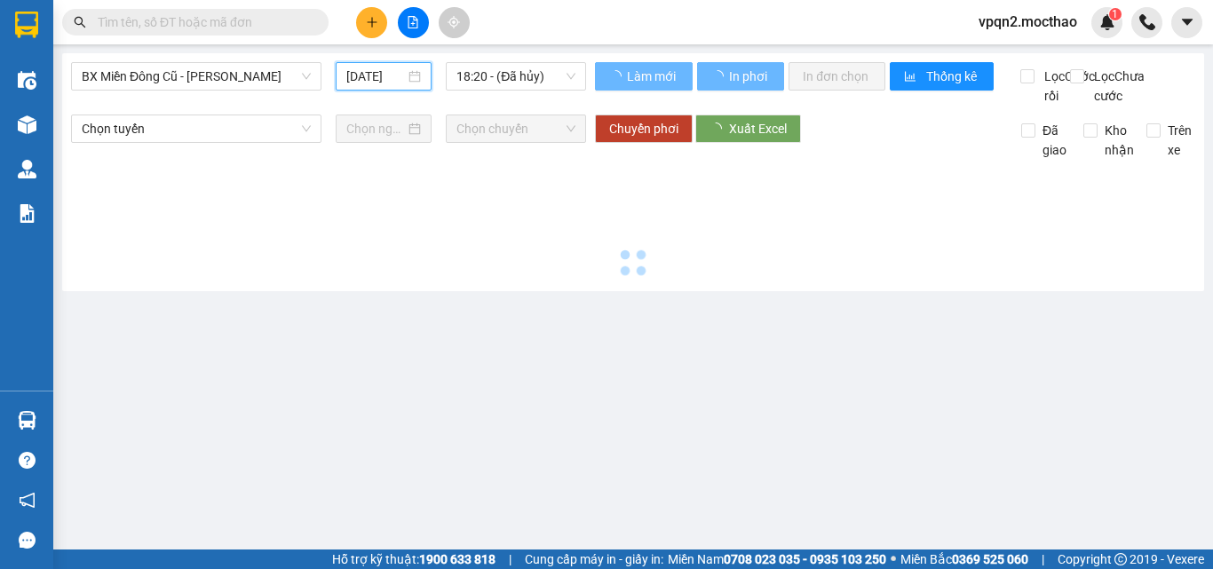
type input "13/08/2025"
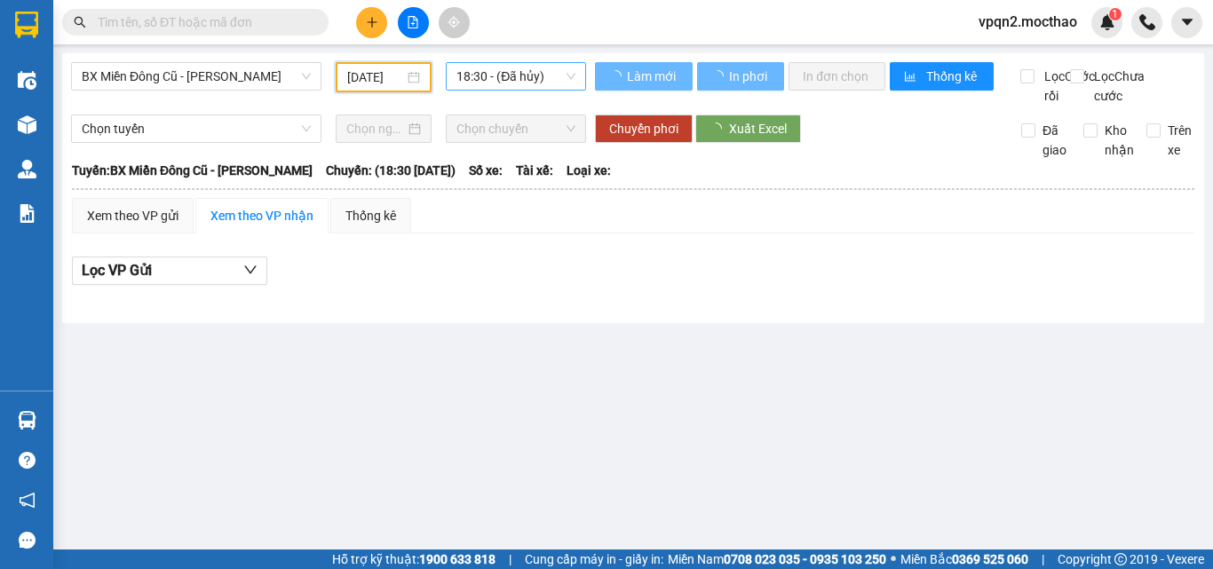
click at [537, 74] on span "18:30 - (Đã hủy)" at bounding box center [516, 76] width 119 height 27
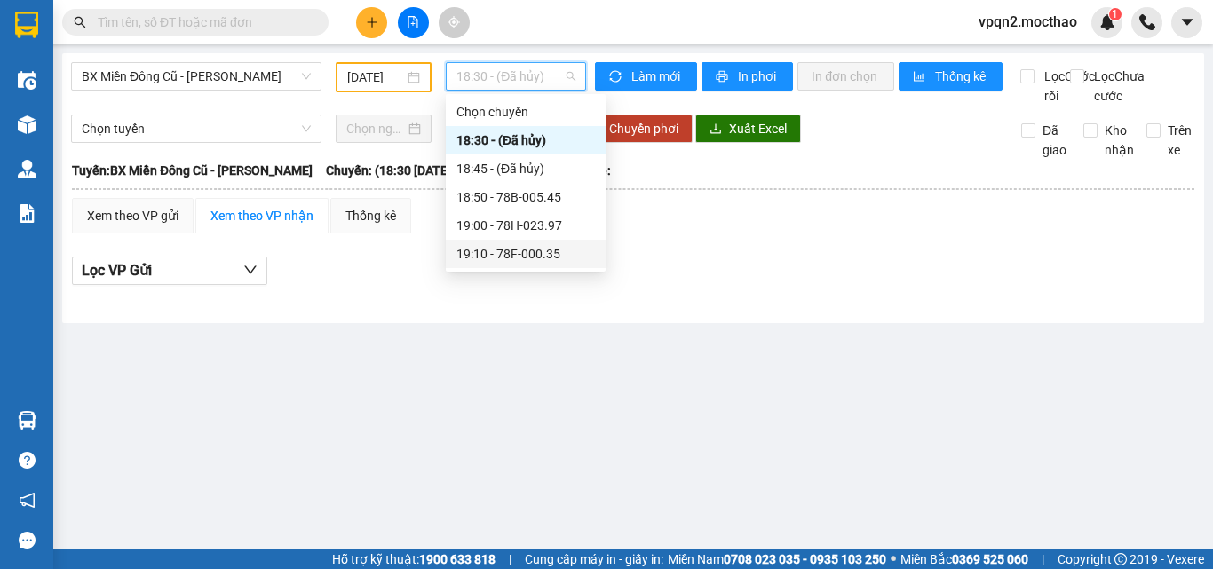
click at [518, 258] on div "19:10 - 78F-000.35" at bounding box center [526, 254] width 139 height 20
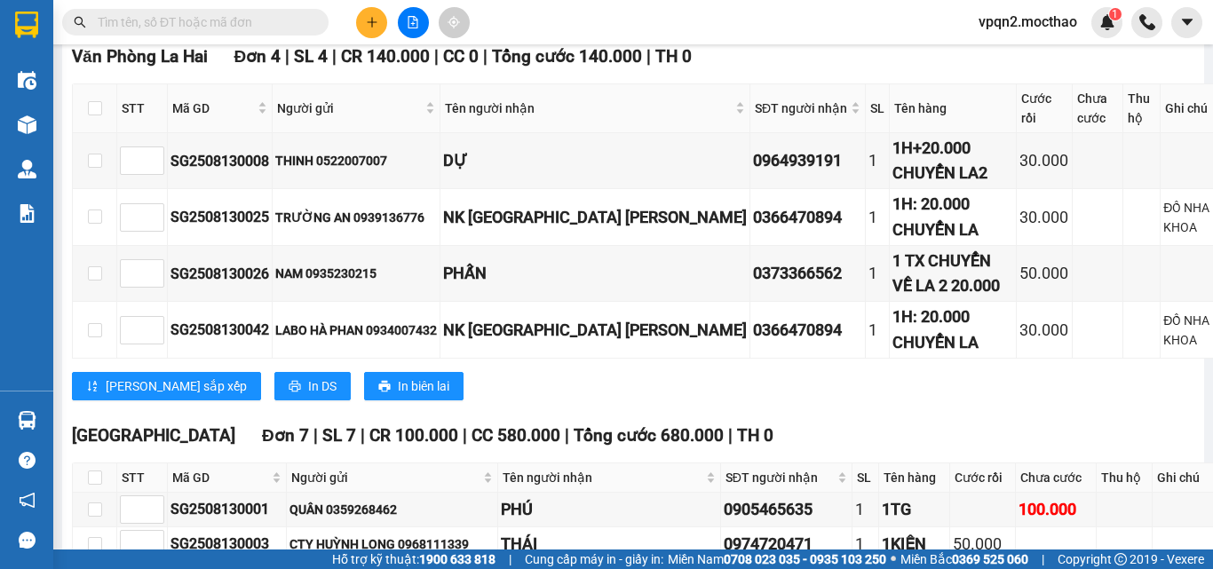
scroll to position [1599, 0]
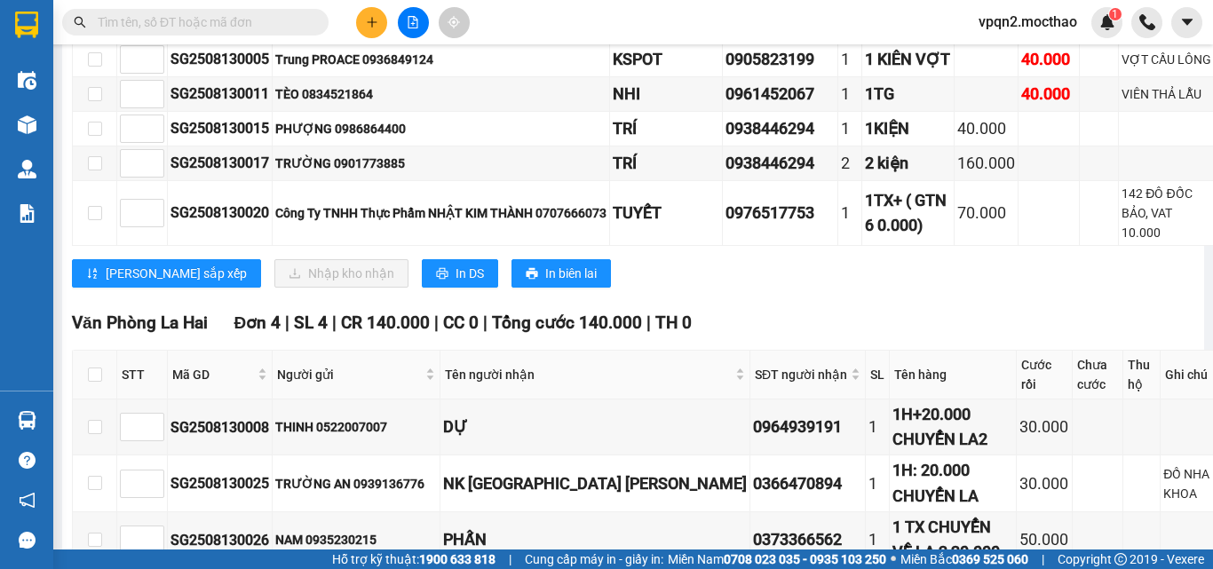
checkbox input "true"
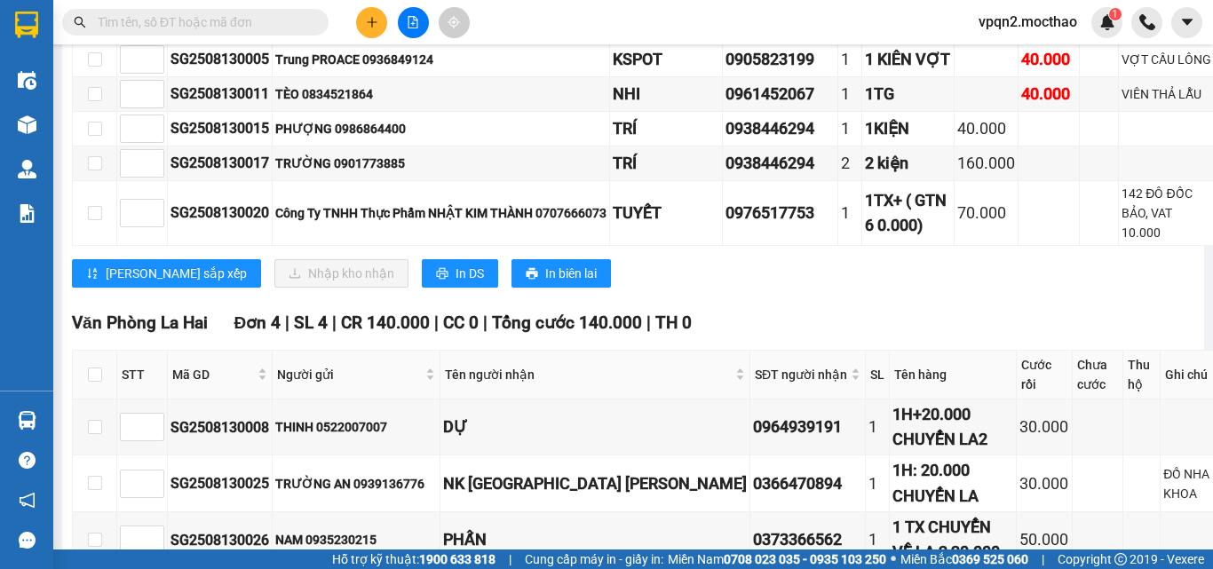
checkbox input "true"
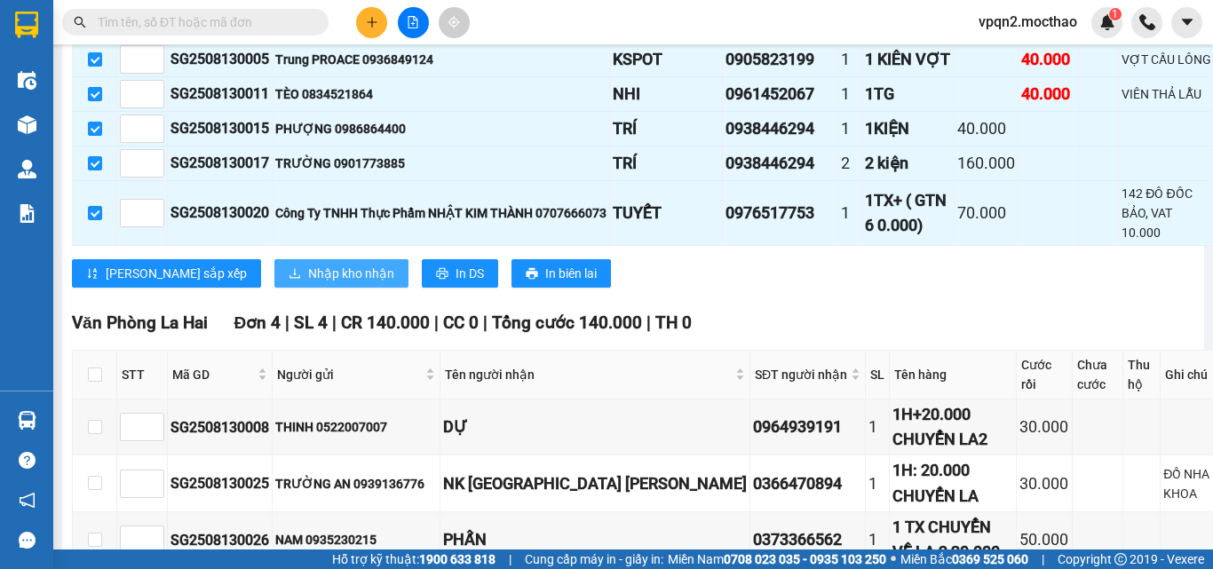
click at [308, 283] on span "Nhập kho nhận" at bounding box center [351, 274] width 86 height 20
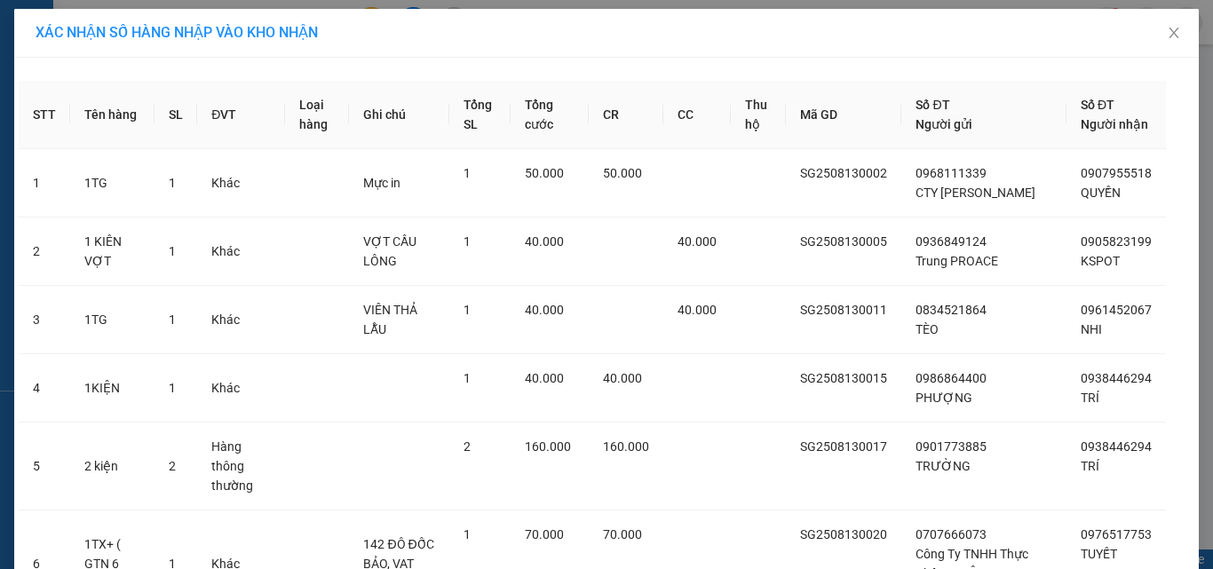
scroll to position [198, 0]
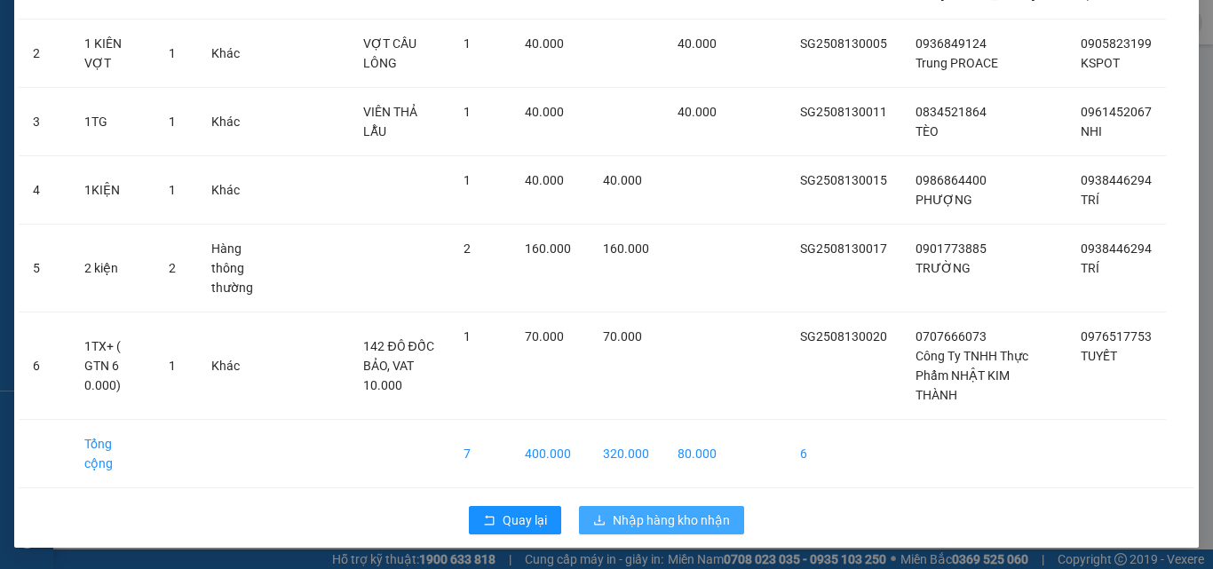
click at [651, 519] on span "Nhập hàng kho nhận" at bounding box center [671, 521] width 117 height 20
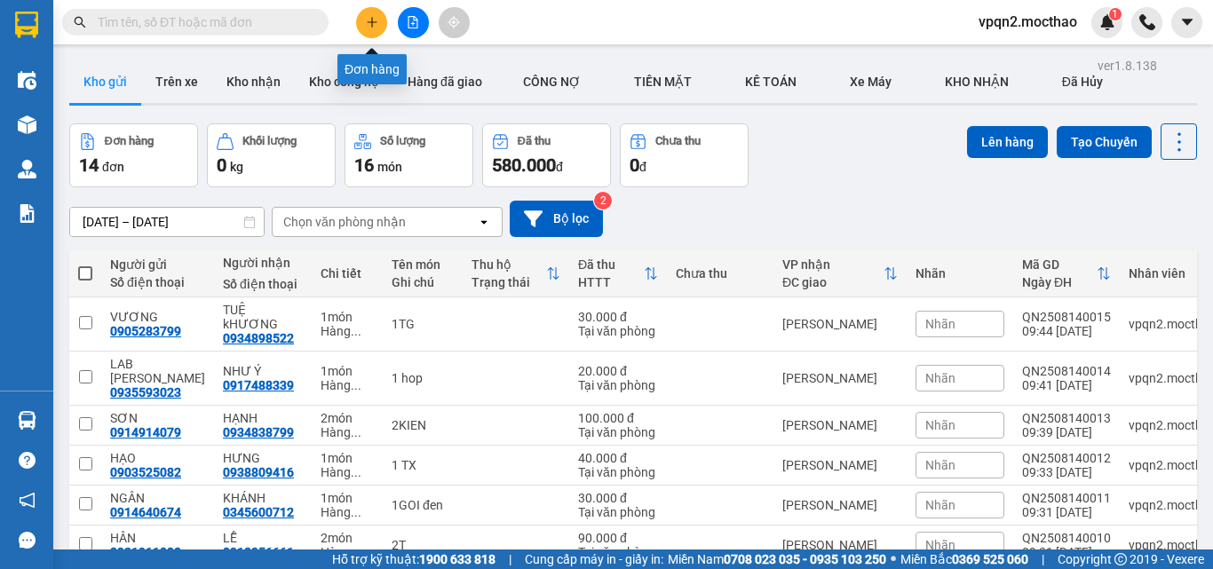
click at [403, 17] on button at bounding box center [413, 22] width 31 height 31
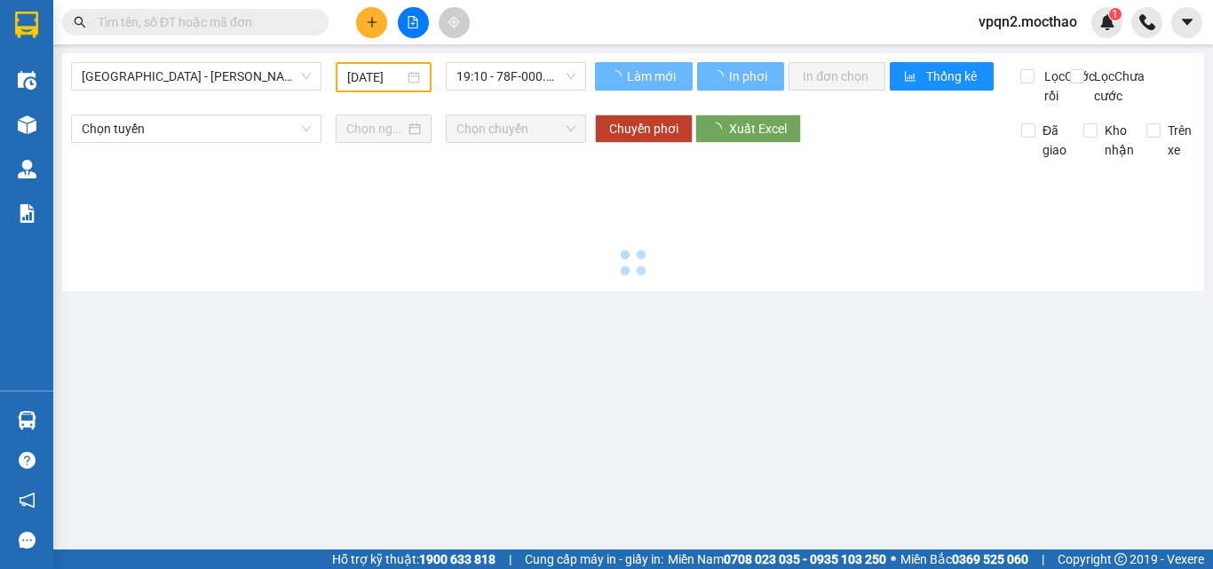
type input "[DATE]"
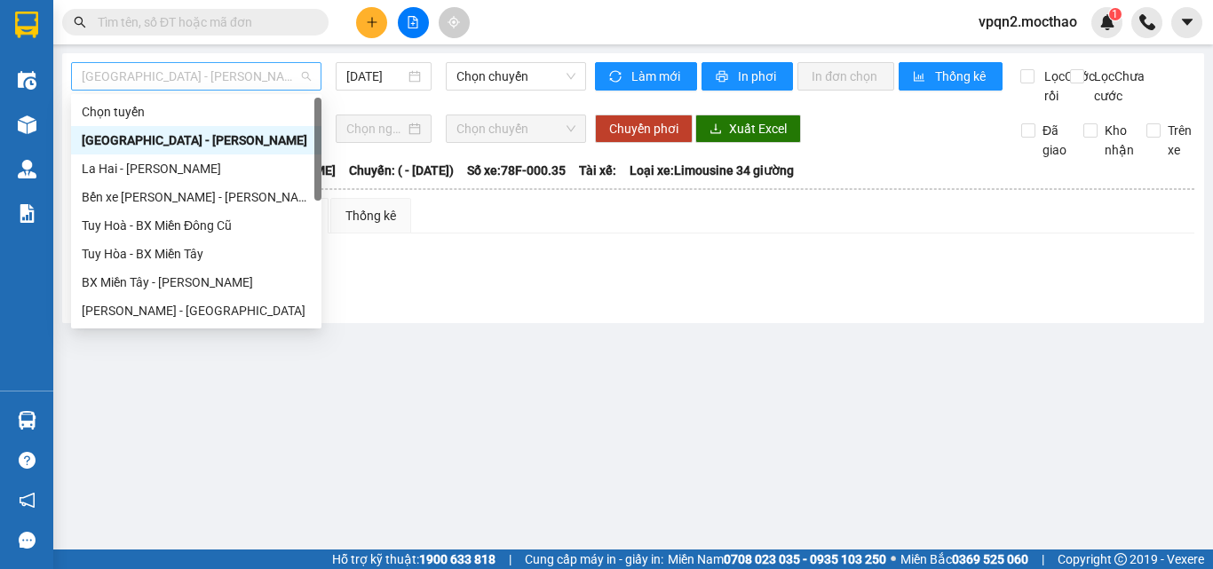
click at [210, 76] on span "Sài Gòn - Tuy Hòa" at bounding box center [196, 76] width 229 height 27
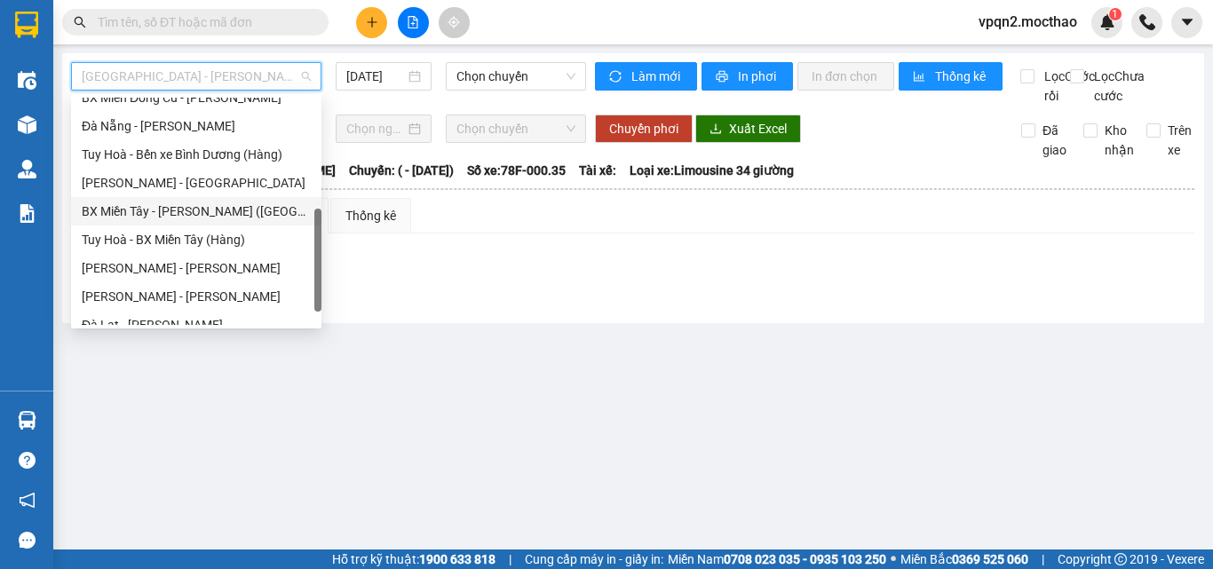
scroll to position [178, 0]
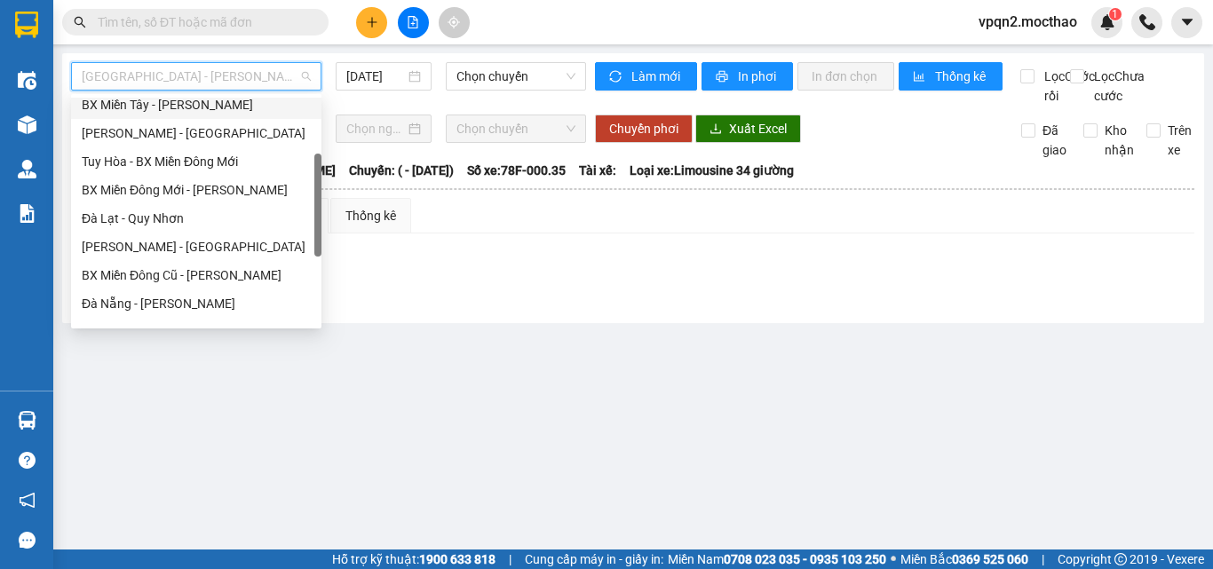
click at [192, 107] on div "BX Miền Tây - Tuy Hòa" at bounding box center [196, 105] width 229 height 20
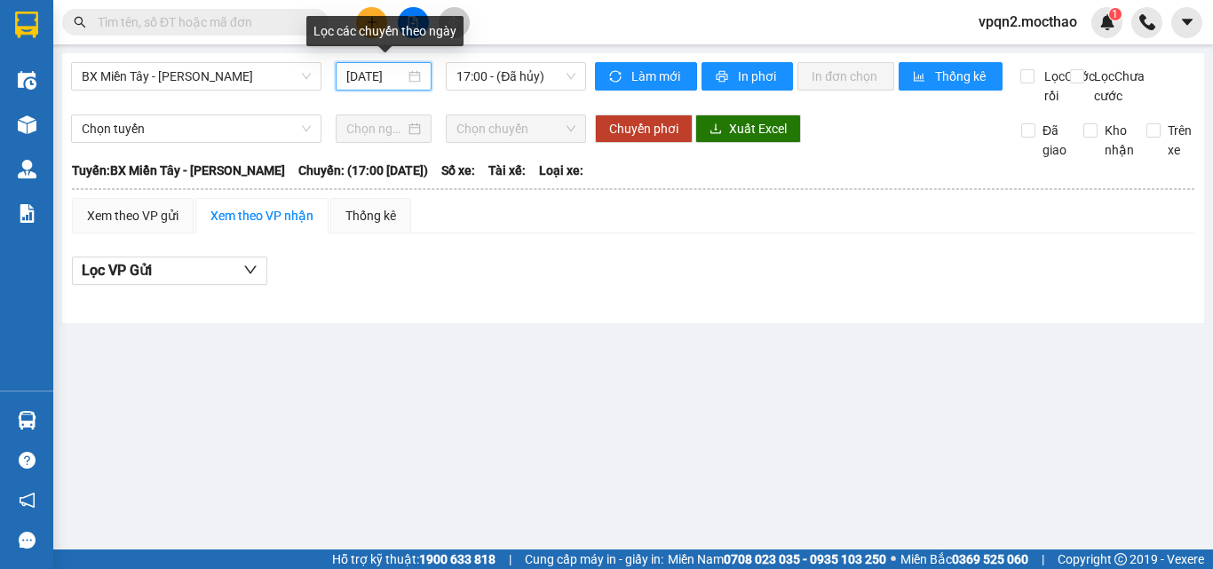
click at [382, 82] on input "[DATE]" at bounding box center [375, 77] width 59 height 20
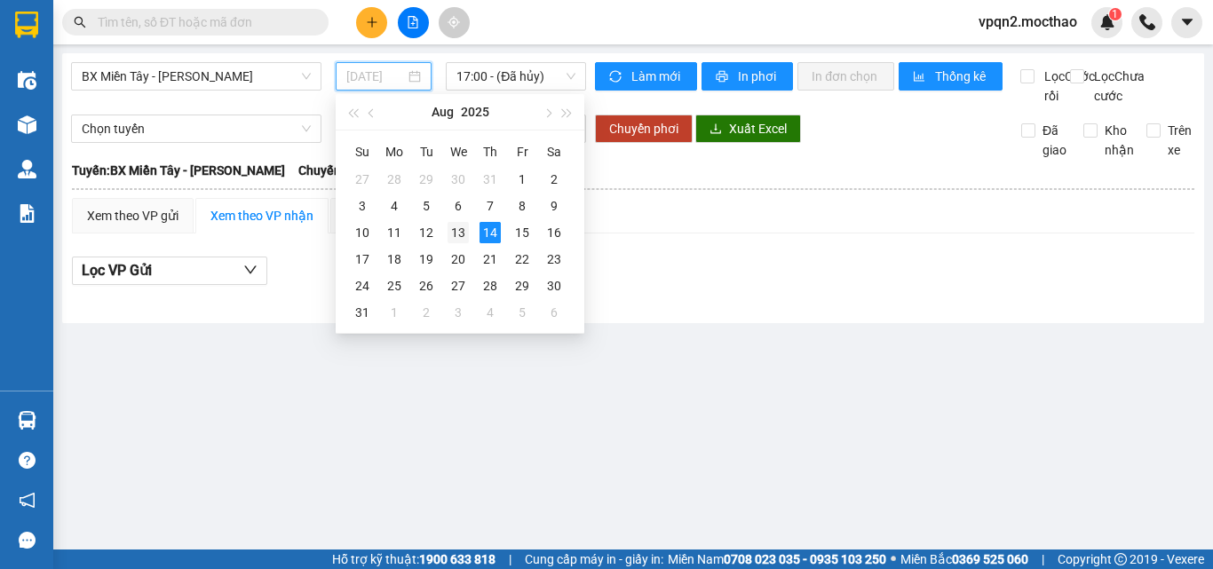
click at [461, 229] on div "13" at bounding box center [458, 232] width 21 height 21
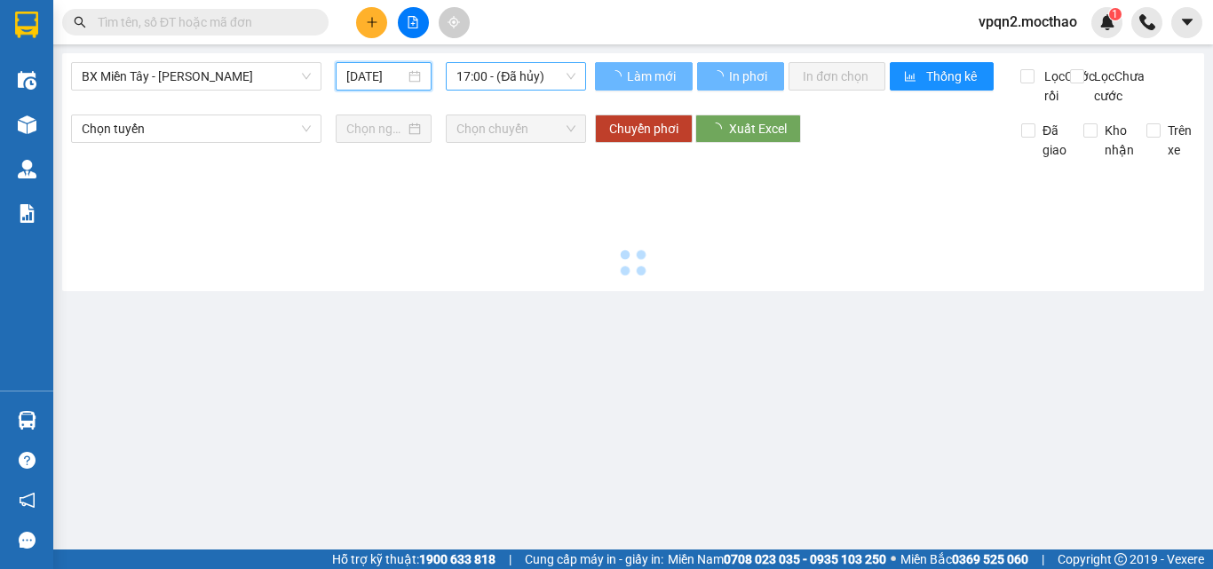
type input "13/08/2025"
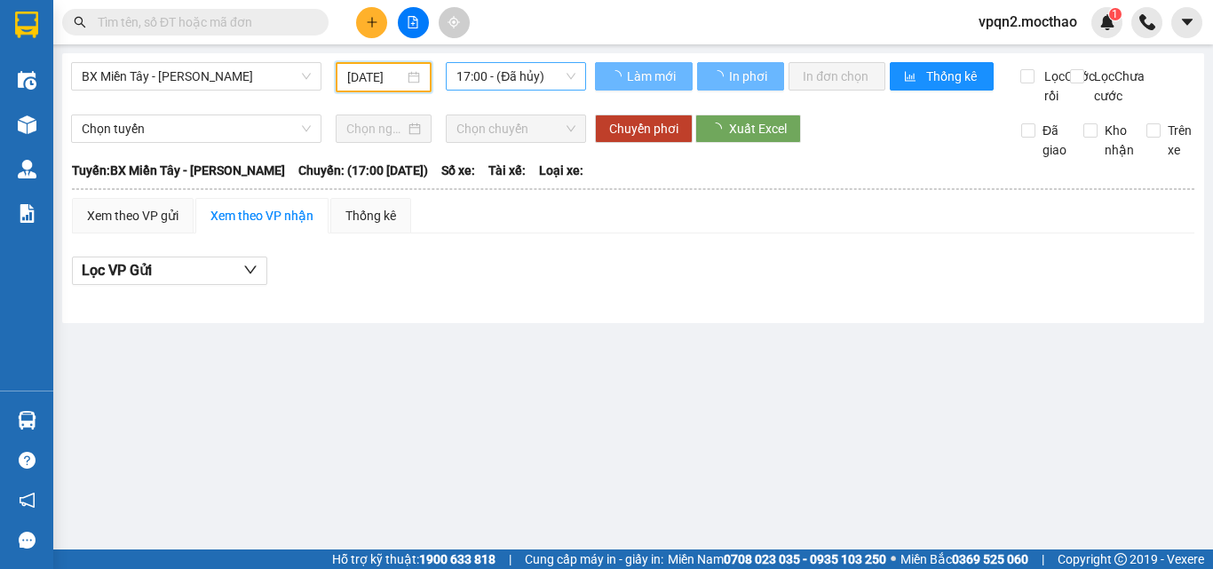
click at [524, 72] on span "17:00 - (Đã hủy)" at bounding box center [516, 76] width 119 height 27
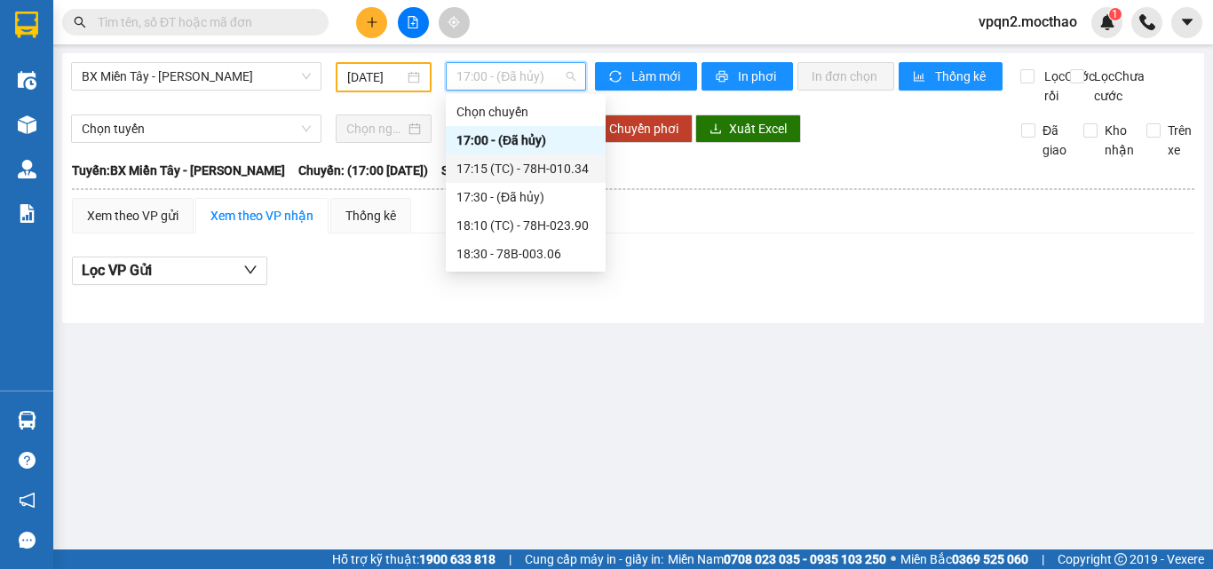
click at [525, 172] on div "17:15 (TC) - 78H-010.34" at bounding box center [526, 169] width 139 height 20
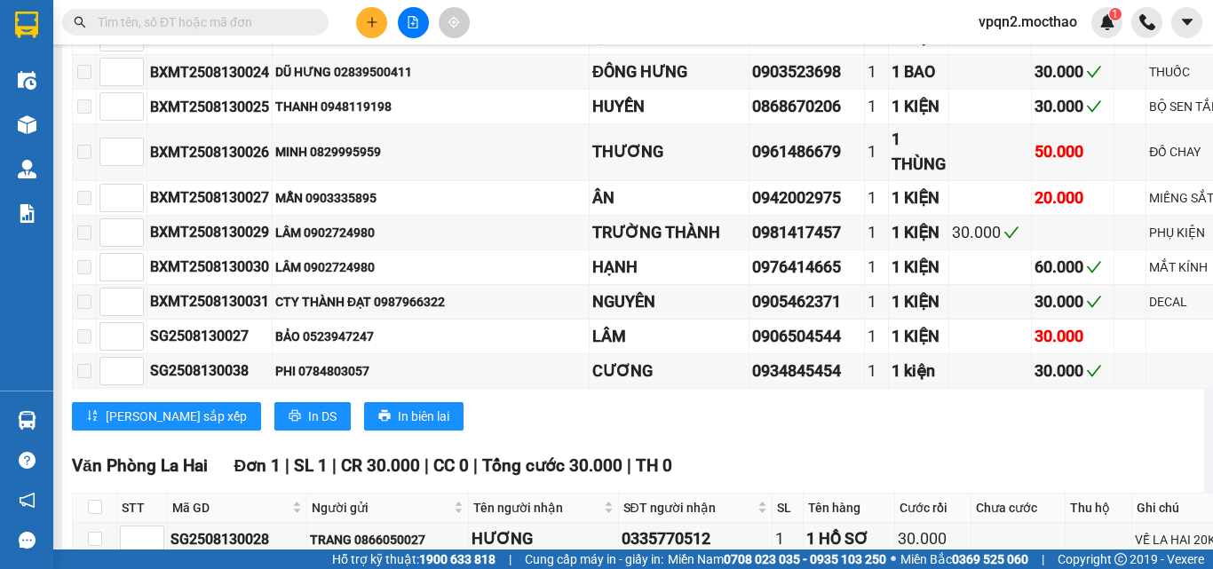
scroll to position [1599, 0]
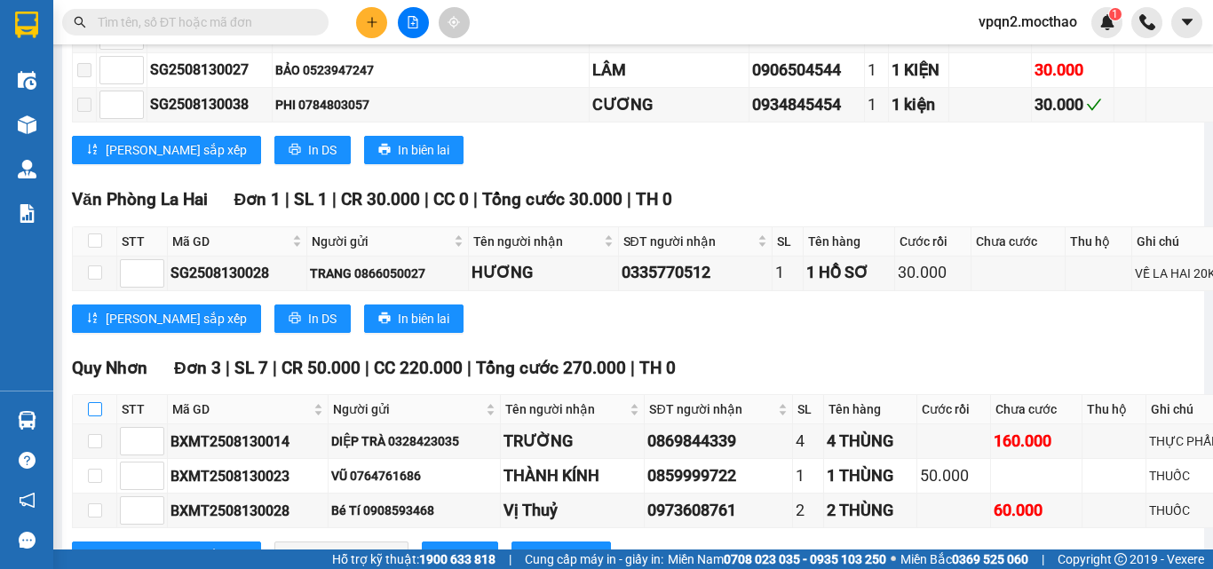
click at [97, 402] on input "checkbox" at bounding box center [95, 409] width 14 height 14
checkbox input "true"
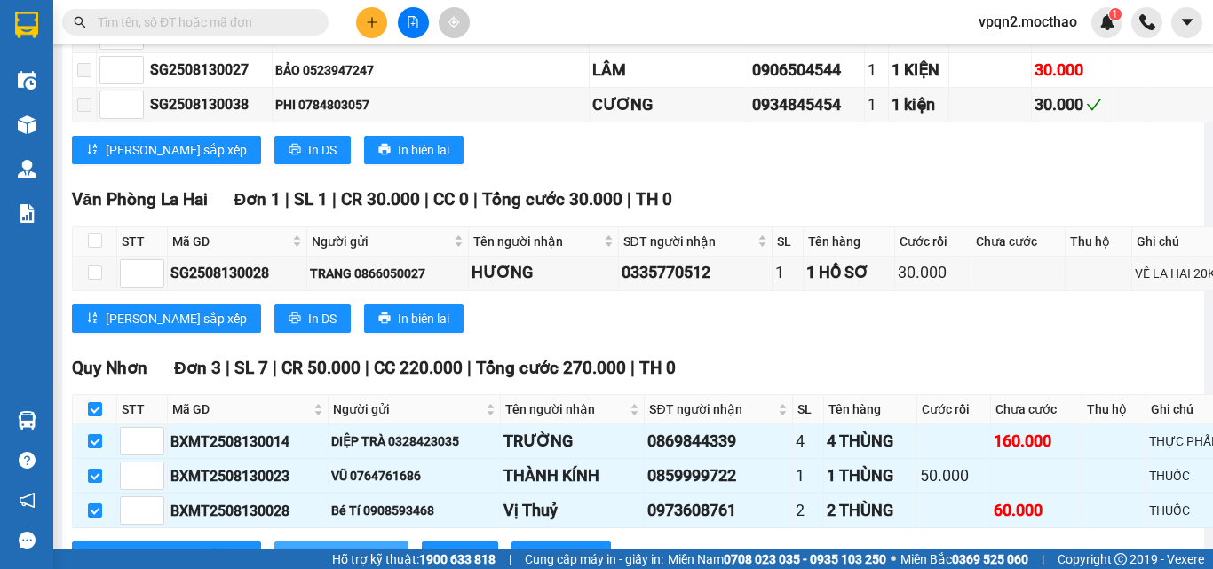
click at [308, 538] on span "Nhập kho nhận" at bounding box center [351, 556] width 86 height 20
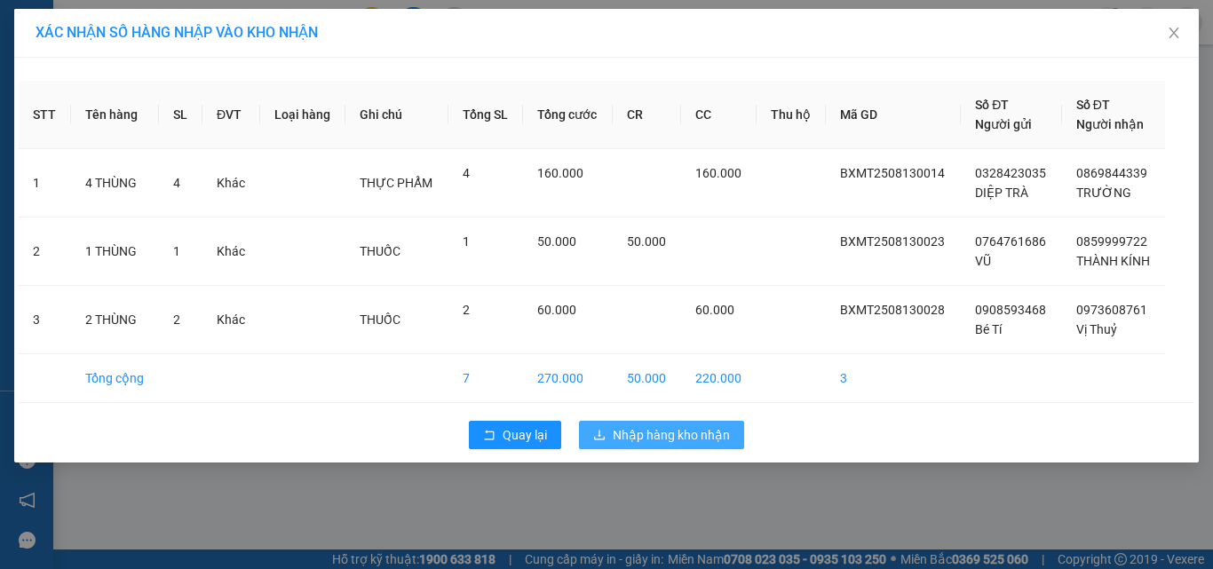
click at [665, 429] on span "Nhập hàng kho nhận" at bounding box center [671, 435] width 117 height 20
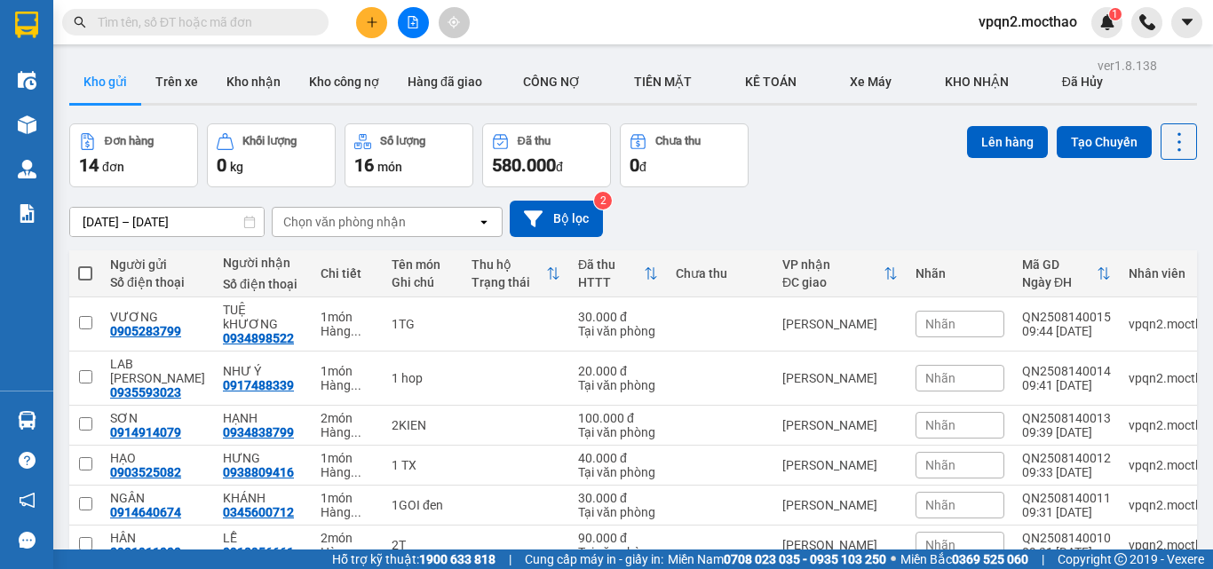
click at [413, 22] on icon "file-add" at bounding box center [414, 22] width 10 height 12
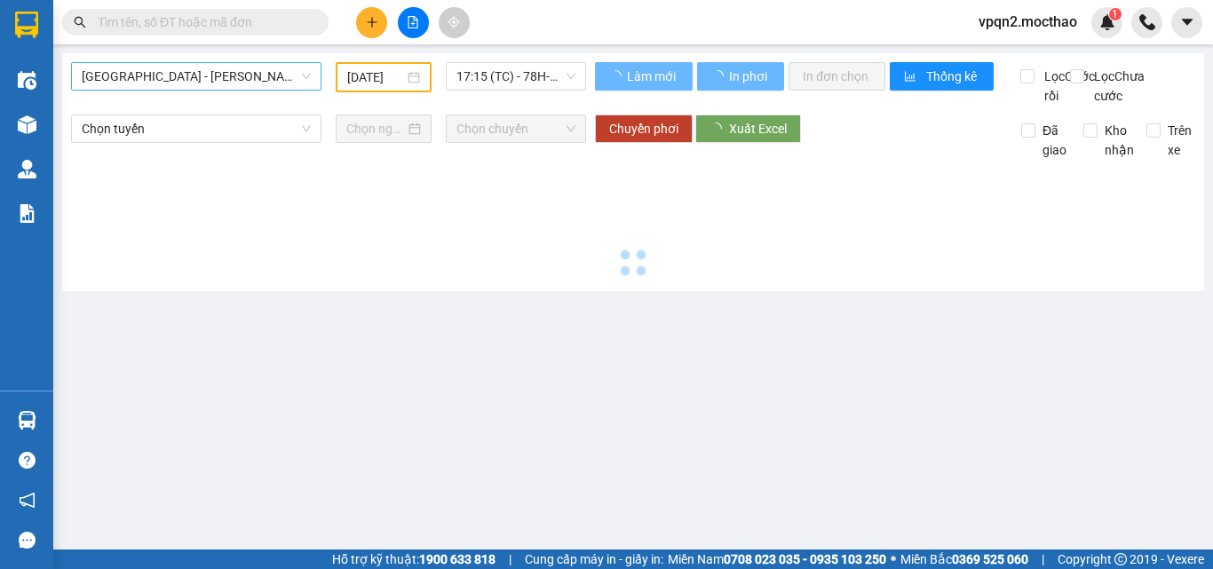
type input "[DATE]"
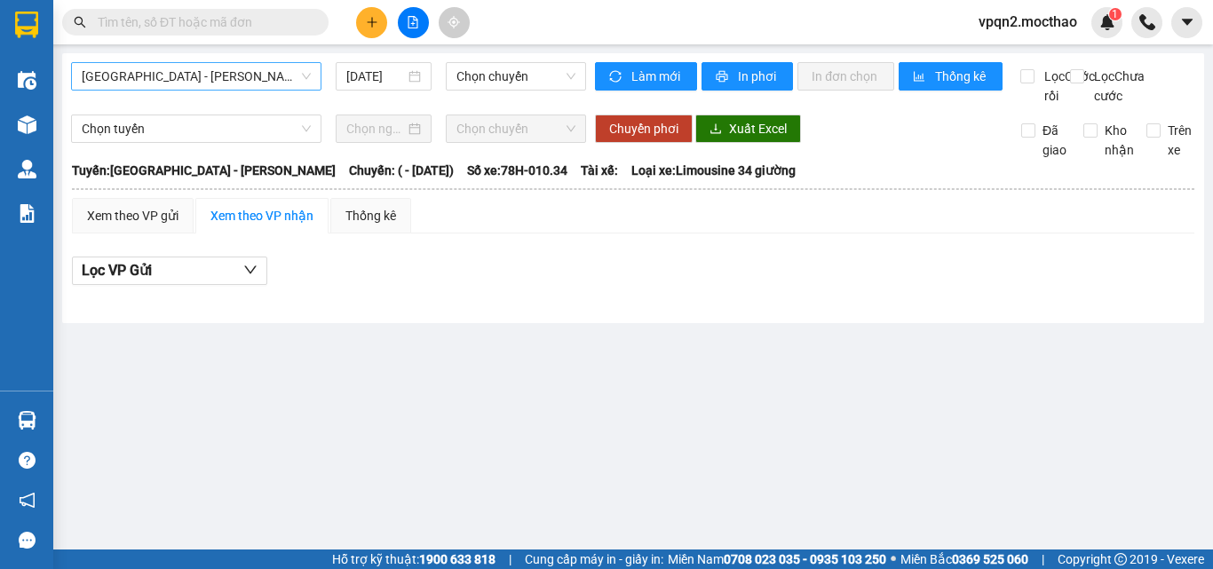
click at [195, 84] on span "Sài Gòn - Tuy Hòa" at bounding box center [196, 76] width 229 height 27
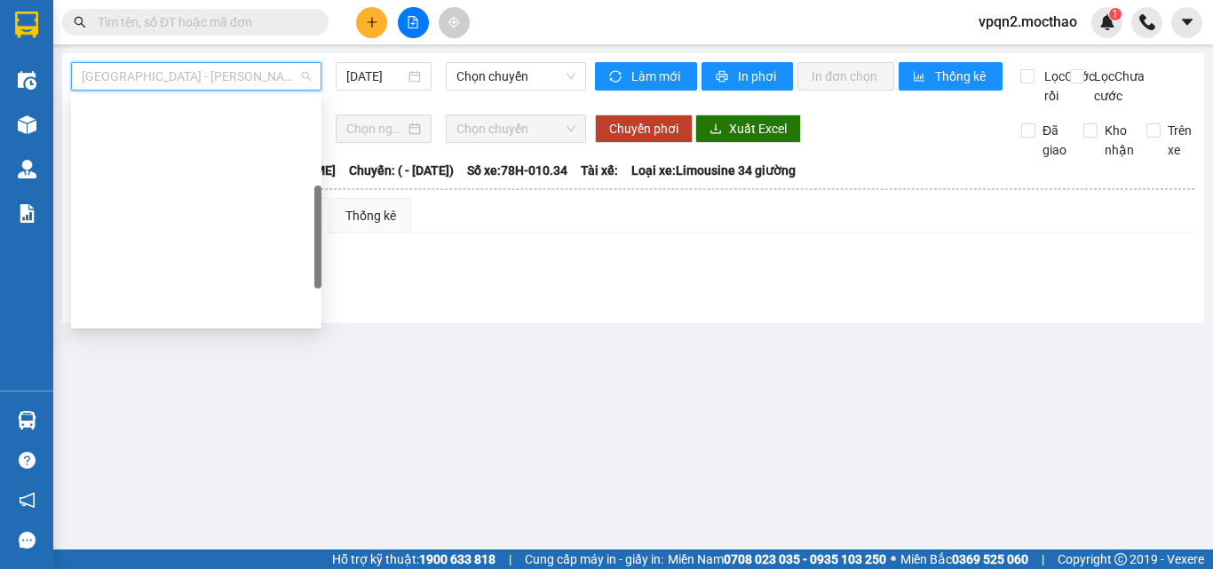
scroll to position [355, 0]
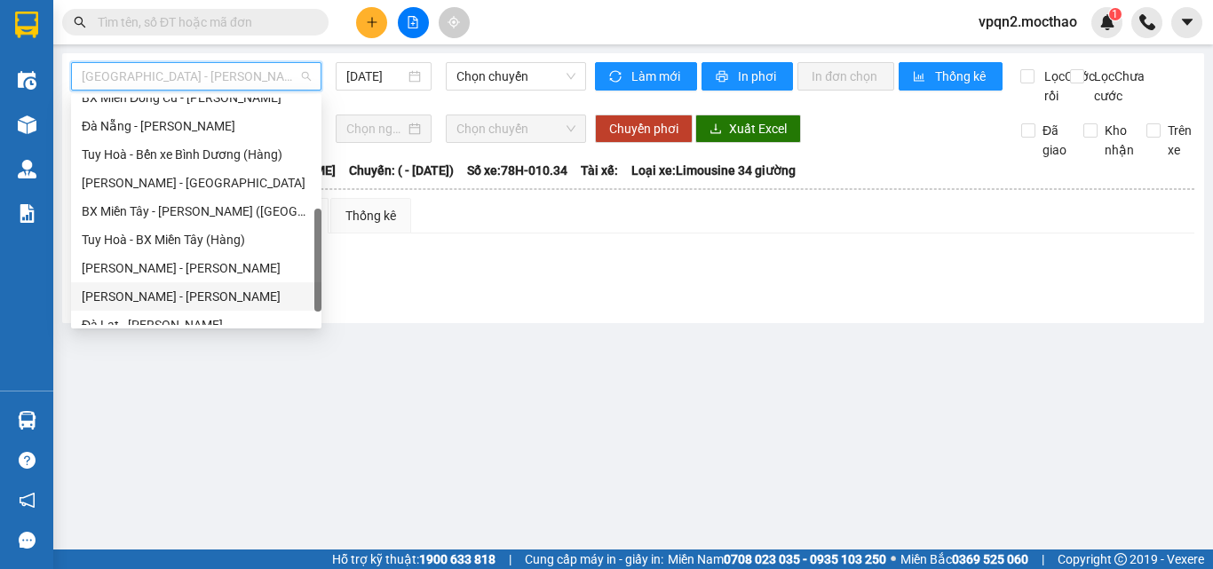
click at [157, 293] on div "Tuy Hòa - Quy Nhơn" at bounding box center [196, 297] width 229 height 20
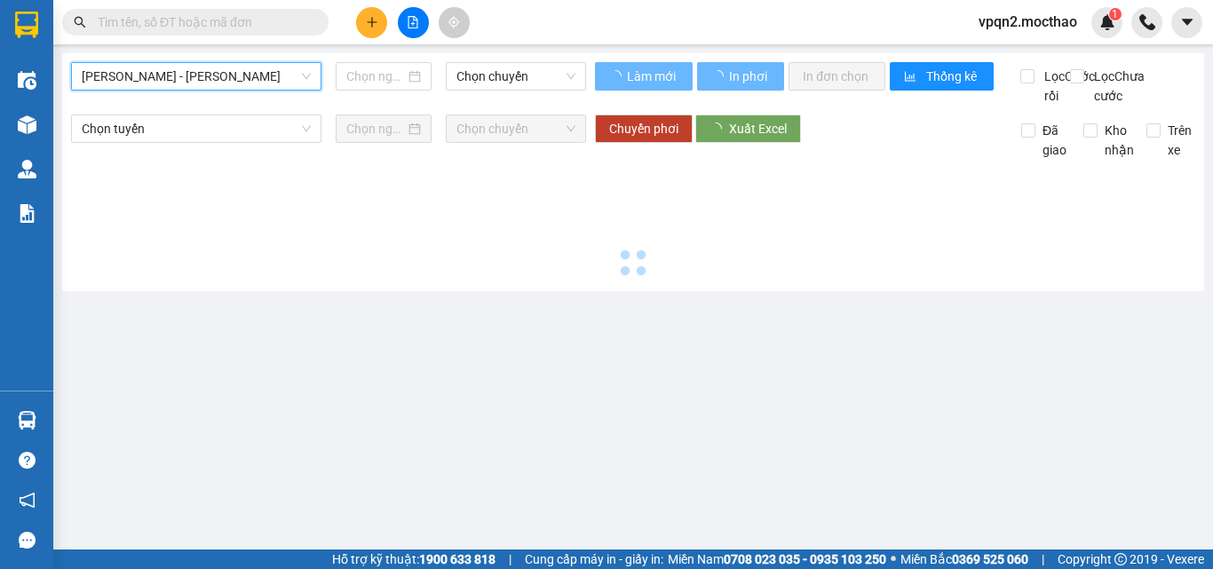
type input "[DATE]"
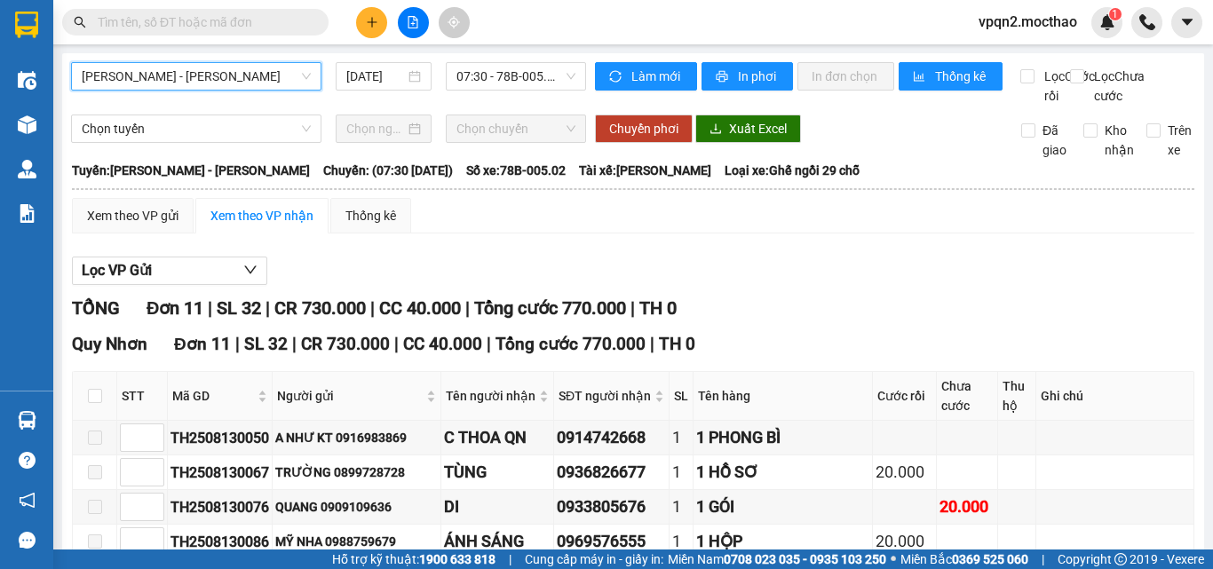
scroll to position [178, 0]
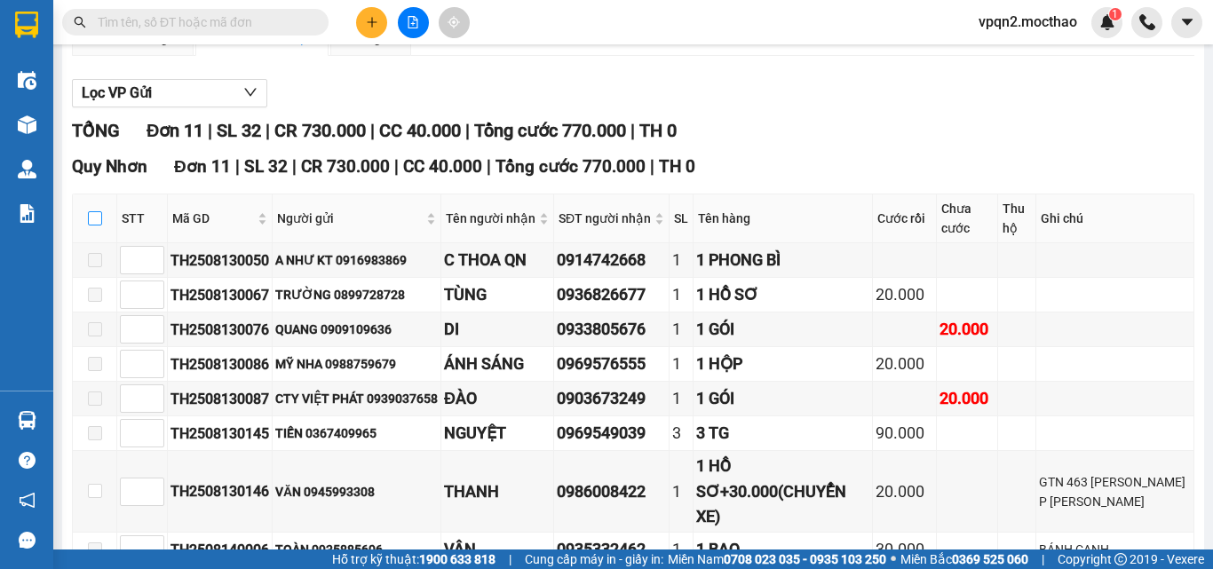
click at [93, 226] on input "checkbox" at bounding box center [95, 218] width 14 height 14
checkbox input "true"
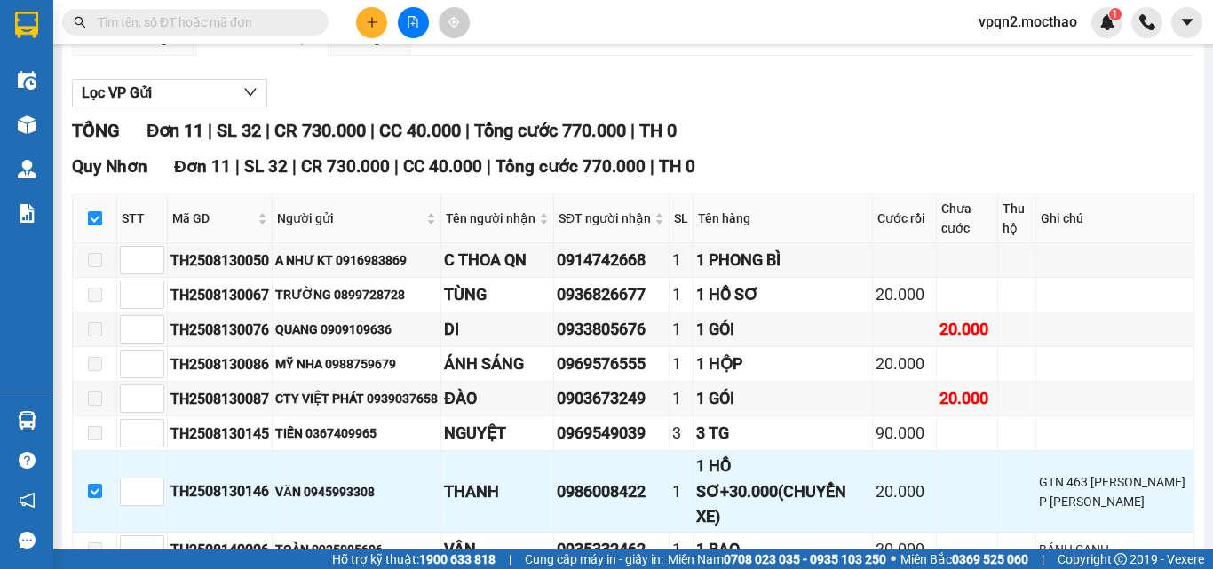
click at [93, 226] on input "checkbox" at bounding box center [95, 218] width 14 height 14
checkbox input "false"
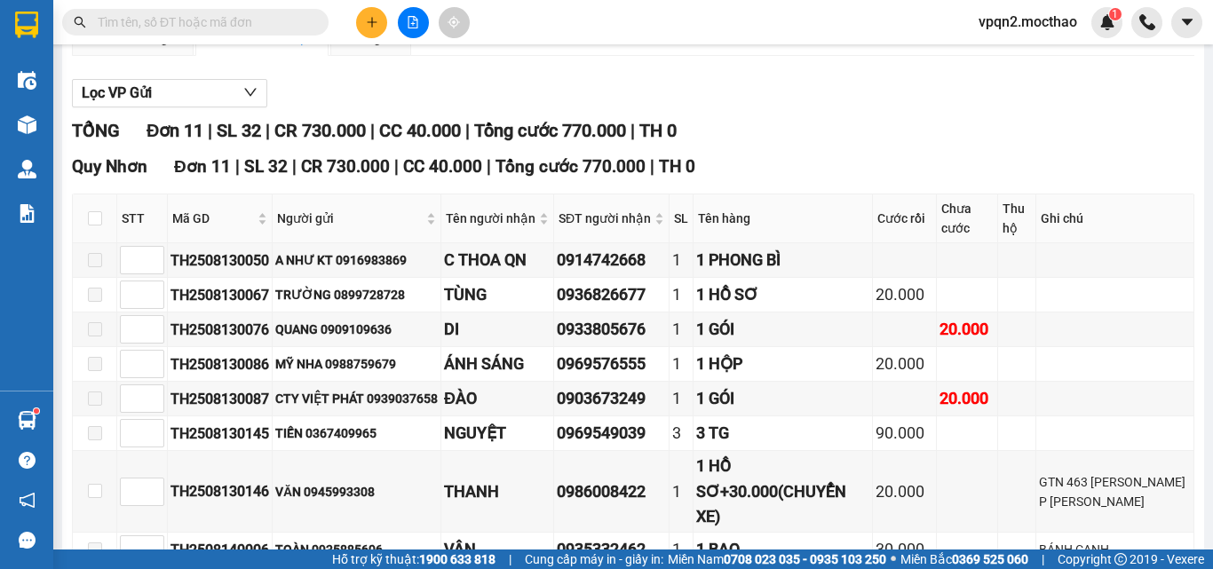
click at [367, 15] on button at bounding box center [371, 22] width 31 height 31
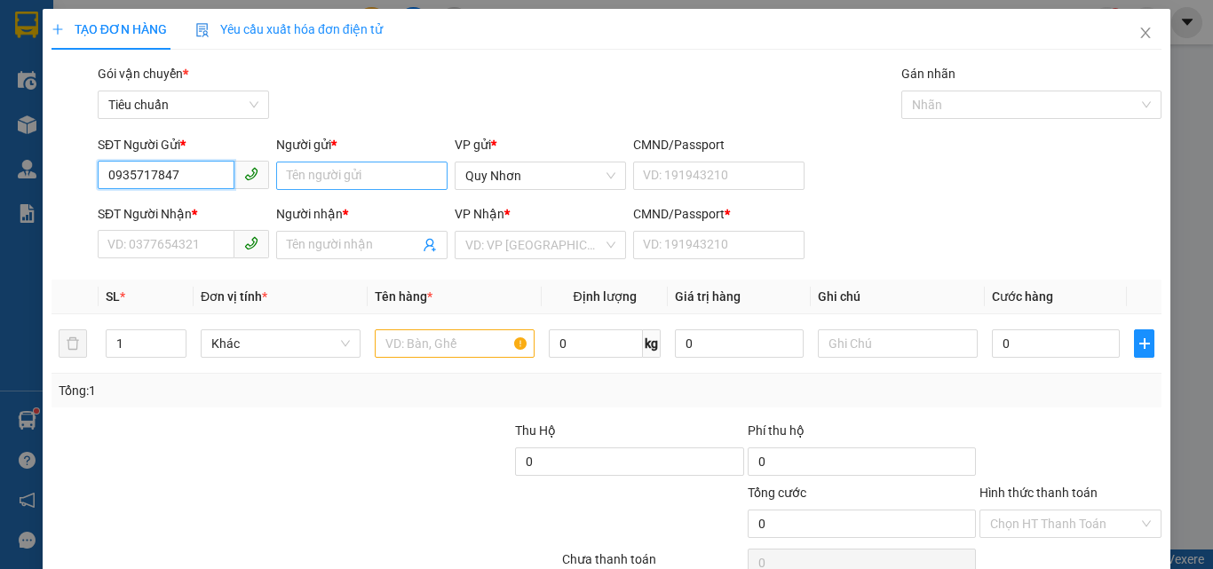
type input "0935717847"
click at [311, 184] on input "Người gửi *" at bounding box center [361, 176] width 171 height 28
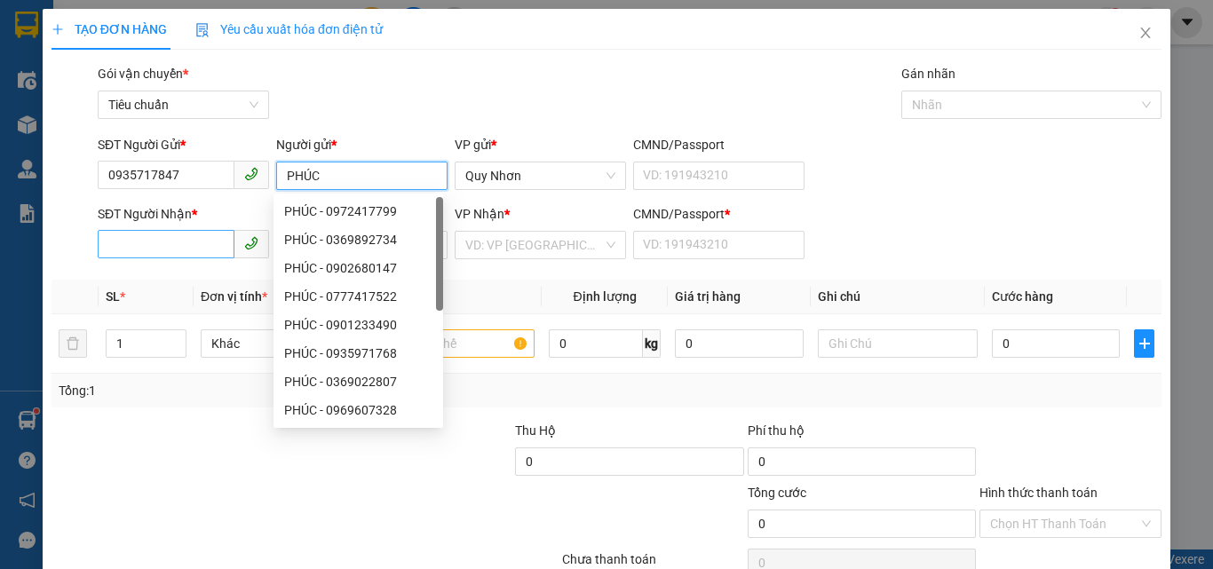
type input "PHÚC"
click at [142, 242] on input "SĐT Người Nhận *" at bounding box center [166, 244] width 137 height 28
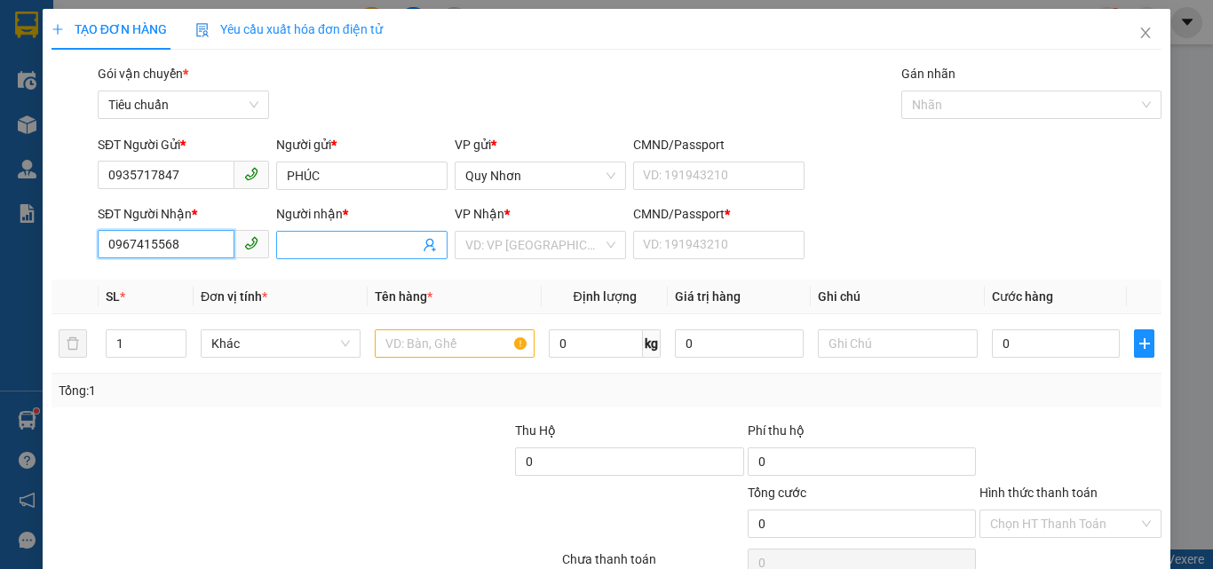
type input "0967415568"
click at [344, 248] on input "Người nhận *" at bounding box center [353, 245] width 132 height 20
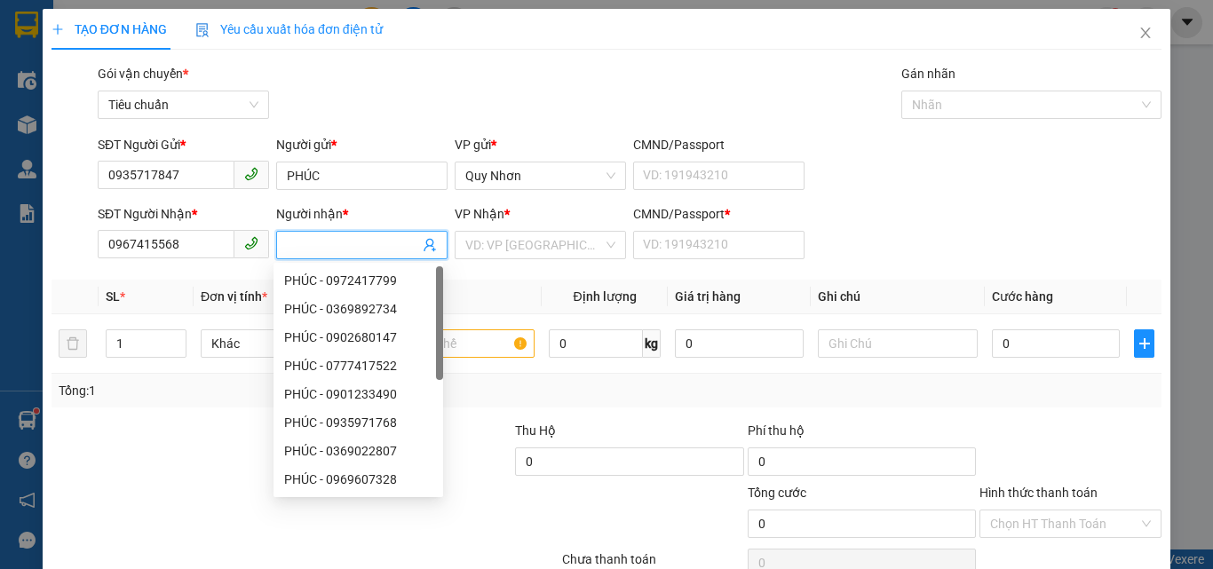
type input "D"
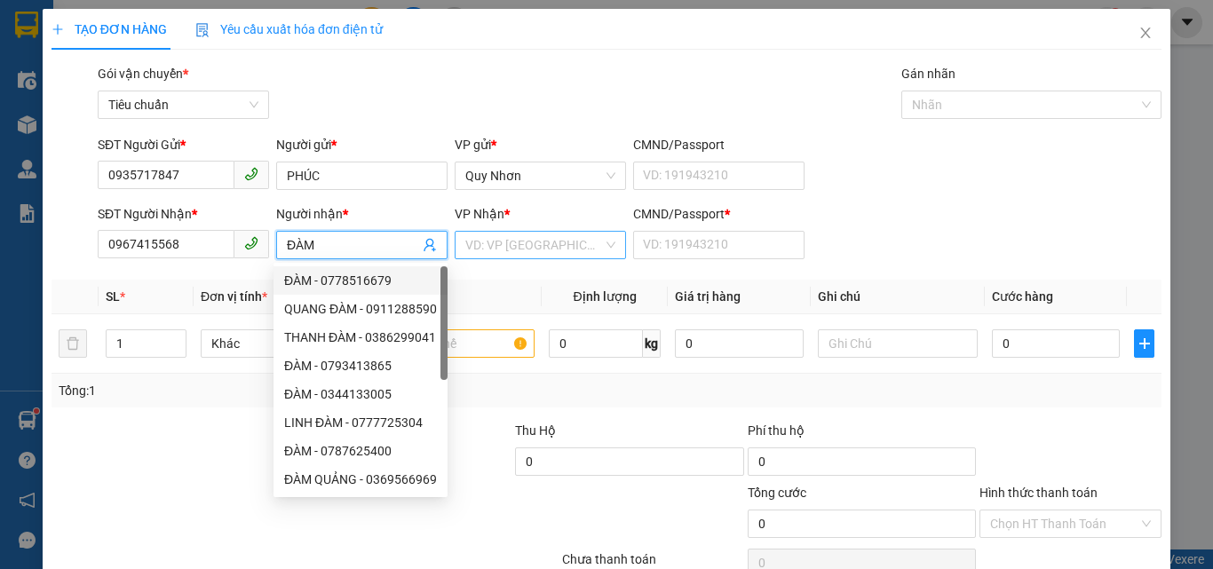
type input "ĐÀM"
click at [574, 247] on input "search" at bounding box center [534, 245] width 138 height 27
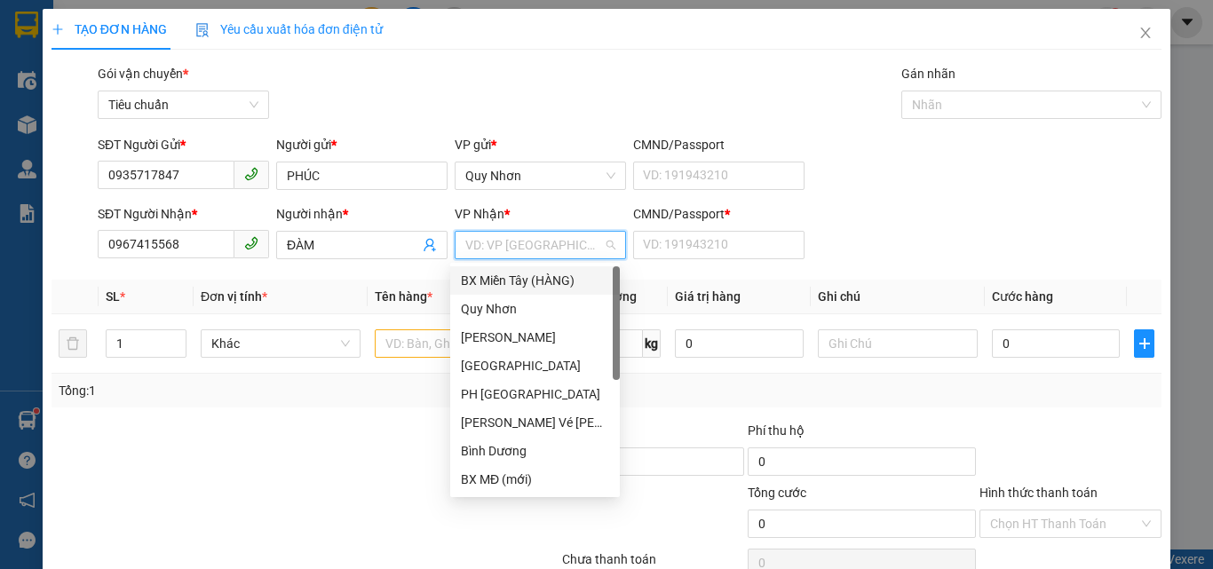
type input "Y"
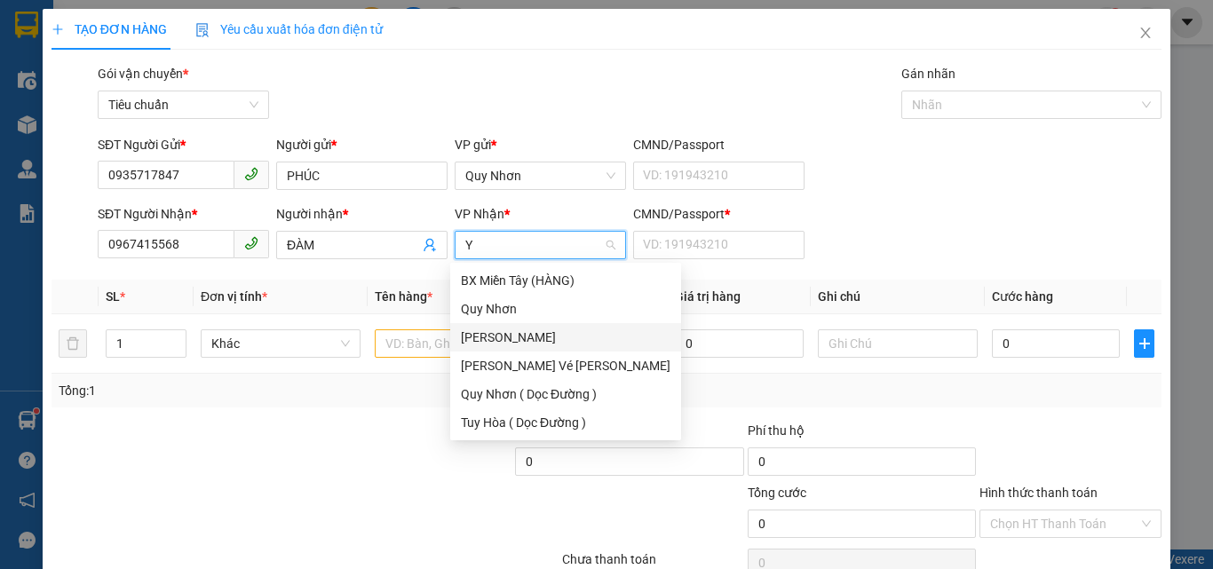
click at [550, 340] on div "[GEOGRAPHIC_DATA]" at bounding box center [566, 338] width 210 height 20
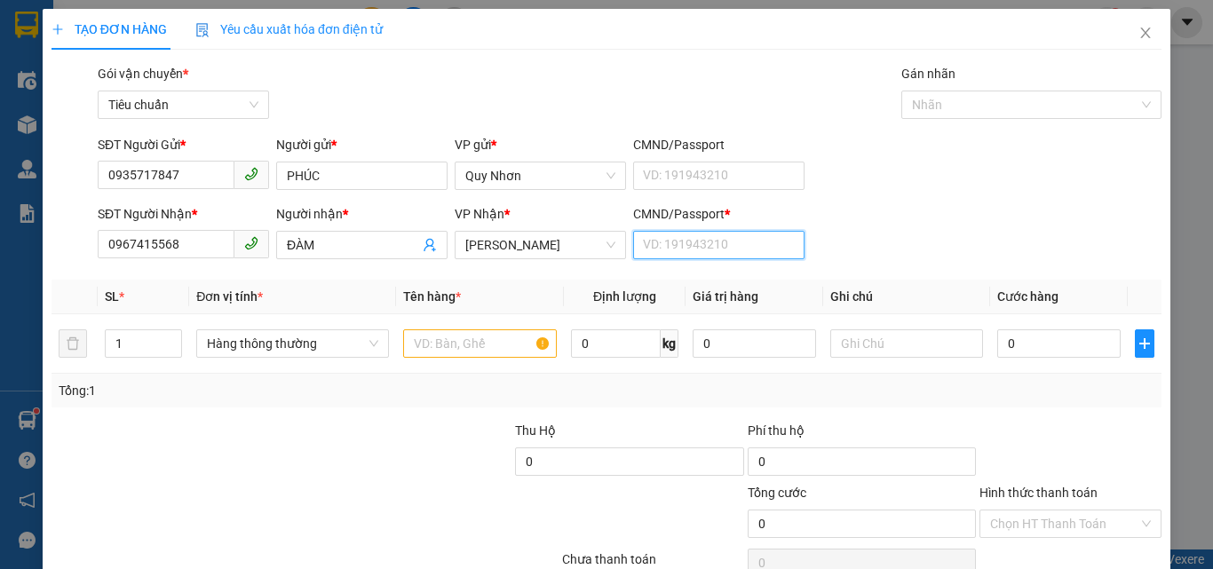
click at [713, 235] on input "CMND/Passport *" at bounding box center [718, 245] width 171 height 28
type input "Y"
click at [461, 346] on input "text" at bounding box center [480, 344] width 154 height 28
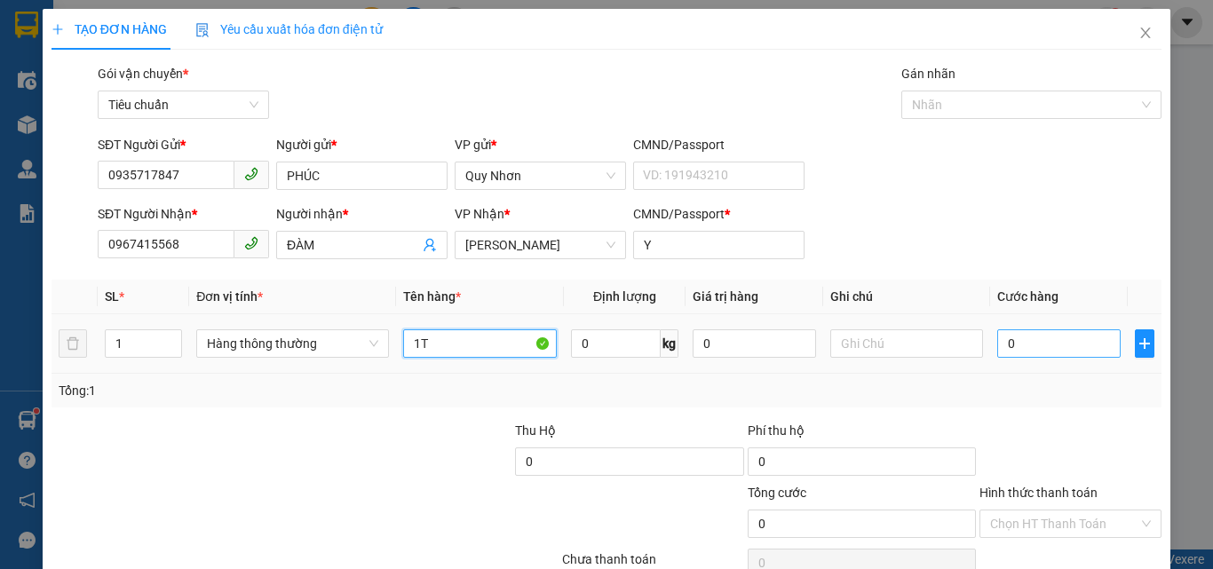
type input "1T"
click at [998, 345] on input "0" at bounding box center [1059, 344] width 123 height 28
type input "3"
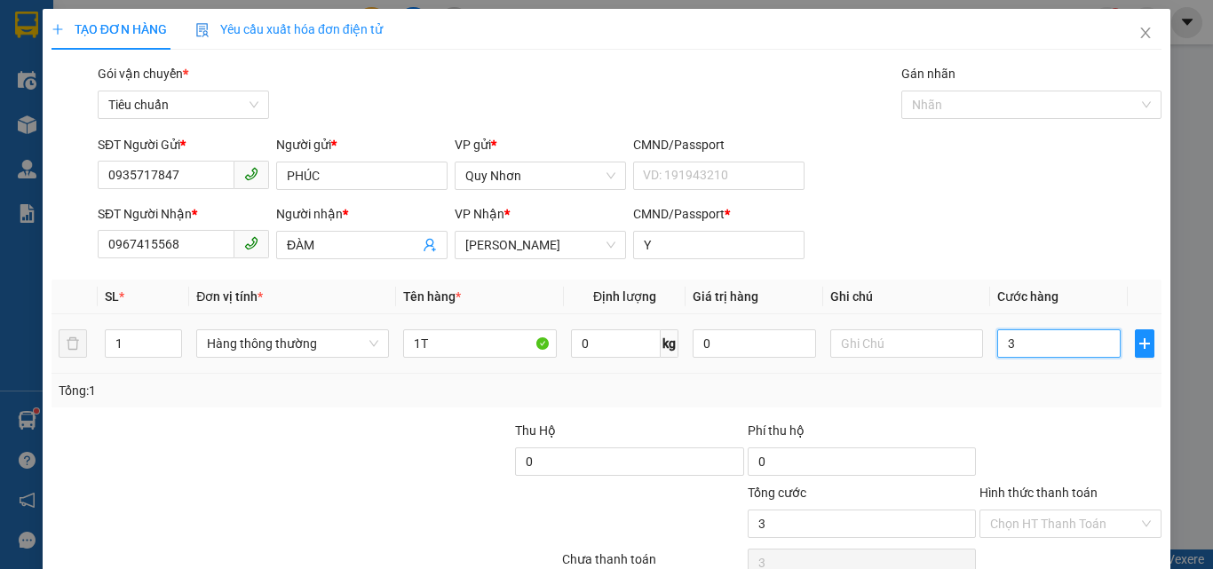
type input "30"
type input "300"
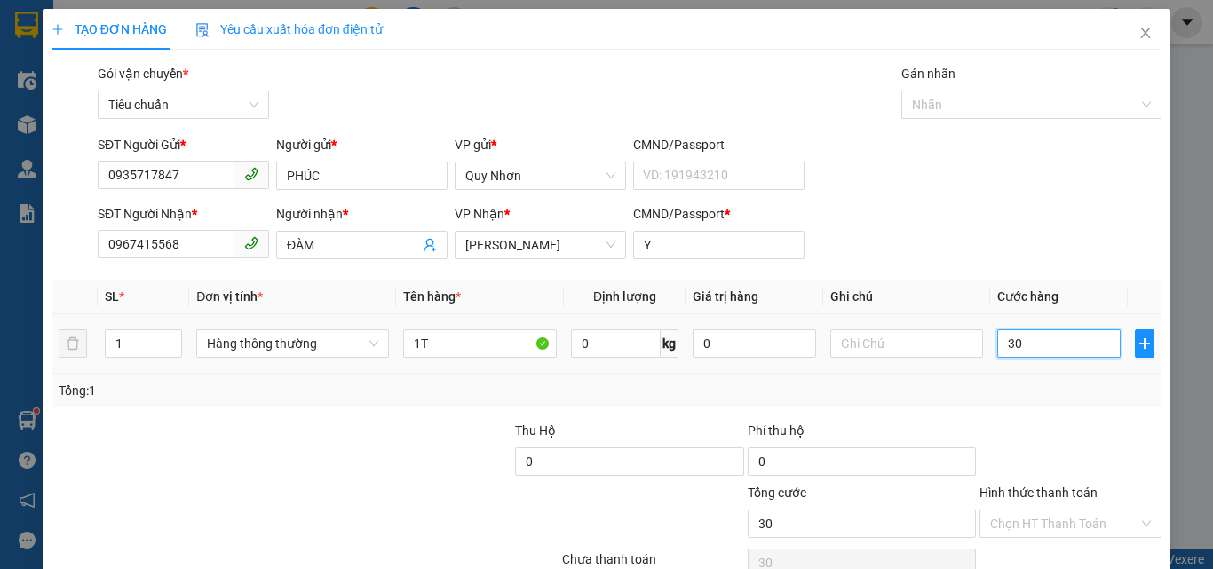
type input "300"
type input "3.000"
type input "30.000"
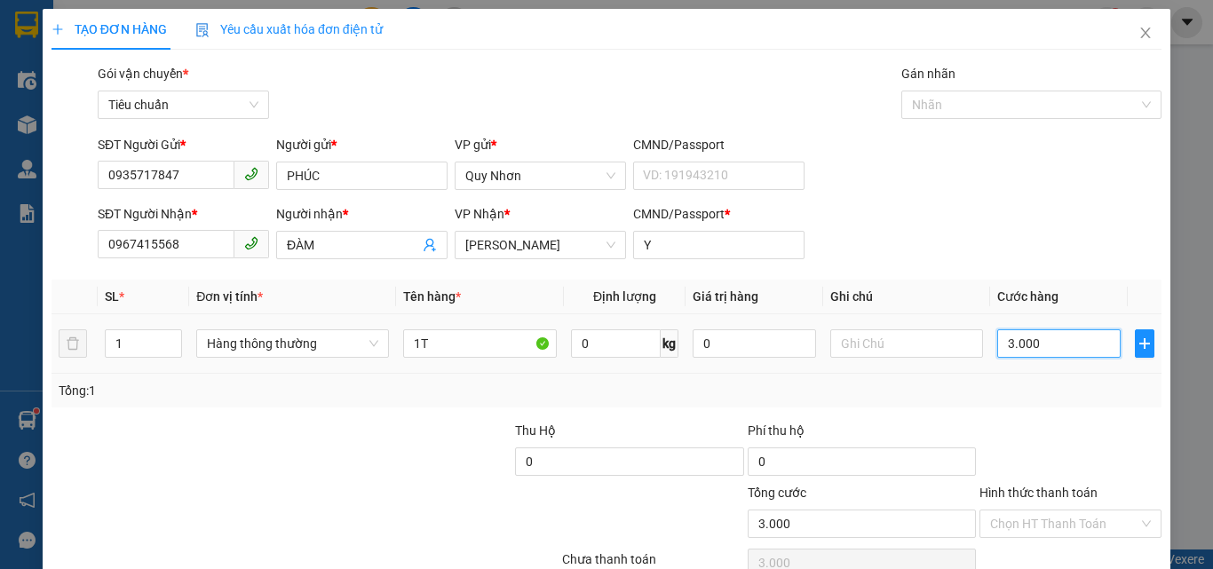
type input "30.000"
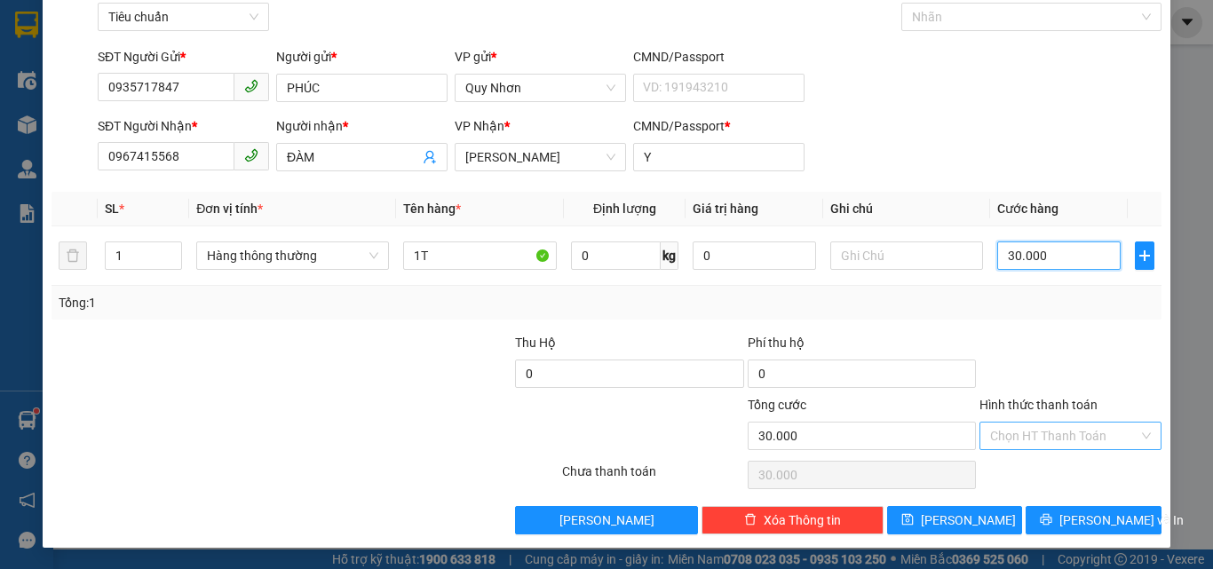
type input "30.000"
drag, startPoint x: 1056, startPoint y: 438, endPoint x: 1056, endPoint y: 425, distance: 13.3
click at [1056, 435] on input "Hình thức thanh toán" at bounding box center [1064, 436] width 148 height 27
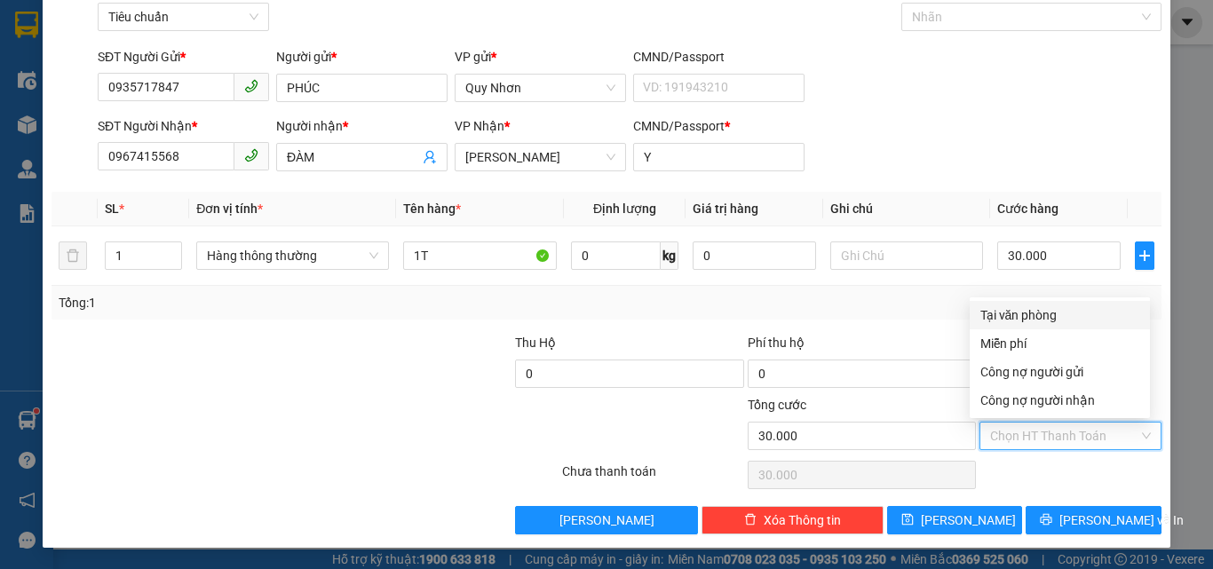
drag, startPoint x: 1056, startPoint y: 320, endPoint x: 1071, endPoint y: 507, distance: 188.0
click at [1056, 322] on div "Tại văn phòng" at bounding box center [1060, 316] width 159 height 20
type input "0"
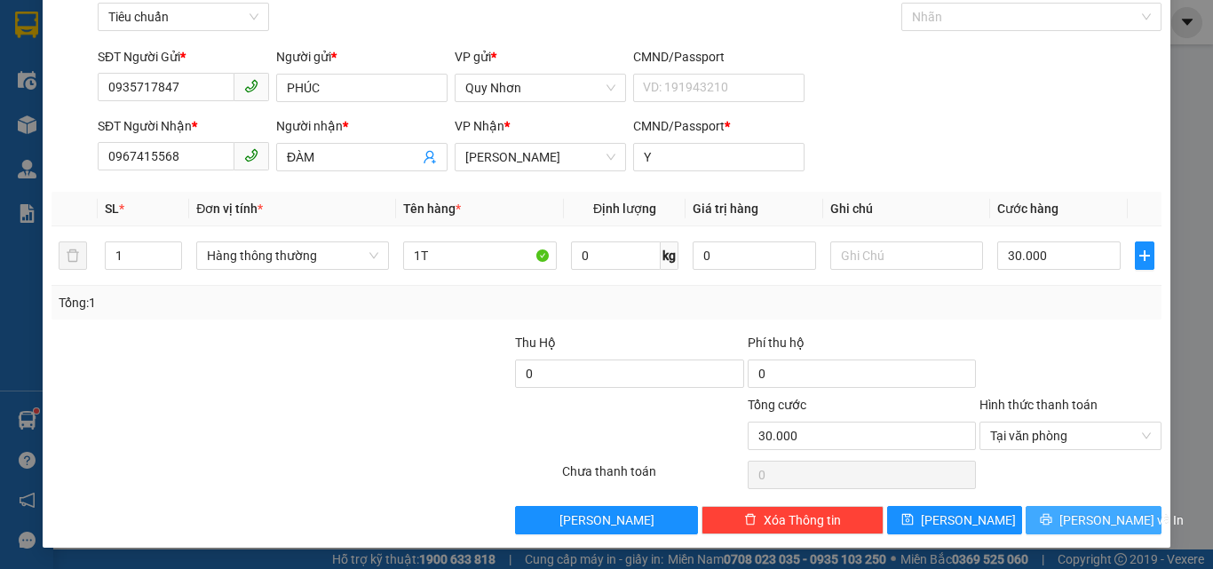
click at [1066, 528] on button "[PERSON_NAME] và In" at bounding box center [1094, 520] width 136 height 28
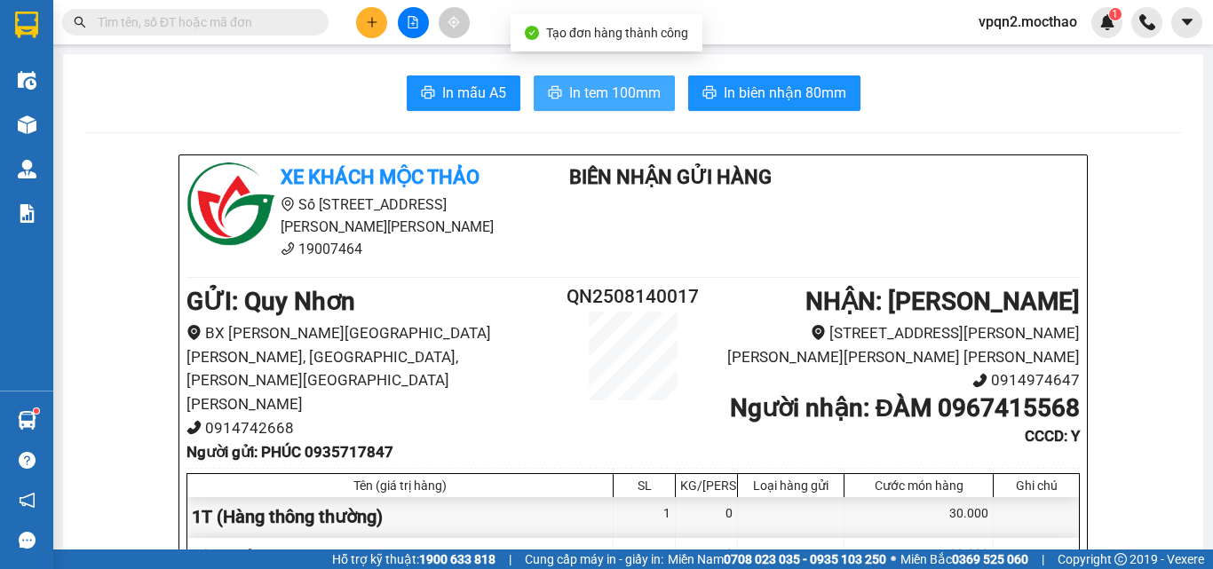
click at [608, 89] on span "In tem 100mm" at bounding box center [614, 93] width 91 height 22
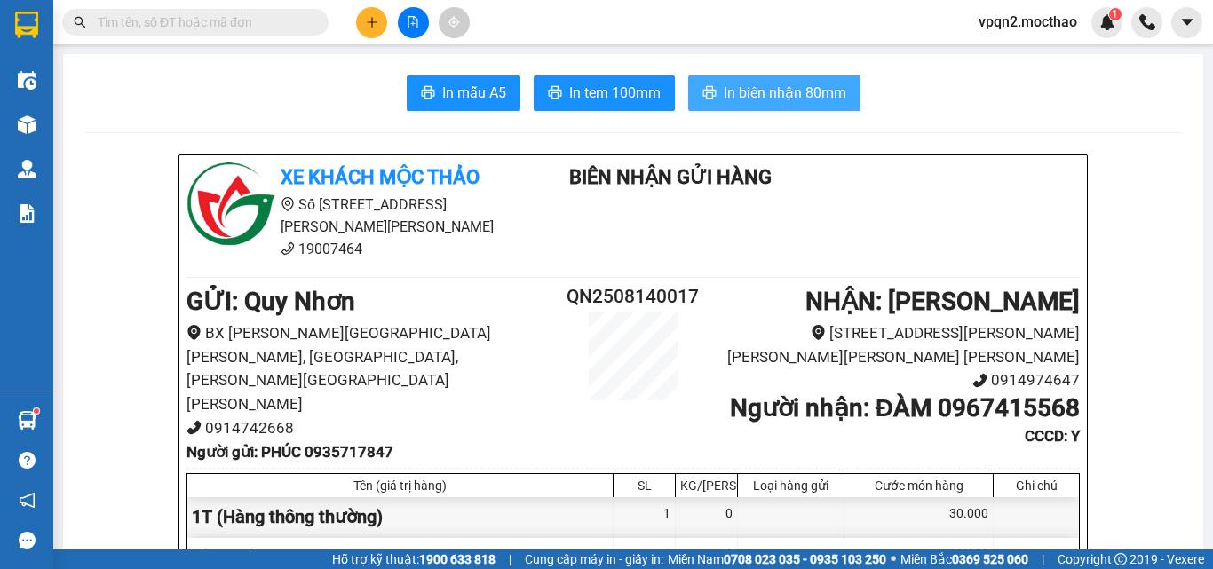
click at [817, 87] on span "In biên nhận 80mm" at bounding box center [785, 93] width 123 height 22
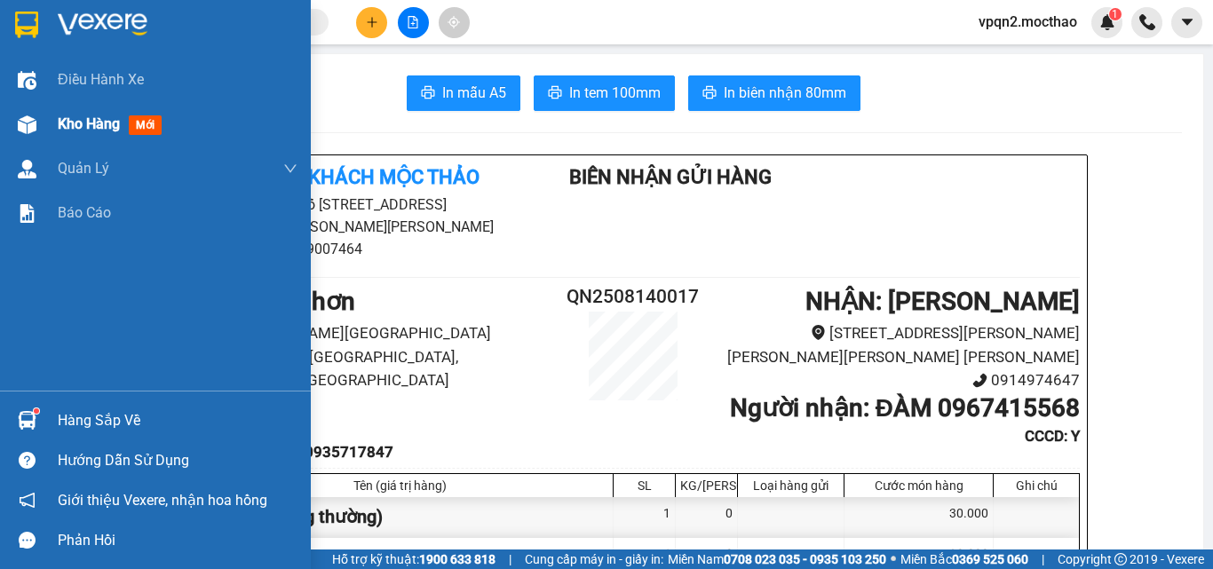
click at [36, 139] on div at bounding box center [27, 124] width 31 height 31
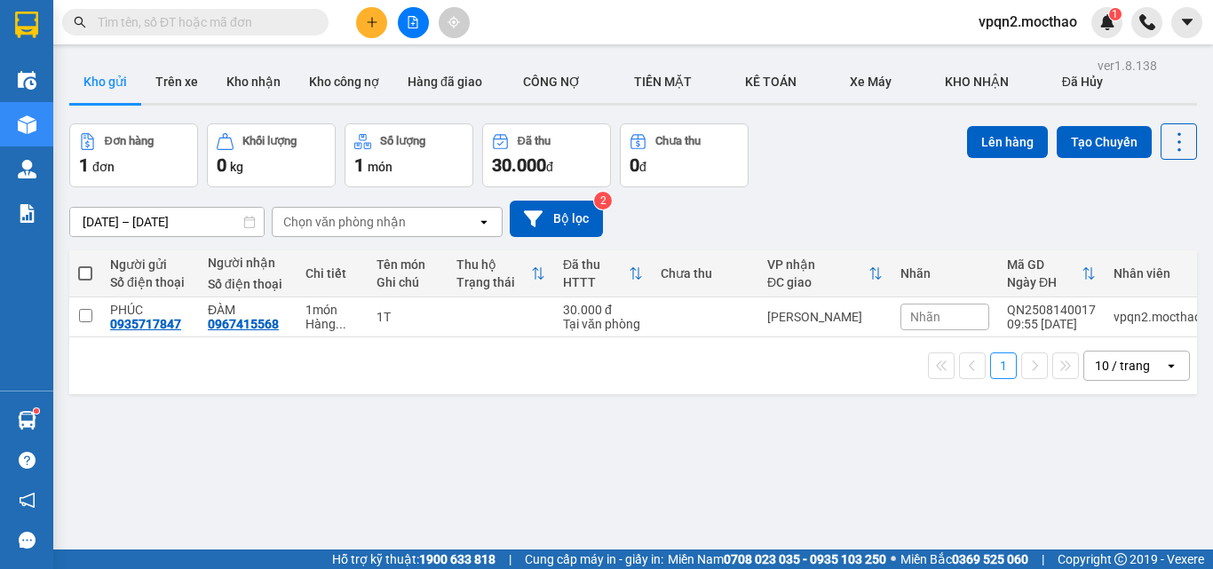
click at [791, 307] on td "[GEOGRAPHIC_DATA]" at bounding box center [825, 318] width 133 height 40
checkbox input "true"
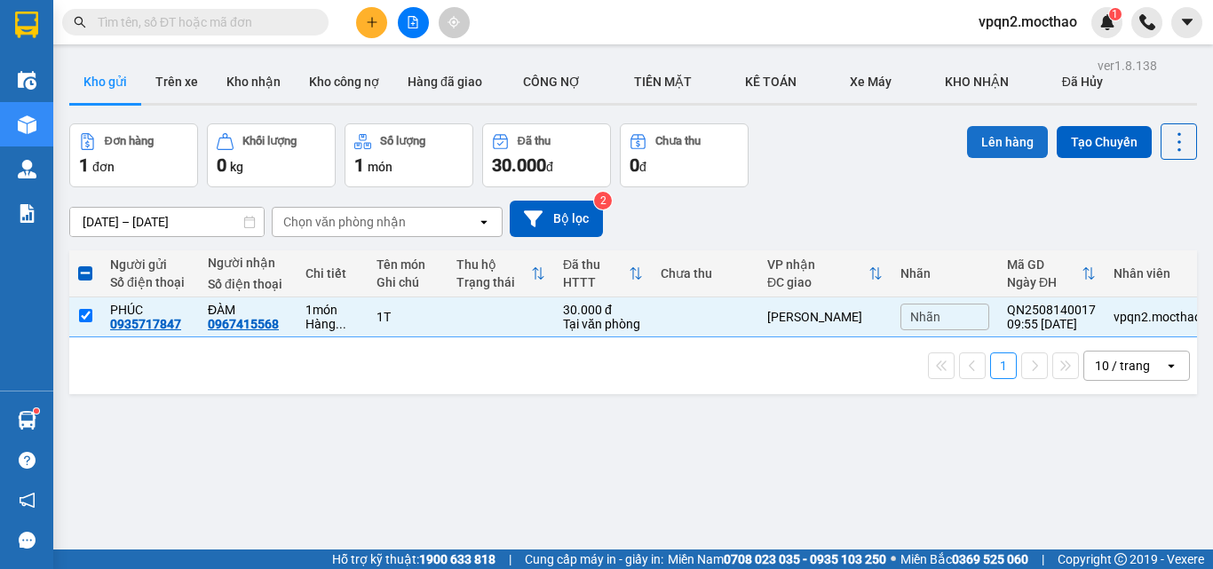
click at [967, 140] on button "Lên hàng" at bounding box center [1007, 142] width 81 height 32
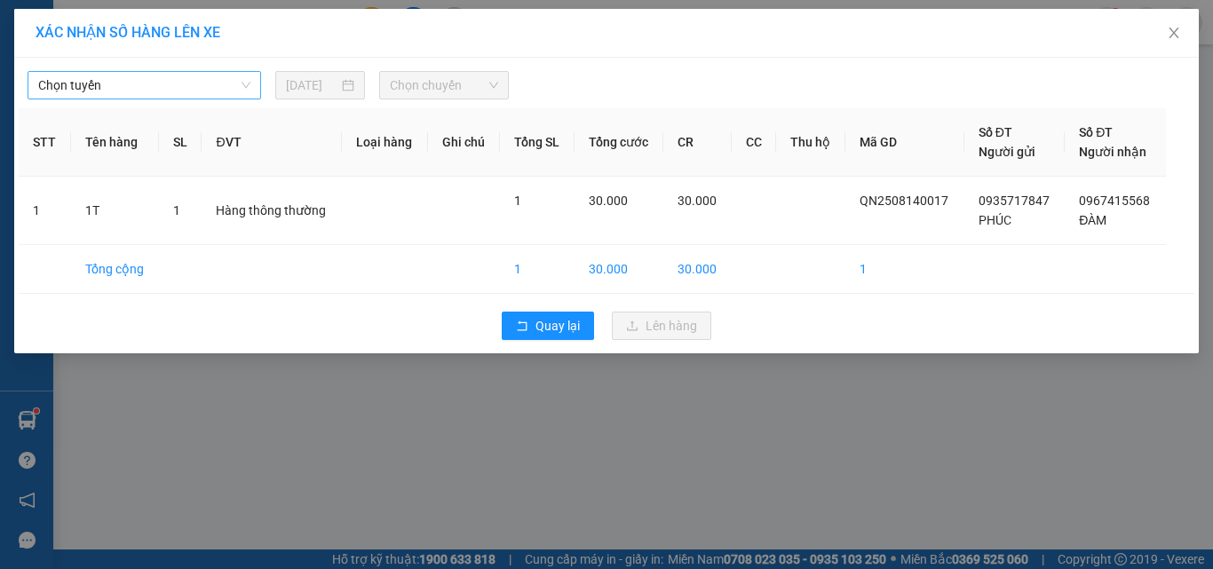
drag, startPoint x: 111, startPoint y: 80, endPoint x: 118, endPoint y: 96, distance: 17.5
click at [111, 80] on span "Chọn tuyến" at bounding box center [144, 85] width 212 height 27
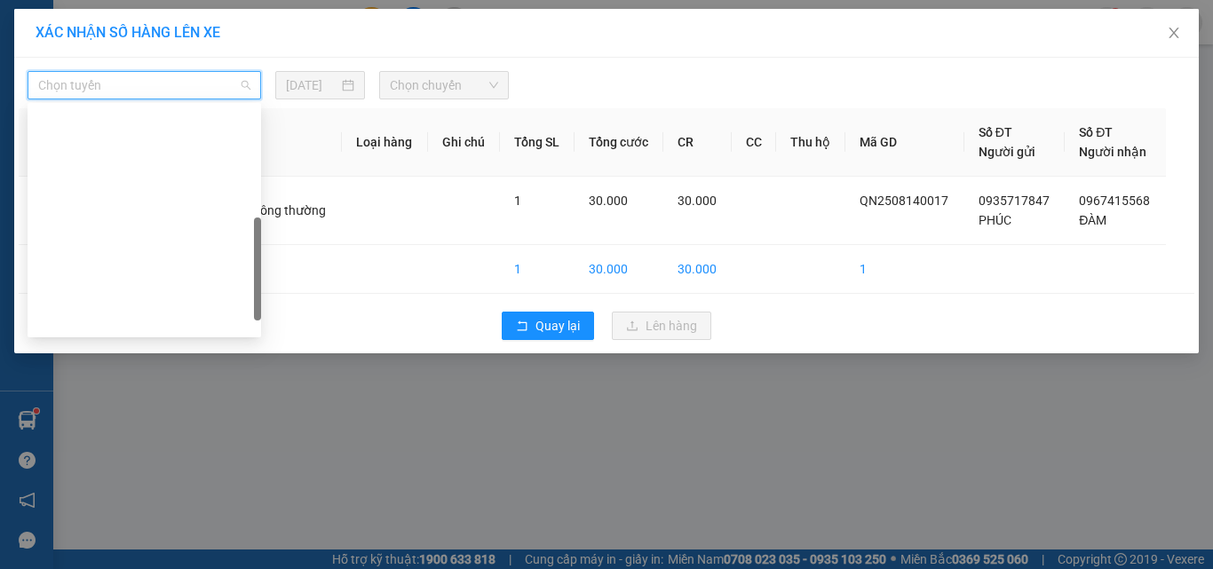
scroll to position [355, 0]
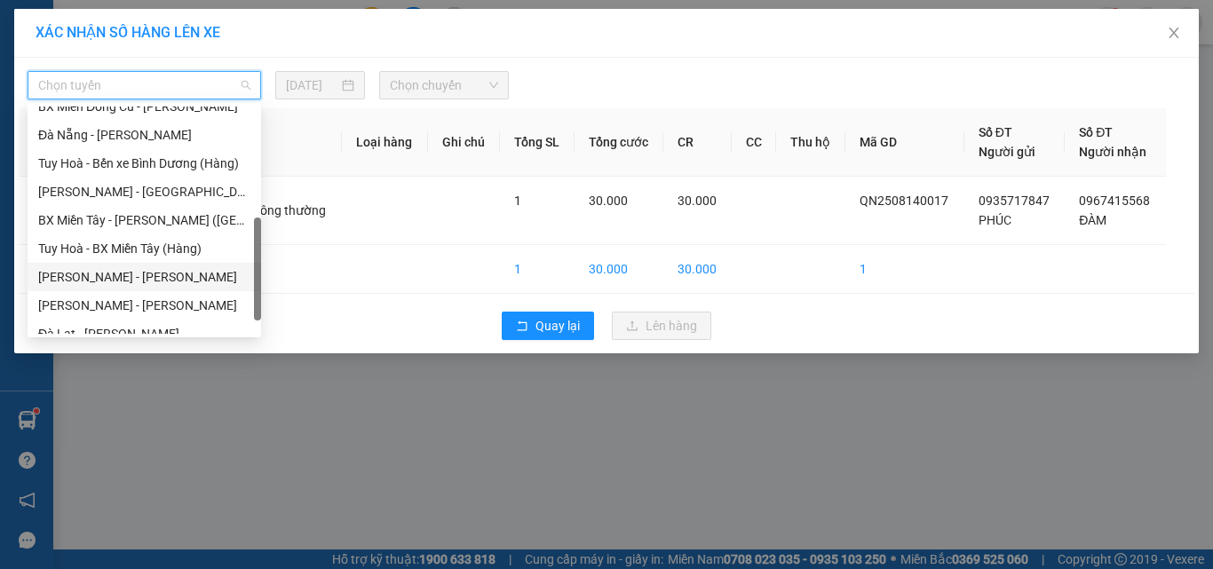
click at [142, 279] on div "Quy Nhơn - Tuy Hòa" at bounding box center [144, 277] width 212 height 20
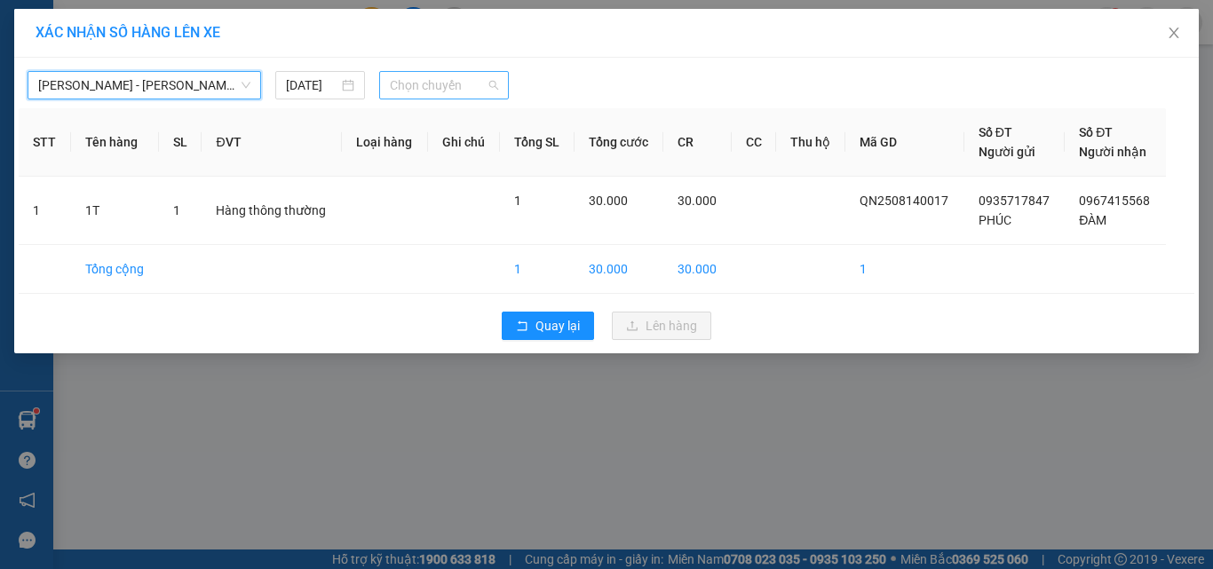
click at [433, 83] on span "Chọn chuyến" at bounding box center [444, 85] width 109 height 27
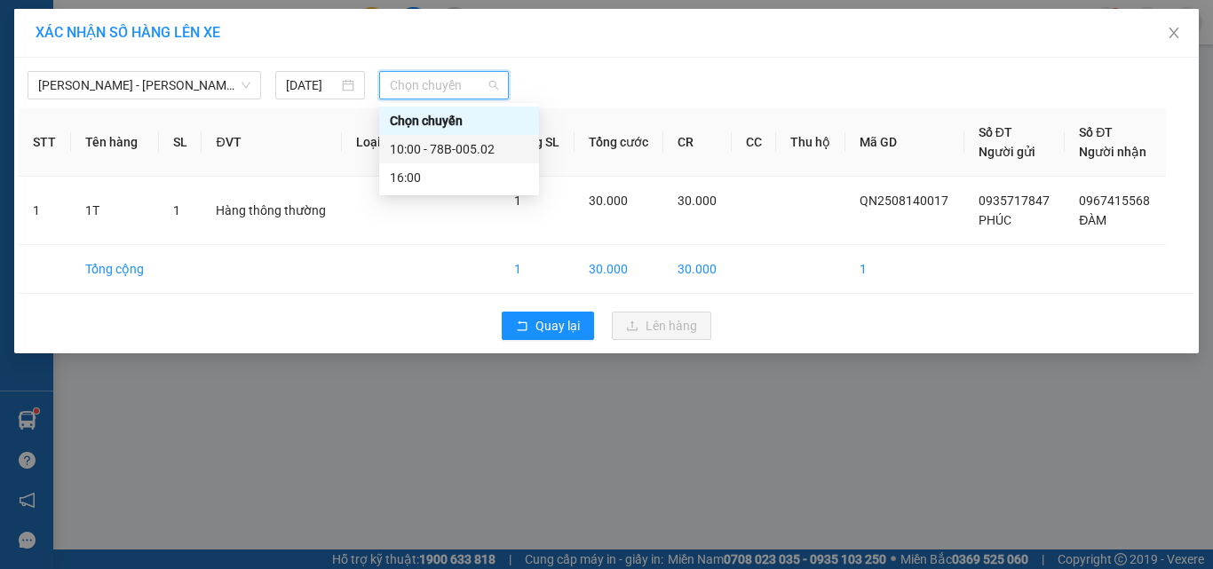
click at [458, 147] on div "10:00 - 78B-005.02" at bounding box center [459, 149] width 139 height 20
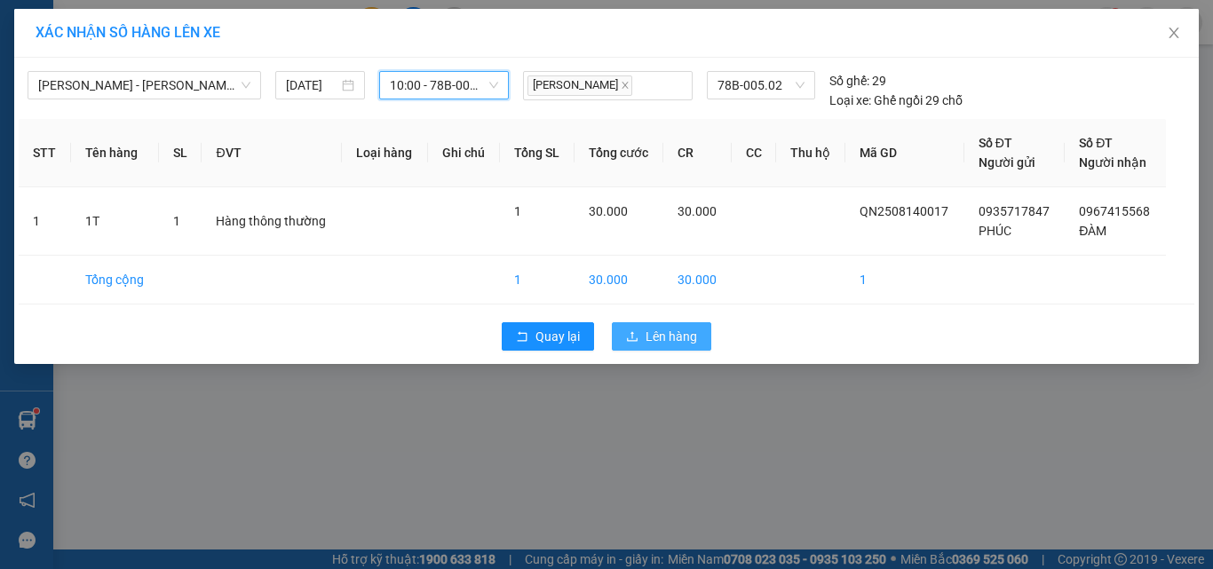
click at [663, 333] on span "Lên hàng" at bounding box center [672, 337] width 52 height 20
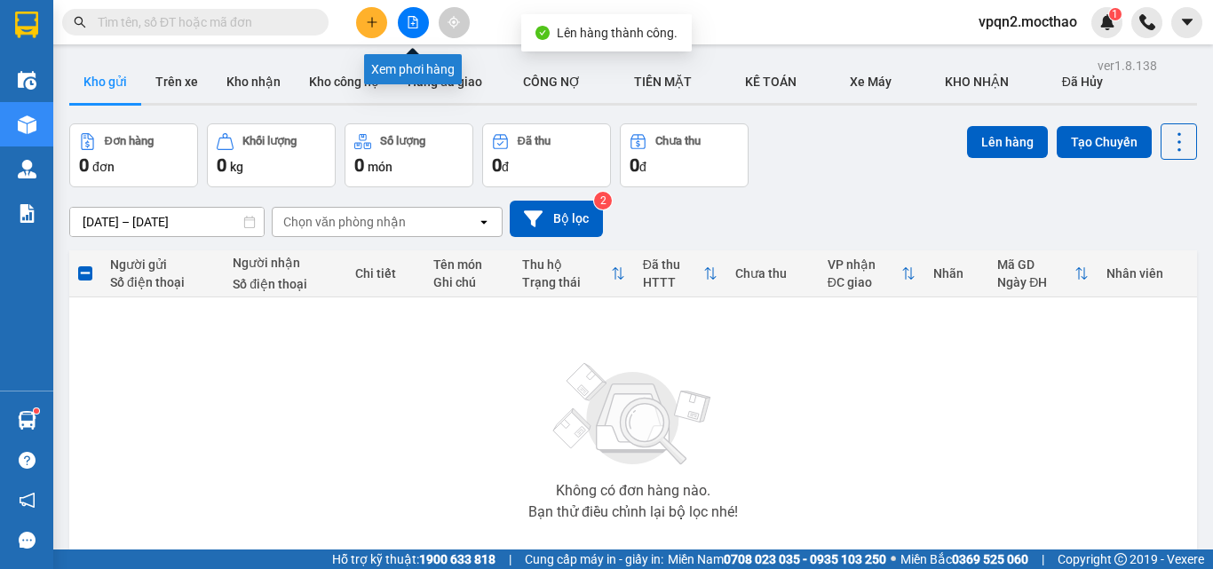
click at [409, 20] on icon "file-add" at bounding box center [413, 22] width 12 height 12
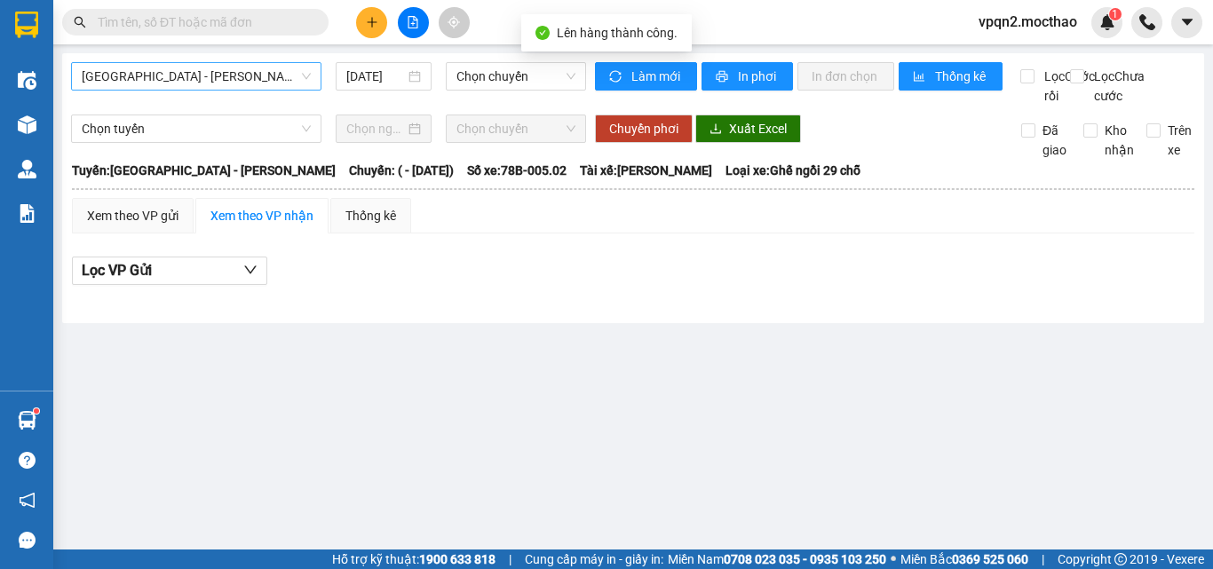
click at [184, 70] on span "Sài Gòn - Tuy Hòa" at bounding box center [196, 76] width 229 height 27
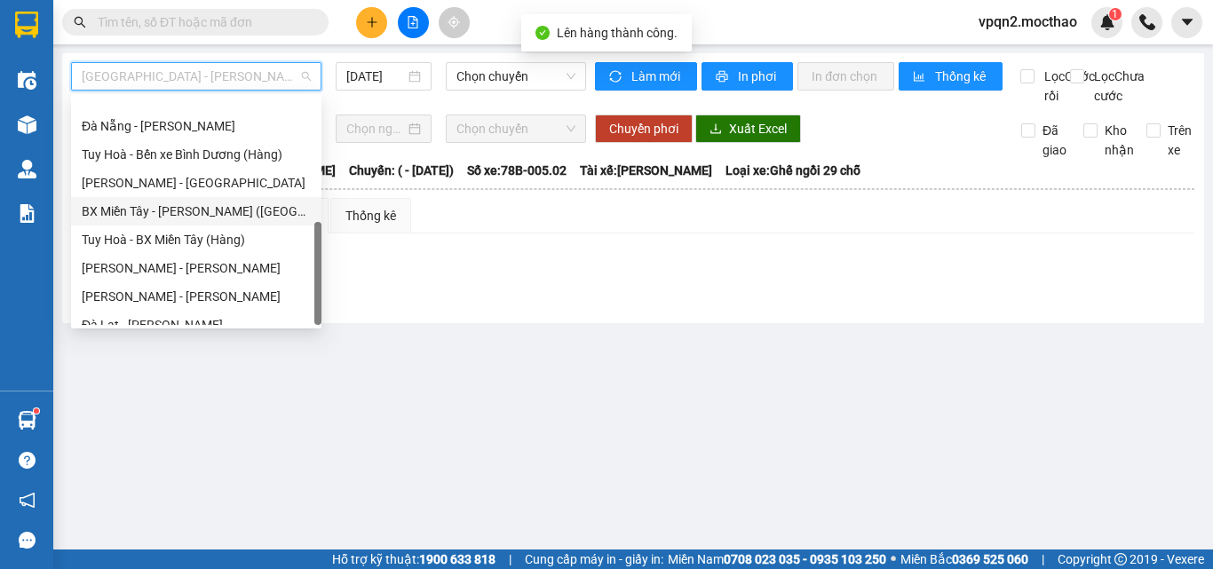
scroll to position [398, 0]
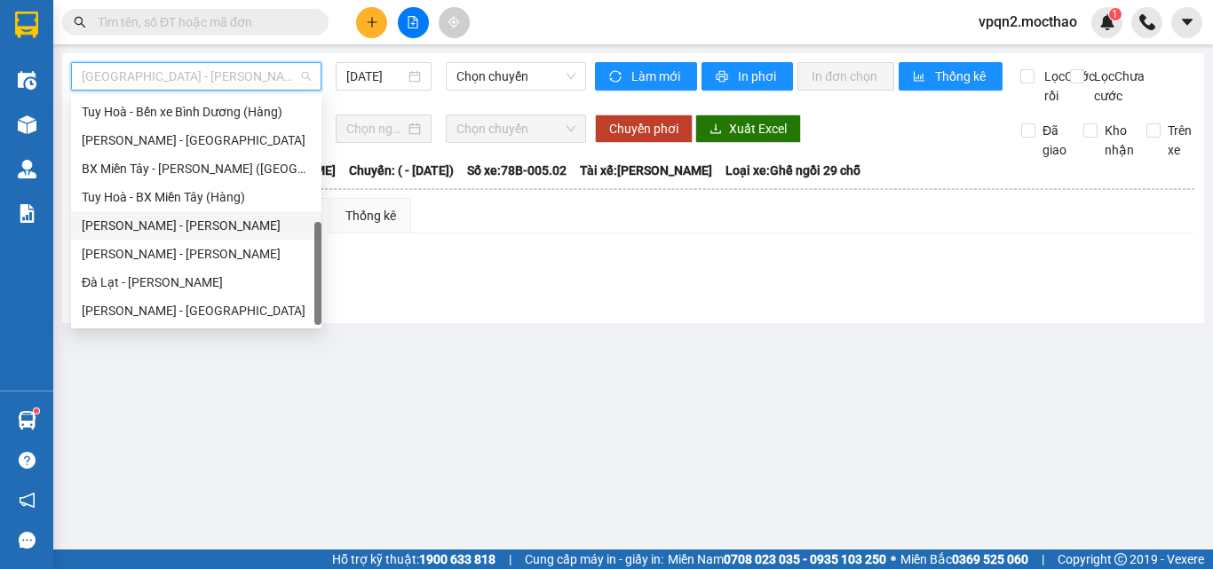
click at [171, 222] on div "Quy Nhơn - Tuy Hòa" at bounding box center [196, 226] width 229 height 20
type input "[DATE]"
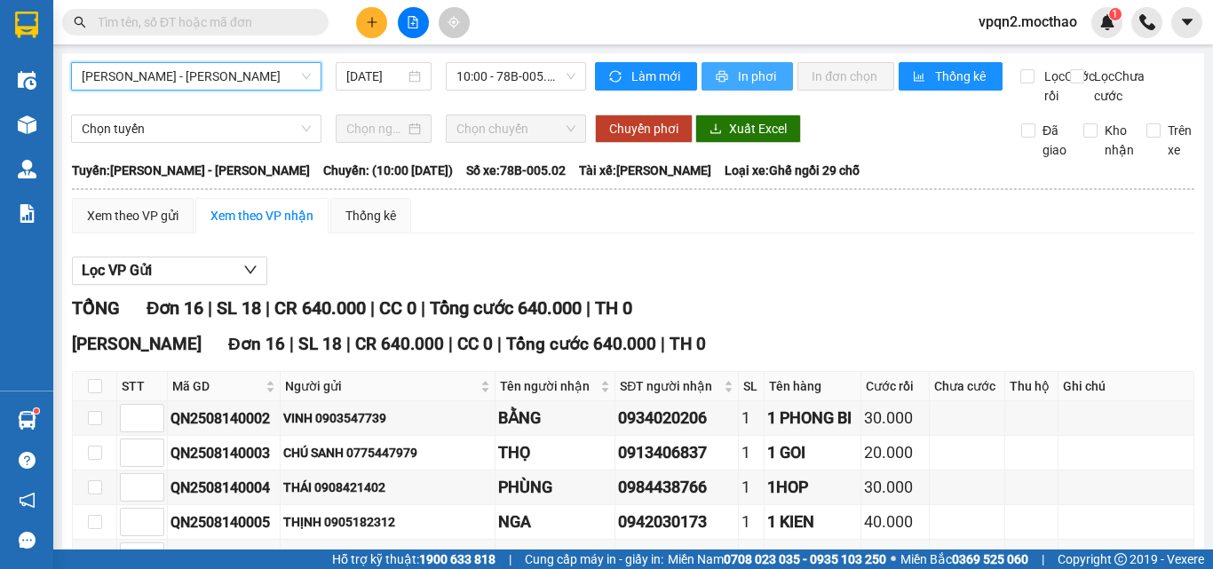
click at [751, 84] on span "In phơi" at bounding box center [758, 77] width 41 height 20
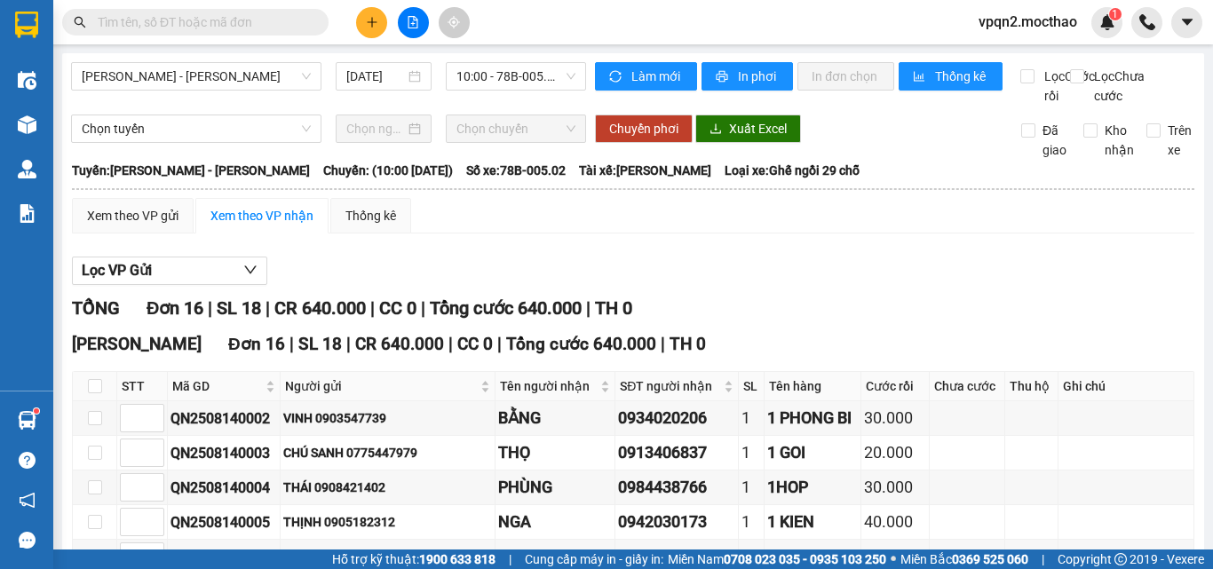
click at [388, 16] on div at bounding box center [412, 22] width 133 height 31
click at [368, 23] on icon "plus" at bounding box center [372, 22] width 12 height 12
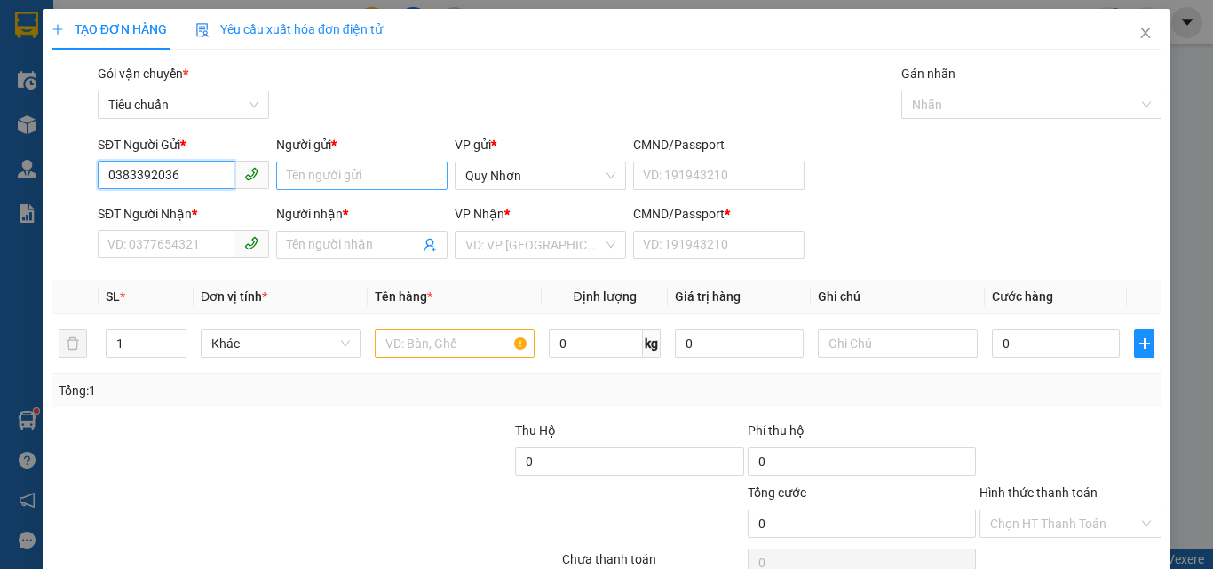
type input "0383392036"
click at [346, 179] on input "Người gửi *" at bounding box center [361, 176] width 171 height 28
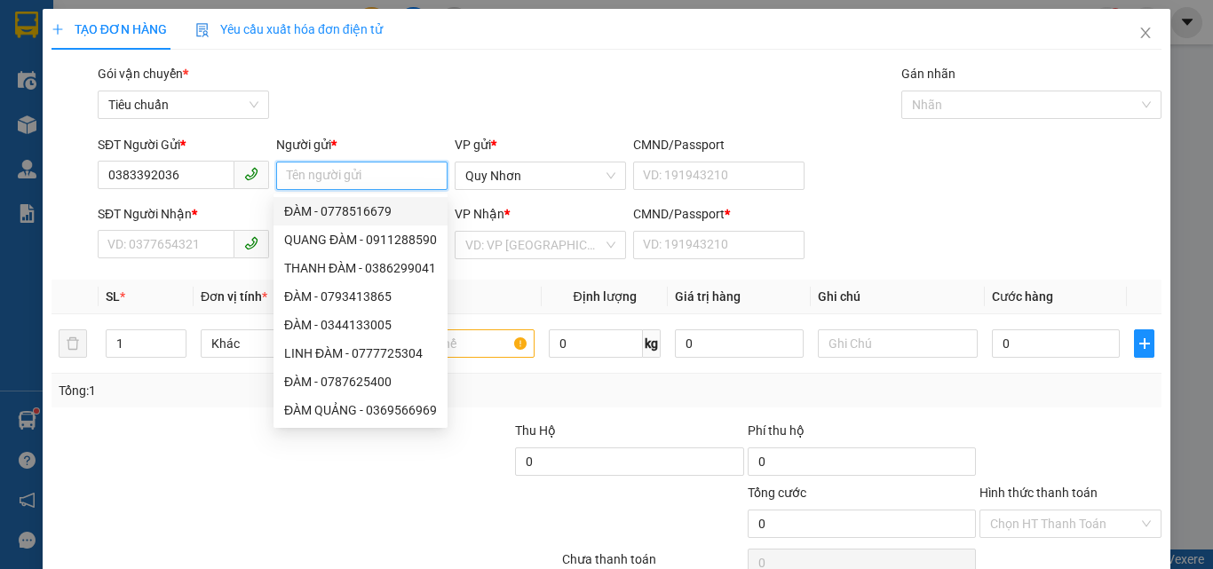
click at [352, 175] on input "Người gửi *" at bounding box center [361, 176] width 171 height 28
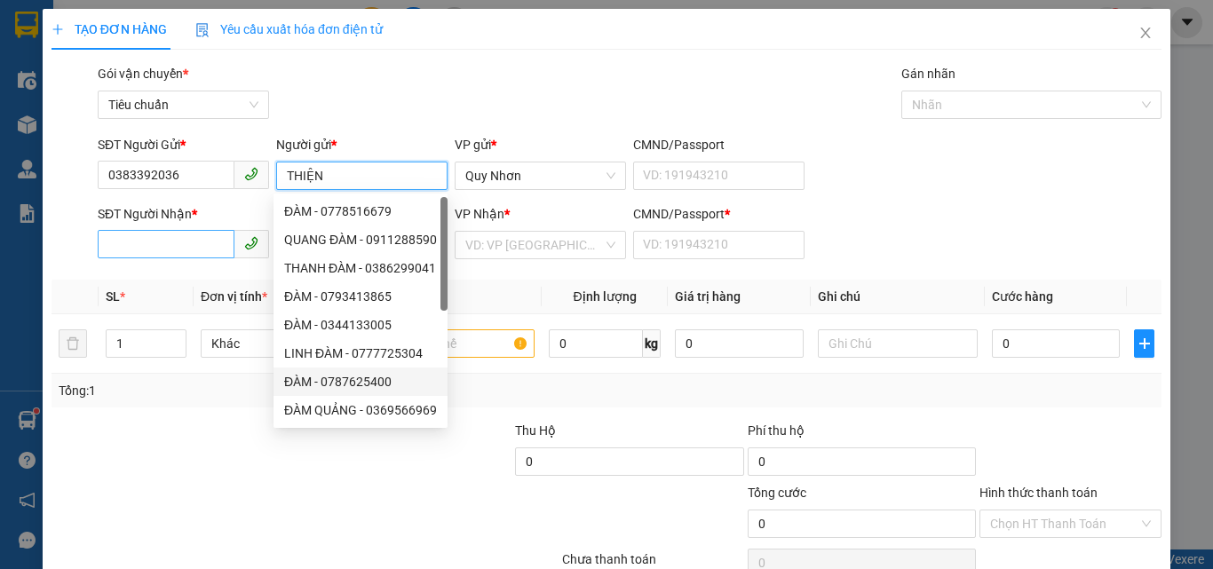
type input "THIỆN"
click at [171, 242] on input "SĐT Người Nhận *" at bounding box center [166, 244] width 137 height 28
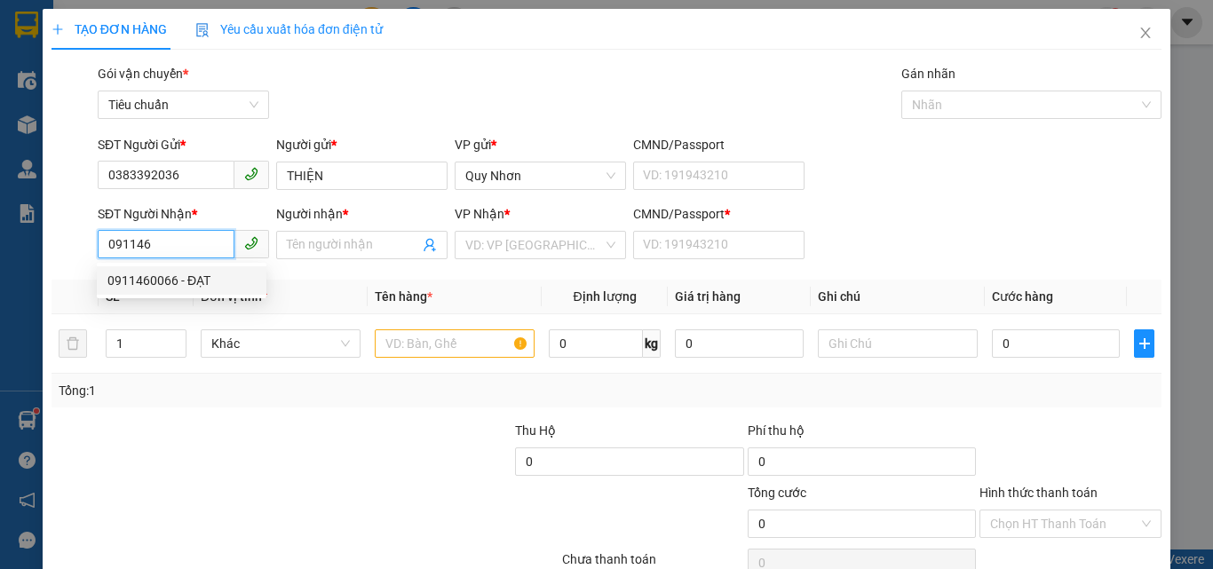
click at [210, 278] on div "0911460066 - ĐẠT" at bounding box center [181, 281] width 148 height 20
type input "0911460066"
type input "ĐẠT"
type input "B"
type input "30.000"
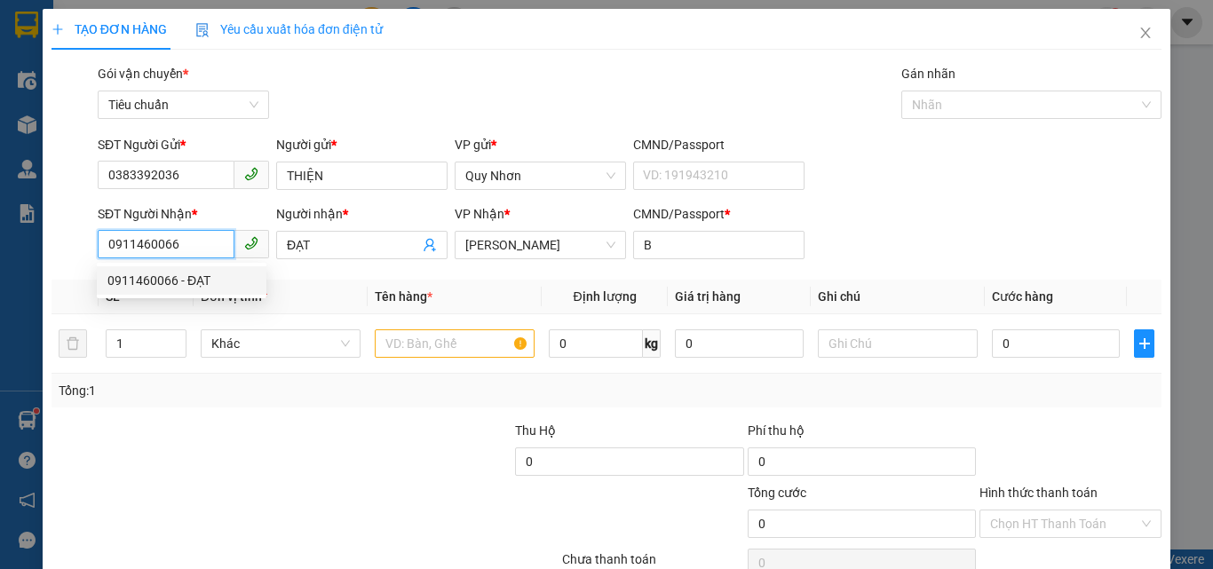
type input "30.000"
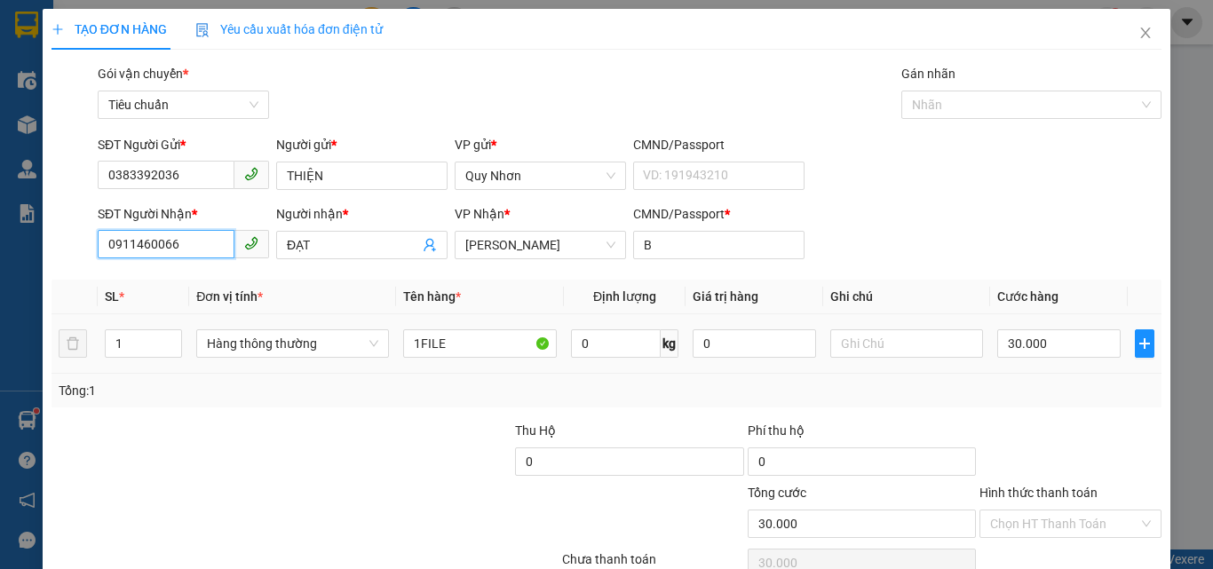
scroll to position [88, 0]
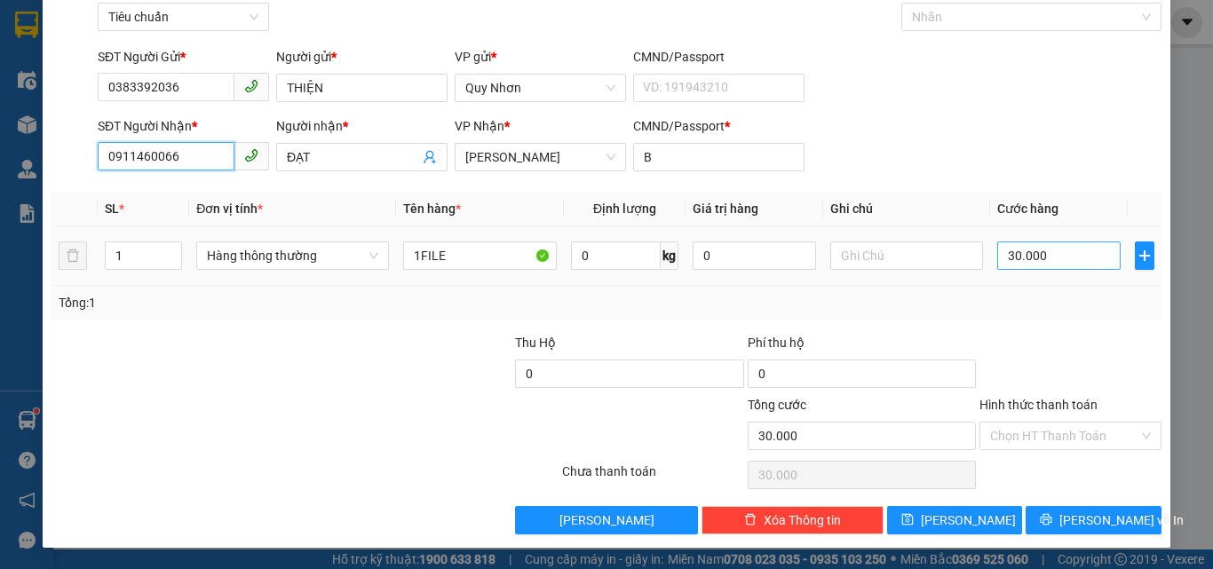
type input "0911460066"
click at [1056, 258] on input "30.000" at bounding box center [1059, 256] width 123 height 28
type input "2"
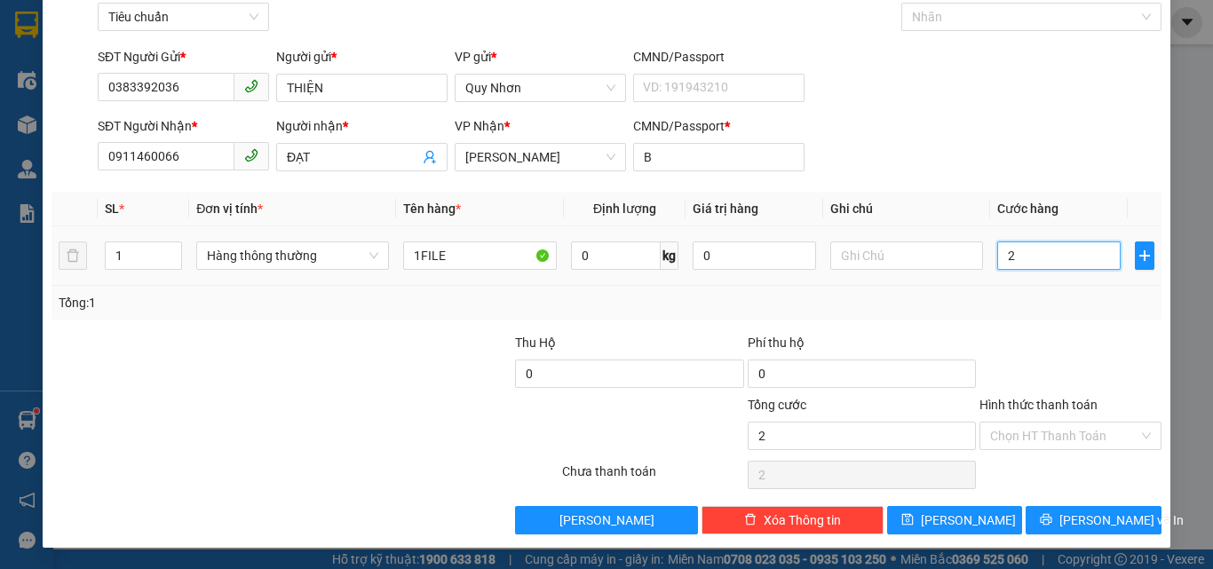
type input "20"
type input "200"
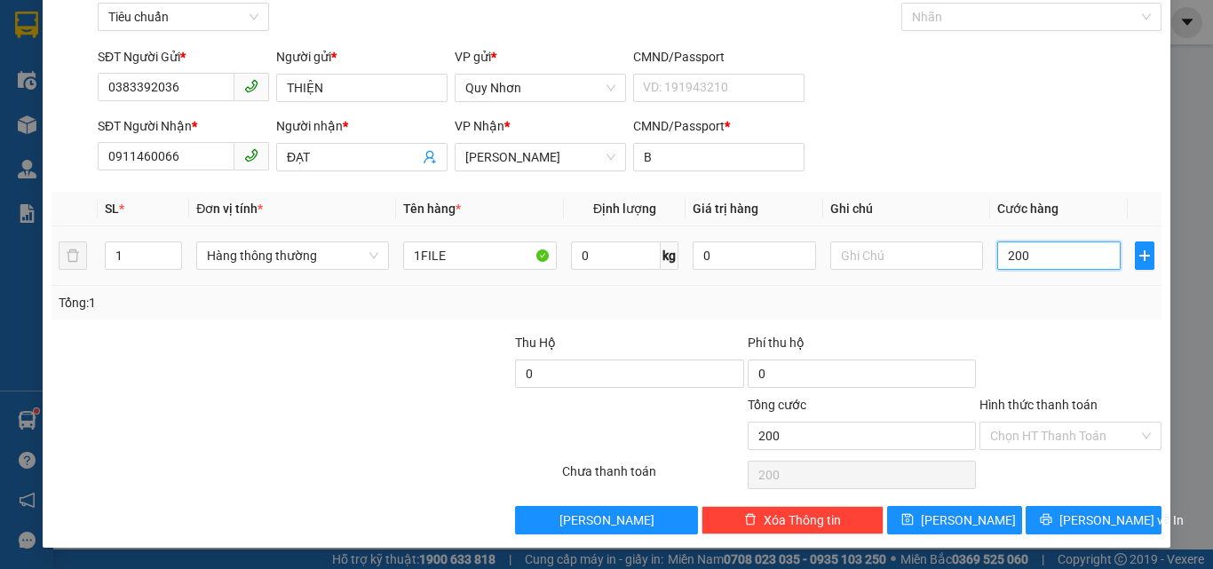
type input "2.000"
type input "20.000"
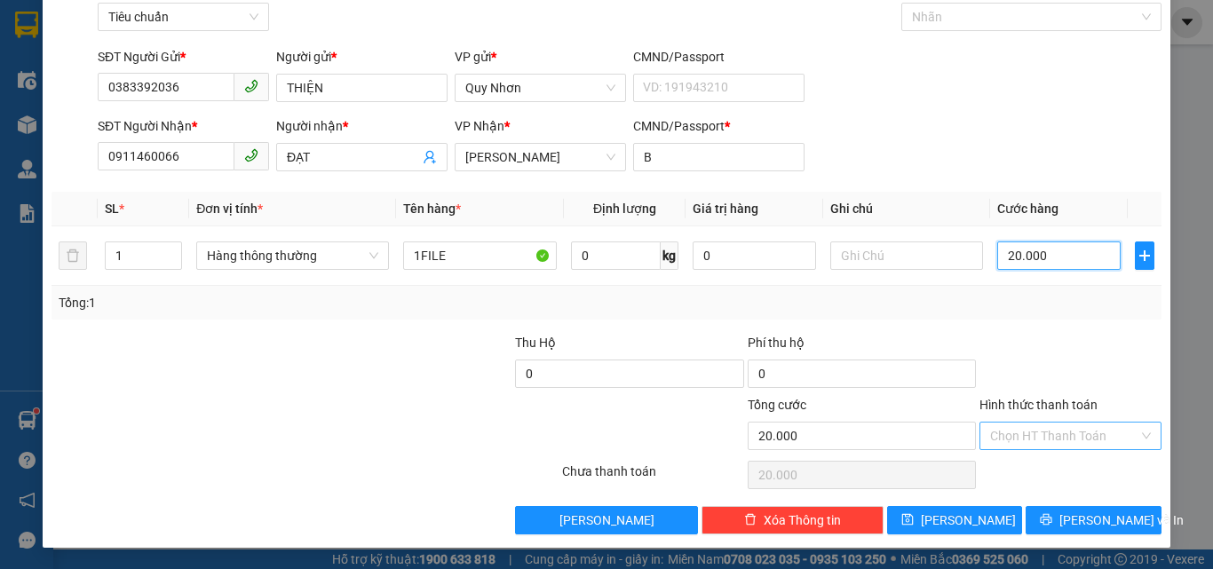
type input "20.000"
click at [1029, 437] on input "Hình thức thanh toán" at bounding box center [1064, 436] width 148 height 27
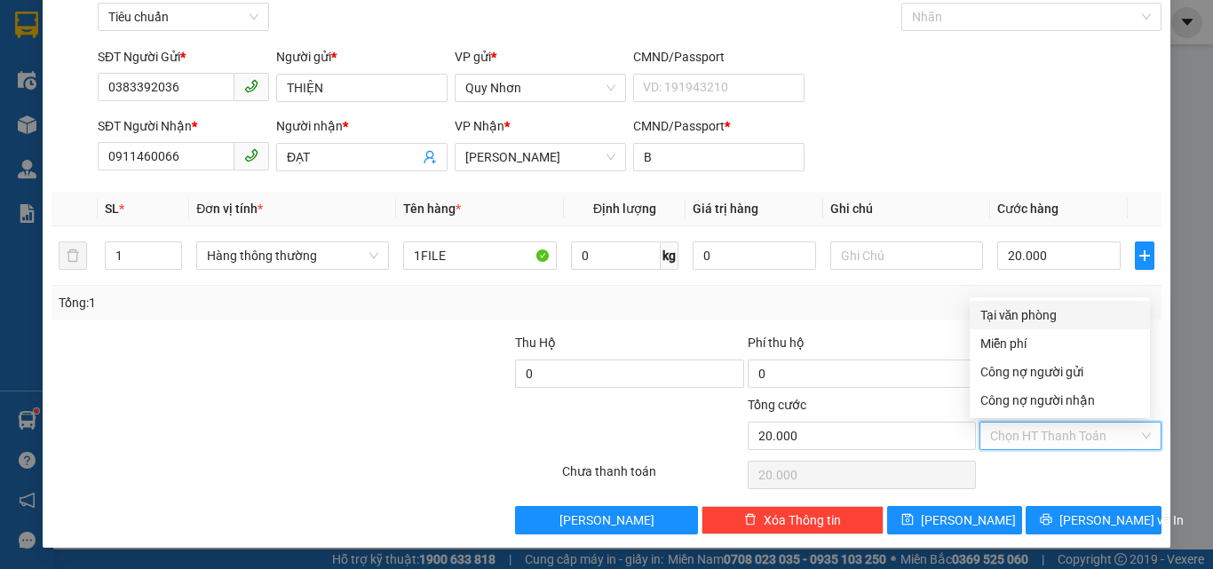
drag, startPoint x: 1032, startPoint y: 307, endPoint x: 1045, endPoint y: 373, distance: 66.9
click at [1033, 307] on div "Tại văn phòng" at bounding box center [1060, 316] width 159 height 20
type input "0"
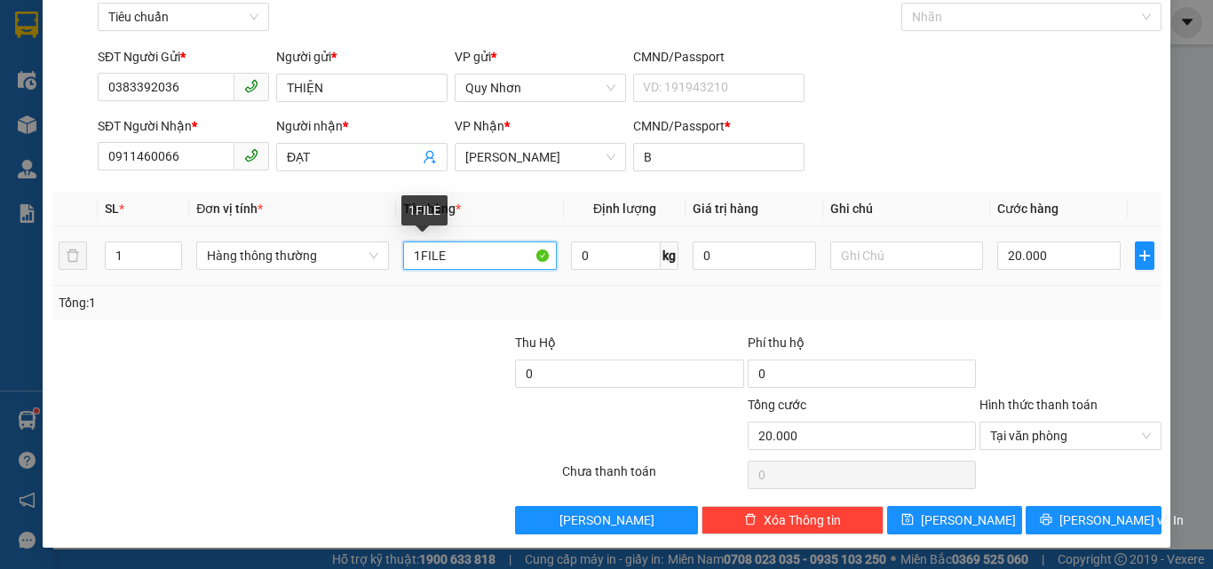
click at [457, 258] on input "1FILE" at bounding box center [480, 256] width 154 height 28
type input "1HS"
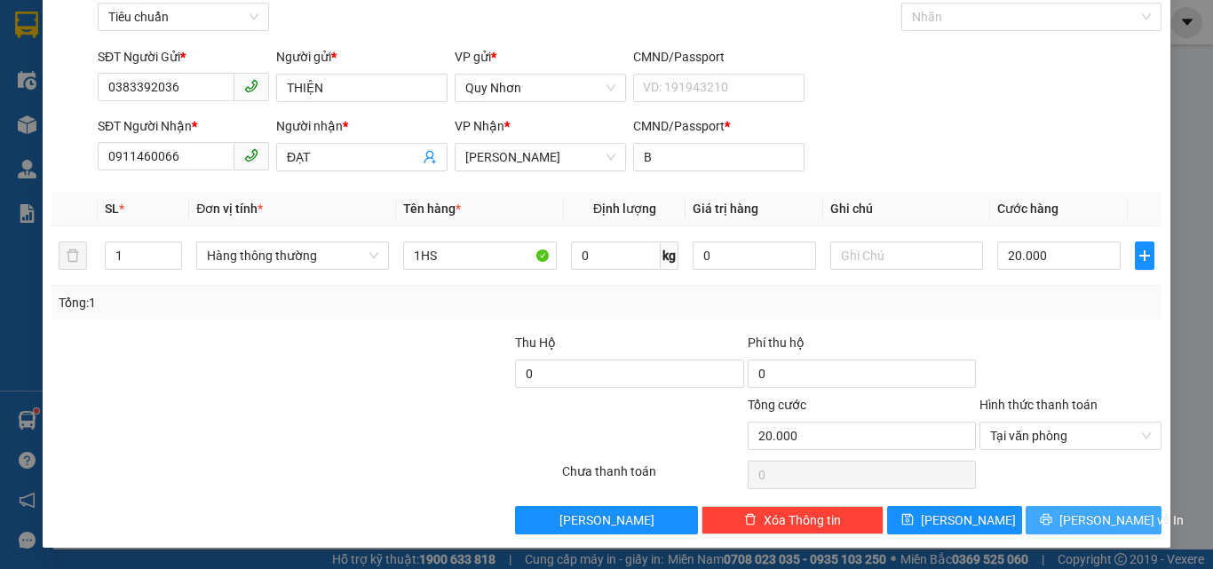
drag, startPoint x: 1037, startPoint y: 515, endPoint x: 1034, endPoint y: 505, distance: 10.4
click at [1037, 515] on button "[PERSON_NAME] và In" at bounding box center [1094, 520] width 136 height 28
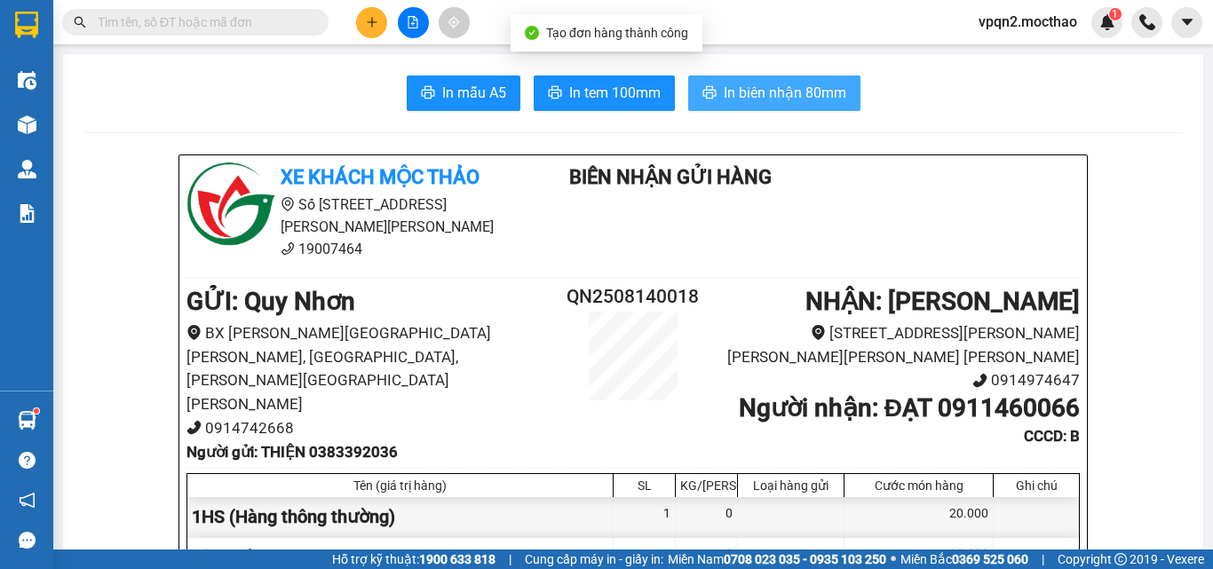
click at [798, 94] on span "In biên nhận 80mm" at bounding box center [785, 93] width 123 height 22
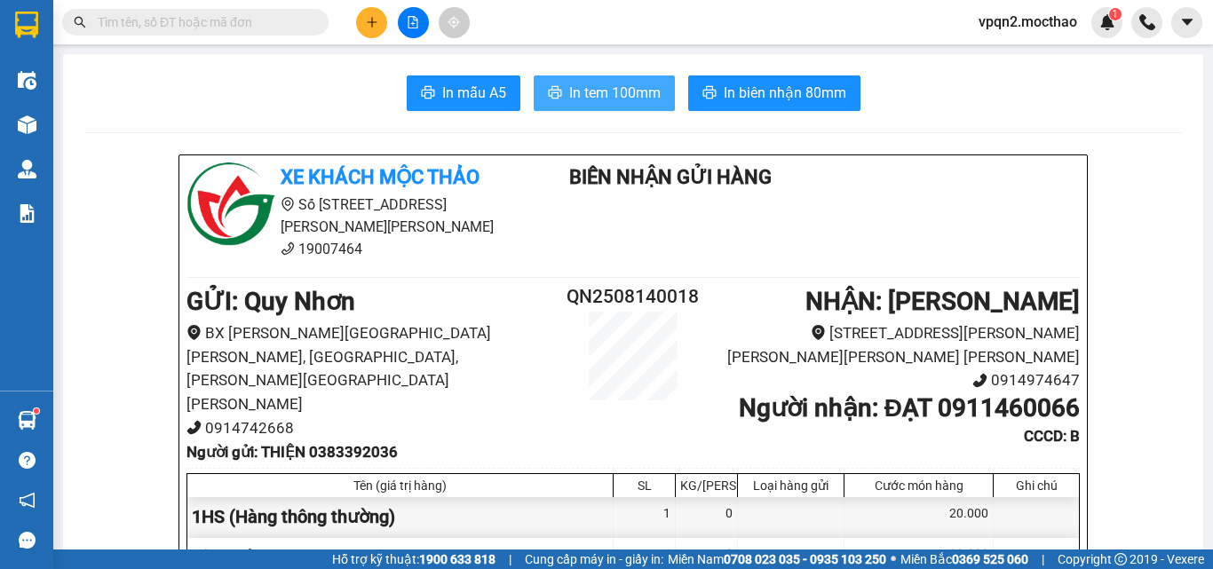
click at [636, 89] on span "In tem 100mm" at bounding box center [614, 93] width 91 height 22
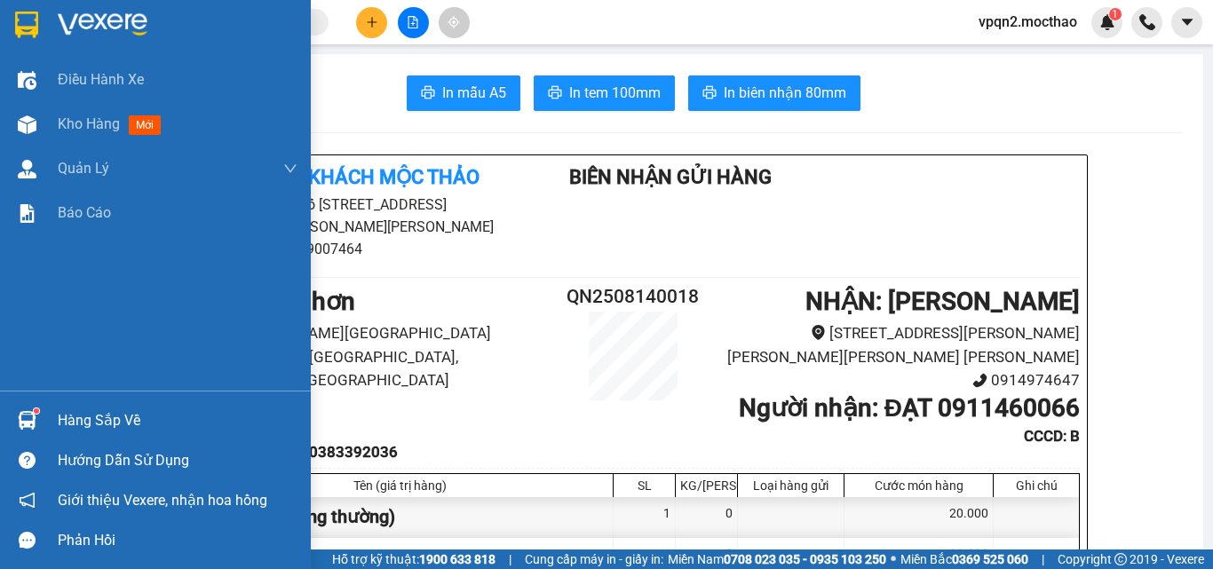
click at [42, 115] on div at bounding box center [27, 124] width 31 height 31
click at [40, 116] on div at bounding box center [27, 124] width 31 height 31
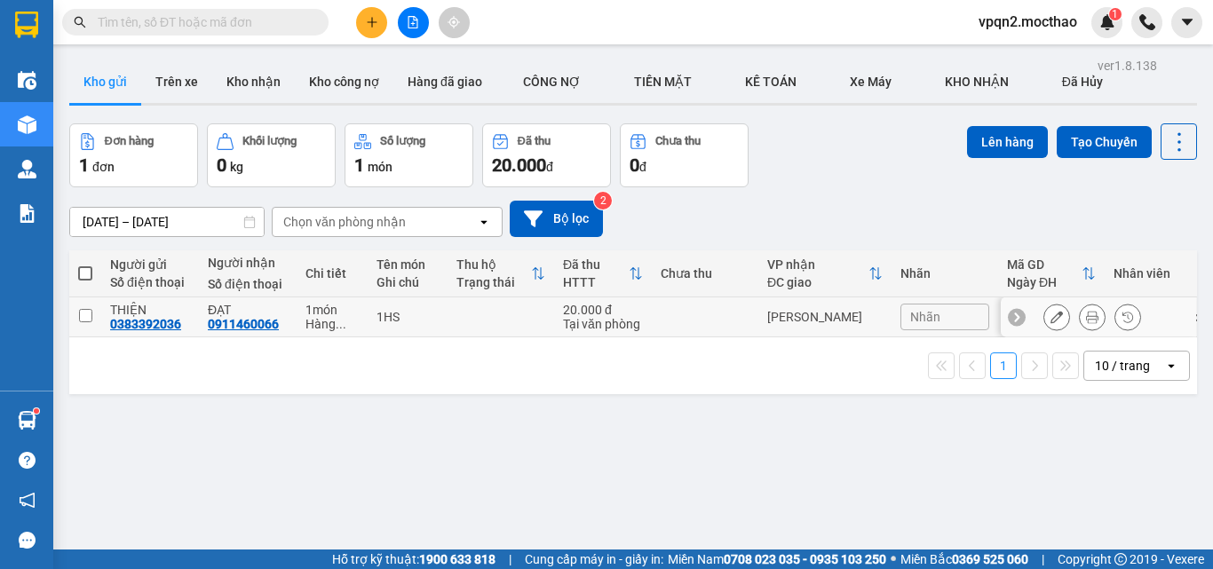
click at [718, 319] on td at bounding box center [705, 318] width 107 height 40
checkbox input "true"
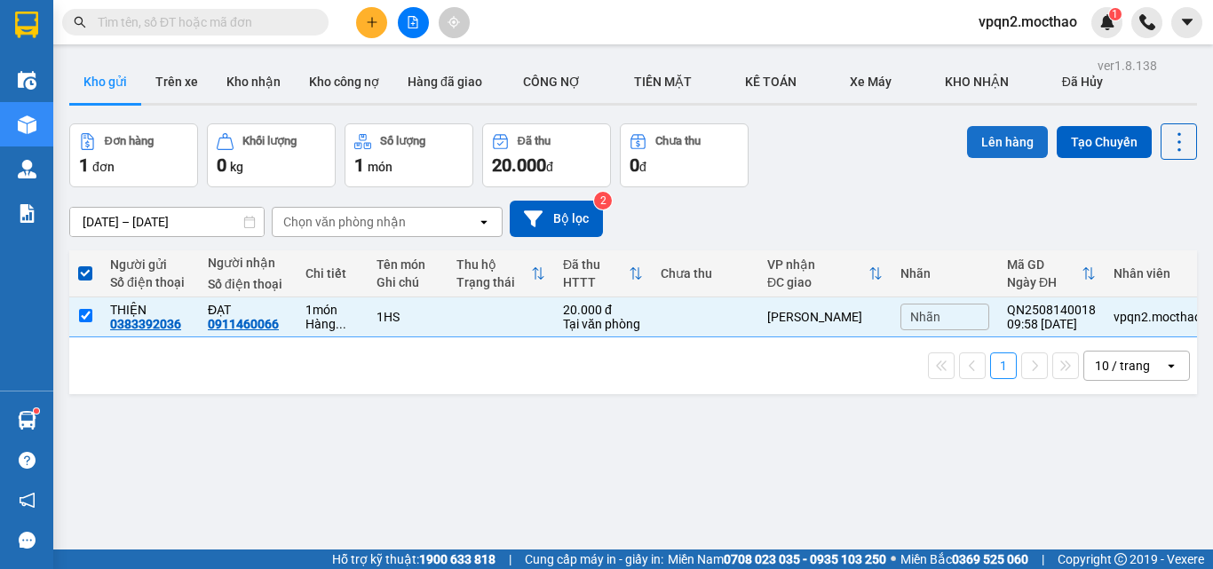
click at [983, 148] on button "Lên hàng" at bounding box center [1007, 142] width 81 height 32
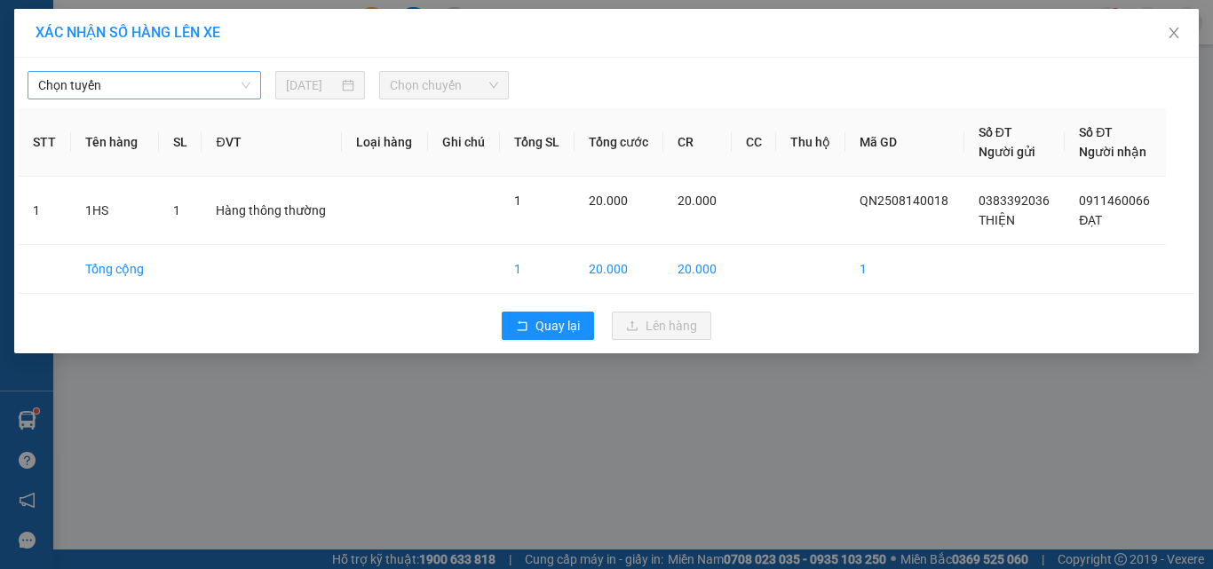
click at [149, 93] on span "Chọn tuyến" at bounding box center [144, 85] width 212 height 27
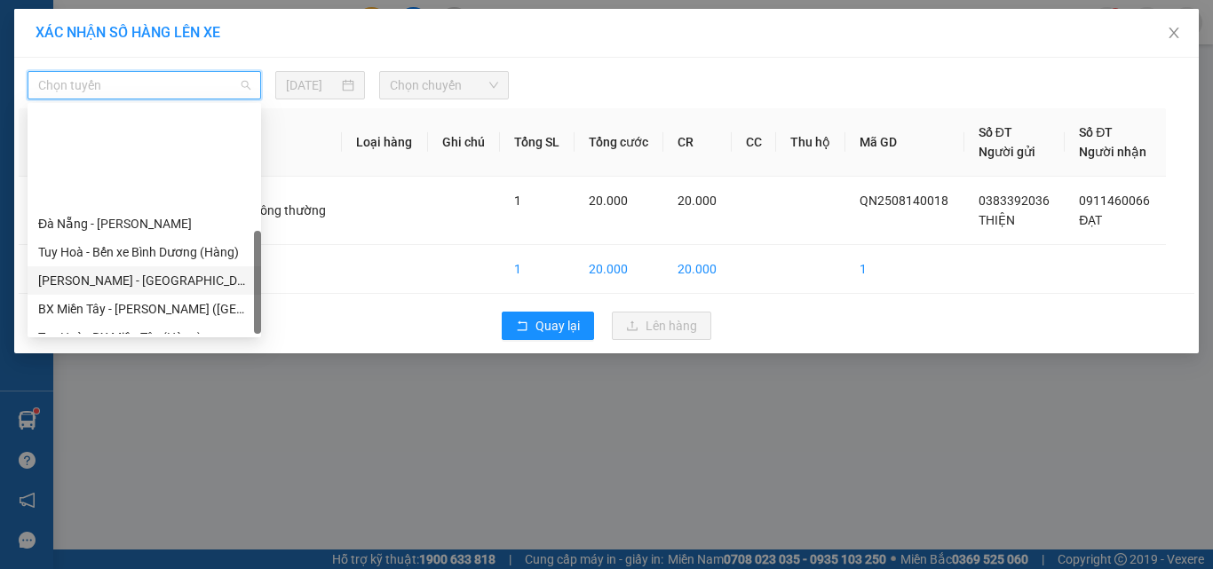
scroll to position [398, 0]
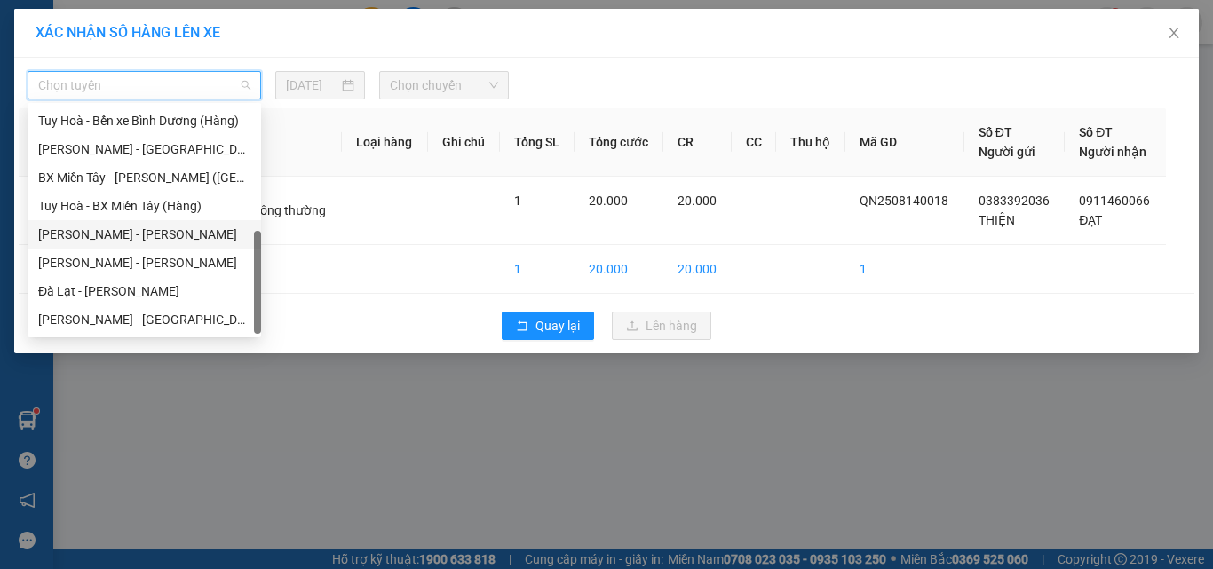
click at [156, 233] on div "Quy Nhơn - Tuy Hòa" at bounding box center [144, 235] width 212 height 20
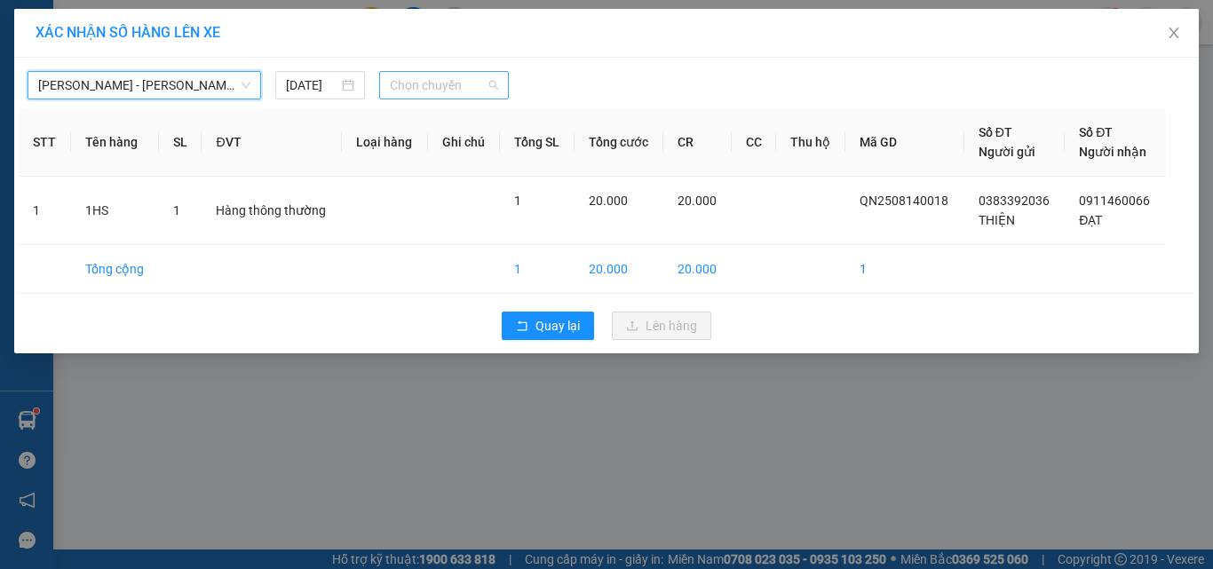
click at [418, 88] on span "Chọn chuyến" at bounding box center [444, 85] width 109 height 27
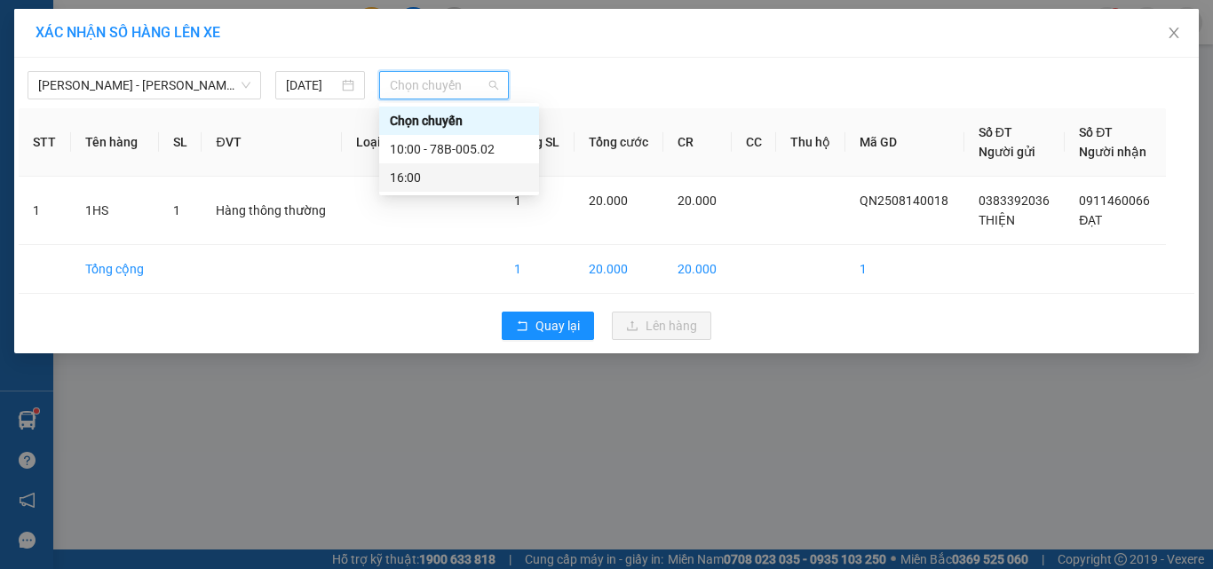
click at [450, 149] on div "10:00 - 78B-005.02" at bounding box center [459, 149] width 139 height 20
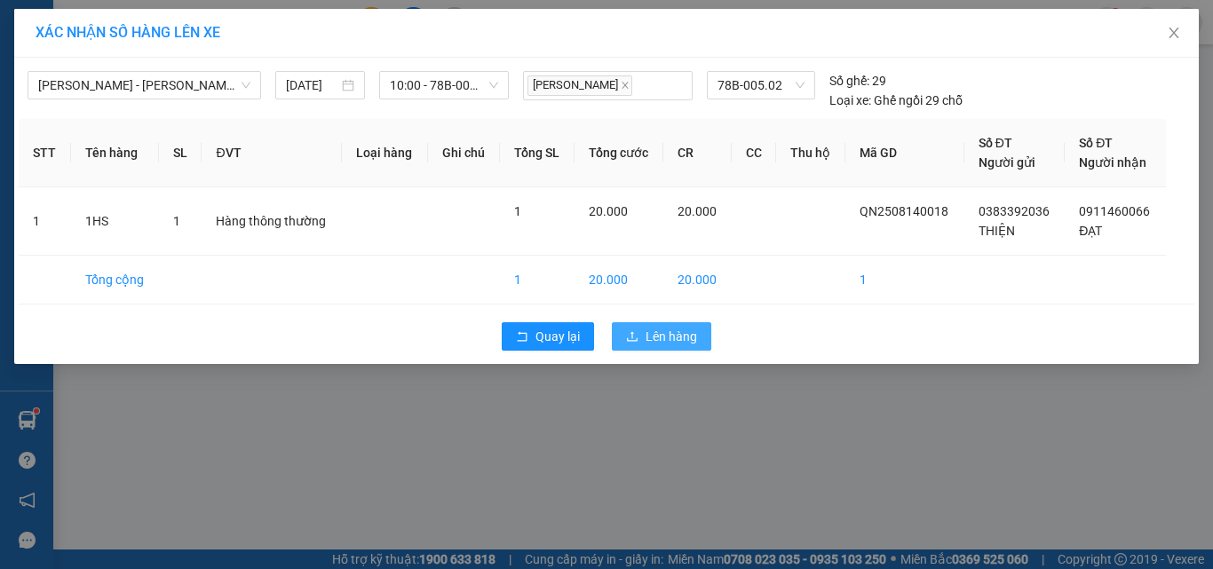
click at [640, 333] on button "Lên hàng" at bounding box center [661, 336] width 99 height 28
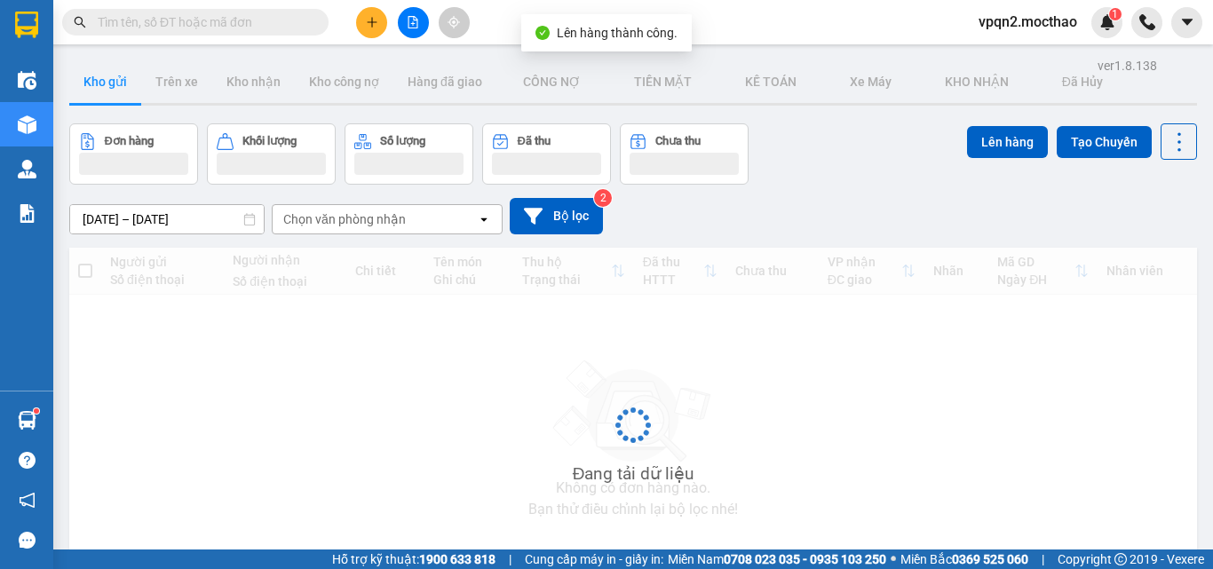
click at [412, 28] on icon "file-add" at bounding box center [414, 22] width 10 height 12
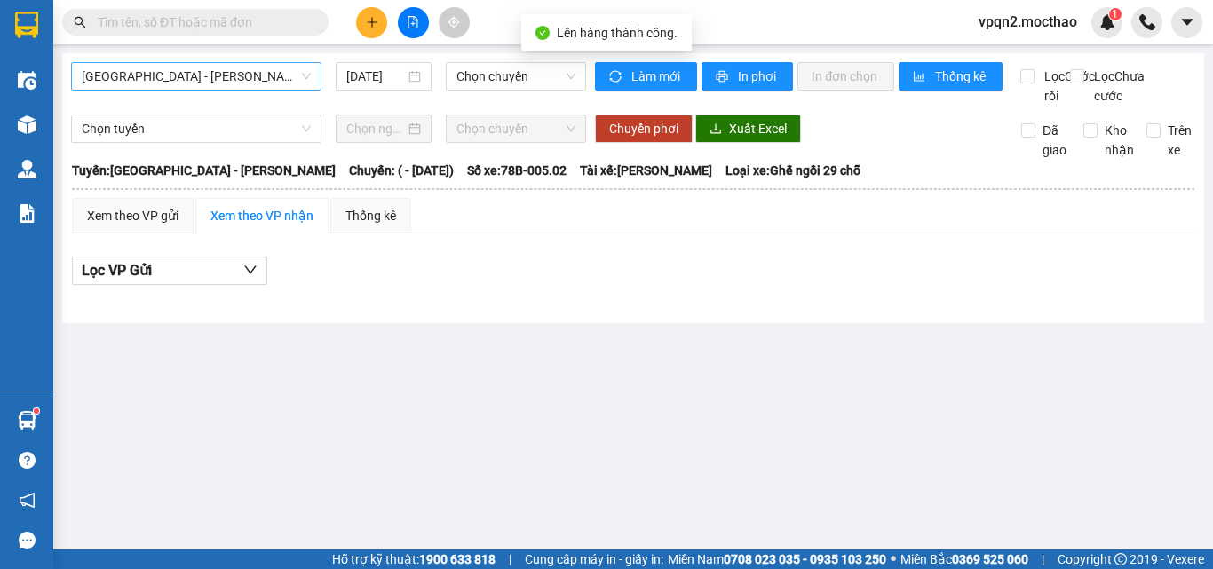
click at [180, 63] on span "Sài Gòn - Tuy Hòa" at bounding box center [196, 76] width 229 height 27
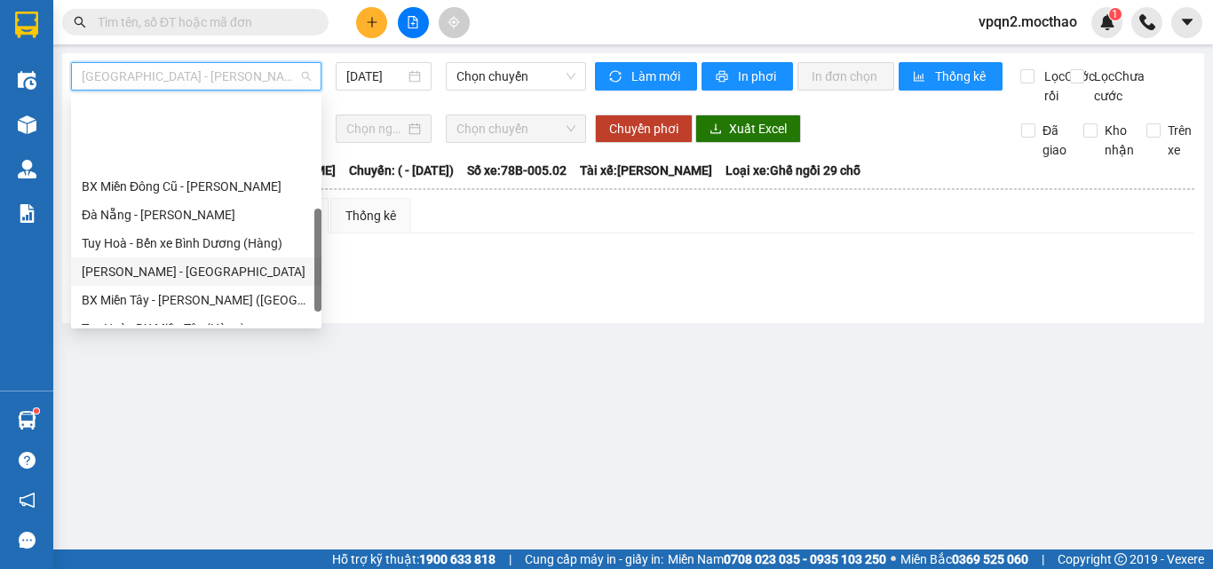
scroll to position [355, 0]
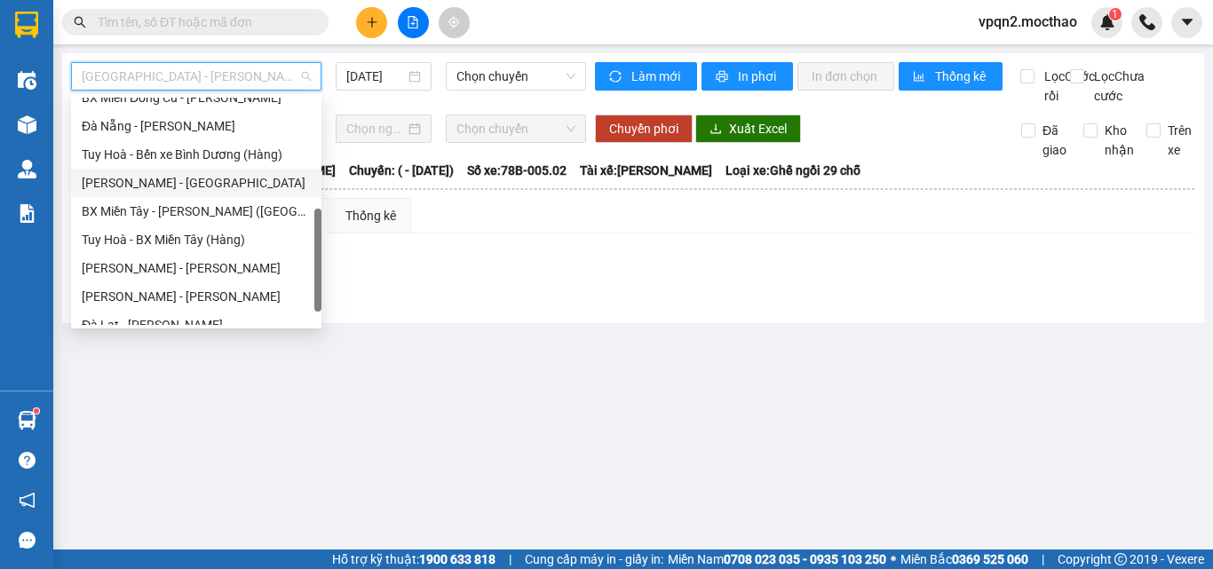
click at [156, 274] on div "Quy Nhơn - Tuy Hòa" at bounding box center [196, 268] width 229 height 20
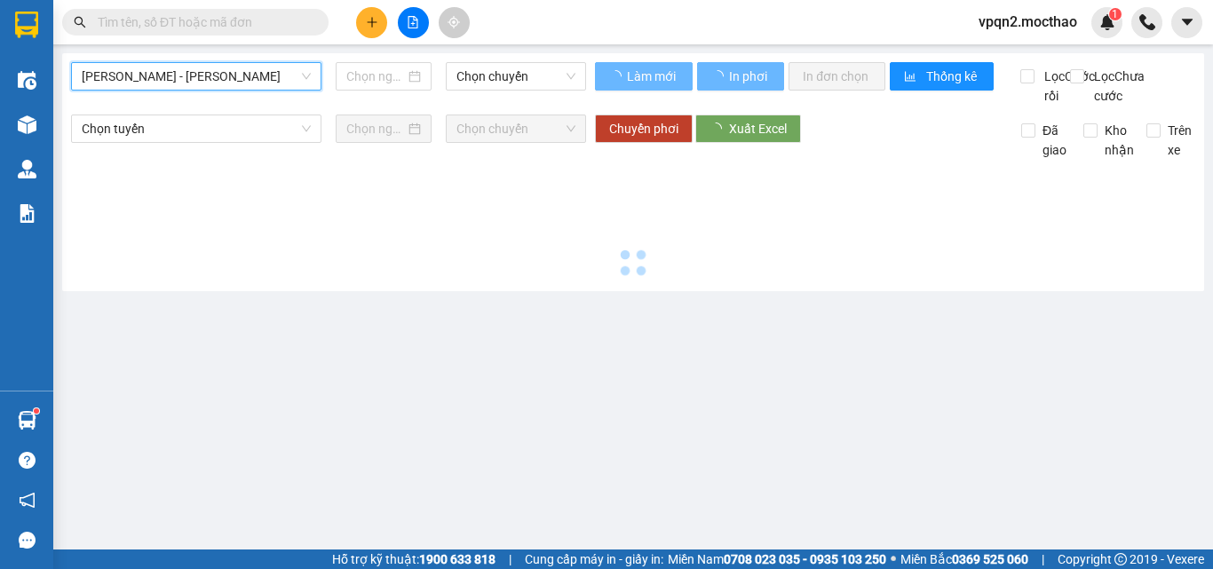
type input "[DATE]"
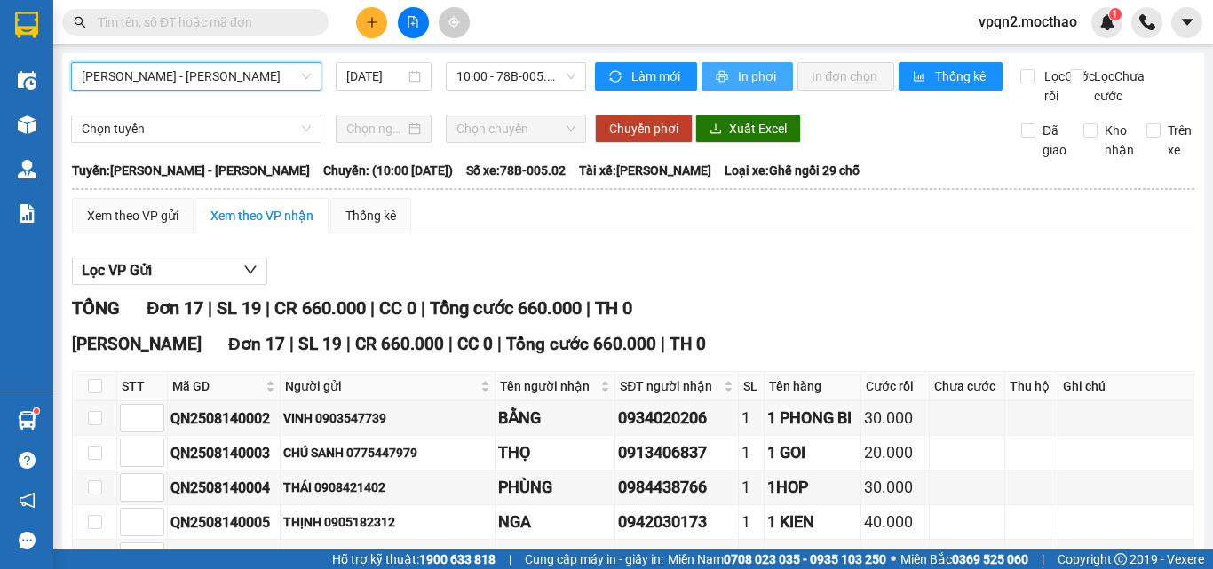
drag, startPoint x: 774, startPoint y: 84, endPoint x: 890, endPoint y: 62, distance: 118.5
click at [773, 84] on button "In phơi" at bounding box center [747, 76] width 91 height 28
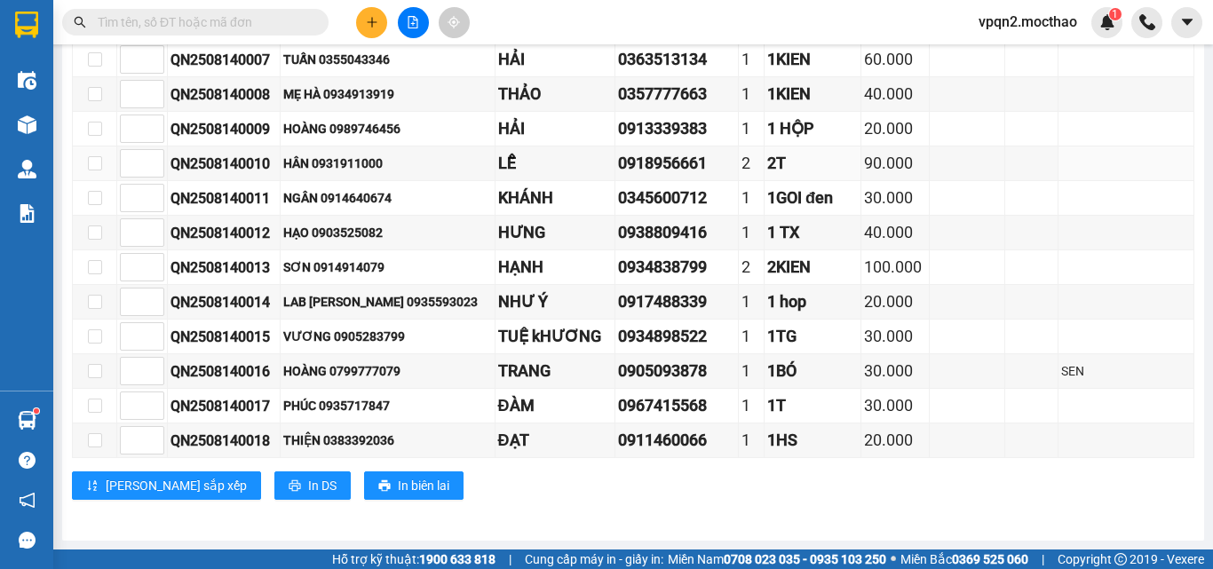
scroll to position [19, 0]
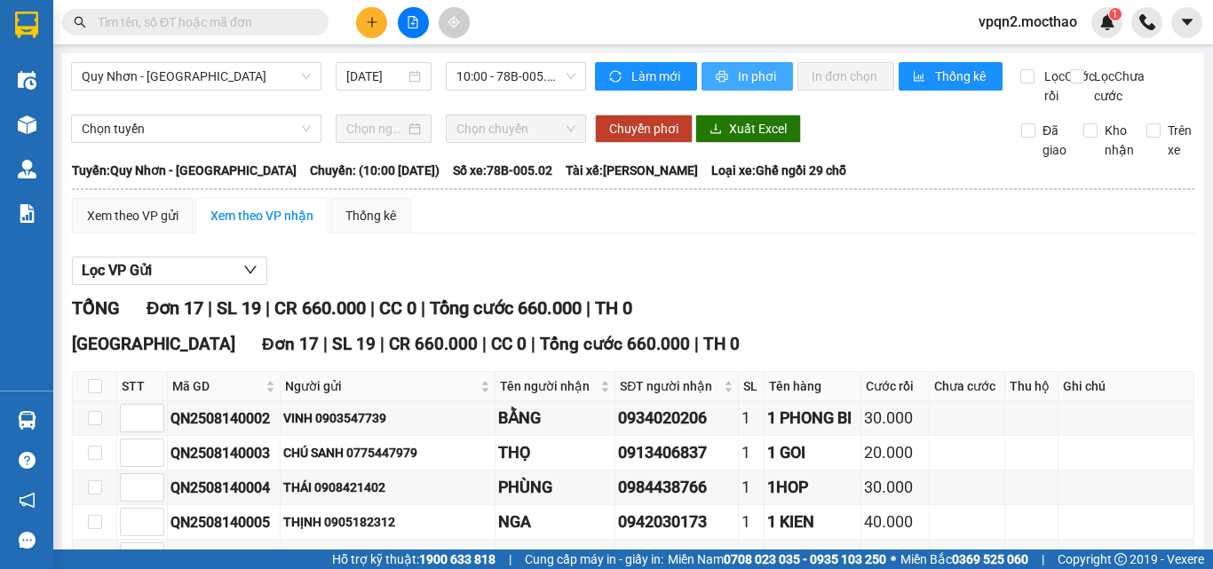
click at [750, 74] on span "In phơi" at bounding box center [758, 77] width 41 height 20
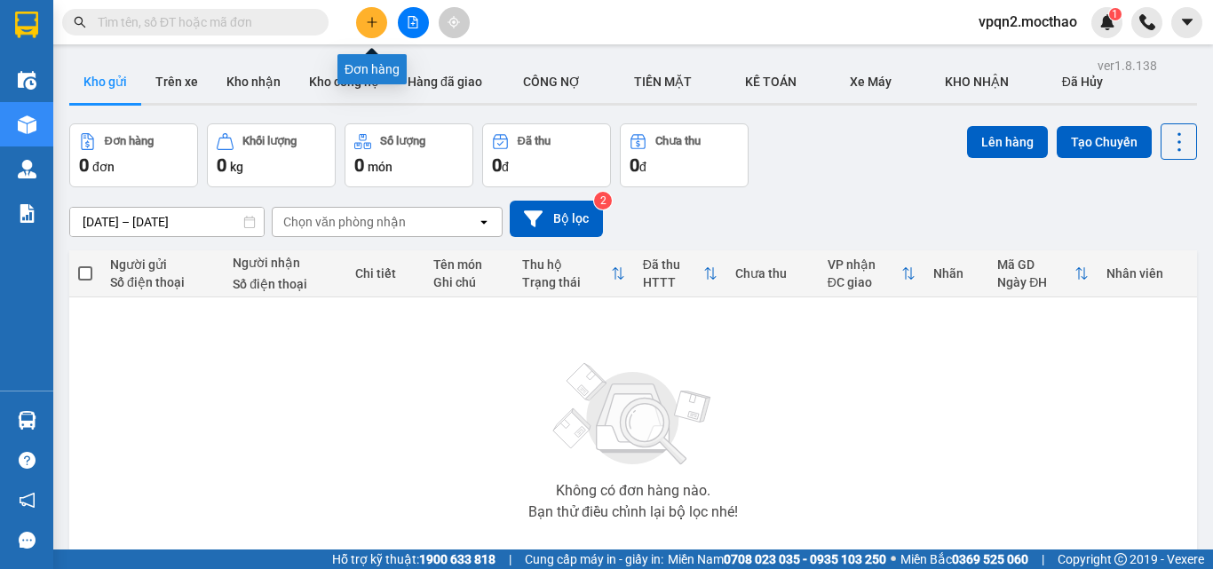
click at [377, 28] on icon "plus" at bounding box center [372, 22] width 12 height 12
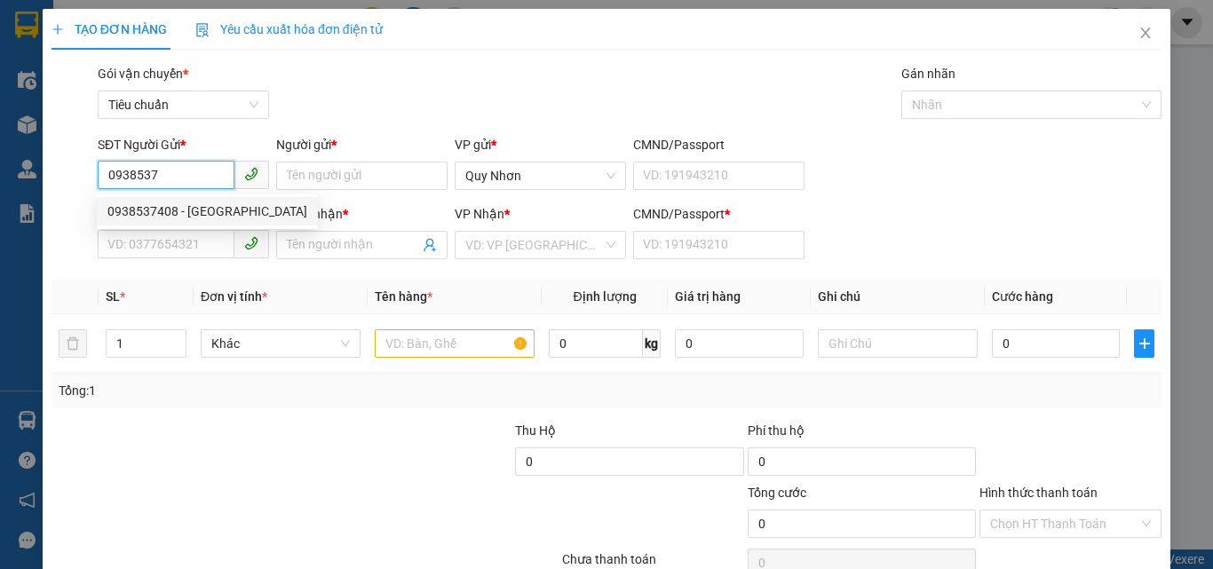
click at [230, 209] on div "0938537408 - [GEOGRAPHIC_DATA]" at bounding box center [207, 212] width 200 height 20
type input "0938537408"
type input "CTY ĐẠI DƯƠNG"
type input "0935456418"
type input "QUỐC"
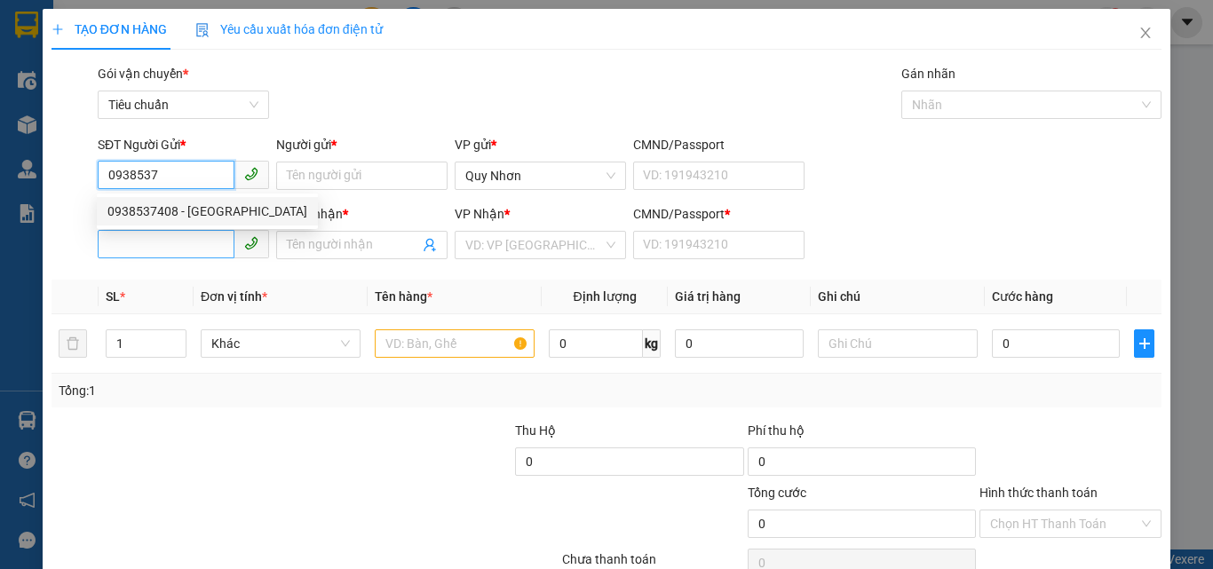
type input "D"
type input "20.000"
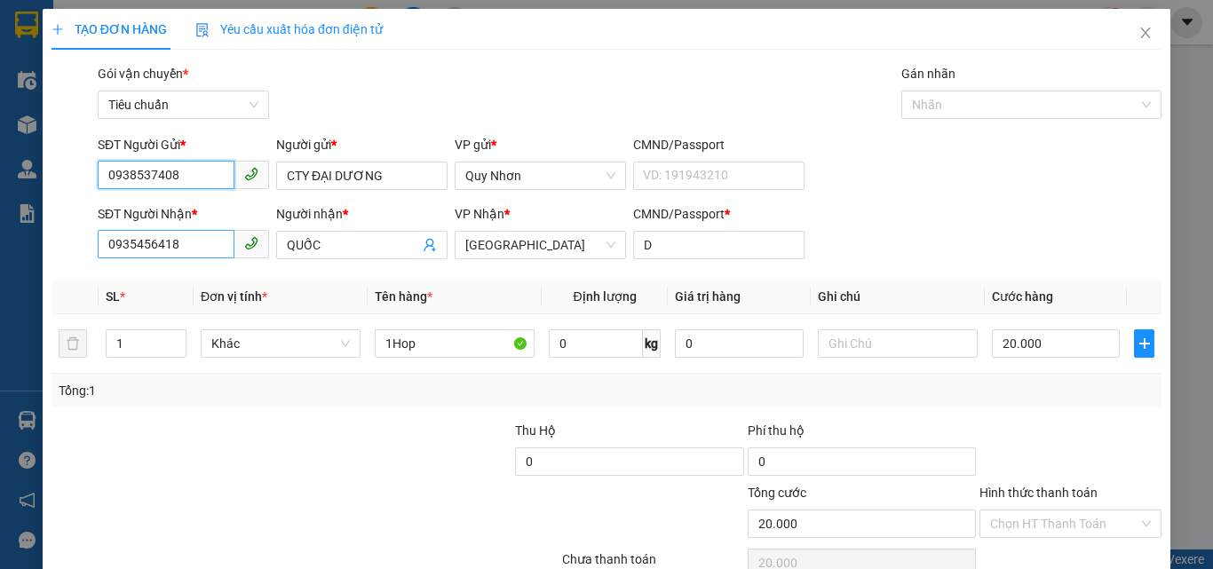
type input "0938537408"
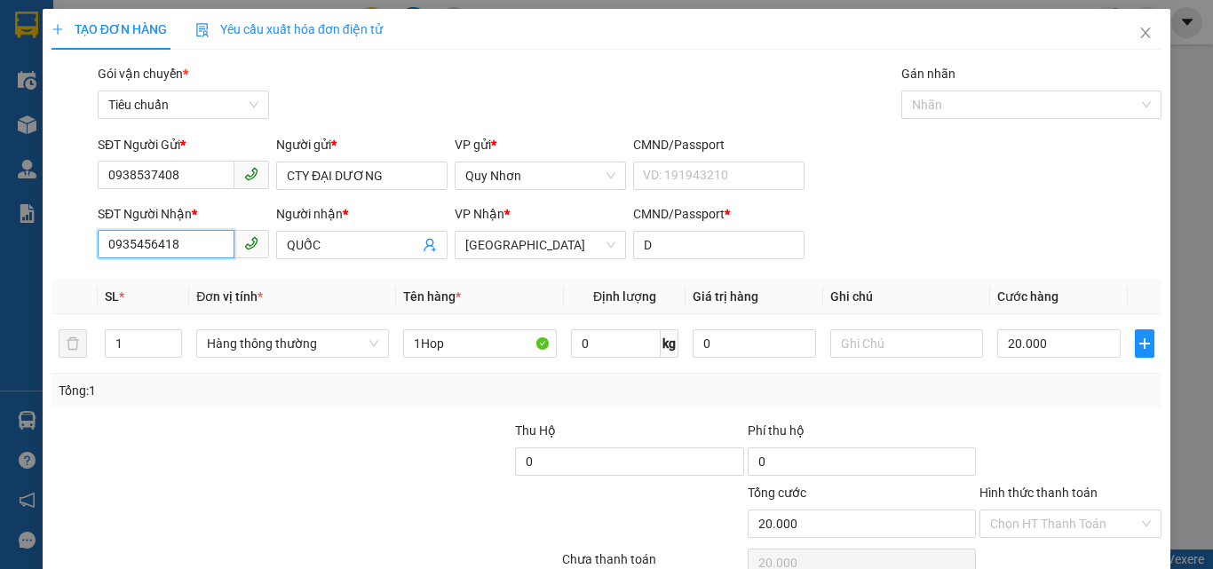
click at [209, 252] on input "0935456418" at bounding box center [166, 244] width 137 height 28
click at [203, 242] on input "0935456418" at bounding box center [166, 244] width 137 height 28
click at [219, 242] on input "0935456418" at bounding box center [166, 244] width 137 height 28
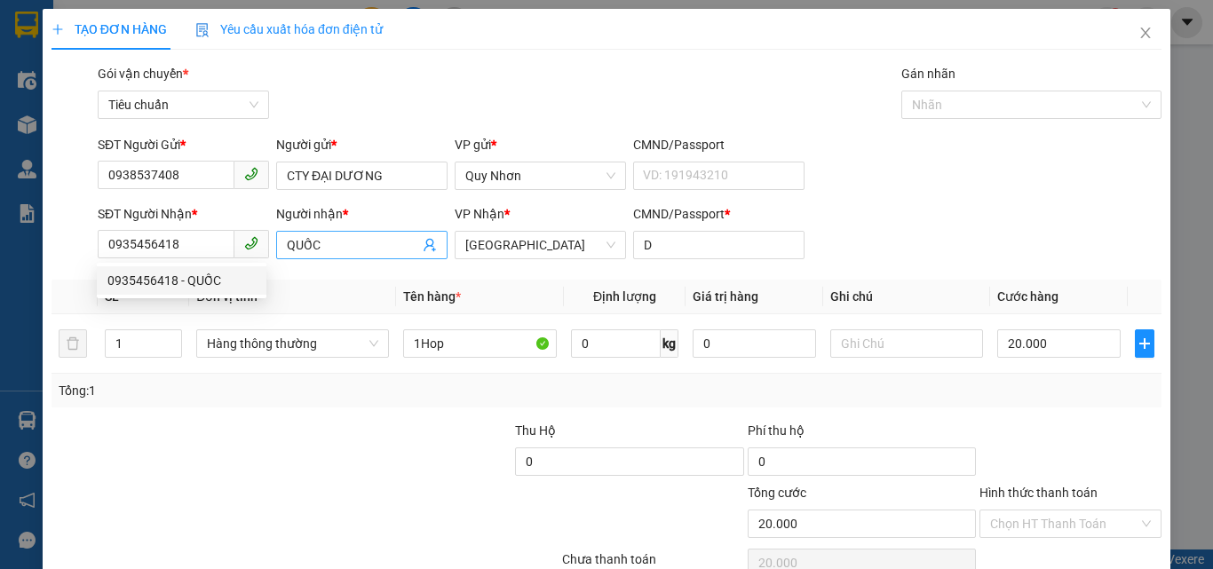
click at [339, 241] on input "QUỐC" at bounding box center [353, 245] width 132 height 20
click at [655, 87] on div "Gói vận chuyển * Tiêu chuẩn Gán nhãn Nhãn" at bounding box center [629, 95] width 1071 height 62
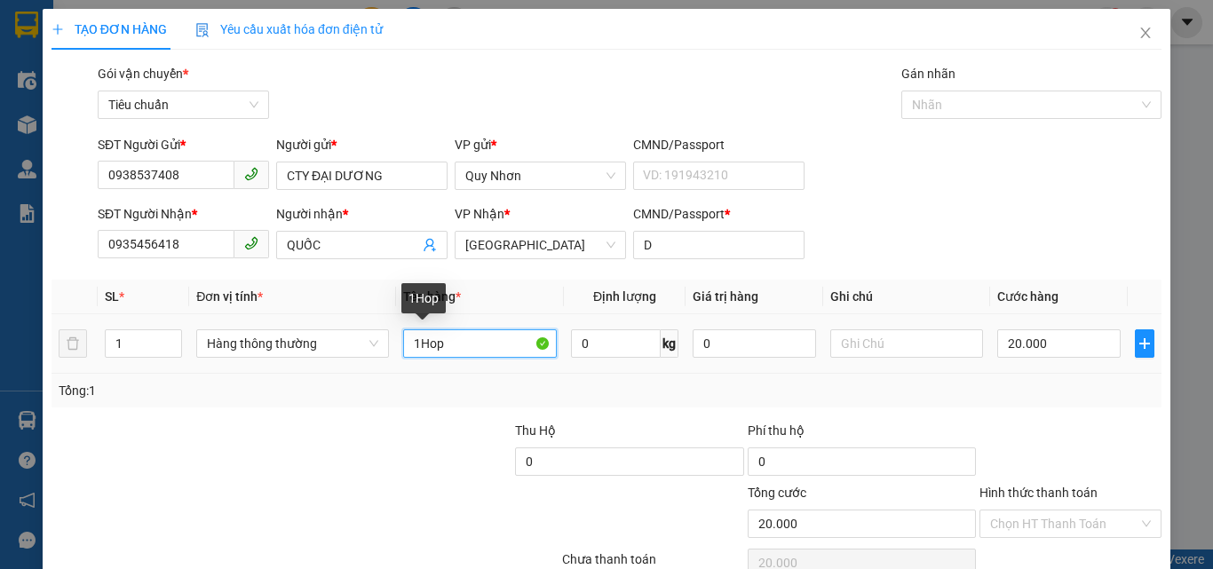
click at [452, 341] on input "1Hop" at bounding box center [480, 344] width 154 height 28
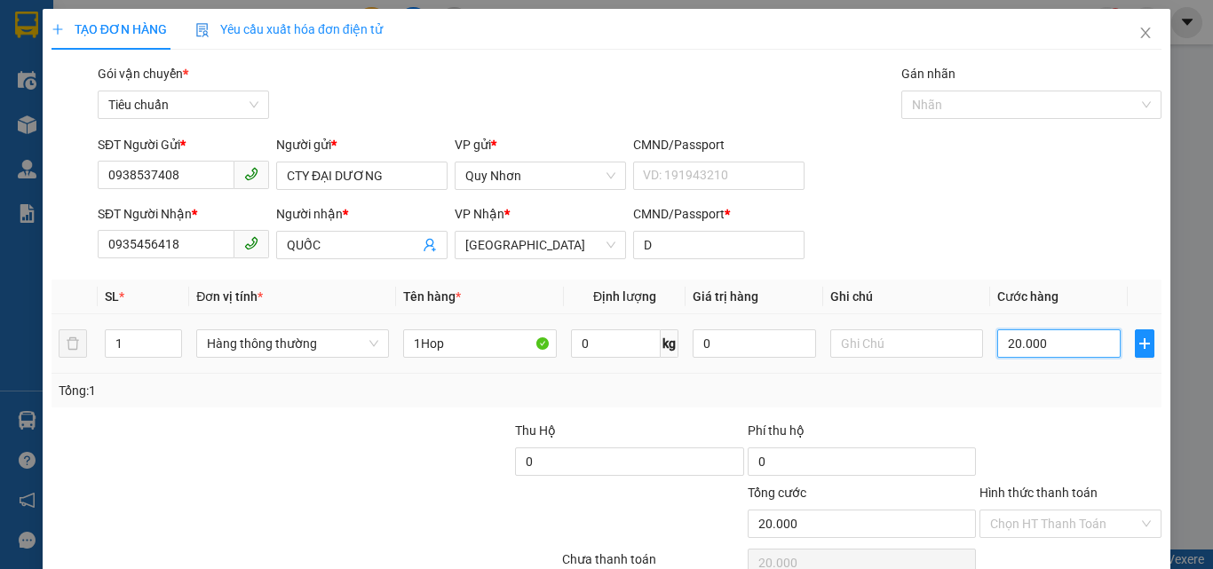
click at [1022, 331] on input "20.000" at bounding box center [1059, 344] width 123 height 28
type input "3"
type input "30"
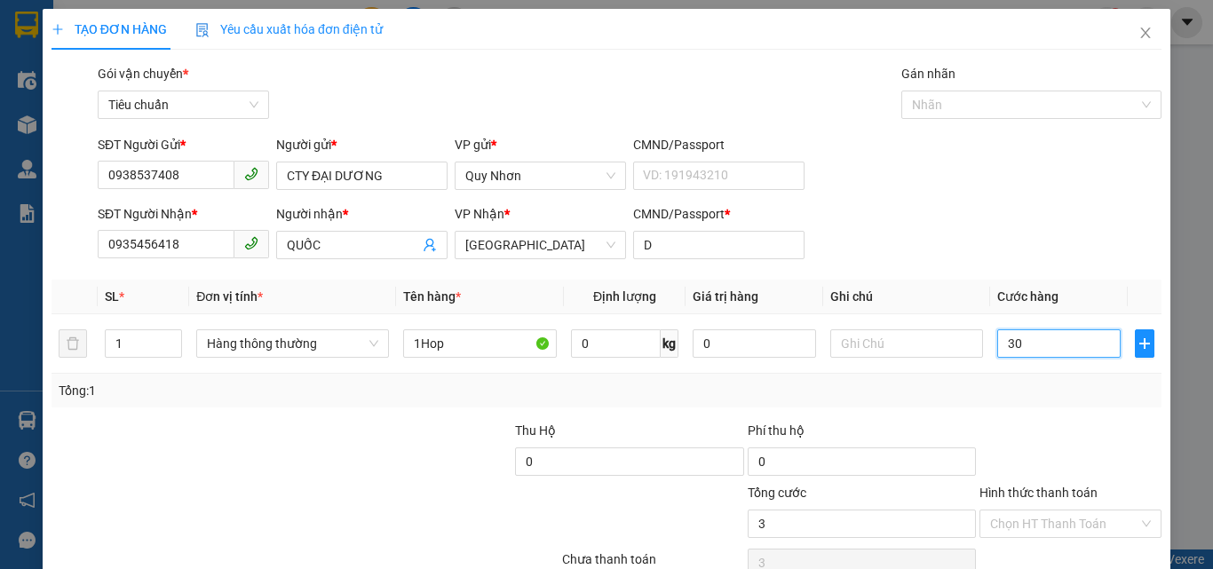
type input "30"
type input "300"
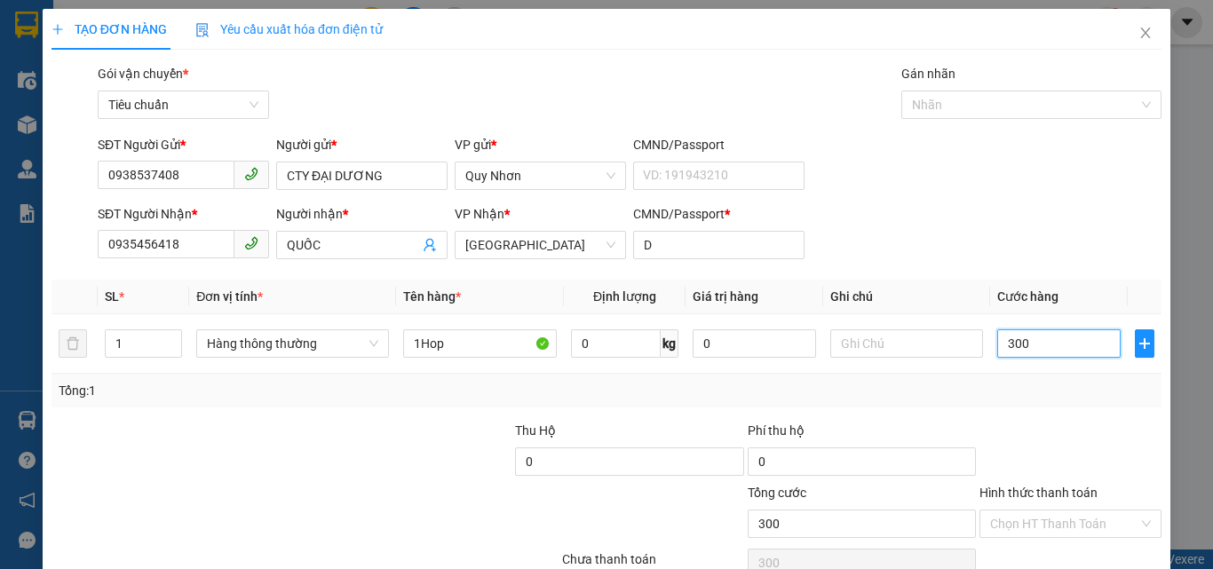
type input "3.000"
type input "30.000"
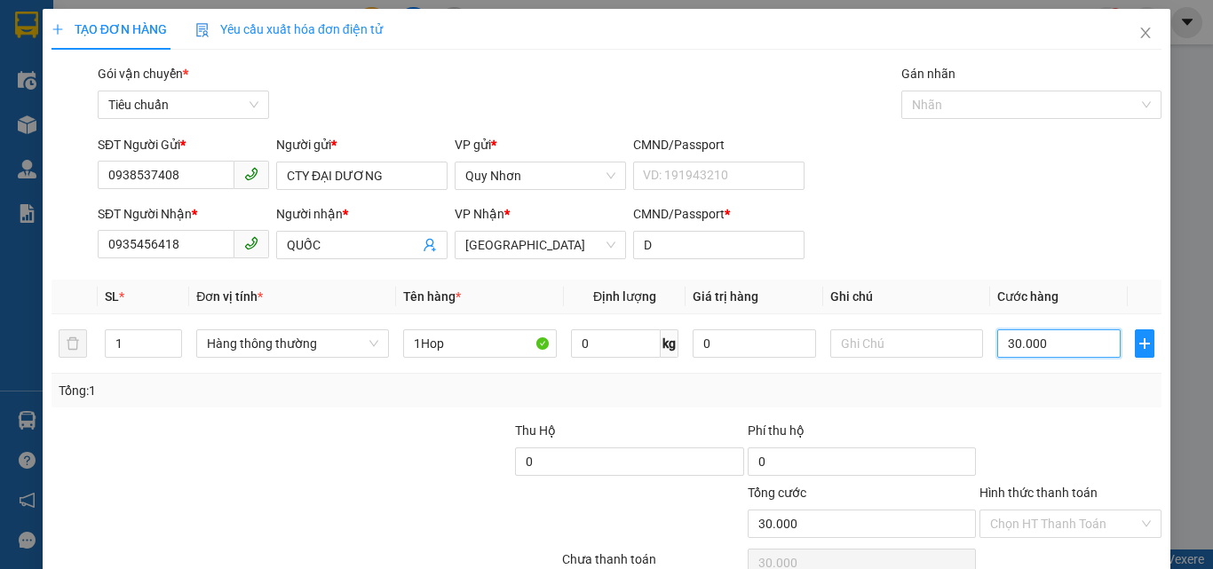
scroll to position [88, 0]
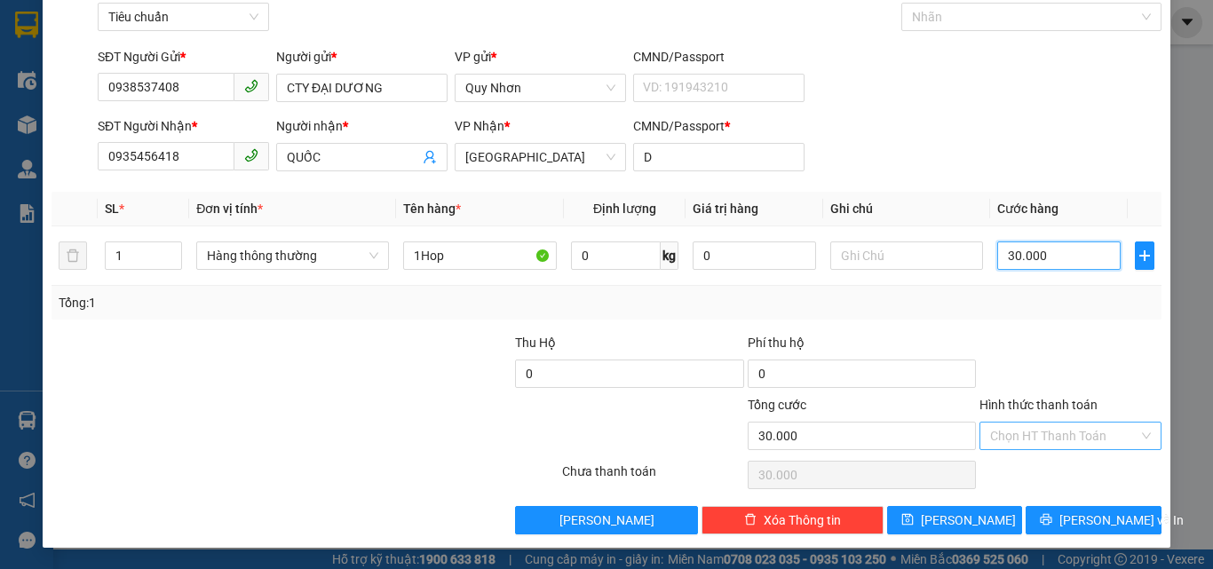
type input "30.000"
drag, startPoint x: 1071, startPoint y: 437, endPoint x: 1071, endPoint y: 423, distance: 14.2
click at [1071, 436] on input "Hình thức thanh toán" at bounding box center [1064, 436] width 148 height 27
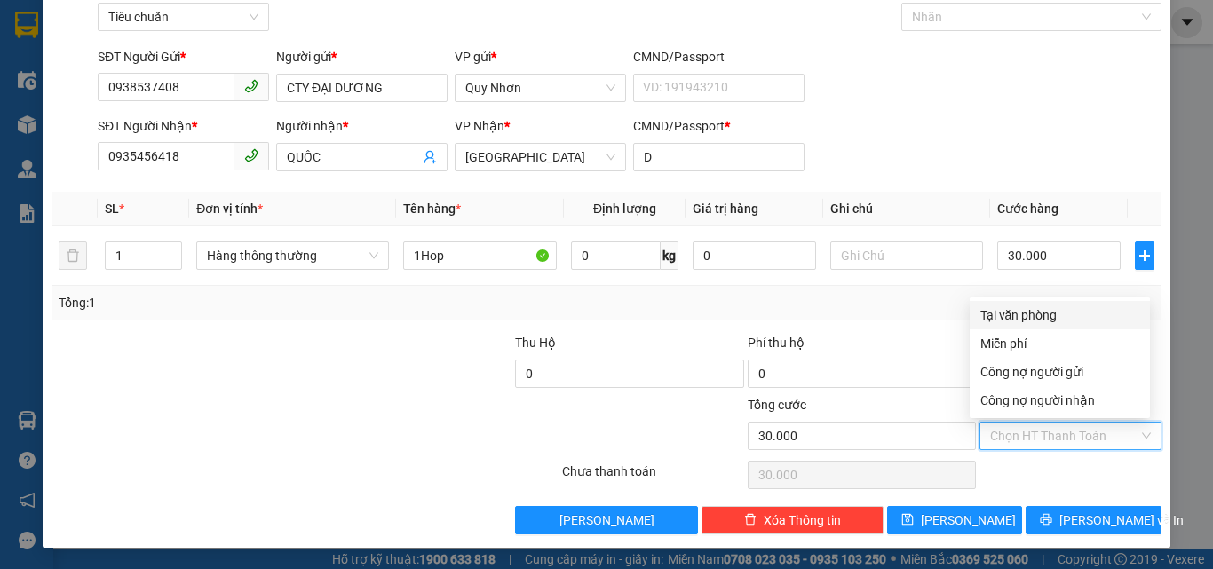
click at [1043, 315] on div "Tại văn phòng" at bounding box center [1060, 316] width 159 height 20
type input "0"
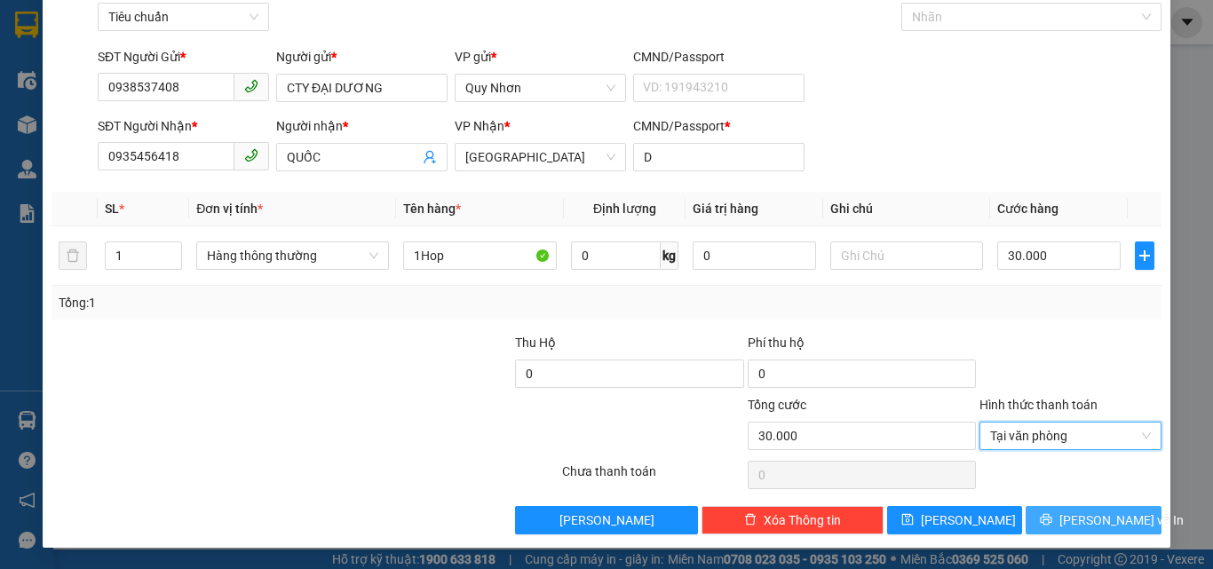
click at [1045, 530] on button "[PERSON_NAME] và In" at bounding box center [1094, 520] width 136 height 28
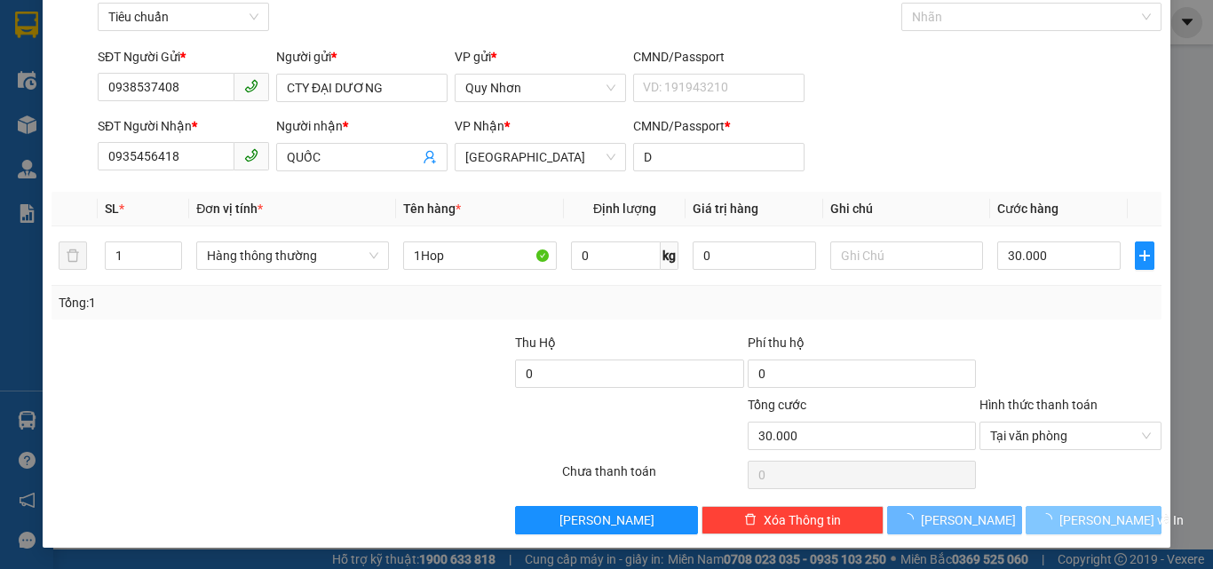
drag, startPoint x: 1045, startPoint y: 530, endPoint x: 982, endPoint y: 398, distance: 146.6
click at [1044, 525] on button "[PERSON_NAME] và In" at bounding box center [1094, 520] width 136 height 28
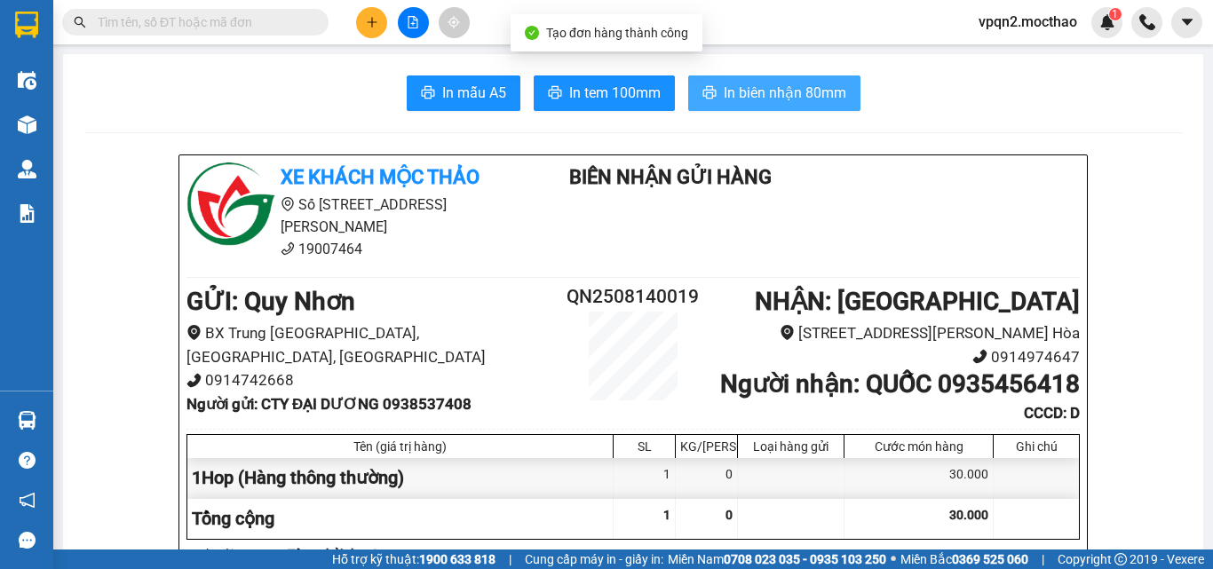
click at [787, 83] on span "In biên nhận 80mm" at bounding box center [785, 93] width 123 height 22
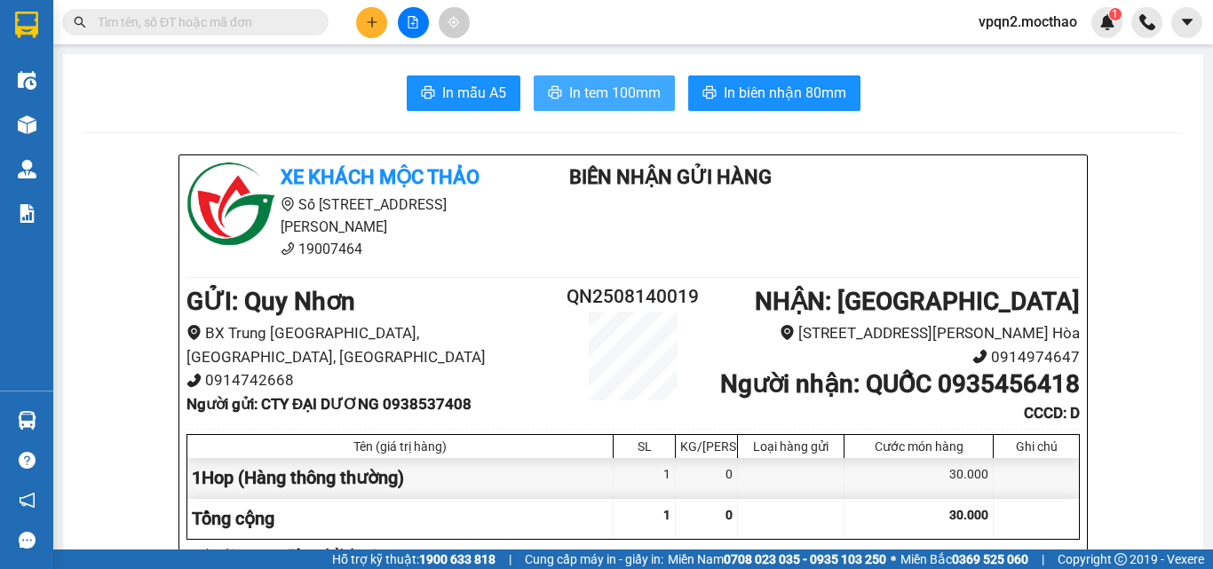
click at [655, 91] on button "In tem 100mm" at bounding box center [604, 94] width 141 height 36
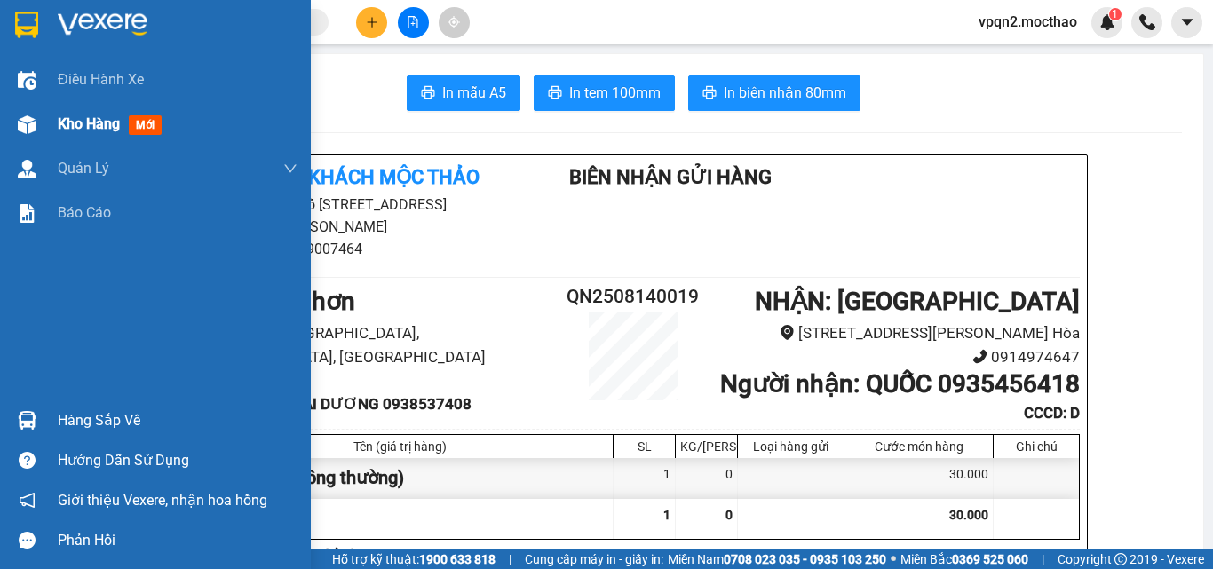
click at [3, 130] on div "Kho hàng mới" at bounding box center [155, 124] width 311 height 44
